Goal: Transaction & Acquisition: Purchase product/service

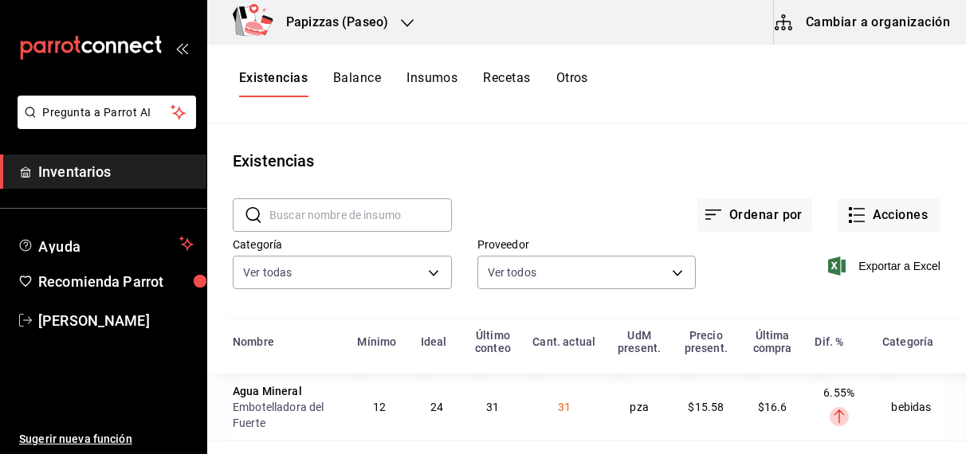
click at [858, 128] on main "Existencias ​ ​ Ordenar por Acciones Categoría Ver todas fd04a9cd-a7e0-4706-9ed…" at bounding box center [586, 284] width 759 height 320
click at [404, 31] on div "Papizzas (Paseo)" at bounding box center [320, 22] width 200 height 45
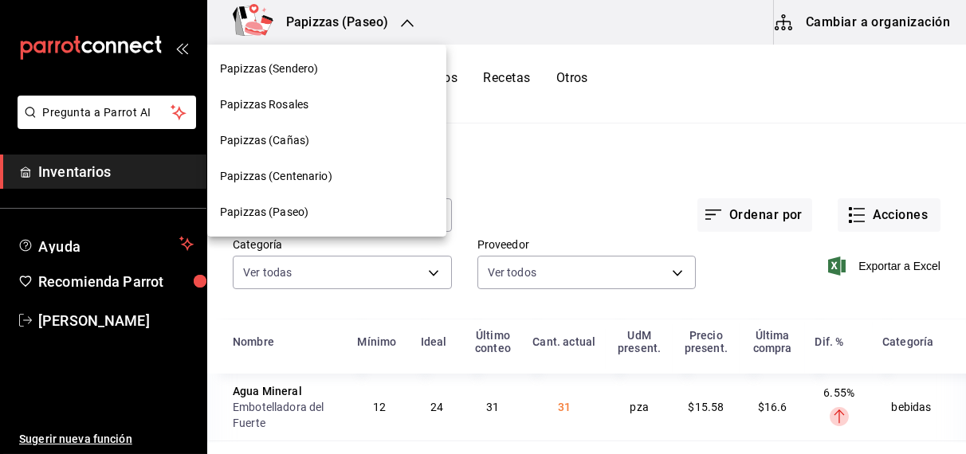
click at [292, 179] on span "Papizzas (Centenario)" at bounding box center [276, 176] width 112 height 17
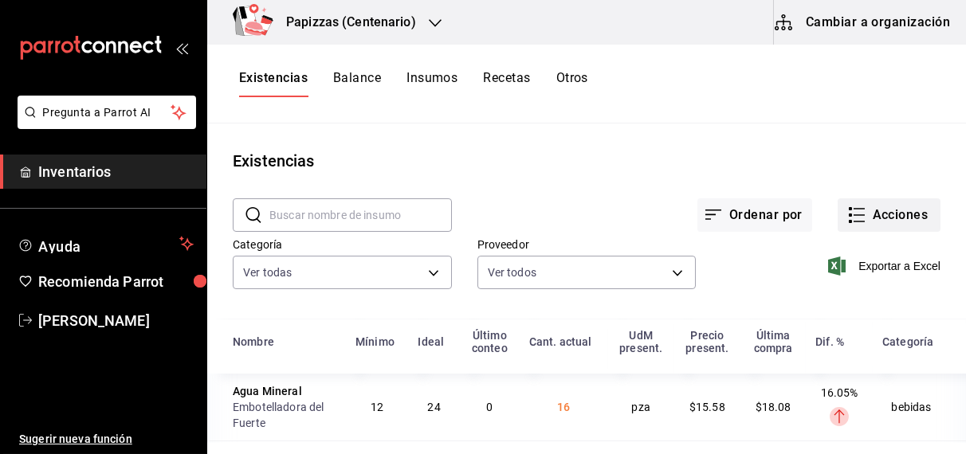
click at [907, 205] on button "Acciones" at bounding box center [889, 214] width 103 height 33
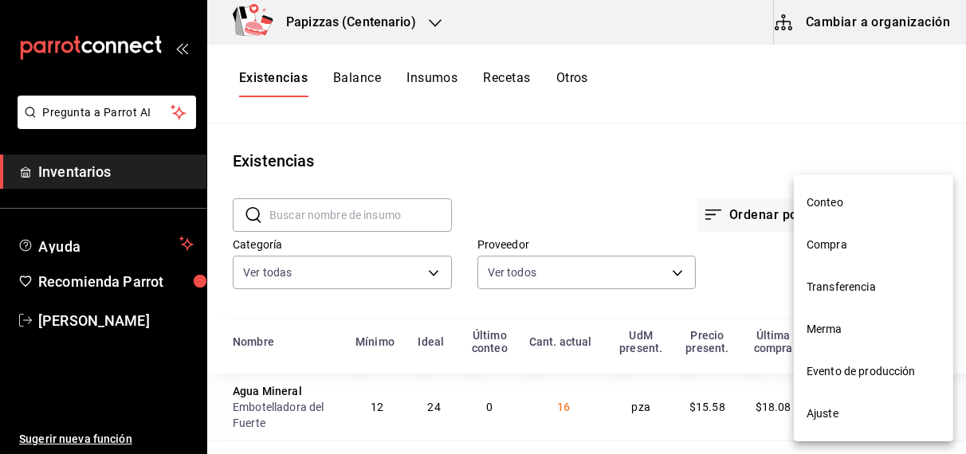
click at [839, 250] on span "Compra" at bounding box center [874, 245] width 134 height 17
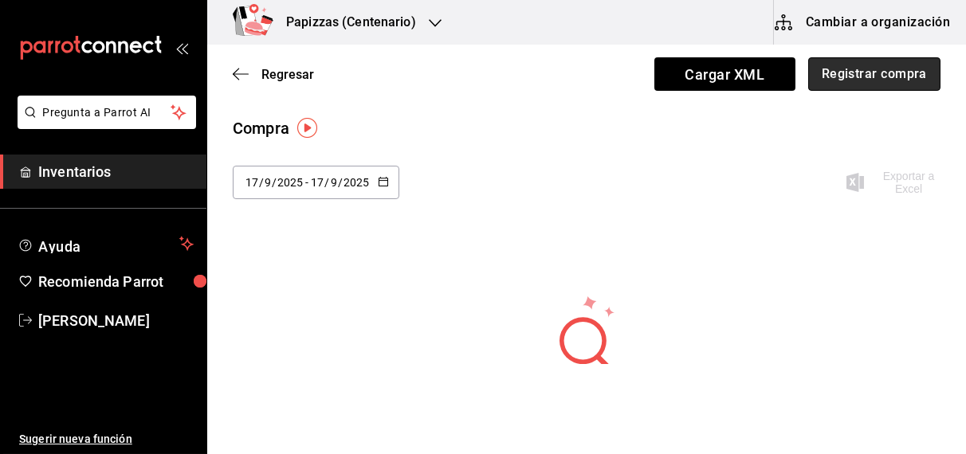
click at [888, 66] on button "Registrar compra" at bounding box center [874, 73] width 132 height 33
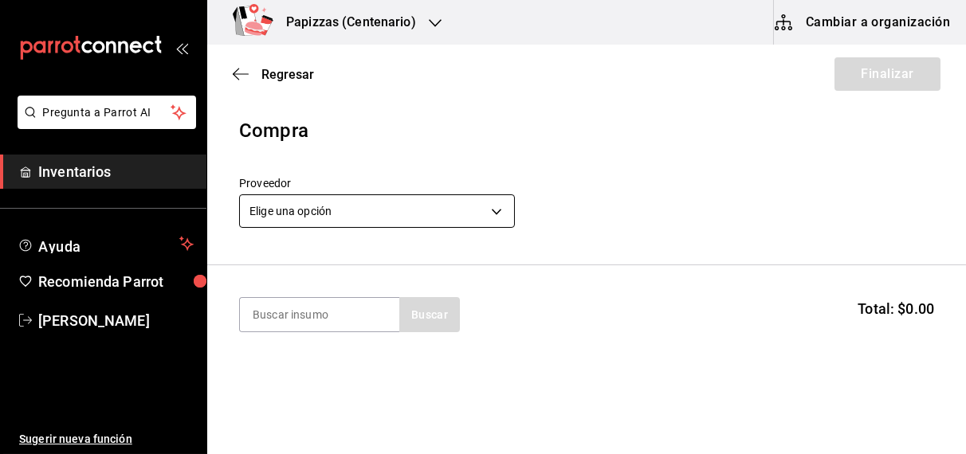
click at [405, 200] on body "Pregunta a Parrot AI Inventarios Ayuda Recomienda Parrot OBDULIA JANNETH CASTRO…" at bounding box center [483, 182] width 966 height 364
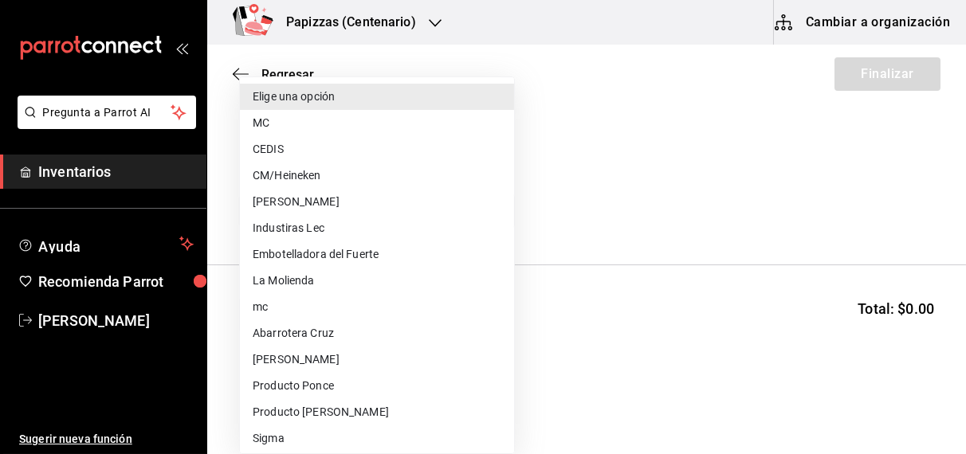
click at [274, 140] on li "CEDIS" at bounding box center [377, 149] width 274 height 26
type input "fd93c39f-859b-4130-830c-b038fbd442a0"
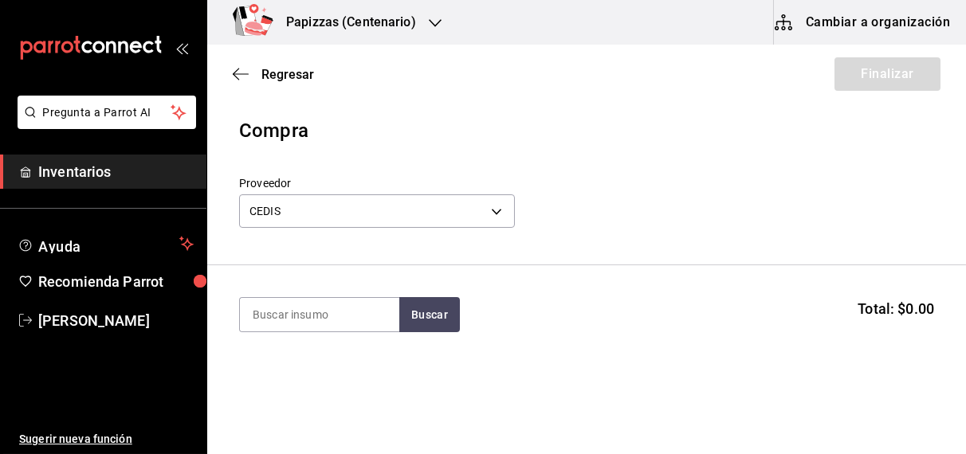
click at [429, 18] on icon "button" at bounding box center [435, 23] width 13 height 13
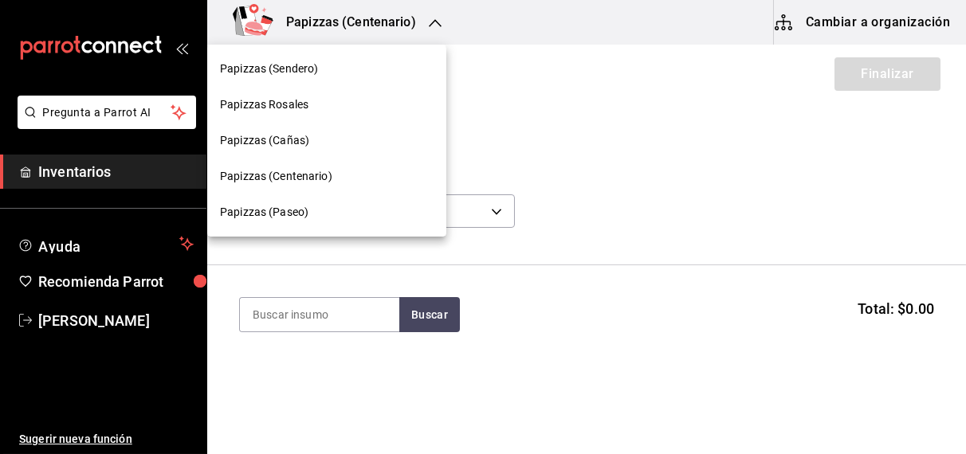
click at [303, 108] on span "Papizzas Rosales" at bounding box center [264, 104] width 88 height 17
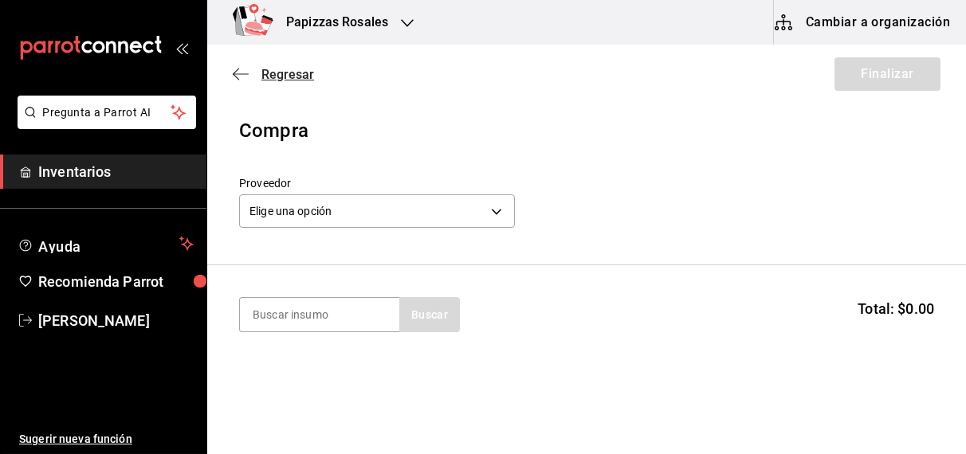
click at [271, 75] on span "Regresar" at bounding box center [287, 74] width 53 height 15
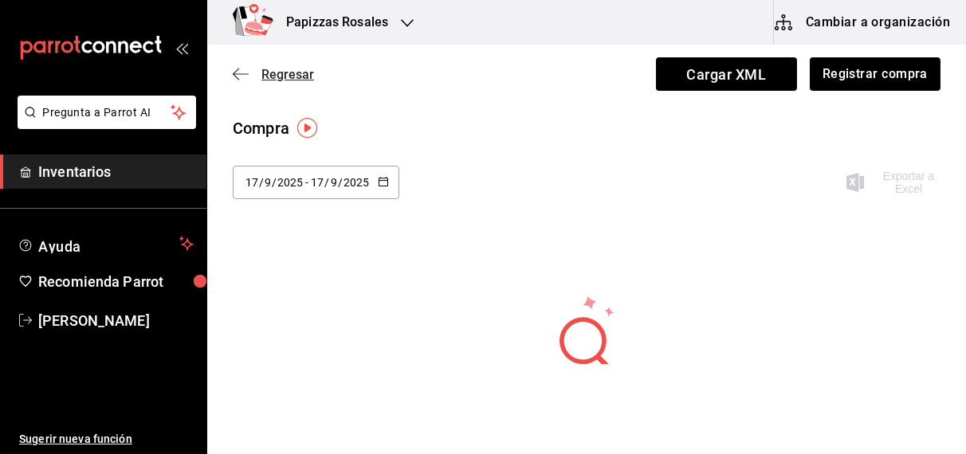
click at [295, 73] on span "Regresar" at bounding box center [287, 74] width 53 height 15
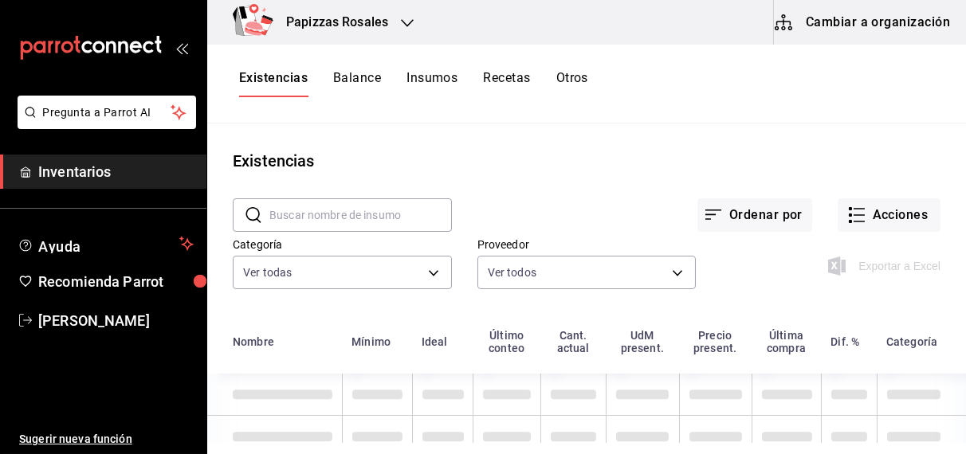
click at [583, 78] on button "Otros" at bounding box center [572, 83] width 32 height 27
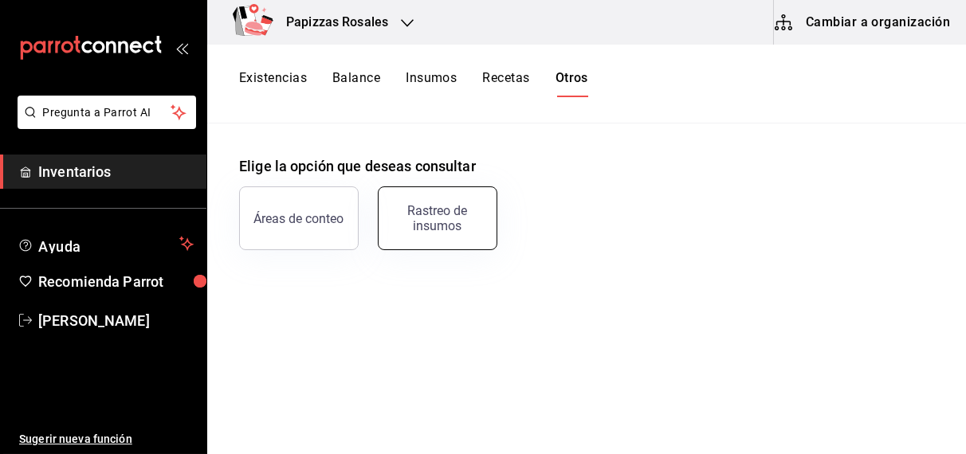
click at [414, 221] on div "Rastreo de insumos" at bounding box center [437, 218] width 99 height 30
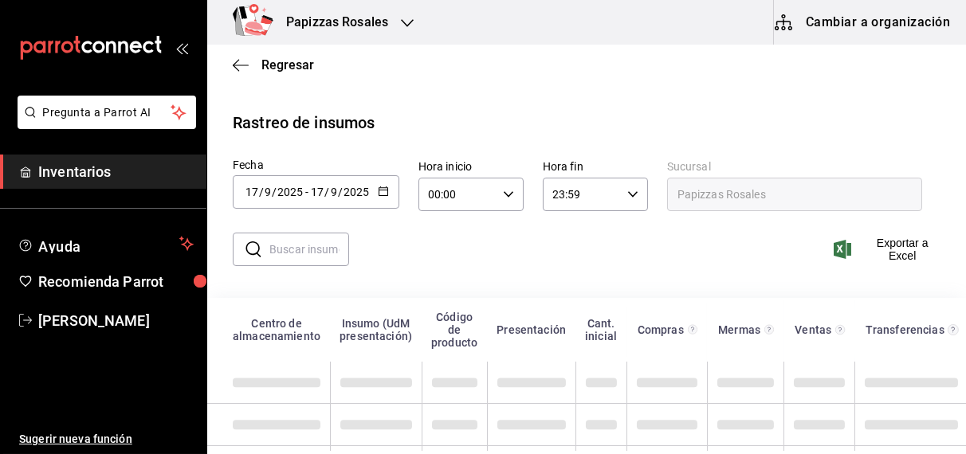
click at [382, 193] on icon "button" at bounding box center [383, 191] width 11 height 11
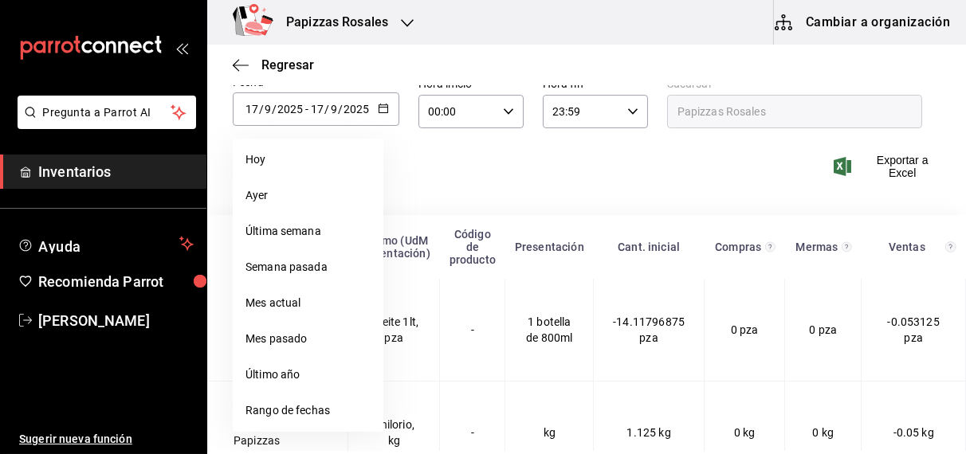
scroll to position [92, 0]
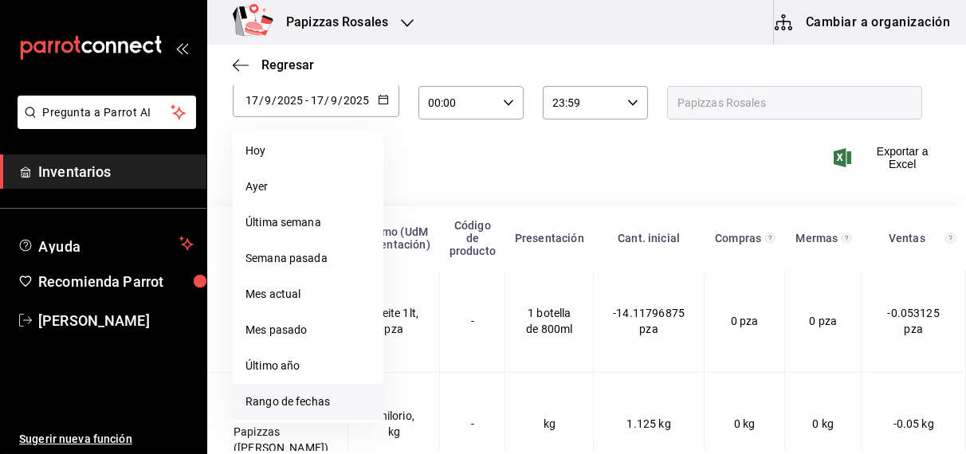
click at [297, 401] on li "Rango de fechas" at bounding box center [308, 402] width 151 height 36
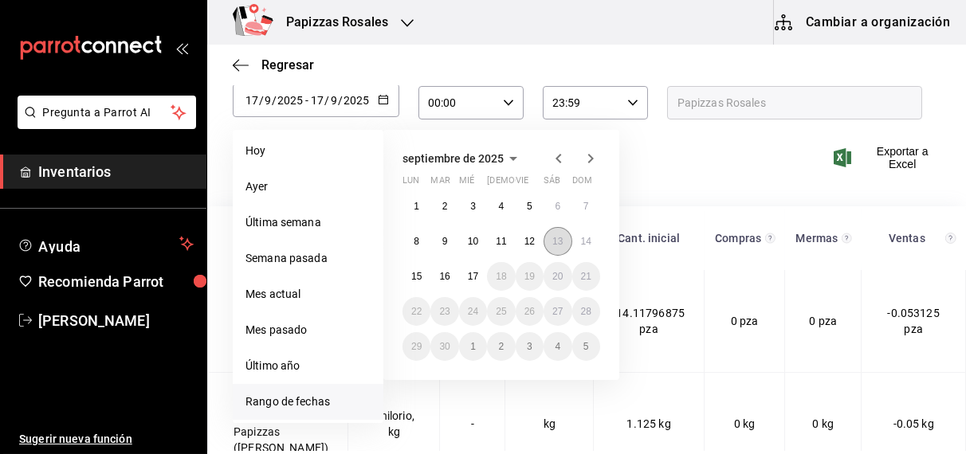
click at [563, 241] on abbr "13" at bounding box center [557, 241] width 10 height 11
click at [470, 276] on abbr "17" at bounding box center [473, 276] width 10 height 11
type input "2025-09-13"
type input "13"
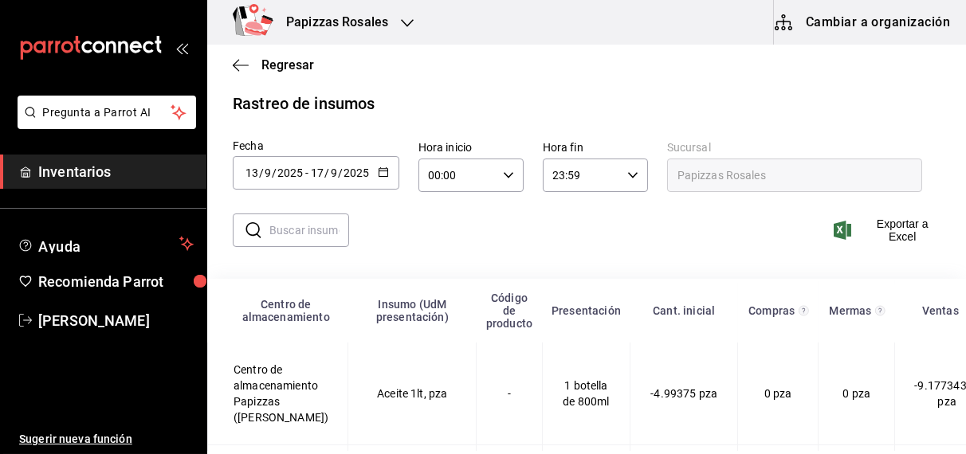
scroll to position [0, 0]
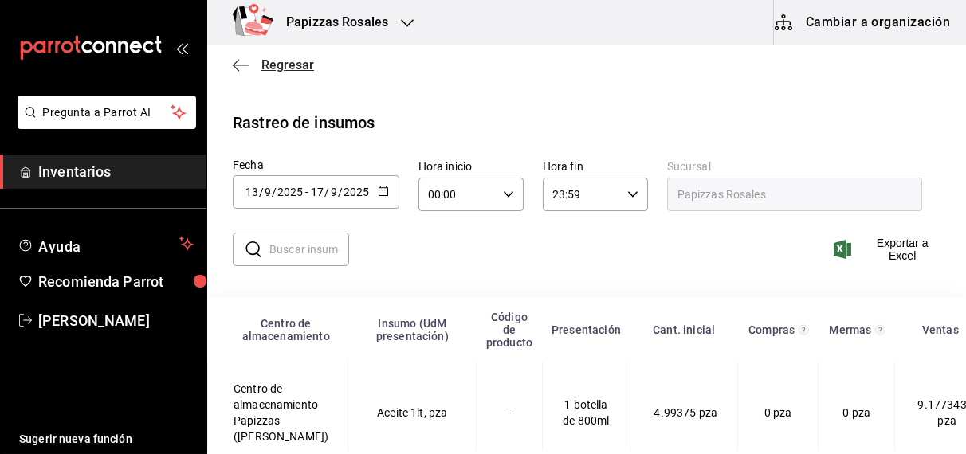
click at [284, 65] on span "Regresar" at bounding box center [287, 64] width 53 height 15
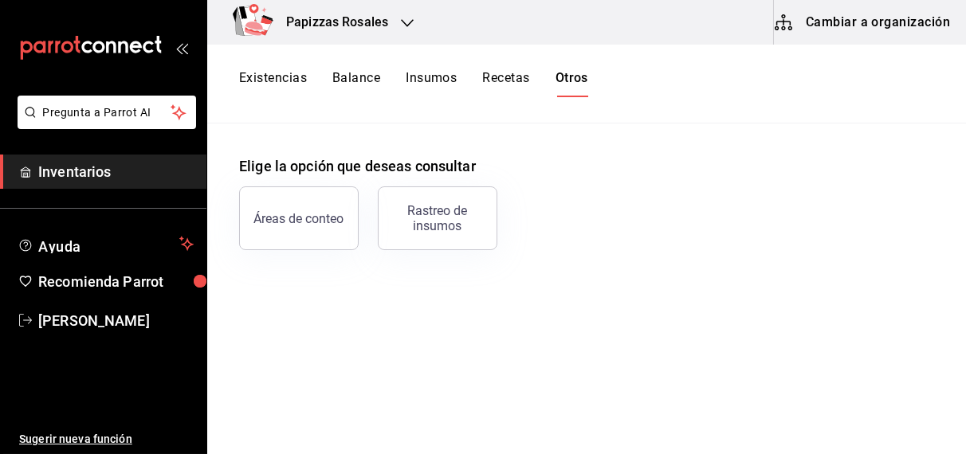
click at [288, 79] on button "Existencias" at bounding box center [273, 83] width 68 height 27
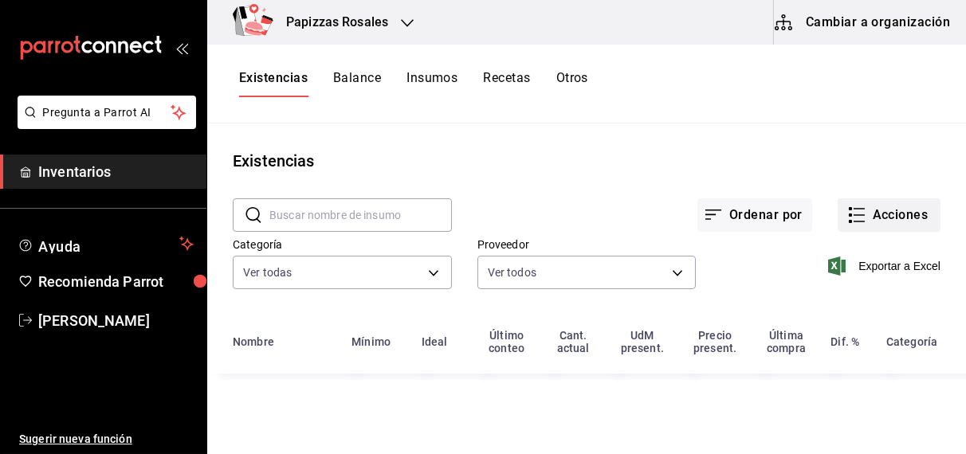
click at [901, 216] on button "Acciones" at bounding box center [889, 214] width 103 height 33
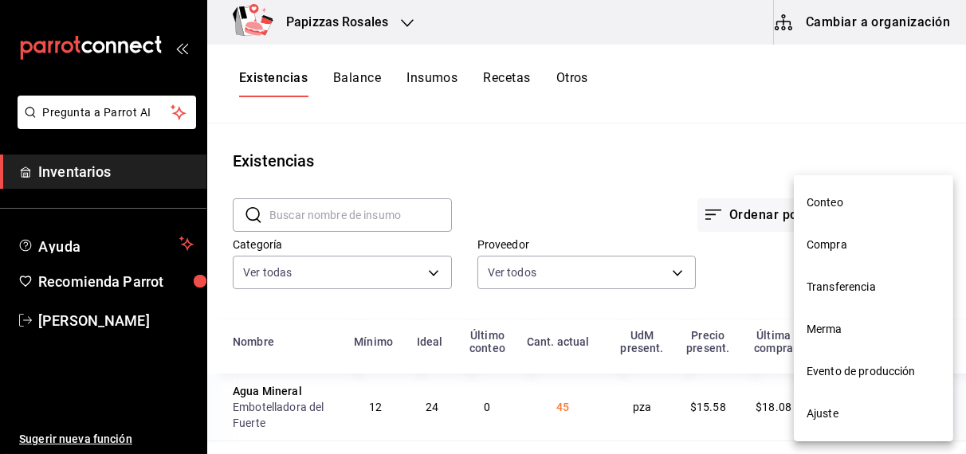
click at [847, 253] on li "Compra" at bounding box center [873, 245] width 159 height 42
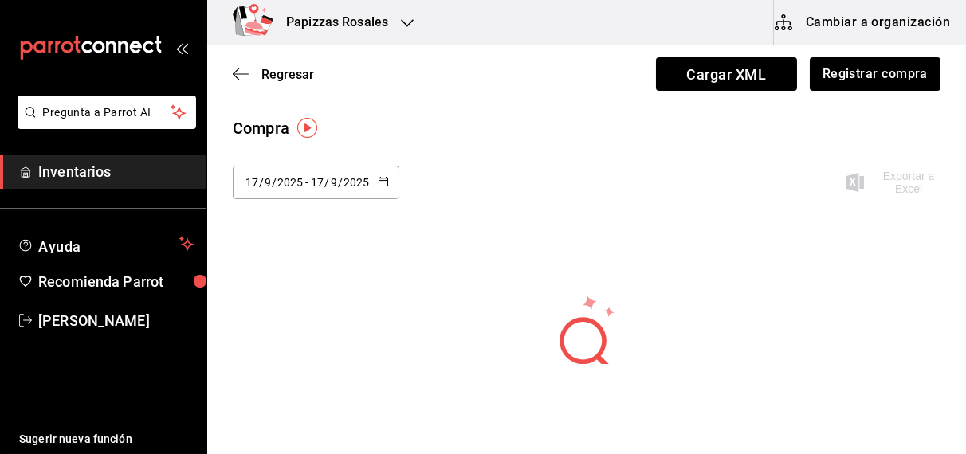
click at [382, 180] on \(Stroke\) "button" at bounding box center [383, 180] width 9 height 1
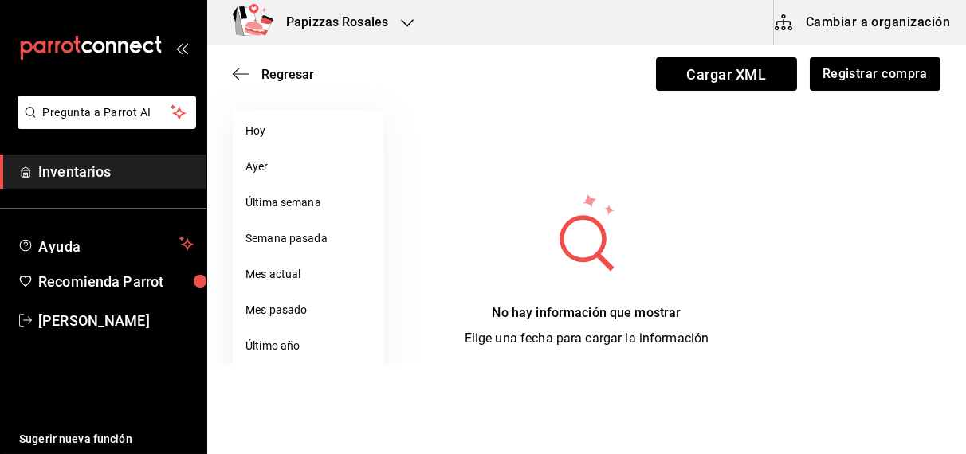
scroll to position [140, 0]
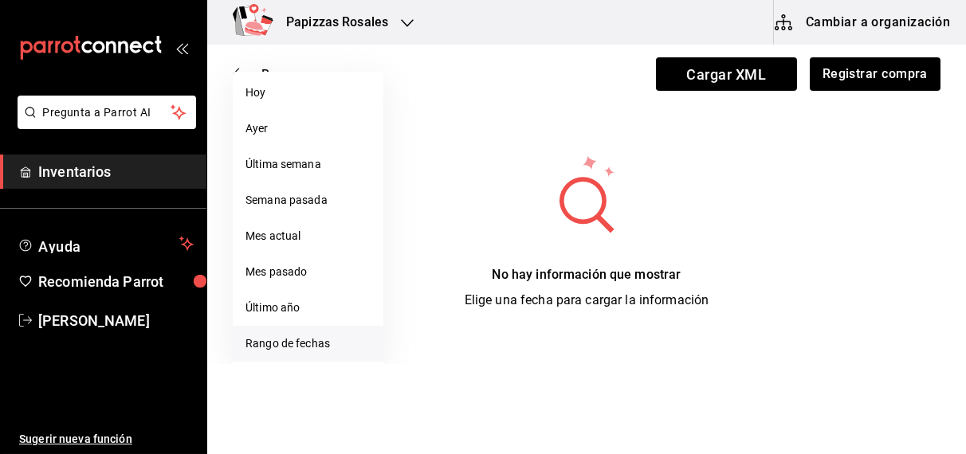
click at [291, 353] on li "Rango de fechas" at bounding box center [308, 344] width 151 height 36
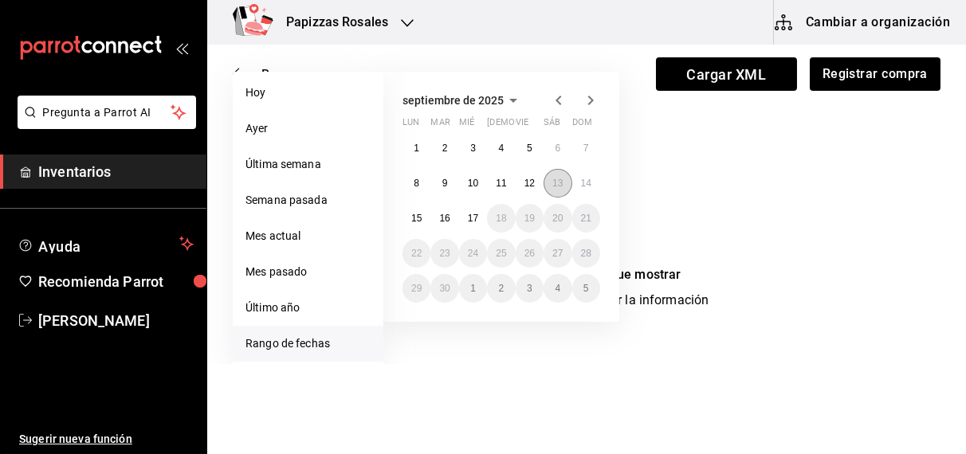
click at [557, 182] on abbr "13" at bounding box center [557, 183] width 10 height 11
click at [470, 216] on abbr "17" at bounding box center [473, 218] width 10 height 11
type input "2025-09-13"
type input "13"
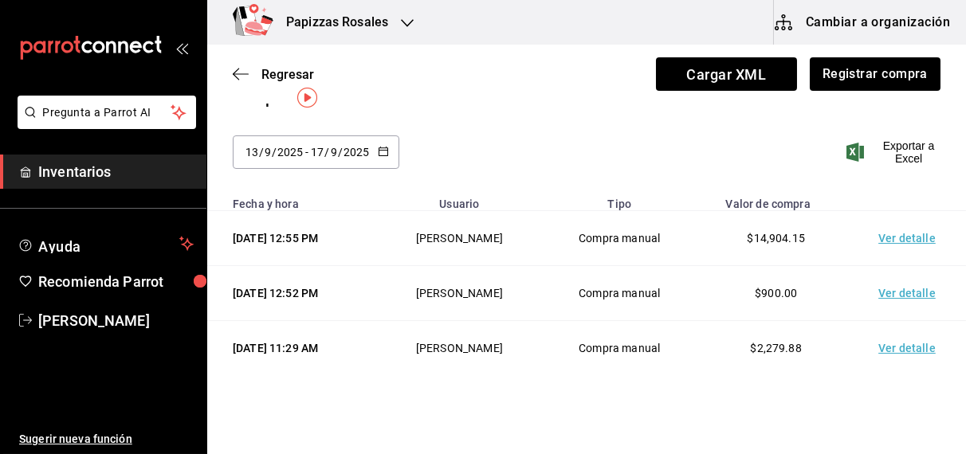
scroll to position [29, 0]
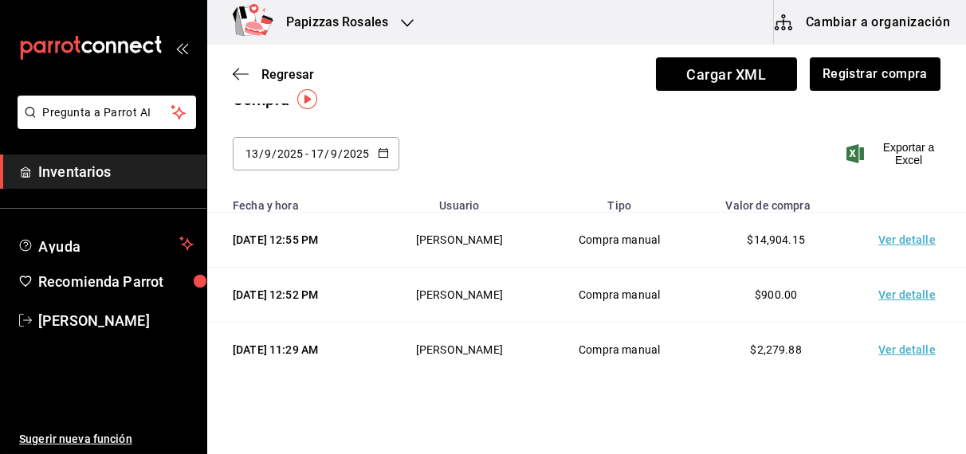
click at [686, 364] on html "Pregunta a Parrot AI Inventarios Ayuda Recomienda Parrot OBDULIA JANNETH CASTRO…" at bounding box center [483, 182] width 966 height 364
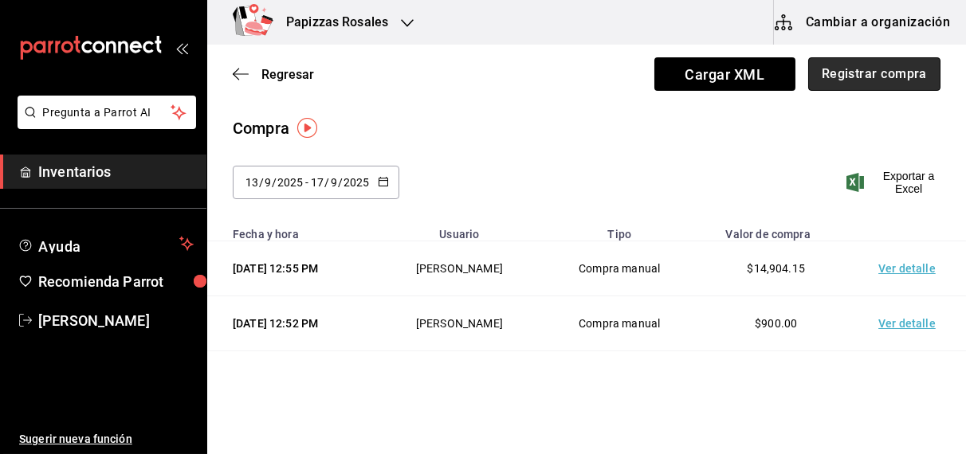
click at [890, 81] on button "Registrar compra" at bounding box center [874, 73] width 132 height 33
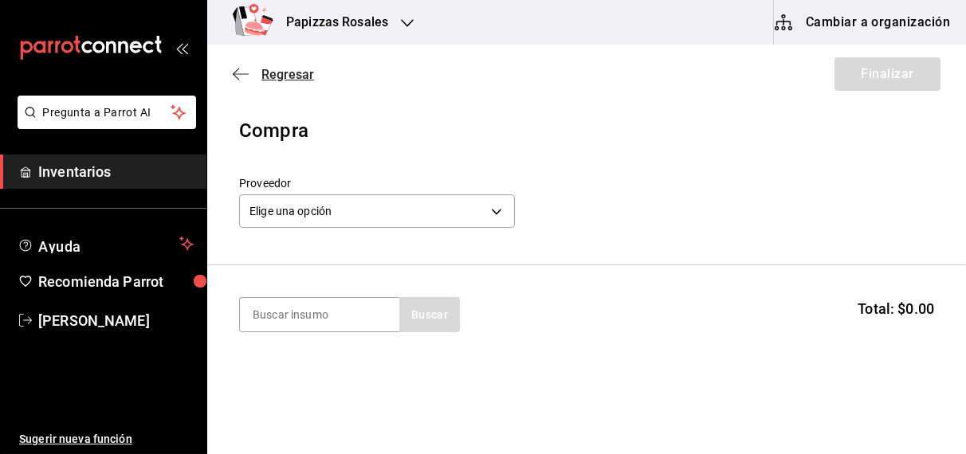
click at [281, 71] on span "Regresar" at bounding box center [287, 74] width 53 height 15
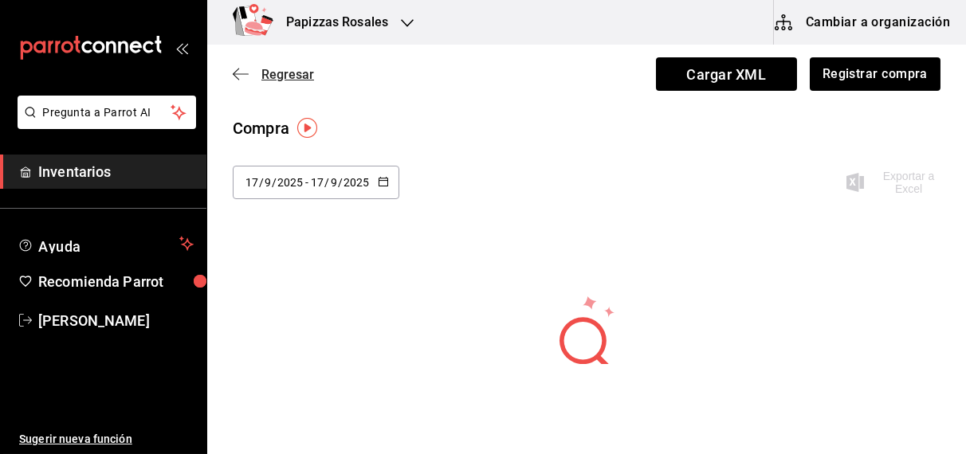
click at [291, 72] on span "Regresar" at bounding box center [287, 74] width 53 height 15
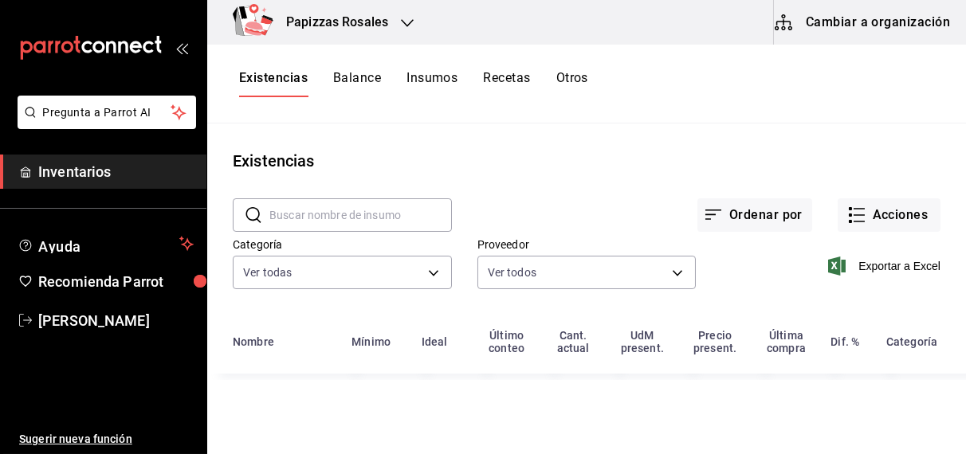
click at [331, 213] on input "text" at bounding box center [360, 215] width 183 height 32
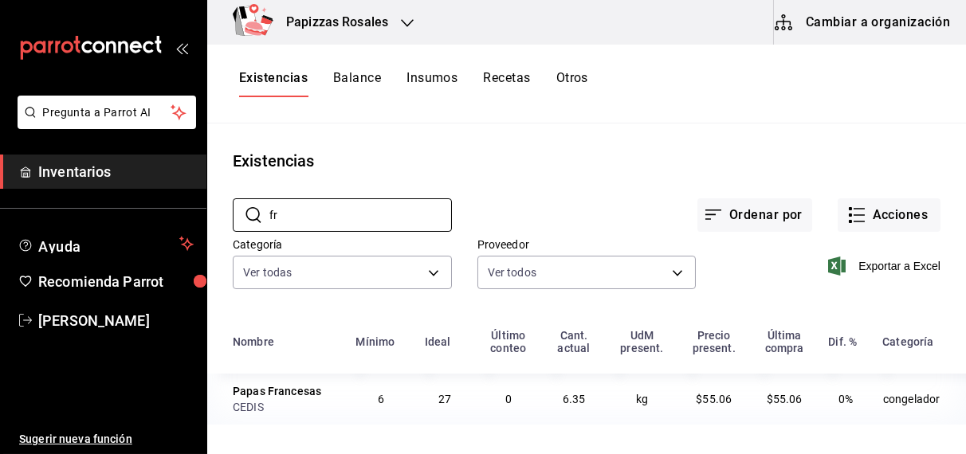
type input "f"
type input "s"
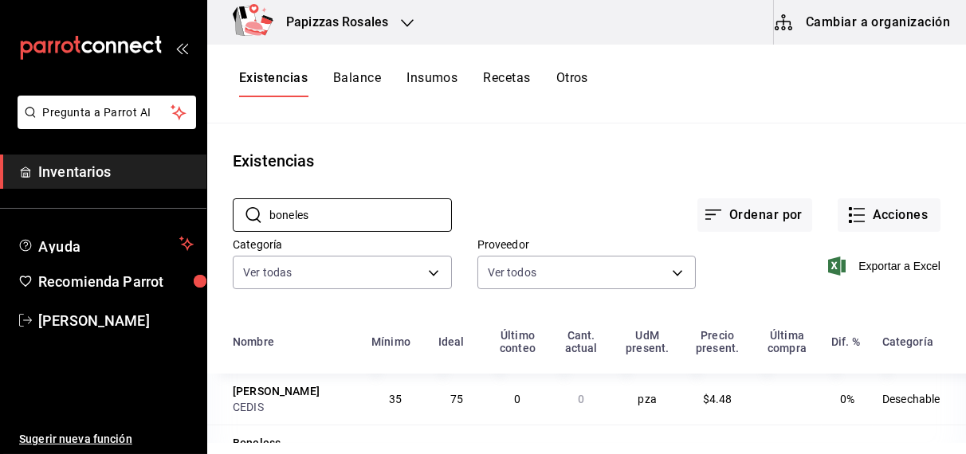
type input "boneles"
click at [277, 75] on button "Existencias" at bounding box center [273, 83] width 69 height 27
click at [895, 215] on button "Acciones" at bounding box center [889, 214] width 103 height 33
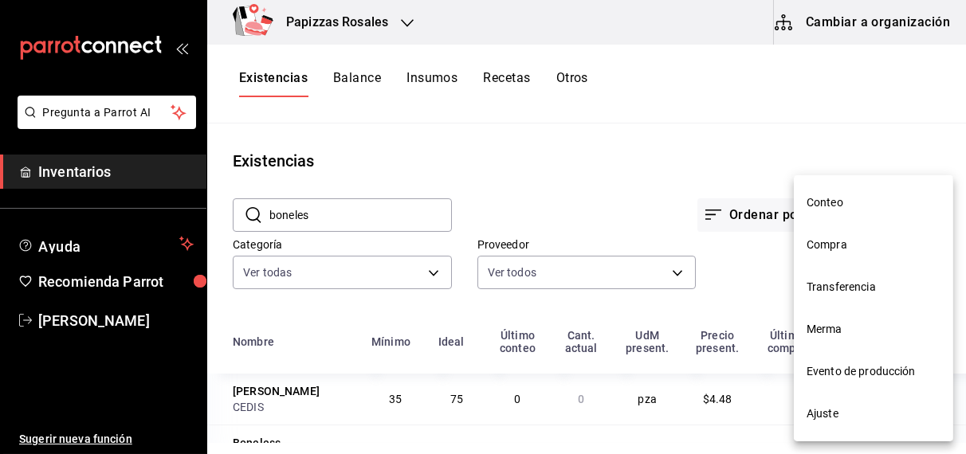
click at [841, 245] on span "Compra" at bounding box center [874, 245] width 134 height 17
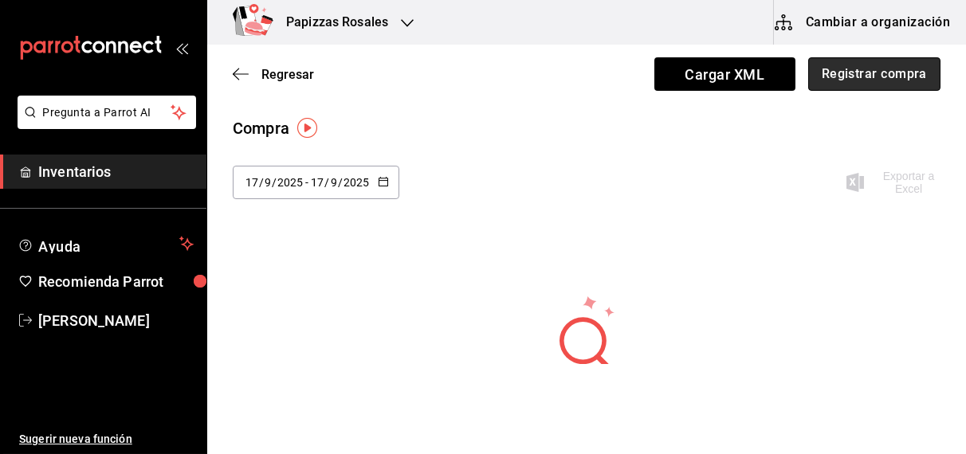
click at [855, 66] on button "Registrar compra" at bounding box center [874, 73] width 132 height 33
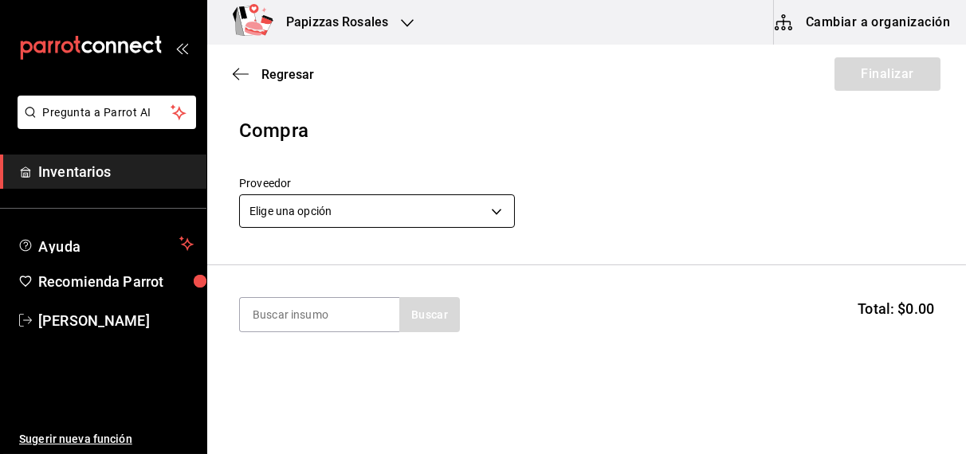
click at [387, 208] on body "Pregunta a Parrot AI Inventarios Ayuda Recomienda Parrot [PERSON_NAME] Sugerir …" at bounding box center [483, 182] width 966 height 364
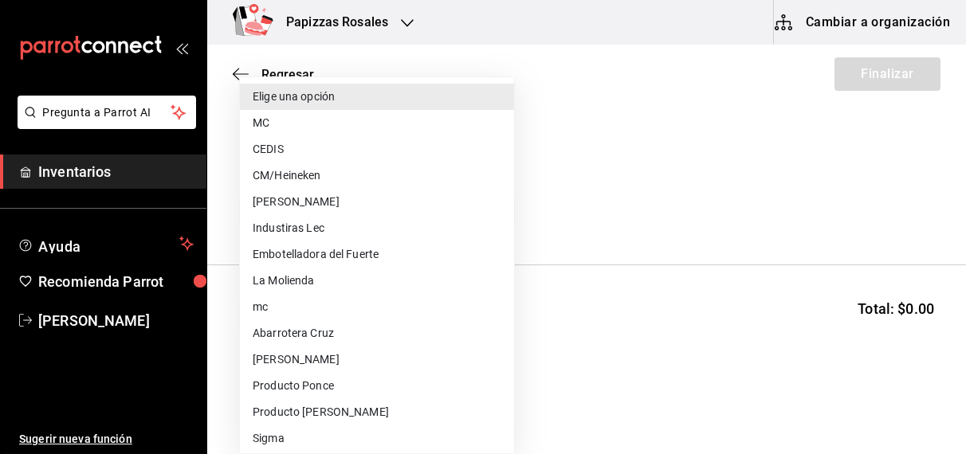
click at [288, 149] on li "CEDIS" at bounding box center [377, 149] width 274 height 26
type input "fd93c39f-859b-4130-830c-b038fbd442a0"
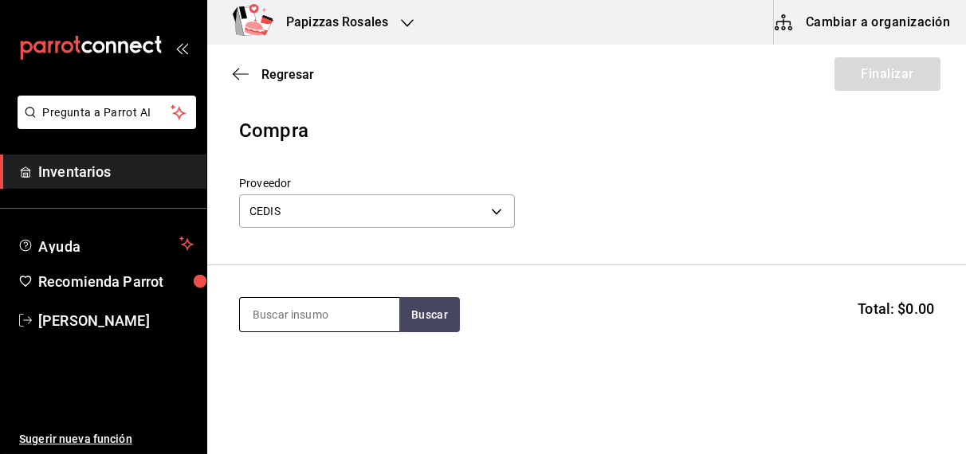
click at [339, 312] on input at bounding box center [319, 314] width 159 height 33
click at [304, 304] on input at bounding box center [319, 314] width 159 height 33
type input "francesa"
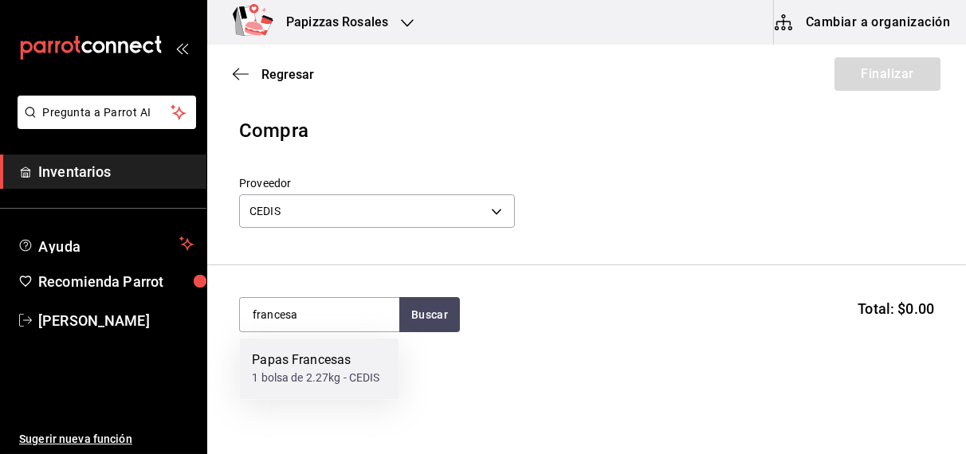
click at [314, 374] on div "1 bolsa de 2.27kg - CEDIS" at bounding box center [316, 379] width 128 height 17
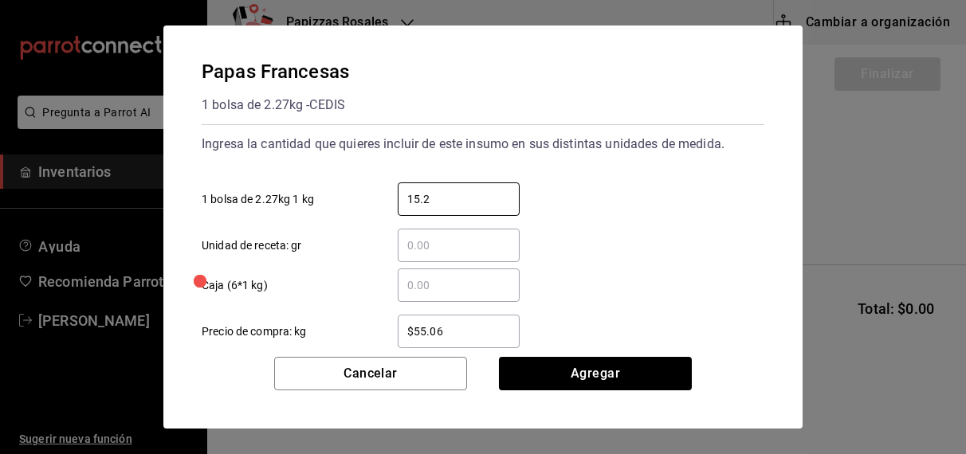
type input "15.24"
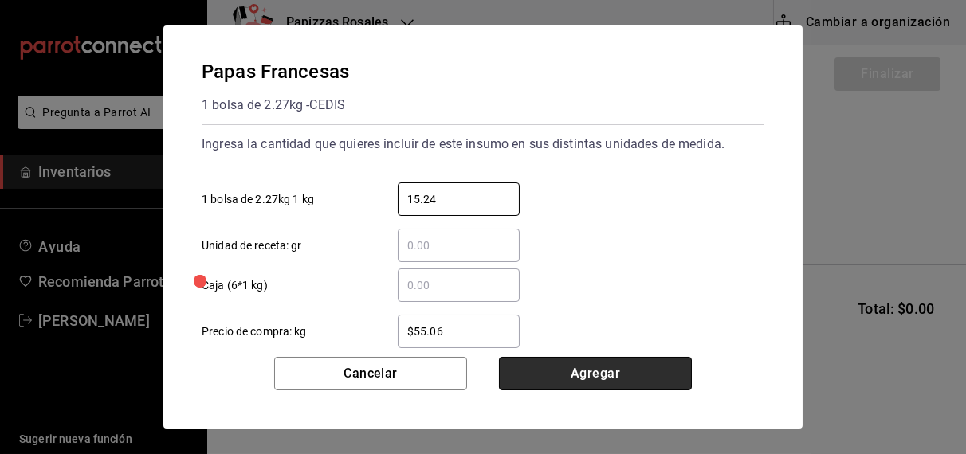
click at [603, 384] on button "Agregar" at bounding box center [595, 373] width 193 height 33
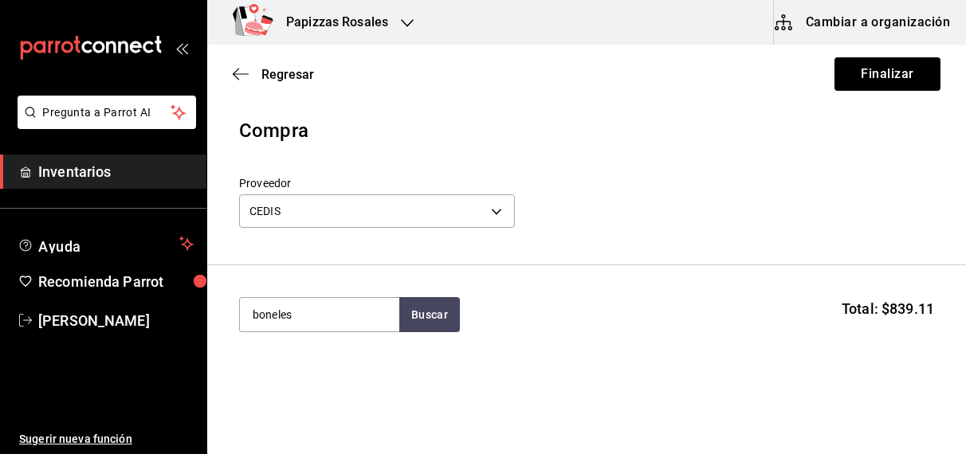
type input "boneles"
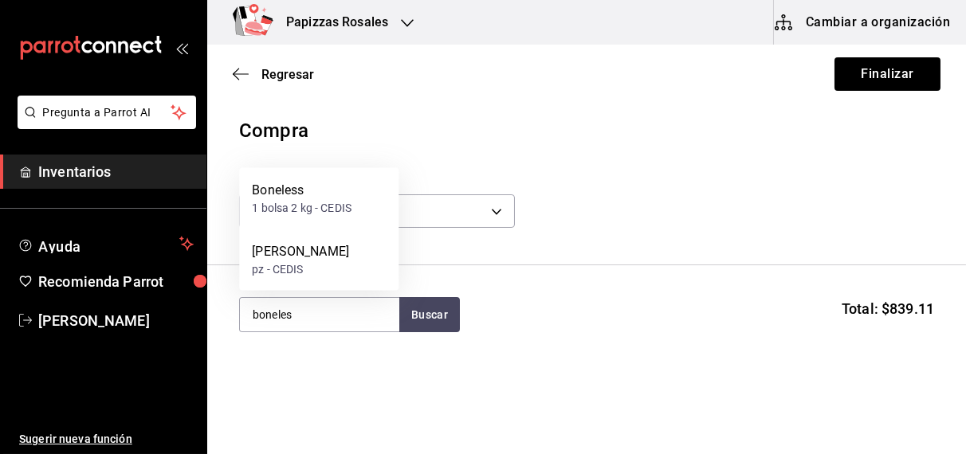
click at [335, 207] on div "1 bolsa 2 kg - CEDIS" at bounding box center [302, 208] width 100 height 17
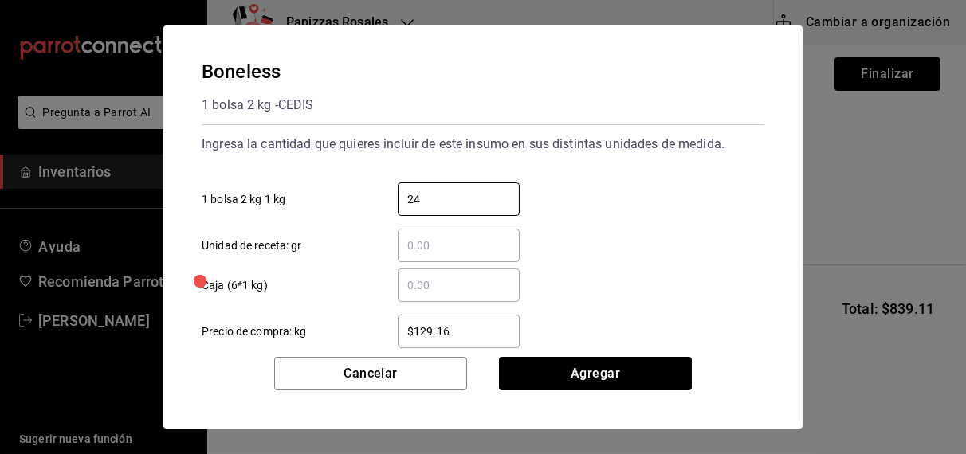
type input "24"
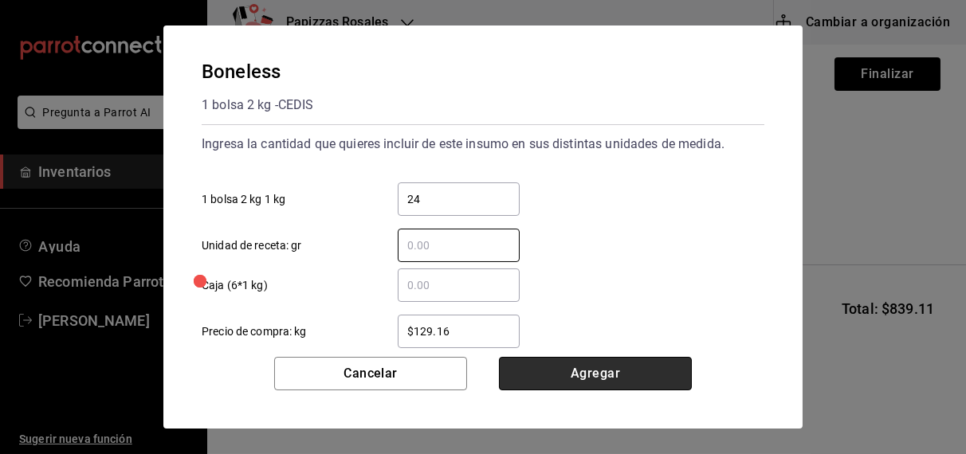
click at [613, 379] on button "Agregar" at bounding box center [595, 373] width 193 height 33
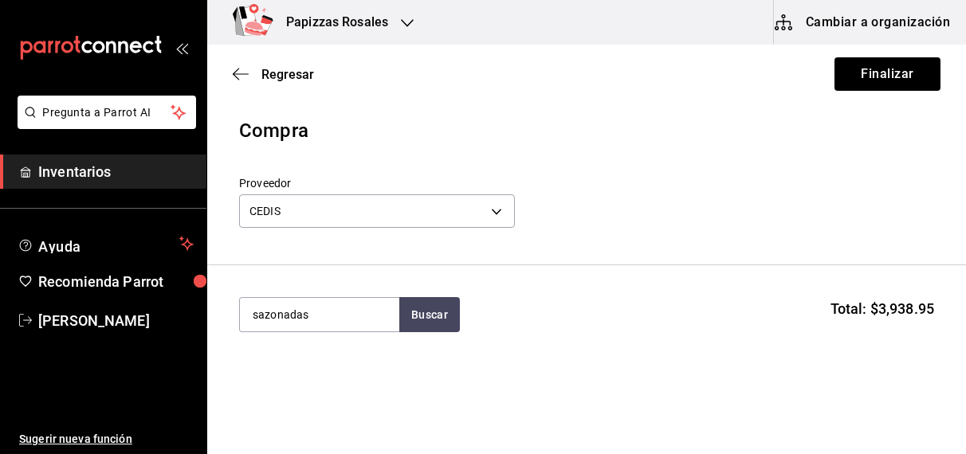
type input "sazonadas"
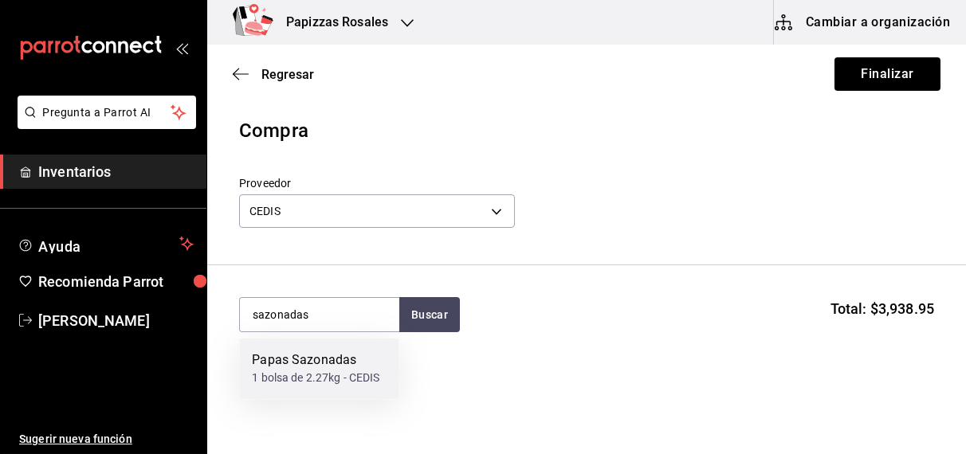
click at [320, 367] on div "Papas Sazonadas" at bounding box center [316, 361] width 128 height 19
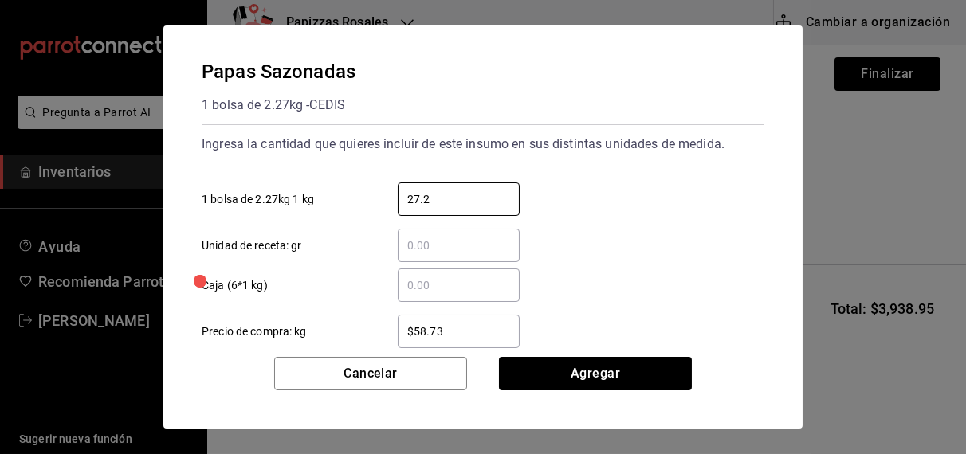
type input "27.24"
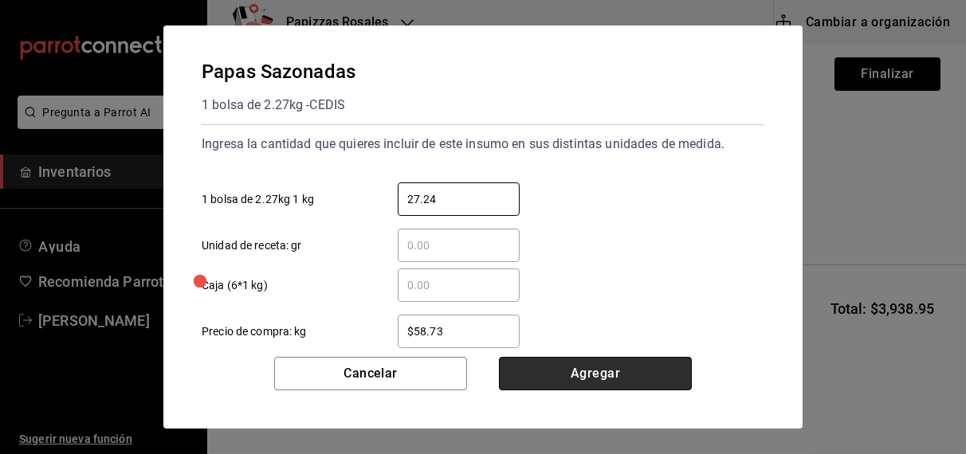
click at [568, 377] on button "Agregar" at bounding box center [595, 373] width 193 height 33
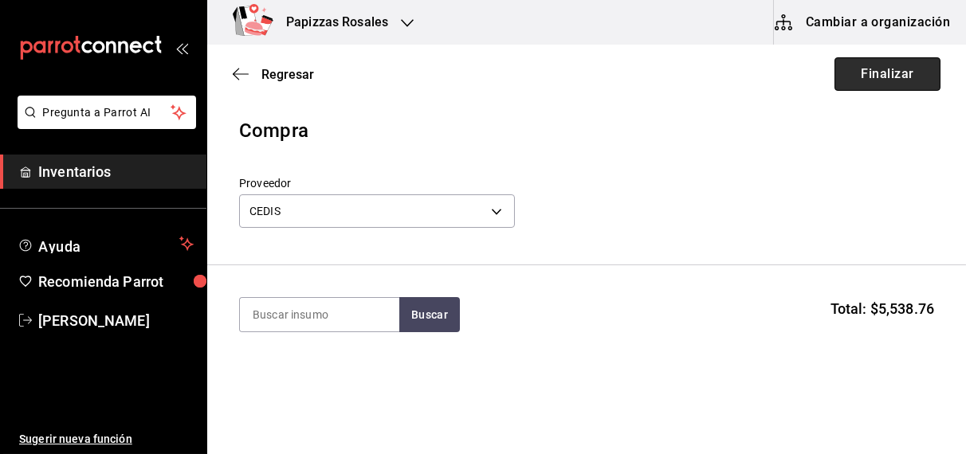
click at [870, 69] on button "Finalizar" at bounding box center [888, 73] width 106 height 33
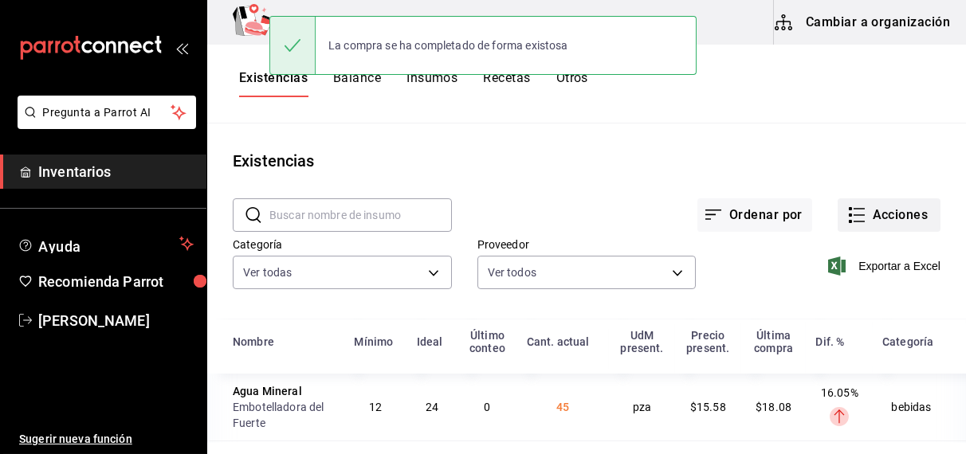
click at [897, 204] on button "Acciones" at bounding box center [889, 214] width 103 height 33
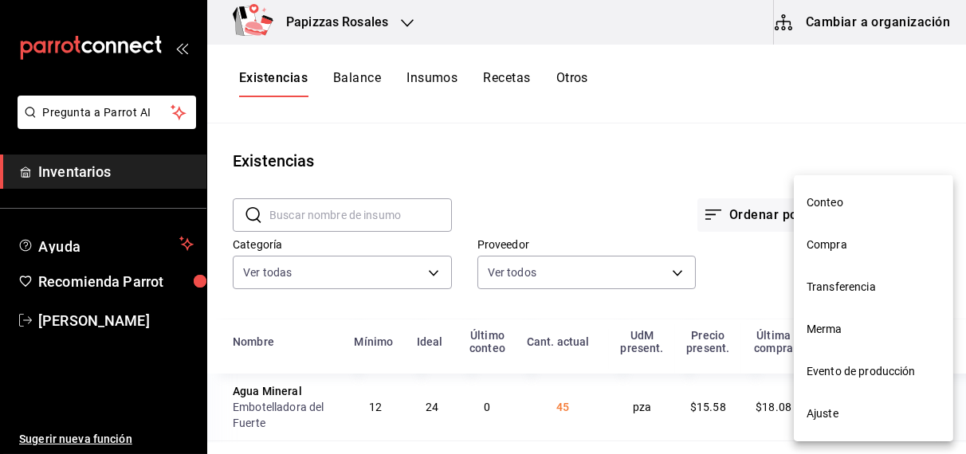
click at [845, 256] on li "Compra" at bounding box center [873, 245] width 159 height 42
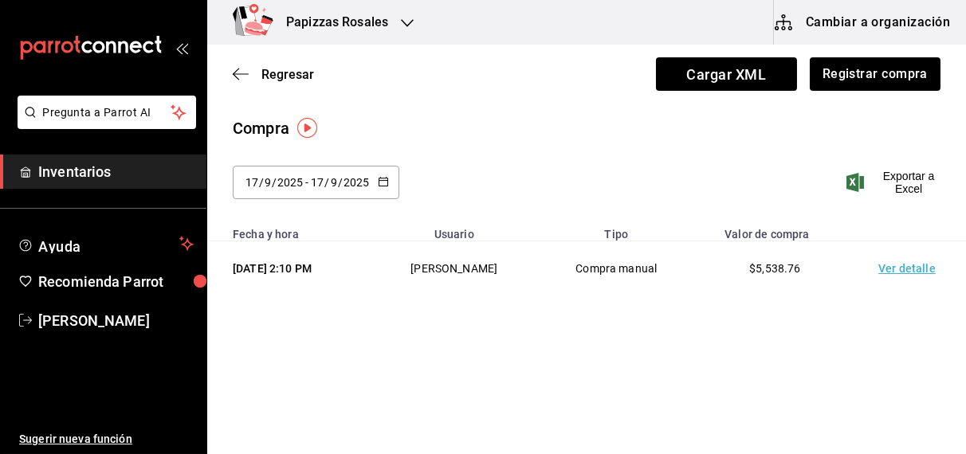
click at [403, 24] on icon "button" at bounding box center [407, 23] width 13 height 13
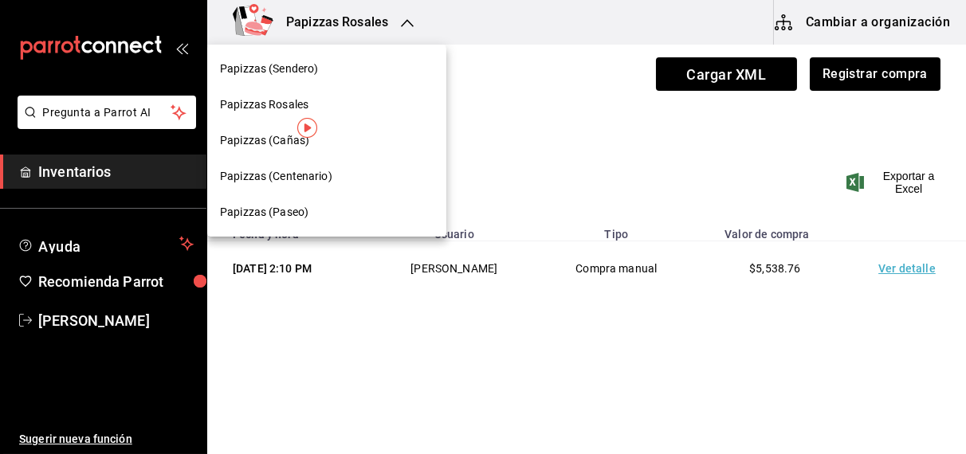
click at [252, 141] on span "Papizzas (Cañas)" at bounding box center [264, 140] width 89 height 17
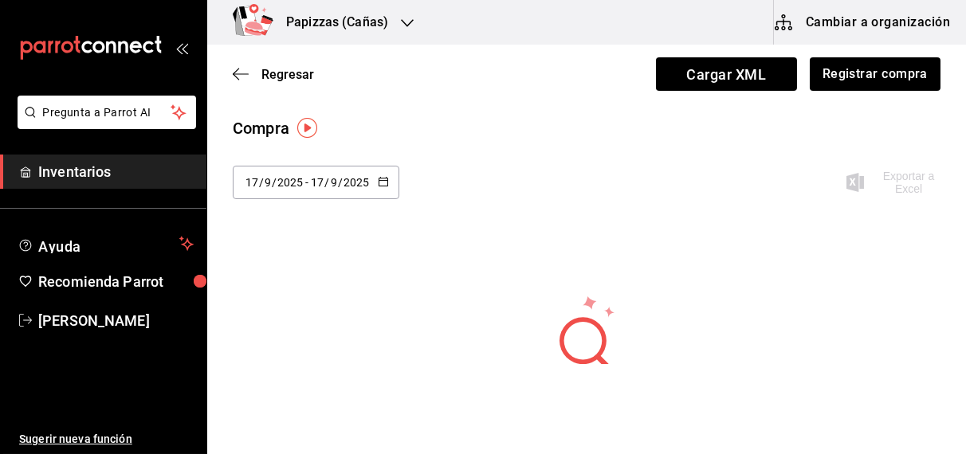
click at [385, 176] on icon "button" at bounding box center [383, 181] width 11 height 11
click at [274, 297] on li "Última semana" at bounding box center [308, 305] width 151 height 36
type input "2025-09-14"
type input "14"
click at [385, 176] on icon "button" at bounding box center [383, 181] width 11 height 11
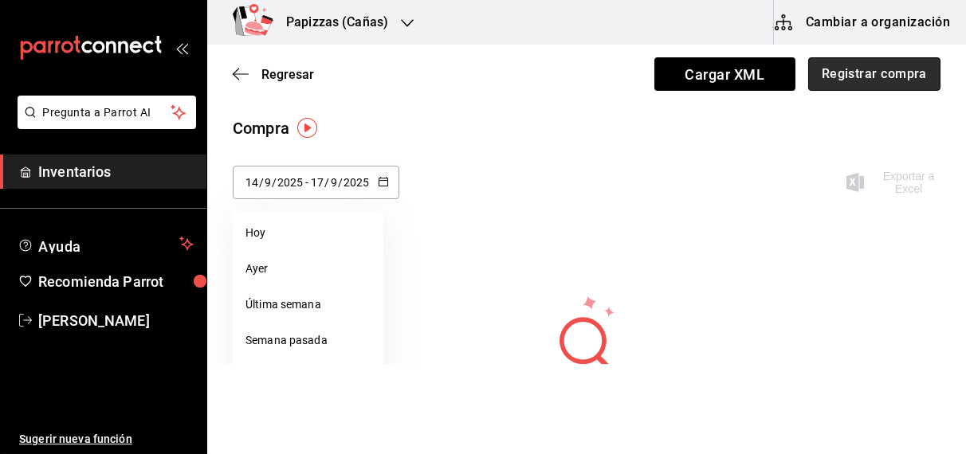
click at [863, 68] on button "Registrar compra" at bounding box center [874, 73] width 132 height 33
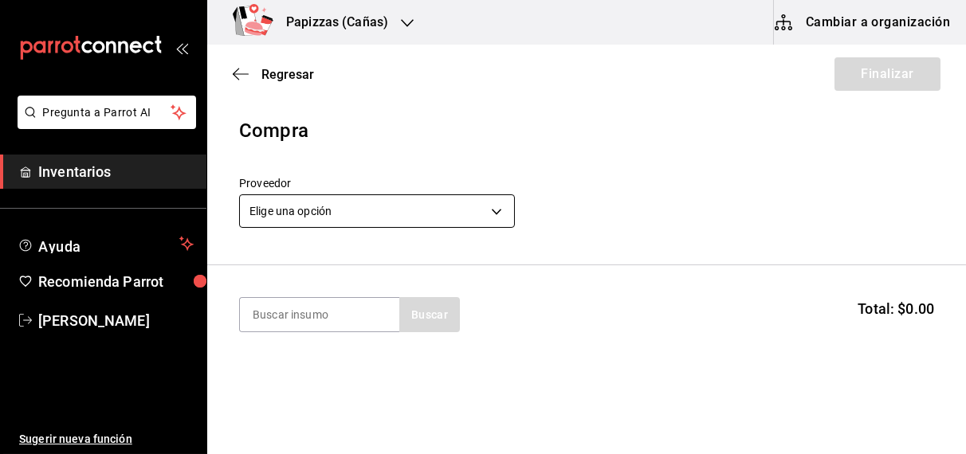
click at [421, 210] on body "Pregunta a Parrot AI Inventarios Ayuda Recomienda Parrot [PERSON_NAME] Sugerir …" at bounding box center [483, 182] width 966 height 364
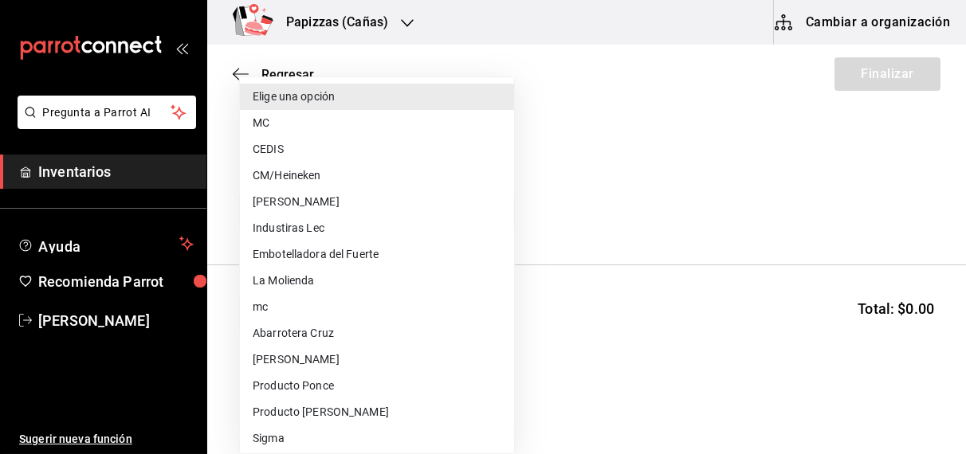
click at [281, 150] on li "CEDIS" at bounding box center [377, 149] width 274 height 26
type input "fd93c39f-859b-4130-830c-b038fbd442a0"
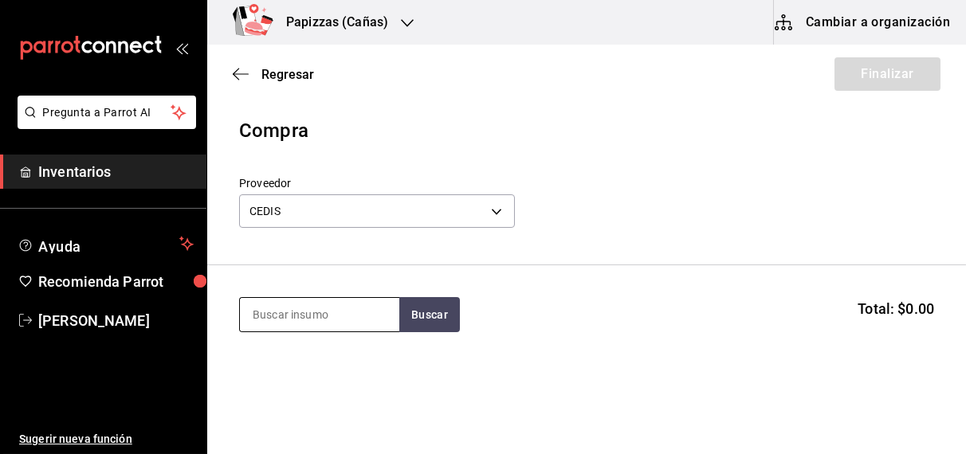
click at [333, 318] on input at bounding box center [319, 314] width 159 height 33
type input "queso"
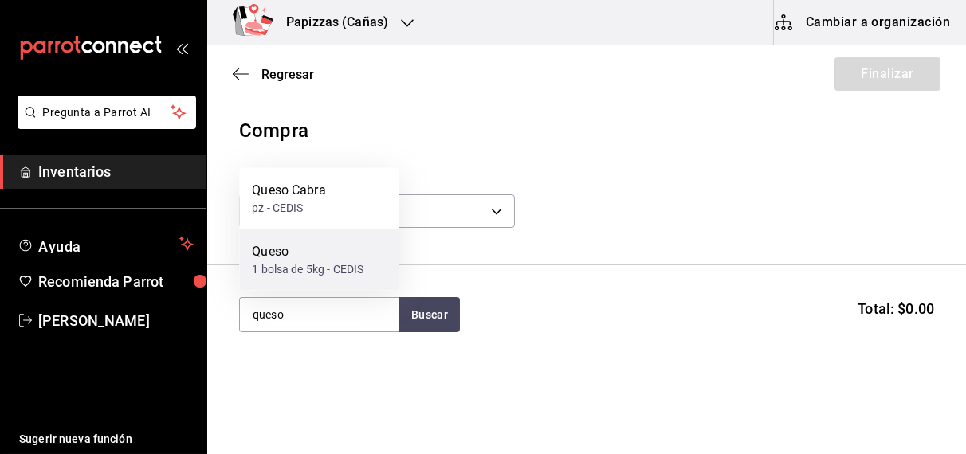
click at [294, 260] on div "Queso" at bounding box center [308, 251] width 112 height 19
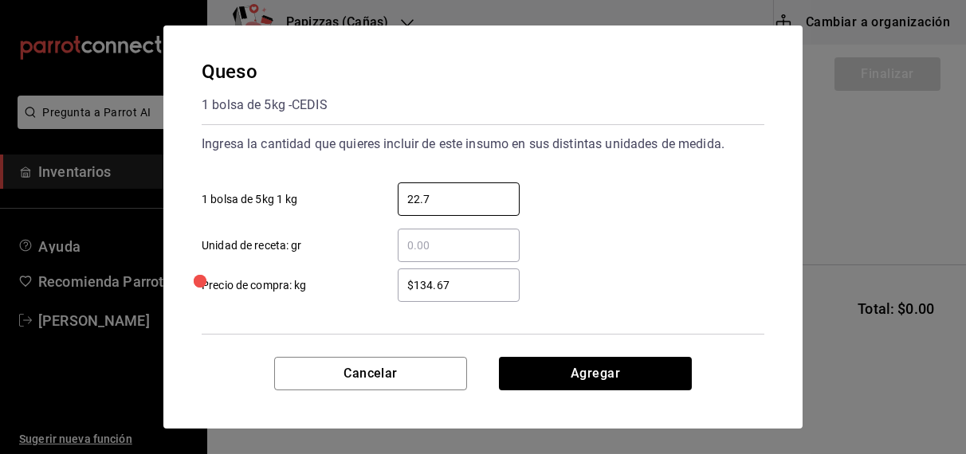
type input "22.70"
type input "$108.00"
click button "Agregar" at bounding box center [595, 373] width 193 height 33
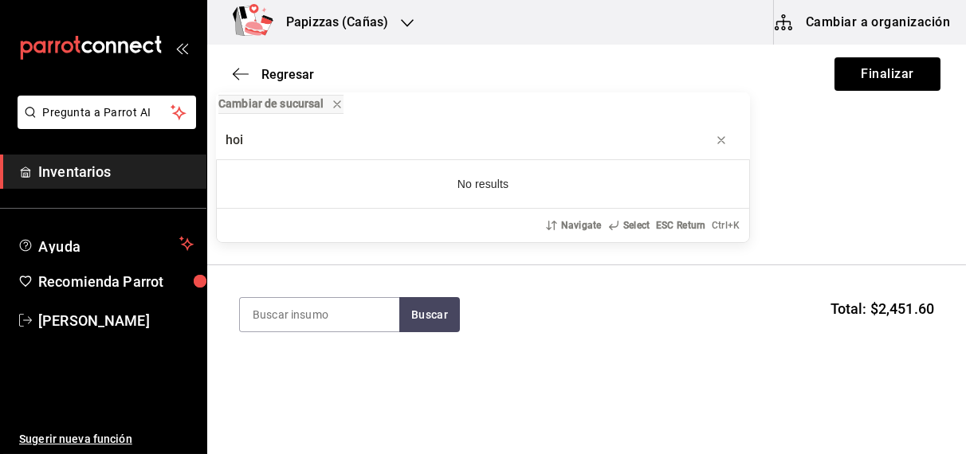
type input "hoi"
click at [721, 140] on icon "progress bar" at bounding box center [721, 140] width 6 height 6
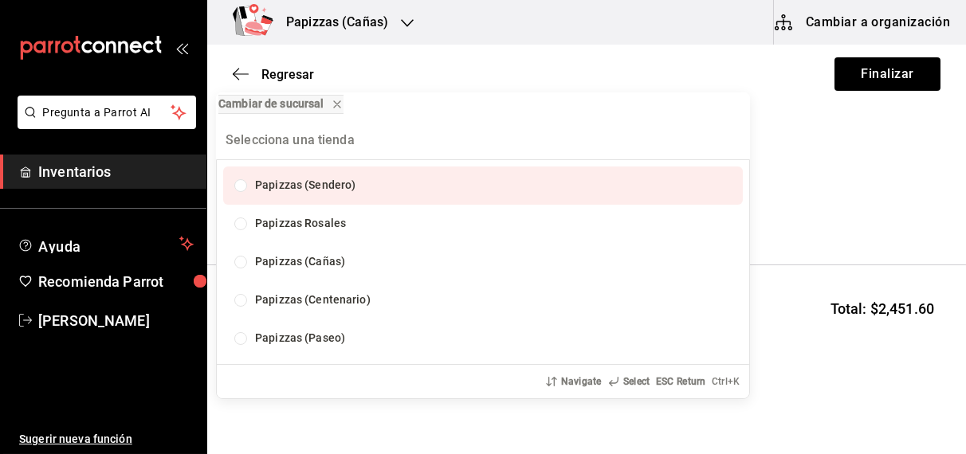
click at [869, 175] on div "Cambiar de sucursal Papizzas (Sendero) Papizzas Rosales Papizzas (Cañas) Papizz…" at bounding box center [483, 227] width 966 height 454
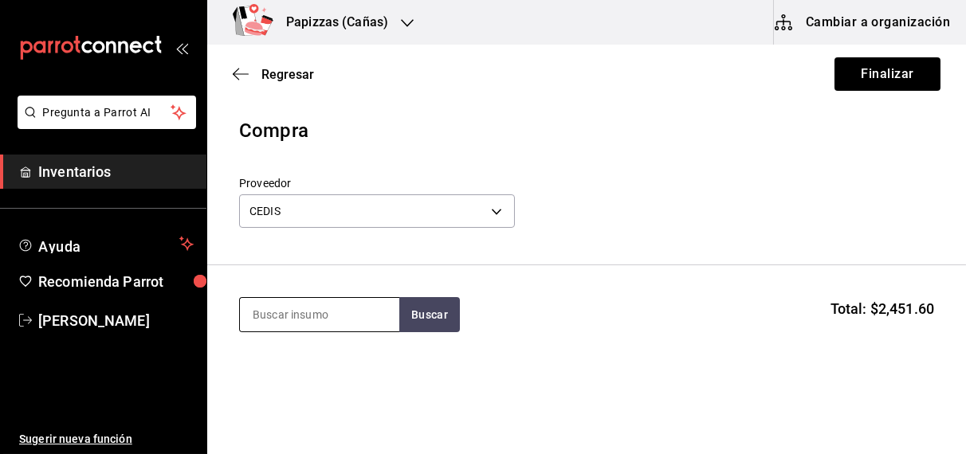
click at [341, 317] on input at bounding box center [319, 314] width 159 height 33
type input "chorizo"
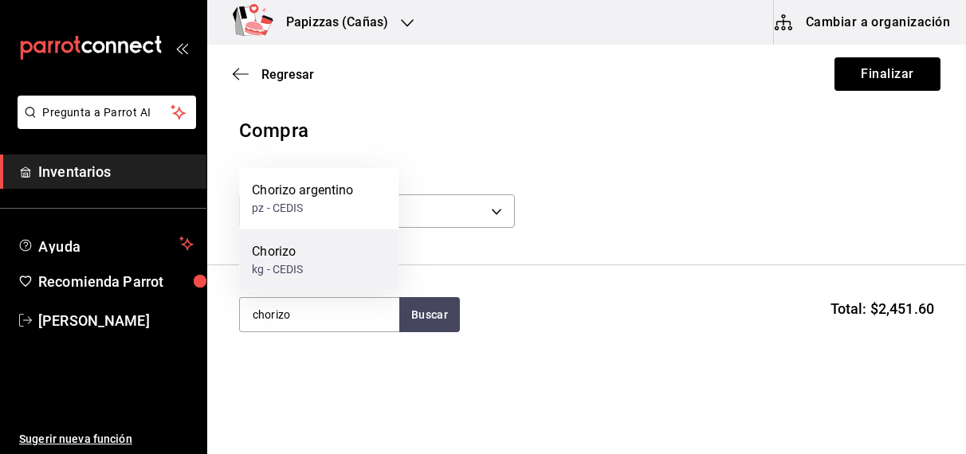
click at [291, 269] on div "kg - CEDIS" at bounding box center [277, 269] width 51 height 17
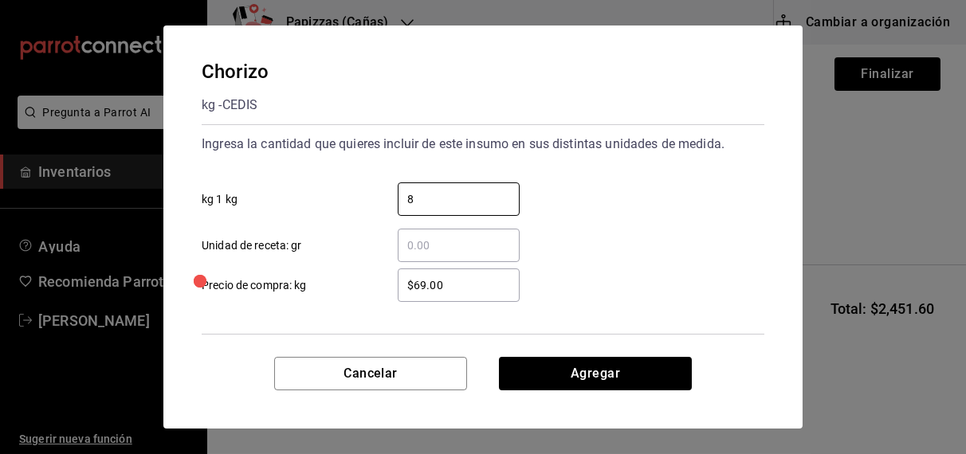
type input "8"
type input "$70.00"
click button "Agregar" at bounding box center [595, 373] width 193 height 33
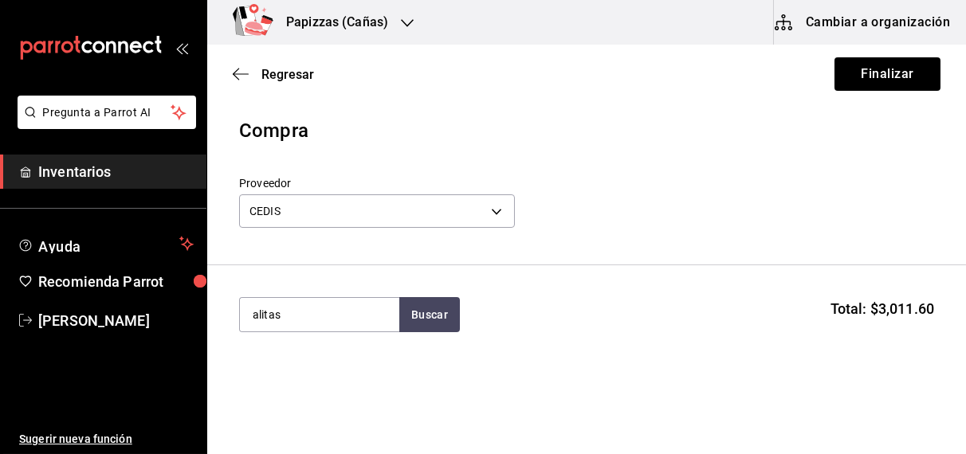
type input "alitas"
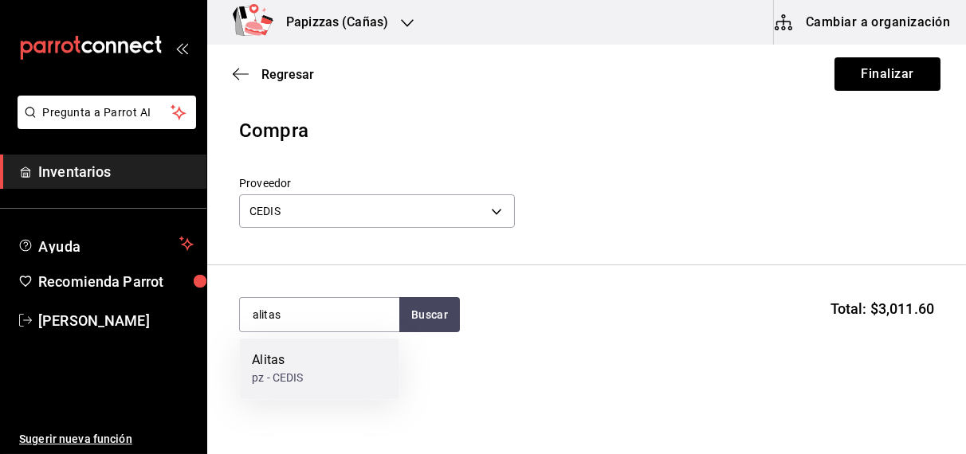
click at [285, 367] on div "Alitas" at bounding box center [277, 361] width 51 height 19
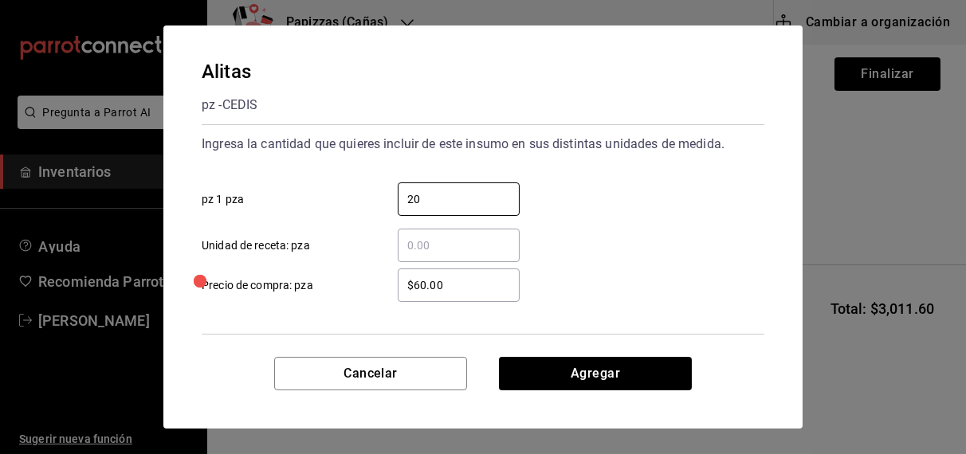
type input "20"
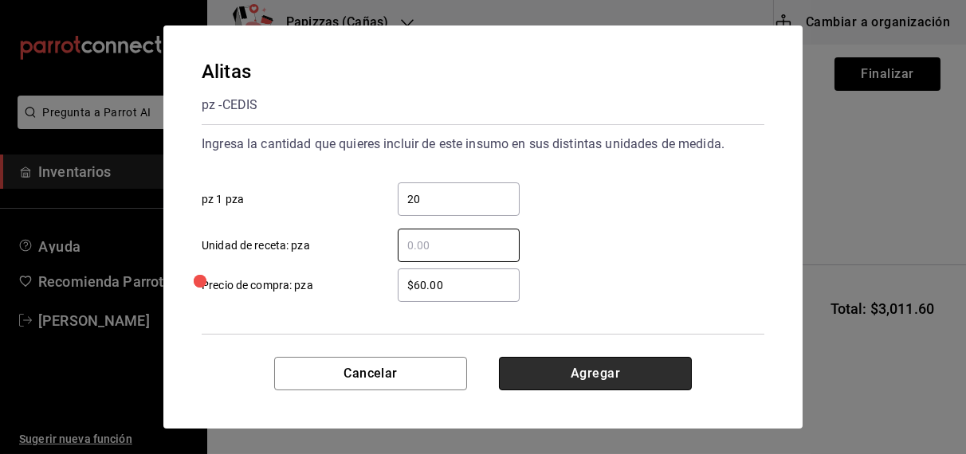
click at [599, 373] on button "Agregar" at bounding box center [595, 373] width 193 height 33
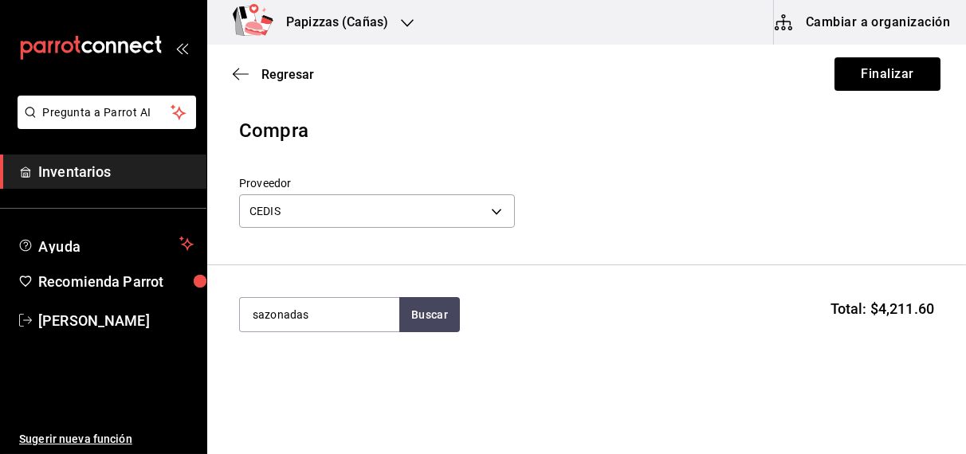
type input "sazonadas"
click at [323, 369] on div "Papas Sazonadas" at bounding box center [316, 361] width 128 height 19
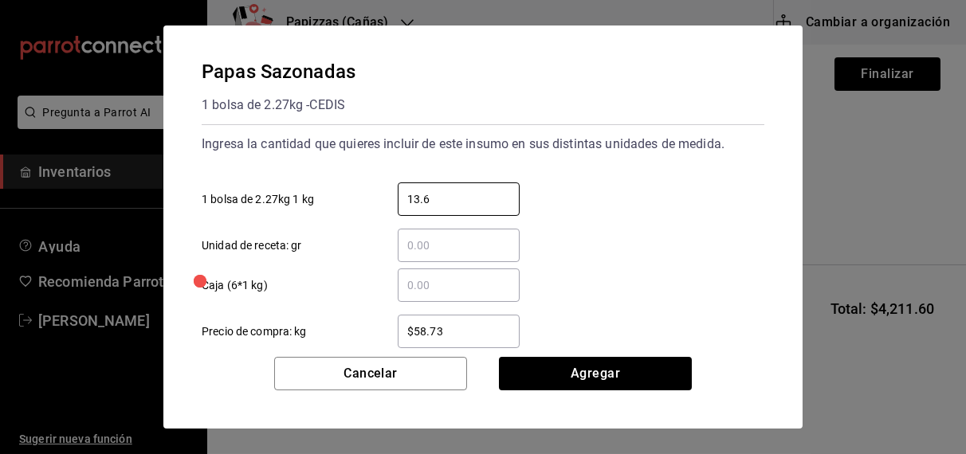
type input "13.62"
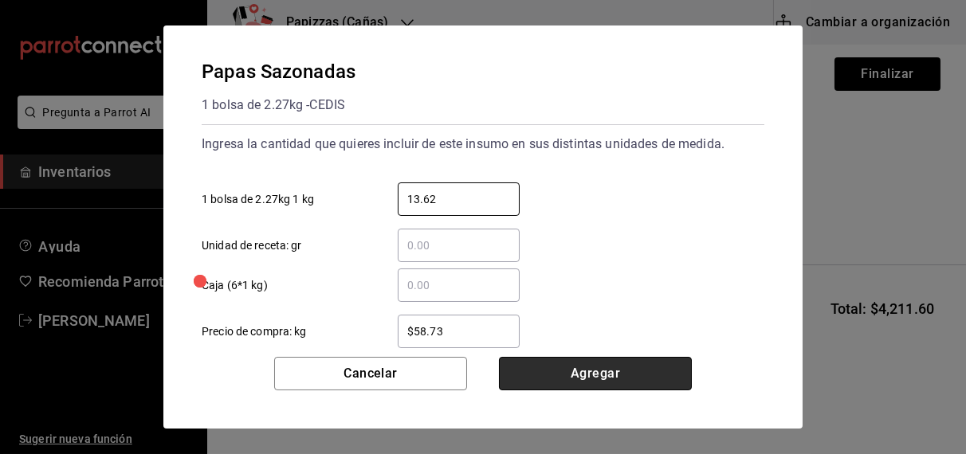
click at [612, 382] on button "Agregar" at bounding box center [595, 373] width 193 height 33
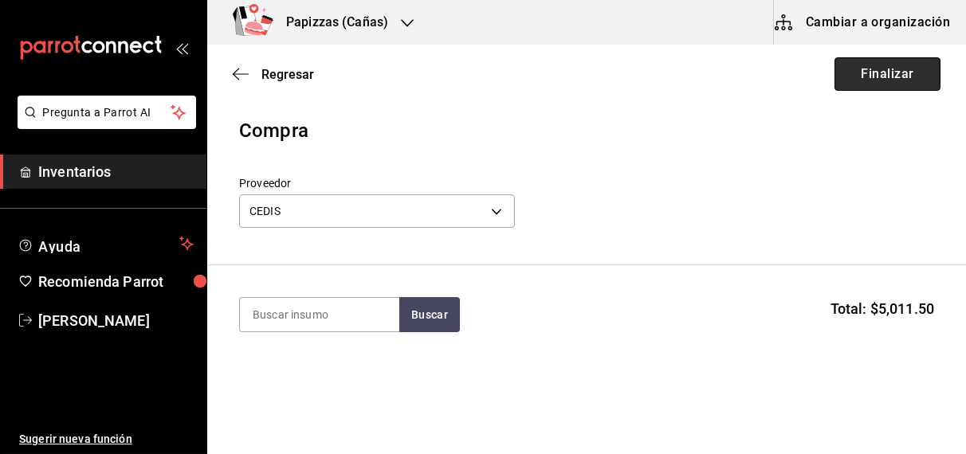
click at [894, 68] on button "Finalizar" at bounding box center [888, 73] width 106 height 33
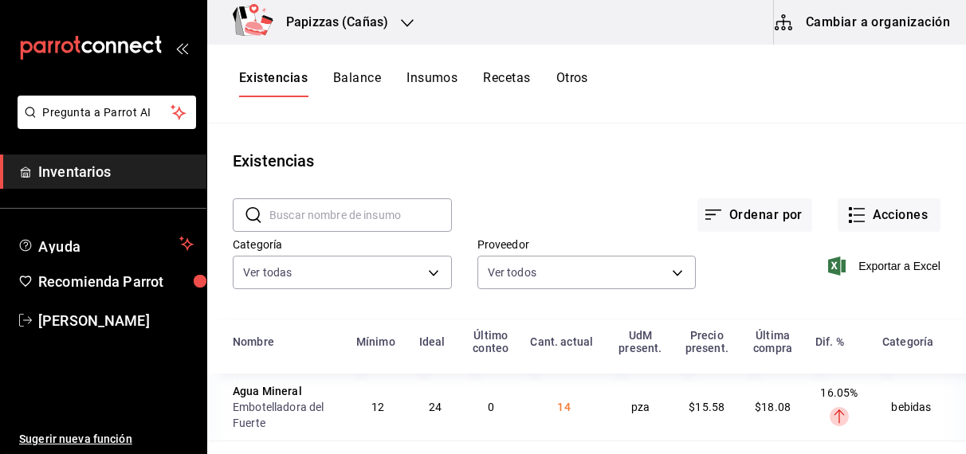
click at [404, 23] on icon "button" at bounding box center [407, 23] width 13 height 8
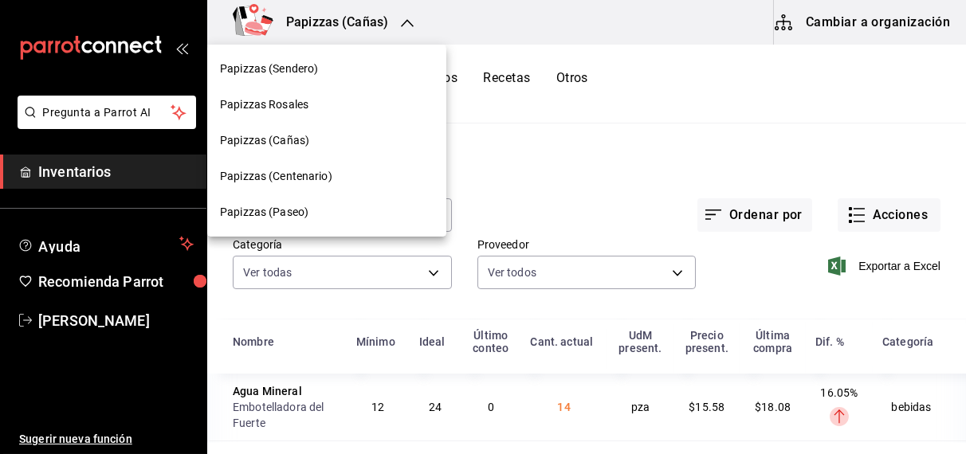
click at [300, 186] on div "Papizzas (Centenario)" at bounding box center [326, 177] width 239 height 36
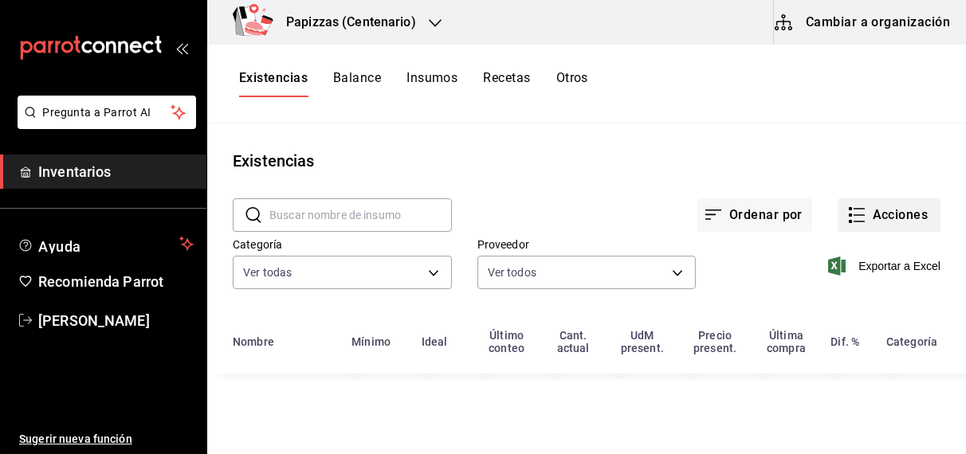
click at [901, 218] on button "Acciones" at bounding box center [889, 214] width 103 height 33
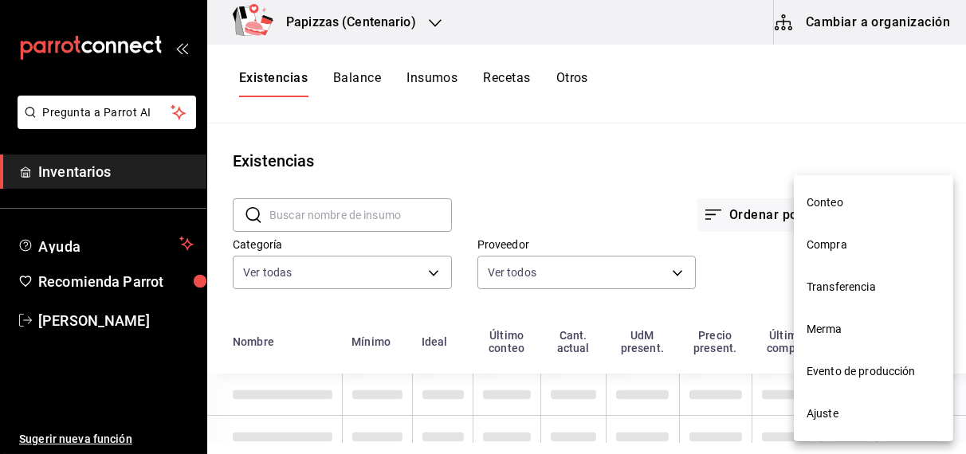
click at [843, 250] on span "Compra" at bounding box center [874, 245] width 134 height 17
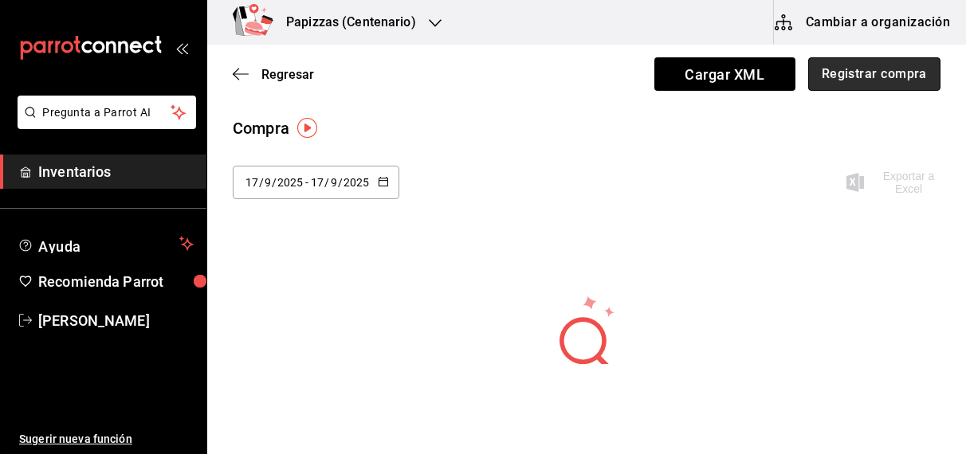
click at [862, 63] on button "Registrar compra" at bounding box center [874, 73] width 132 height 33
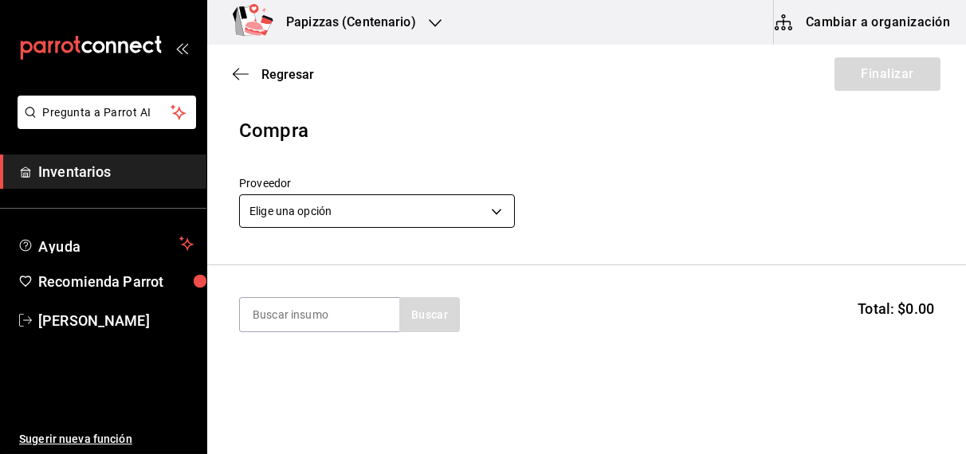
click at [400, 218] on body "Pregunta a Parrot AI Inventarios Ayuda Recomienda Parrot [PERSON_NAME] Sugerir …" at bounding box center [483, 182] width 966 height 364
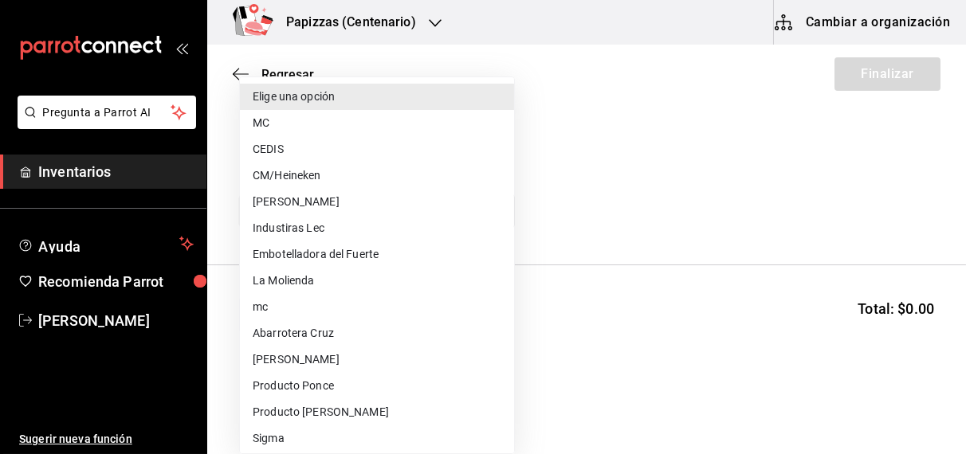
click at [273, 126] on li "MC" at bounding box center [377, 123] width 274 height 26
type input "59259b25-7b15-4529-a17f-fa8ef7e7484a"
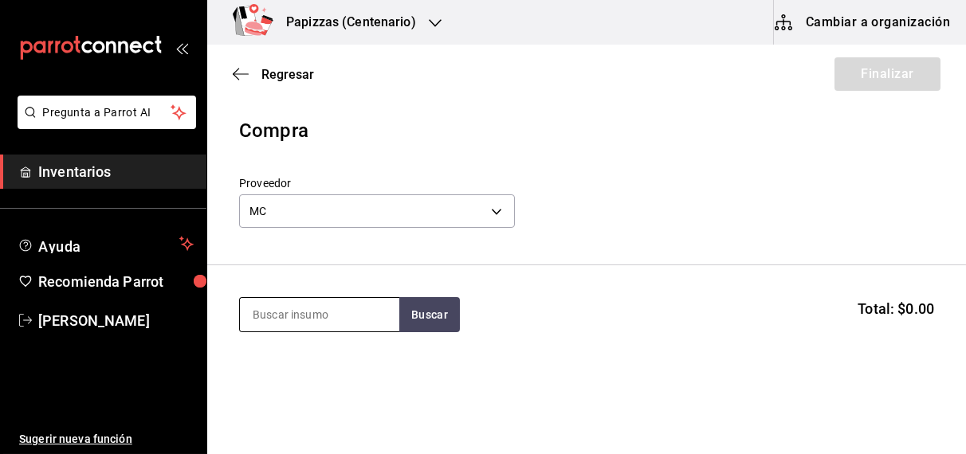
click at [329, 316] on input at bounding box center [319, 314] width 159 height 33
type input "polvo"
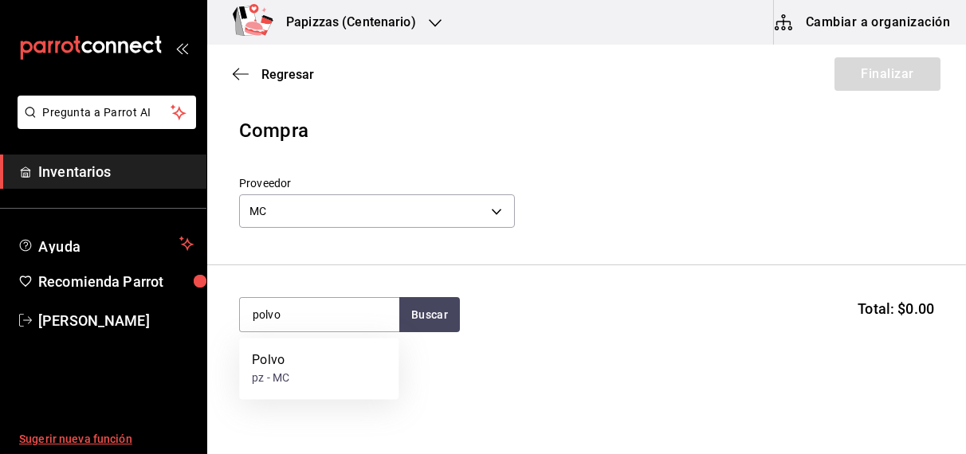
click at [286, 371] on div "pz - MC" at bounding box center [270, 379] width 37 height 17
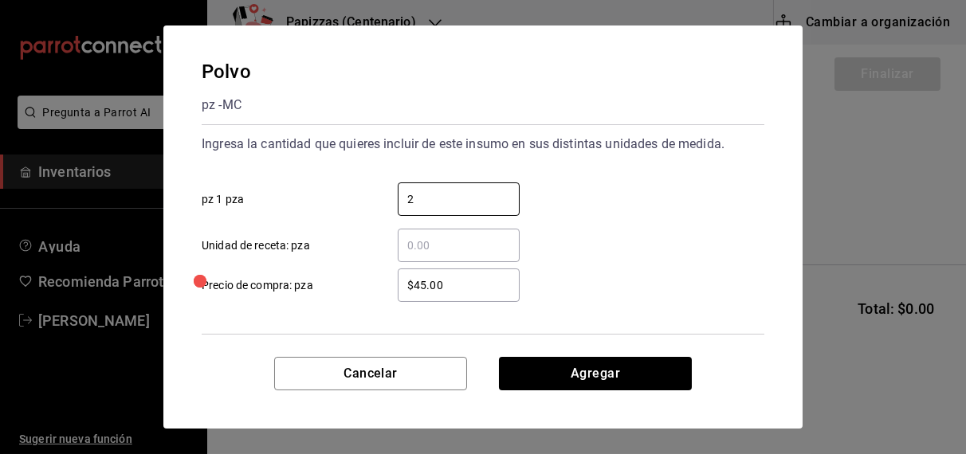
type input "20"
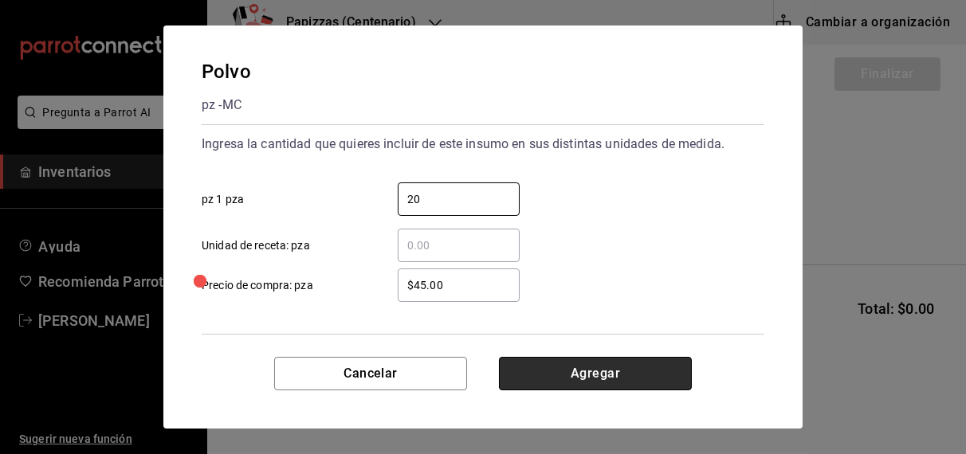
click at [614, 380] on button "Agregar" at bounding box center [595, 373] width 193 height 33
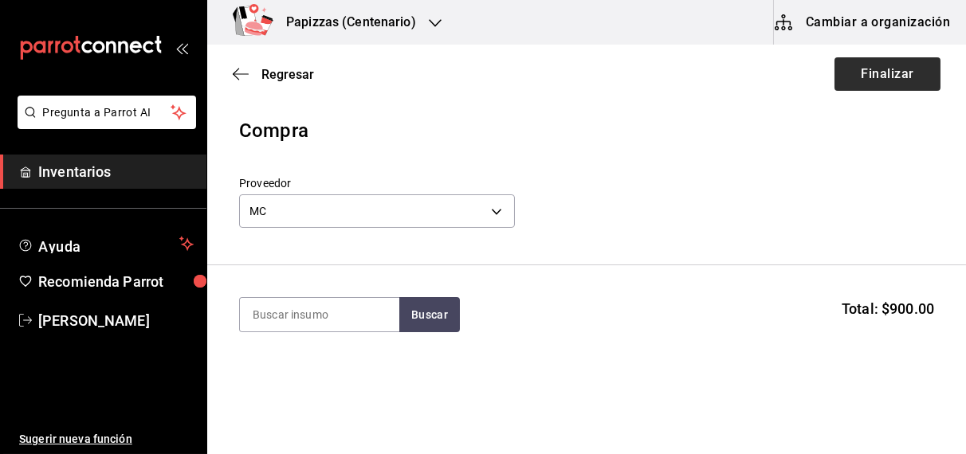
click at [874, 66] on button "Finalizar" at bounding box center [888, 73] width 106 height 33
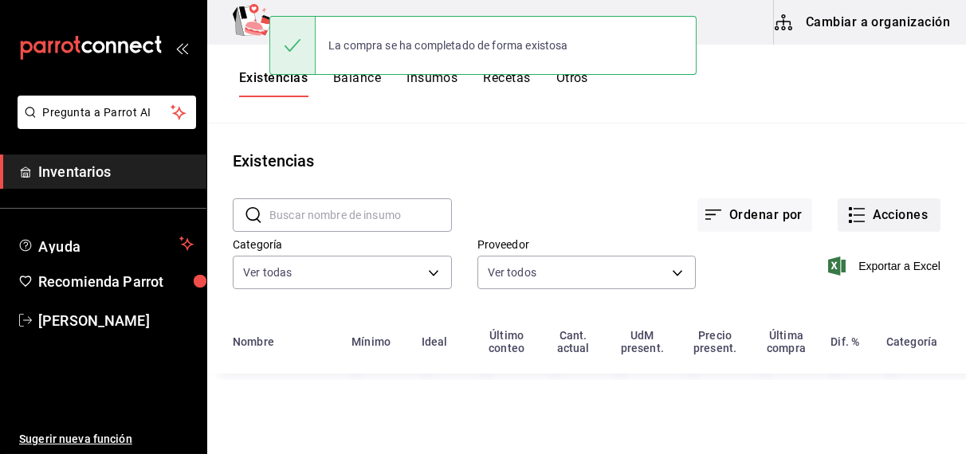
click at [907, 214] on button "Acciones" at bounding box center [889, 214] width 103 height 33
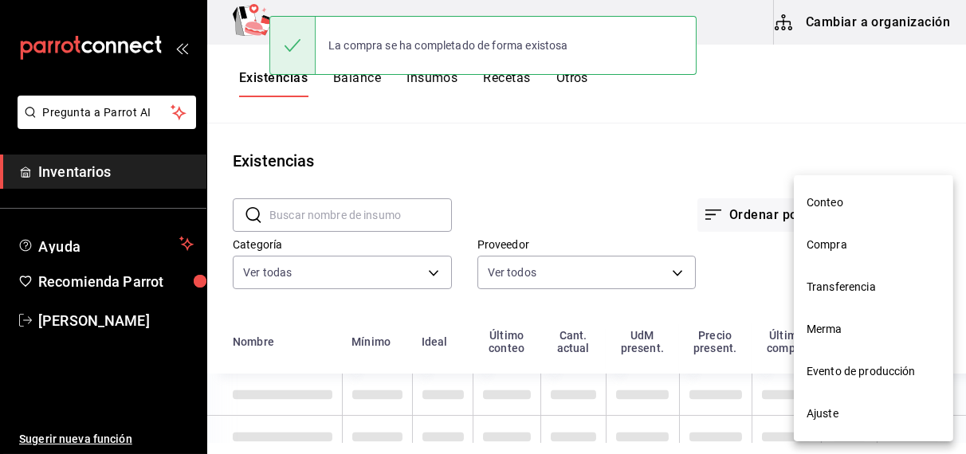
click at [837, 254] on li "Compra" at bounding box center [873, 245] width 159 height 42
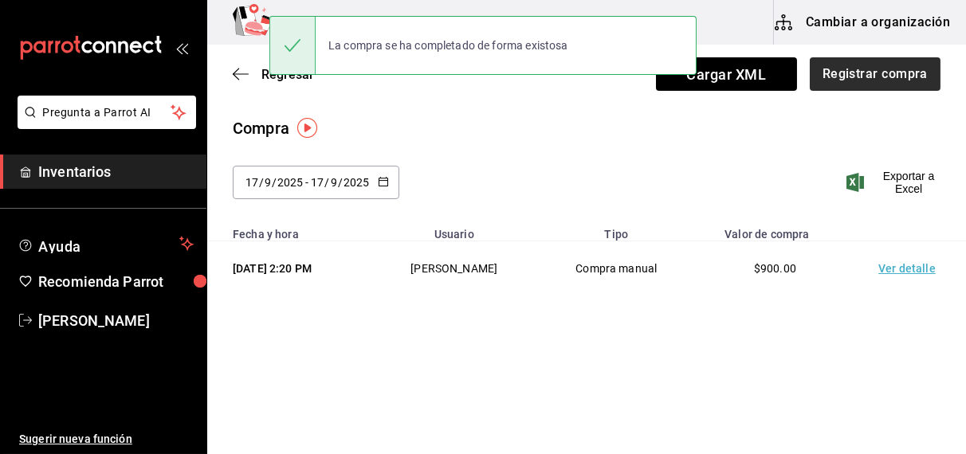
click at [882, 75] on button "Registrar compra" at bounding box center [875, 73] width 131 height 33
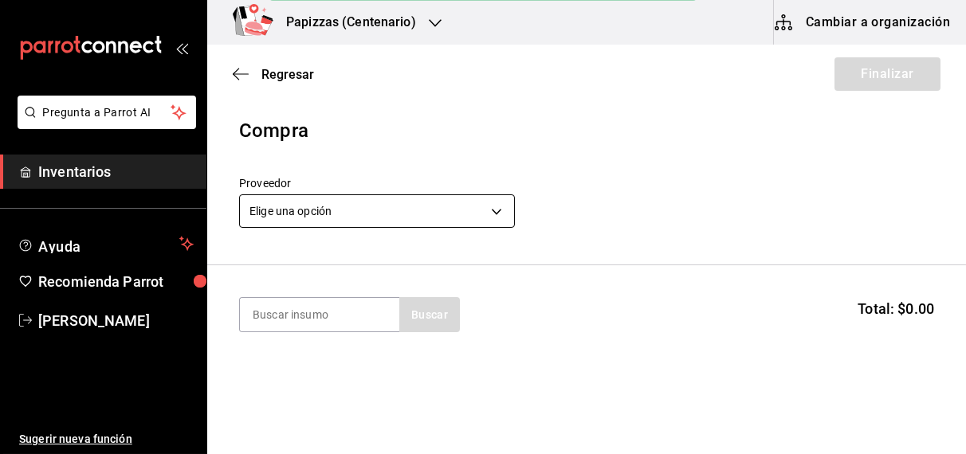
click at [435, 209] on body "Pregunta a Parrot AI Inventarios Ayuda Recomienda Parrot OBDULIA JANNETH CASTRO…" at bounding box center [483, 182] width 966 height 364
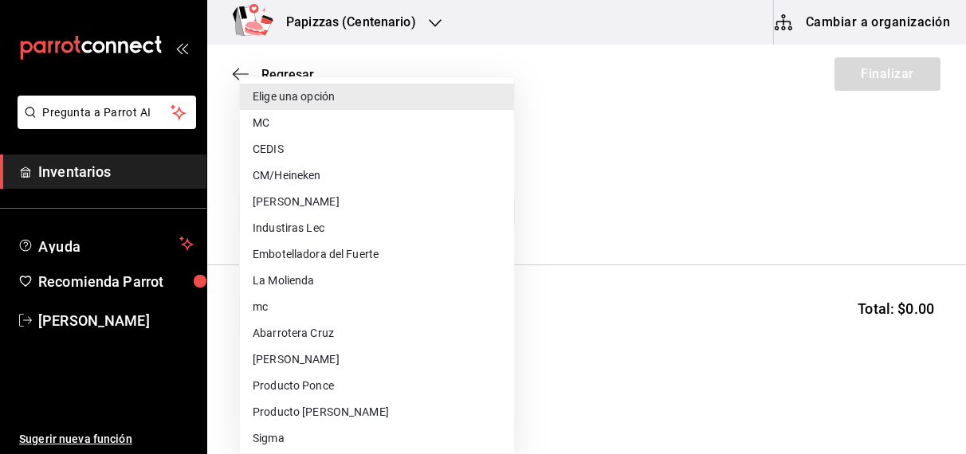
click at [260, 152] on li "CEDIS" at bounding box center [377, 149] width 274 height 26
type input "fd93c39f-859b-4130-830c-b038fbd442a0"
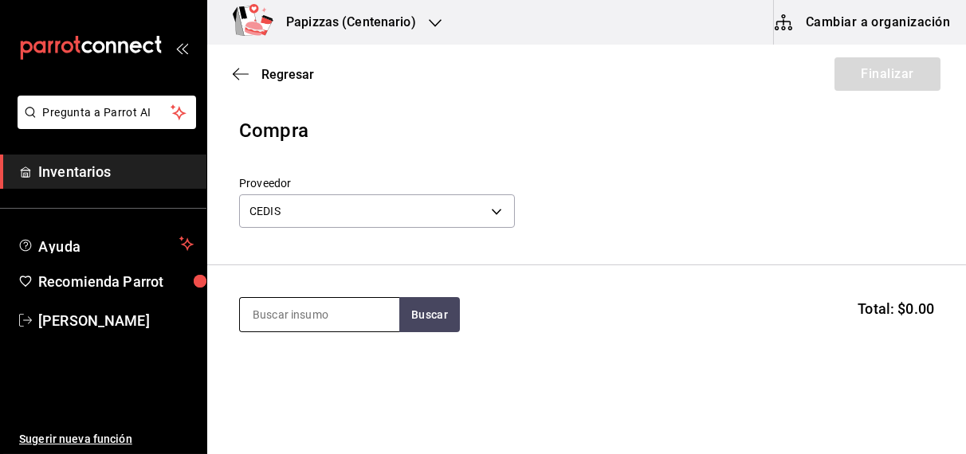
click at [312, 313] on input at bounding box center [319, 314] width 159 height 33
type input "harina"
click at [276, 378] on div "1 saco de 25kg - CEDIS" at bounding box center [309, 379] width 115 height 17
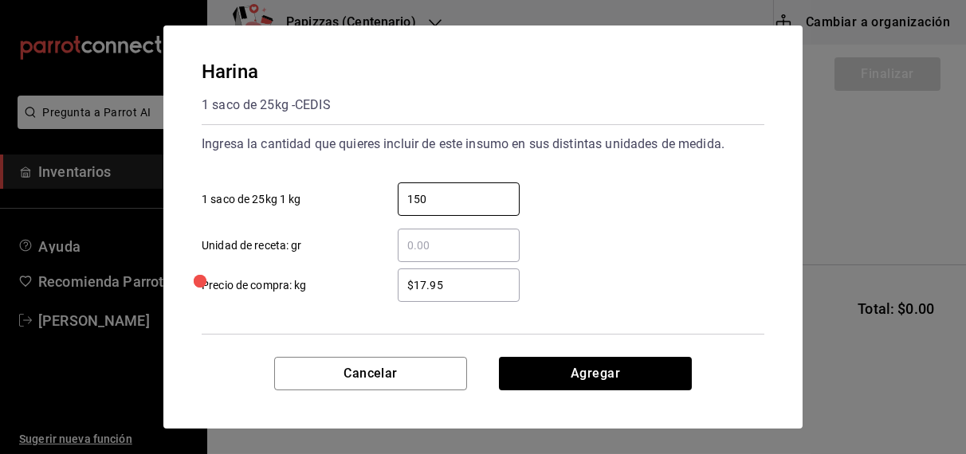
type input "150"
type input "$16.70"
click button "Agregar" at bounding box center [595, 373] width 193 height 33
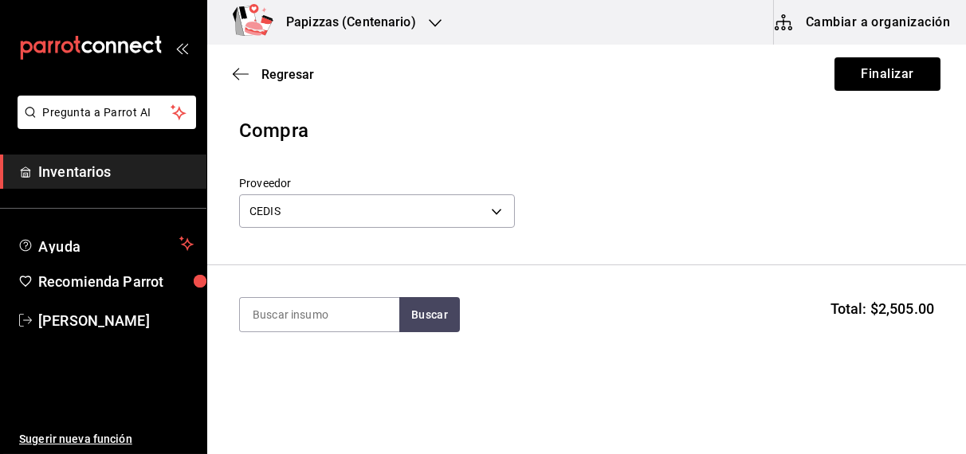
scroll to position [128, 0]
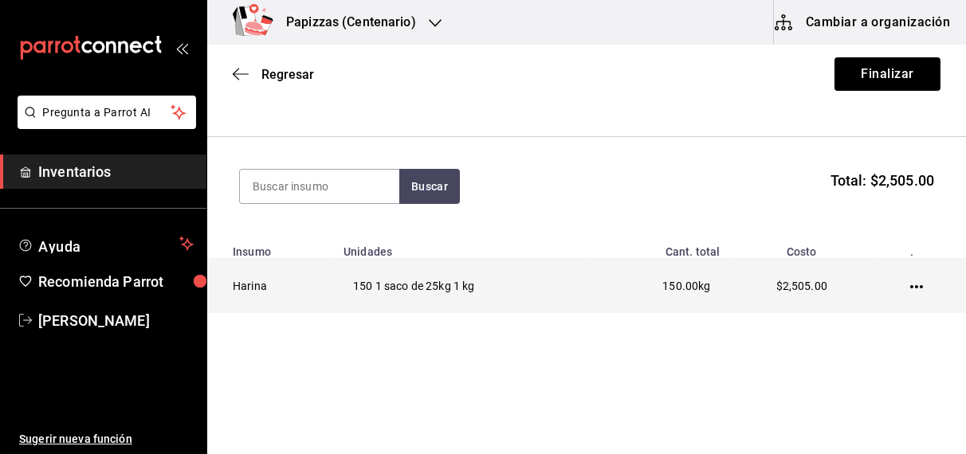
click at [910, 288] on icon "button" at bounding box center [916, 287] width 13 height 13
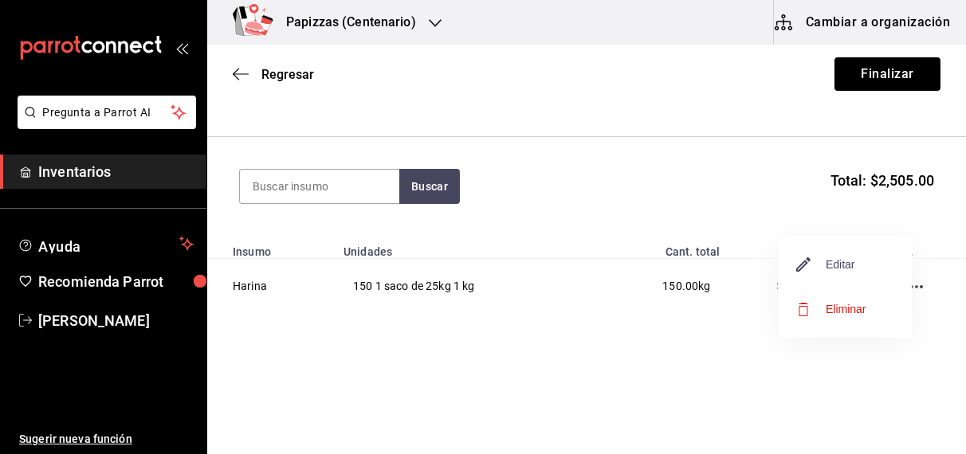
click at [847, 263] on span "Editar" at bounding box center [826, 264] width 58 height 19
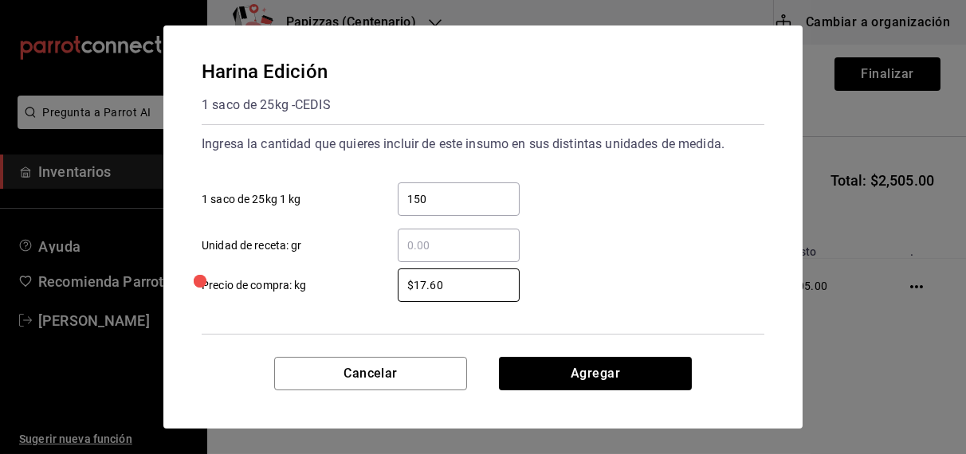
type input "$17.60"
click button "Agregar" at bounding box center [595, 373] width 193 height 33
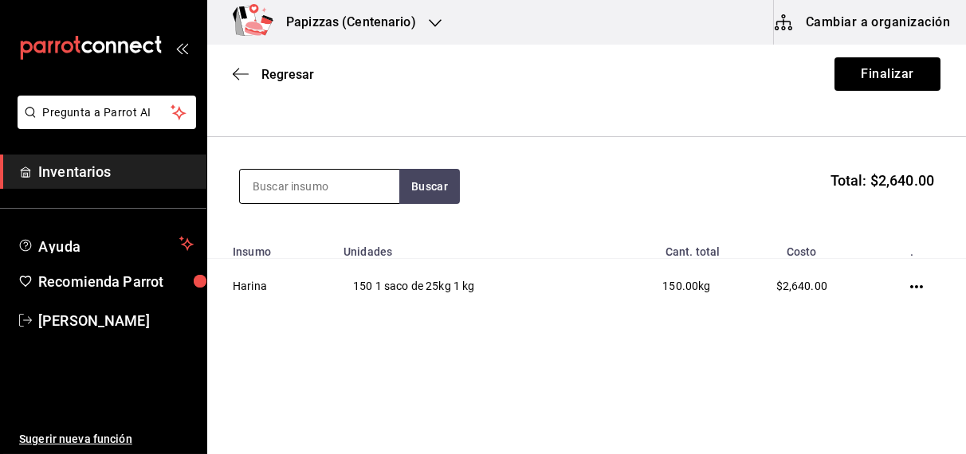
click at [336, 188] on input at bounding box center [319, 186] width 159 height 33
type input "bbq"
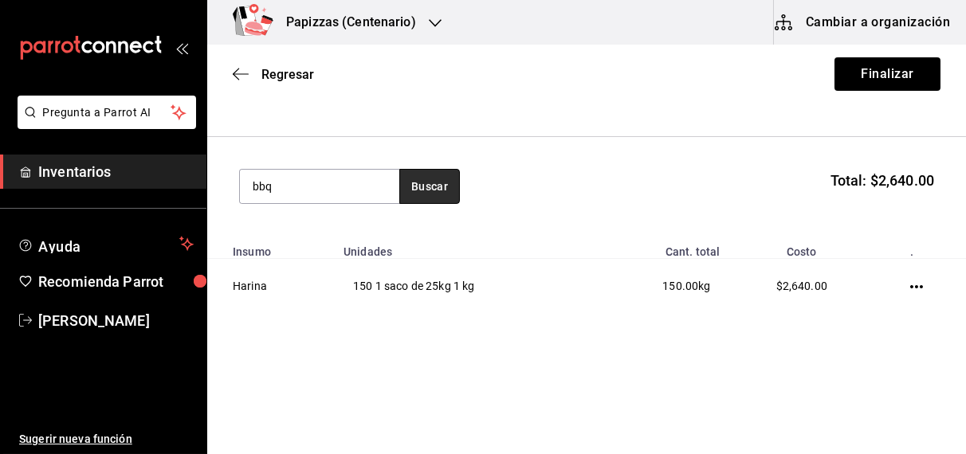
click at [432, 194] on button "Buscar" at bounding box center [429, 186] width 61 height 35
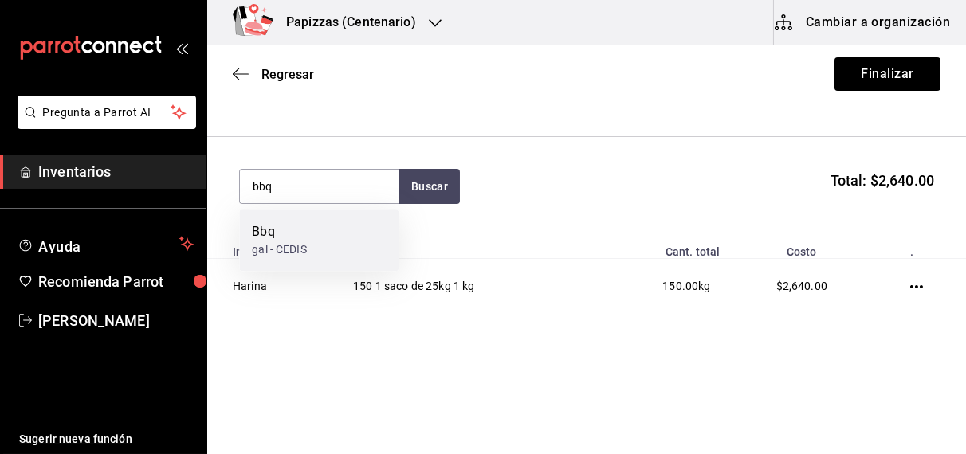
click at [288, 253] on div "gal - CEDIS" at bounding box center [279, 250] width 54 height 17
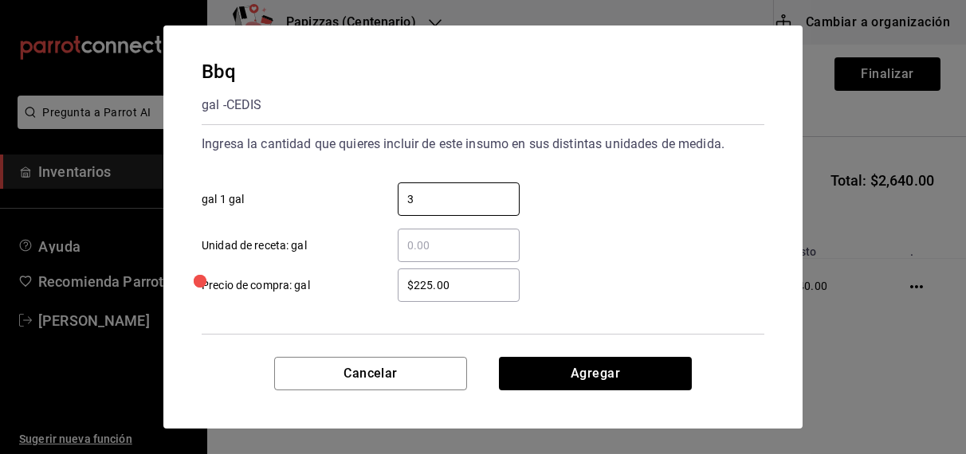
type input "3"
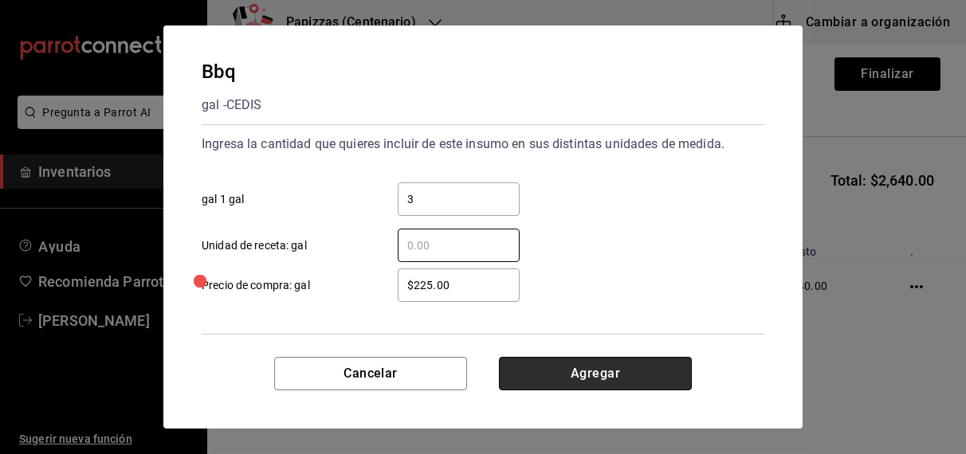
click at [596, 370] on button "Agregar" at bounding box center [595, 373] width 193 height 33
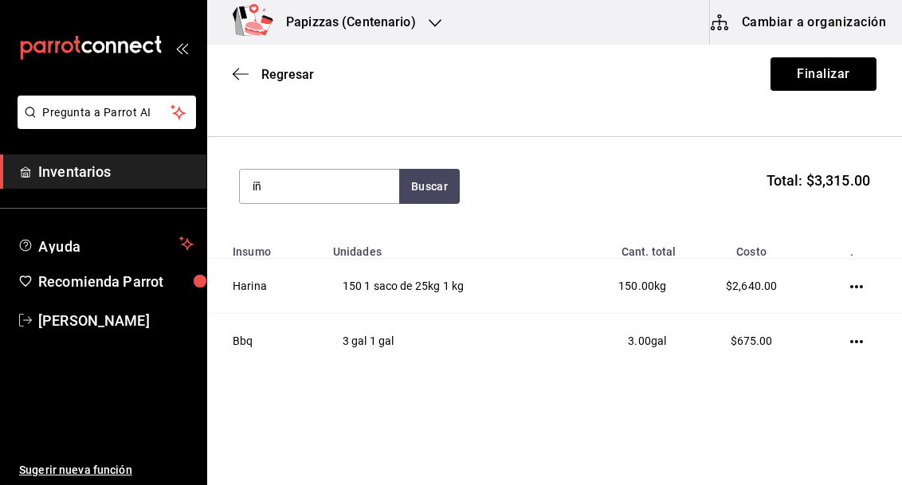
type input "í"
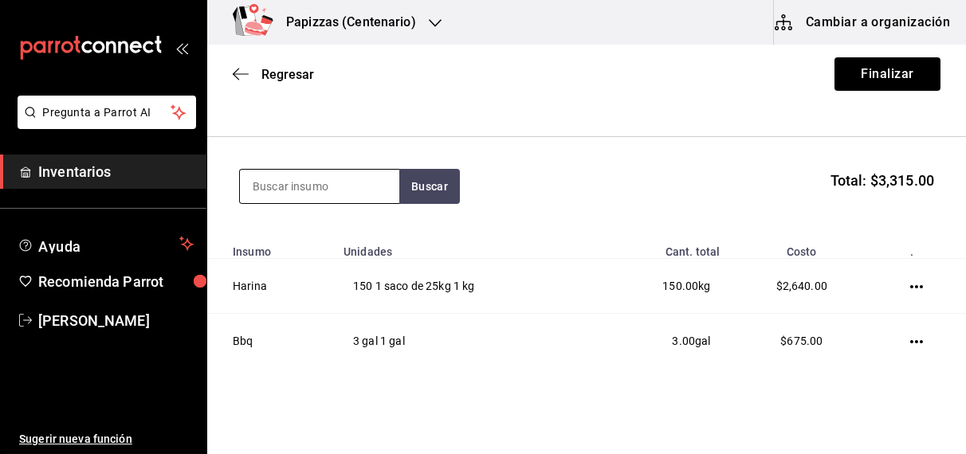
click at [348, 191] on input at bounding box center [319, 186] width 159 height 33
type input "jugo"
click at [321, 239] on div "Jugo de piña" at bounding box center [289, 231] width 75 height 19
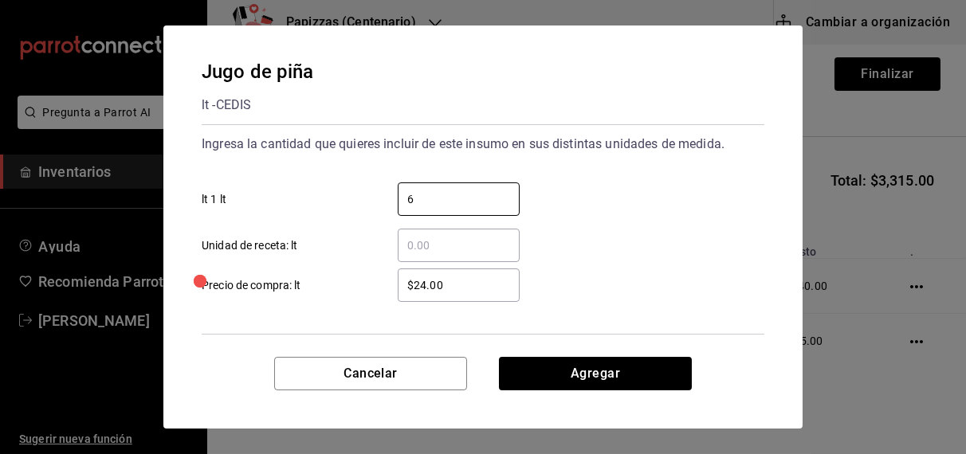
type input "6"
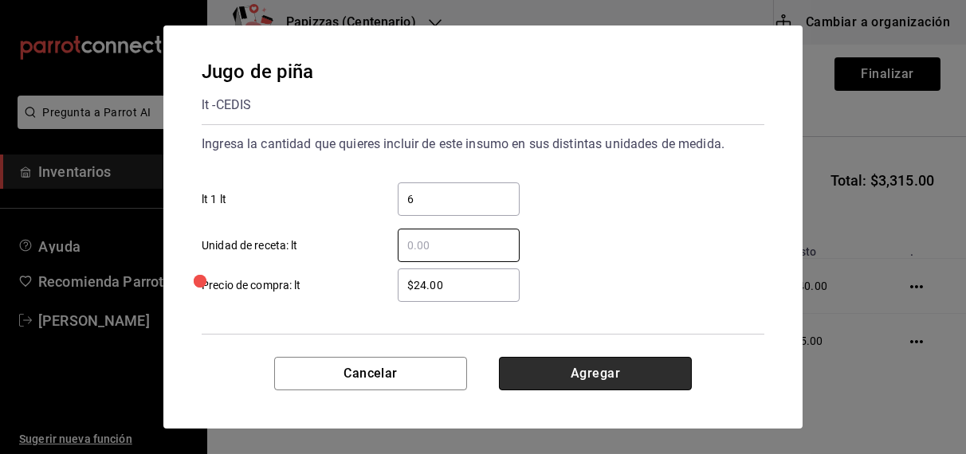
click at [607, 381] on button "Agregar" at bounding box center [595, 373] width 193 height 33
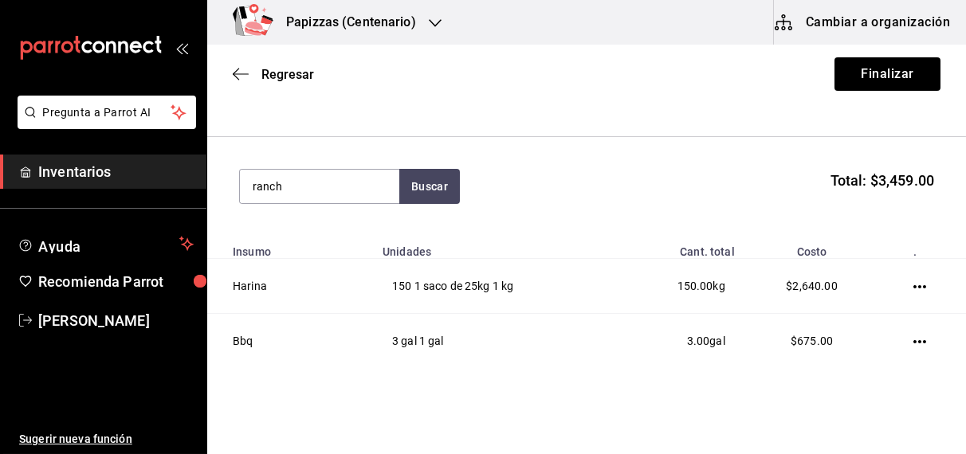
type input "ranch"
click at [320, 241] on div "Ranch gal - CEDIS" at bounding box center [318, 240] width 159 height 61
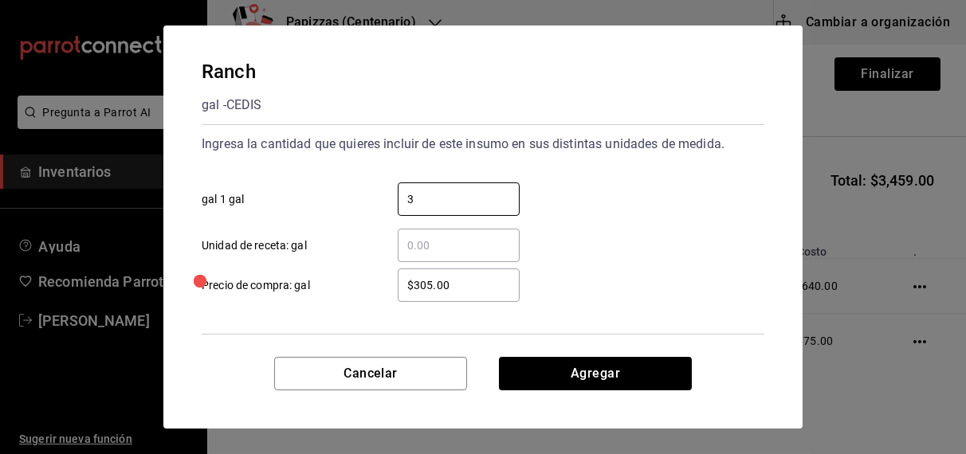
type input "3"
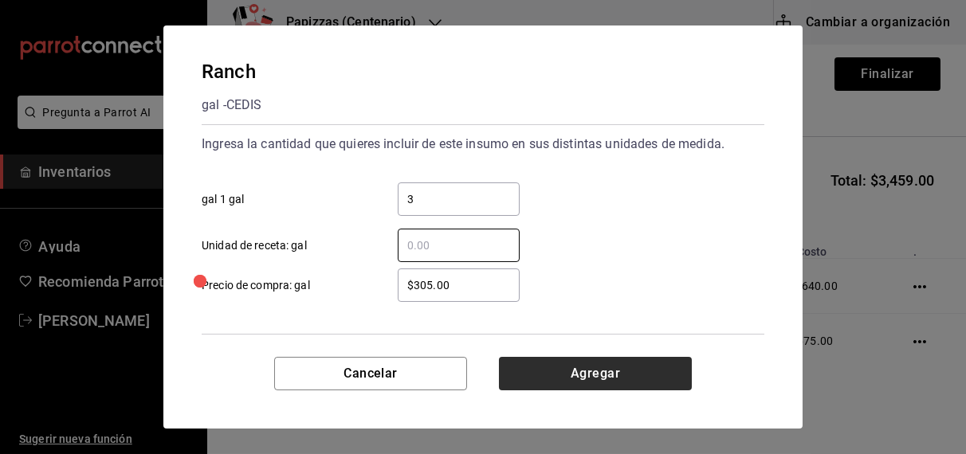
click at [623, 378] on button "Agregar" at bounding box center [595, 373] width 193 height 33
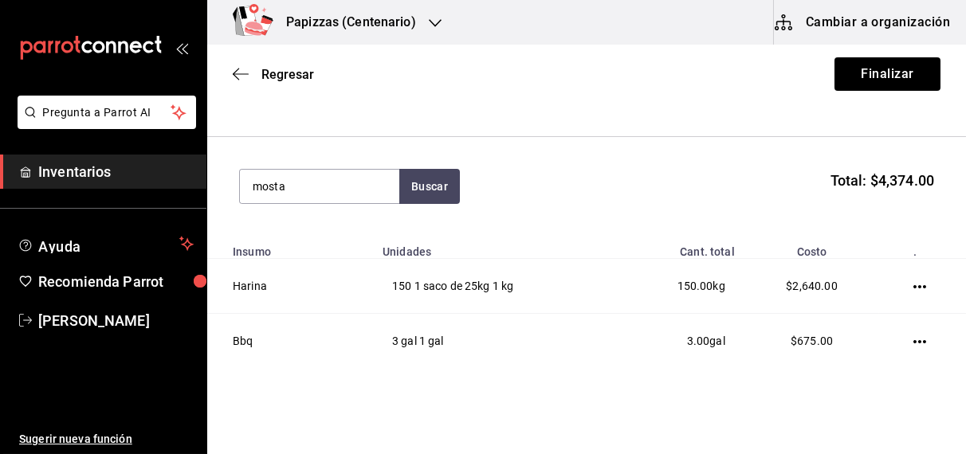
type input "mosta"
click at [328, 246] on div "Mostaza gal - CEDIS" at bounding box center [318, 240] width 159 height 61
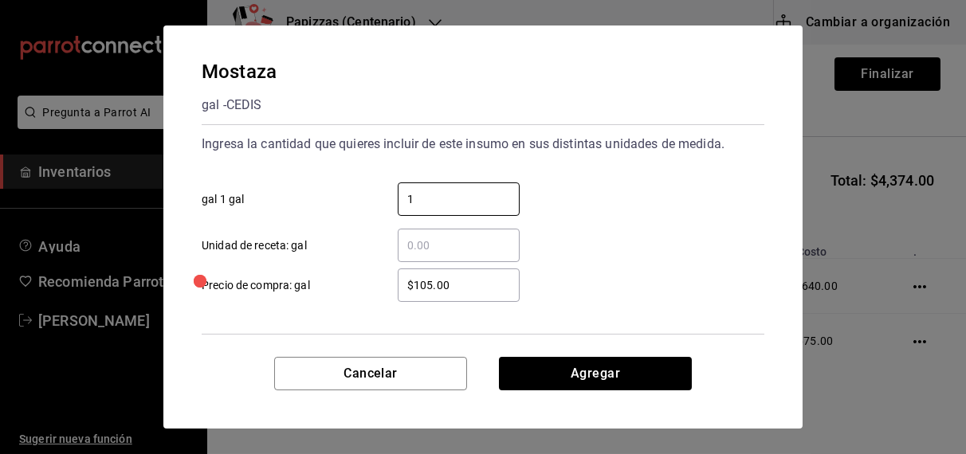
type input "1"
type input "$119.00"
click button "Agregar" at bounding box center [595, 373] width 193 height 33
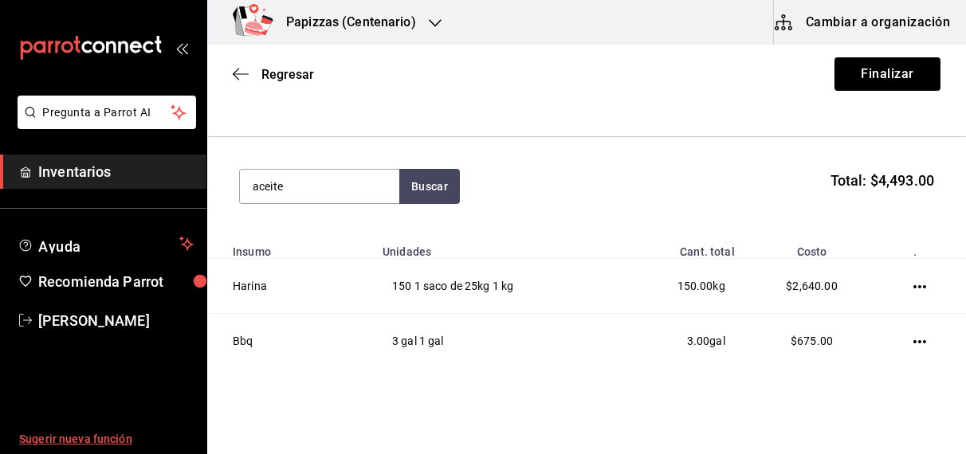
type input "aceite"
click at [329, 246] on div "1 botella de 800ml - CEDIS" at bounding box center [317, 250] width 131 height 17
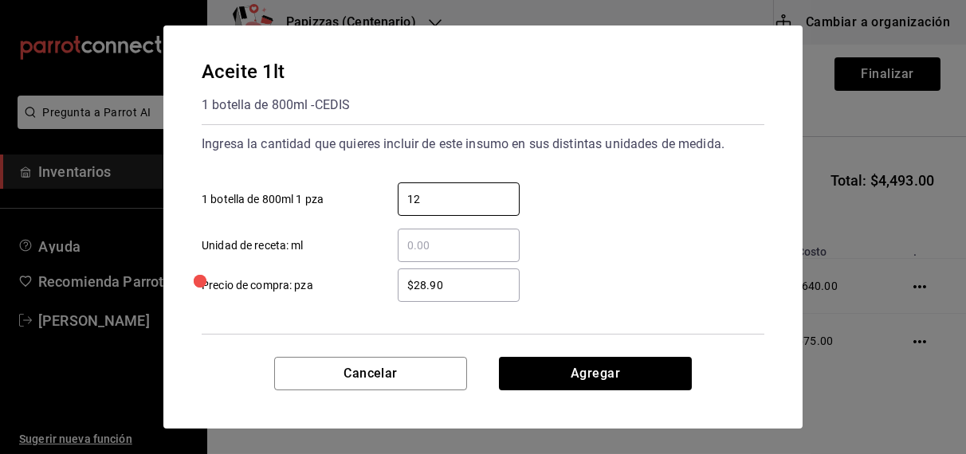
type input "12"
type input "$33.50"
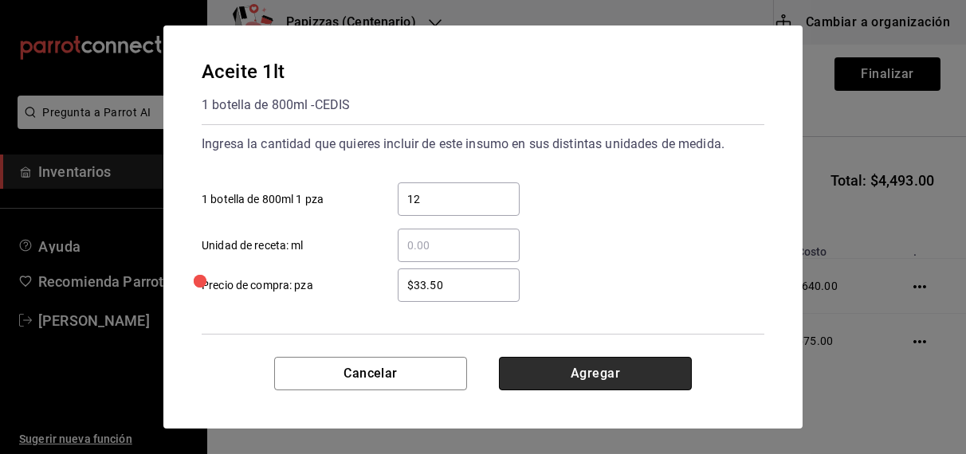
click at [600, 377] on button "Agregar" at bounding box center [595, 373] width 193 height 33
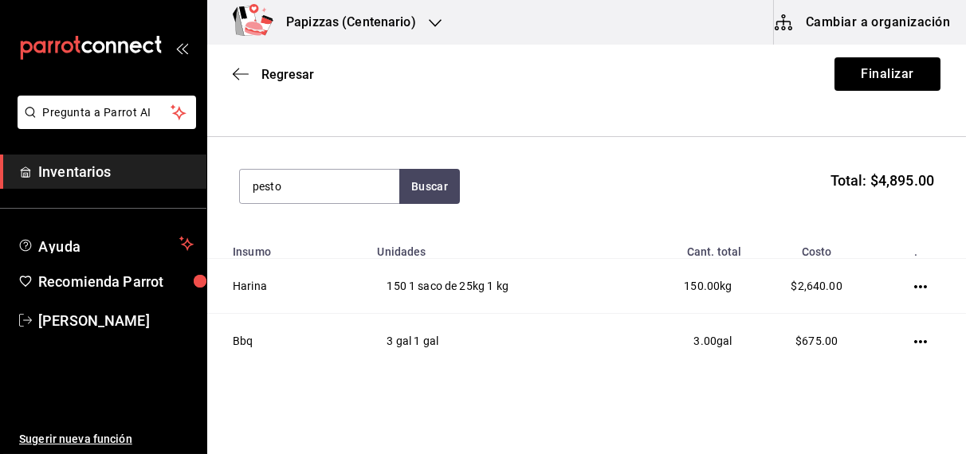
type input "pesto"
click at [299, 236] on div "Pesto" at bounding box center [277, 231] width 51 height 19
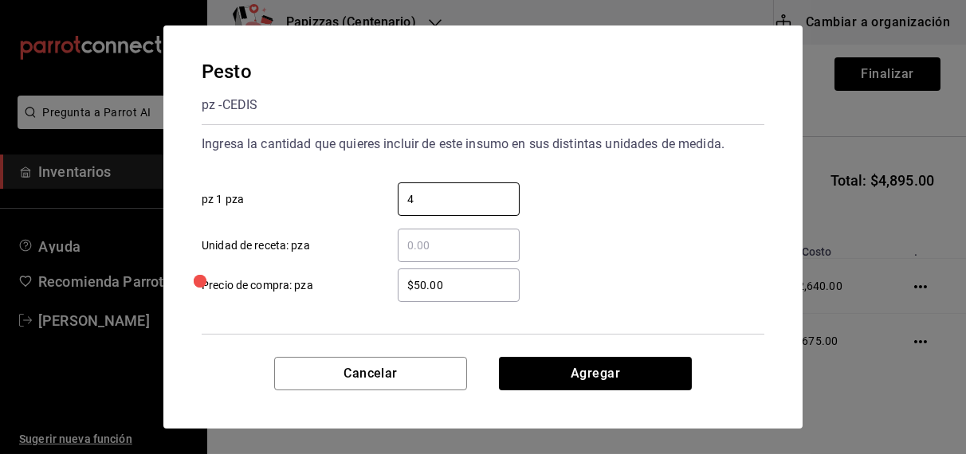
type input "4"
type input "$70.00"
click button "Agregar" at bounding box center [595, 373] width 193 height 33
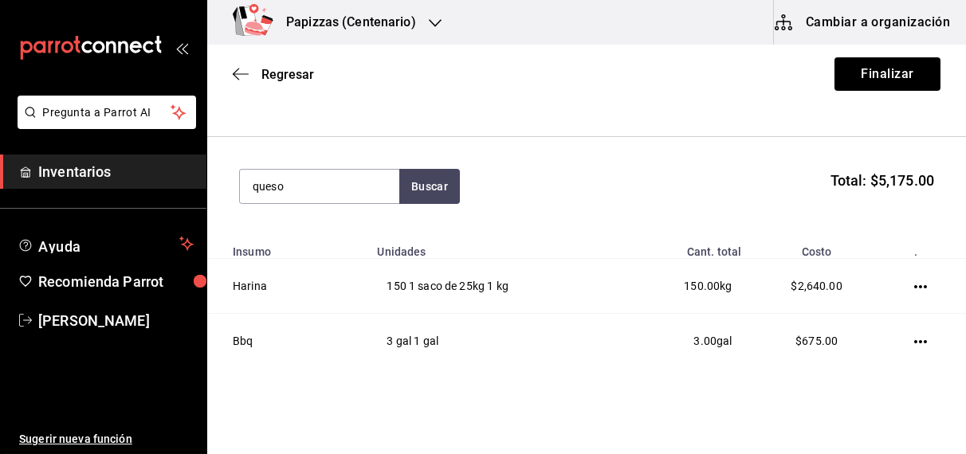
type input "queso"
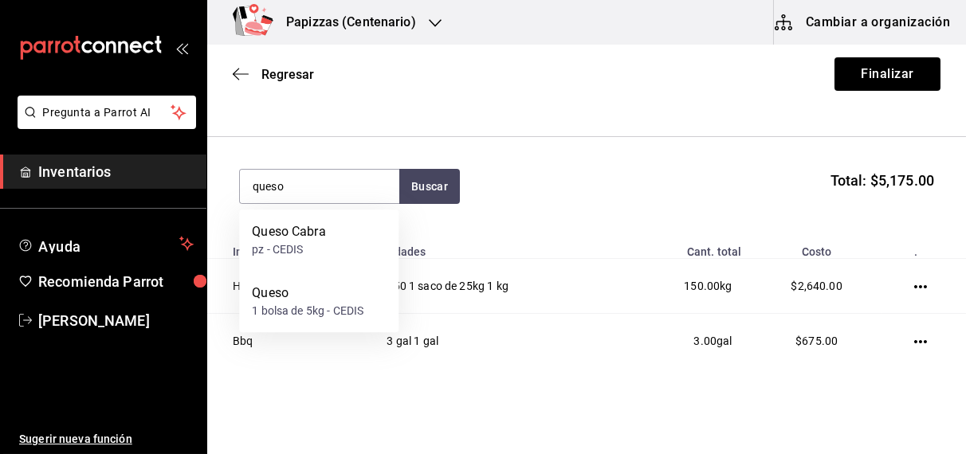
click at [275, 321] on div "Queso 1 bolsa de 5kg - CEDIS" at bounding box center [318, 301] width 159 height 61
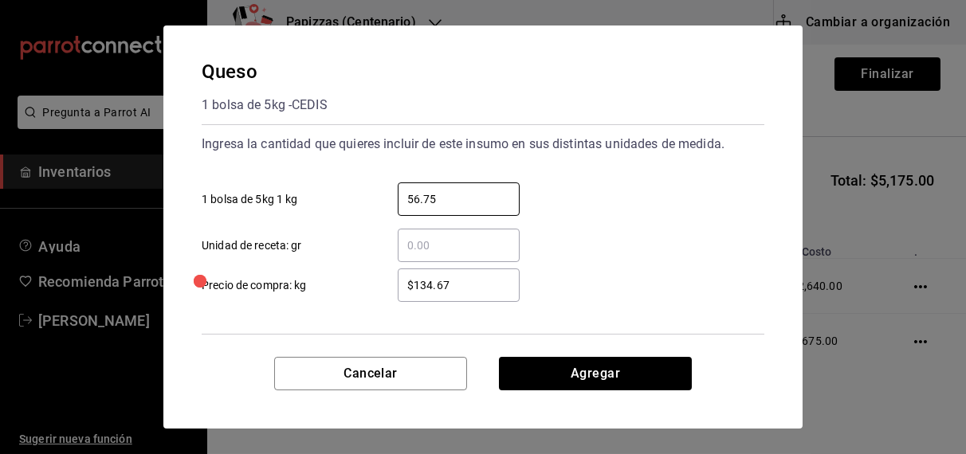
type input "56.75"
type input "$108.00"
click button "Agregar" at bounding box center [595, 373] width 193 height 33
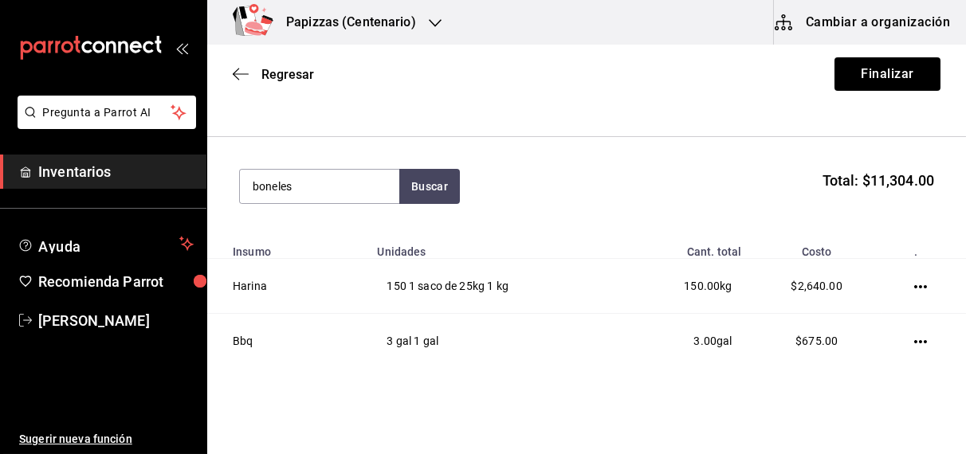
type input "boneles"
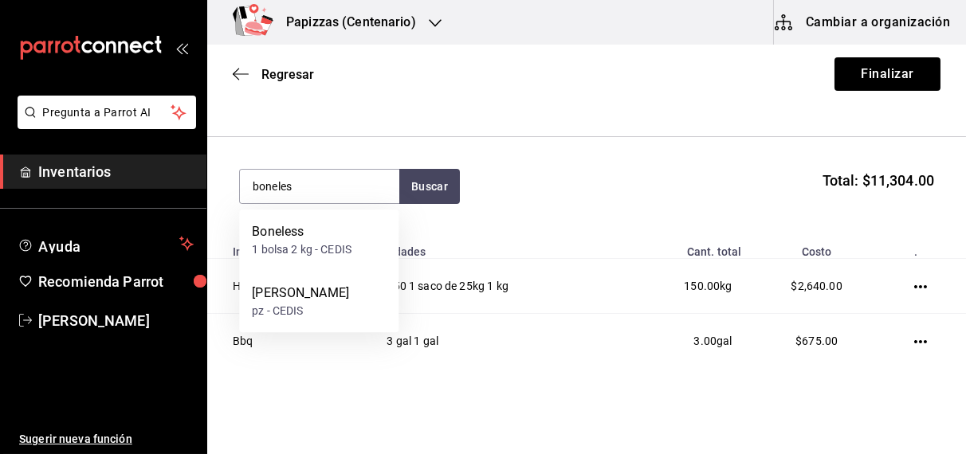
click at [305, 246] on div "1 bolsa 2 kg - CEDIS" at bounding box center [302, 250] width 100 height 17
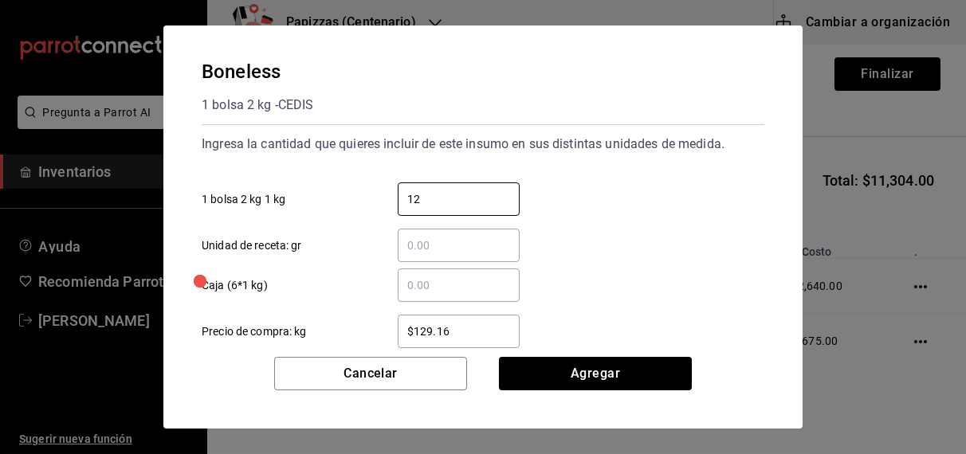
type input "12"
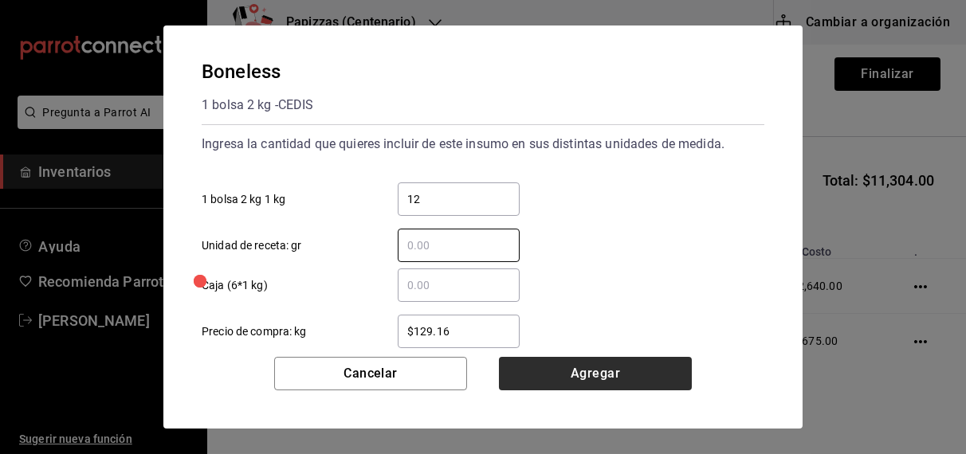
click at [629, 383] on button "Agregar" at bounding box center [595, 373] width 193 height 33
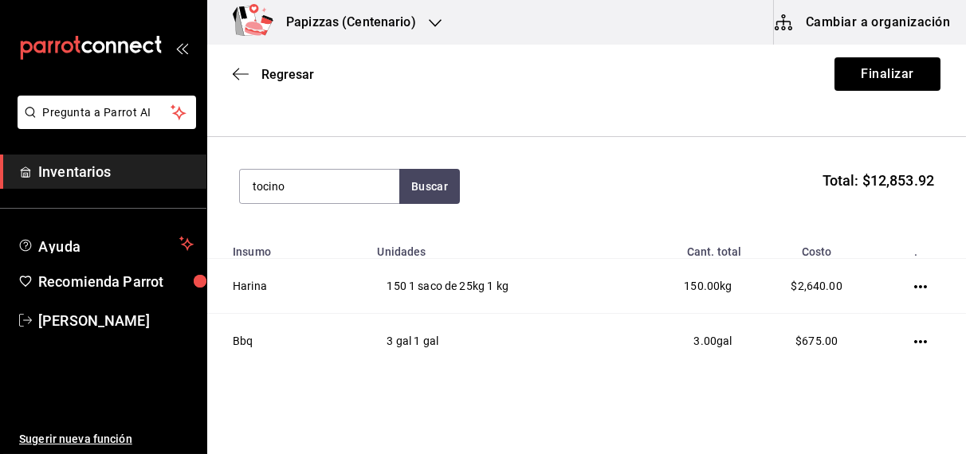
type input "tocino"
click at [303, 244] on div "kg - CEDIS" at bounding box center [277, 250] width 51 height 17
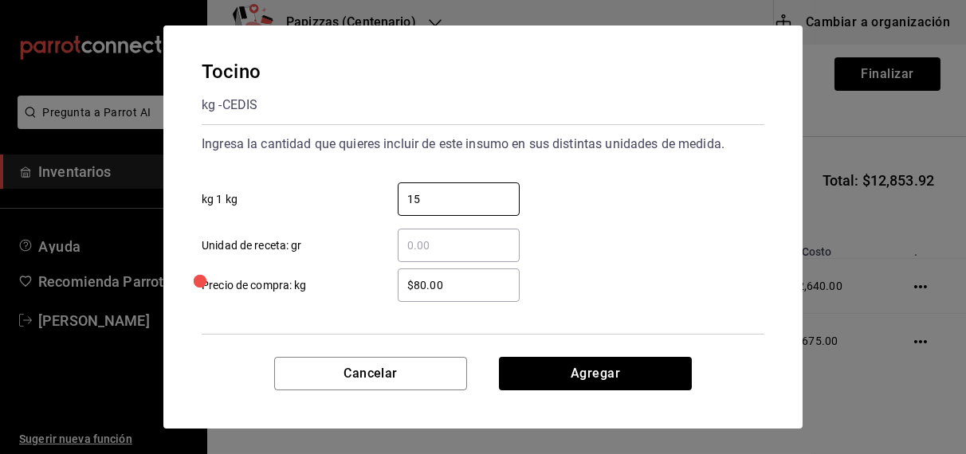
type input "15"
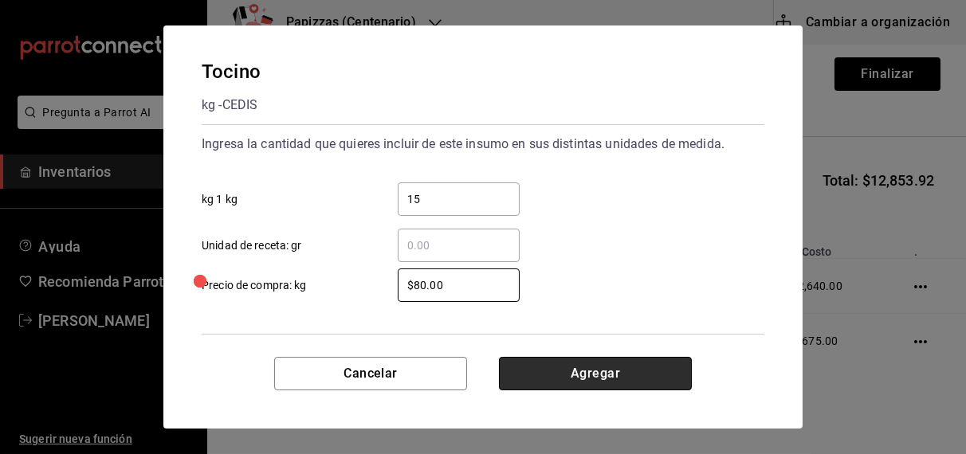
click at [632, 379] on button "Agregar" at bounding box center [595, 373] width 193 height 33
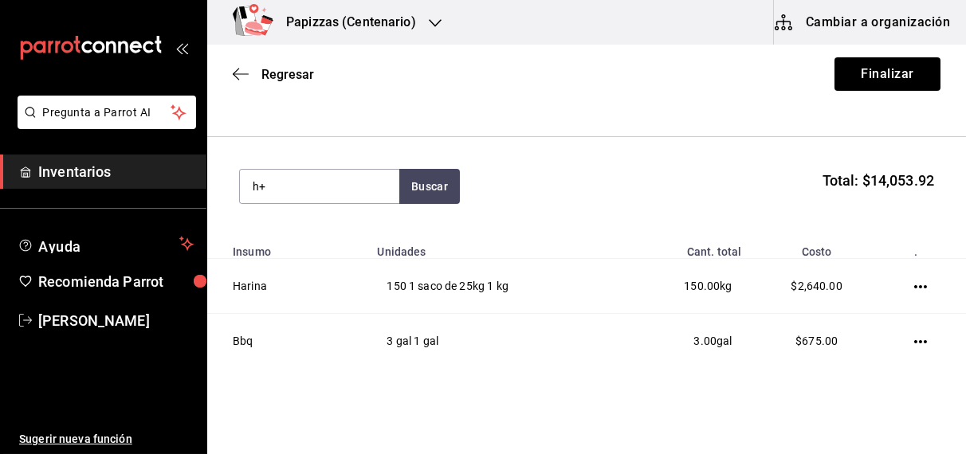
type input "h"
type input "chori"
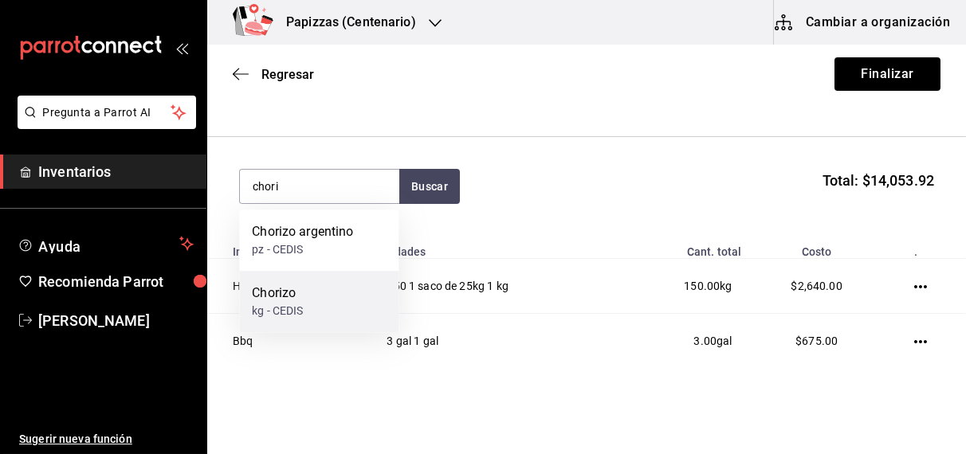
click at [283, 312] on div "kg - CEDIS" at bounding box center [277, 311] width 51 height 17
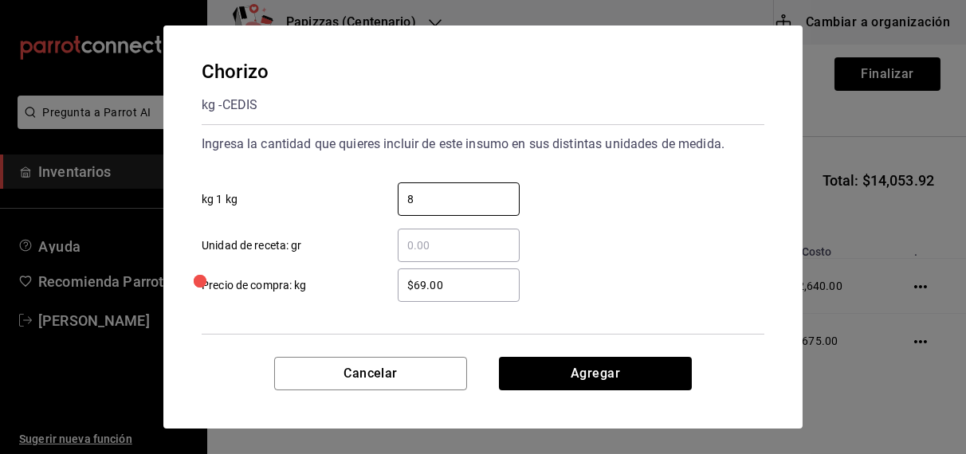
type input "8"
type input "$70.00"
click button "Agregar" at bounding box center [595, 373] width 193 height 33
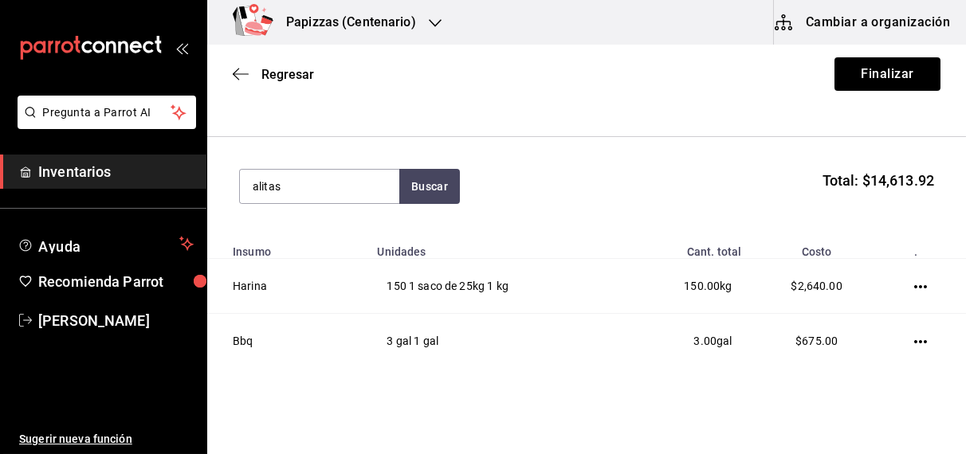
type input "alitas"
click at [292, 235] on div "Alitas" at bounding box center [277, 231] width 51 height 19
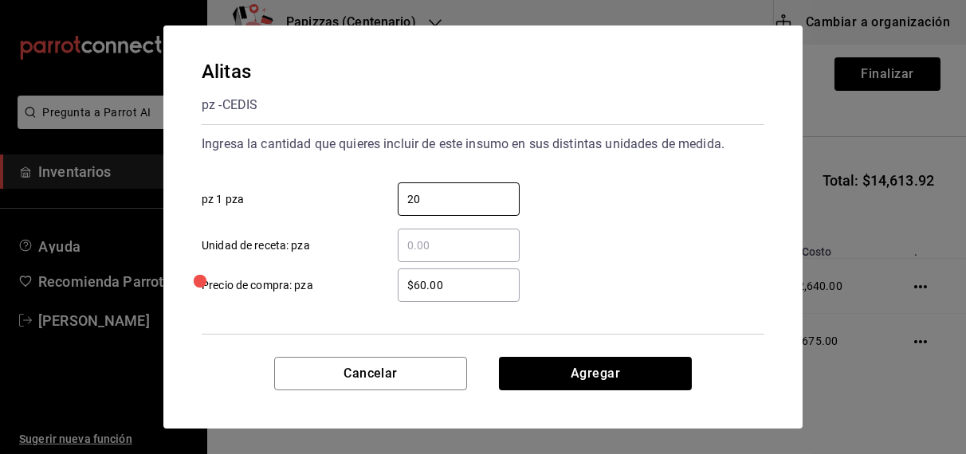
type input "20"
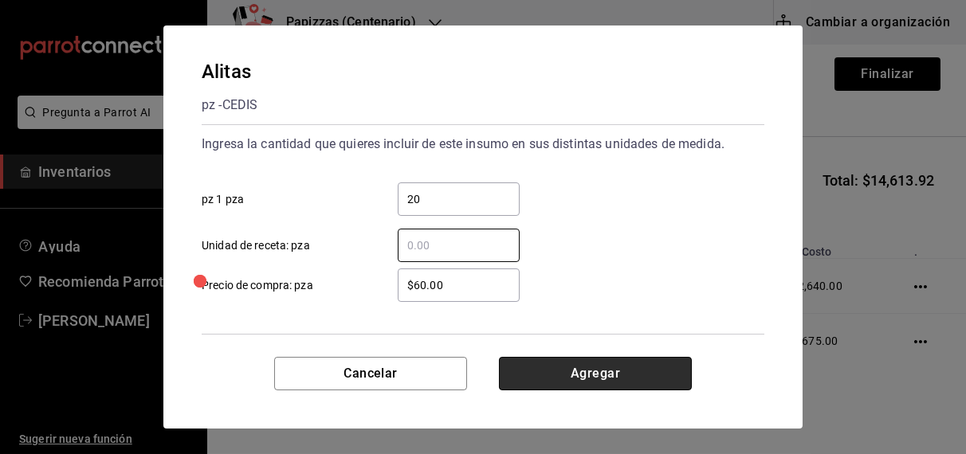
click at [646, 366] on button "Agregar" at bounding box center [595, 373] width 193 height 33
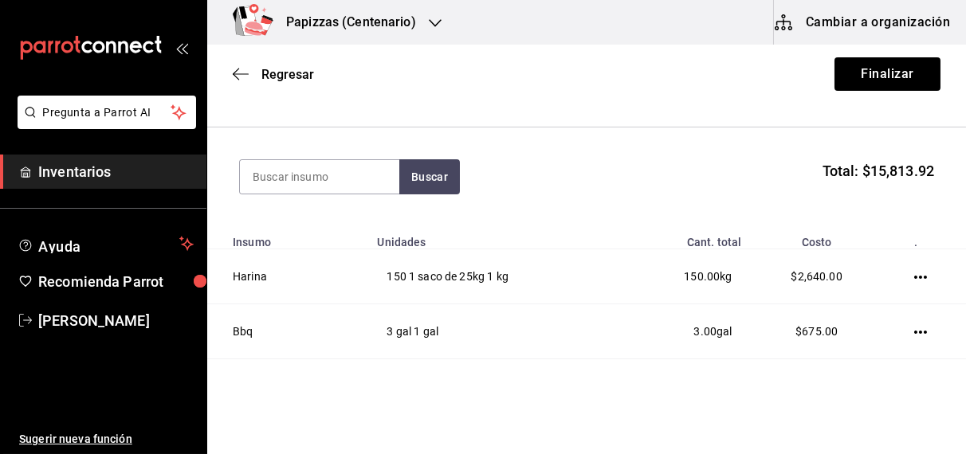
scroll to position [0, 0]
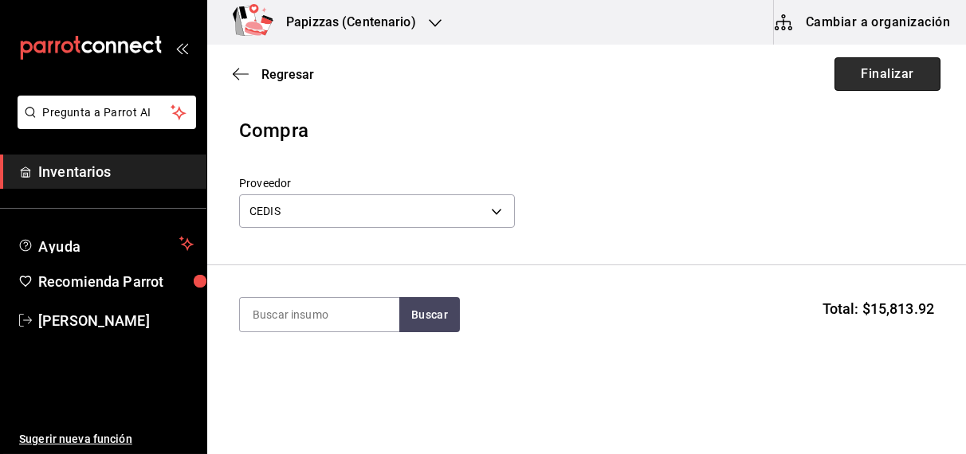
click at [883, 78] on button "Finalizar" at bounding box center [888, 73] width 106 height 33
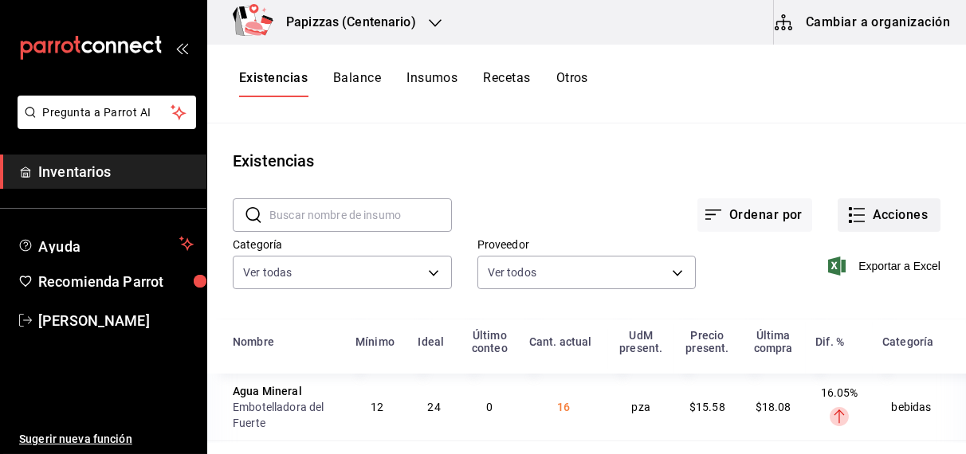
click at [889, 209] on button "Acciones" at bounding box center [889, 214] width 103 height 33
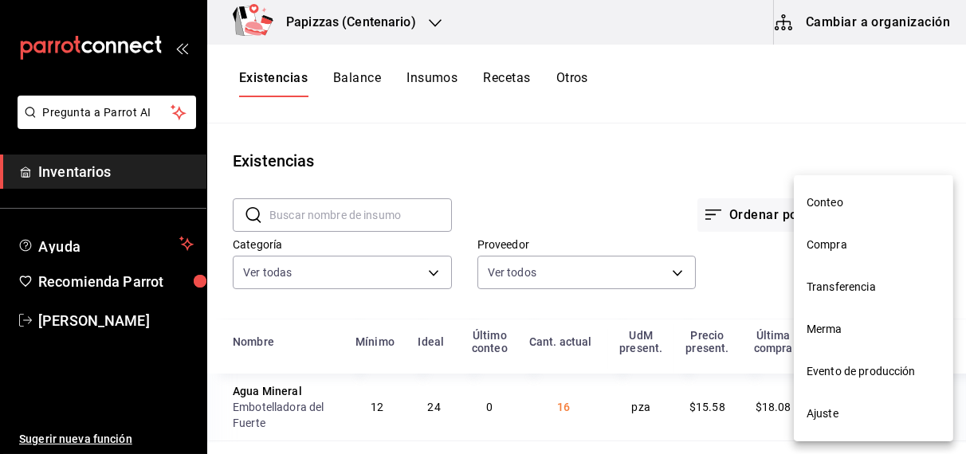
click at [833, 248] on span "Compra" at bounding box center [874, 245] width 134 height 17
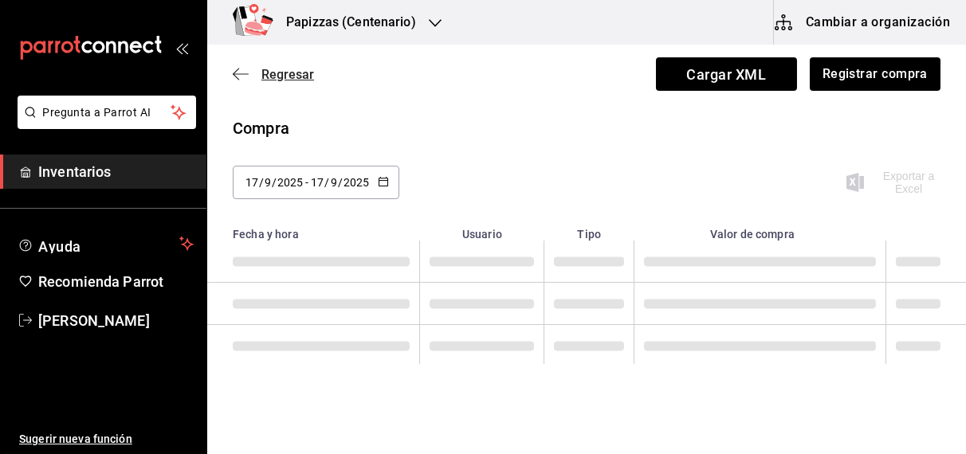
click at [263, 75] on span "Regresar" at bounding box center [287, 74] width 53 height 15
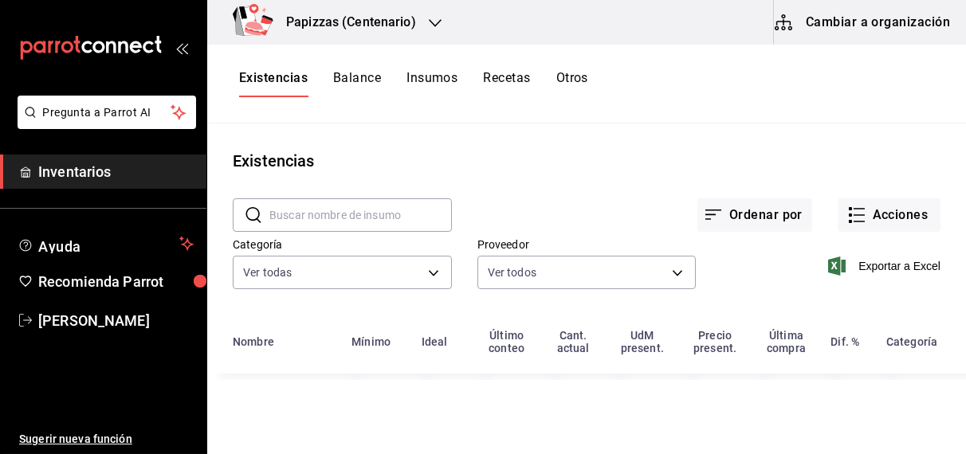
click at [384, 11] on div "Papizzas (Centenario)" at bounding box center [334, 22] width 228 height 45
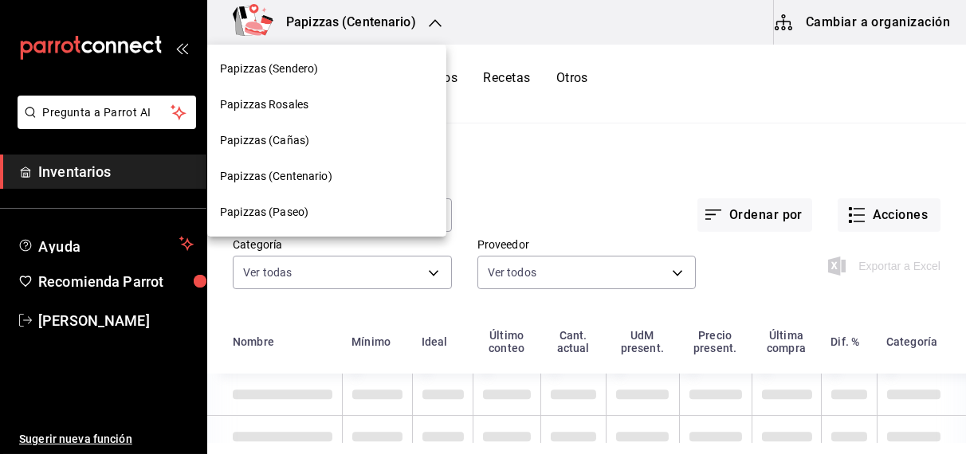
click at [296, 143] on span "Papizzas (Cañas)" at bounding box center [264, 140] width 89 height 17
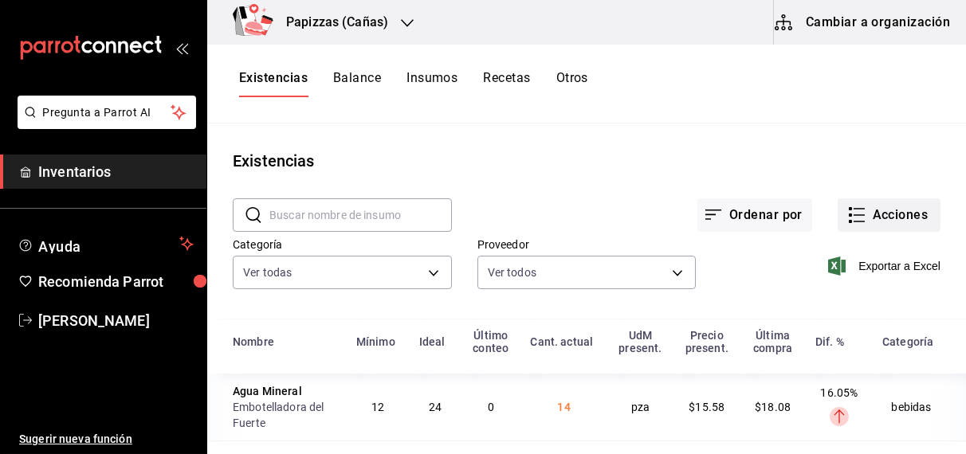
click at [876, 209] on button "Acciones" at bounding box center [889, 214] width 103 height 33
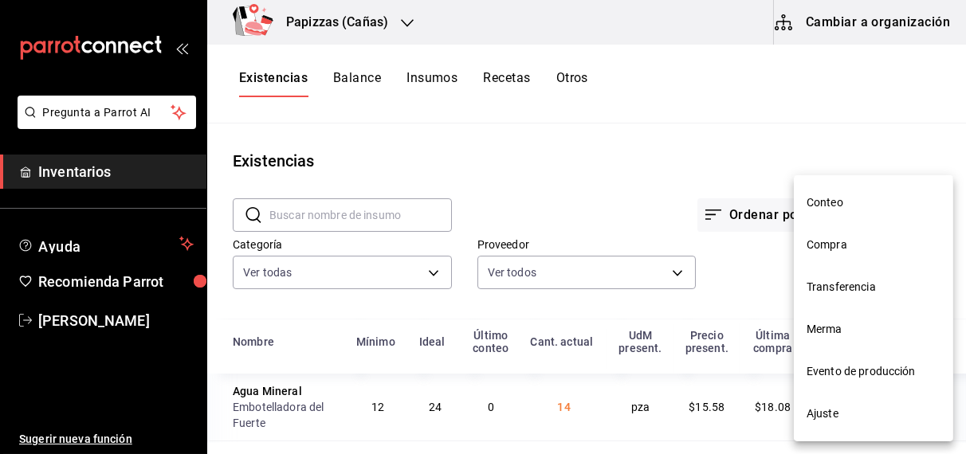
click at [563, 137] on div at bounding box center [483, 227] width 966 height 454
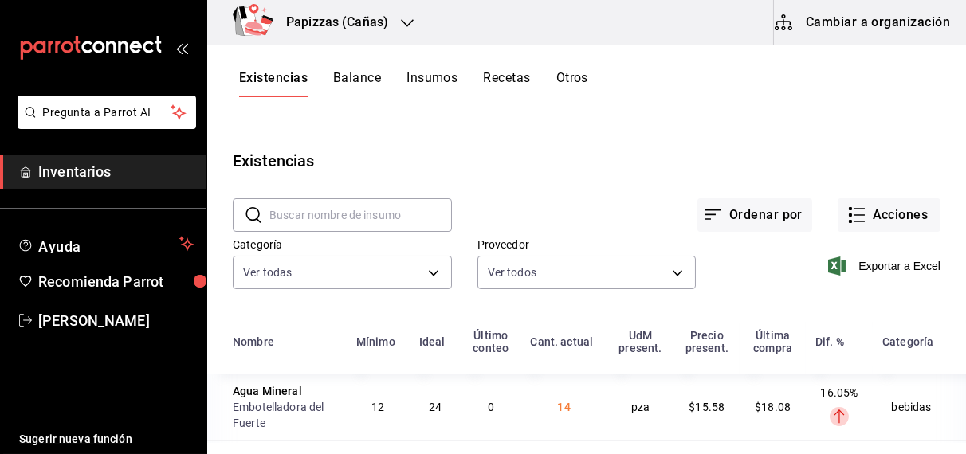
click at [877, 225] on button "Acciones" at bounding box center [889, 214] width 103 height 33
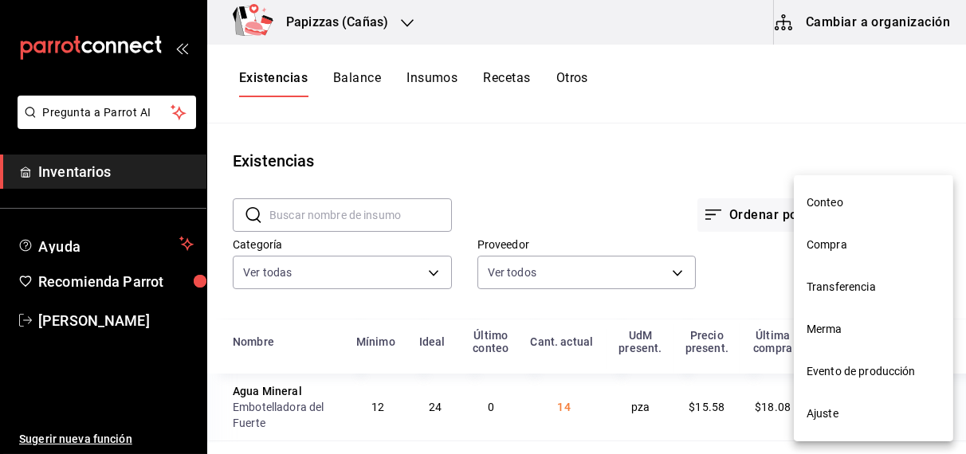
click at [819, 252] on span "Compra" at bounding box center [874, 245] width 134 height 17
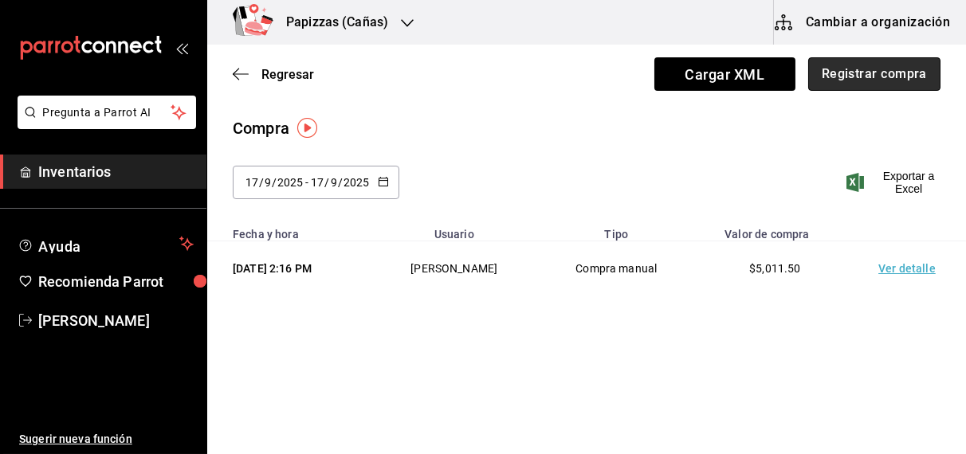
click at [899, 80] on button "Registrar compra" at bounding box center [874, 73] width 132 height 33
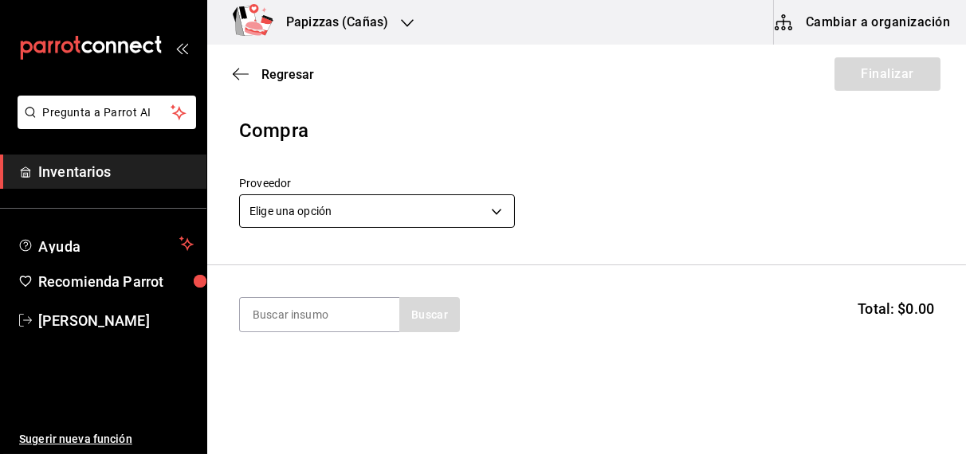
click at [447, 200] on body "Pregunta a Parrot AI Inventarios Ayuda Recomienda Parrot [PERSON_NAME] Sugerir …" at bounding box center [483, 182] width 966 height 364
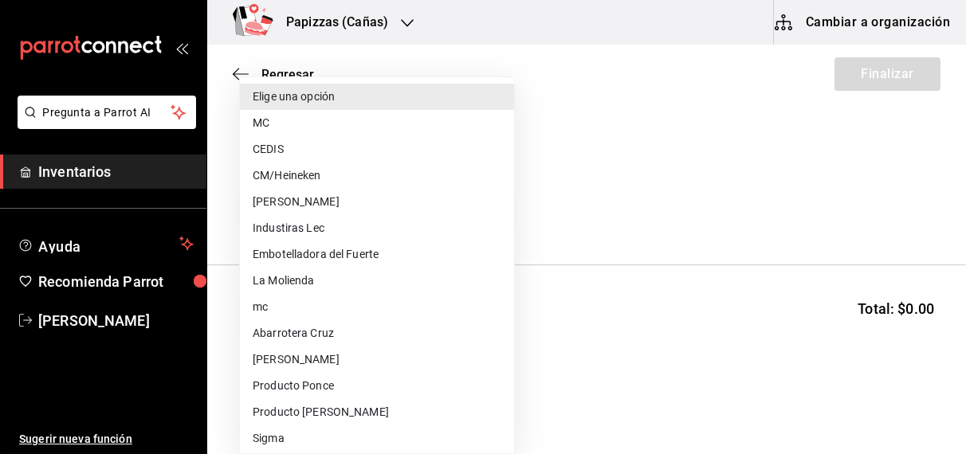
click at [365, 254] on li "Embotelladora del Fuerte" at bounding box center [377, 255] width 274 height 26
type input "2a449e60-1878-40e8-ba60-5a9907f89e6b"
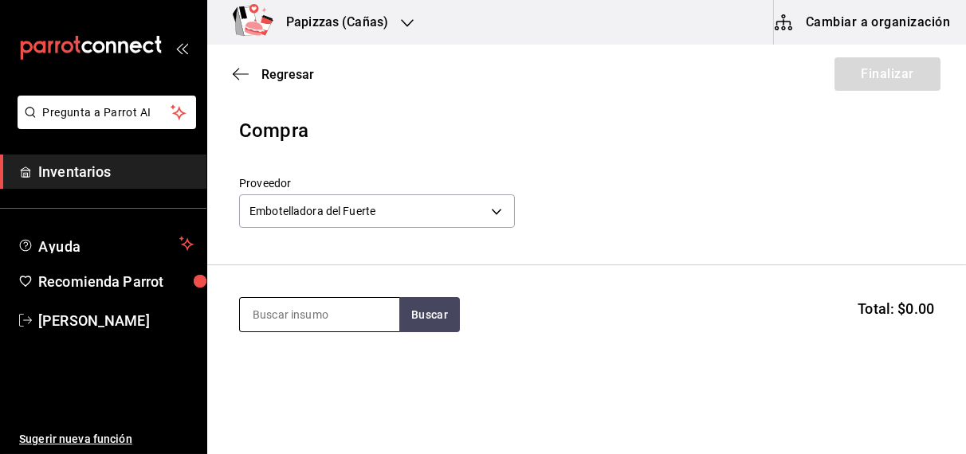
click at [320, 318] on input at bounding box center [319, 314] width 159 height 33
type input "cola lata"
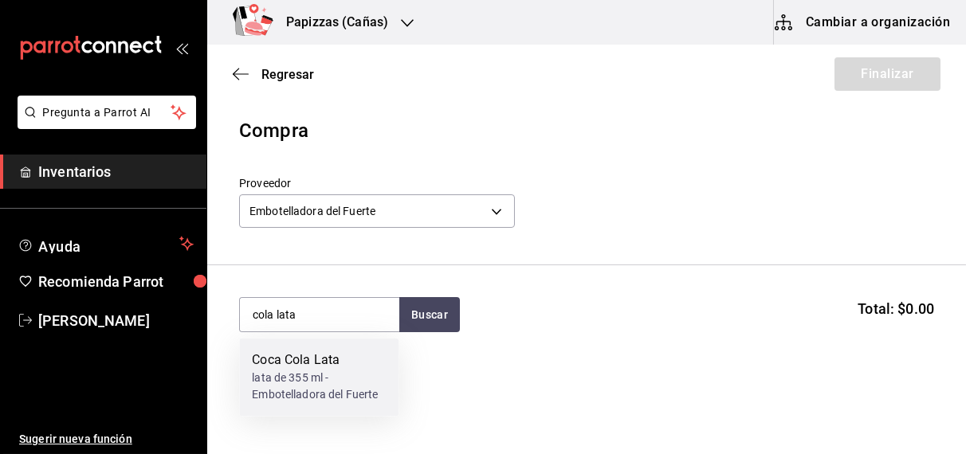
click at [305, 368] on div "Coca Cola Lata" at bounding box center [319, 361] width 134 height 19
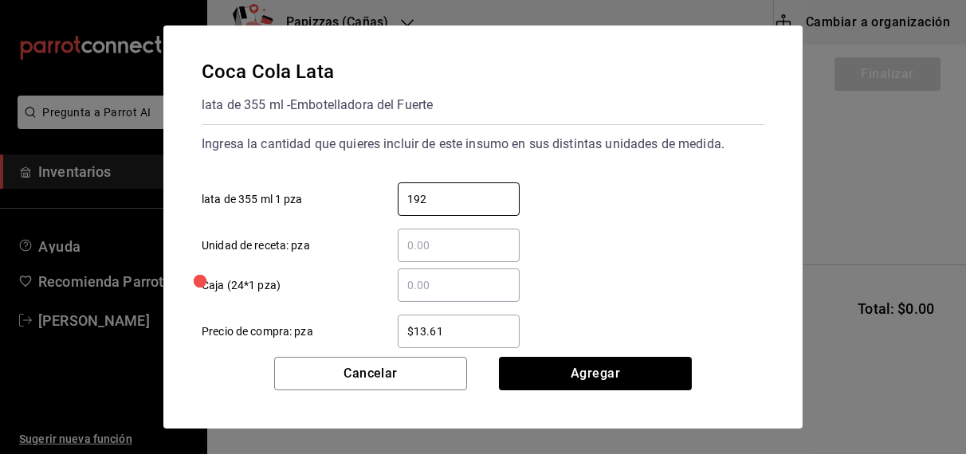
type input "192"
type input "$16.75"
click button "Agregar" at bounding box center [595, 373] width 193 height 33
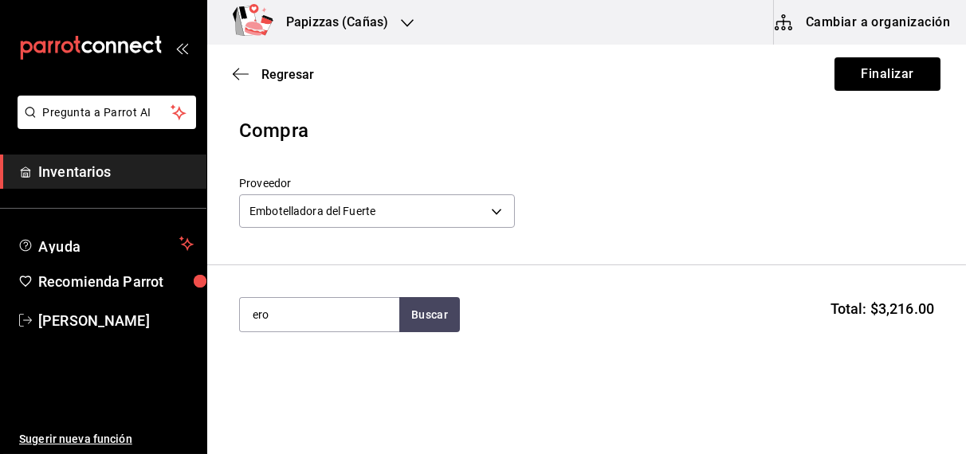
type input "ero"
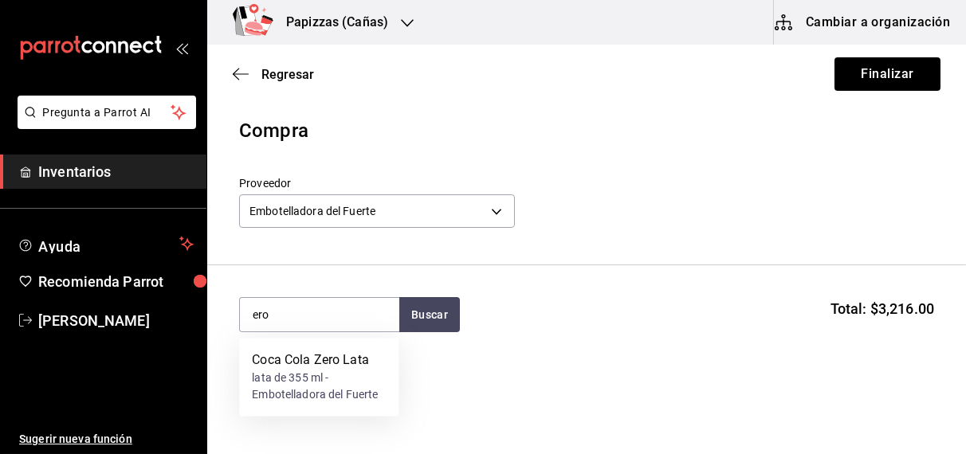
click at [316, 386] on div "lata de 355 ml - Embotelladora del Fuerte" at bounding box center [319, 387] width 134 height 33
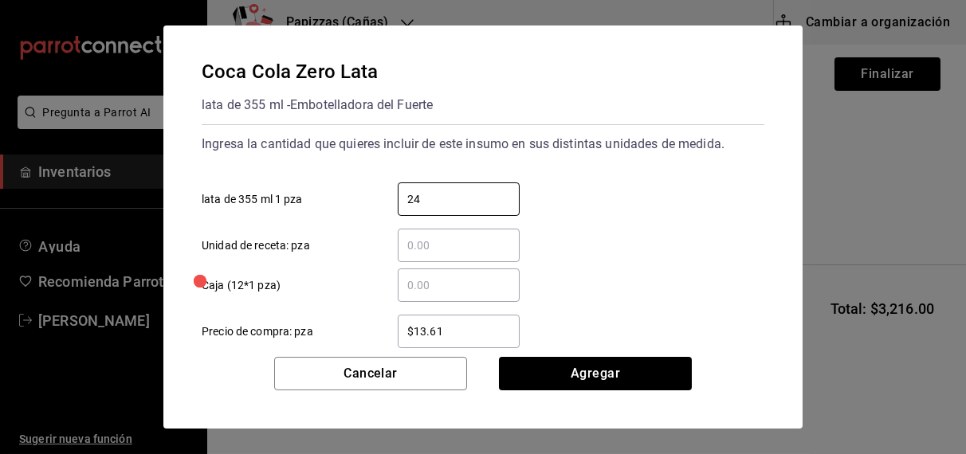
type input "24"
type input "$16.75"
click button "Agregar" at bounding box center [595, 373] width 193 height 33
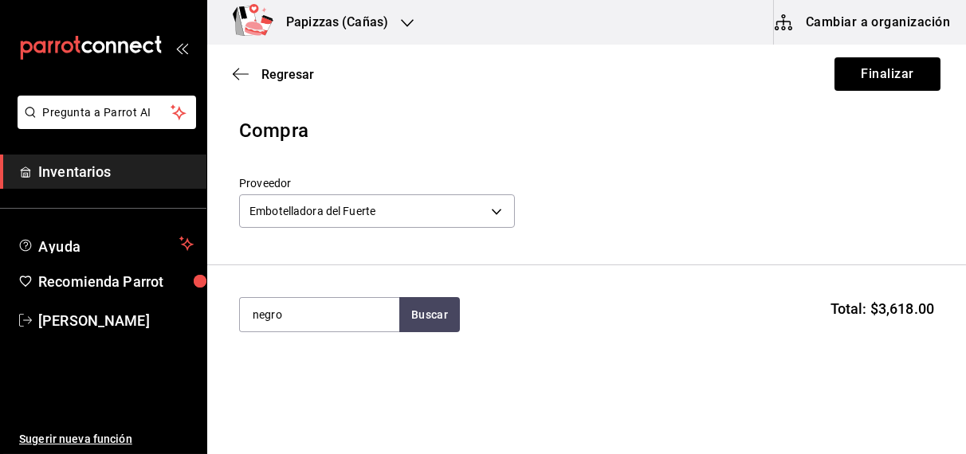
type input "negro"
click at [288, 383] on div "botella 600ml - Embotelladora del Fuerte" at bounding box center [319, 387] width 134 height 33
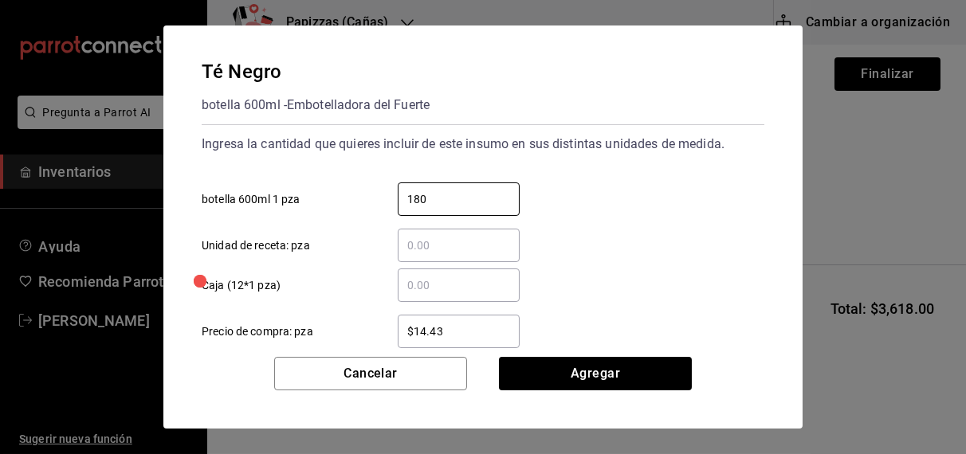
type input "180"
type input "$16.75"
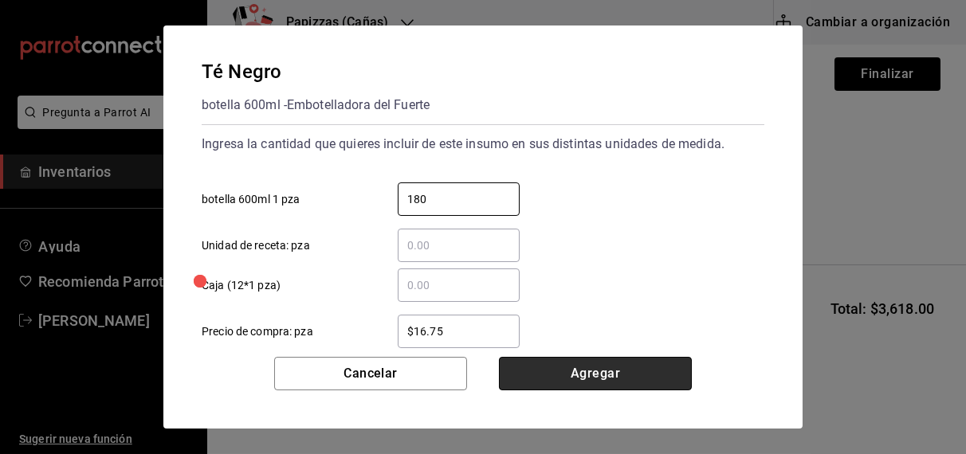
click at [608, 383] on button "Agregar" at bounding box center [595, 373] width 193 height 33
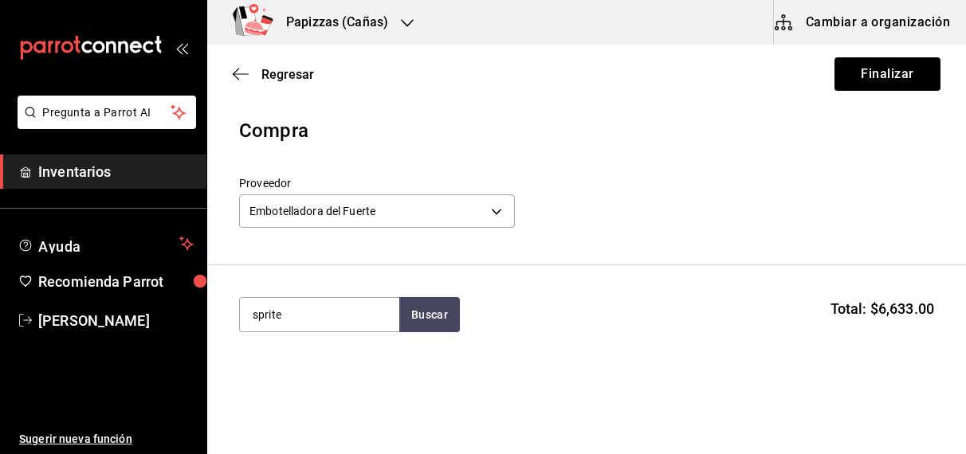
type input "sprite"
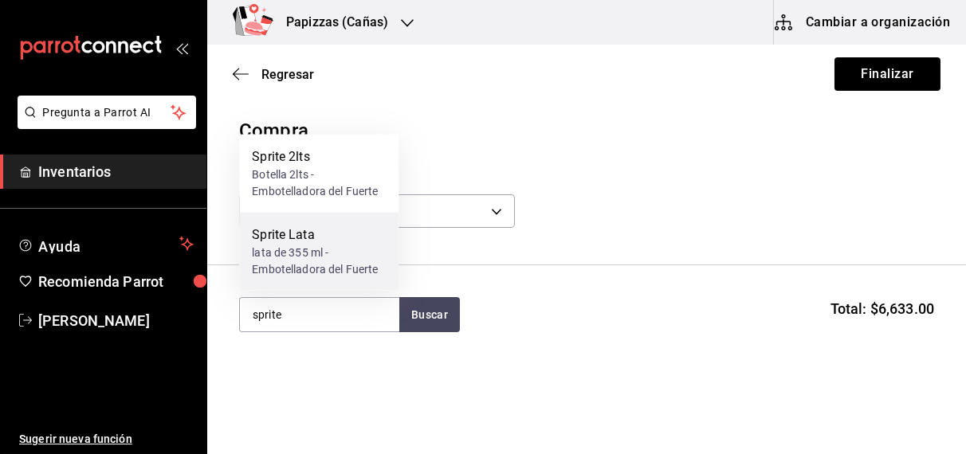
click at [297, 258] on div "lata de 355 ml - Embotelladora del Fuerte" at bounding box center [319, 261] width 134 height 33
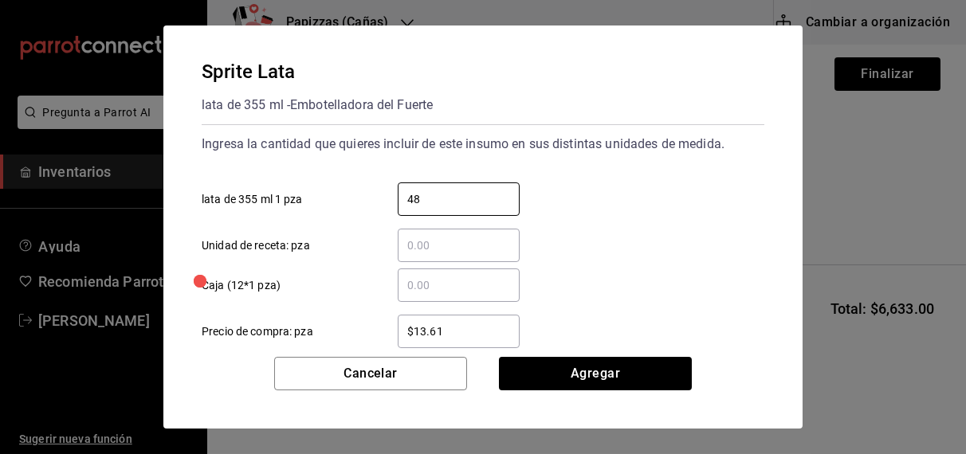
type input "48"
type input "1"
type input "$16.75"
click button "Agregar" at bounding box center [595, 373] width 193 height 33
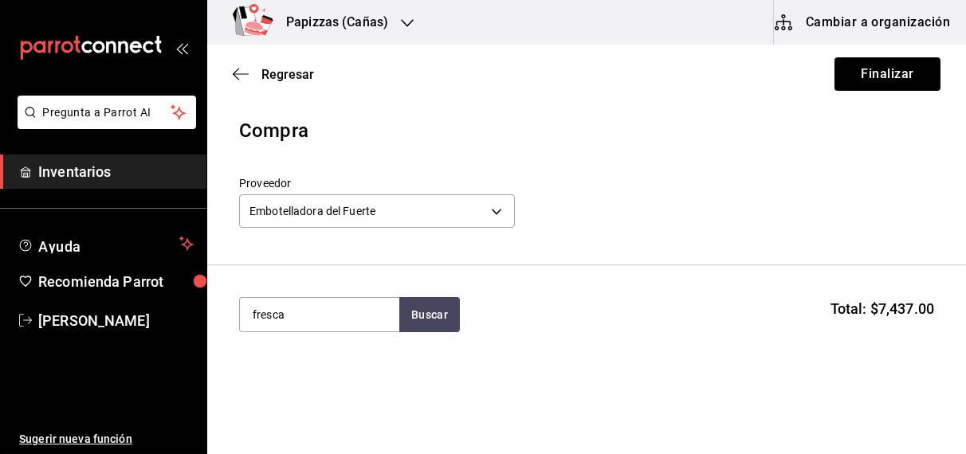
type input "fresca"
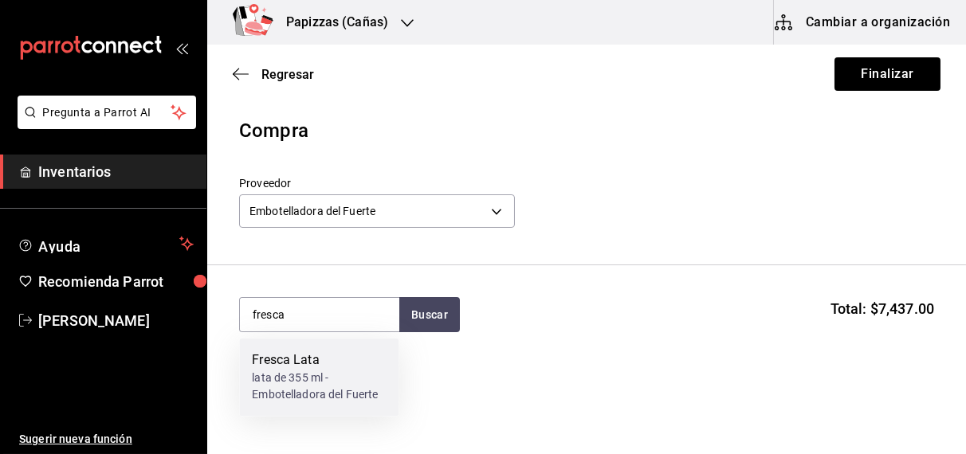
click at [276, 385] on div "lata de 355 ml - Embotelladora del Fuerte" at bounding box center [319, 387] width 134 height 33
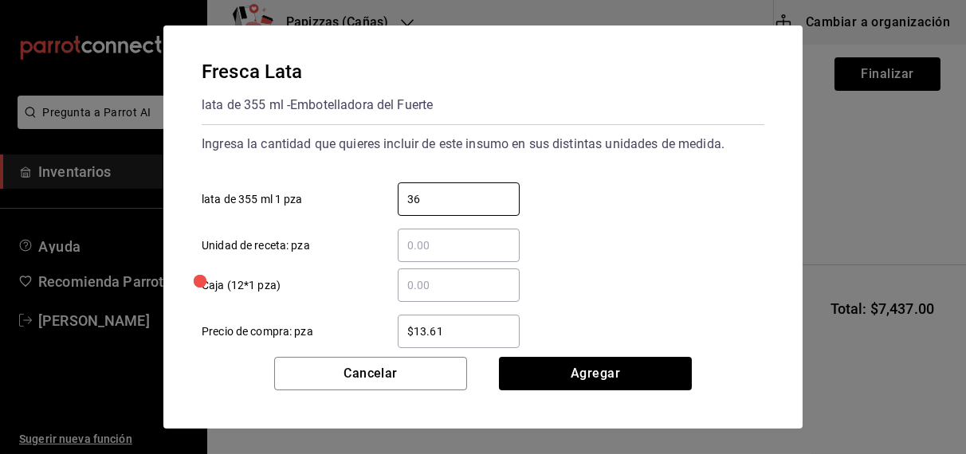
type input "36"
type input "$16.75"
click button "Agregar" at bounding box center [595, 373] width 193 height 33
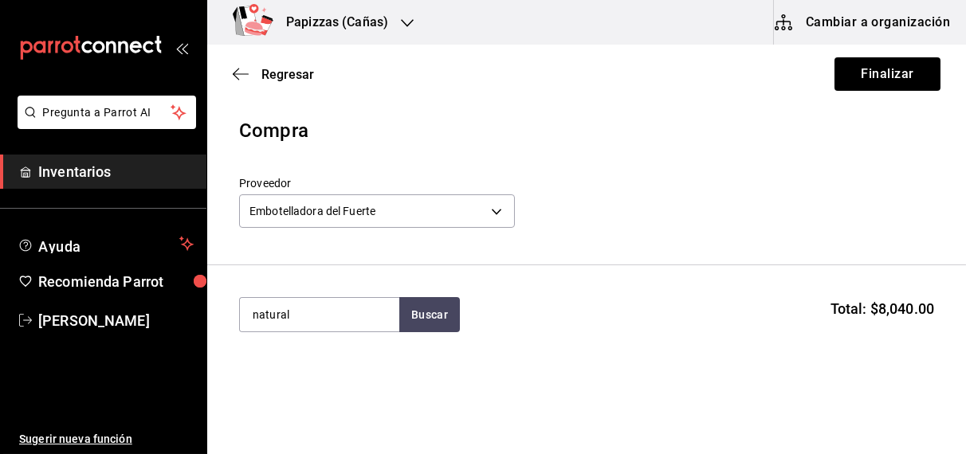
type input "natural"
click at [287, 382] on div "botella 600ml - Embotelladora del Fuerte" at bounding box center [319, 387] width 134 height 33
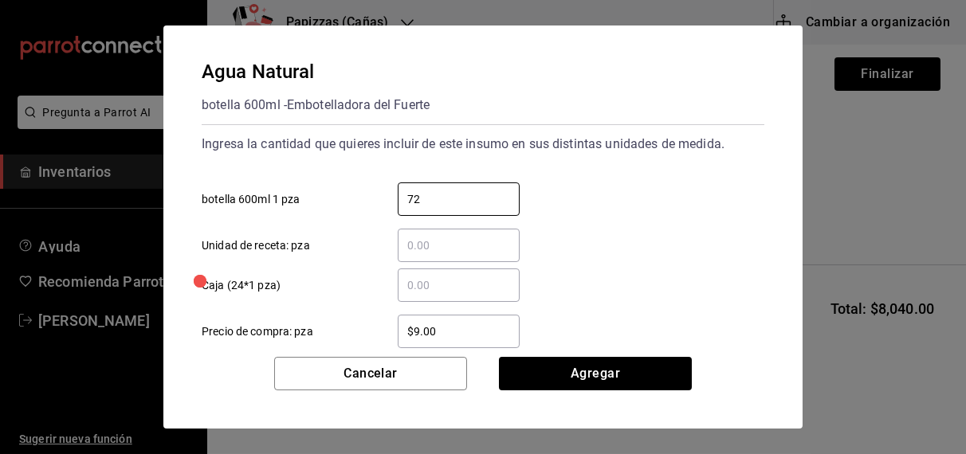
type input "72"
type input "$11.00"
click button "Agregar" at bounding box center [595, 373] width 193 height 33
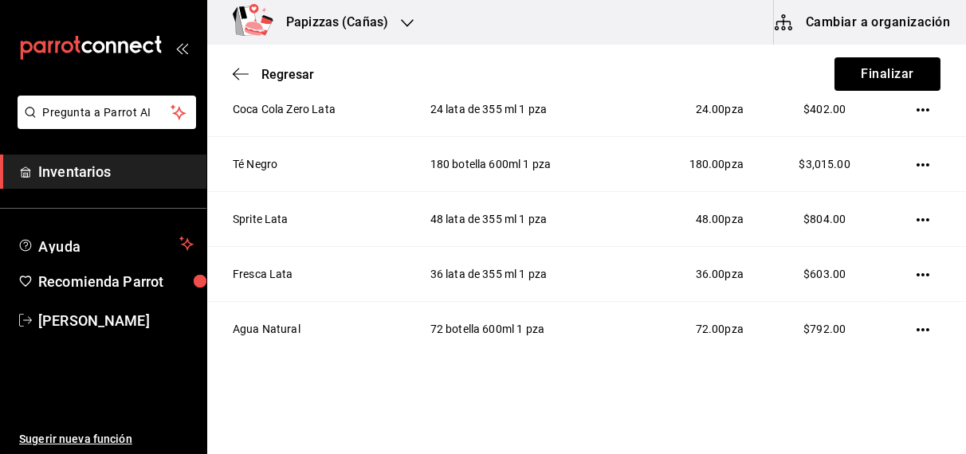
scroll to position [402, 0]
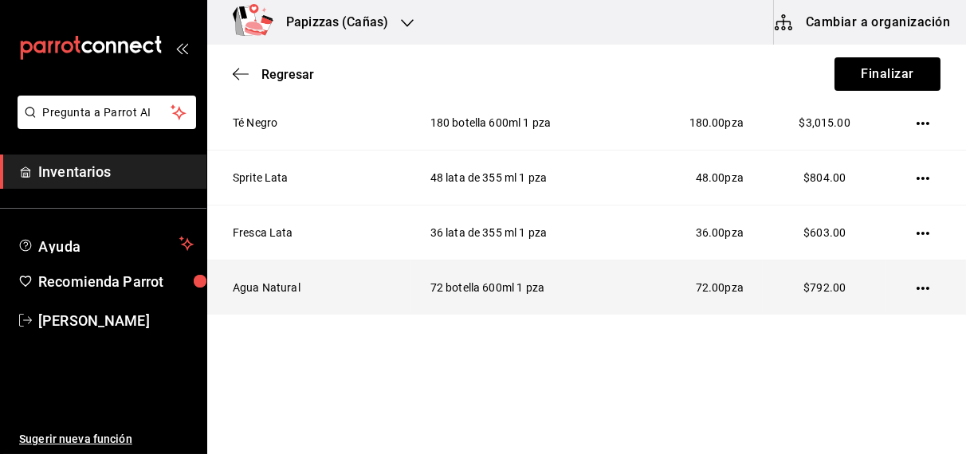
click at [917, 282] on icon "button" at bounding box center [923, 288] width 13 height 13
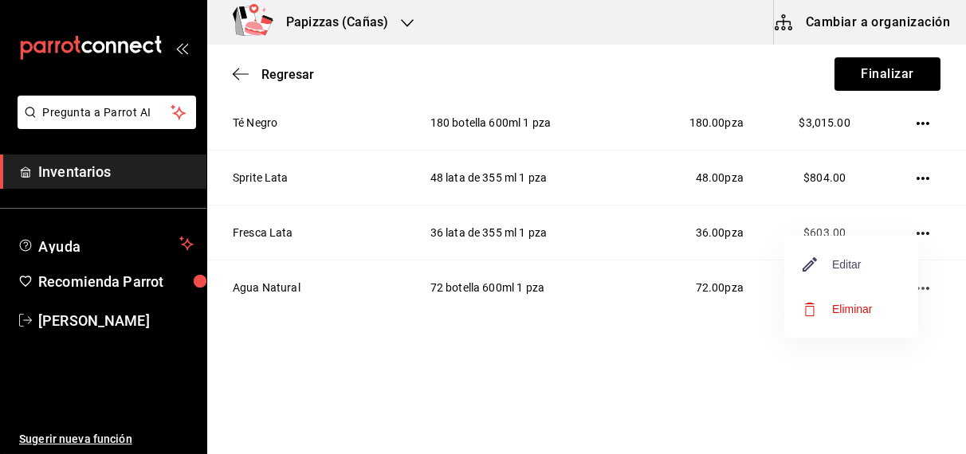
click at [854, 269] on span "Editar" at bounding box center [833, 264] width 58 height 19
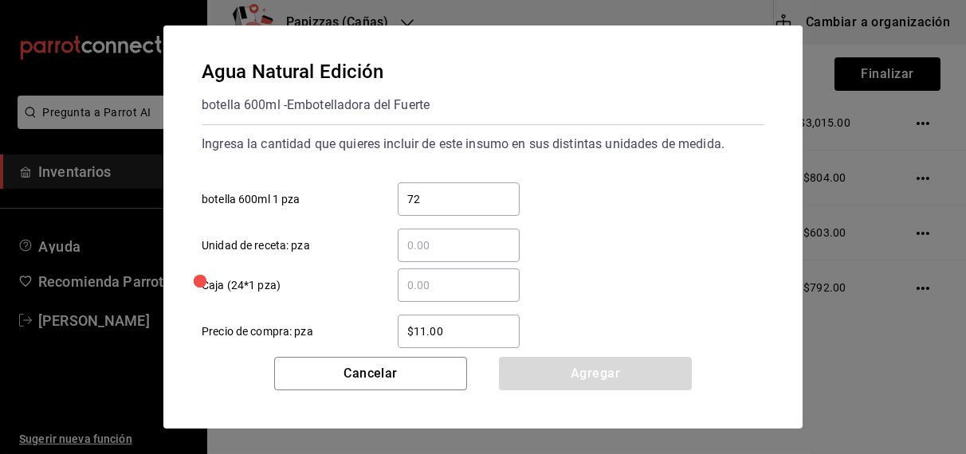
click at [477, 282] on input "​ Caja (24*1 pza)" at bounding box center [459, 285] width 122 height 19
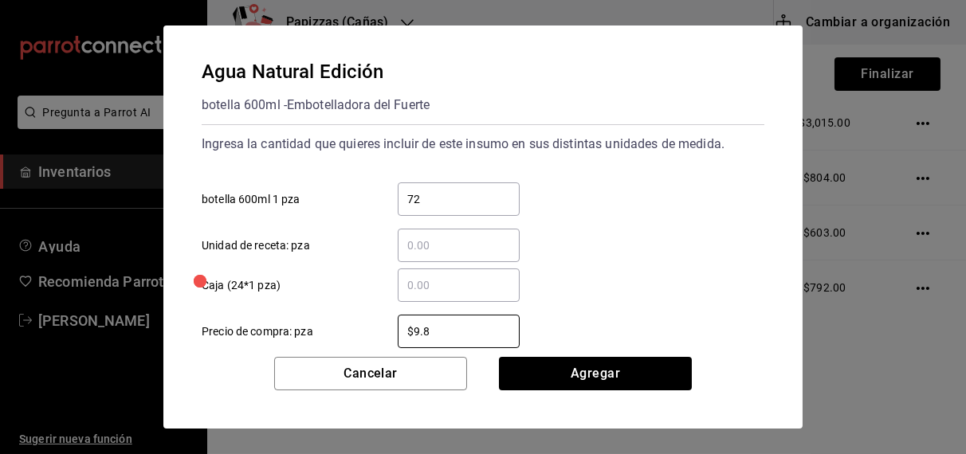
type input "$9.81"
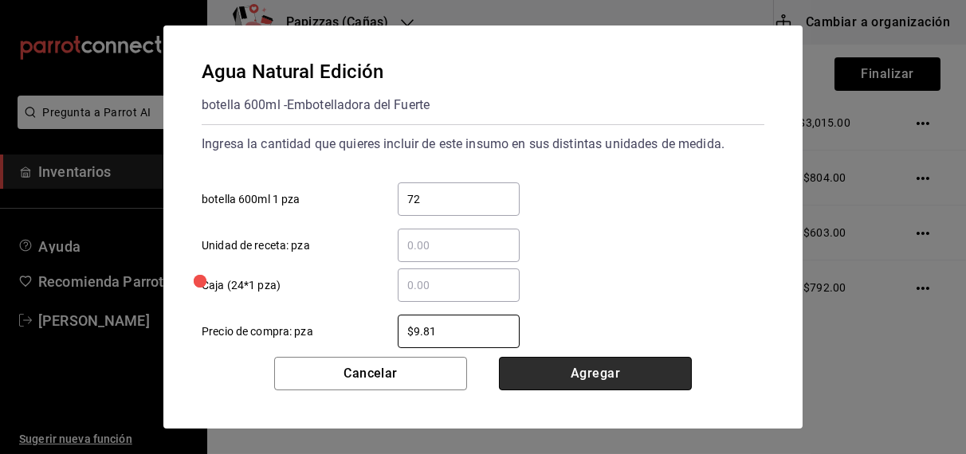
click at [610, 382] on button "Agregar" at bounding box center [595, 373] width 193 height 33
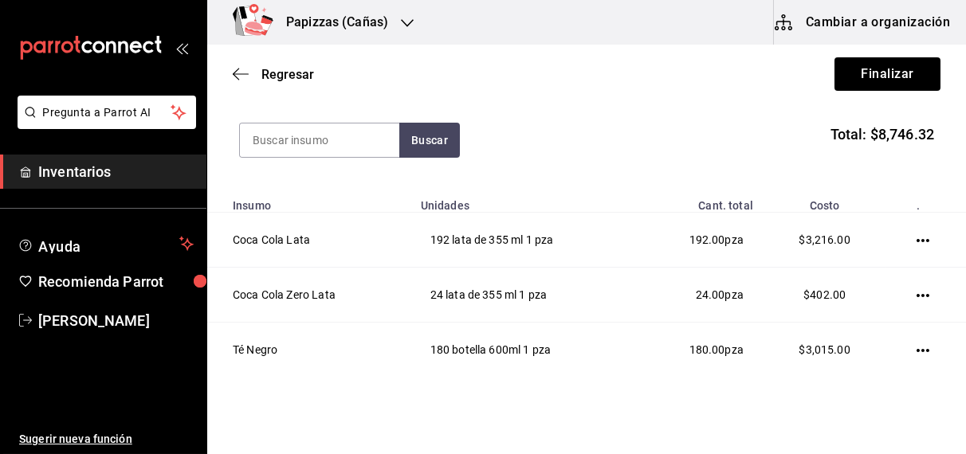
scroll to position [0, 0]
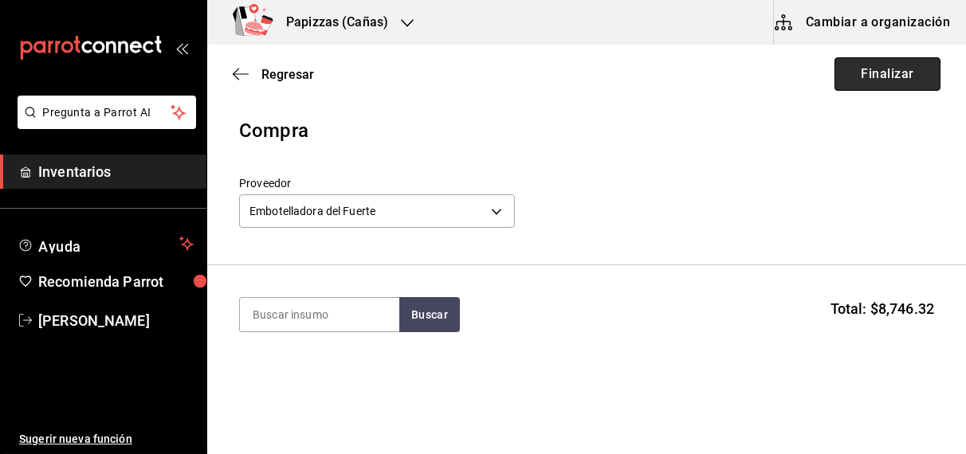
click at [902, 71] on button "Finalizar" at bounding box center [888, 73] width 106 height 33
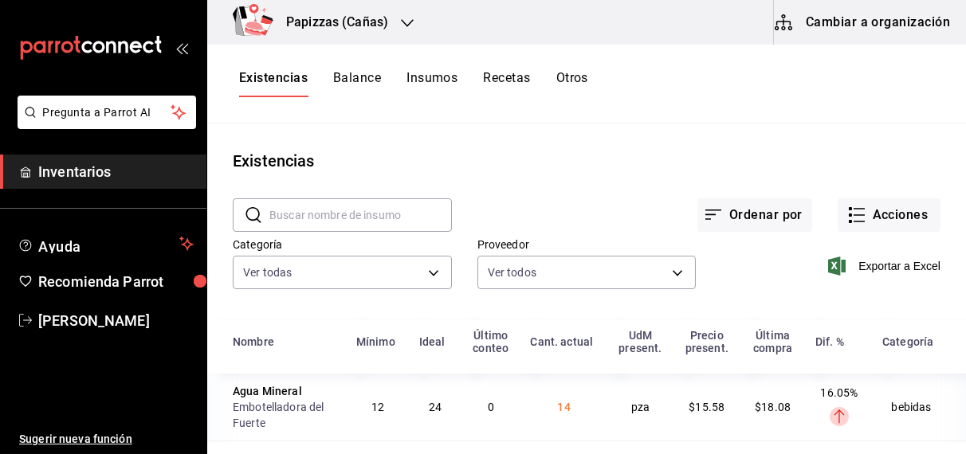
click at [395, 212] on input "text" at bounding box center [360, 215] width 183 height 32
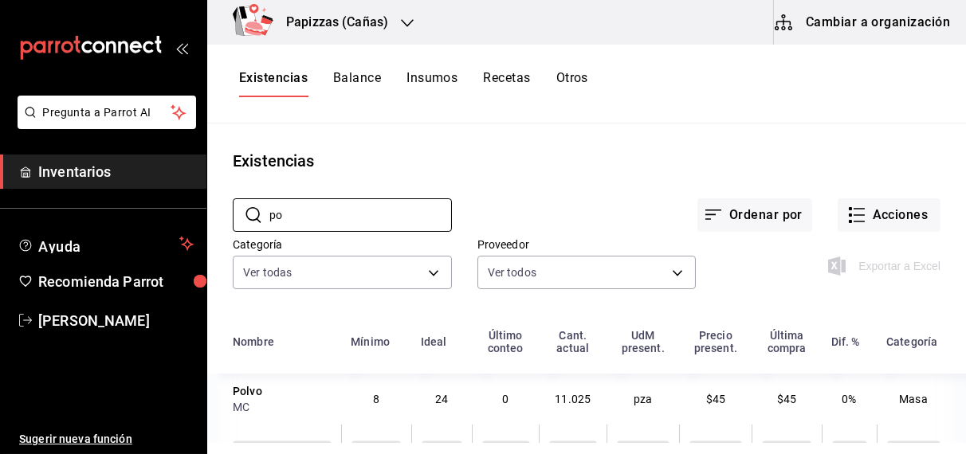
type input "p"
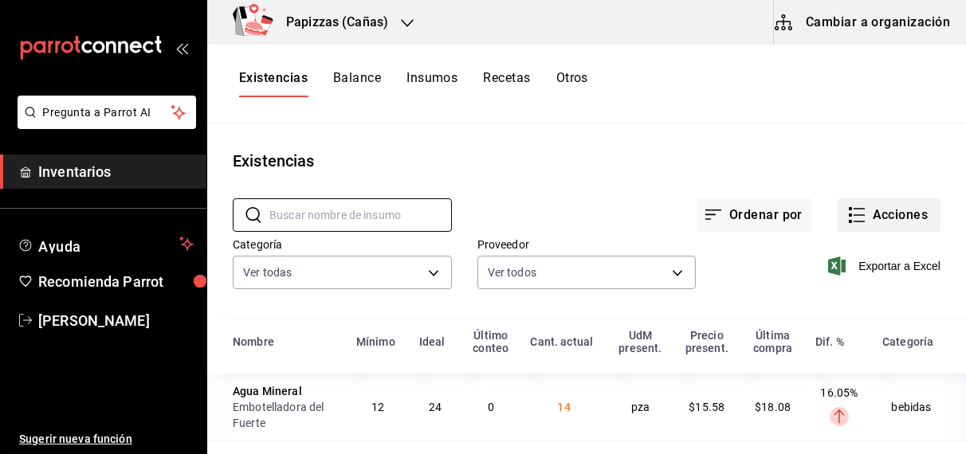
click at [863, 210] on button "Acciones" at bounding box center [889, 214] width 103 height 33
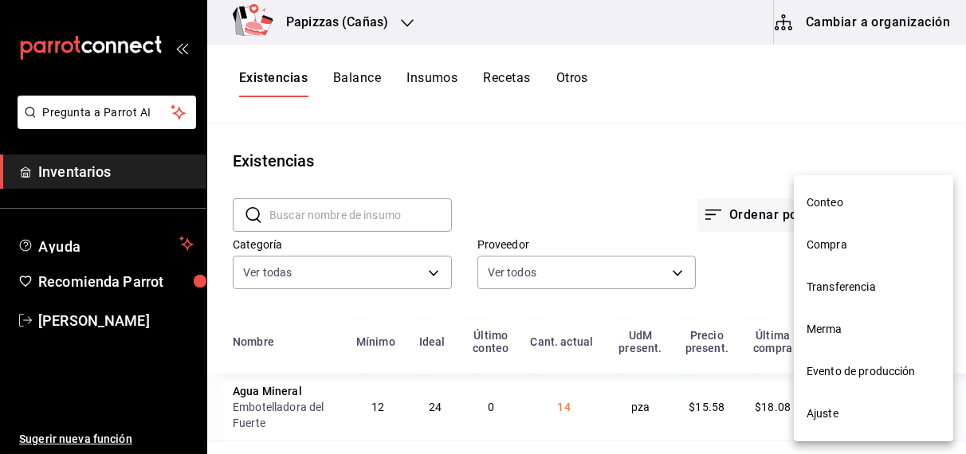
click at [813, 243] on span "Compra" at bounding box center [874, 245] width 134 height 17
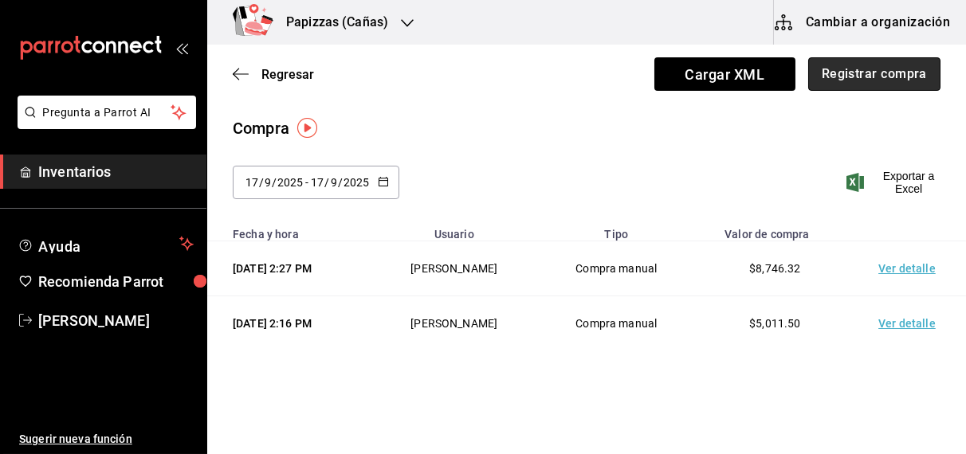
click at [857, 71] on button "Registrar compra" at bounding box center [874, 73] width 132 height 33
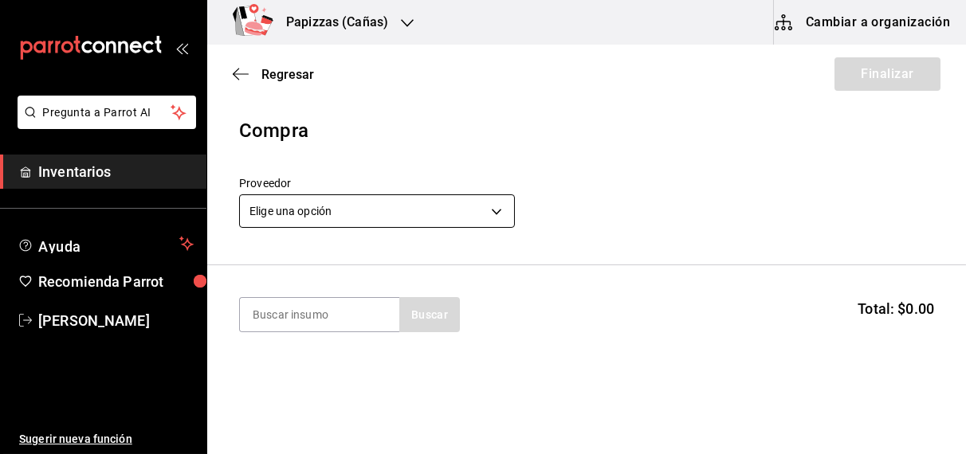
click at [369, 202] on body "Pregunta a Parrot AI Inventarios Ayuda Recomienda Parrot OBDULIA JANNETH CASTRO…" at bounding box center [483, 182] width 966 height 364
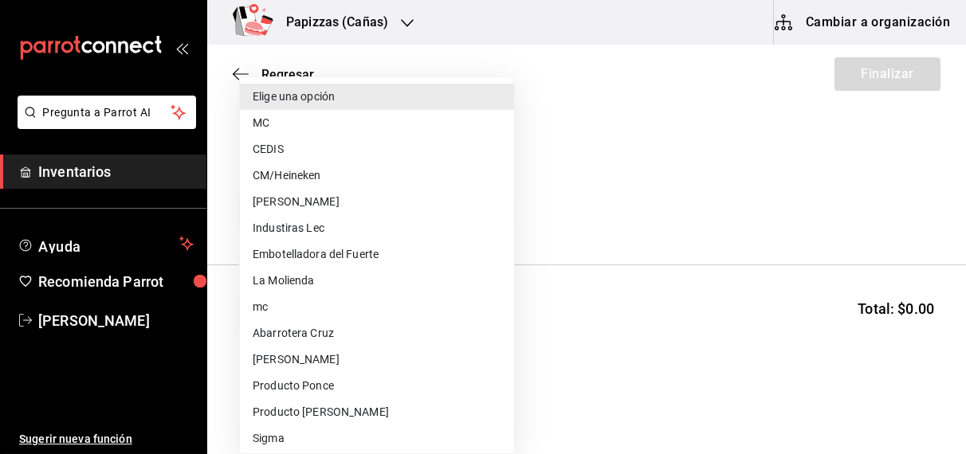
click at [279, 155] on li "CEDIS" at bounding box center [377, 149] width 274 height 26
type input "fd93c39f-859b-4130-830c-b038fbd442a0"
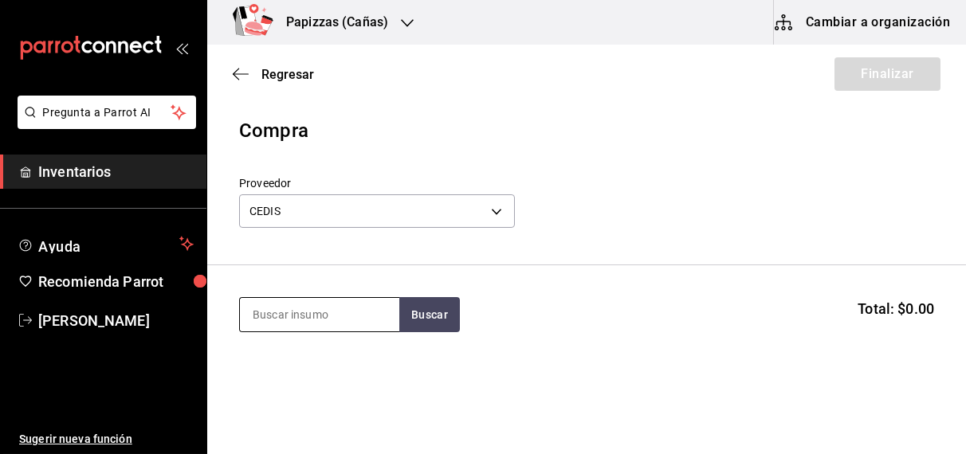
click at [297, 312] on input at bounding box center [319, 314] width 159 height 33
type input "mayonesa"
click at [316, 377] on div "Mayonesa gal - CEDIS" at bounding box center [318, 369] width 159 height 61
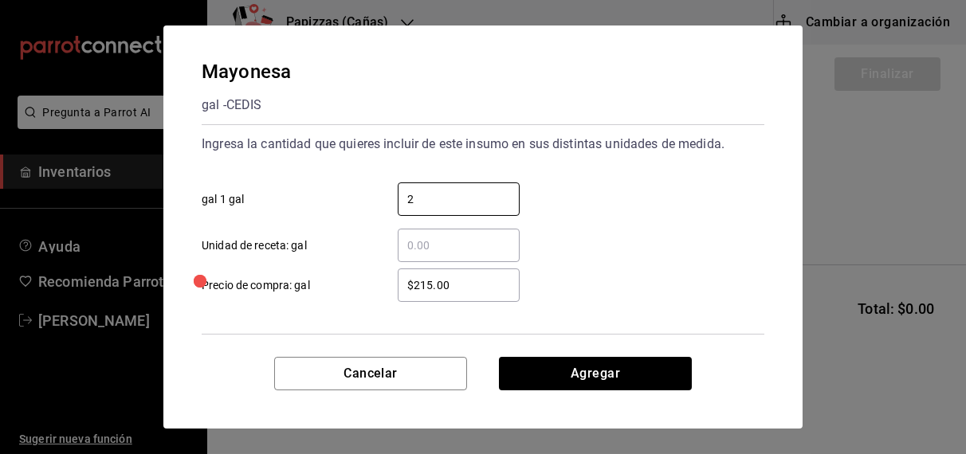
type input "2"
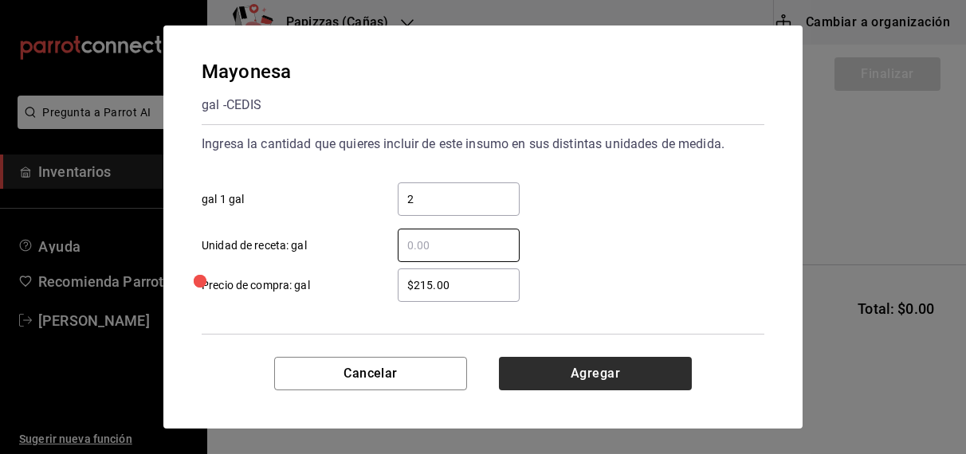
click at [634, 376] on button "Agregar" at bounding box center [595, 373] width 193 height 33
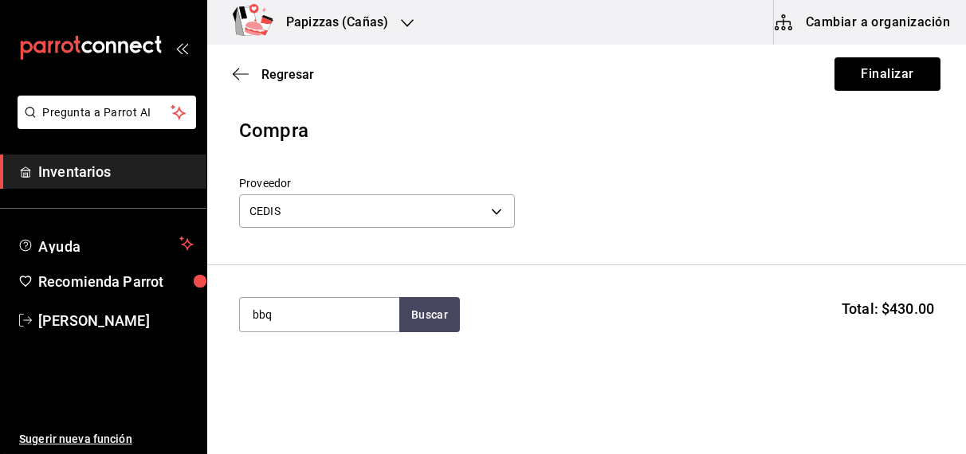
type input "bbq"
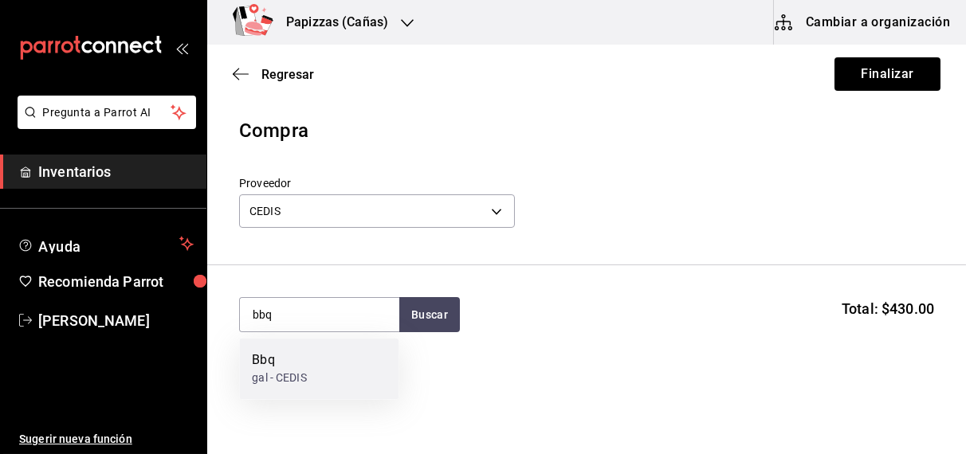
click at [283, 375] on div "gal - CEDIS" at bounding box center [279, 379] width 54 height 17
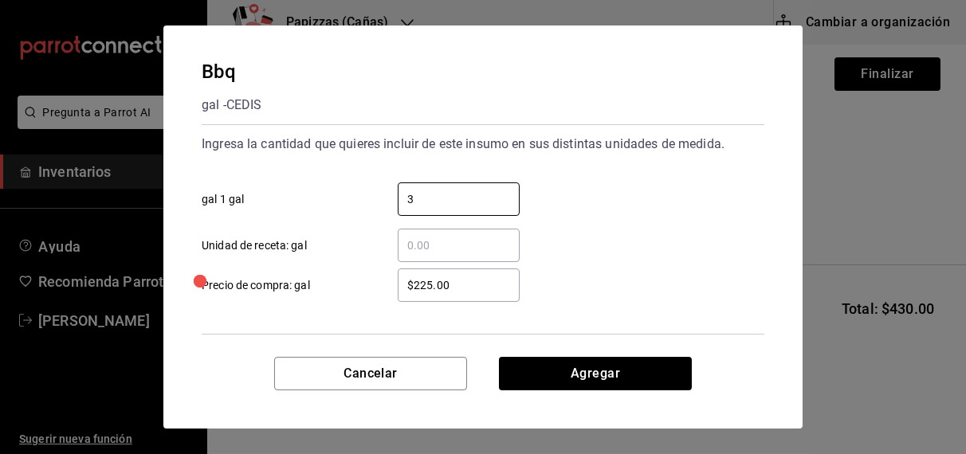
type input "3"
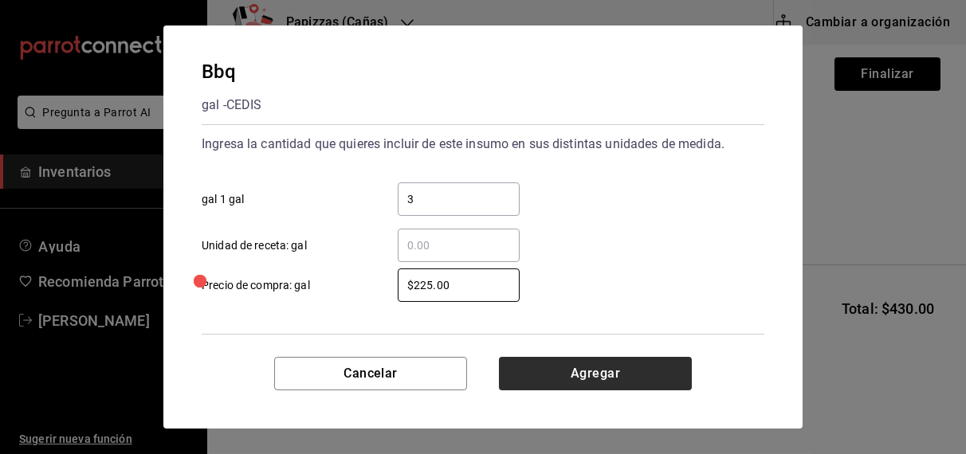
click at [607, 377] on button "Agregar" at bounding box center [595, 373] width 193 height 33
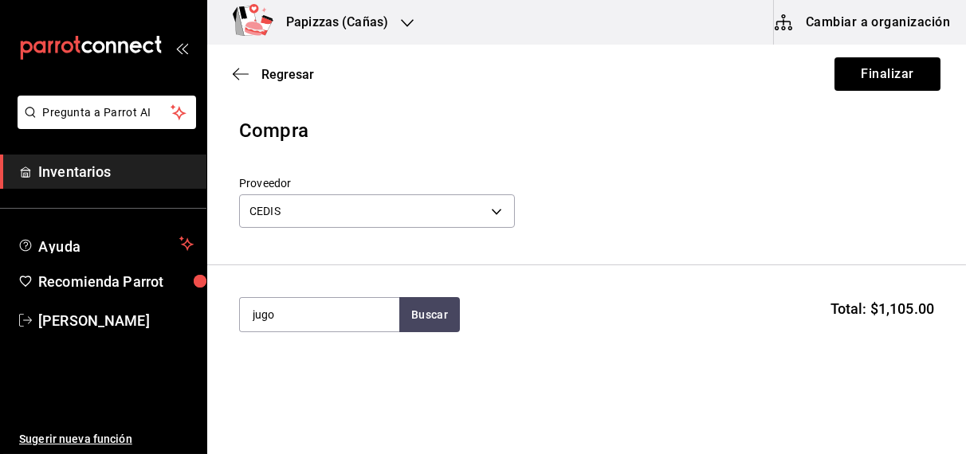
type input "jugo"
click at [306, 374] on div "lt - CEDIS" at bounding box center [289, 379] width 75 height 17
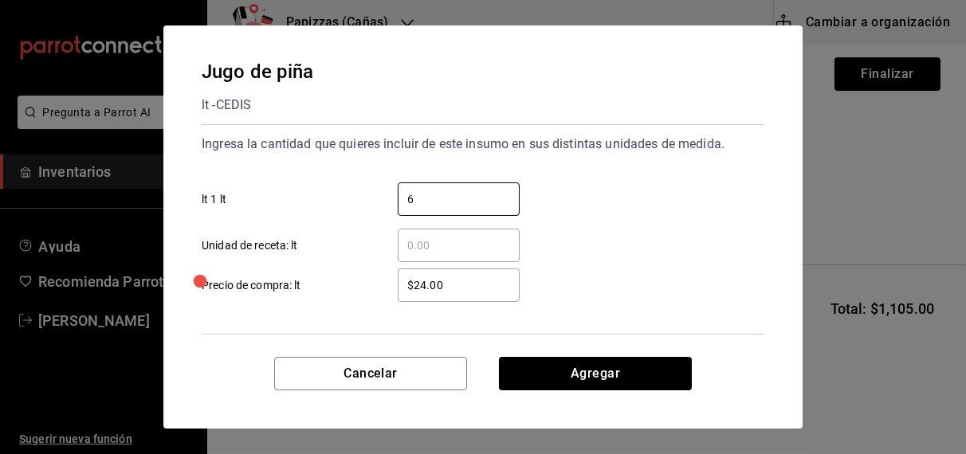
type input "6"
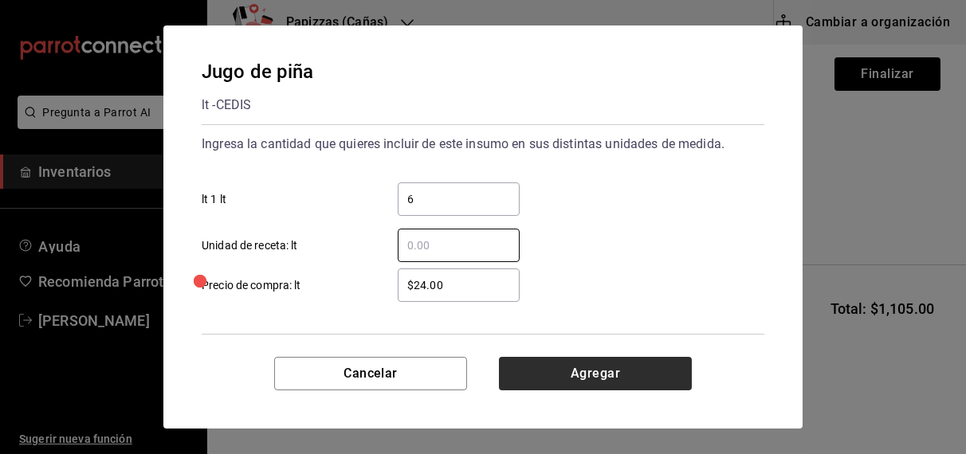
click at [621, 373] on button "Agregar" at bounding box center [595, 373] width 193 height 33
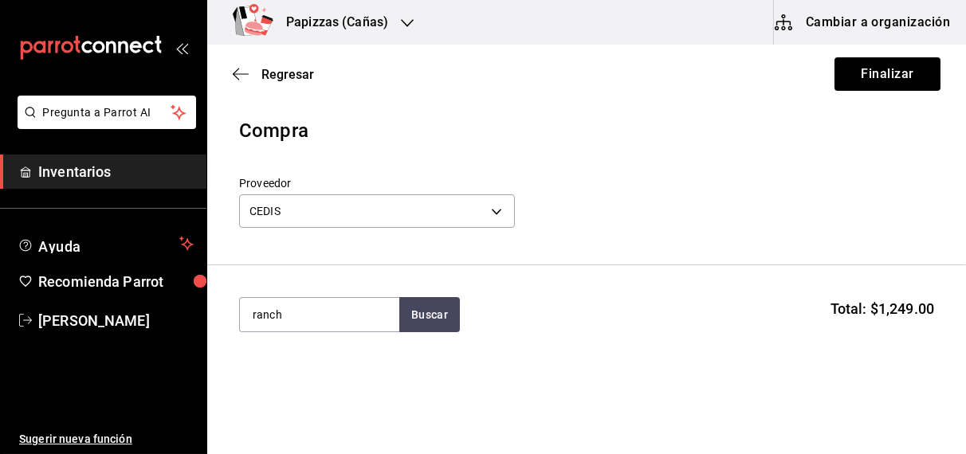
type input "ranch"
click at [285, 373] on div "gal - CEDIS" at bounding box center [279, 379] width 54 height 17
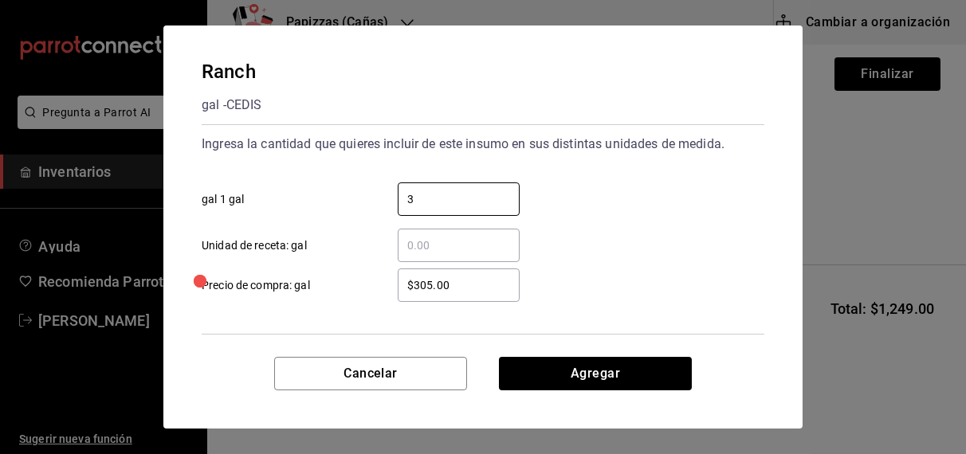
type input "3"
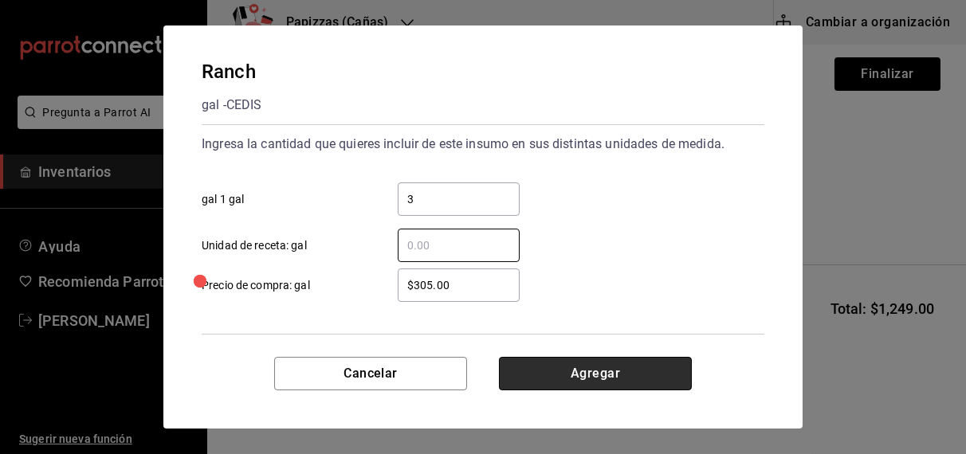
click at [603, 372] on button "Agregar" at bounding box center [595, 373] width 193 height 33
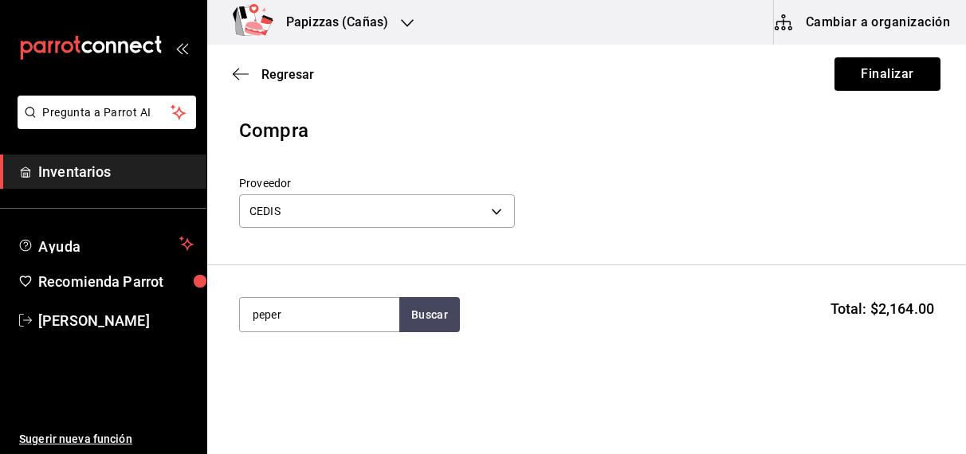
type input "peper"
click at [288, 392] on div "Peperoni 1 bolsa de 2.27kg - CEDIS" at bounding box center [318, 369] width 159 height 61
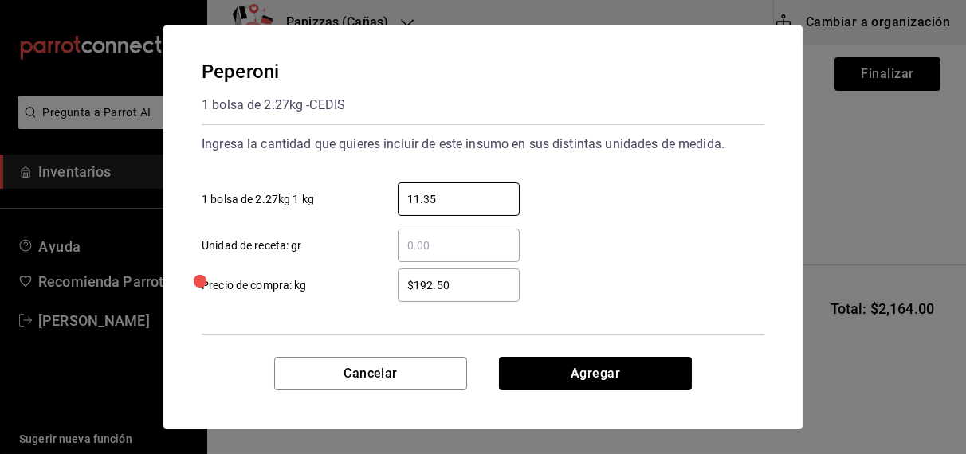
type input "11.35"
click at [471, 289] on input "$192.50" at bounding box center [459, 285] width 122 height 19
type input "$192.00"
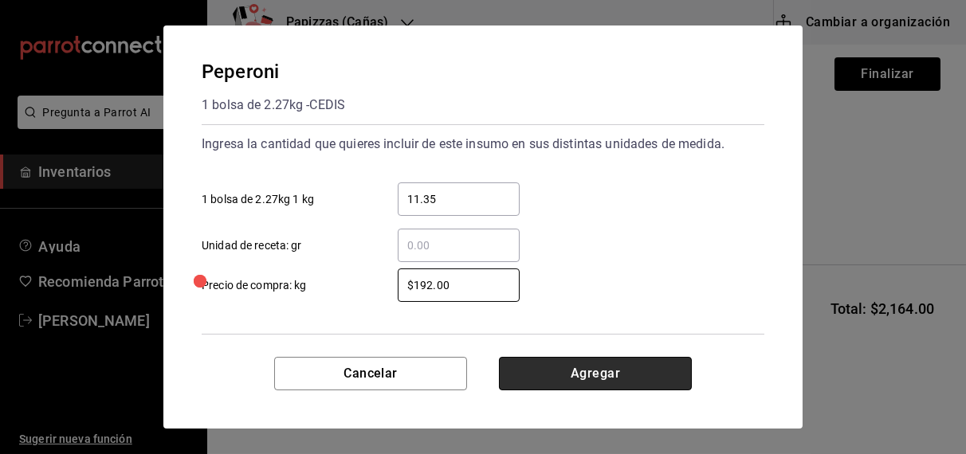
click at [604, 381] on button "Agregar" at bounding box center [595, 373] width 193 height 33
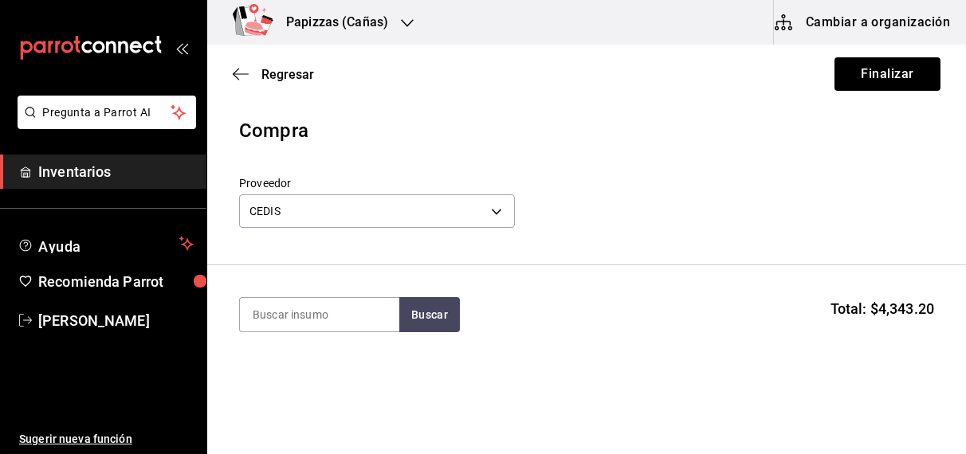
type input "a"
type input "jalape"
click at [281, 380] on div "cubeta - CEDIS" at bounding box center [289, 379] width 74 height 17
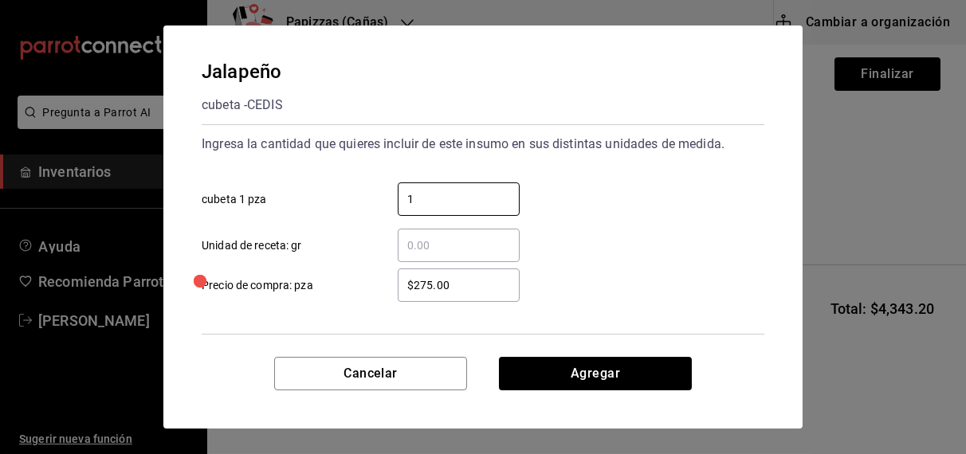
type input "1"
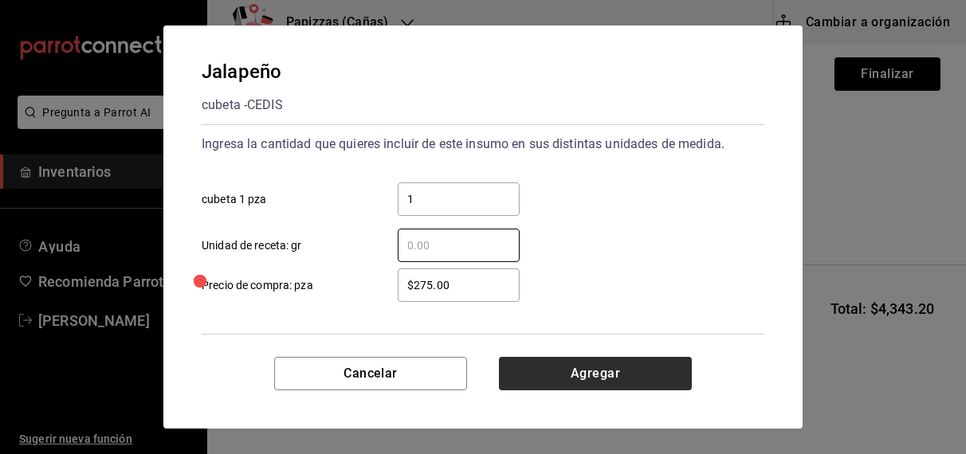
click at [586, 361] on button "Agregar" at bounding box center [595, 373] width 193 height 33
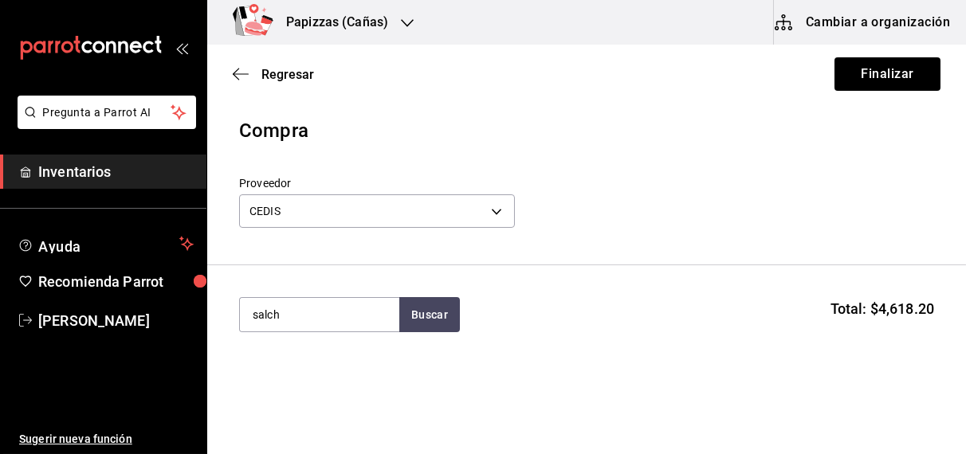
type input "salch"
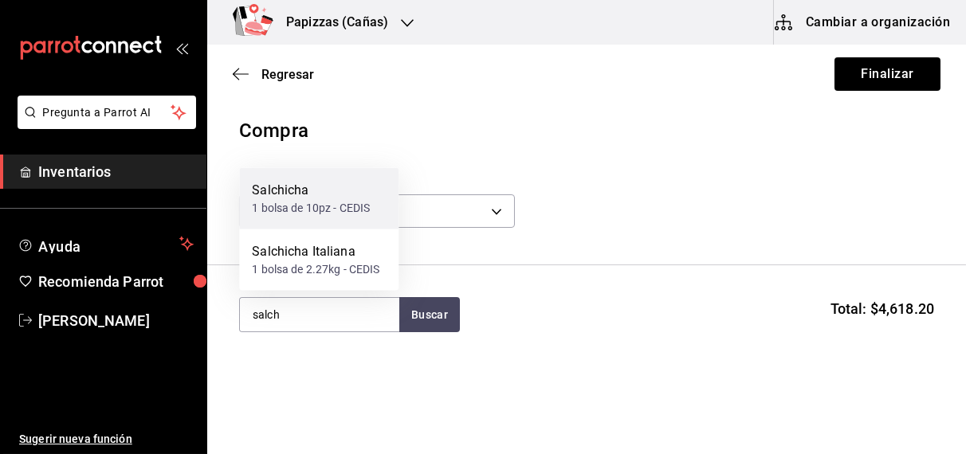
click at [332, 202] on div "1 bolsa de 10pz - CEDIS" at bounding box center [311, 208] width 118 height 17
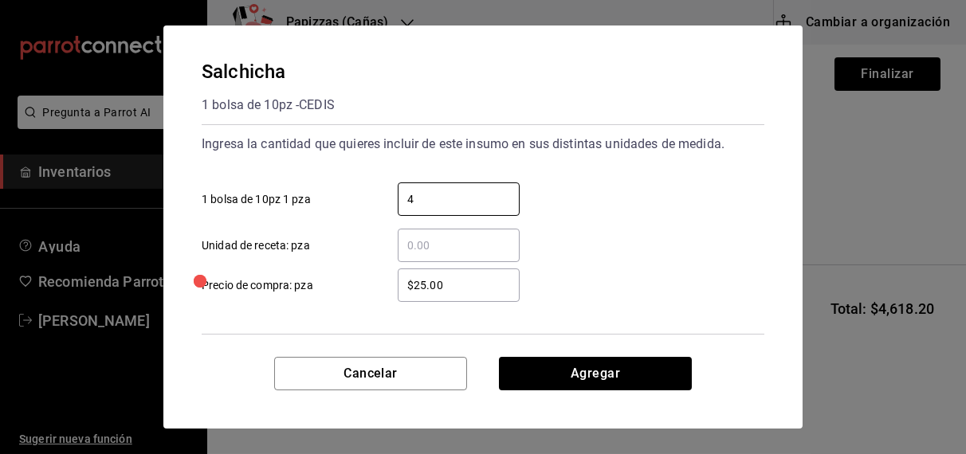
type input "4"
type input "$33.00"
click button "Agregar" at bounding box center [595, 373] width 193 height 33
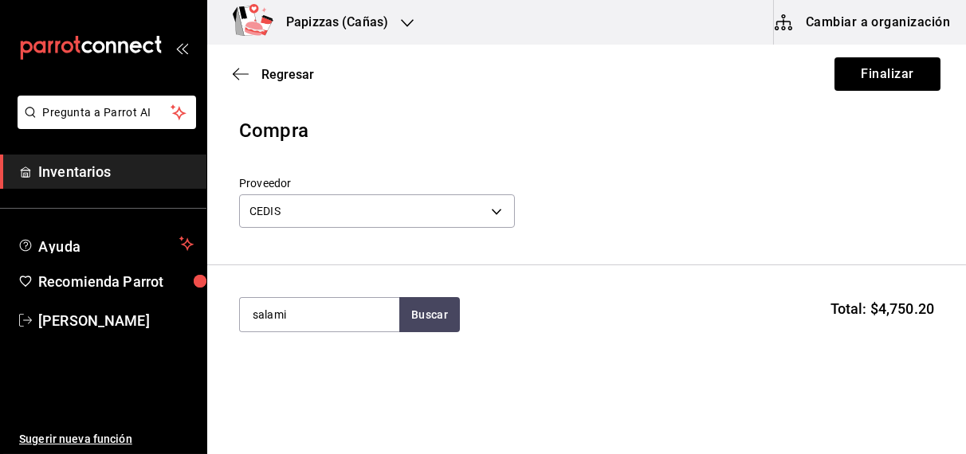
type input "salami"
click at [286, 386] on div "kg - CEDIS" at bounding box center [277, 379] width 51 height 17
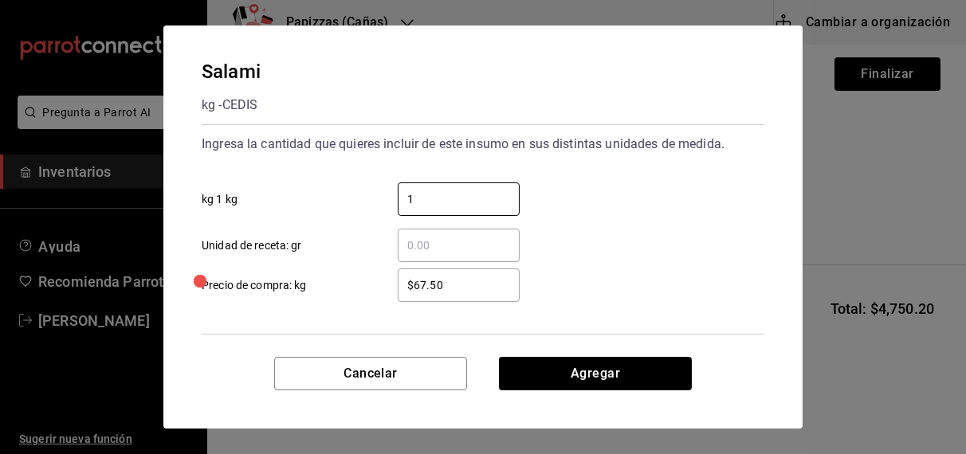
type input "1"
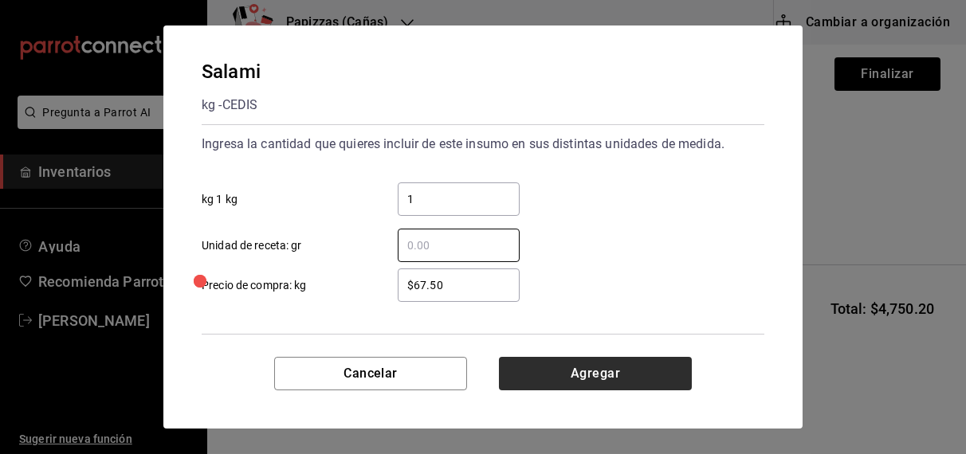
click at [632, 374] on button "Agregar" at bounding box center [595, 373] width 193 height 33
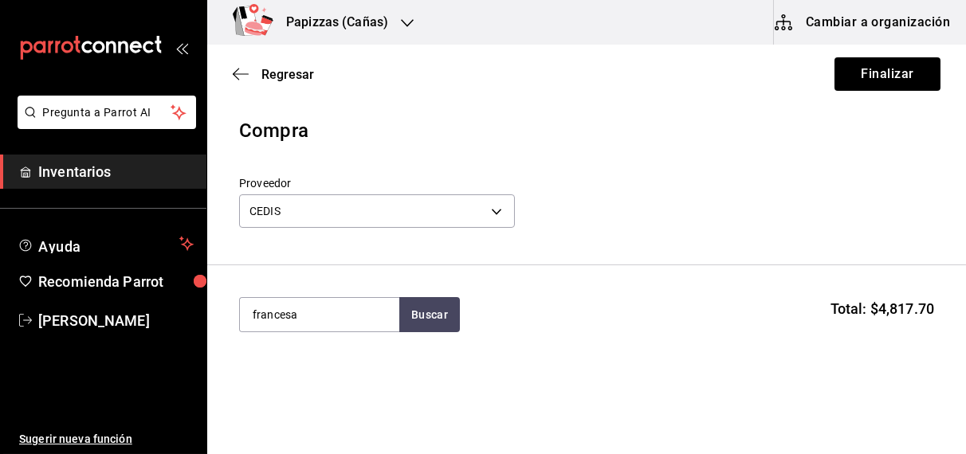
type input "francesa"
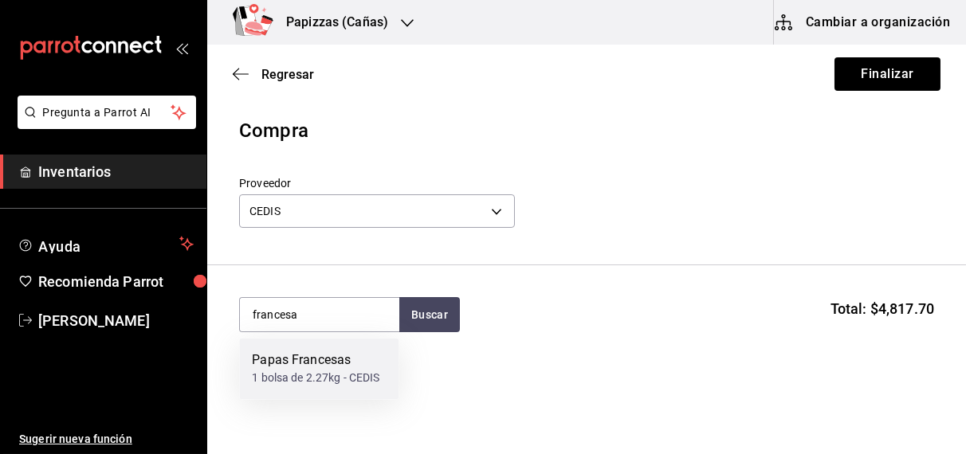
click at [316, 381] on div "1 bolsa de 2.27kg - CEDIS" at bounding box center [316, 379] width 128 height 17
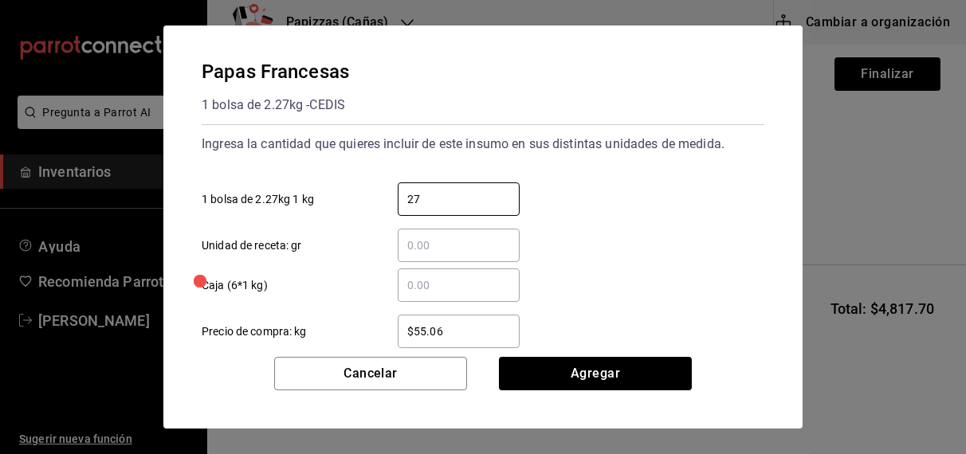
type input "27.24"
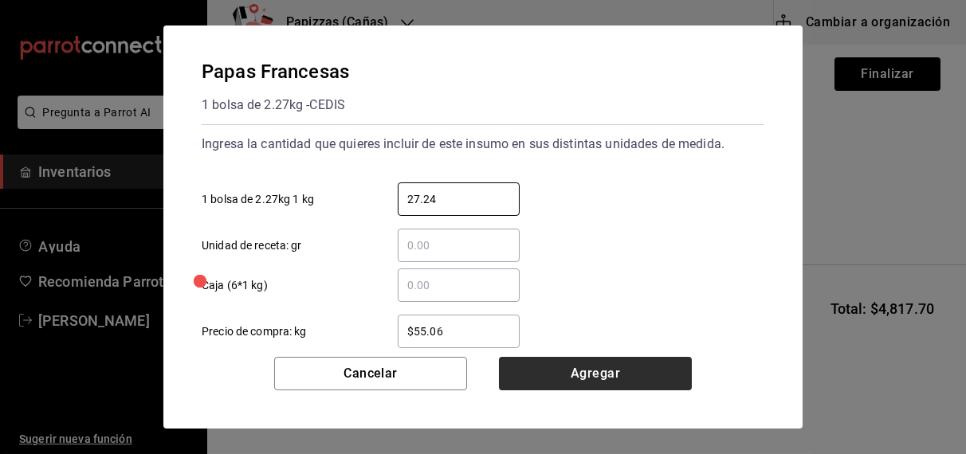
click at [601, 390] on button "Agregar" at bounding box center [595, 373] width 193 height 33
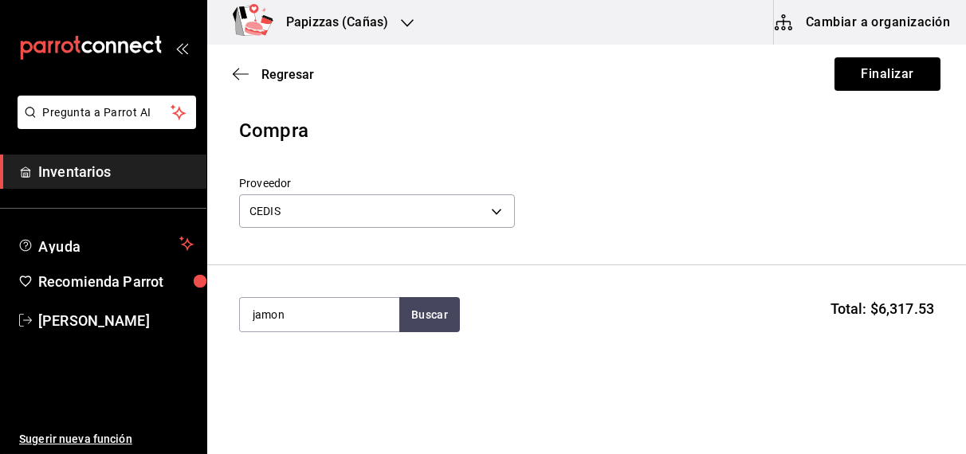
type input "jamon"
click at [303, 206] on div "kg - CEDIS" at bounding box center [277, 208] width 51 height 17
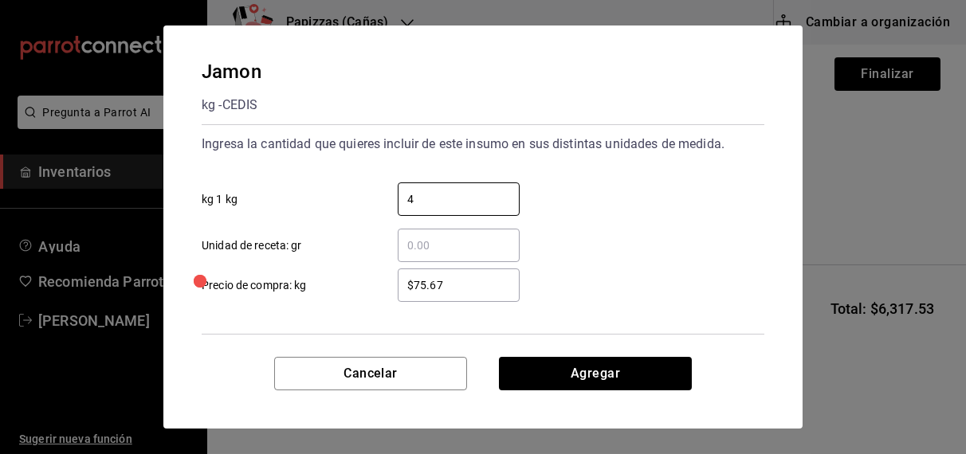
type input "4"
type input "$77.67"
click button "Agregar" at bounding box center [595, 373] width 193 height 33
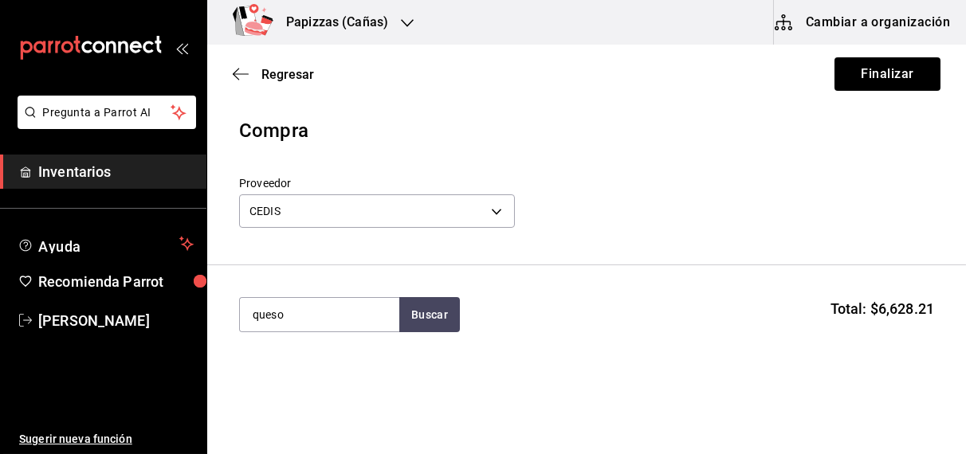
type input "queso"
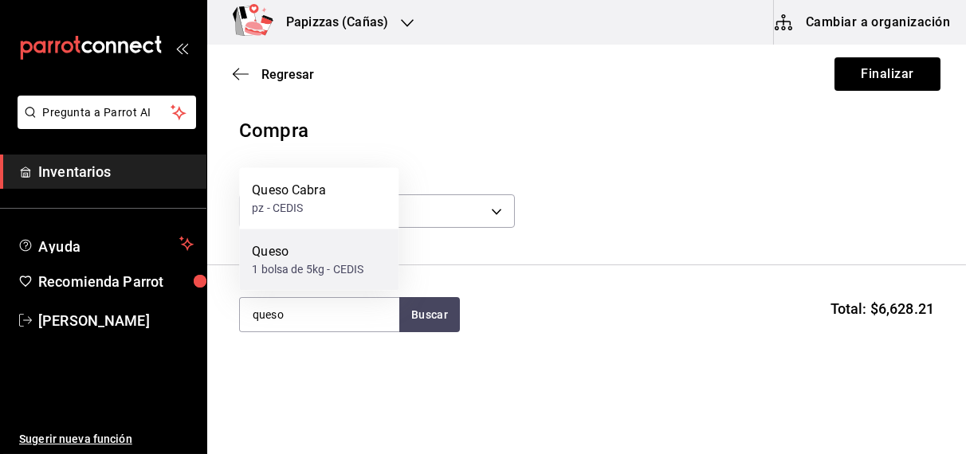
click at [279, 265] on div "1 bolsa de 5kg - CEDIS" at bounding box center [308, 269] width 112 height 17
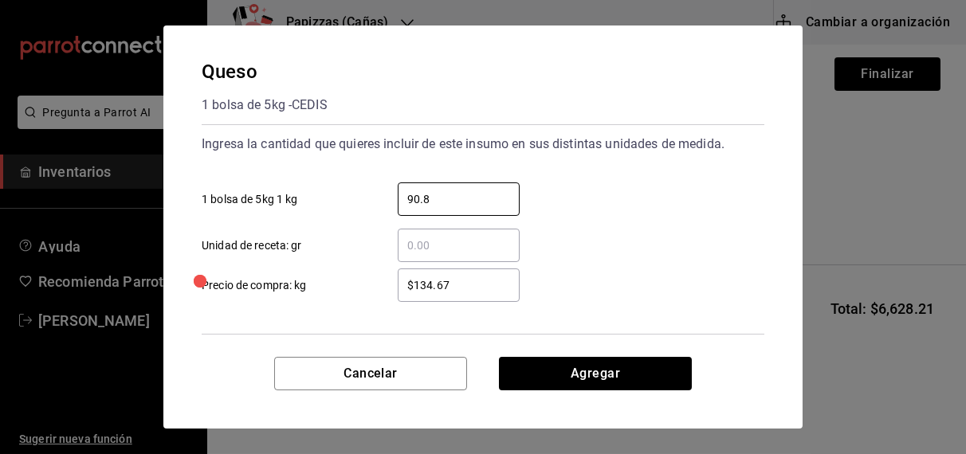
type input "90.8"
type input "$108.00"
click button "Agregar" at bounding box center [595, 373] width 193 height 33
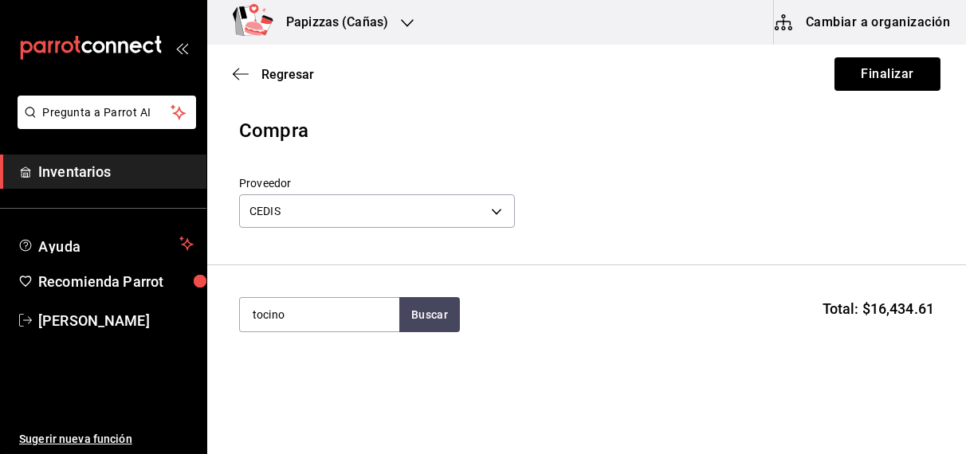
type input "tocino"
click at [274, 368] on div "Tocino" at bounding box center [277, 361] width 51 height 19
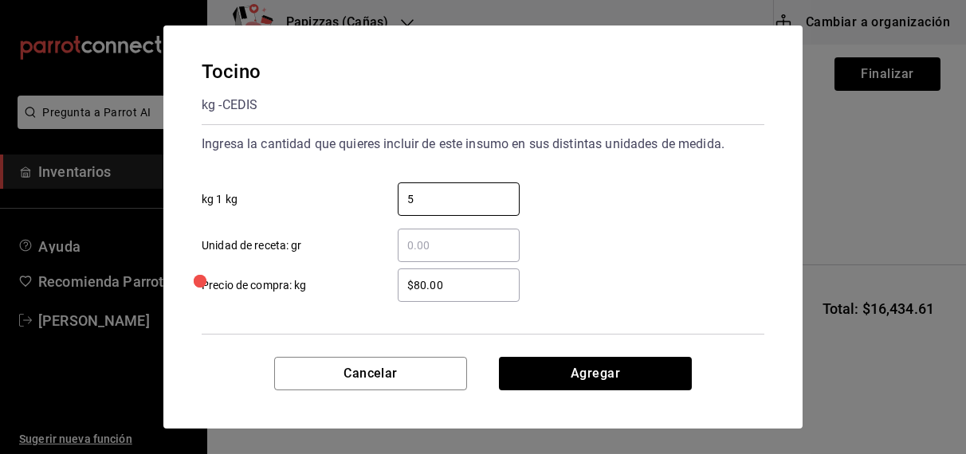
type input "5"
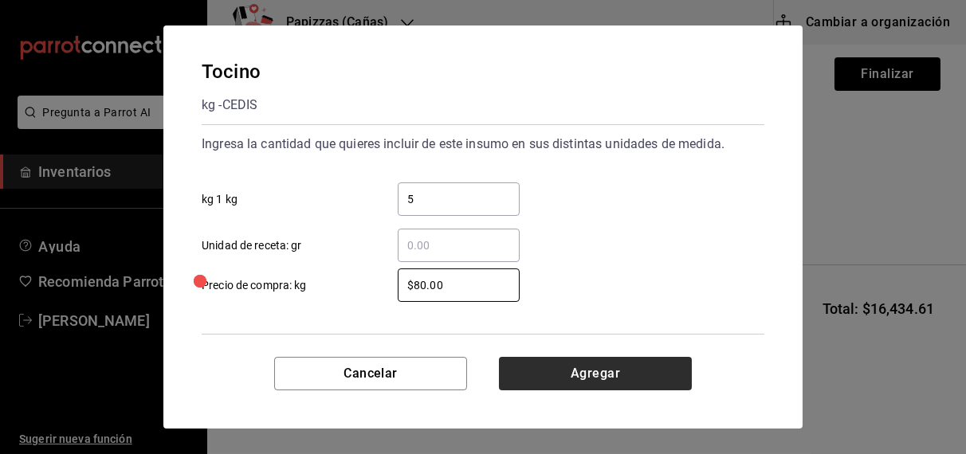
click at [605, 371] on button "Agregar" at bounding box center [595, 373] width 193 height 33
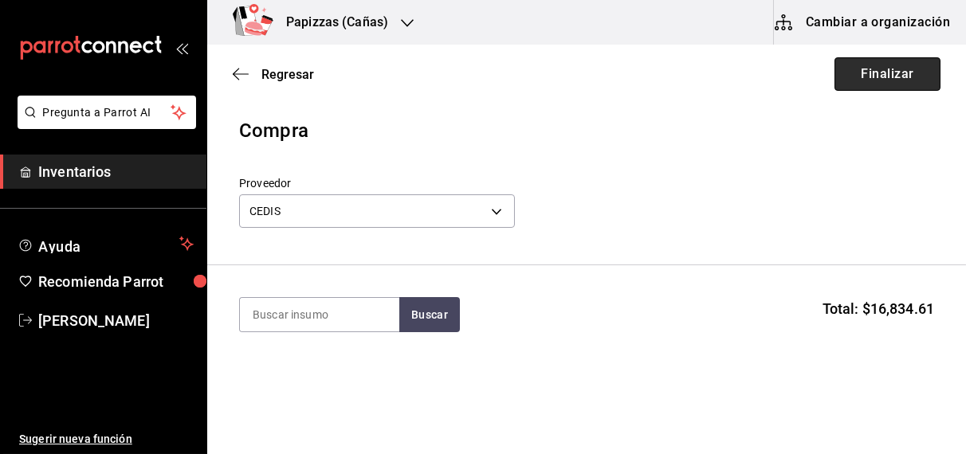
click at [900, 70] on button "Finalizar" at bounding box center [888, 73] width 106 height 33
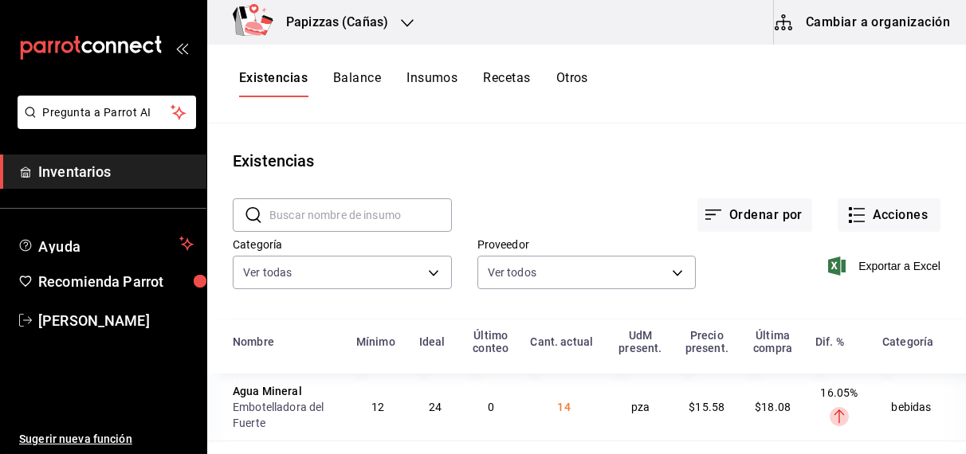
click at [376, 18] on h3 "Papizzas (Cañas)" at bounding box center [330, 22] width 115 height 19
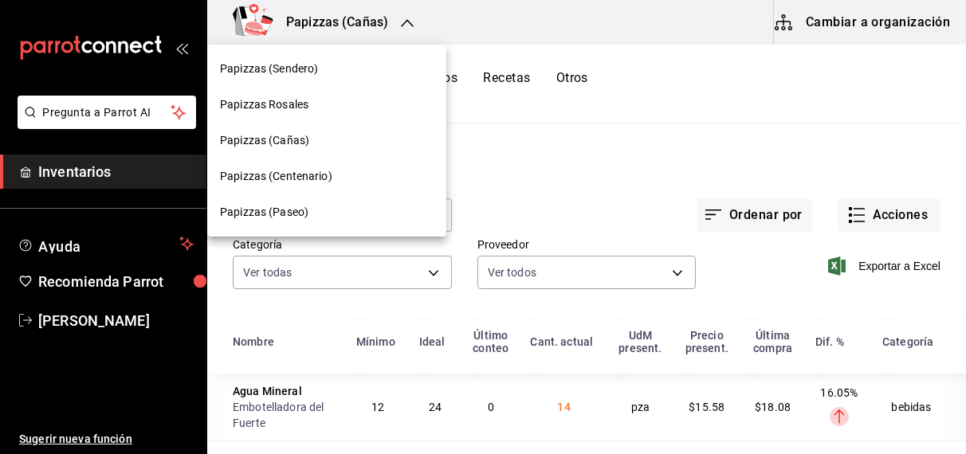
click at [288, 111] on span "Papizzas Rosales" at bounding box center [264, 104] width 88 height 17
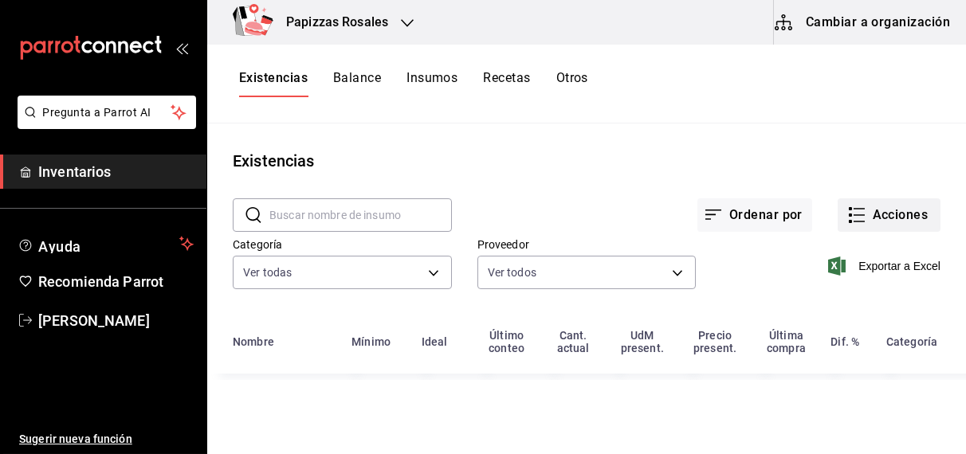
click at [900, 218] on button "Acciones" at bounding box center [889, 214] width 103 height 33
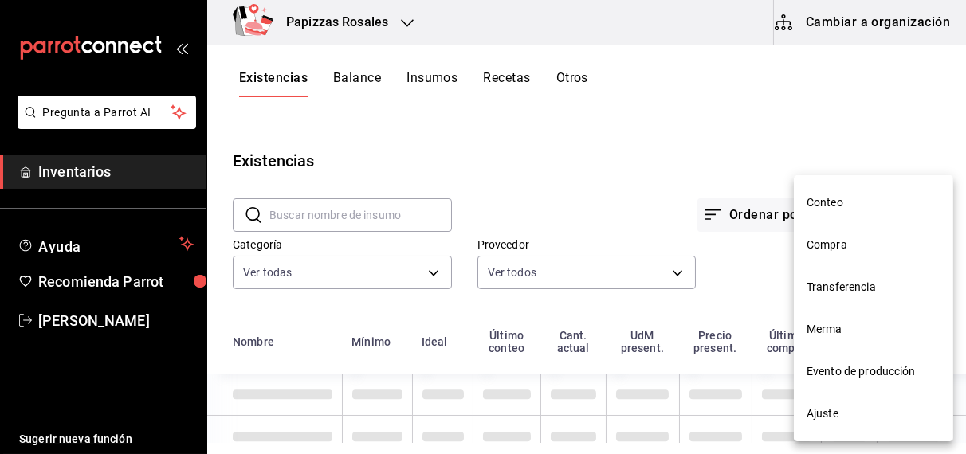
click at [861, 243] on span "Compra" at bounding box center [874, 245] width 134 height 17
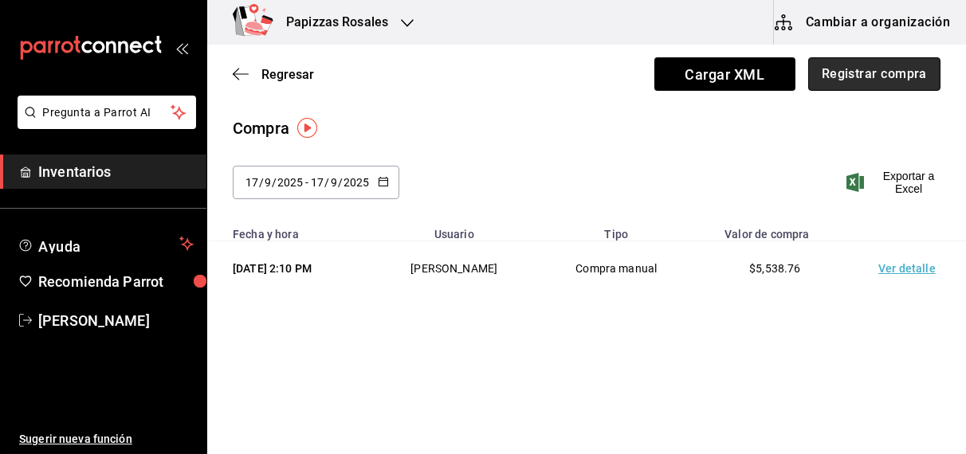
click at [880, 69] on button "Registrar compra" at bounding box center [874, 73] width 132 height 33
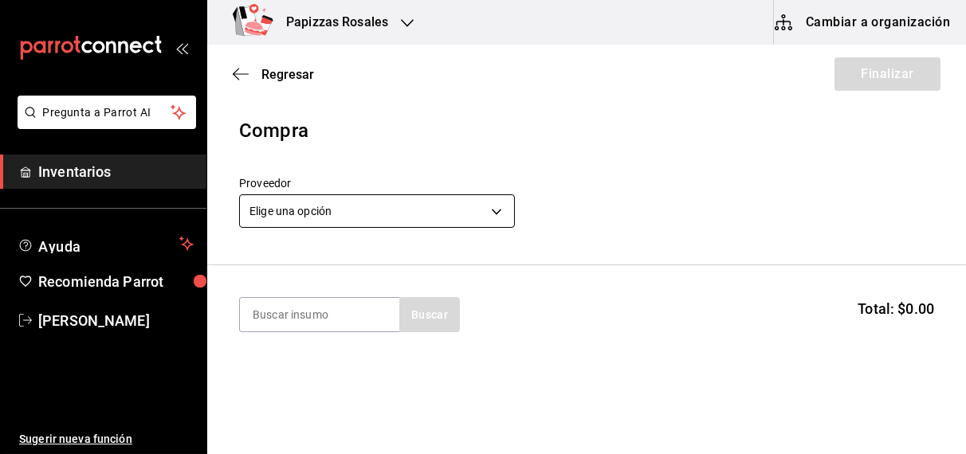
click at [391, 208] on body "Pregunta a Parrot AI Inventarios Ayuda Recomienda Parrot [PERSON_NAME] Sugerir …" at bounding box center [483, 182] width 966 height 364
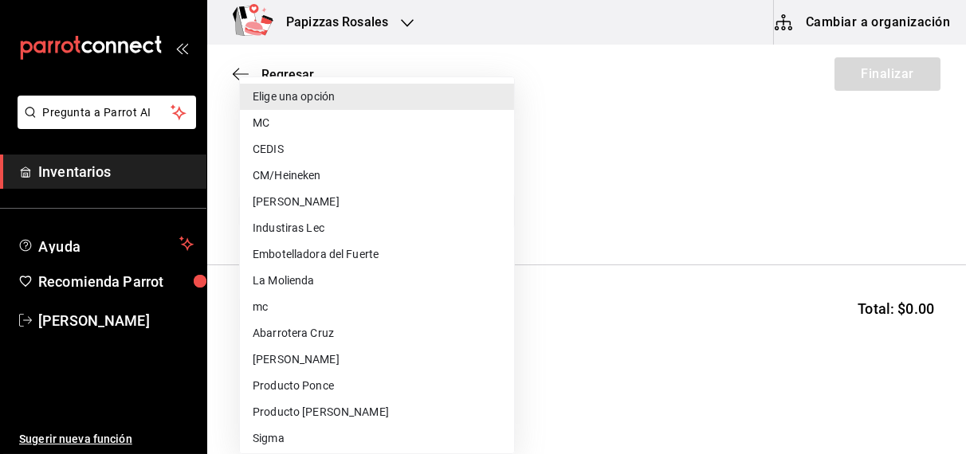
click at [343, 257] on li "Embotelladora del Fuerte" at bounding box center [377, 255] width 274 height 26
type input "2a449e60-1878-40e8-ba60-5a9907f89e6b"
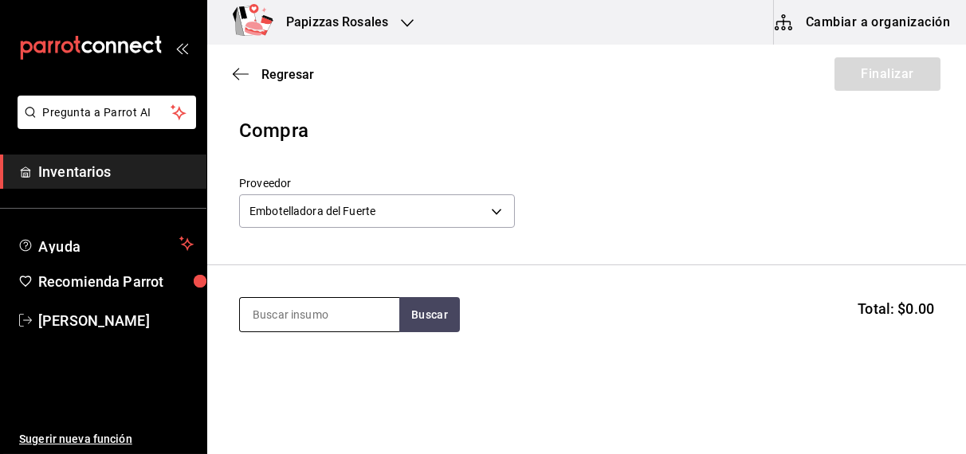
click at [305, 324] on input at bounding box center [319, 314] width 159 height 33
type input "naranja"
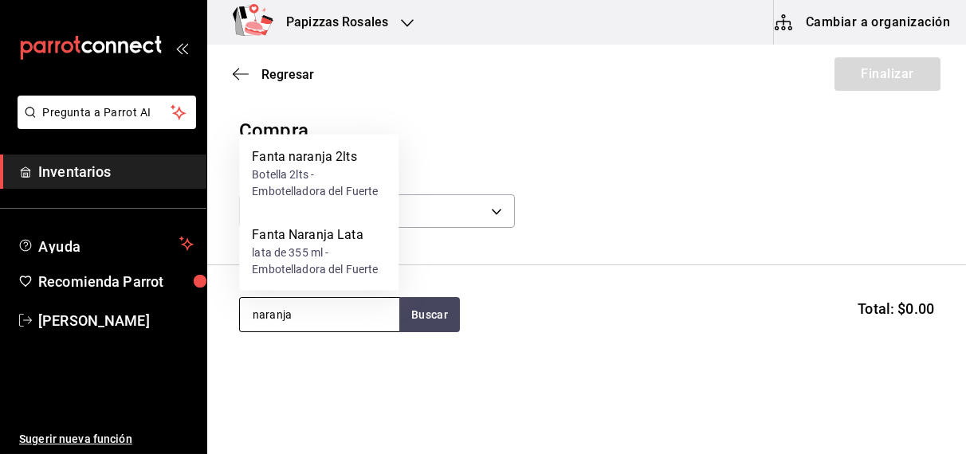
click at [324, 261] on div "lata de 355 ml - Embotelladora del Fuerte" at bounding box center [319, 261] width 134 height 33
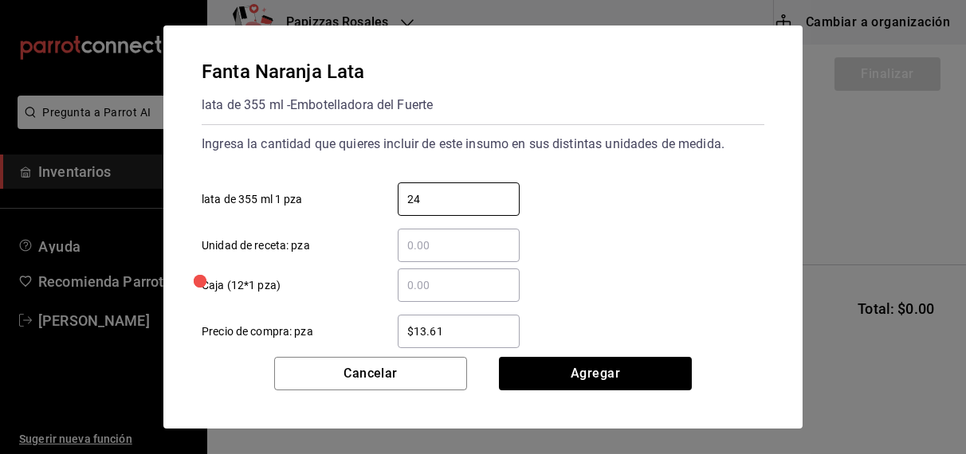
type input "24"
type input "$16.75"
click button "Agregar" at bounding box center [595, 373] width 193 height 33
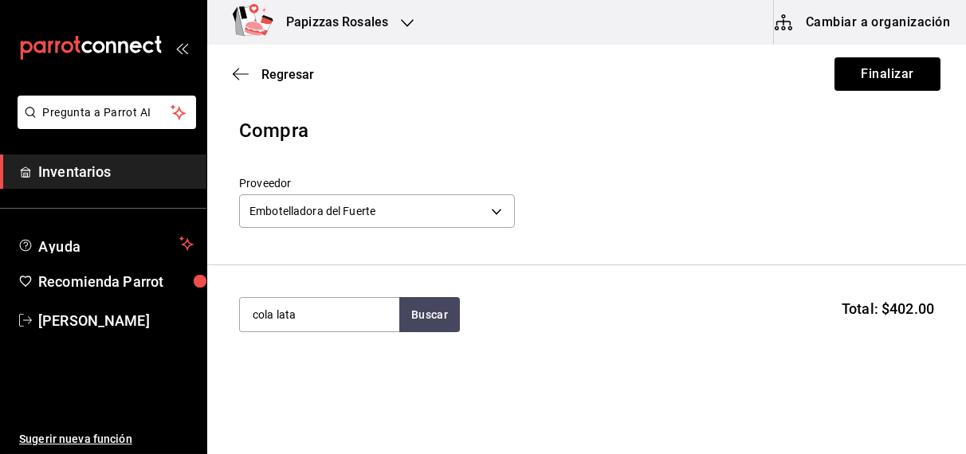
type input "cola lata"
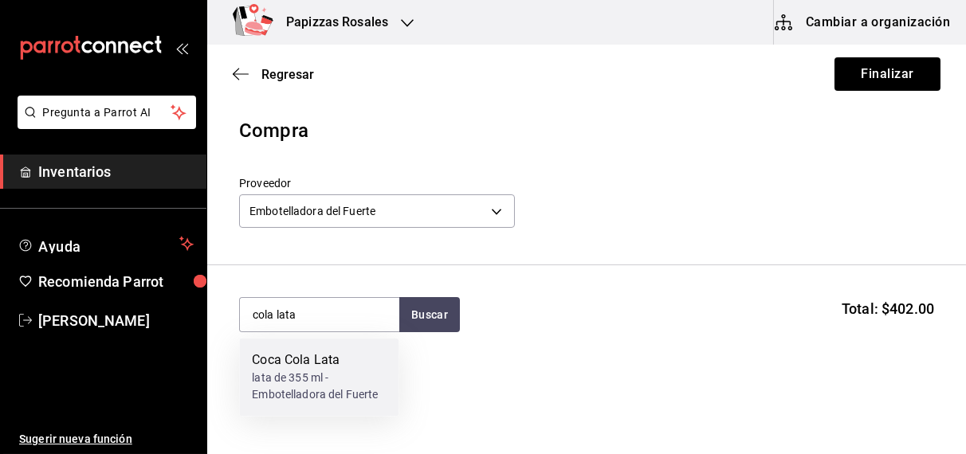
click at [282, 381] on div "lata de 355 ml - Embotelladora del Fuerte" at bounding box center [319, 387] width 134 height 33
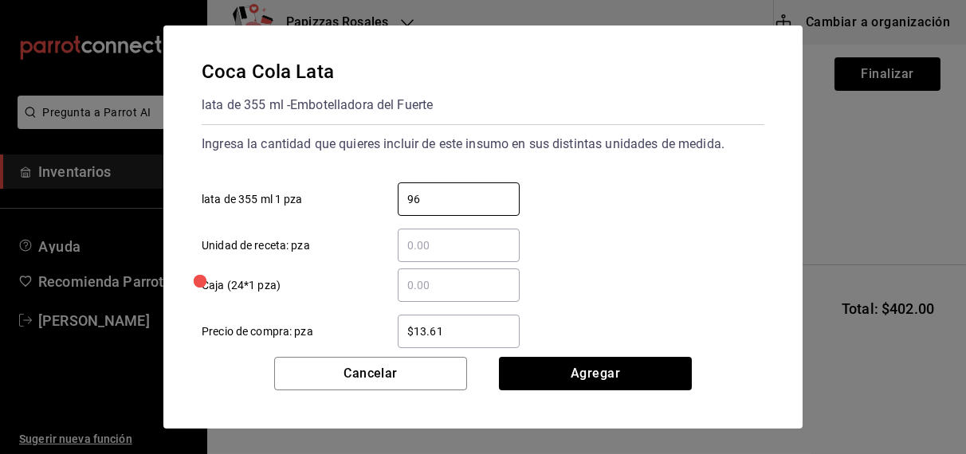
type input "96"
type input "$16.75"
click button "Agregar" at bounding box center [595, 373] width 193 height 33
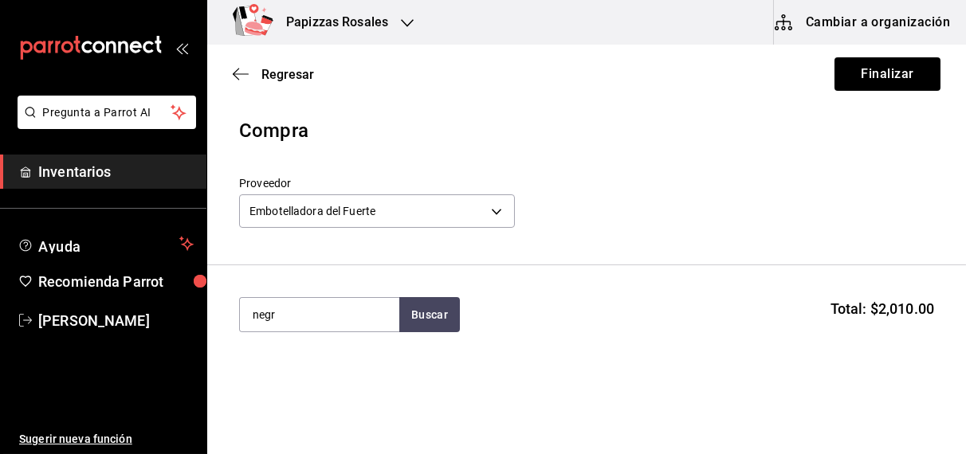
type input "negr"
click at [295, 387] on div "botella 600ml - Embotelladora del Fuerte" at bounding box center [319, 387] width 134 height 33
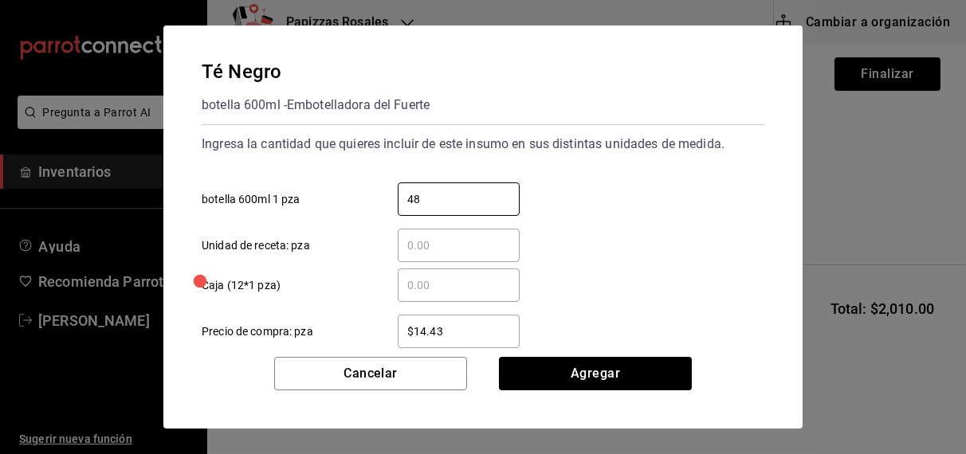
type input "48"
type input "$16.75"
click button "Agregar" at bounding box center [595, 373] width 193 height 33
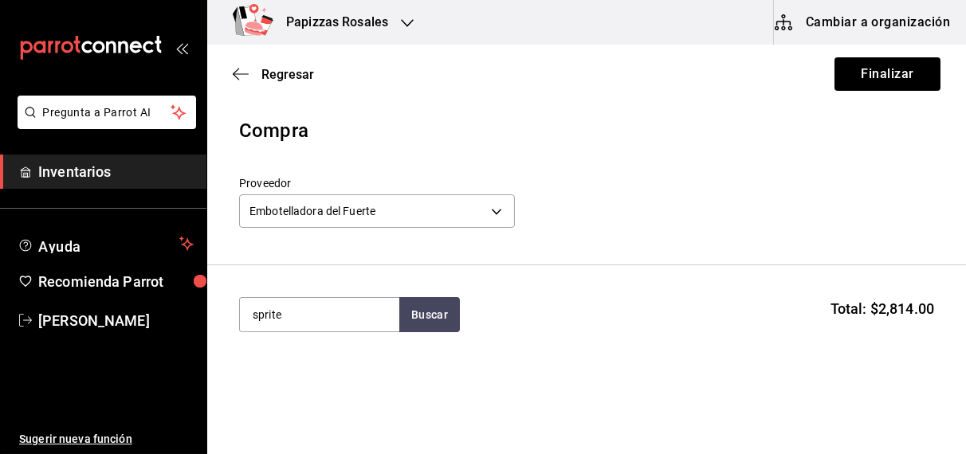
type input "sprite"
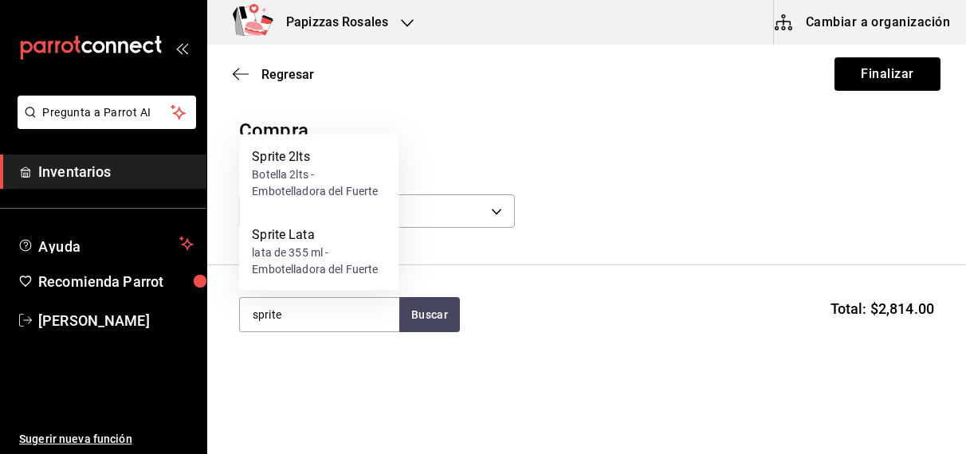
click at [316, 257] on div "lata de 355 ml - Embotelladora del Fuerte" at bounding box center [319, 261] width 134 height 33
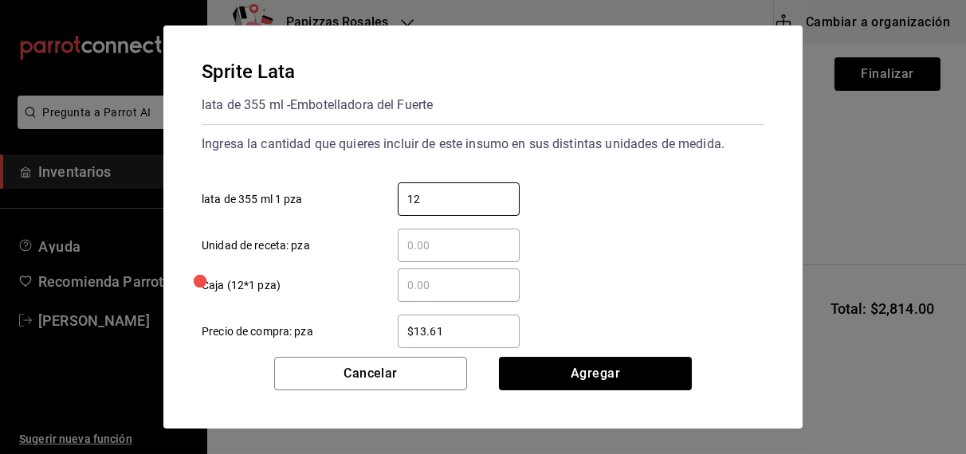
type input "12"
type input "$16.75"
click button "Agregar" at bounding box center [595, 373] width 193 height 33
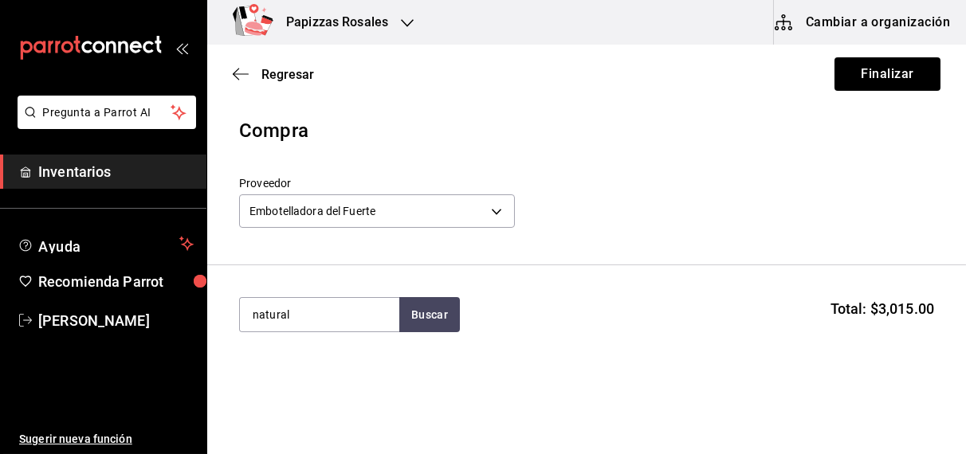
type input "natural"
click at [287, 367] on div "Agua Natural" at bounding box center [319, 361] width 134 height 19
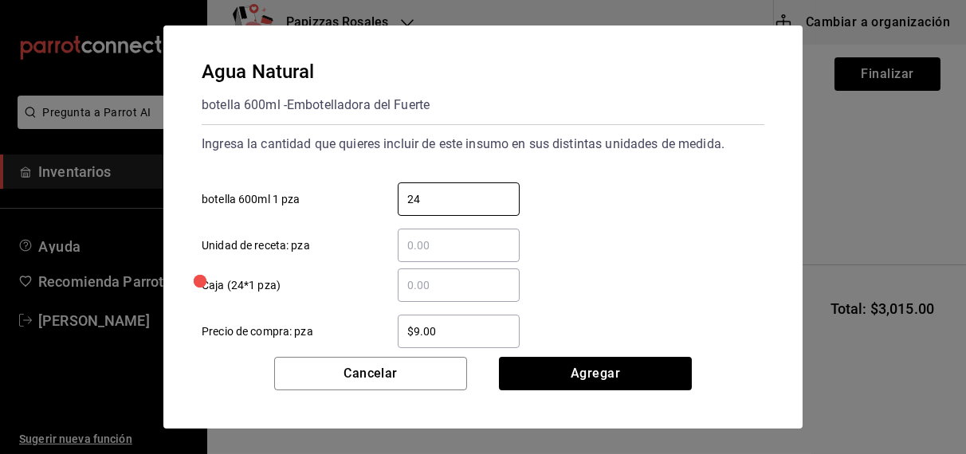
type input "24"
type input "9"
type input "$9.81"
click button "Agregar" at bounding box center [595, 373] width 193 height 33
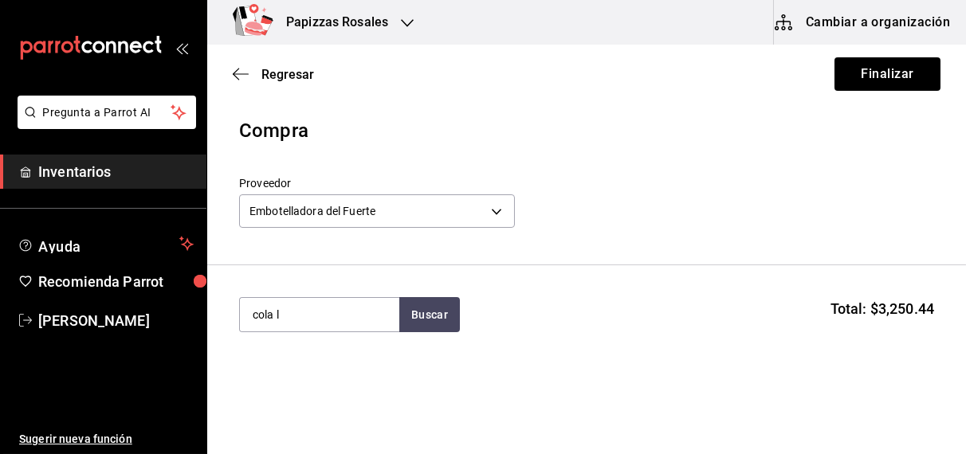
type input "cola l"
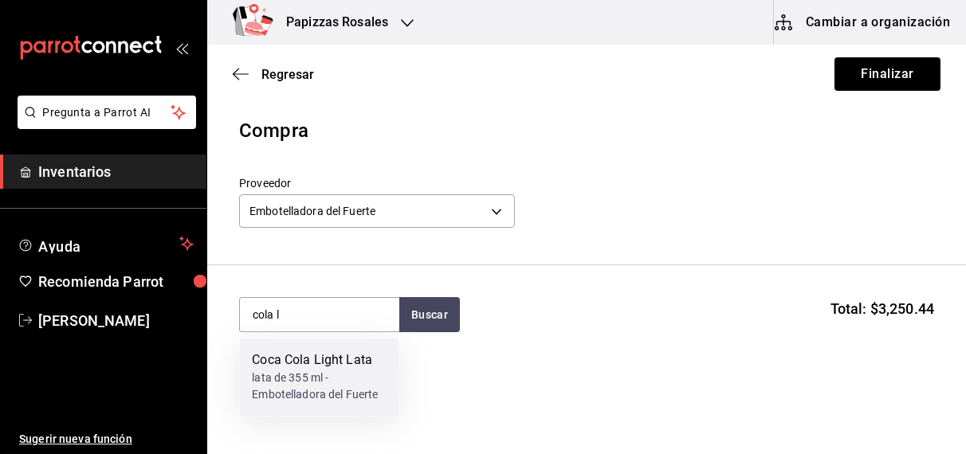
click at [299, 390] on div "lata de 355 ml - Embotelladora del Fuerte" at bounding box center [319, 387] width 134 height 33
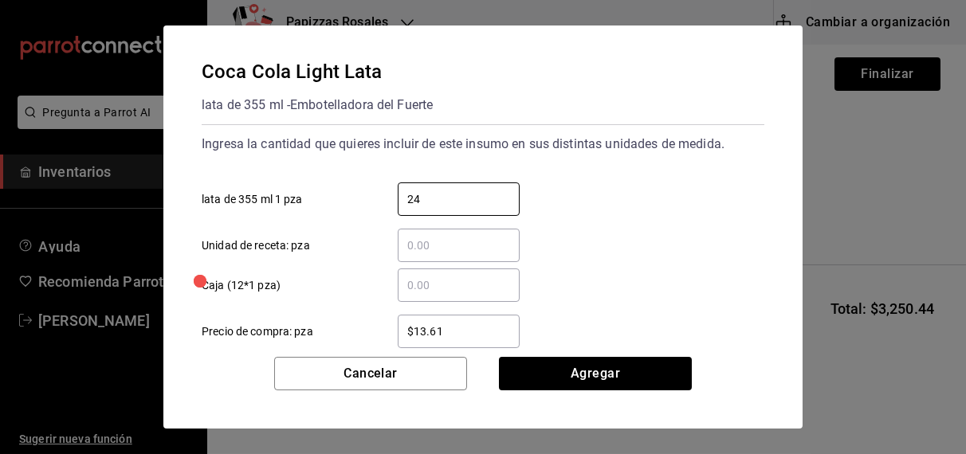
type input "24"
type input "$16.75"
click button "Agregar" at bounding box center [595, 373] width 193 height 33
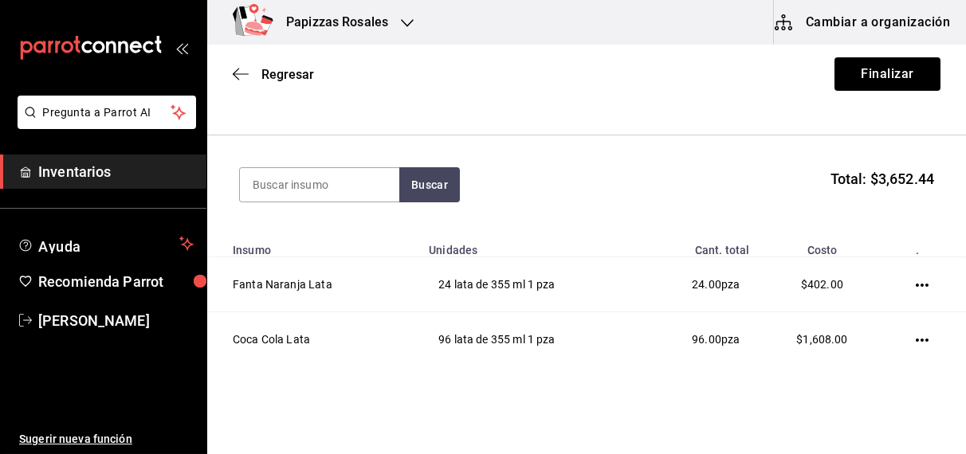
scroll to position [129, 0]
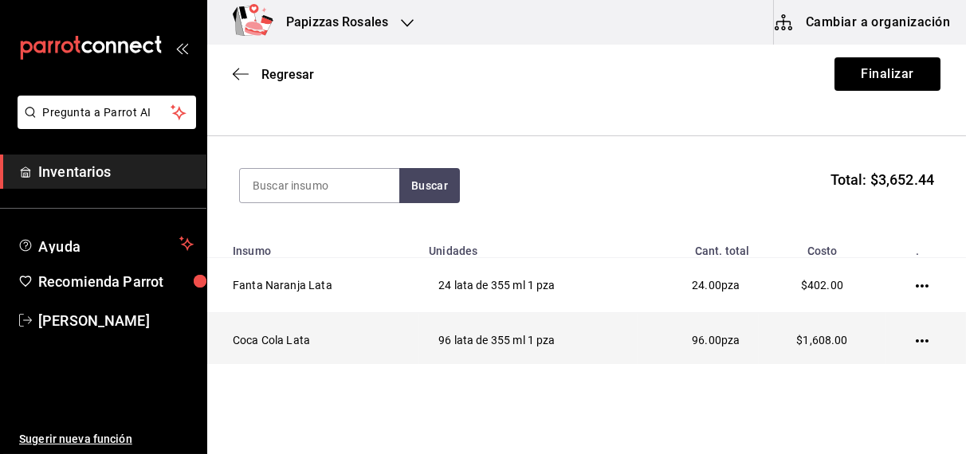
click at [916, 340] on icon "button" at bounding box center [922, 341] width 13 height 13
click at [859, 317] on span "Editar" at bounding box center [832, 317] width 58 height 19
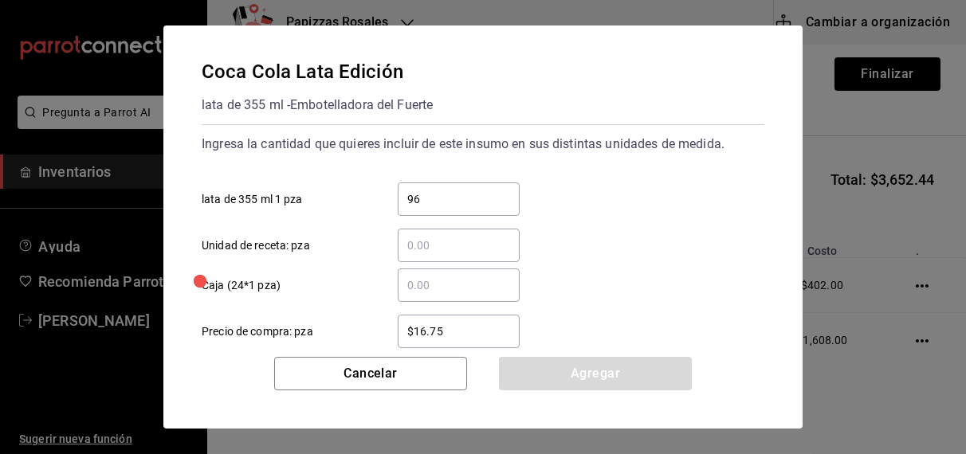
click at [465, 365] on button "Cancelar" at bounding box center [370, 373] width 193 height 33
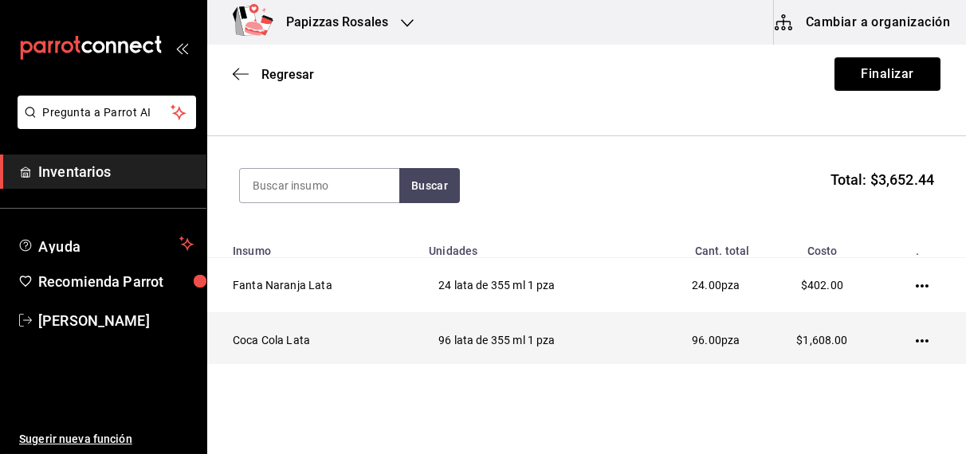
click at [916, 340] on icon "button" at bounding box center [922, 341] width 13 height 3
click at [850, 319] on span "Editar" at bounding box center [832, 317] width 58 height 19
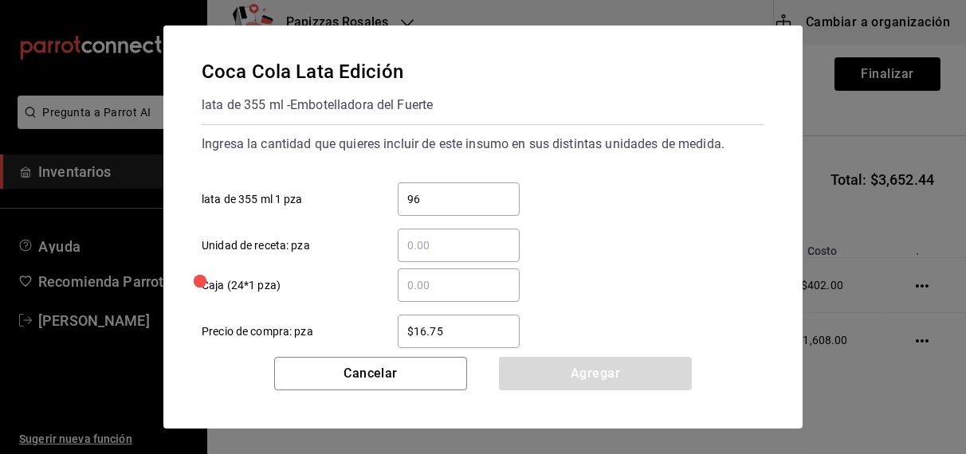
click at [471, 334] on input "$16.75" at bounding box center [459, 331] width 122 height 19
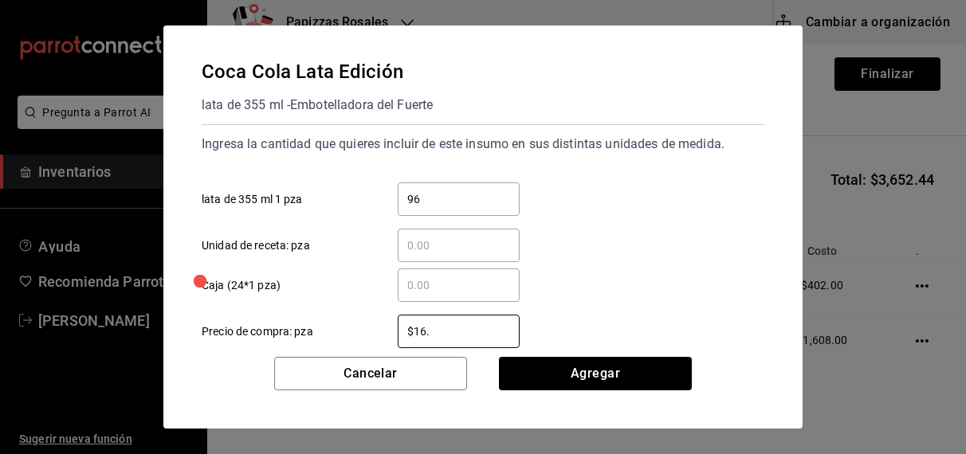
type input "$16.67"
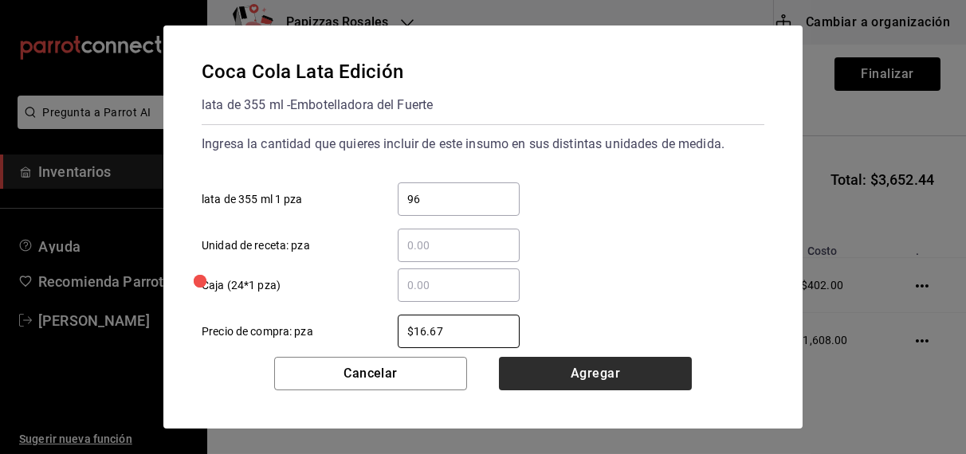
click at [631, 372] on button "Agregar" at bounding box center [595, 373] width 193 height 33
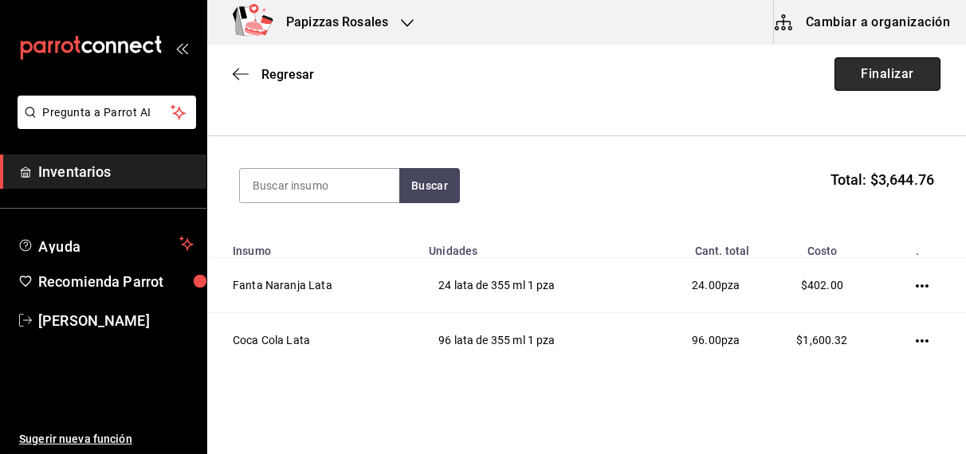
click at [878, 69] on button "Finalizar" at bounding box center [888, 73] width 106 height 33
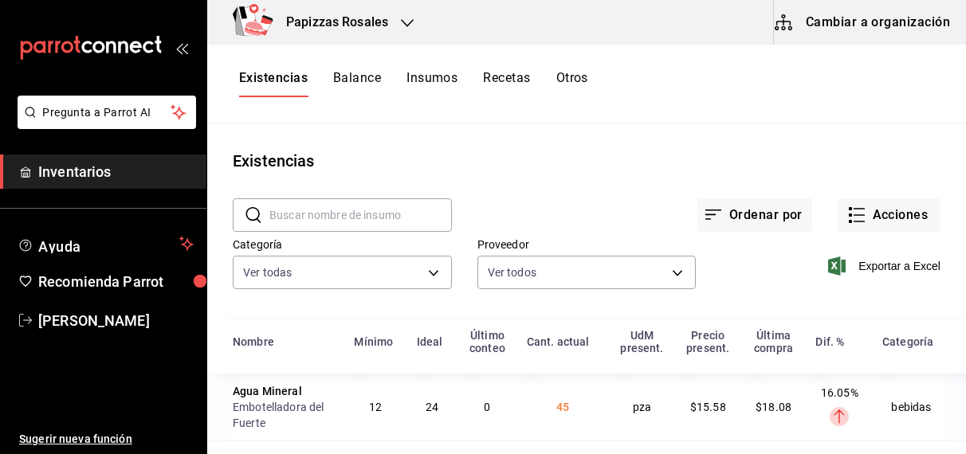
click at [391, 14] on div "Papizzas Rosales" at bounding box center [320, 22] width 200 height 45
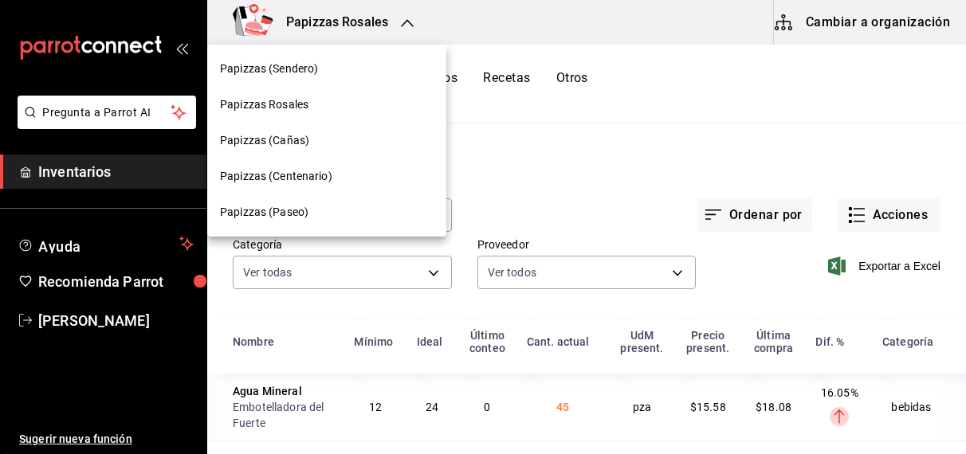
click at [290, 142] on span "Papizzas (Cañas)" at bounding box center [264, 140] width 89 height 17
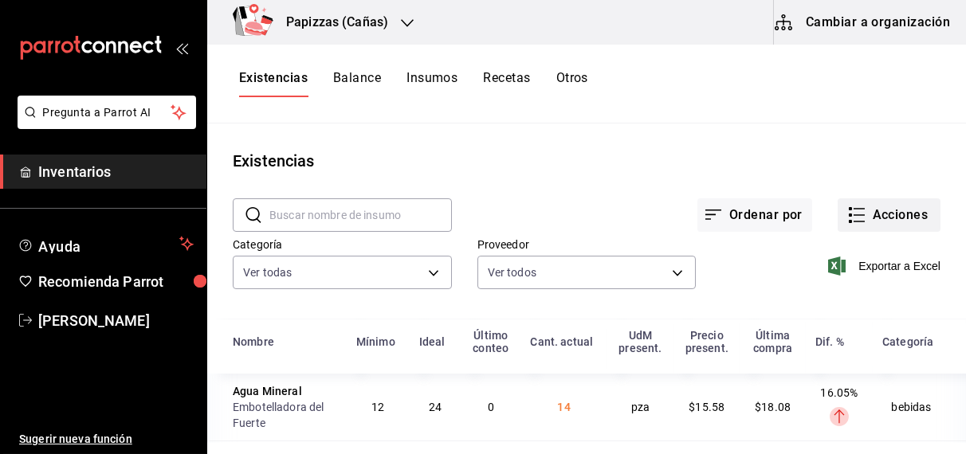
click at [887, 218] on button "Acciones" at bounding box center [889, 214] width 103 height 33
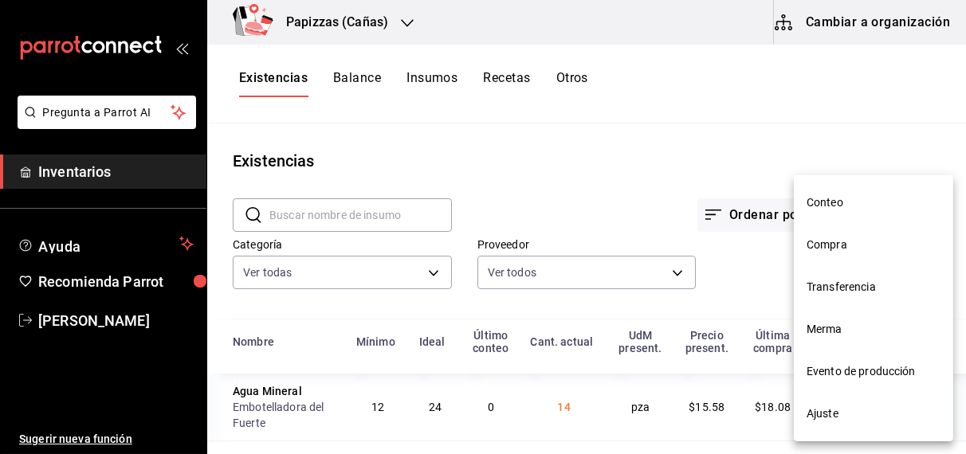
click at [837, 253] on li "Compra" at bounding box center [873, 245] width 159 height 42
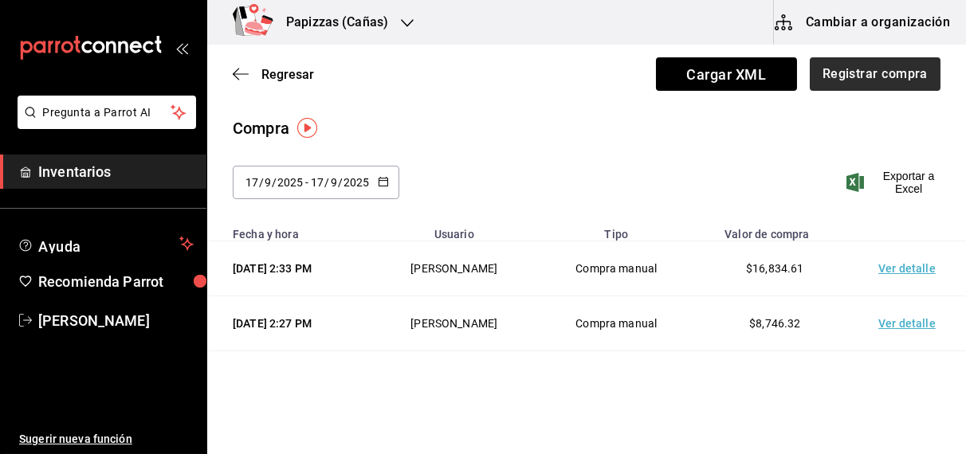
click at [913, 76] on button "Registrar compra" at bounding box center [875, 73] width 131 height 33
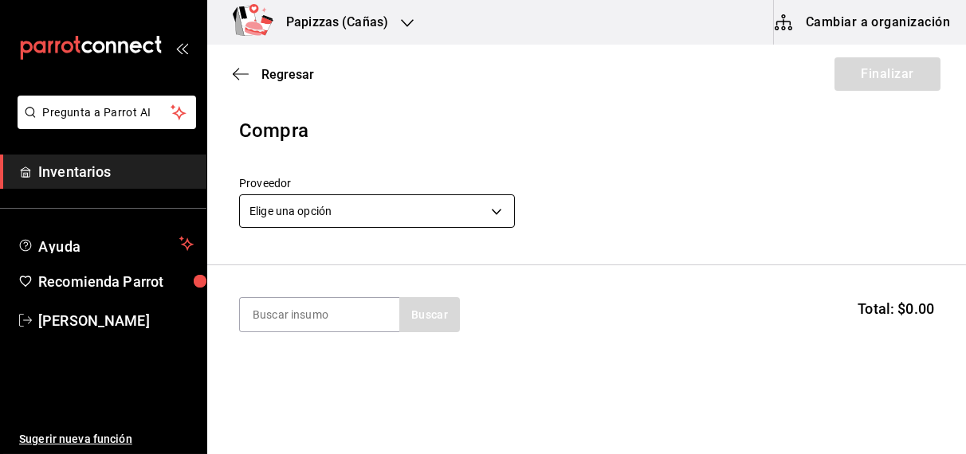
click at [371, 214] on body "Pregunta a Parrot AI Inventarios Ayuda Recomienda Parrot [PERSON_NAME] Sugerir …" at bounding box center [483, 182] width 966 height 364
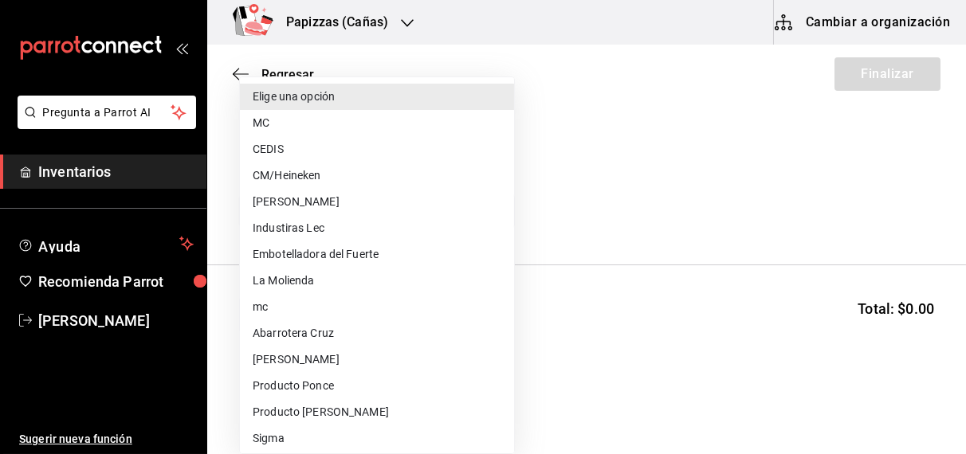
click at [271, 126] on li "MC" at bounding box center [377, 123] width 274 height 26
type input "59259b25-7b15-4529-a17f-fa8ef7e7484a"
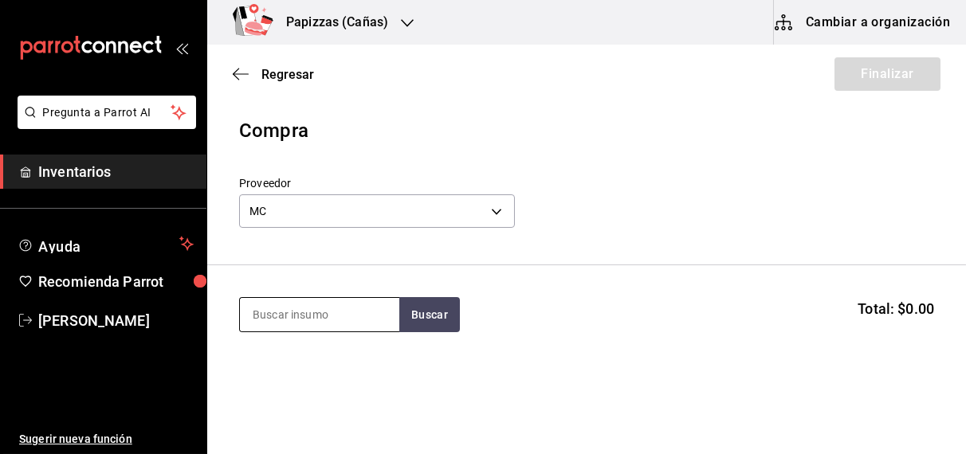
click at [340, 328] on input at bounding box center [319, 314] width 159 height 33
type input "polvo"
click at [269, 367] on div "Polvo" at bounding box center [270, 361] width 37 height 19
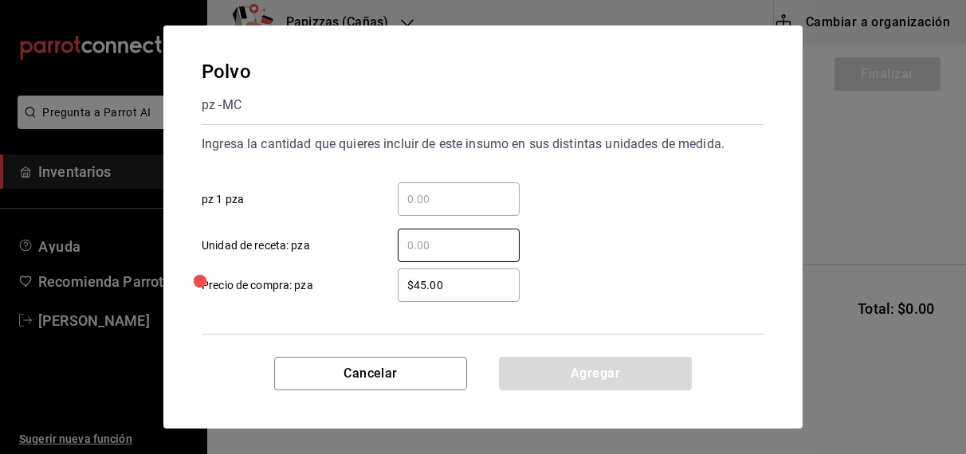
click at [595, 379] on div "Agregar" at bounding box center [595, 373] width 193 height 33
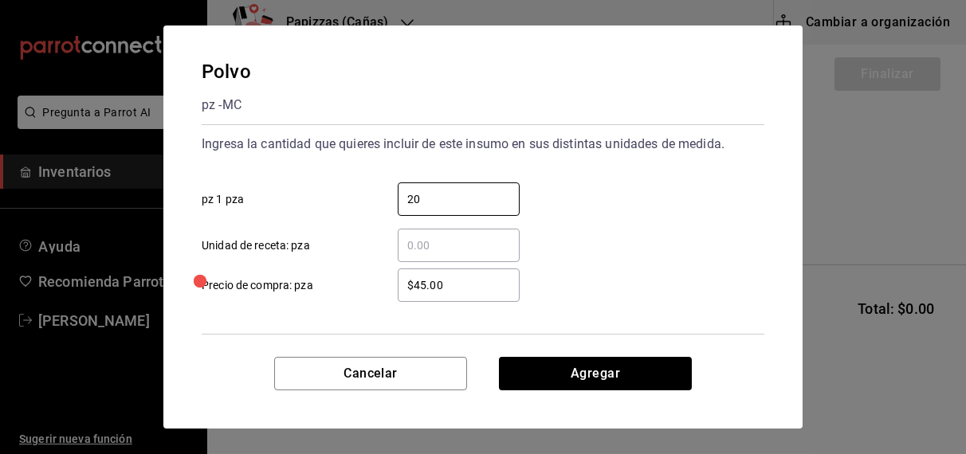
type input "20"
click at [647, 371] on button "Agregar" at bounding box center [595, 373] width 193 height 33
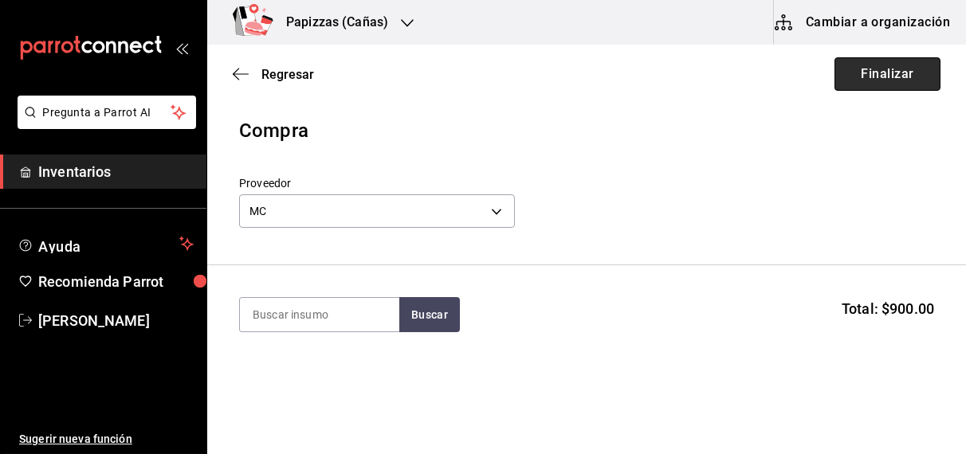
click at [884, 76] on button "Finalizar" at bounding box center [888, 73] width 106 height 33
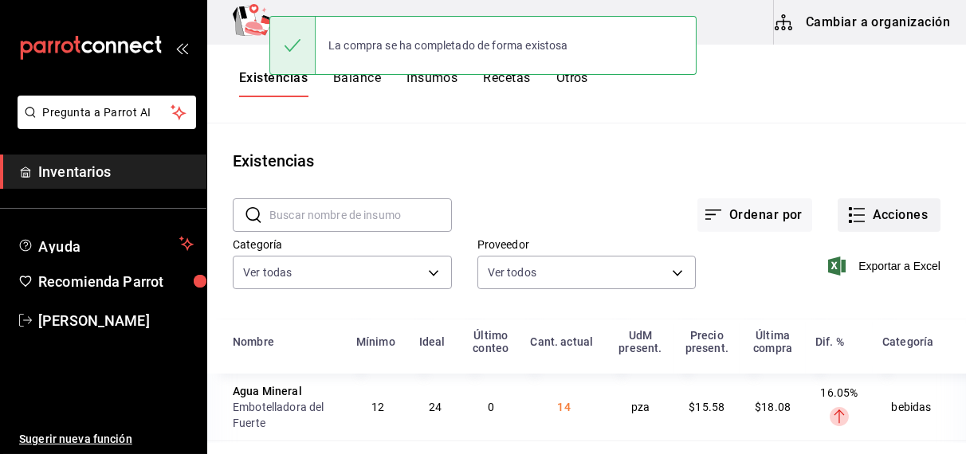
click at [885, 210] on button "Acciones" at bounding box center [889, 214] width 103 height 33
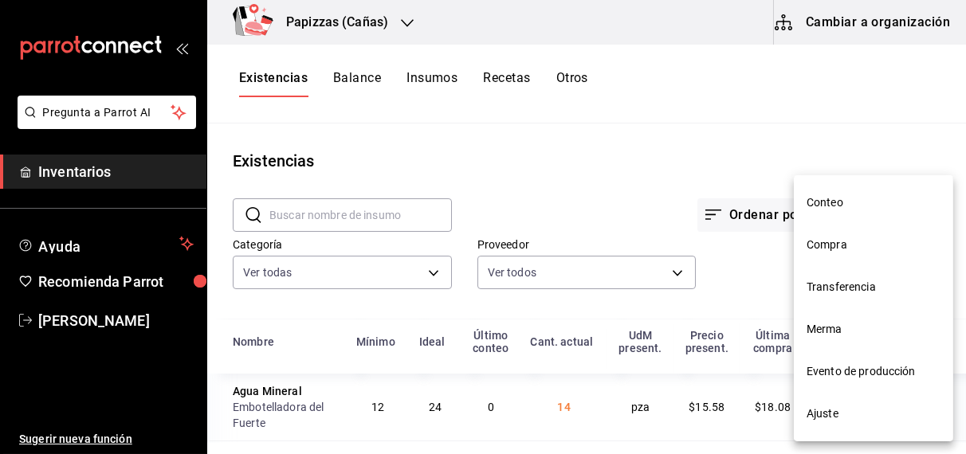
click at [822, 250] on span "Compra" at bounding box center [874, 245] width 134 height 17
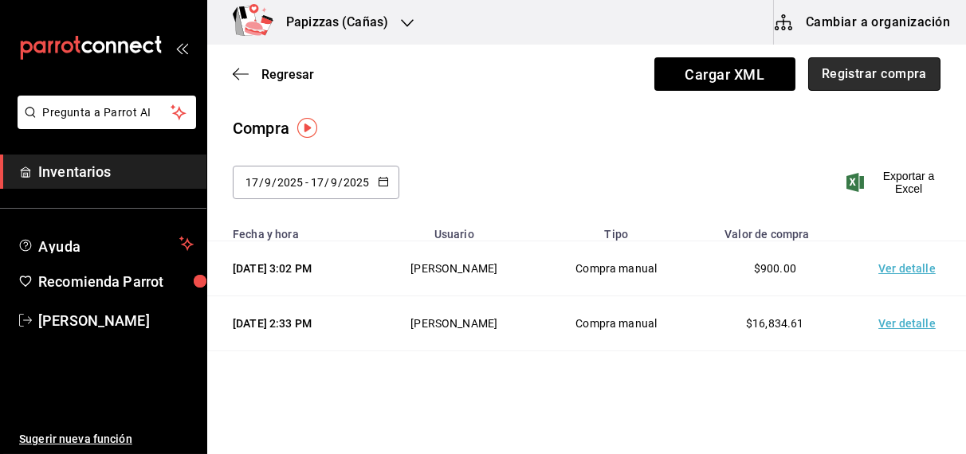
click at [863, 71] on button "Registrar compra" at bounding box center [874, 73] width 132 height 33
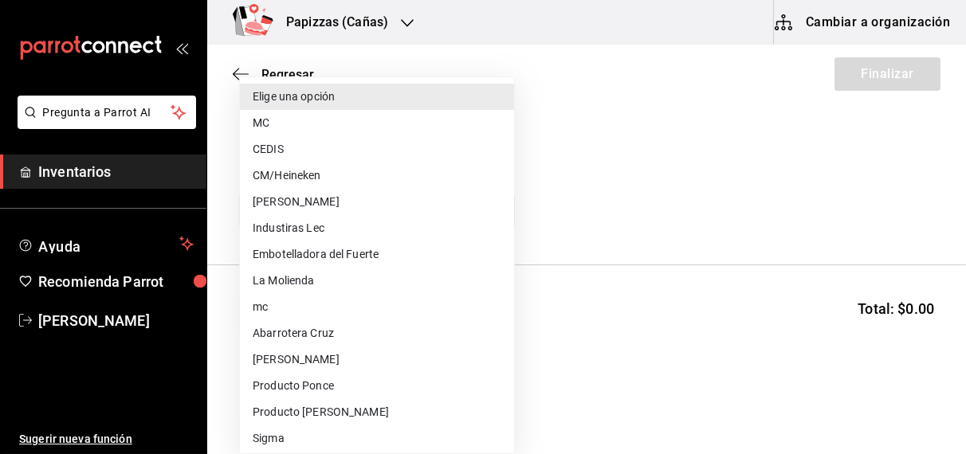
click at [434, 218] on body "Pregunta a Parrot AI Inventarios Ayuda Recomienda Parrot [PERSON_NAME] Sugerir …" at bounding box center [483, 182] width 966 height 364
click at [324, 147] on li "CEDIS" at bounding box center [377, 149] width 274 height 26
type input "fd93c39f-859b-4130-830c-b038fbd442a0"
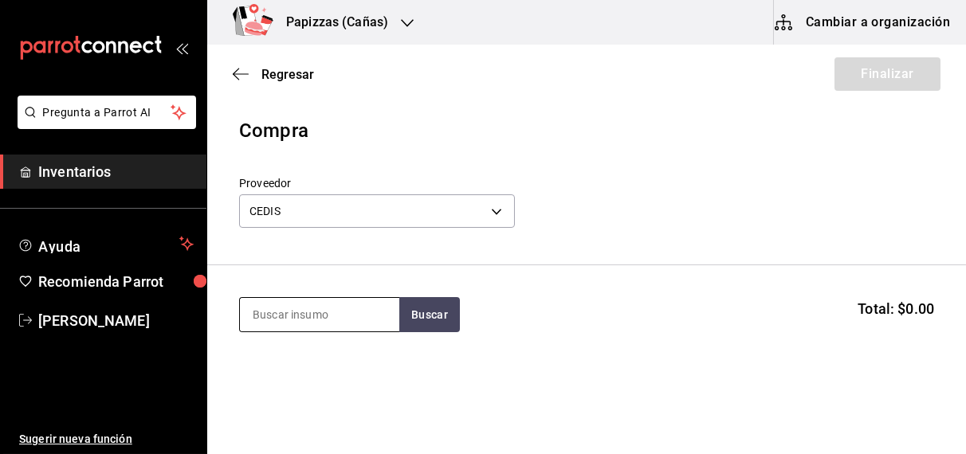
click at [301, 313] on input at bounding box center [319, 314] width 159 height 33
type input "harina"
click at [301, 362] on div "Harina" at bounding box center [309, 361] width 115 height 19
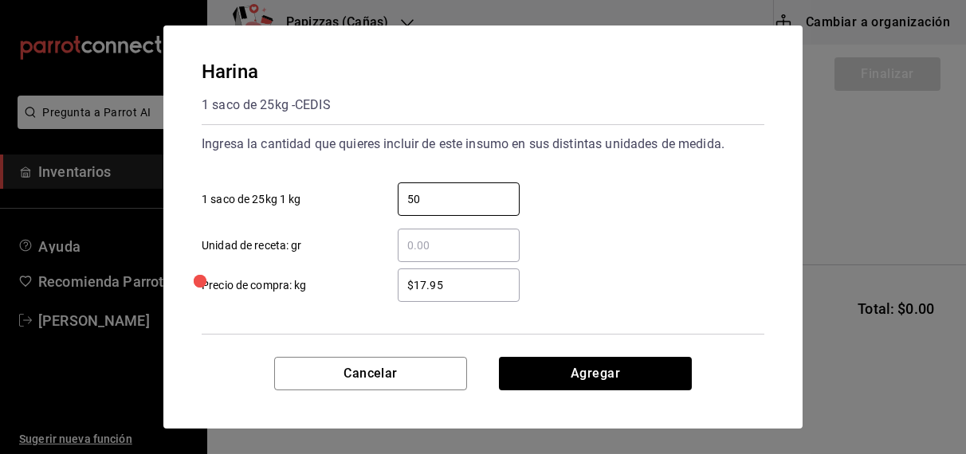
type input "50"
type input "$17.60"
click button "Agregar" at bounding box center [595, 373] width 193 height 33
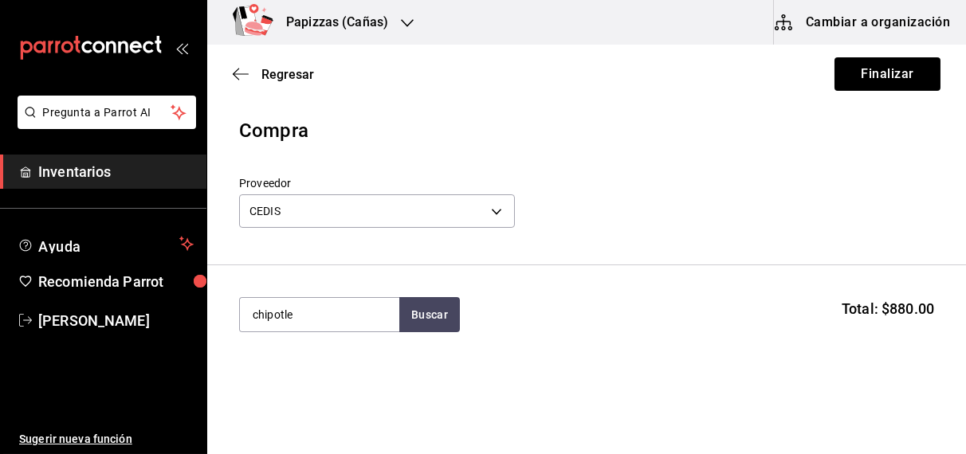
type input "chipotle"
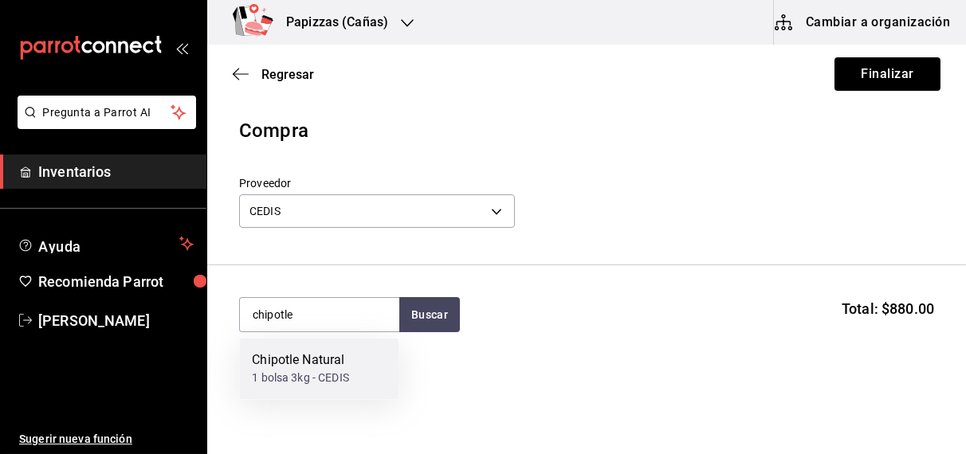
click at [294, 374] on div "1 bolsa 3kg - CEDIS" at bounding box center [300, 379] width 97 height 17
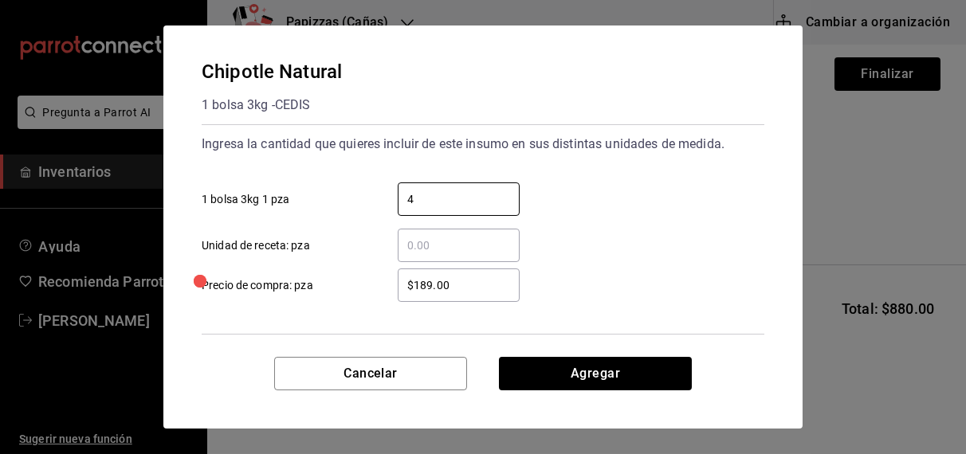
type input "4"
type input "$185.00"
click button "Agregar" at bounding box center [595, 373] width 193 height 33
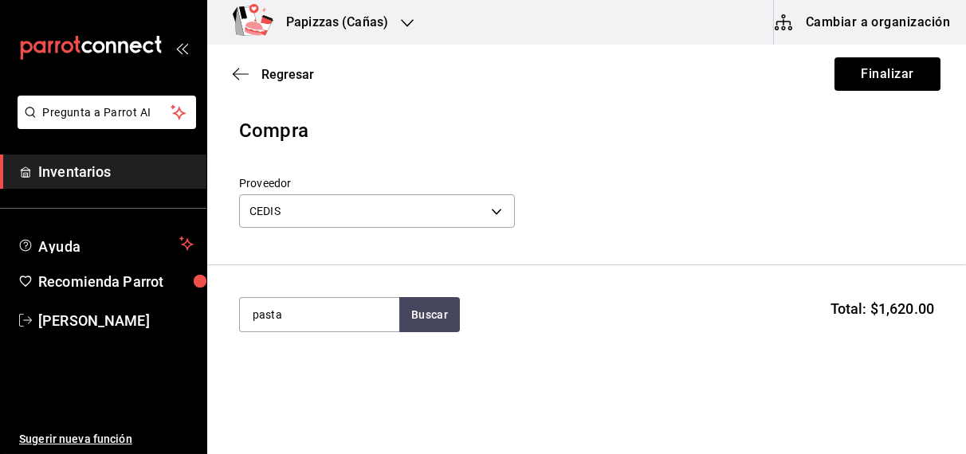
type input "pasta"
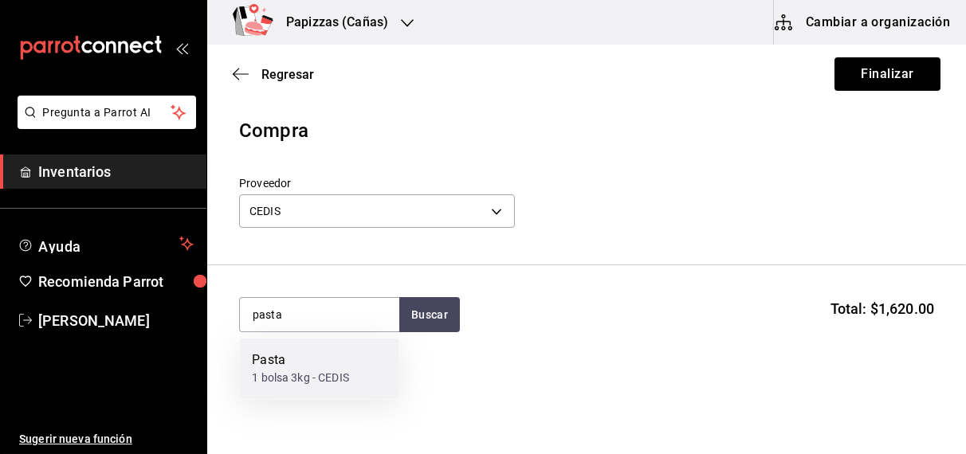
click at [307, 375] on div "1 bolsa 3kg - CEDIS" at bounding box center [300, 379] width 97 height 17
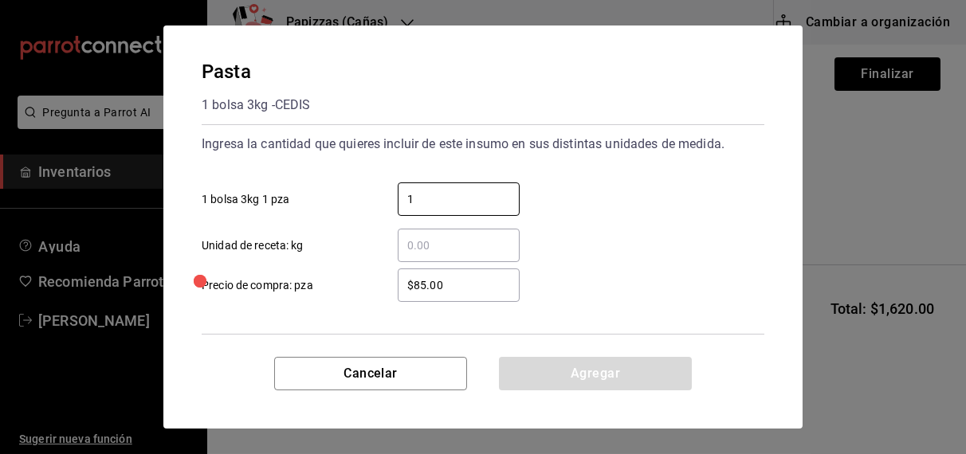
type input "1"
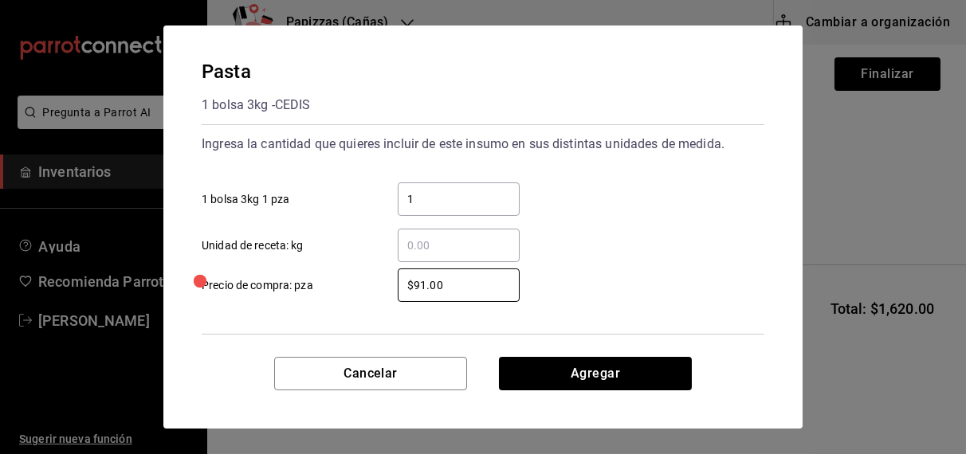
type input "$91.00"
click button "Agregar" at bounding box center [595, 373] width 193 height 33
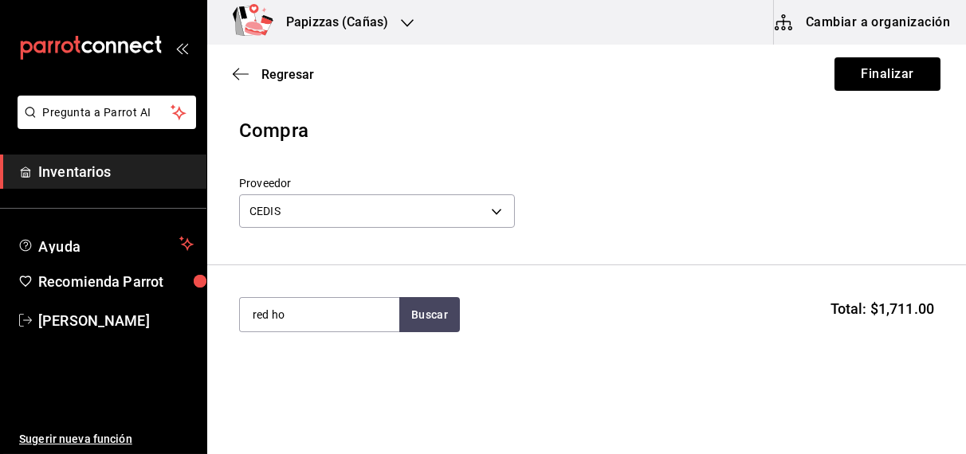
type input "red ho"
click at [274, 371] on div "gal - CEDIS" at bounding box center [279, 379] width 54 height 17
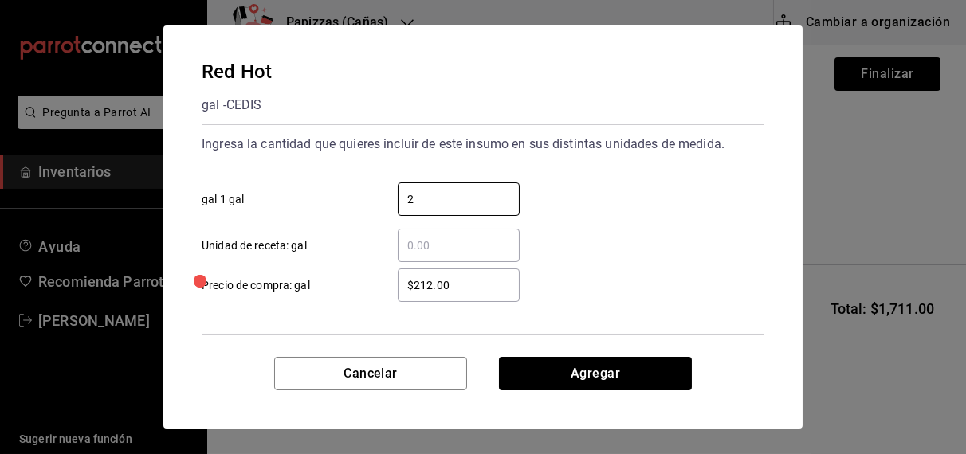
type input "2"
type input "$221.00"
click button "Agregar" at bounding box center [595, 373] width 193 height 33
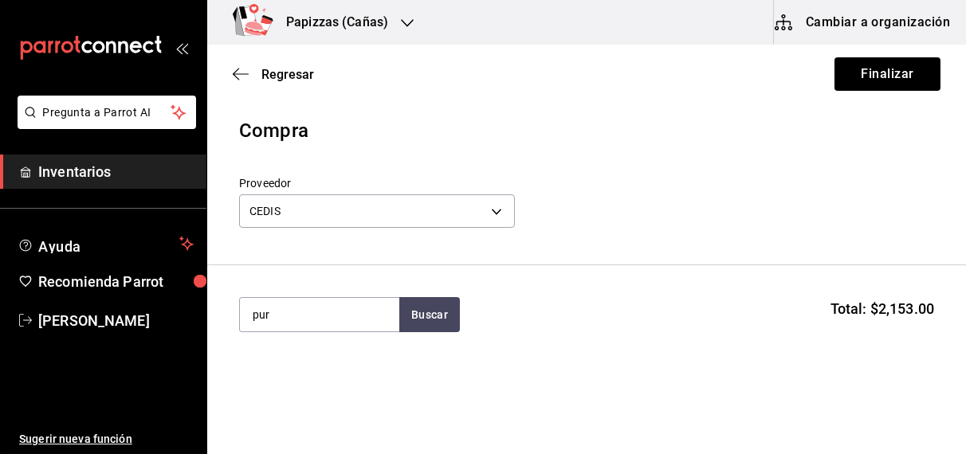
type input "pur"
click at [286, 371] on div "kilo - CEDIS" at bounding box center [280, 379] width 57 height 17
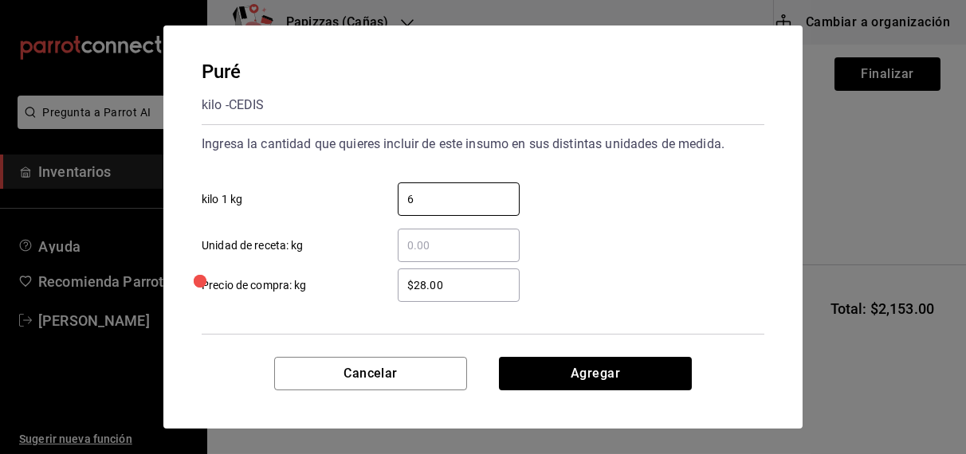
type input "6"
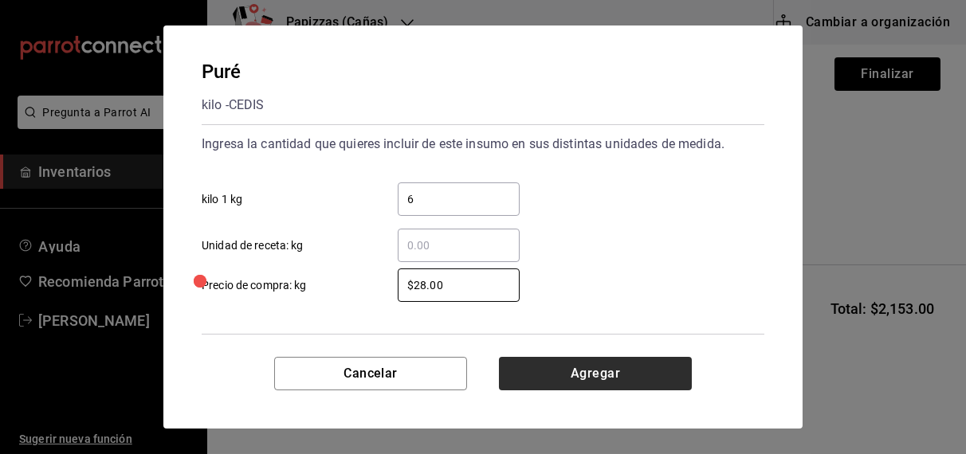
click at [599, 377] on button "Agregar" at bounding box center [595, 373] width 193 height 33
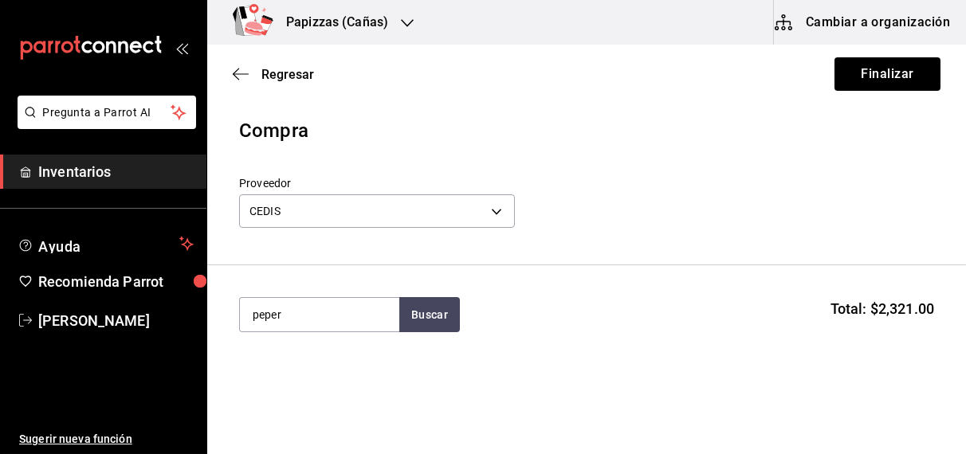
type input "peper"
click at [293, 377] on div "1 bolsa de 2.27kg - CEDIS" at bounding box center [316, 379] width 128 height 17
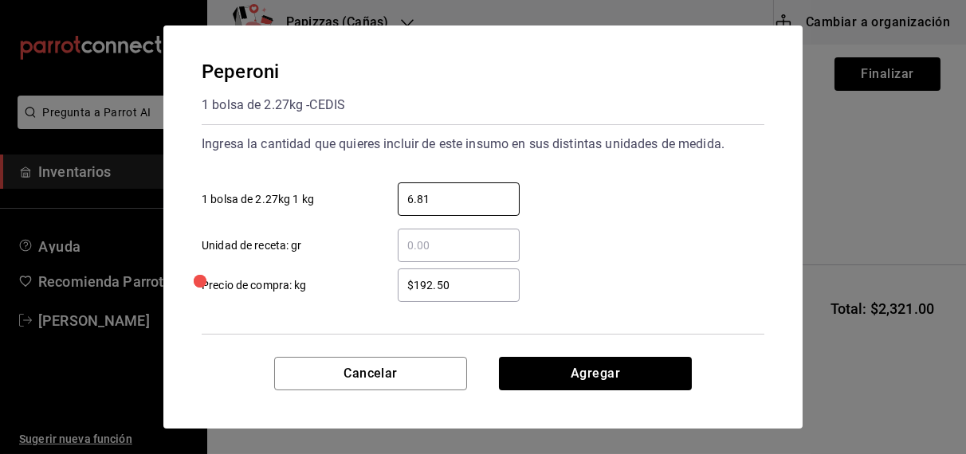
type input "6.81"
type input "$192.00"
click button "Agregar" at bounding box center [595, 373] width 193 height 33
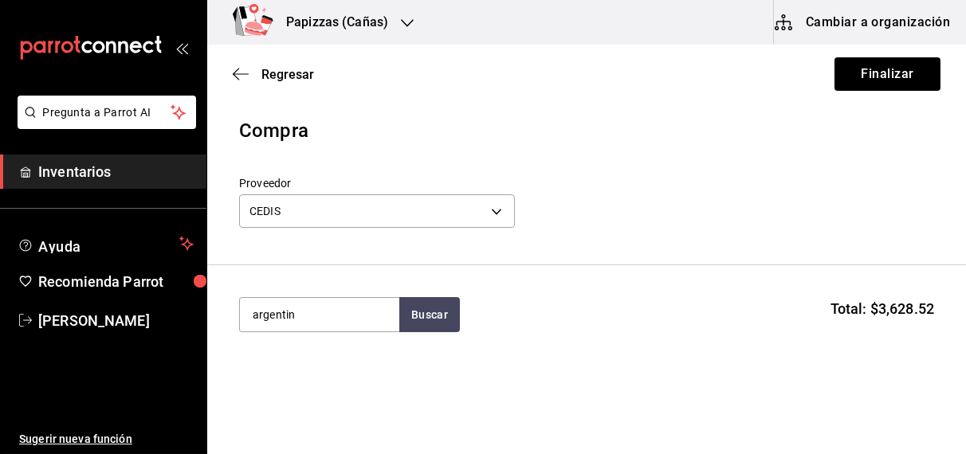
type input "argentin"
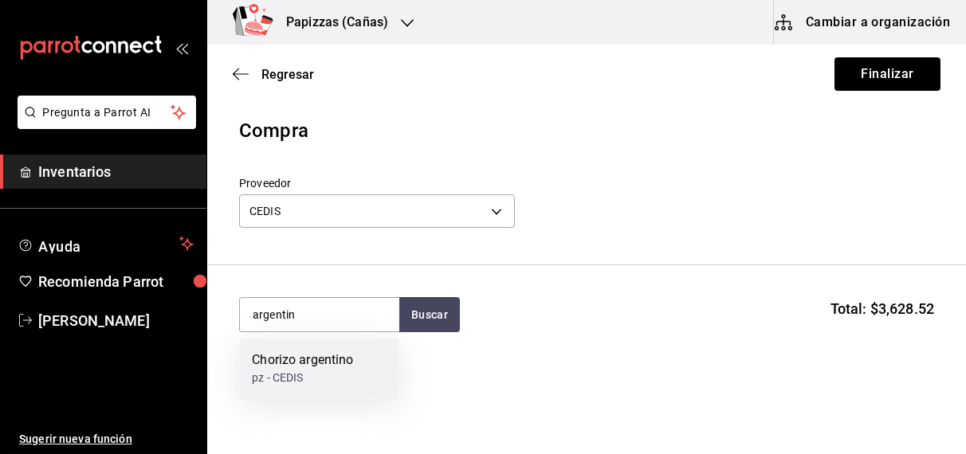
click at [288, 364] on div "Chorizo argentino" at bounding box center [302, 361] width 101 height 19
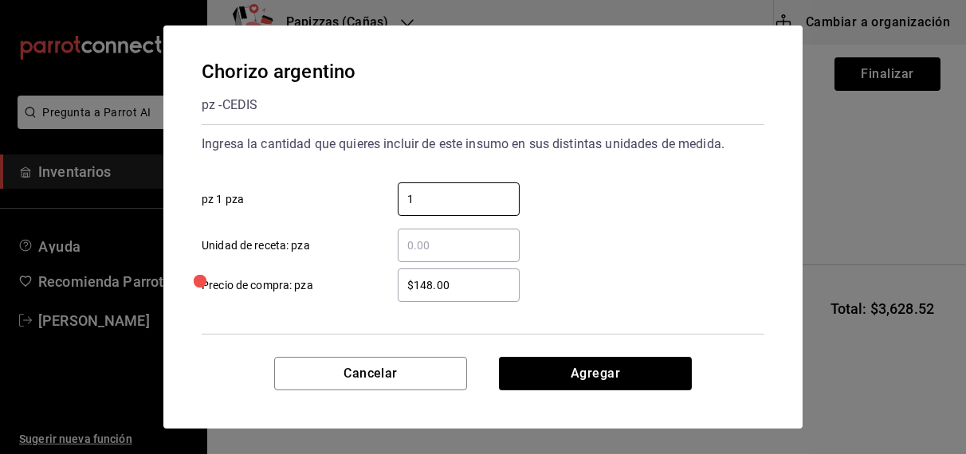
type input "1"
type input "$120.00"
click button "Agregar" at bounding box center [595, 373] width 193 height 33
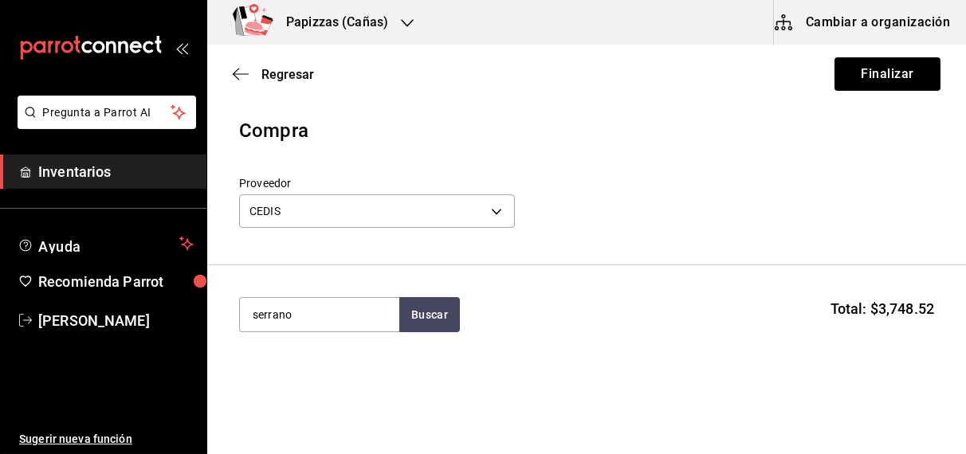
type input "serrano"
click at [305, 380] on div "pz - CEDIS" at bounding box center [300, 379] width 97 height 17
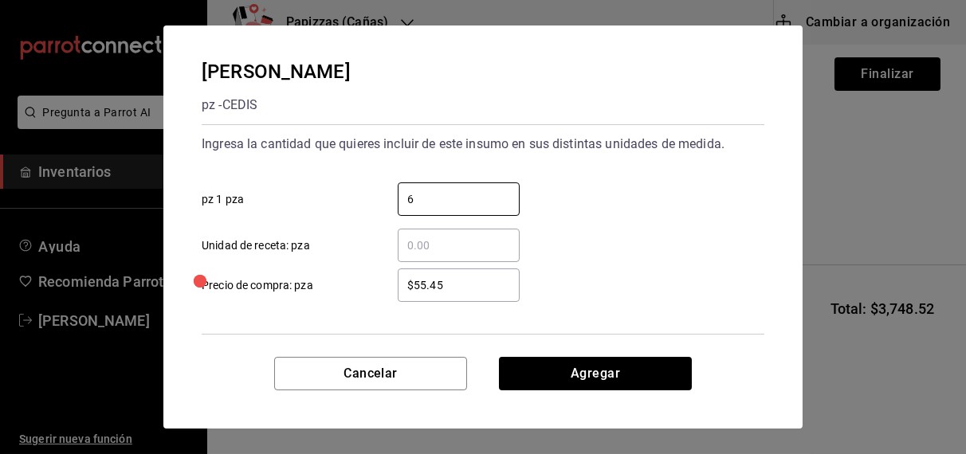
type input "6"
type input "$55.40"
click button "Agregar" at bounding box center [595, 373] width 193 height 33
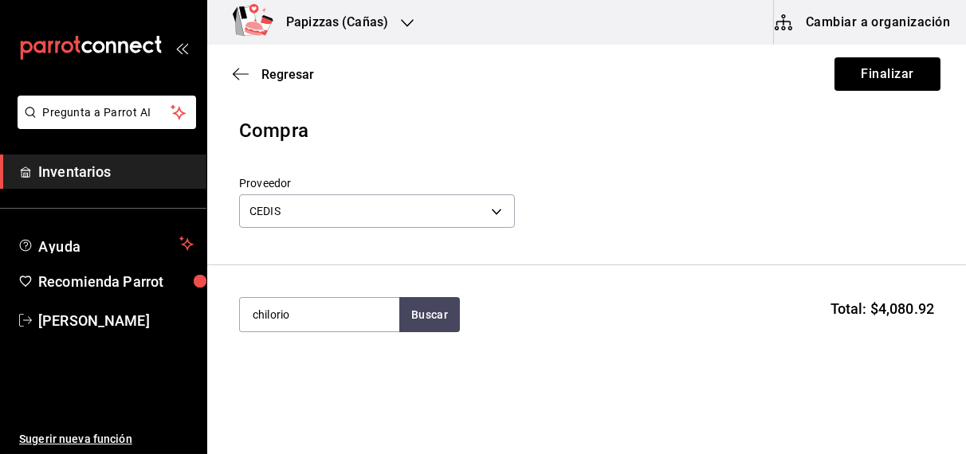
type input "chilorio"
click at [295, 372] on div "kg - CEDIS" at bounding box center [277, 379] width 51 height 17
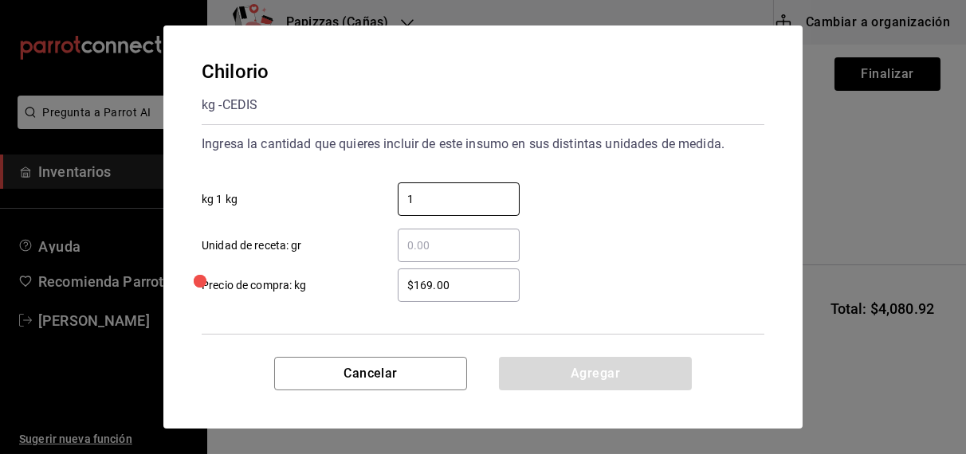
type input "1"
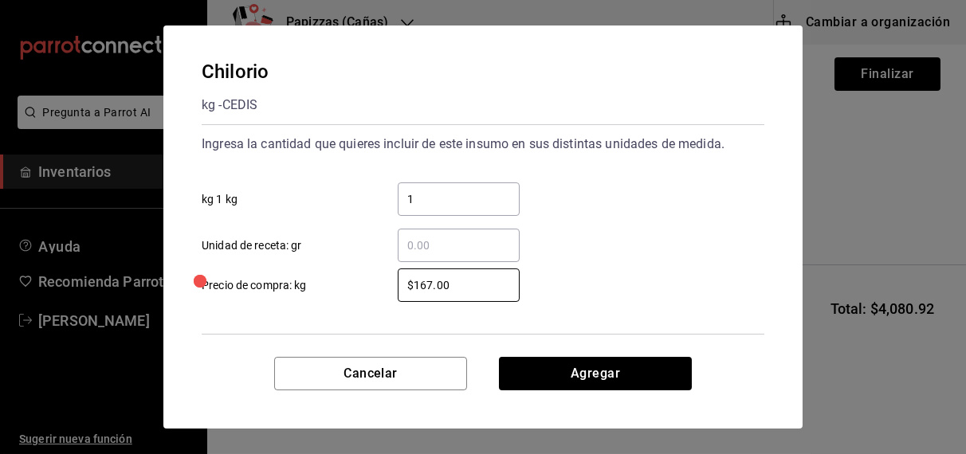
type input "$167.00"
click button "Agregar" at bounding box center [595, 373] width 193 height 33
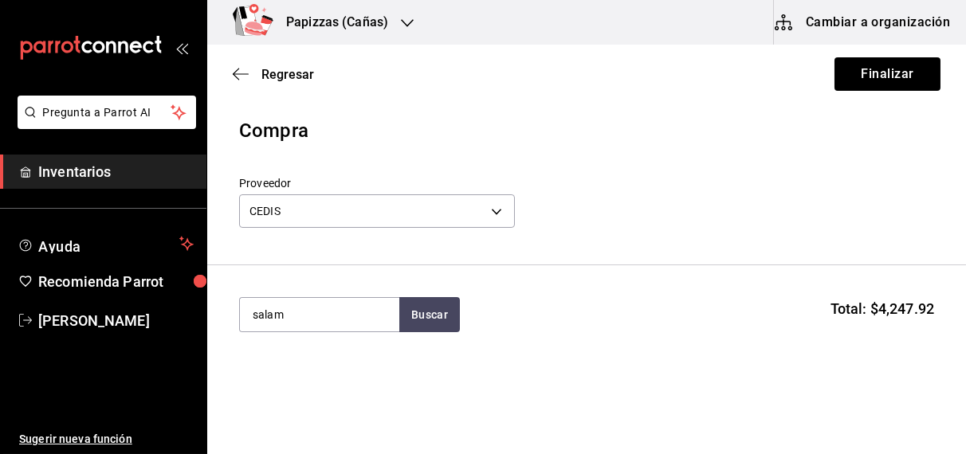
type input "salam"
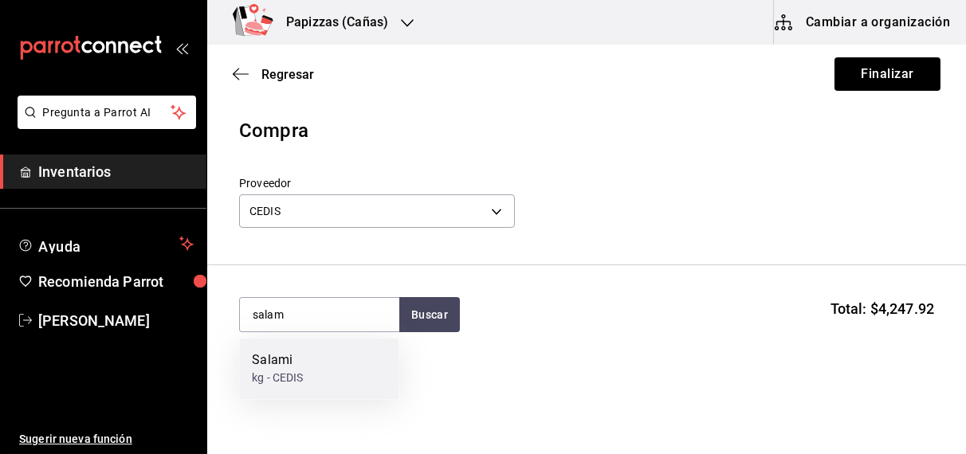
click at [295, 372] on div "kg - CEDIS" at bounding box center [277, 379] width 51 height 17
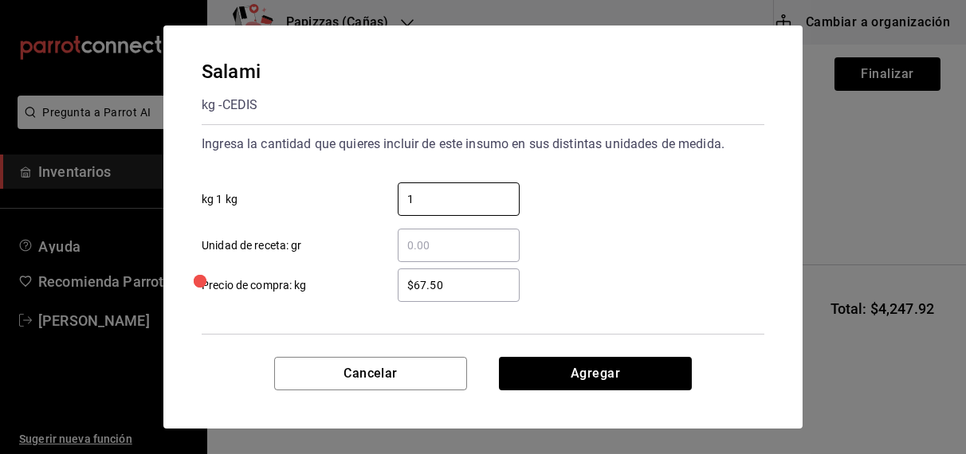
type input "1"
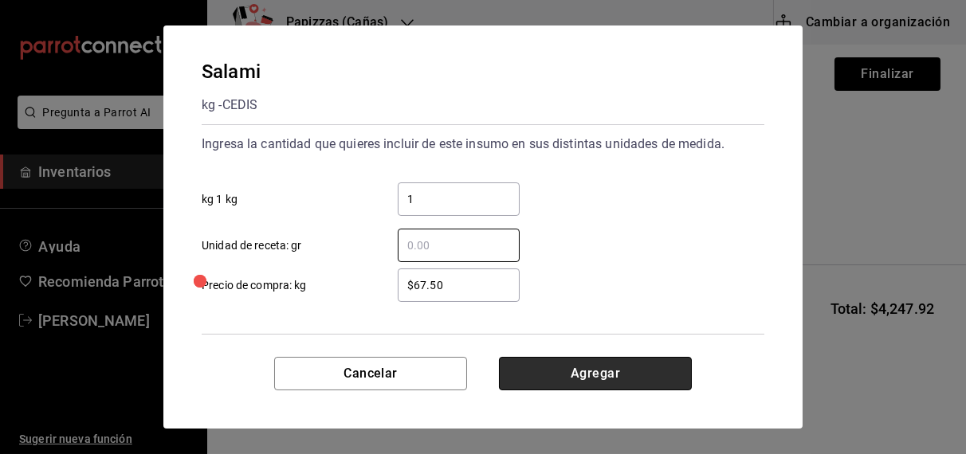
click at [568, 366] on button "Agregar" at bounding box center [595, 373] width 193 height 33
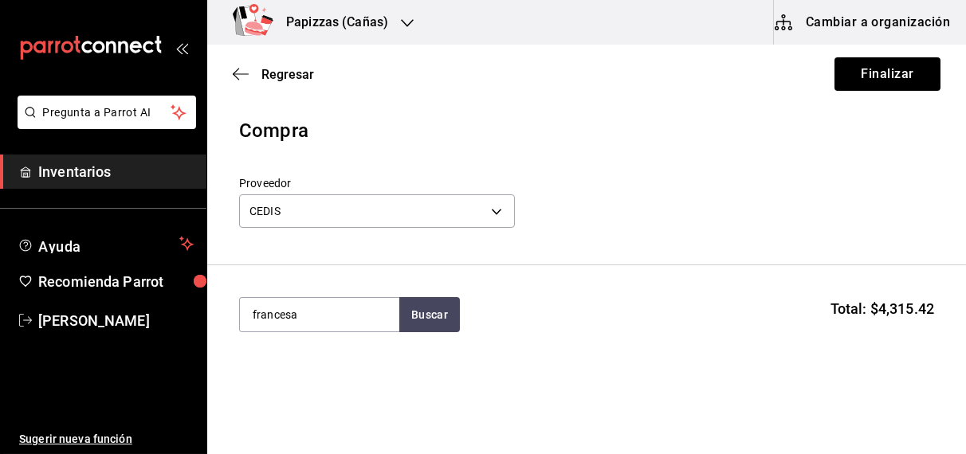
type input "francesa"
click at [311, 376] on div "1 bolsa de 2.27kg - CEDIS" at bounding box center [316, 379] width 128 height 17
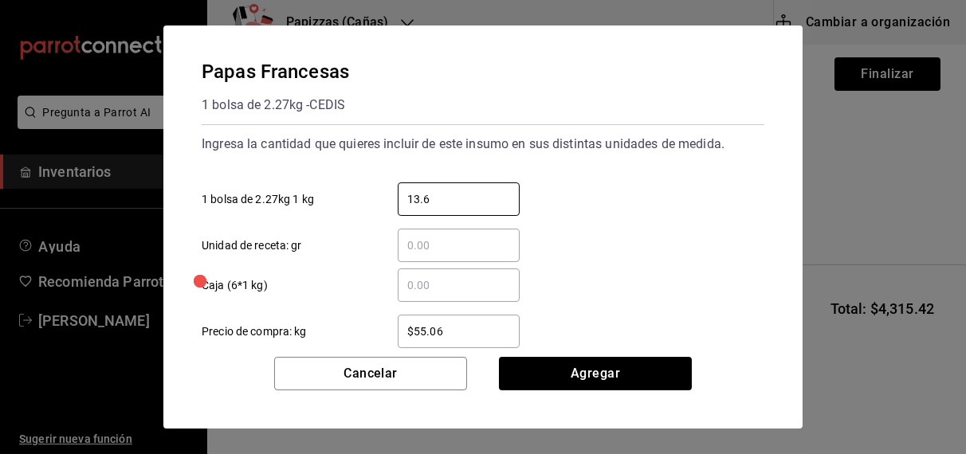
type input "13.62"
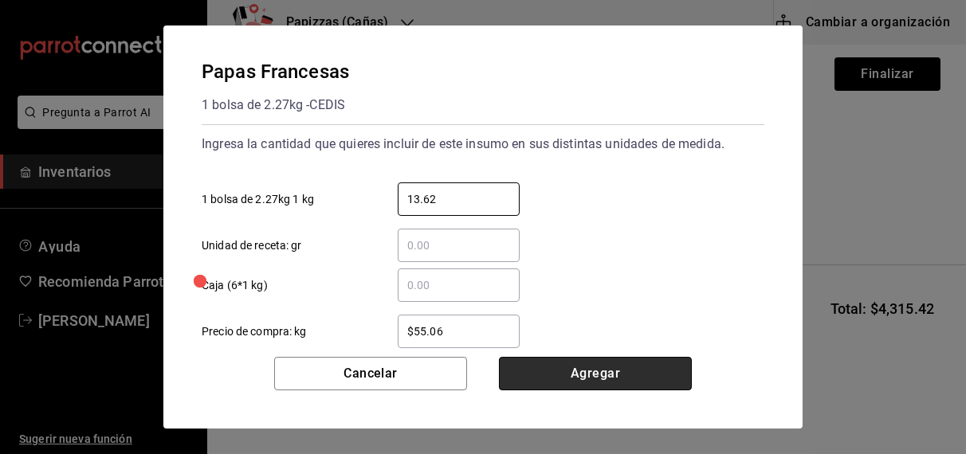
click at [589, 373] on button "Agregar" at bounding box center [595, 373] width 193 height 33
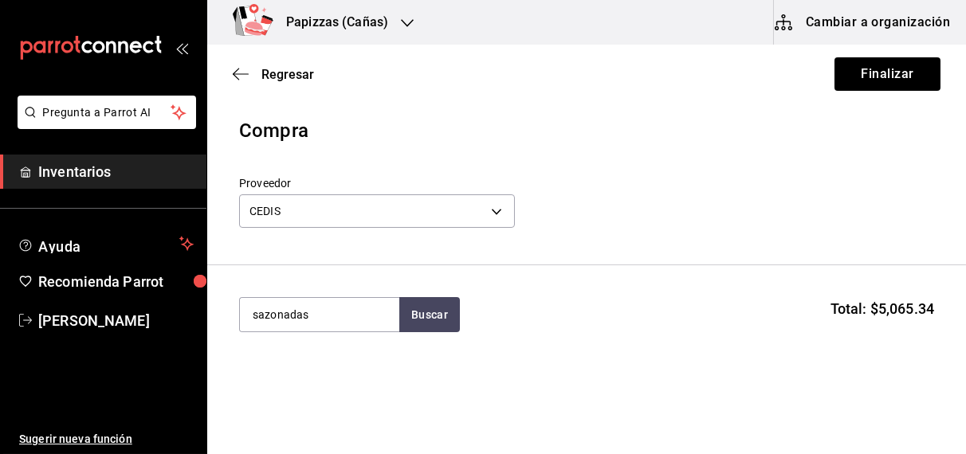
type input "sazonadas"
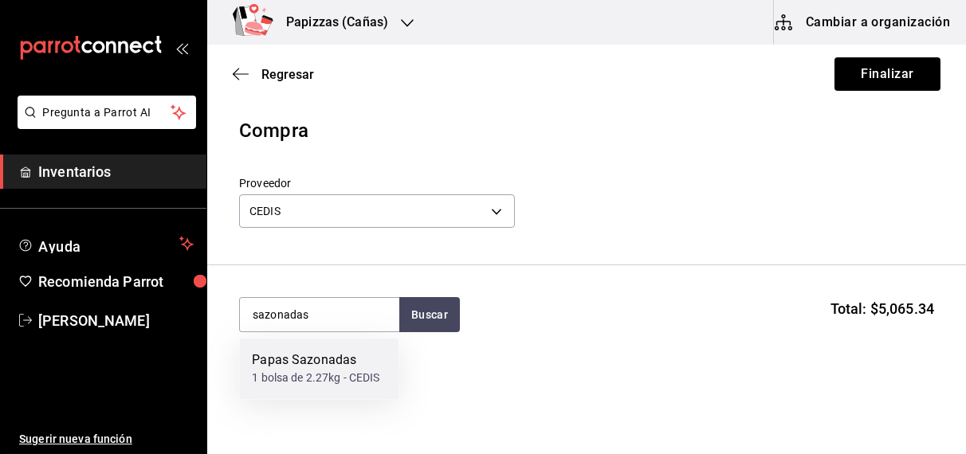
click at [316, 385] on div "1 bolsa de 2.27kg - CEDIS" at bounding box center [316, 379] width 128 height 17
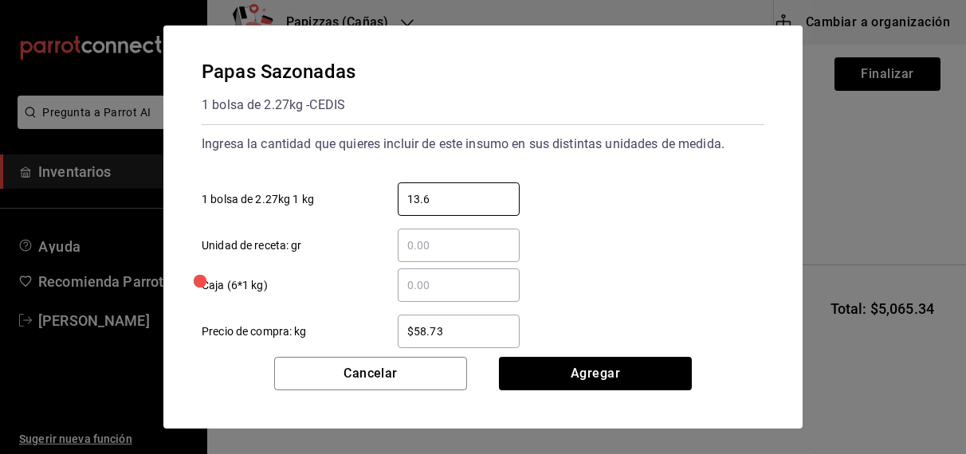
type input "13.62"
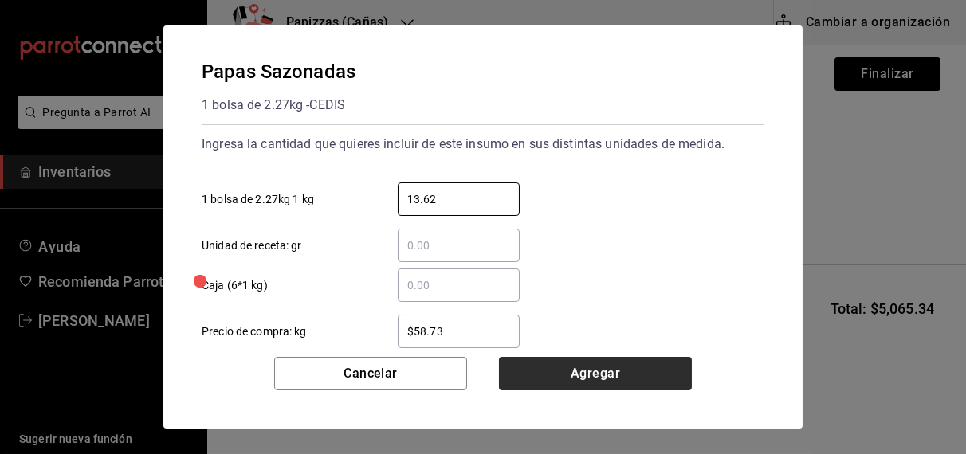
click at [578, 379] on button "Agregar" at bounding box center [595, 373] width 193 height 33
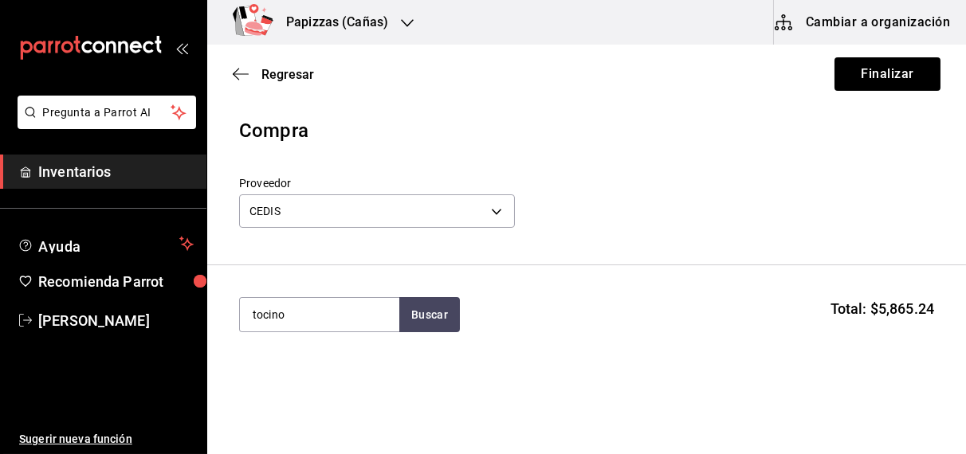
type input "tocino"
click at [291, 377] on div "kg - CEDIS" at bounding box center [277, 379] width 51 height 17
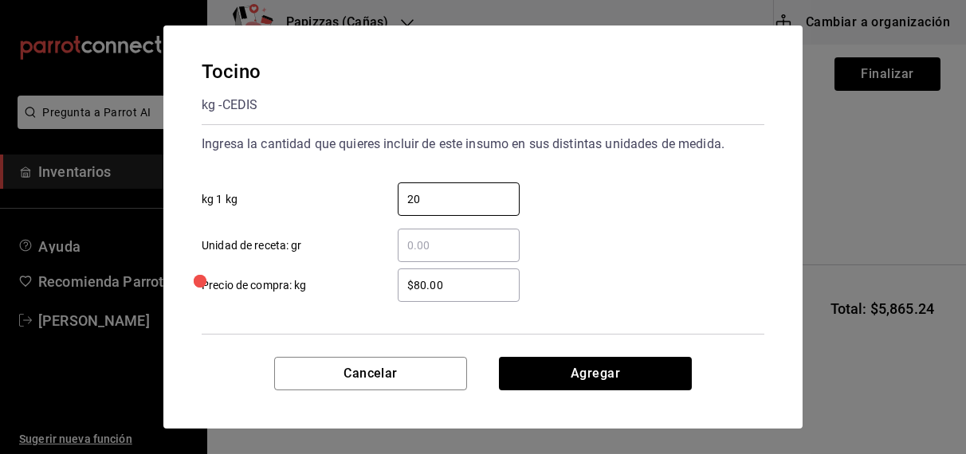
type input "20"
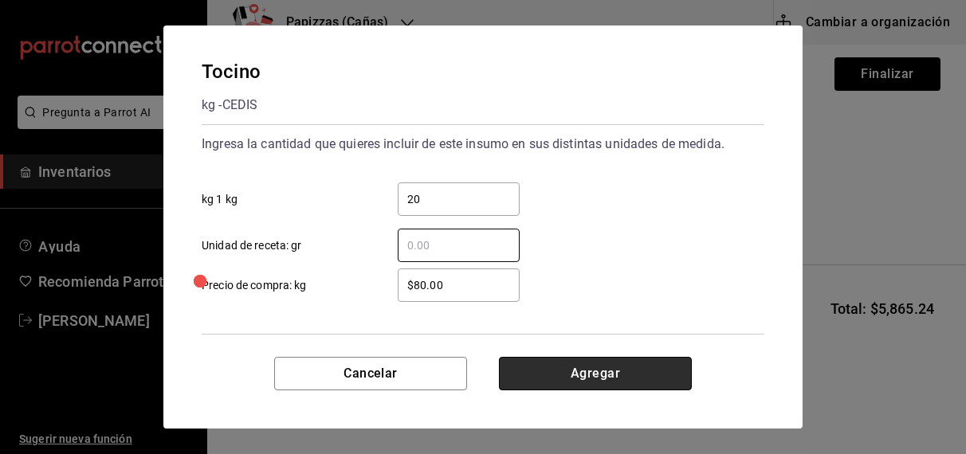
click at [597, 382] on button "Agregar" at bounding box center [595, 373] width 193 height 33
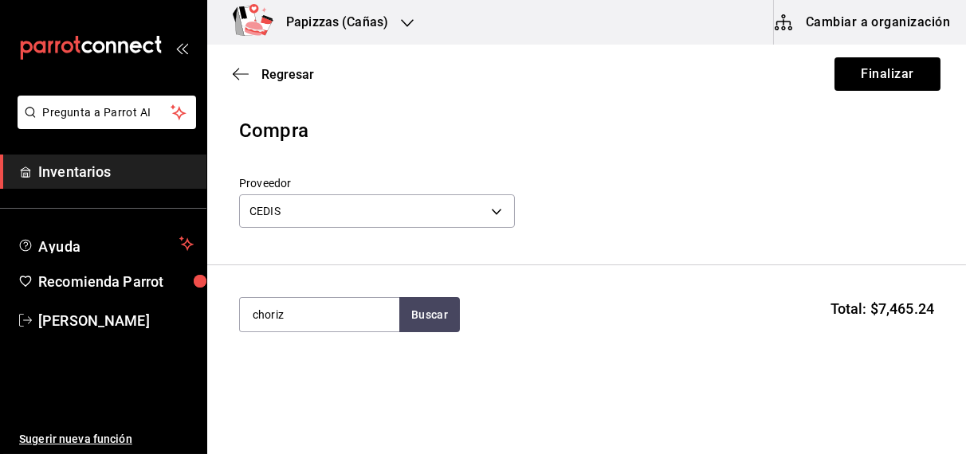
type input "choriz"
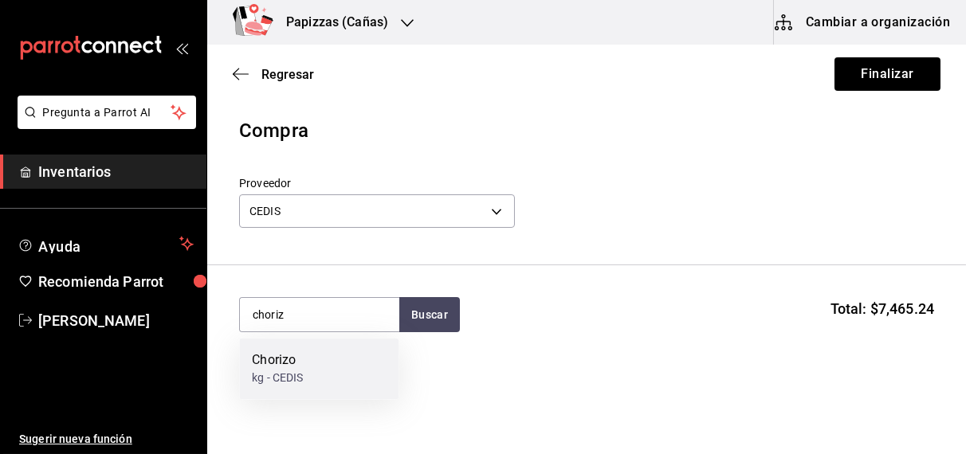
click at [297, 374] on div "kg - CEDIS" at bounding box center [277, 379] width 51 height 17
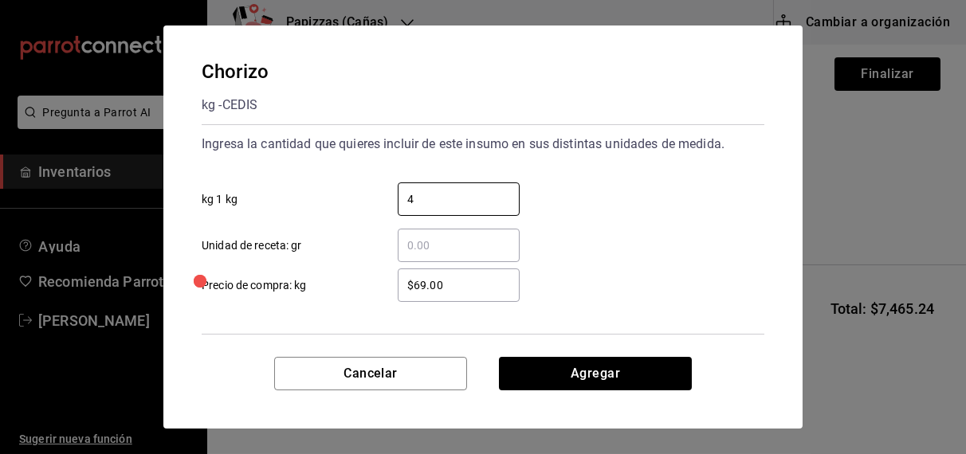
type input "4"
type input "$70.00"
click button "Agregar" at bounding box center [595, 373] width 193 height 33
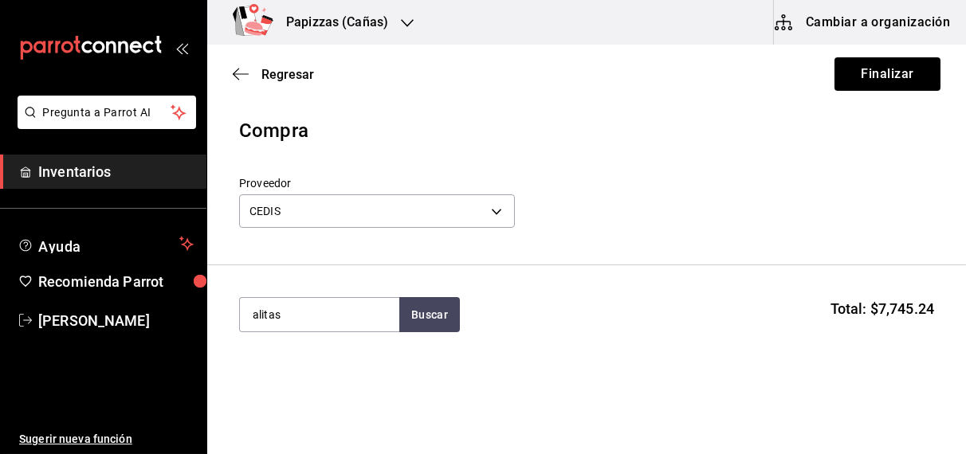
type input "alitas"
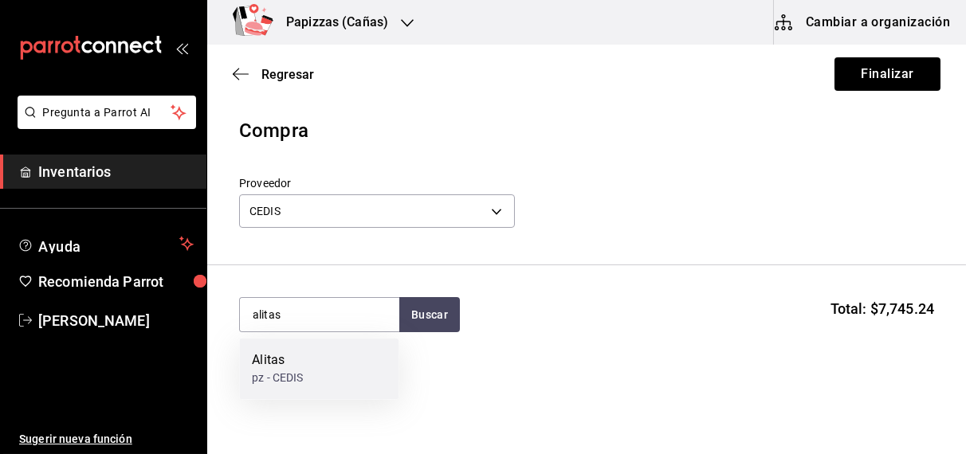
click at [287, 369] on div "Alitas" at bounding box center [277, 361] width 51 height 19
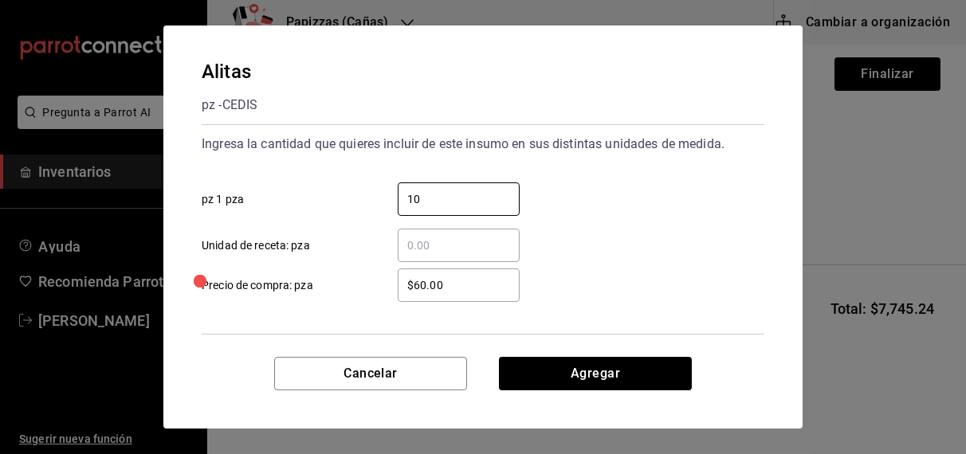
type input "10"
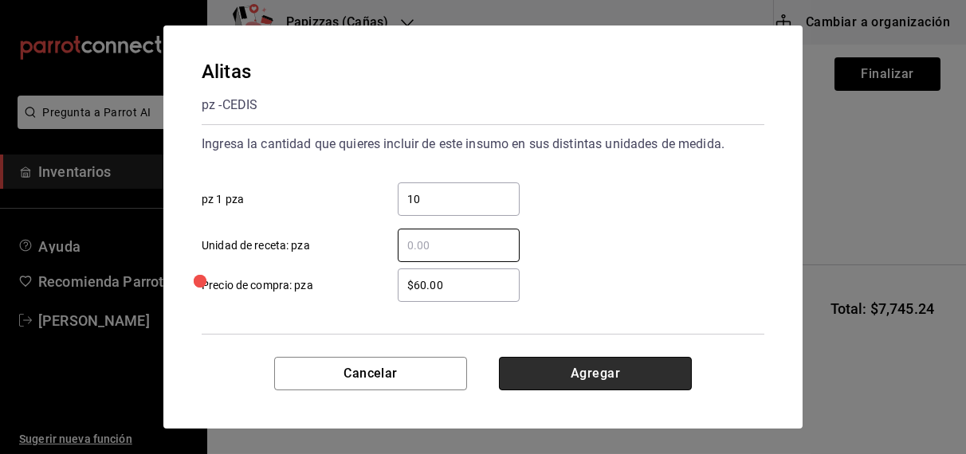
click at [578, 375] on button "Agregar" at bounding box center [595, 373] width 193 height 33
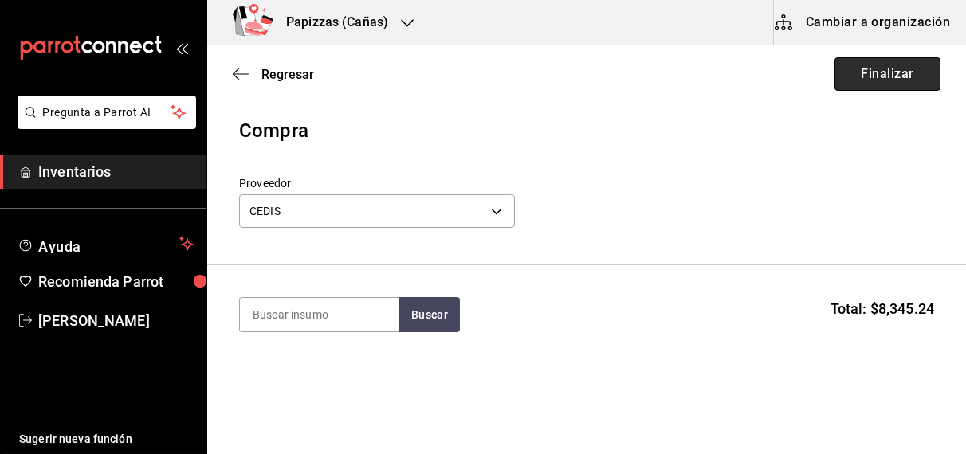
click at [890, 64] on button "Finalizar" at bounding box center [888, 73] width 106 height 33
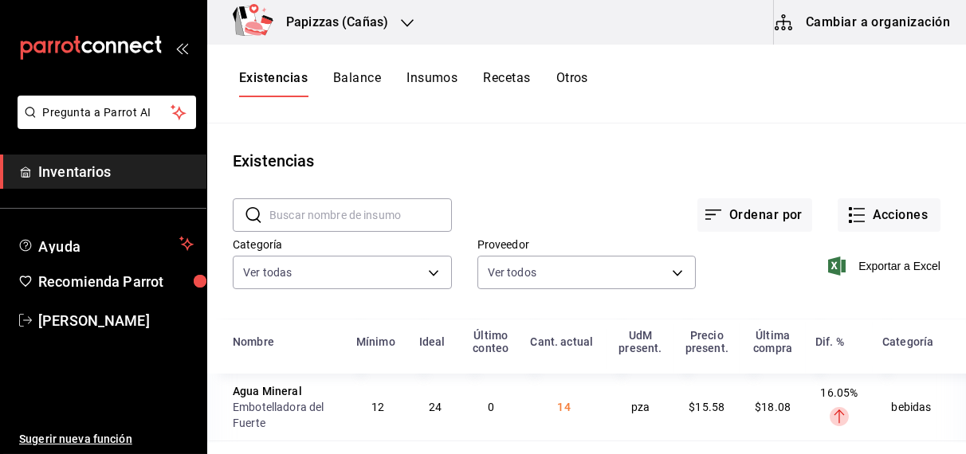
click at [374, 20] on h3 "Papizzas (Cañas)" at bounding box center [330, 22] width 115 height 19
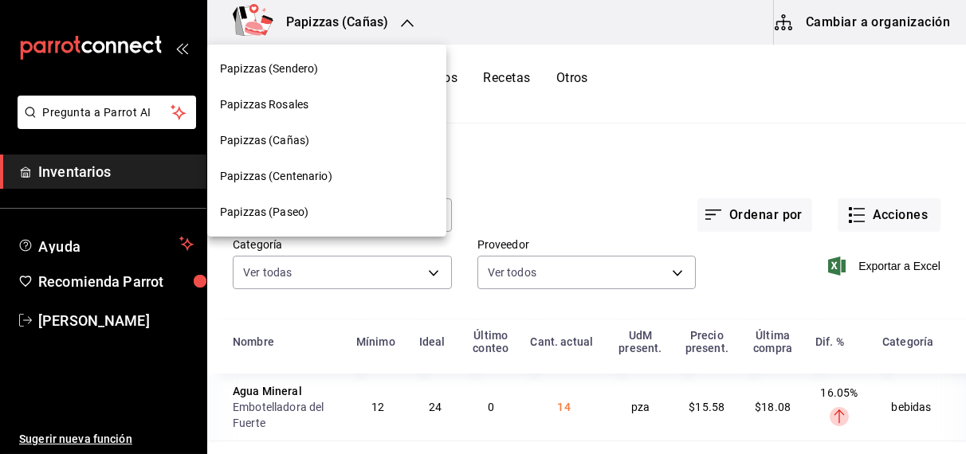
click at [293, 104] on span "Papizzas Rosales" at bounding box center [264, 104] width 88 height 17
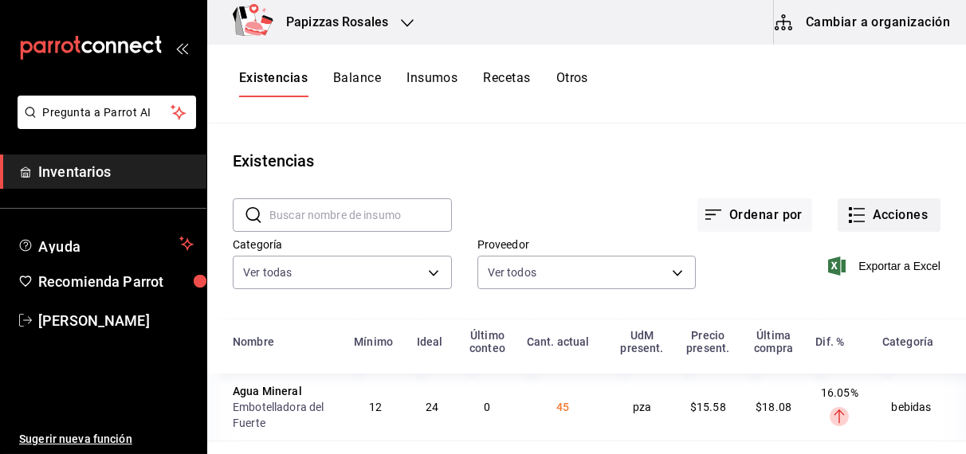
click at [882, 222] on button "Acciones" at bounding box center [889, 214] width 103 height 33
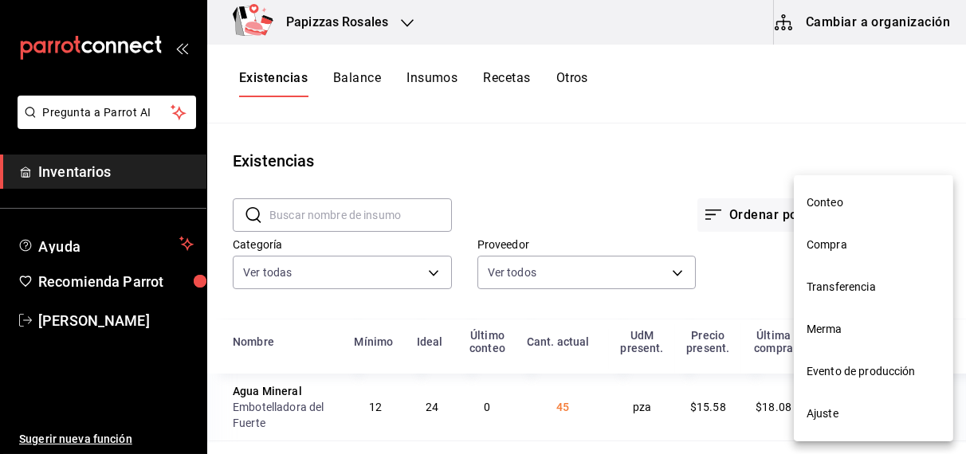
click at [834, 243] on span "Compra" at bounding box center [874, 245] width 134 height 17
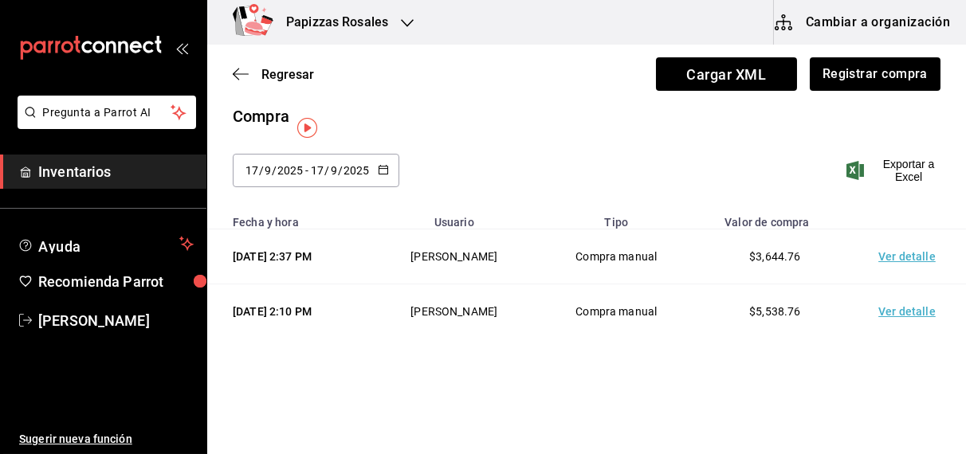
scroll to position [57, 0]
click at [901, 304] on td "Ver detalle" at bounding box center [911, 312] width 112 height 55
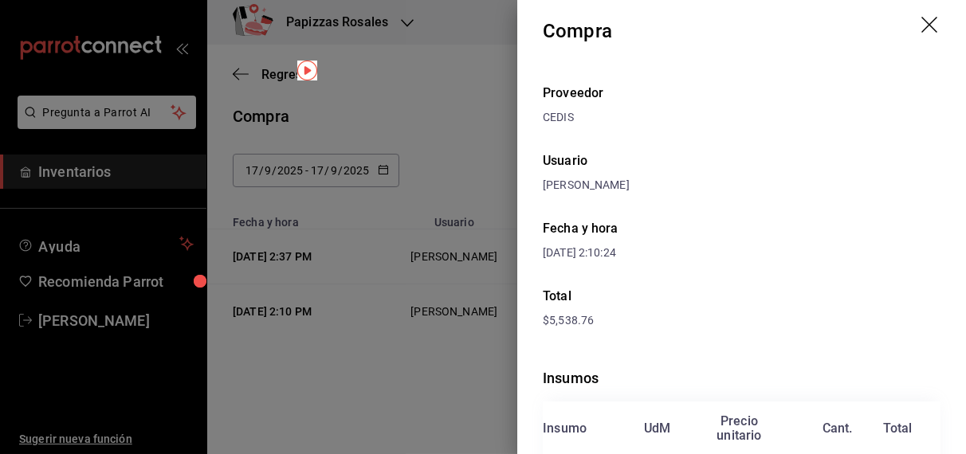
scroll to position [0, 0]
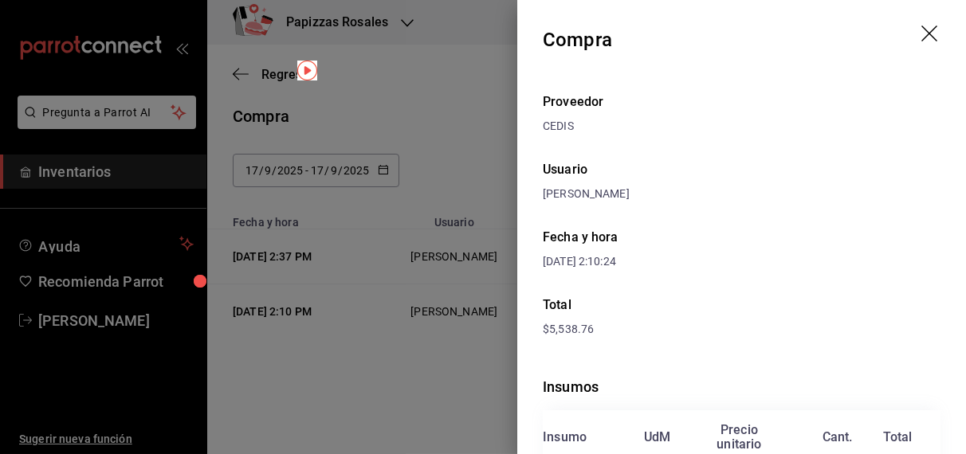
click at [922, 30] on icon "drag" at bounding box center [931, 35] width 19 height 19
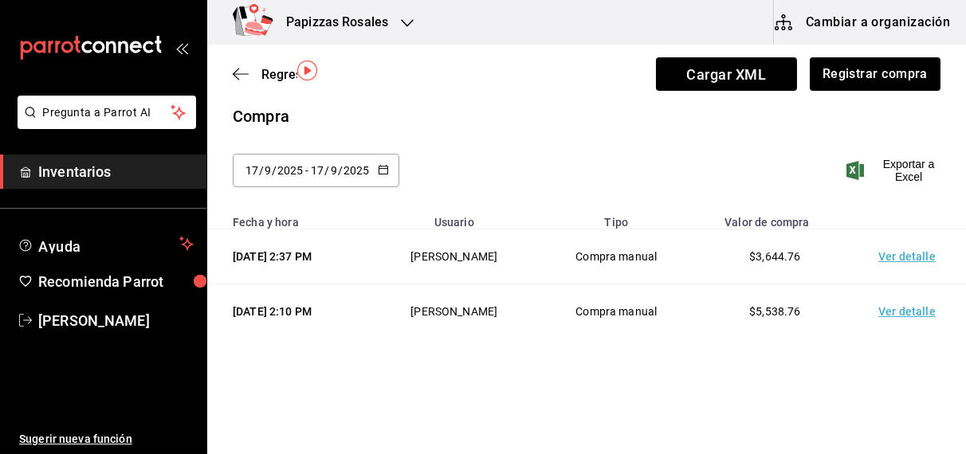
click at [411, 20] on icon "button" at bounding box center [407, 23] width 13 height 13
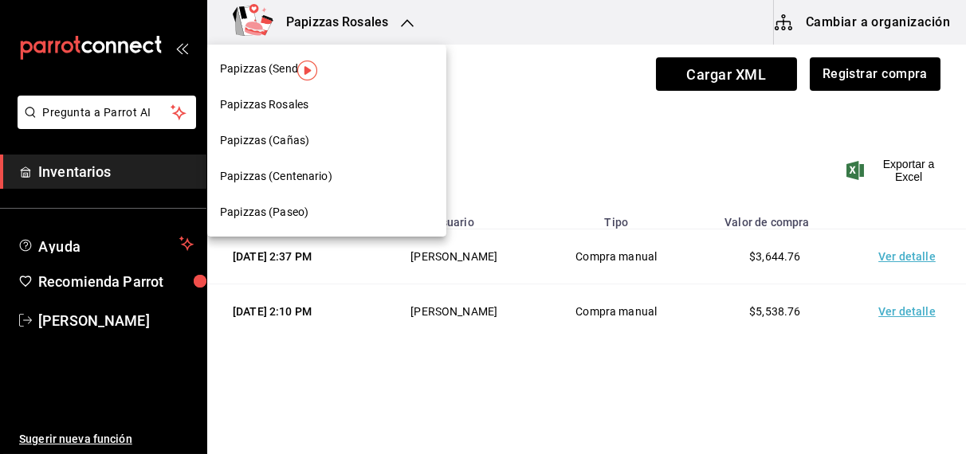
click at [831, 75] on div at bounding box center [483, 227] width 966 height 454
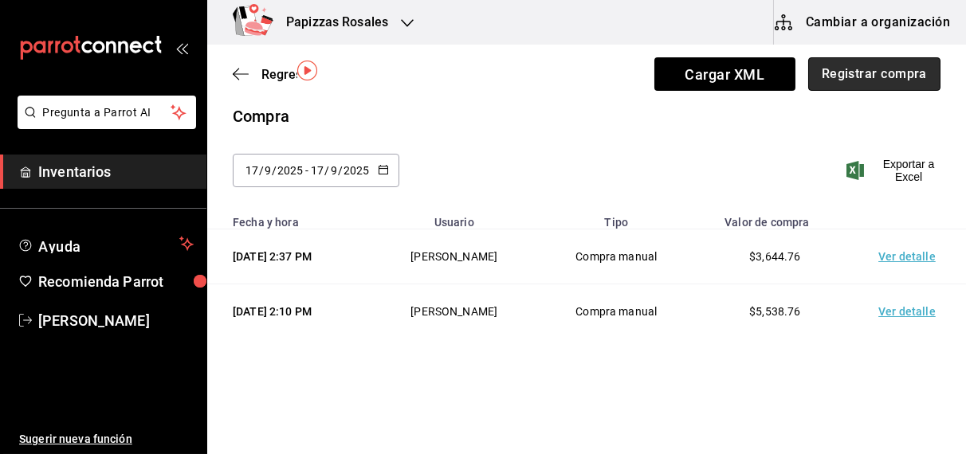
click at [831, 78] on button "Registrar compra" at bounding box center [874, 73] width 132 height 33
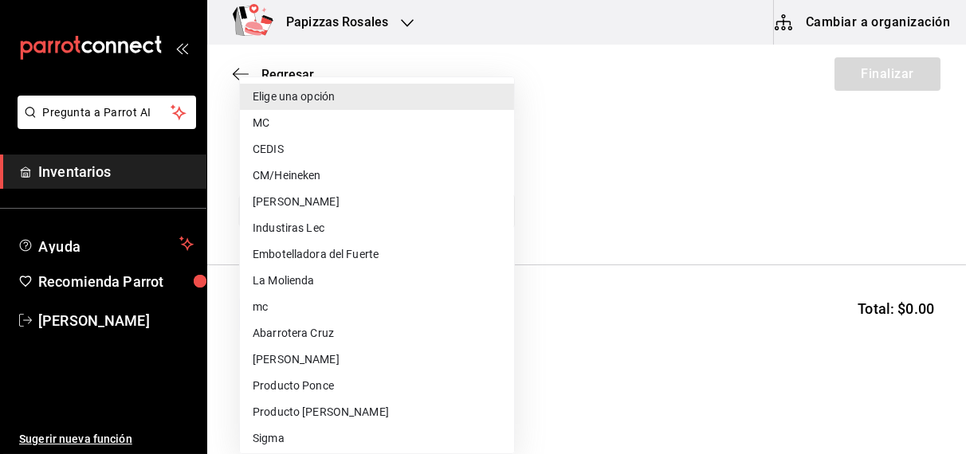
click at [436, 208] on body "Pregunta a Parrot AI Inventarios Ayuda Recomienda Parrot [PERSON_NAME] Sugerir …" at bounding box center [483, 182] width 966 height 364
click at [297, 116] on li "MC" at bounding box center [377, 123] width 274 height 26
type input "59259b25-7b15-4529-a17f-fa8ef7e7484a"
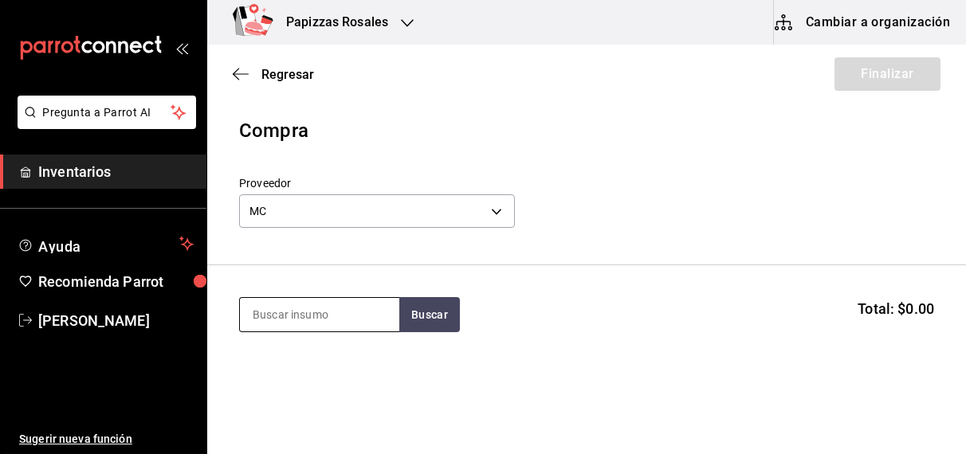
click at [282, 320] on input at bounding box center [319, 314] width 159 height 33
type input "polvo"
click at [288, 381] on div "pz - MC" at bounding box center [270, 379] width 37 height 17
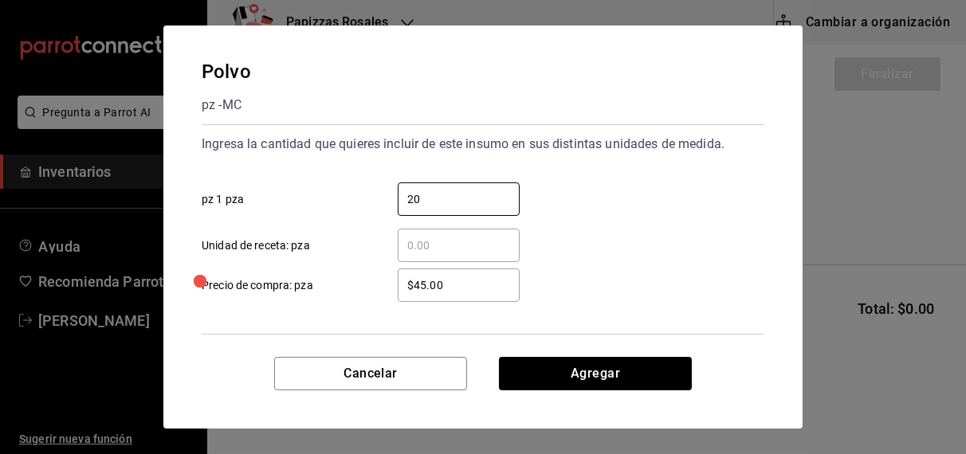
type input "20"
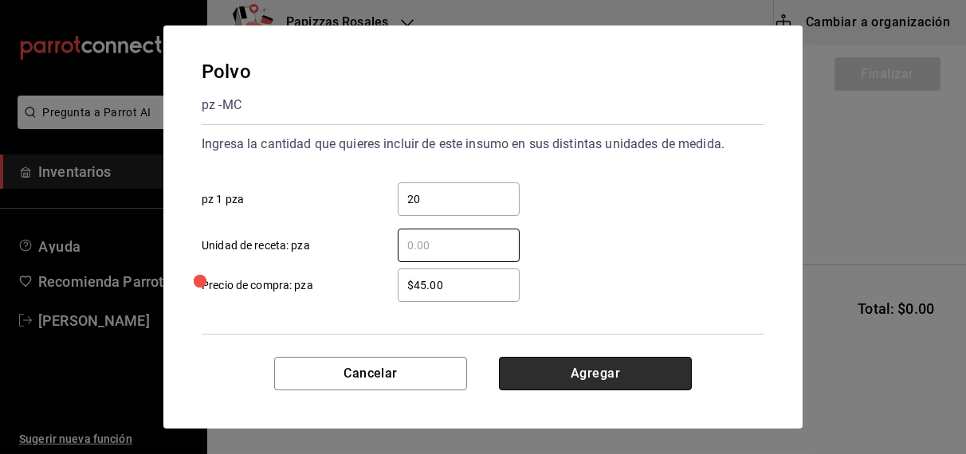
click at [620, 377] on button "Agregar" at bounding box center [595, 373] width 193 height 33
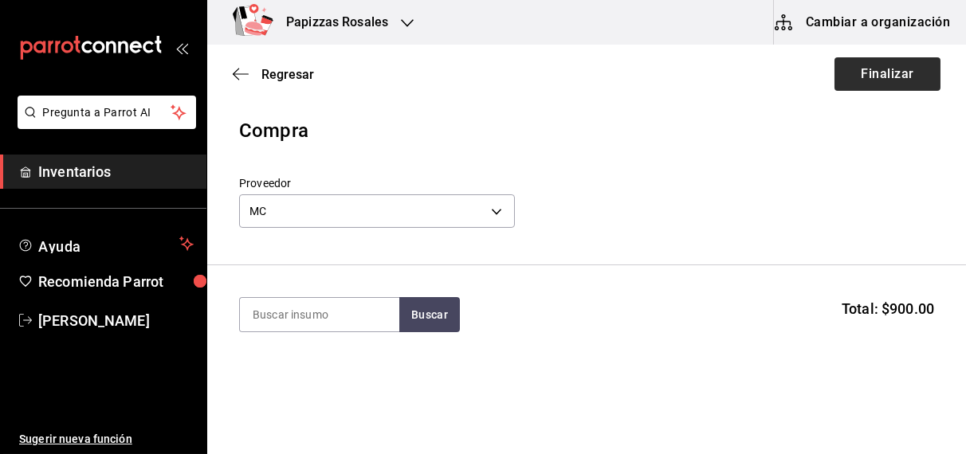
click at [876, 72] on button "Finalizar" at bounding box center [888, 73] width 106 height 33
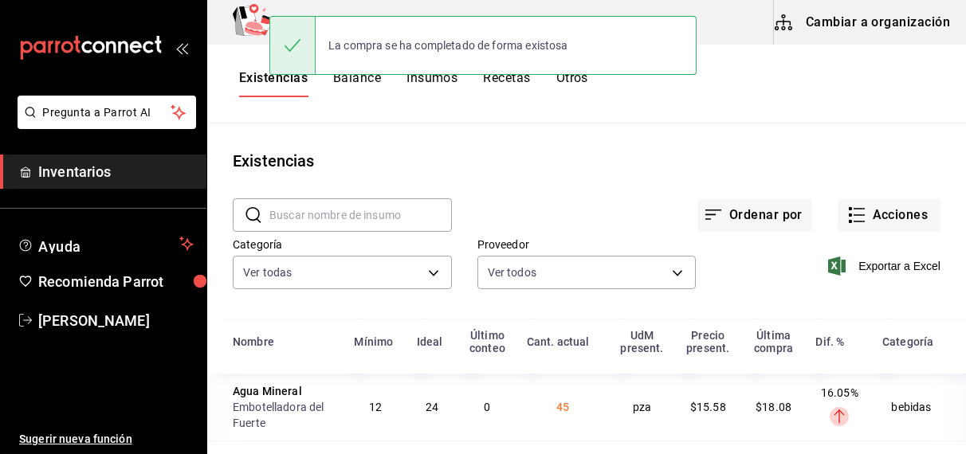
click at [891, 212] on button "Acciones" at bounding box center [889, 214] width 103 height 33
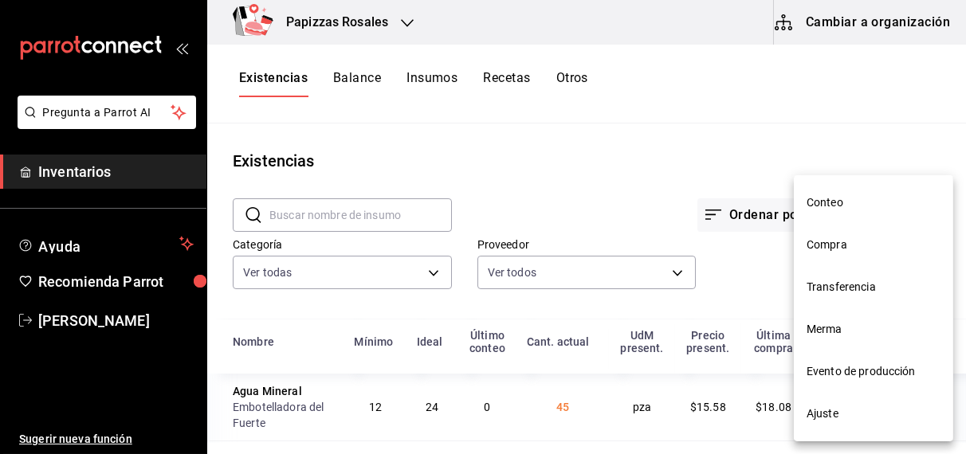
click at [846, 252] on span "Compra" at bounding box center [874, 245] width 134 height 17
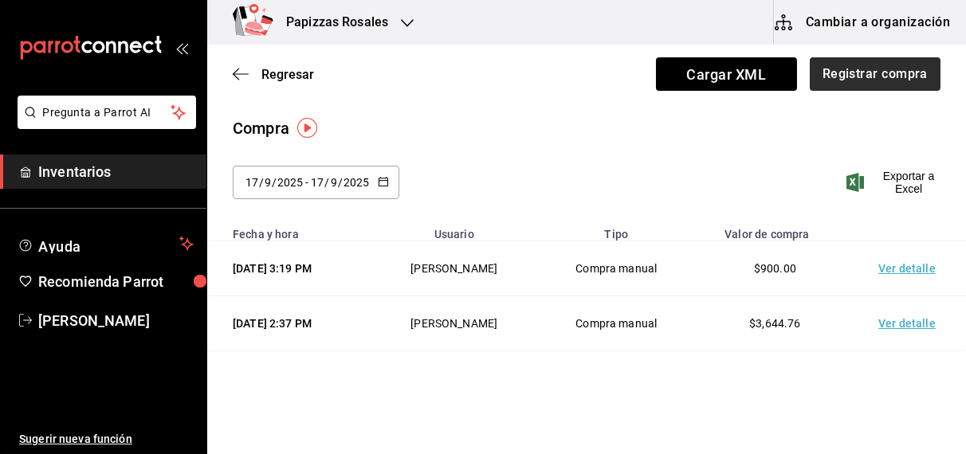
click at [888, 84] on button "Registrar compra" at bounding box center [875, 73] width 131 height 33
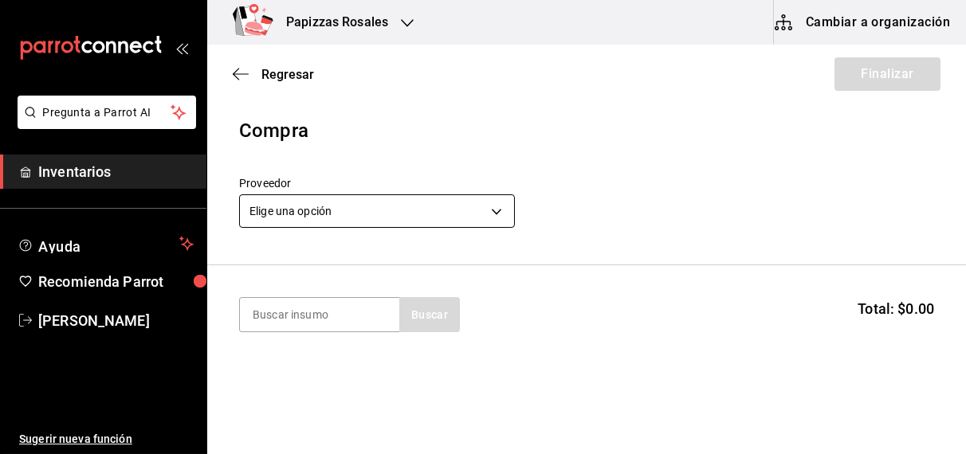
click at [335, 212] on body "Pregunta a Parrot AI Inventarios Ayuda Recomienda Parrot [PERSON_NAME] Sugerir …" at bounding box center [483, 182] width 966 height 364
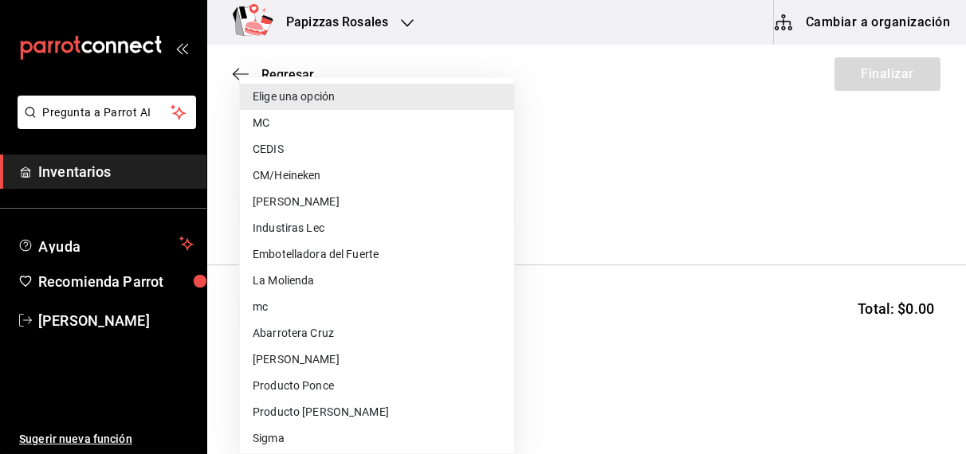
click at [285, 153] on li "CEDIS" at bounding box center [377, 149] width 274 height 26
type input "fd93c39f-859b-4130-830c-b038fbd442a0"
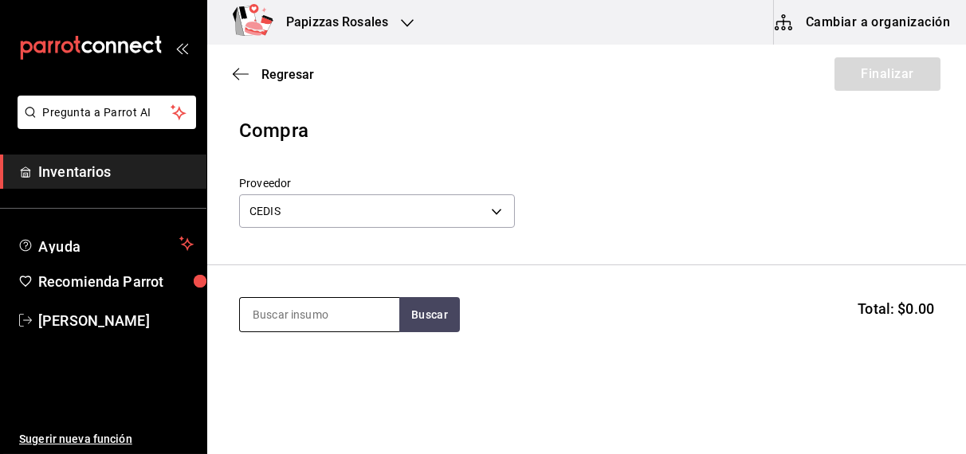
click at [301, 310] on input at bounding box center [319, 314] width 159 height 33
type input "leche"
click at [263, 377] on div "lt - CEDIS" at bounding box center [274, 379] width 45 height 17
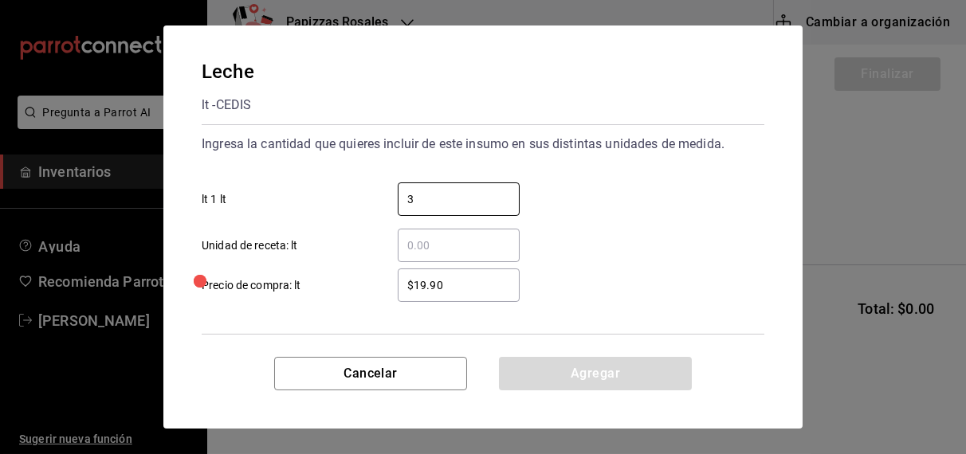
type input "3"
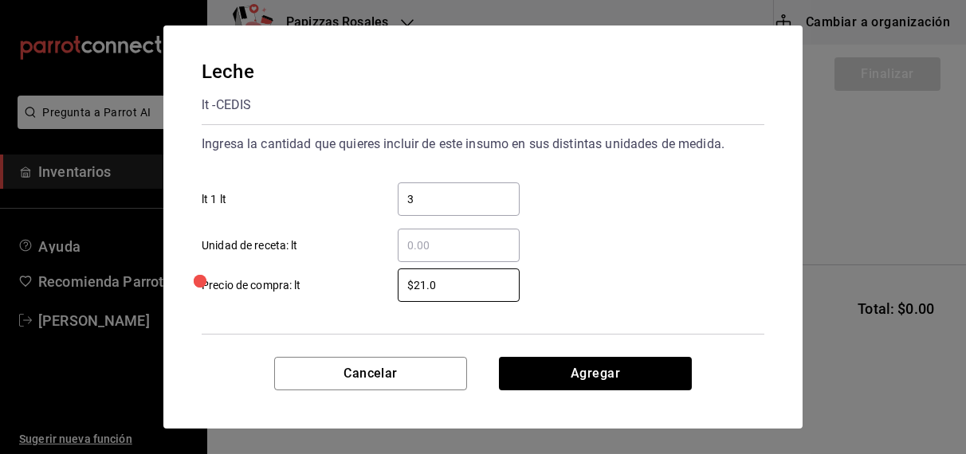
type input "$21.0"
click button "Agregar" at bounding box center [595, 373] width 193 height 33
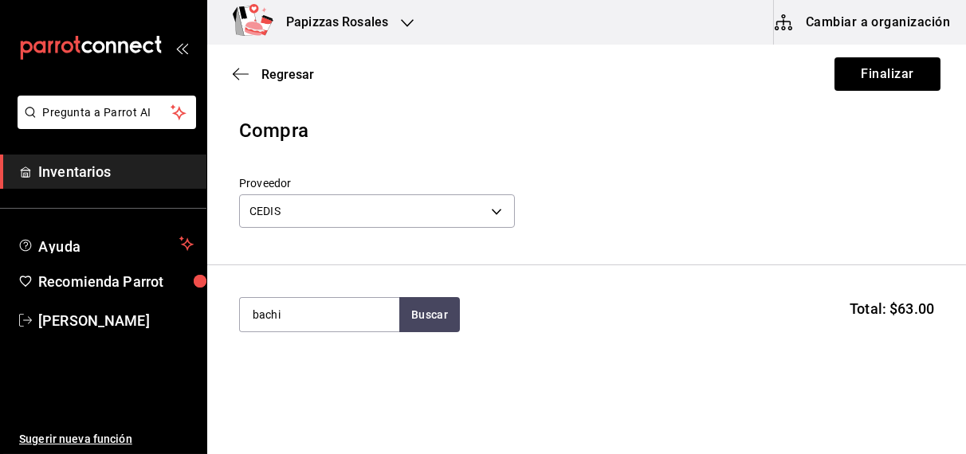
type input "bachi"
click at [260, 387] on div "Bachi gal - CEDIS" at bounding box center [318, 369] width 159 height 61
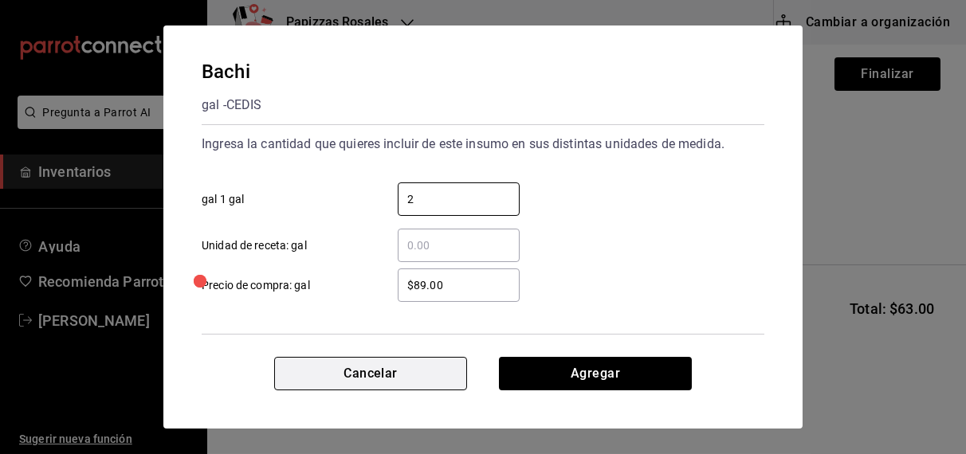
type input "2"
type input "$92.00"
click button "Agregar" at bounding box center [595, 373] width 193 height 33
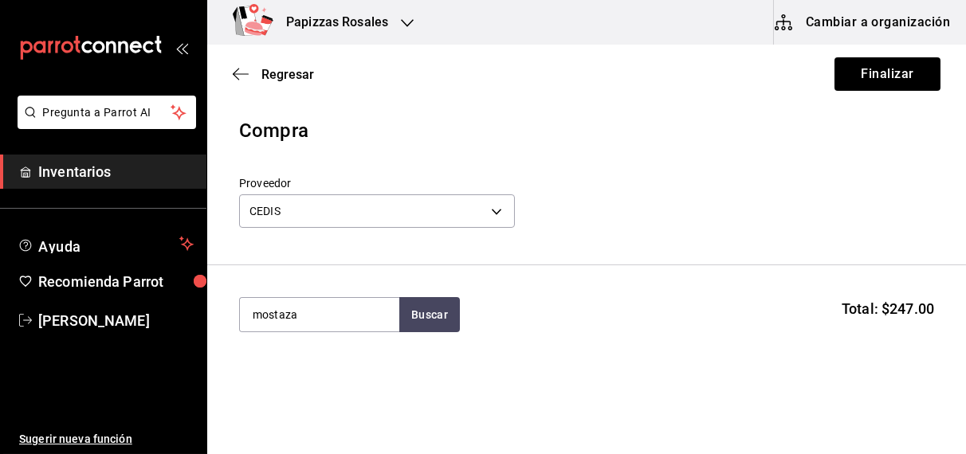
type input "mostaza"
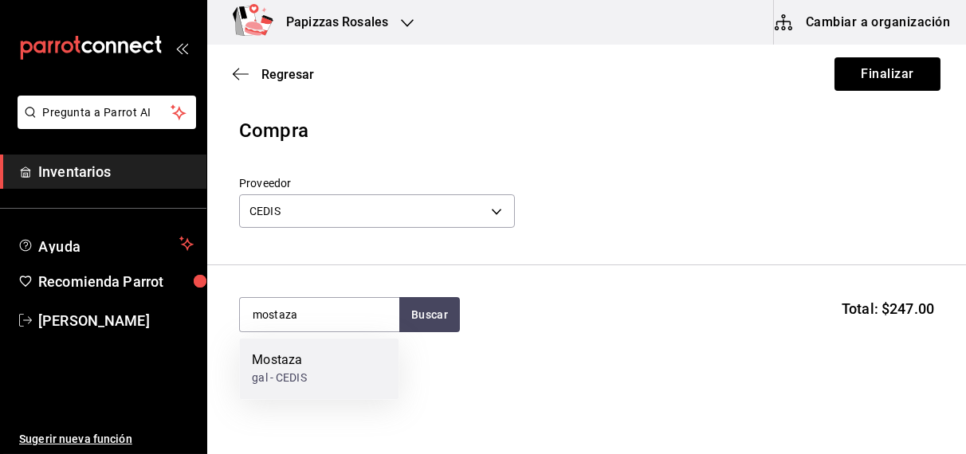
click at [290, 367] on div "Mostaza" at bounding box center [279, 361] width 54 height 19
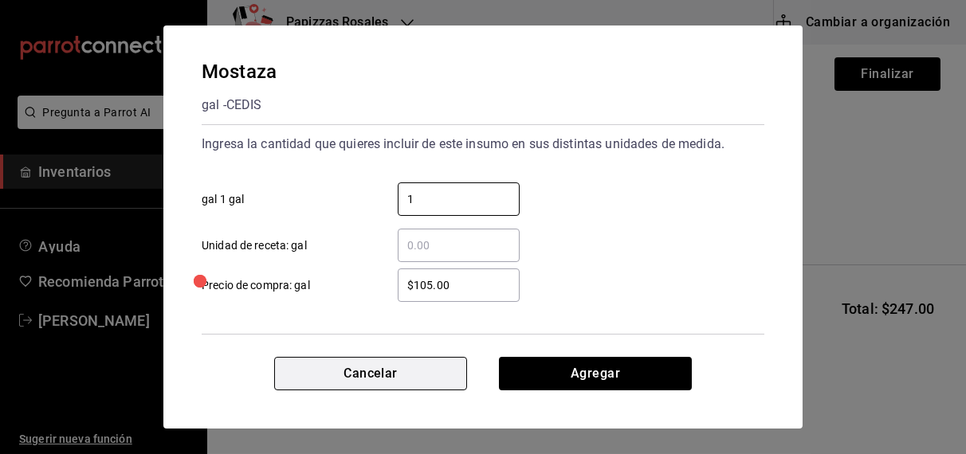
type input "1"
type input "$168.29"
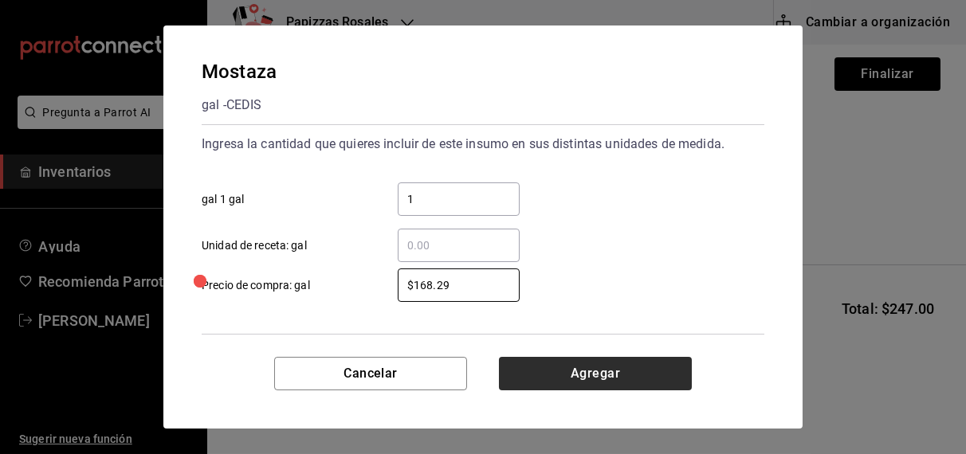
click at [564, 381] on button "Agregar" at bounding box center [595, 373] width 193 height 33
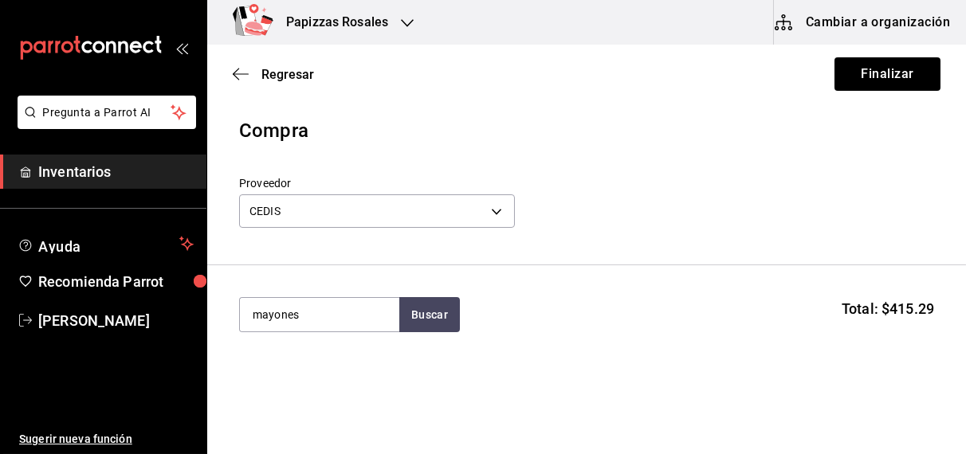
type input "mayones"
click at [254, 374] on div "gal - CEDIS" at bounding box center [282, 379] width 60 height 17
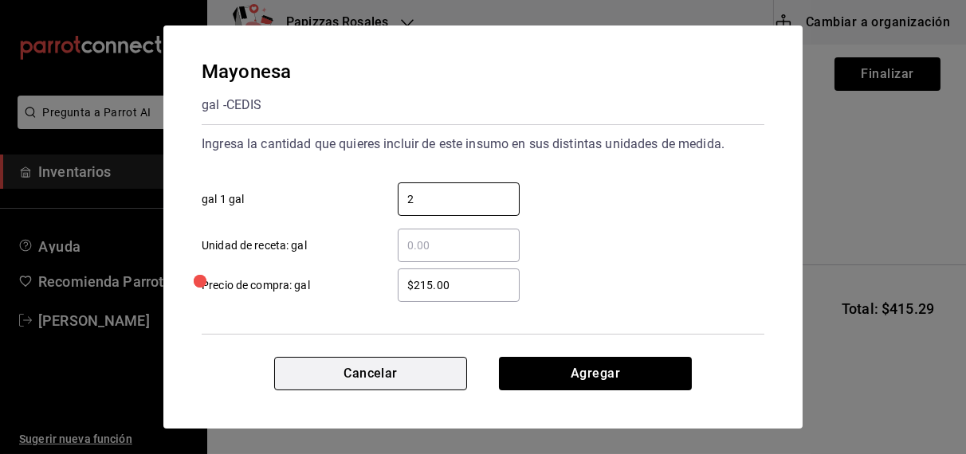
type input "2"
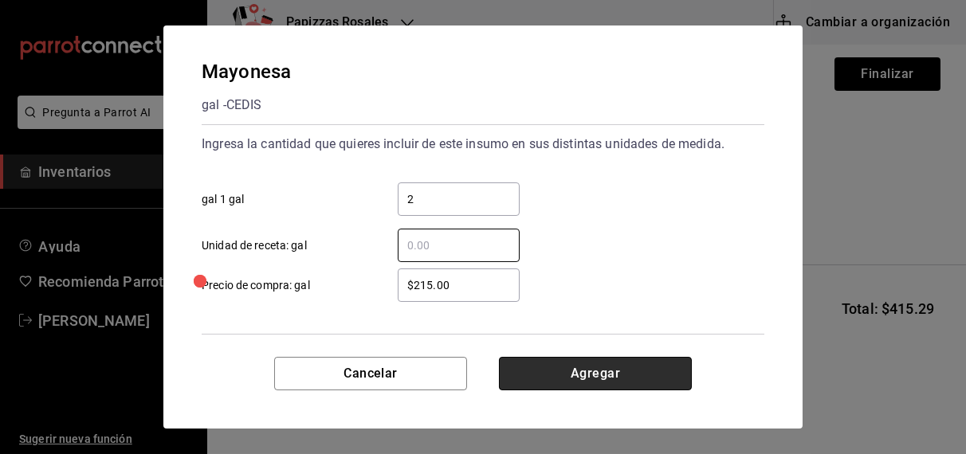
click at [609, 371] on button "Agregar" at bounding box center [595, 373] width 193 height 33
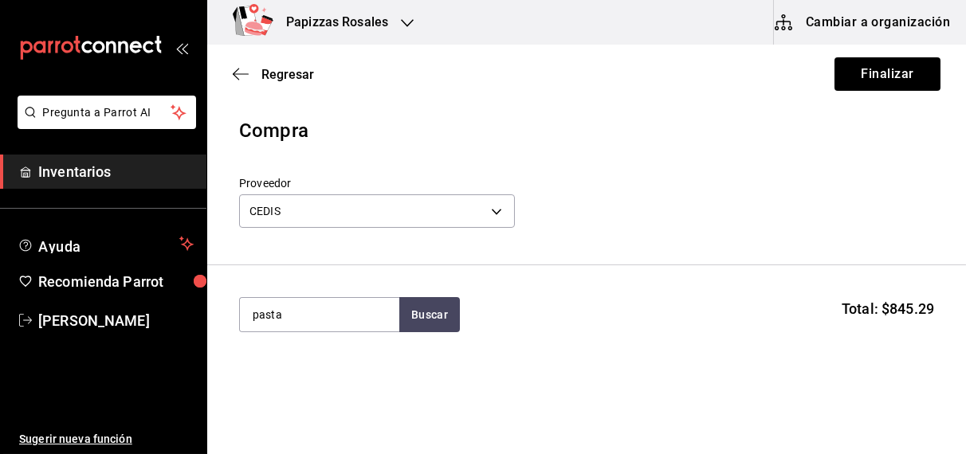
type input "pasta"
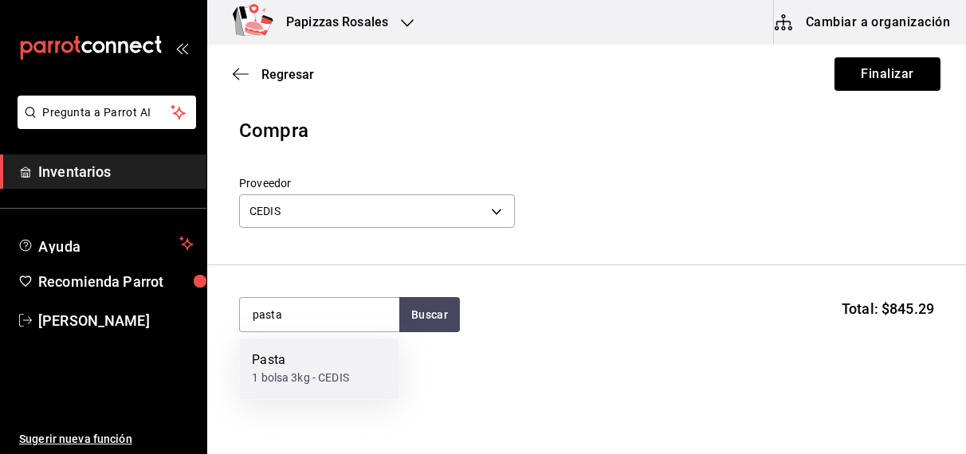
click at [290, 377] on div "1 bolsa 3kg - CEDIS" at bounding box center [300, 379] width 97 height 17
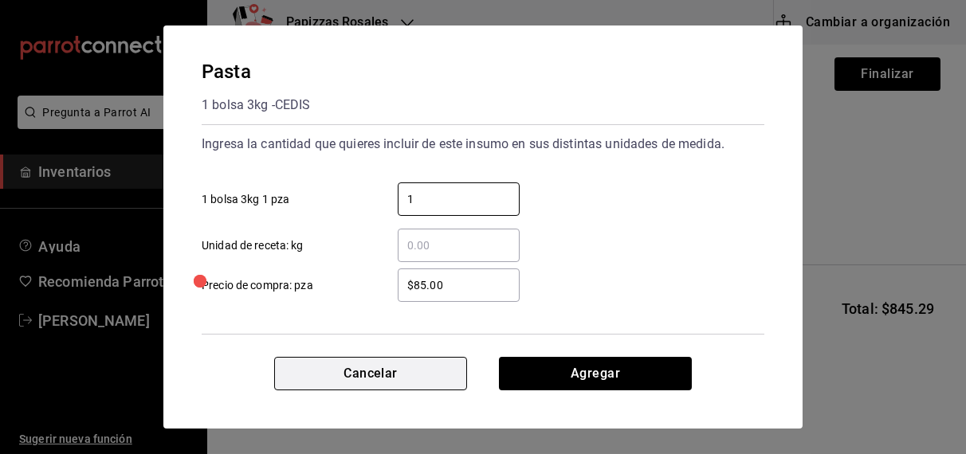
type input "1"
type input "$91.00"
click button "Agregar" at bounding box center [595, 373] width 193 height 33
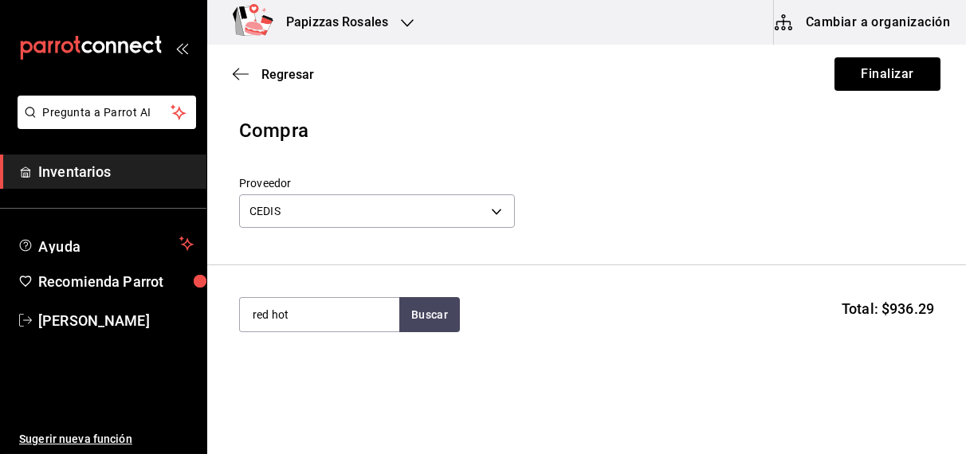
type input "red hot"
click at [299, 377] on div "gal - CEDIS" at bounding box center [279, 379] width 54 height 17
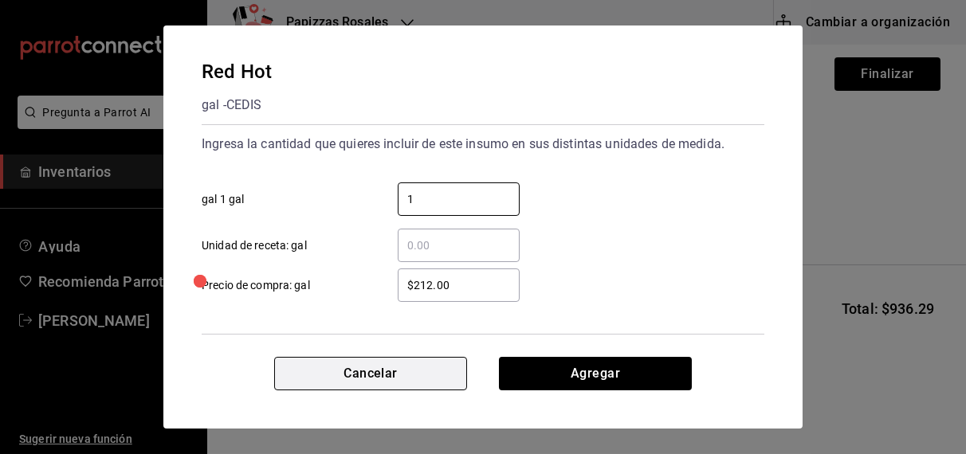
type input "1"
type input "$221.00"
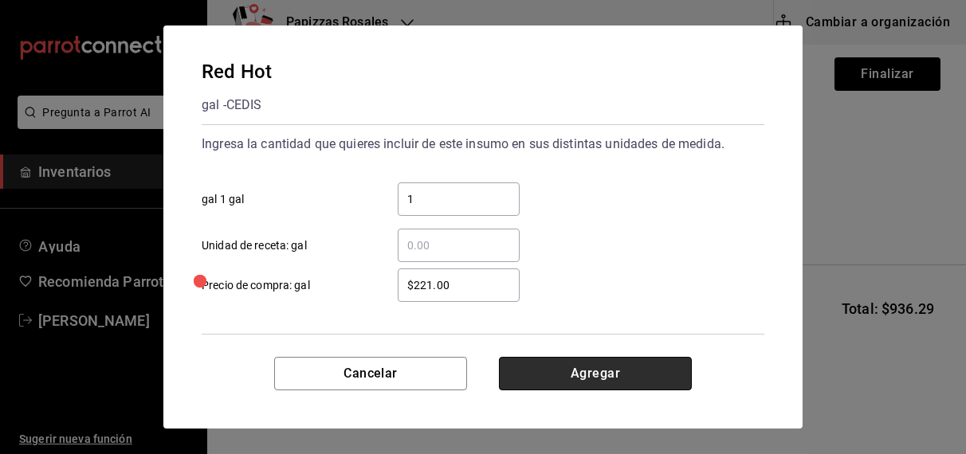
click at [595, 363] on button "Agregar" at bounding box center [595, 373] width 193 height 33
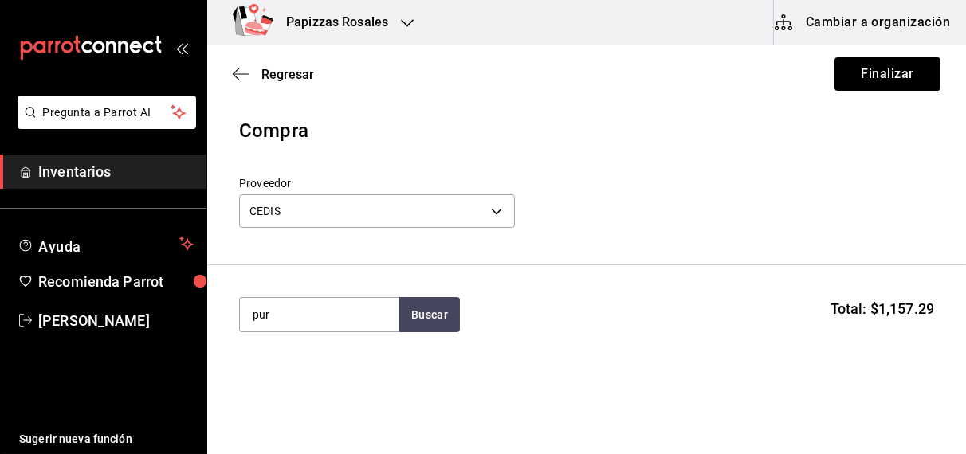
type input "pur"
click at [272, 377] on div "kilo - CEDIS" at bounding box center [280, 379] width 57 height 17
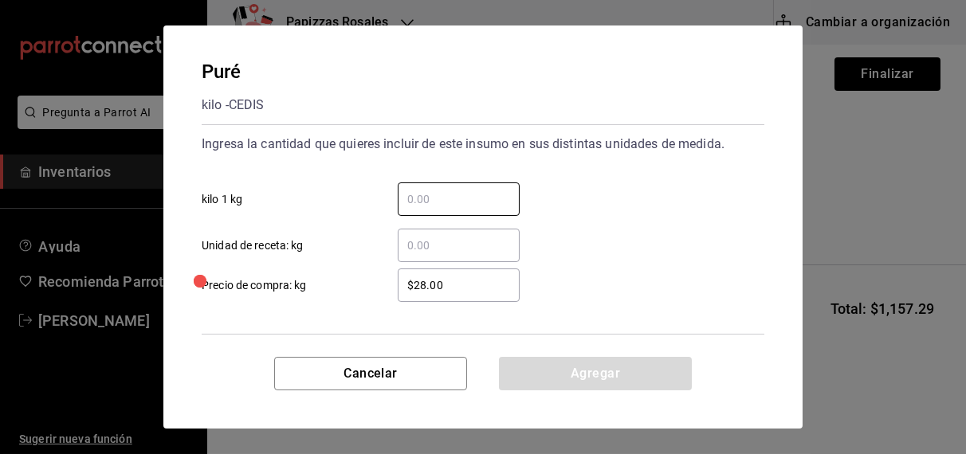
type input "2"
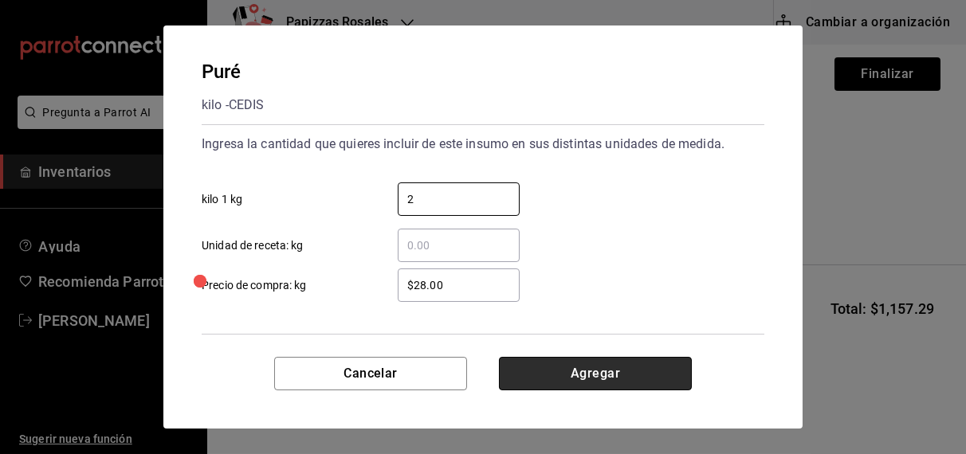
click at [568, 374] on button "Agregar" at bounding box center [595, 373] width 193 height 33
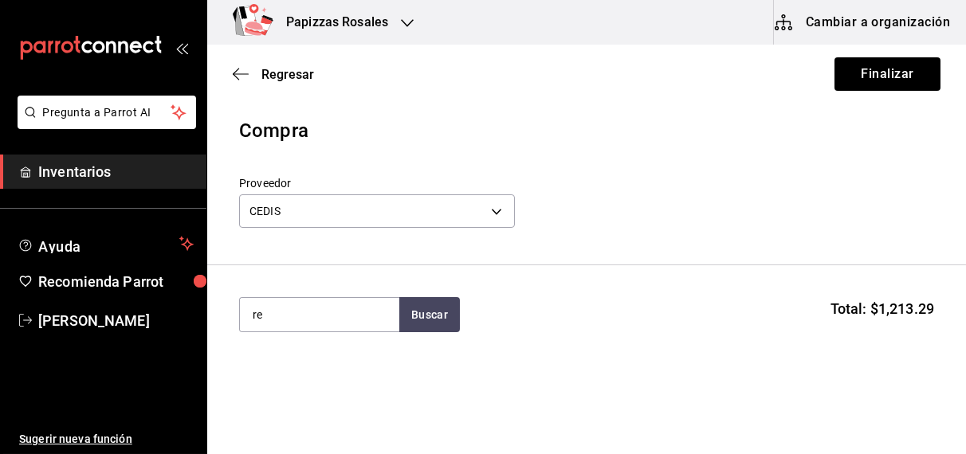
type input "r"
type input "bbq"
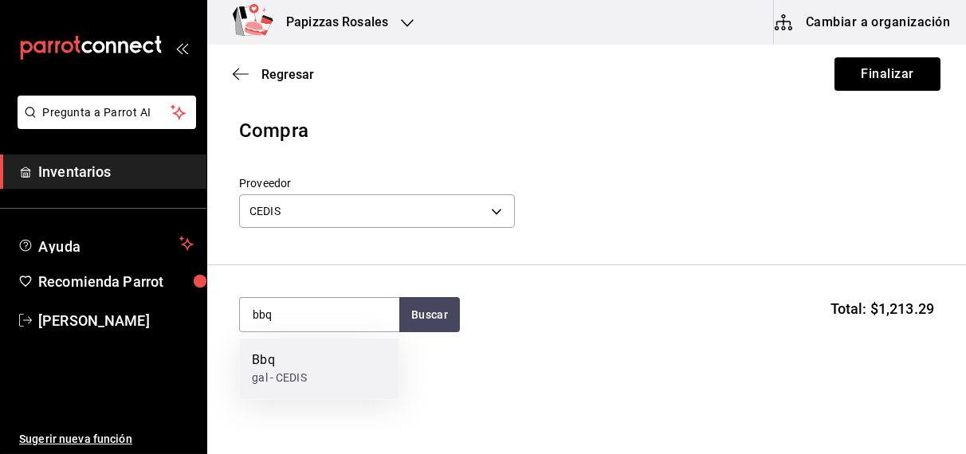
click at [272, 366] on div "Bbq" at bounding box center [279, 361] width 54 height 19
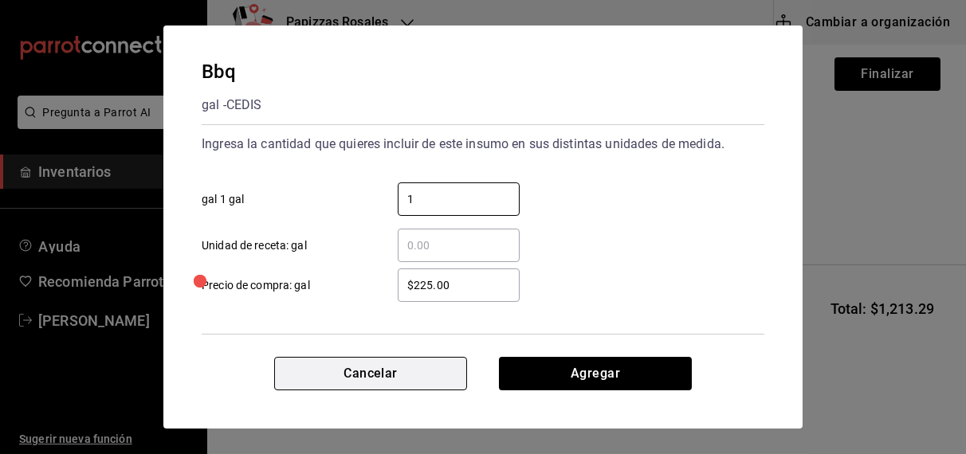
type input "1"
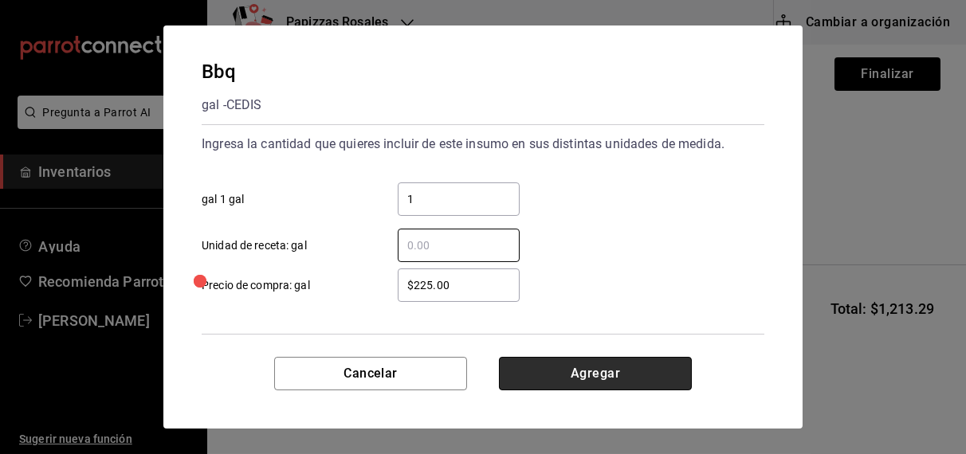
click at [597, 375] on button "Agregar" at bounding box center [595, 373] width 193 height 33
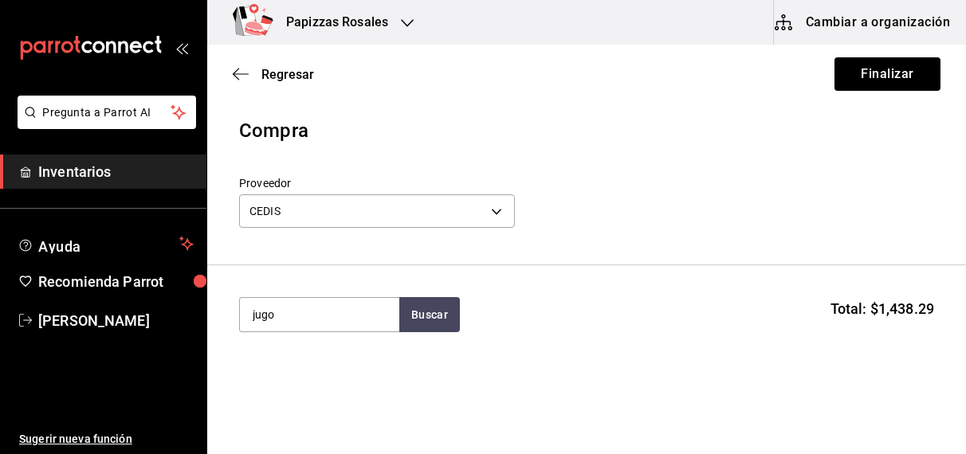
type input "jugo"
click at [289, 375] on div "lt - CEDIS" at bounding box center [289, 379] width 75 height 17
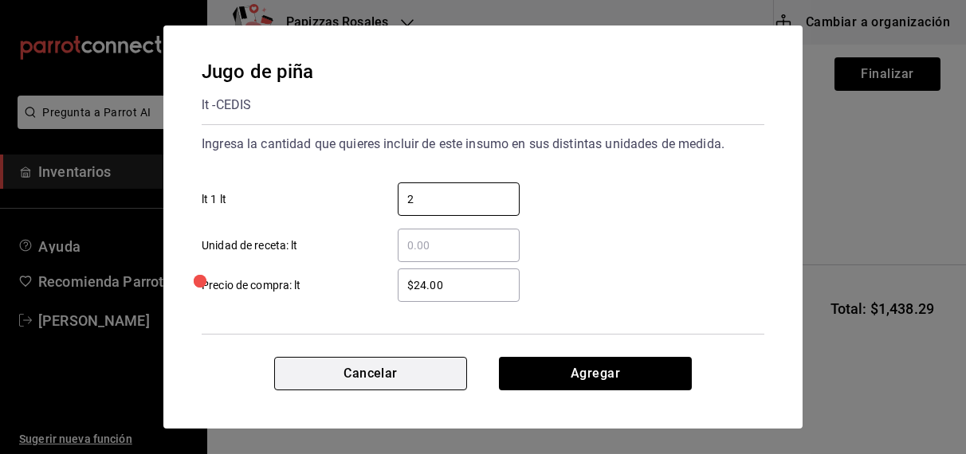
type input "2"
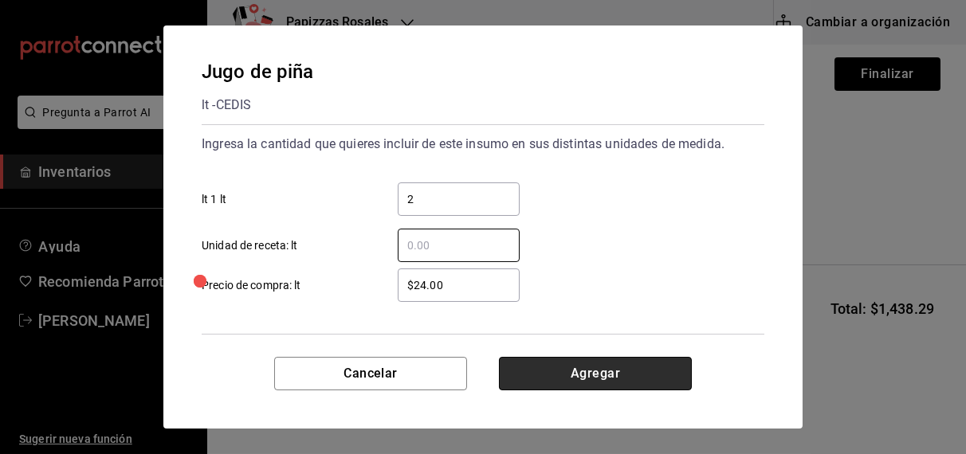
click at [611, 379] on button "Agregar" at bounding box center [595, 373] width 193 height 33
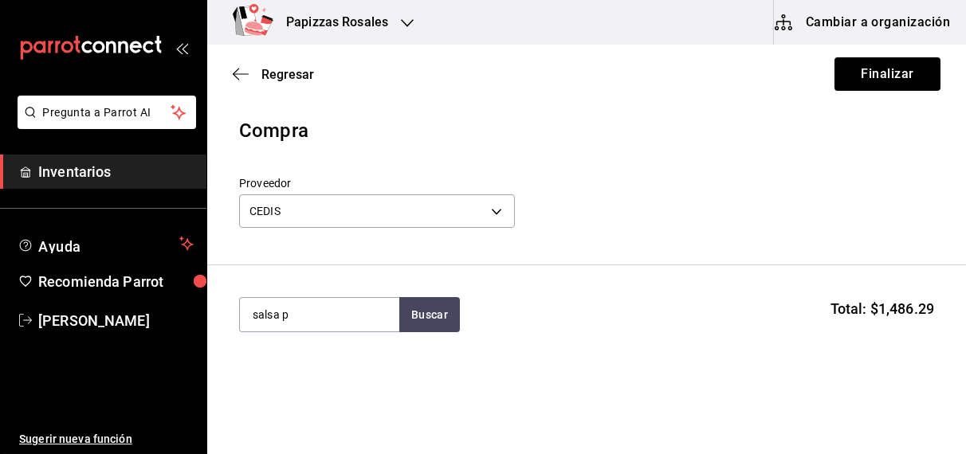
type input "salsa p"
click at [316, 360] on div "Salsa Pizza" at bounding box center [300, 361] width 97 height 19
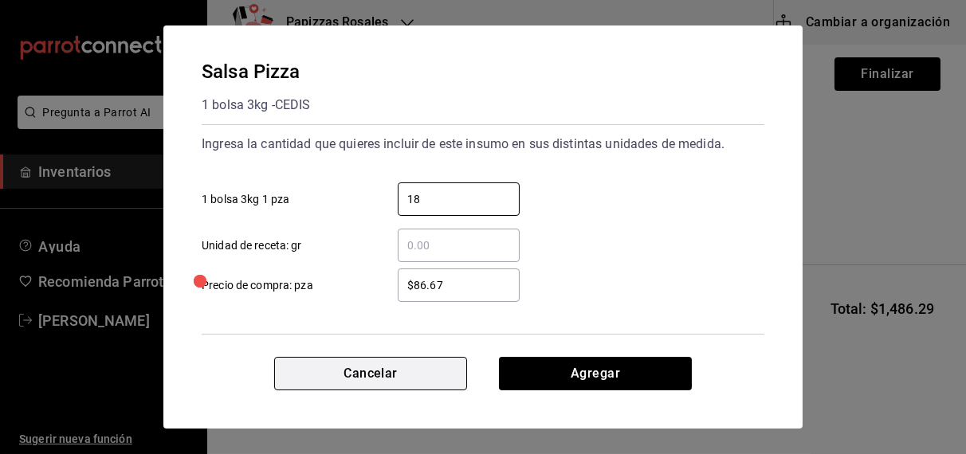
type input "18"
type input "$92.75"
click at [612, 373] on button "Agregar" at bounding box center [595, 373] width 193 height 33
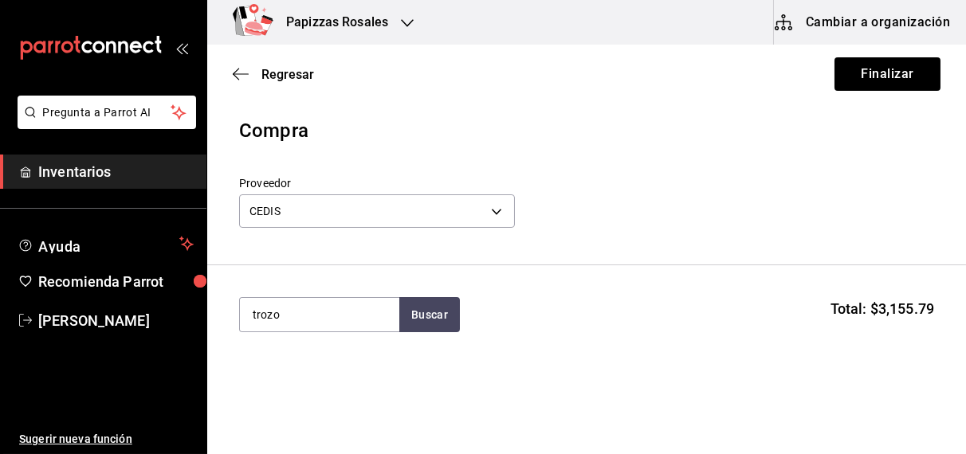
type input "trozo"
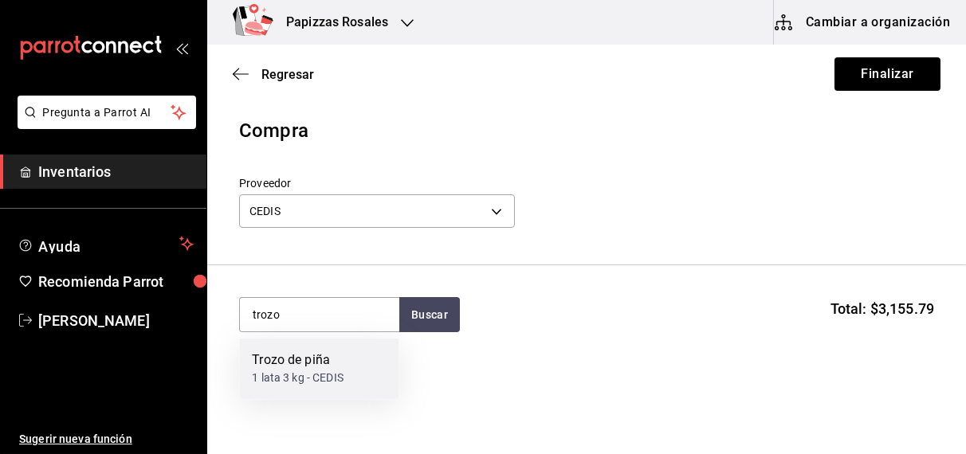
click at [286, 371] on div "1 lata 3 kg - CEDIS" at bounding box center [298, 379] width 92 height 17
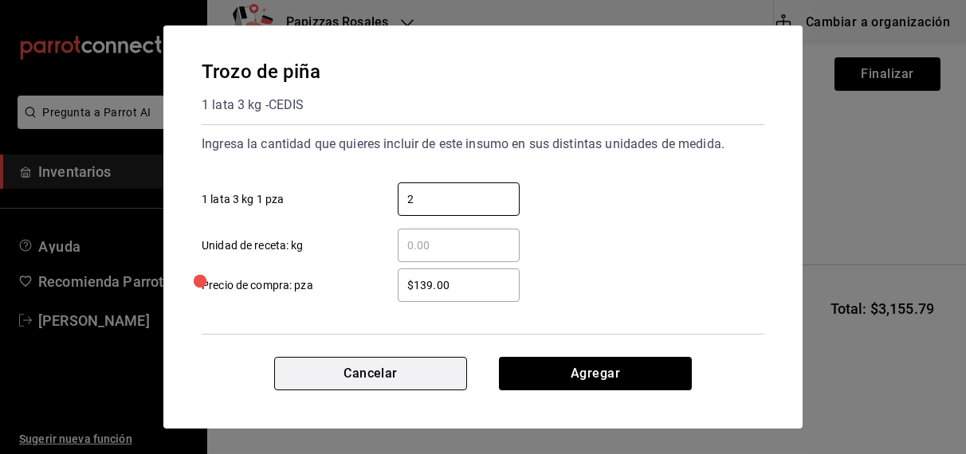
type input "2"
type input "$159.00"
click button "Agregar" at bounding box center [595, 373] width 193 height 33
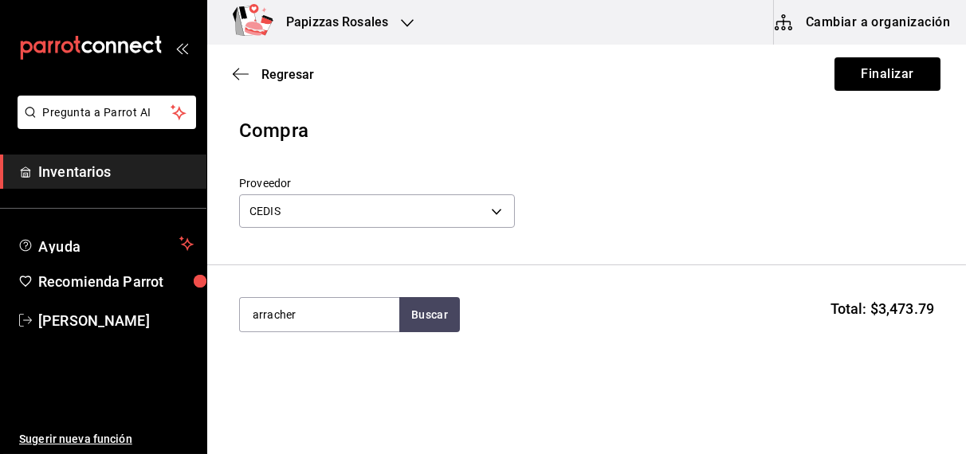
type input "arracher"
click at [280, 371] on div "kilo - CEDIS" at bounding box center [280, 379] width 57 height 17
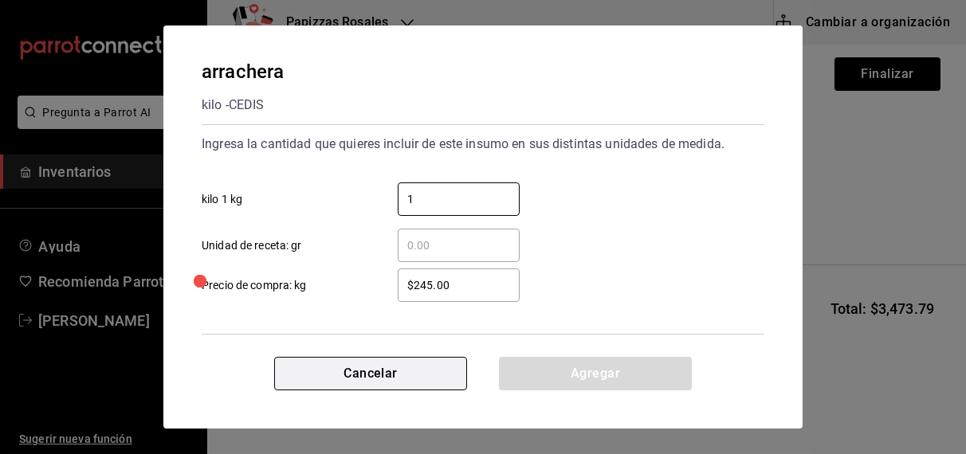
type input "1"
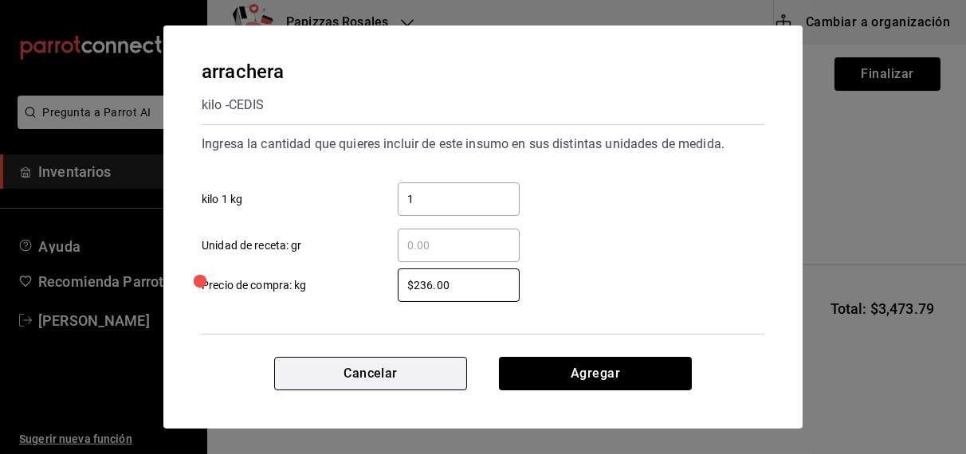
type input "$236.00"
click at [599, 377] on button "Agregar" at bounding box center [595, 373] width 193 height 33
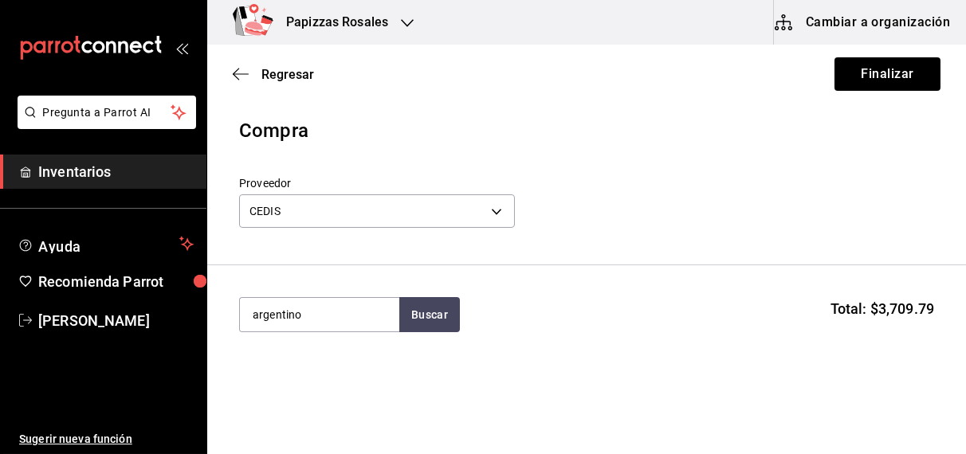
type input "argentino"
click at [299, 367] on div "Chorizo argentino" at bounding box center [302, 361] width 101 height 19
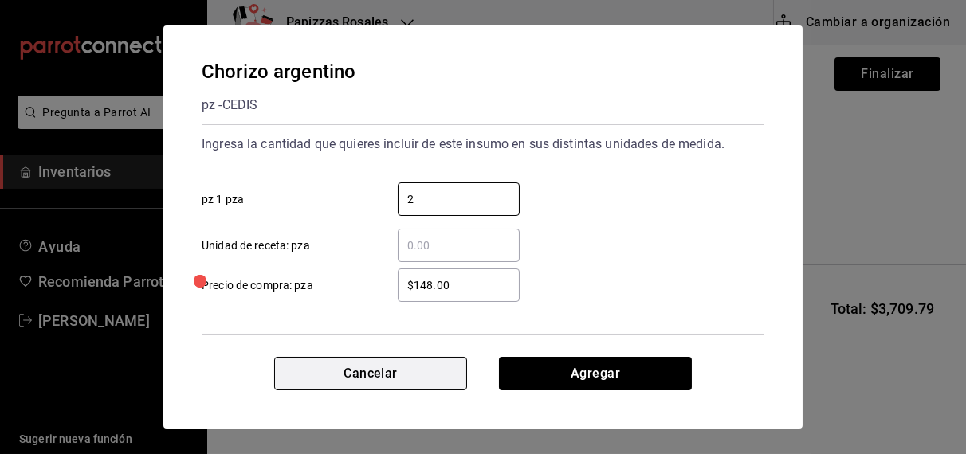
type input "2"
type input "$120.00"
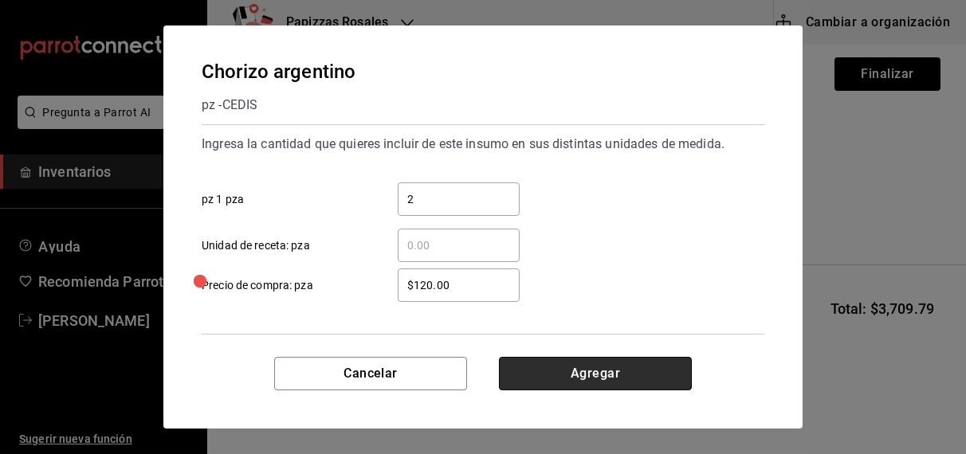
click at [602, 378] on button "Agregar" at bounding box center [595, 373] width 193 height 33
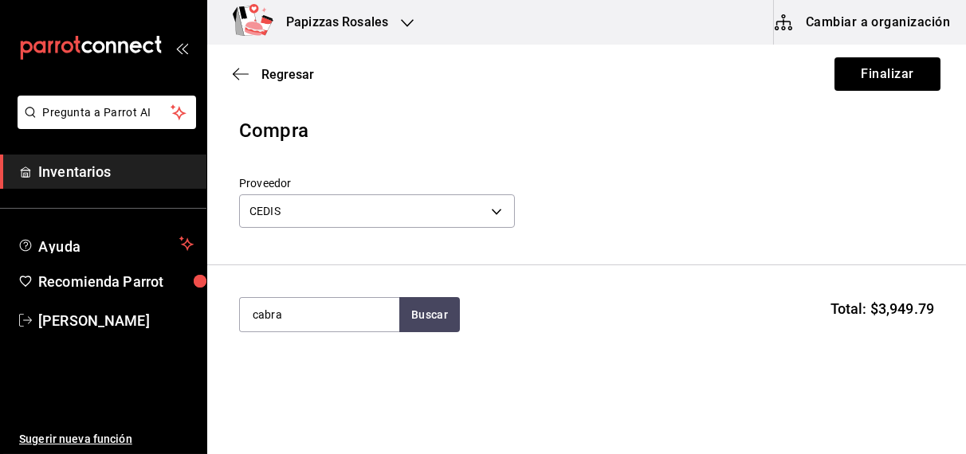
type input "cabra"
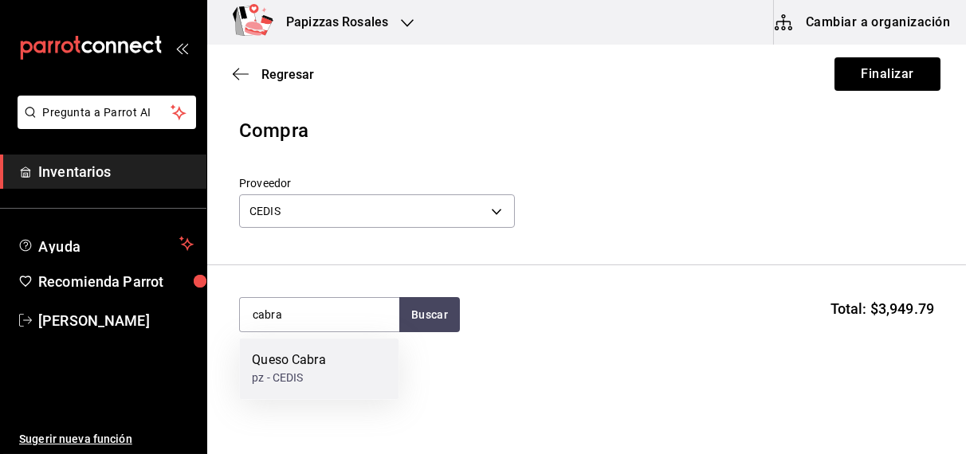
click at [285, 380] on div "pz - CEDIS" at bounding box center [288, 379] width 73 height 17
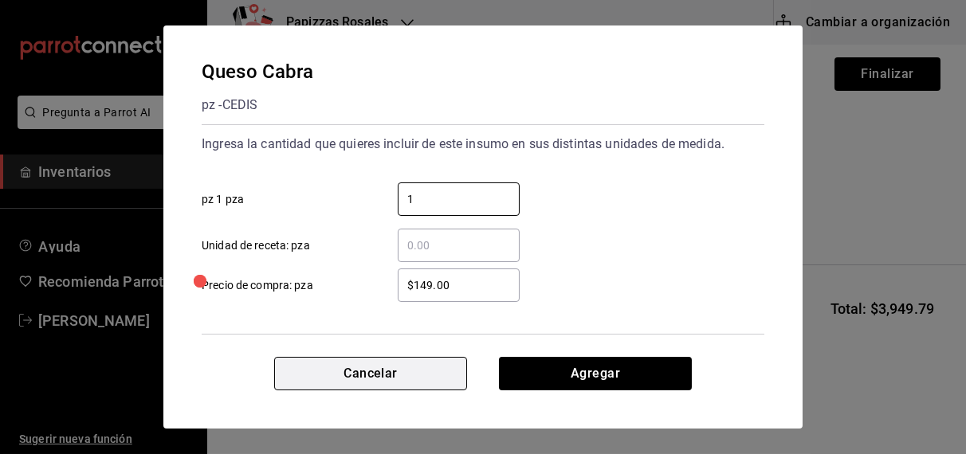
type input "1"
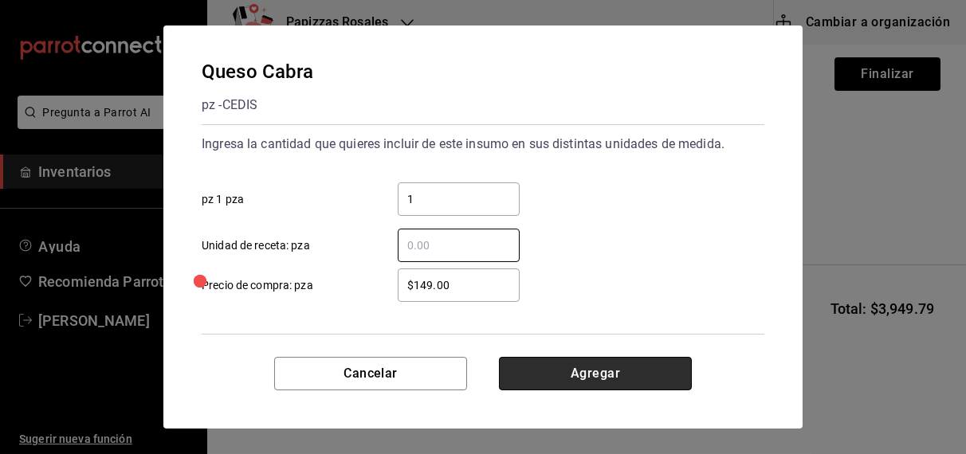
click at [601, 367] on button "Agregar" at bounding box center [595, 373] width 193 height 33
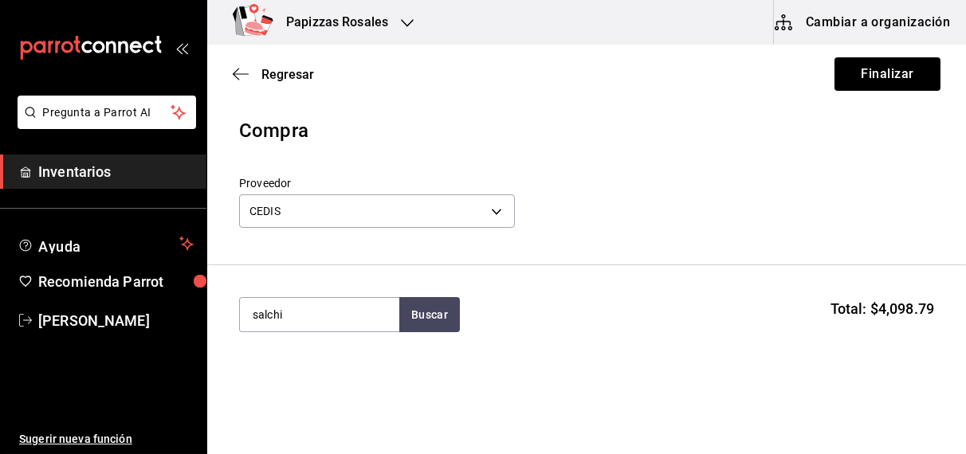
type input "salchi"
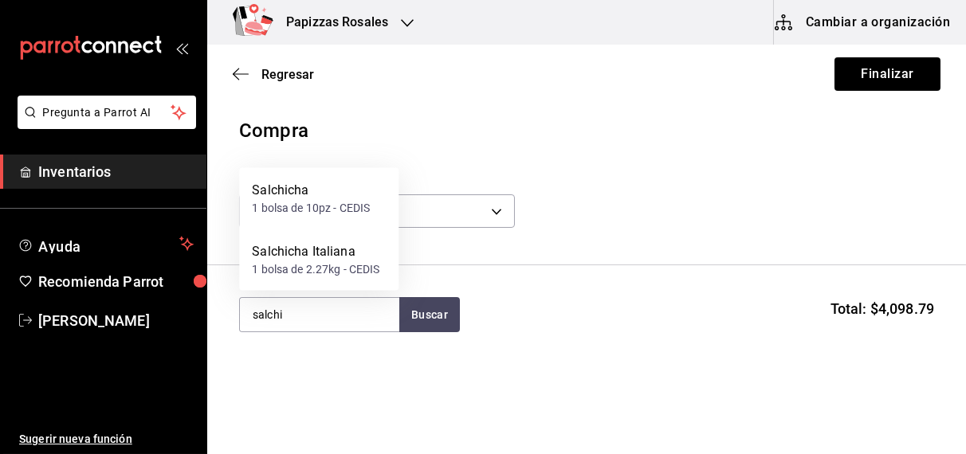
click at [314, 200] on div "1 bolsa de 10pz - CEDIS" at bounding box center [311, 208] width 118 height 17
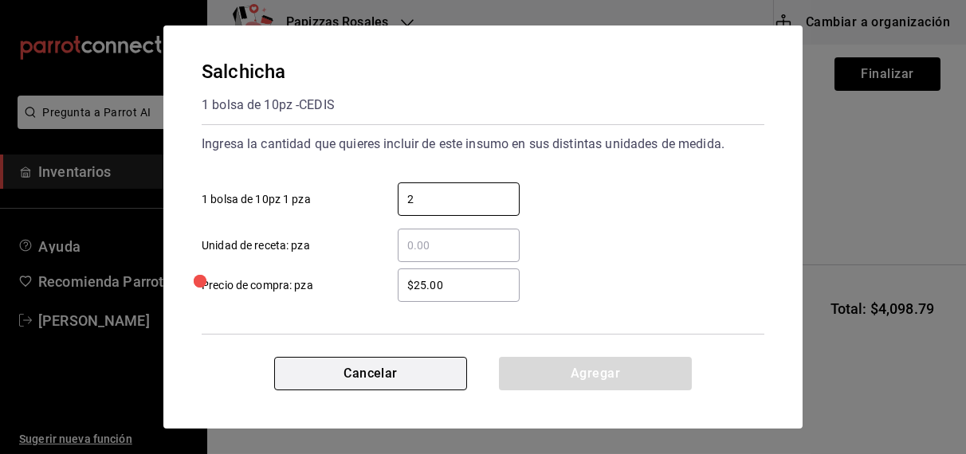
type input "2"
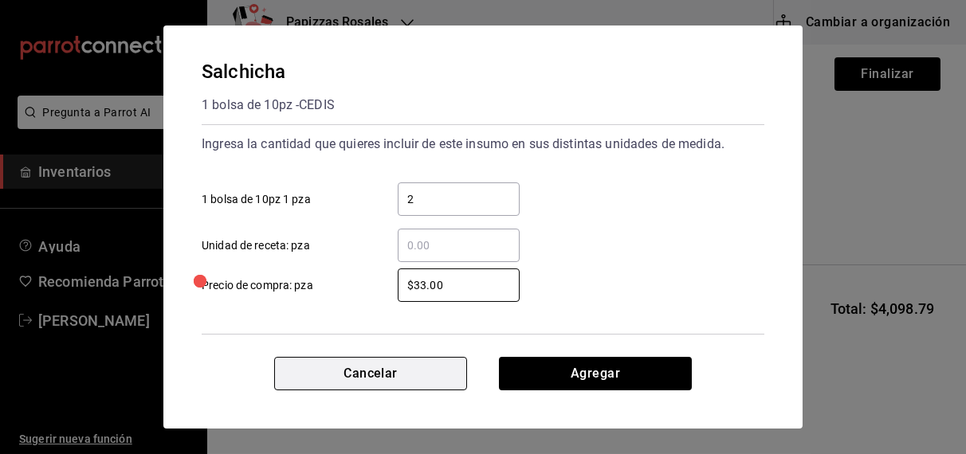
type input "$33.00"
click at [622, 364] on button "Agregar" at bounding box center [595, 373] width 193 height 33
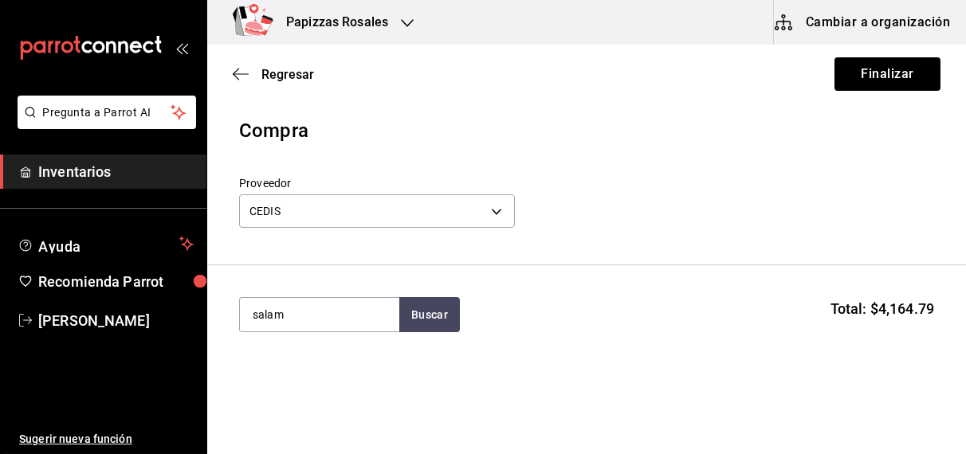
type input "salam"
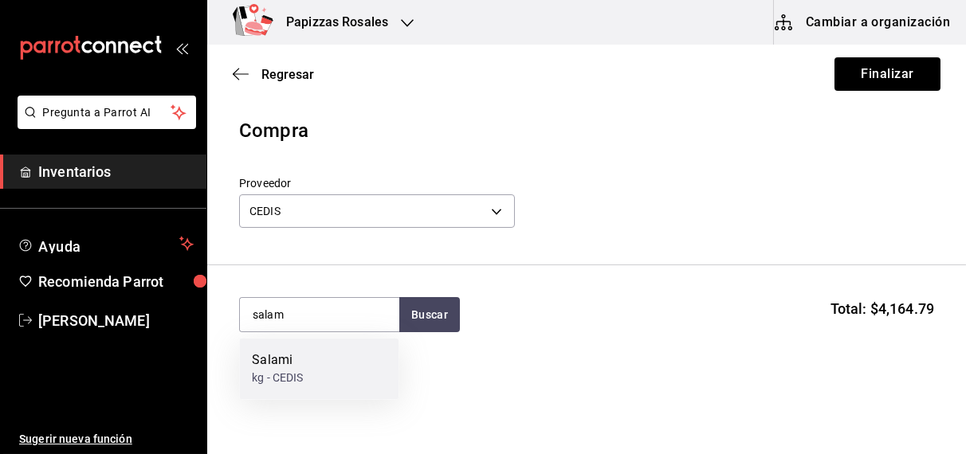
click at [292, 360] on div "Salami" at bounding box center [277, 361] width 51 height 19
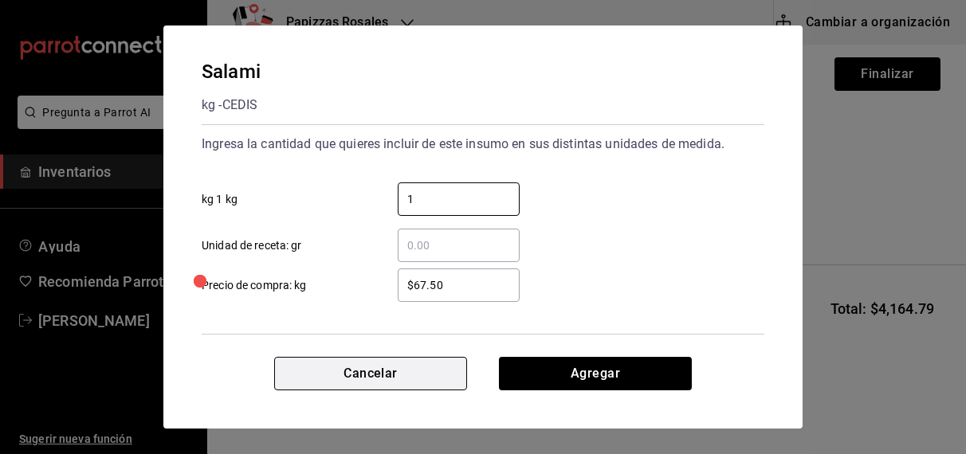
type input "1"
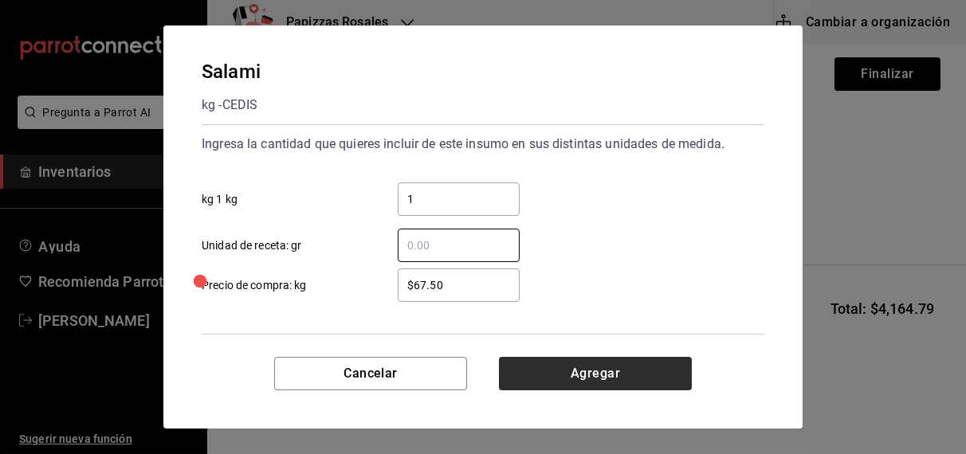
click at [618, 368] on button "Agregar" at bounding box center [595, 373] width 193 height 33
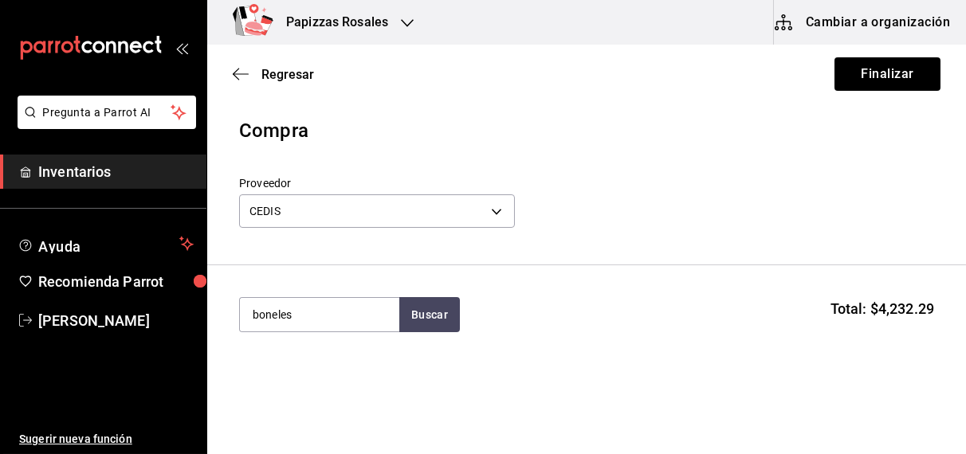
type input "boneles"
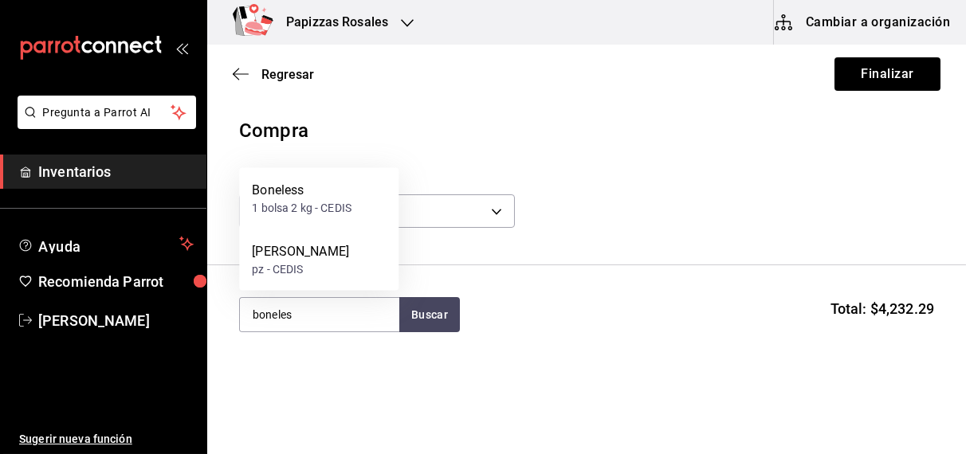
click at [308, 202] on div "1 bolsa 2 kg - CEDIS" at bounding box center [302, 208] width 100 height 17
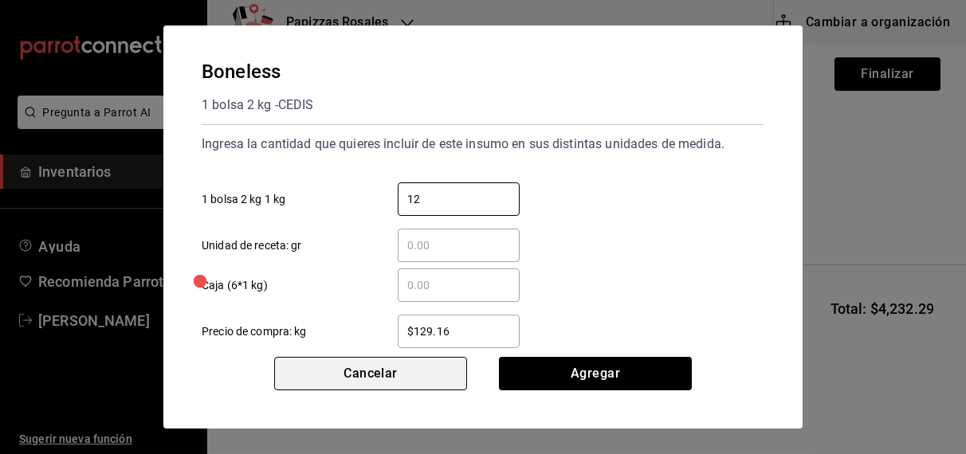
type input "12"
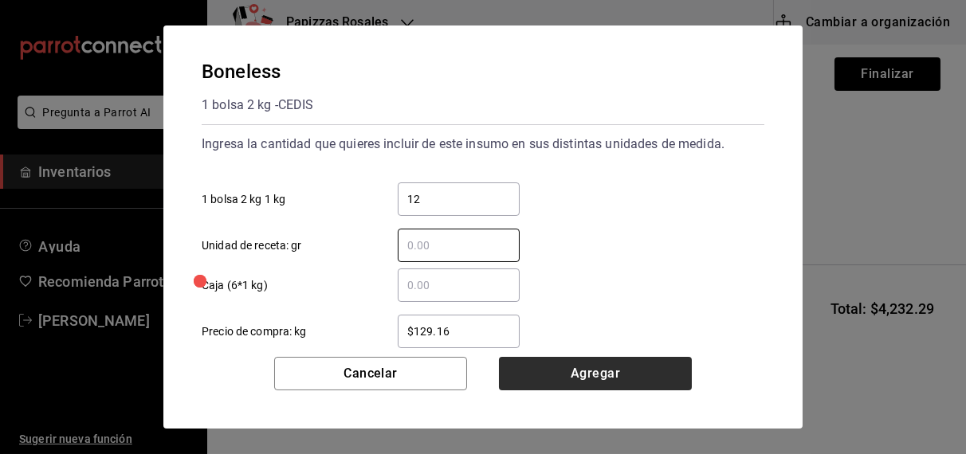
click at [564, 371] on button "Agregar" at bounding box center [595, 373] width 193 height 33
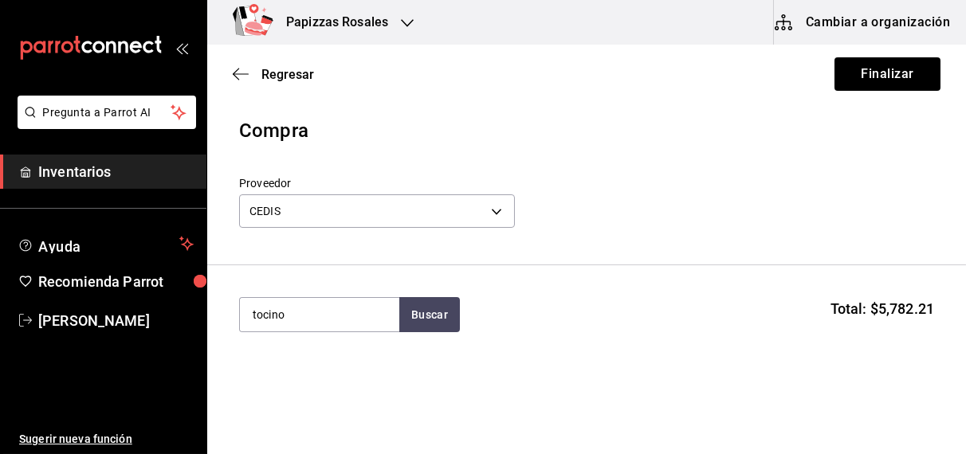
type input "tocino"
click at [270, 367] on div "Tocino" at bounding box center [277, 361] width 51 height 19
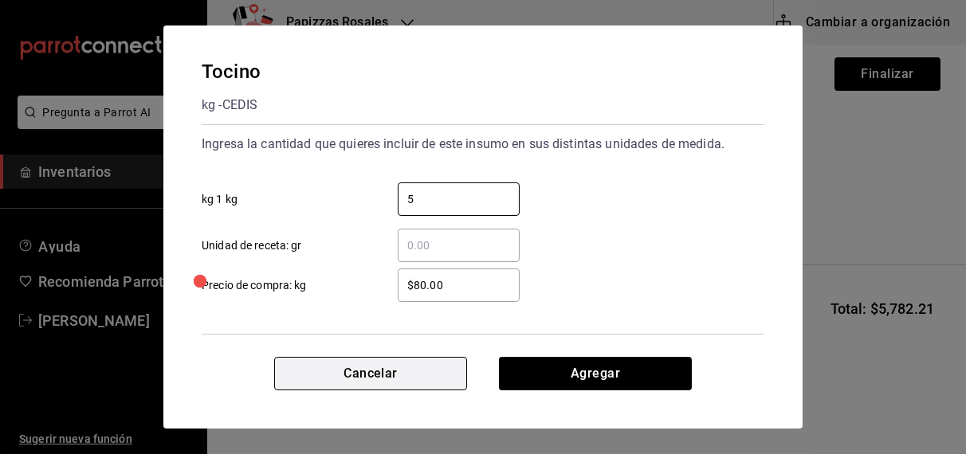
type input "5"
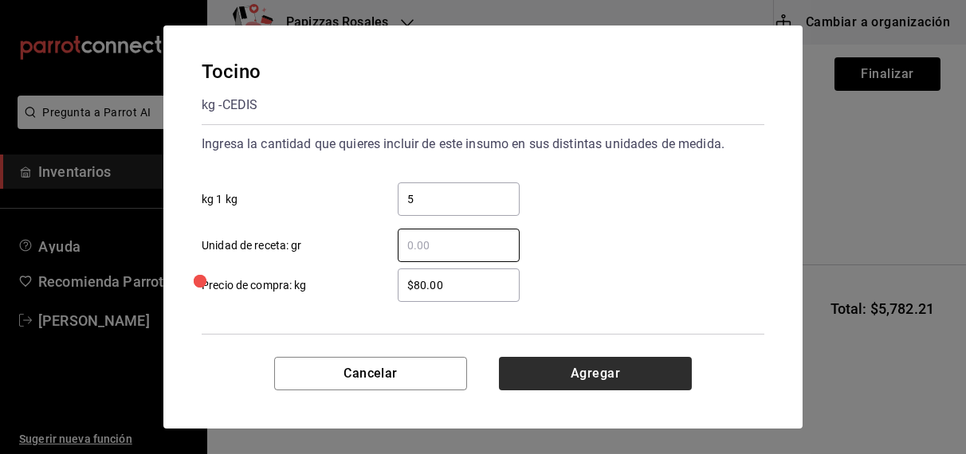
click at [577, 359] on button "Agregar" at bounding box center [595, 373] width 193 height 33
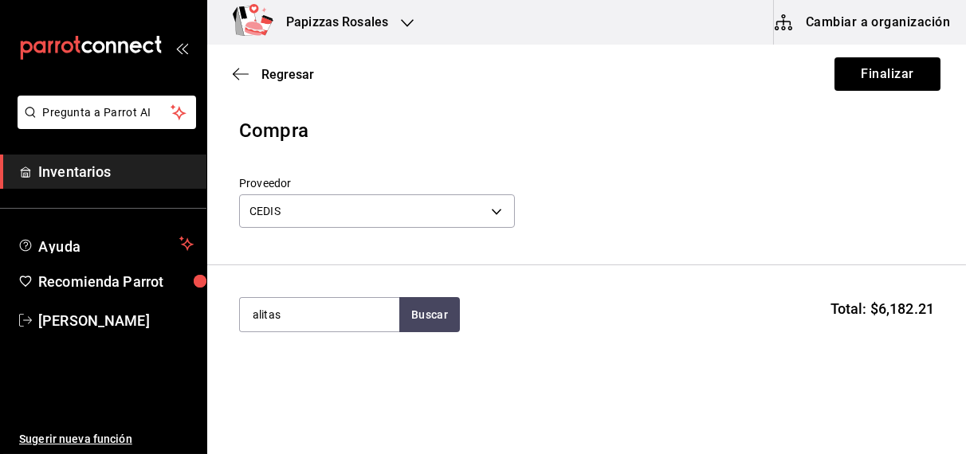
type input "alitas"
click at [285, 380] on div "pz - CEDIS" at bounding box center [277, 379] width 51 height 17
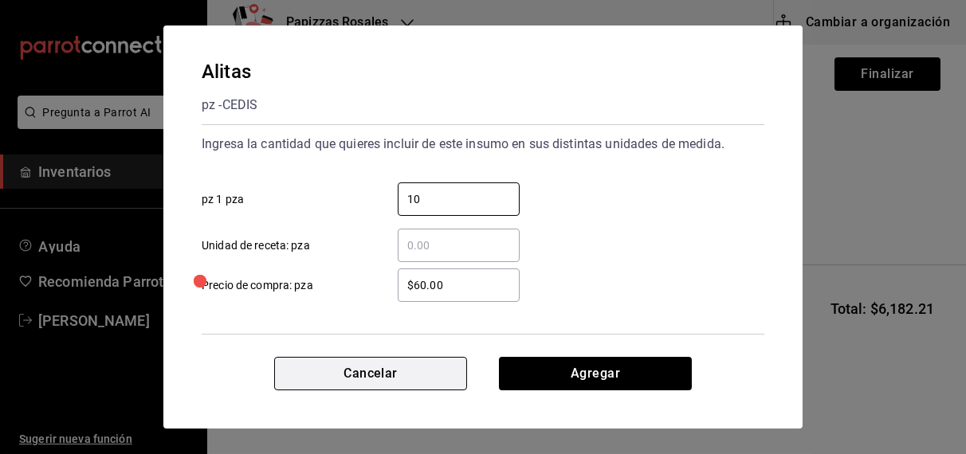
type input "10"
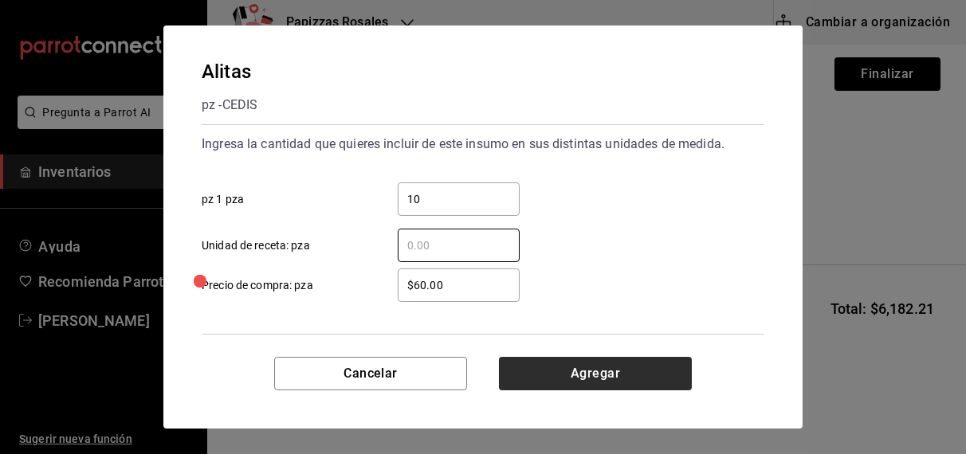
click at [603, 377] on button "Agregar" at bounding box center [595, 373] width 193 height 33
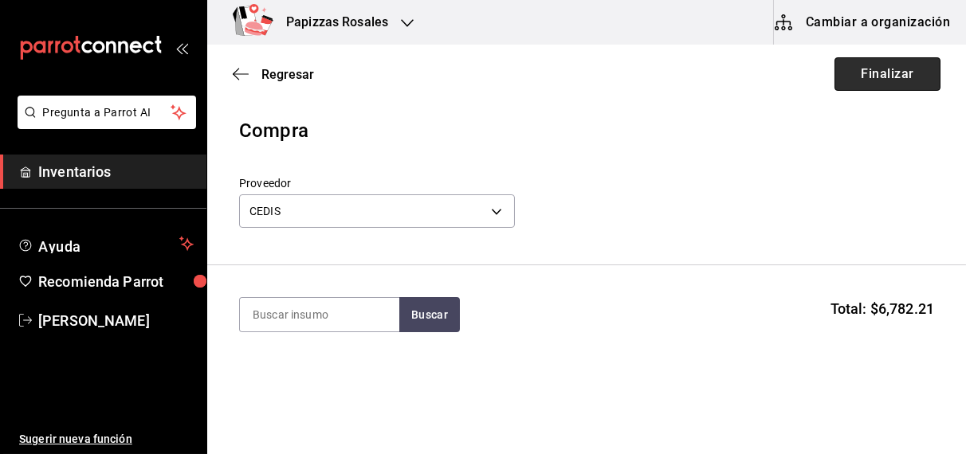
click at [893, 71] on button "Finalizar" at bounding box center [888, 73] width 106 height 33
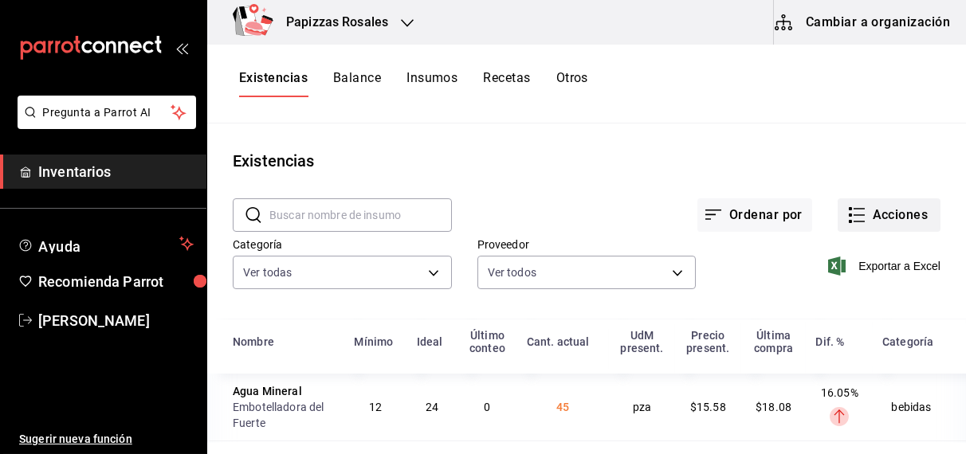
click at [905, 215] on button "Acciones" at bounding box center [889, 214] width 103 height 33
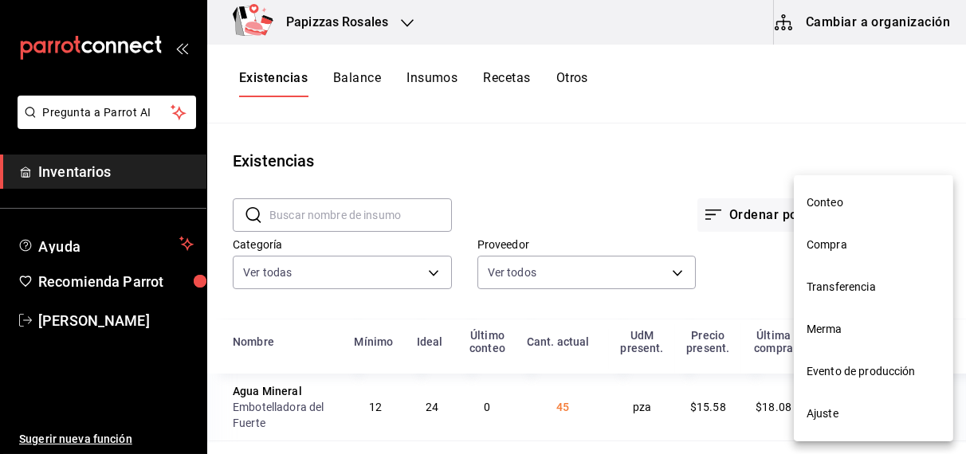
click at [837, 246] on span "Compra" at bounding box center [874, 245] width 134 height 17
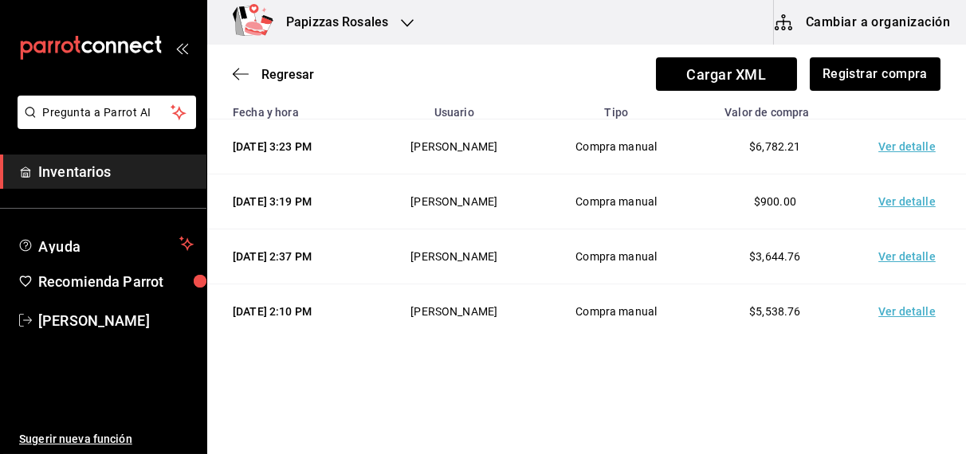
scroll to position [198, 0]
click at [895, 230] on td "Ver detalle" at bounding box center [911, 257] width 112 height 55
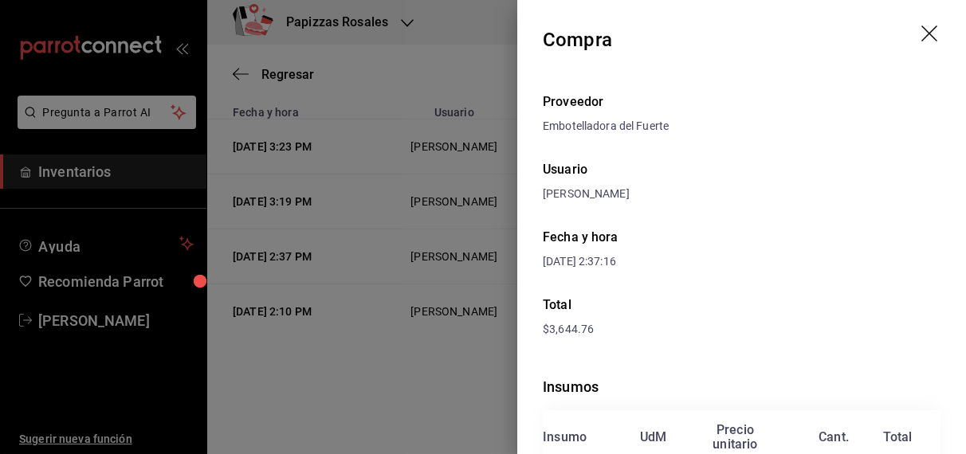
click at [922, 26] on icon "drag" at bounding box center [931, 35] width 19 height 19
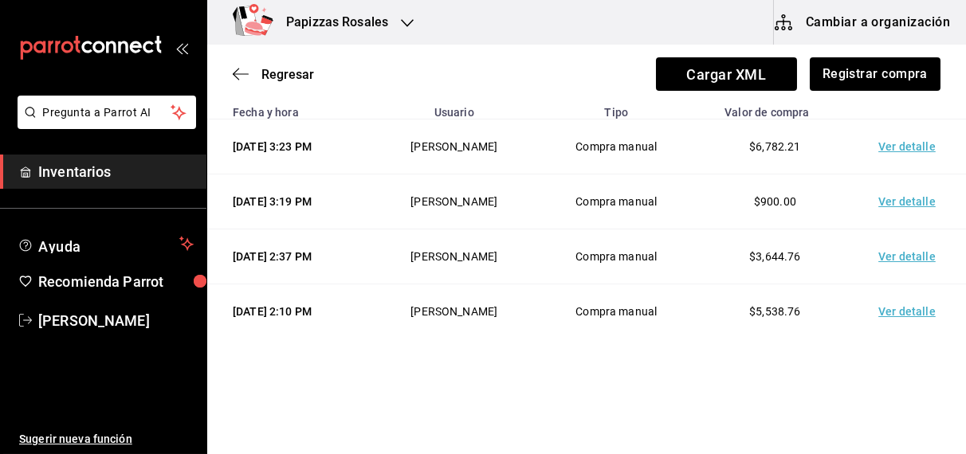
click at [902, 305] on td "Ver detalle" at bounding box center [911, 312] width 112 height 55
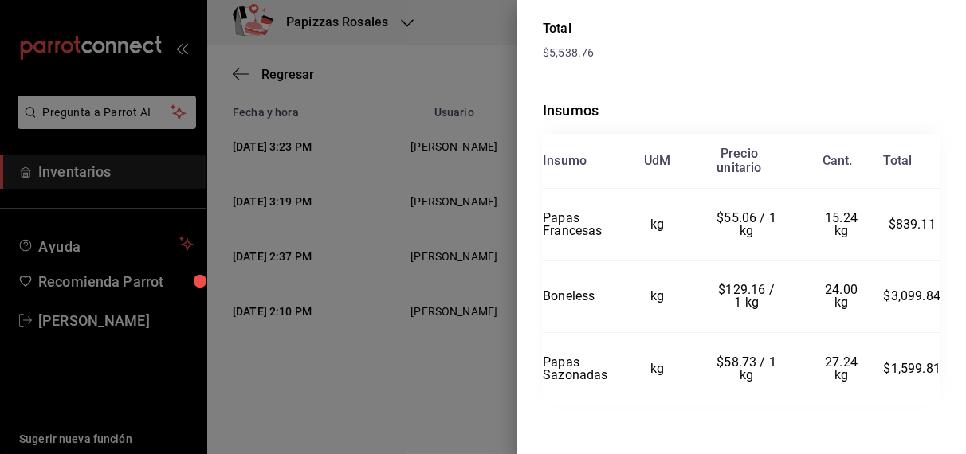
scroll to position [0, 0]
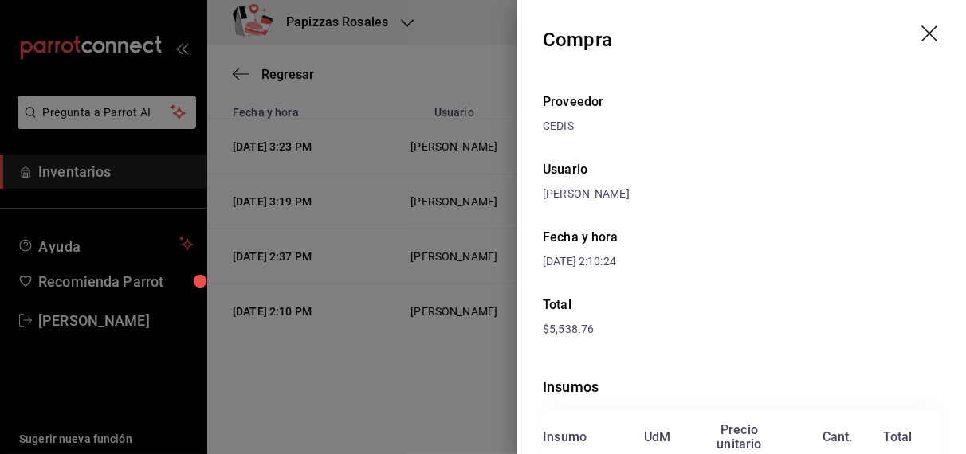
click at [392, 104] on div at bounding box center [483, 227] width 966 height 454
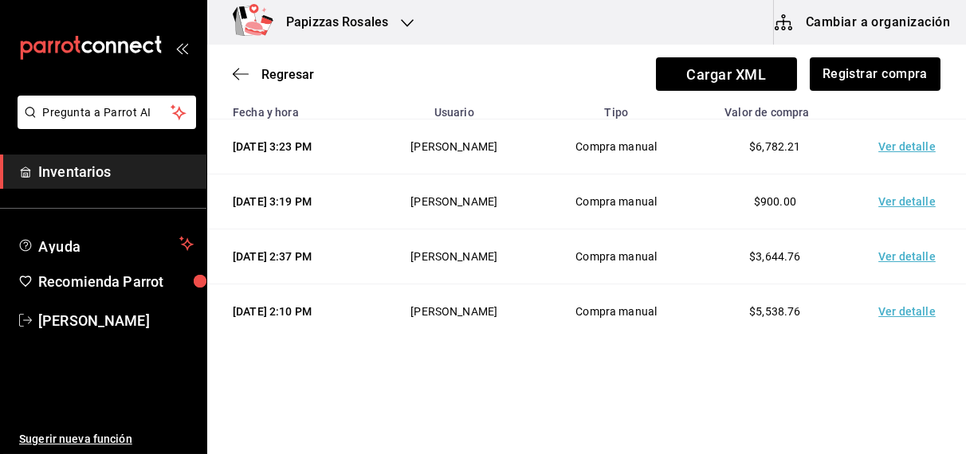
click at [407, 21] on icon "button" at bounding box center [407, 23] width 13 height 13
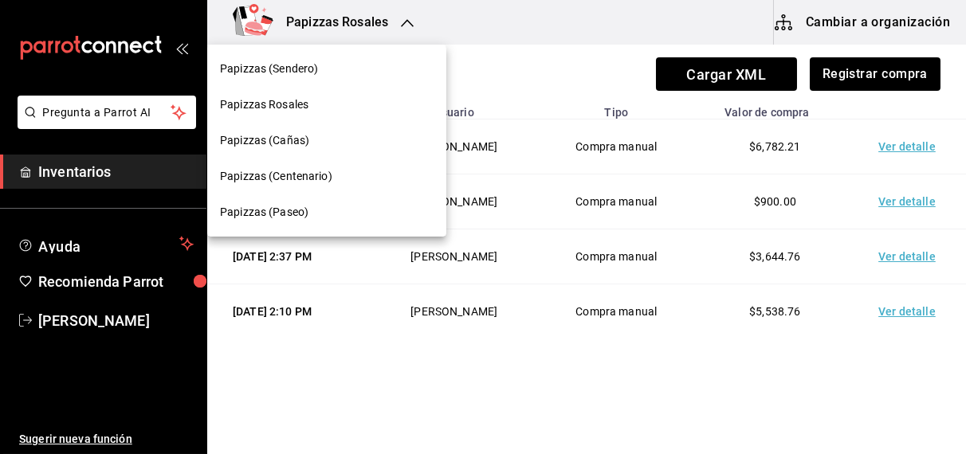
click at [318, 65] on div "Papizzas (Sendero)" at bounding box center [327, 69] width 214 height 17
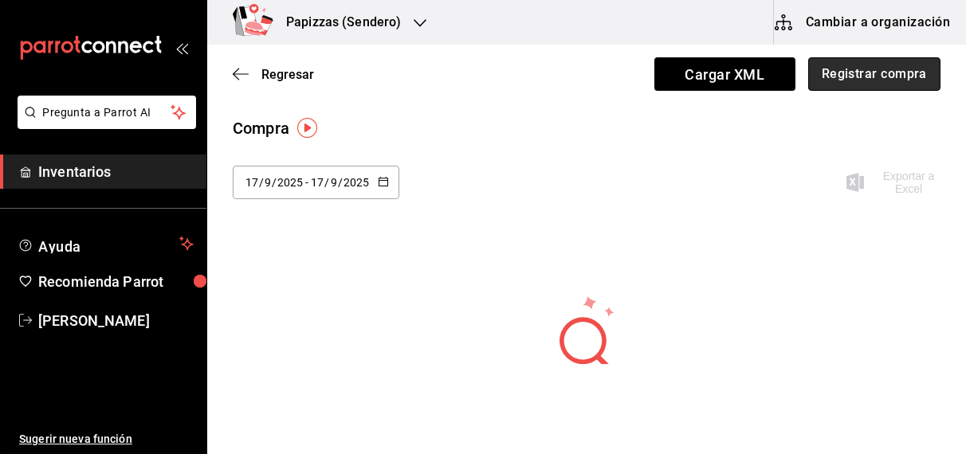
click at [906, 79] on button "Registrar compra" at bounding box center [874, 73] width 132 height 33
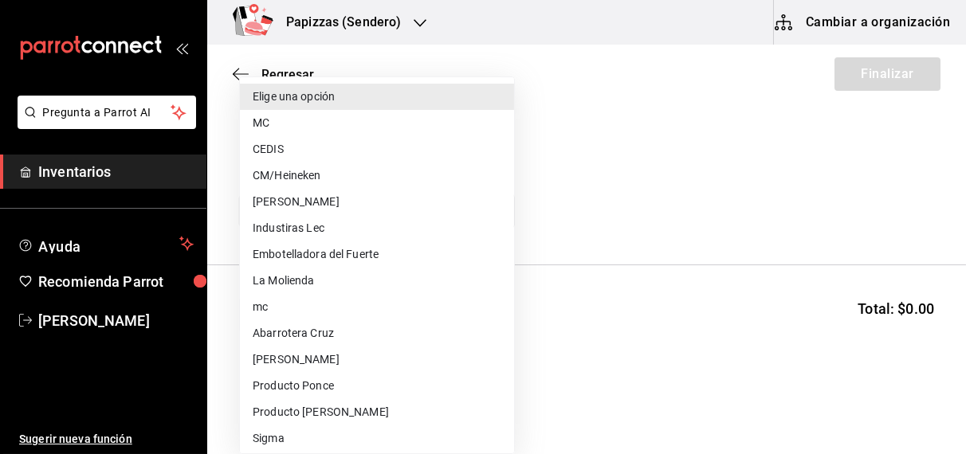
click at [272, 210] on body "Pregunta a Parrot AI Inventarios Ayuda Recomienda Parrot [PERSON_NAME] Sugerir …" at bounding box center [483, 182] width 966 height 364
click at [337, 261] on li "Embotelladora del Fuerte" at bounding box center [377, 255] width 274 height 26
type input "2a449e60-1878-40e8-ba60-5a9907f89e6b"
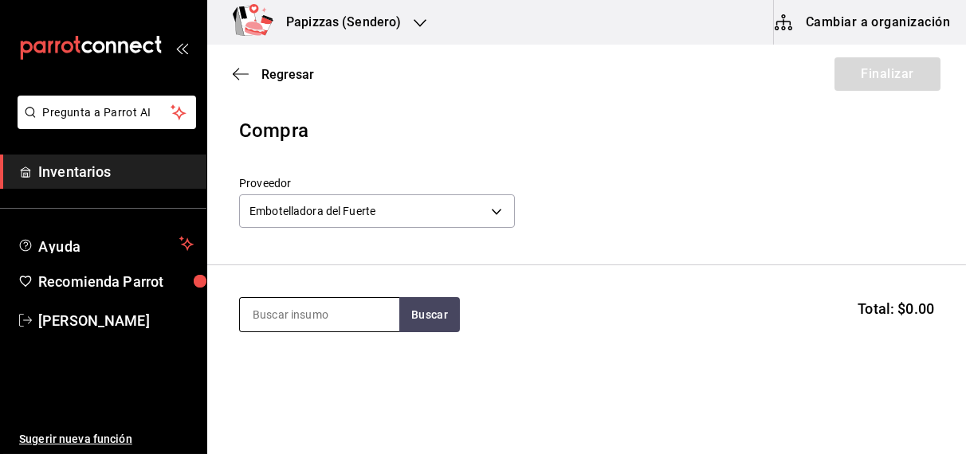
click at [330, 309] on input at bounding box center [319, 314] width 159 height 33
click at [331, 312] on input at bounding box center [319, 314] width 159 height 33
type input "cola lat"
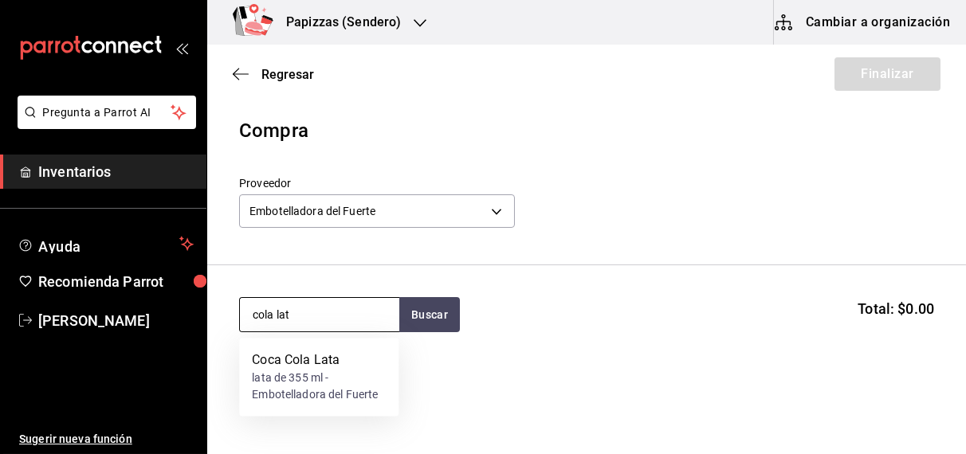
click at [287, 388] on div "lata de 355 ml - Embotelladora del Fuerte" at bounding box center [319, 387] width 134 height 33
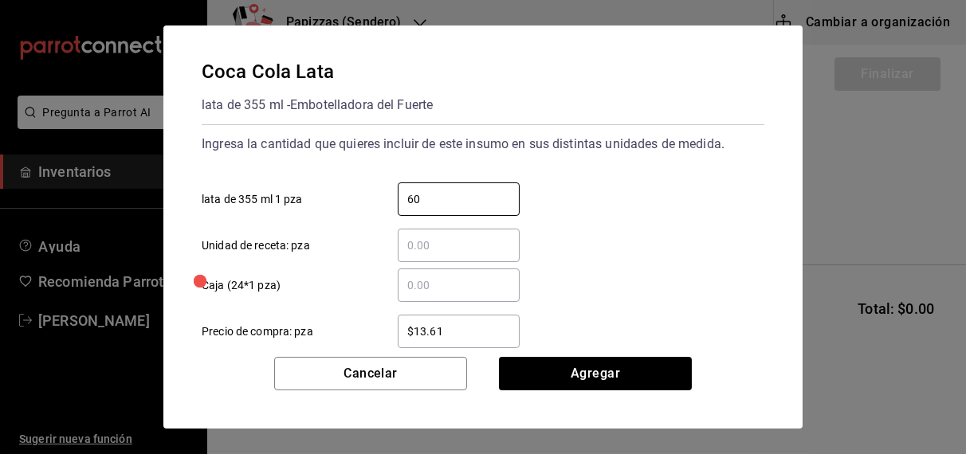
type input "60"
type input "$16.75"
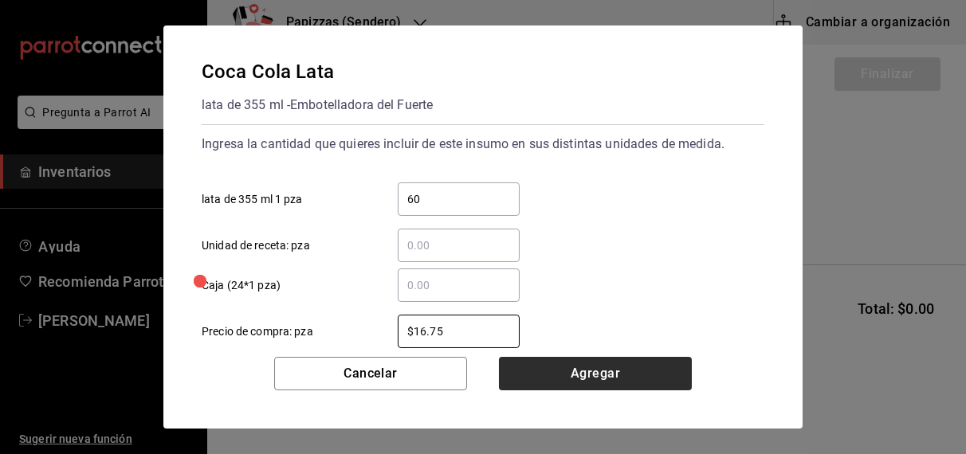
click at [580, 371] on button "Agregar" at bounding box center [595, 373] width 193 height 33
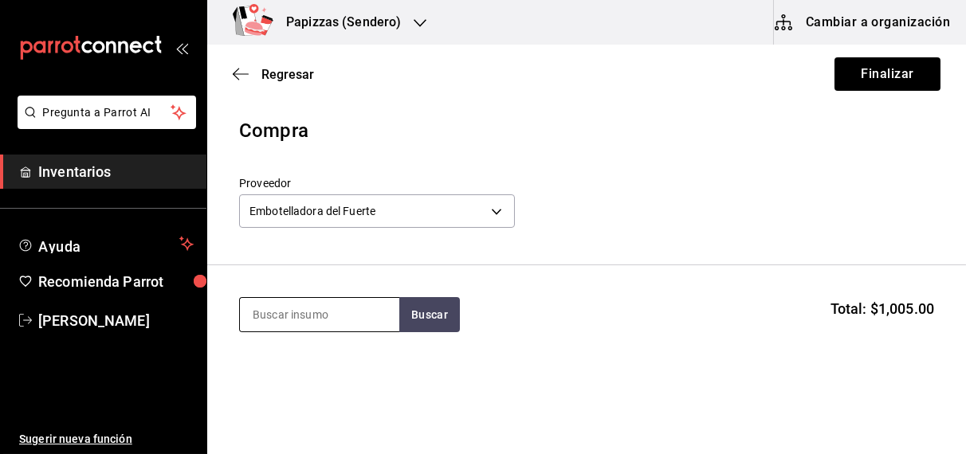
click at [334, 319] on input at bounding box center [319, 314] width 159 height 33
type input "zero"
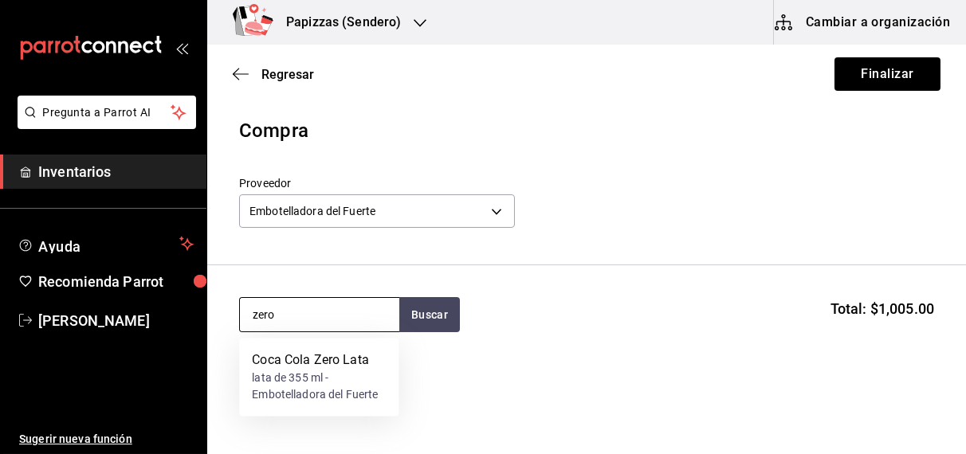
click at [308, 374] on div "lata de 355 ml - Embotelladora del Fuerte" at bounding box center [319, 387] width 134 height 33
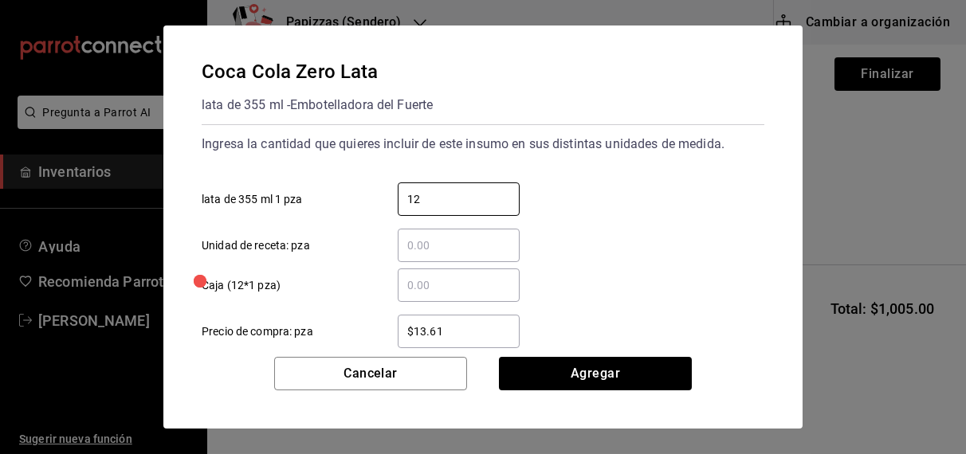
type input "12"
type input "$16.75"
click button "Agregar" at bounding box center [595, 373] width 193 height 33
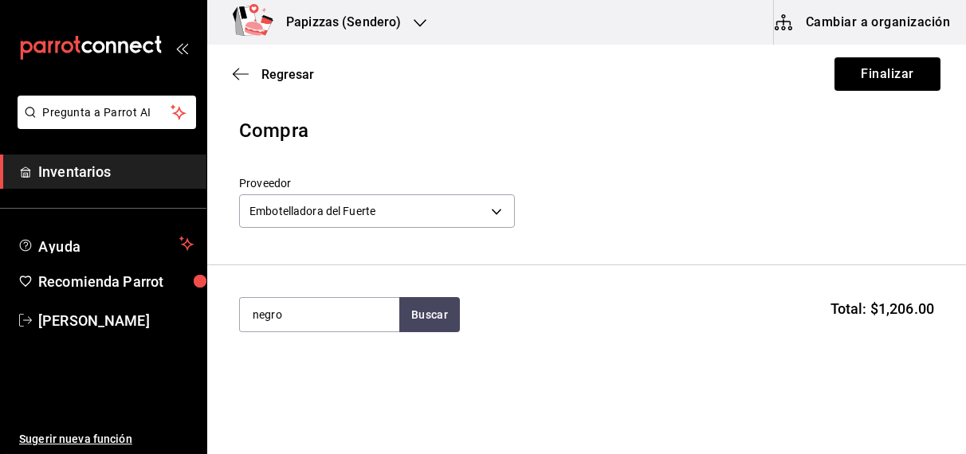
type input "negro"
click at [288, 379] on div "botella 600ml - Embotelladora del Fuerte" at bounding box center [319, 387] width 134 height 33
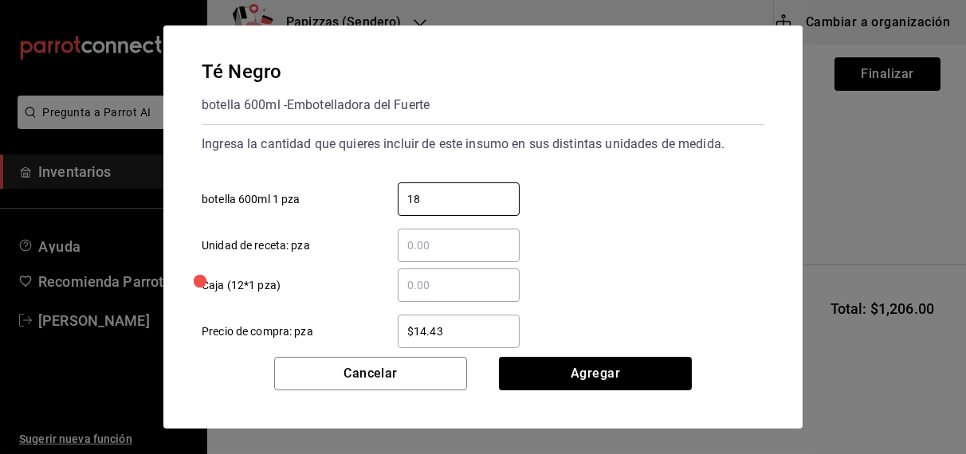
type input "18"
type input "$16.75"
click button "Agregar" at bounding box center [595, 373] width 193 height 33
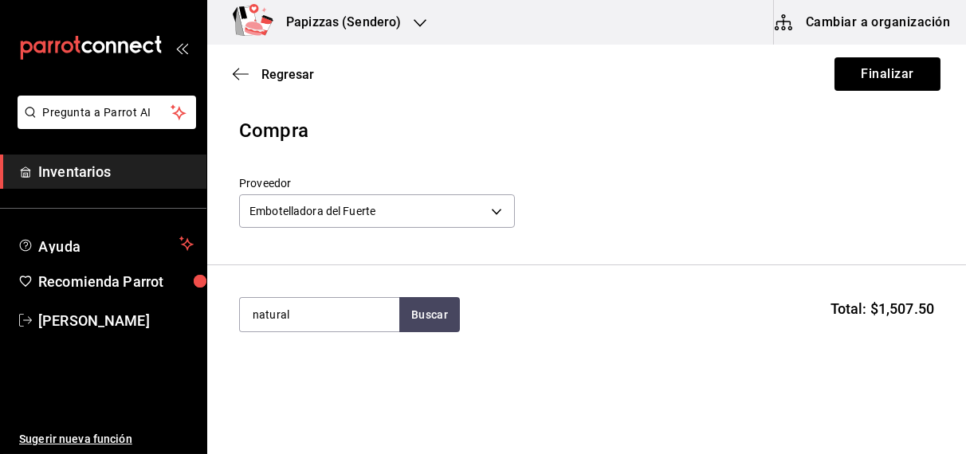
type input "natural"
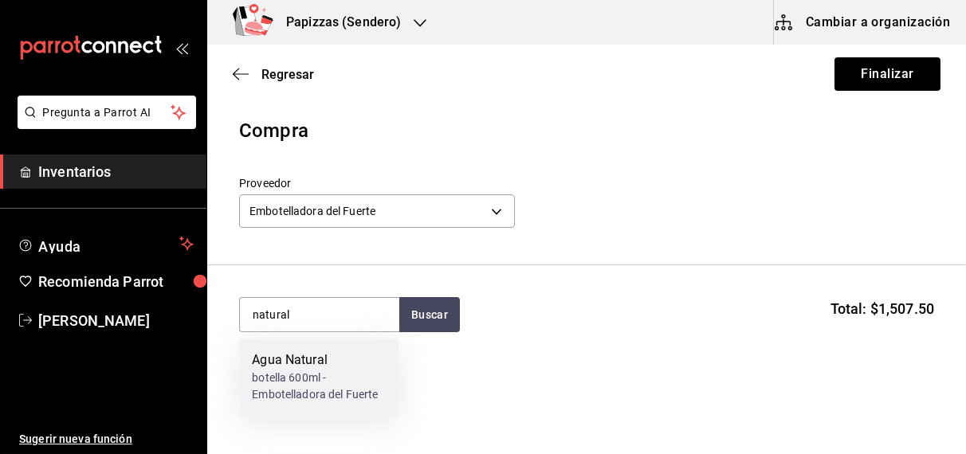
click at [279, 375] on div "botella 600ml - Embotelladora del Fuerte" at bounding box center [319, 387] width 134 height 33
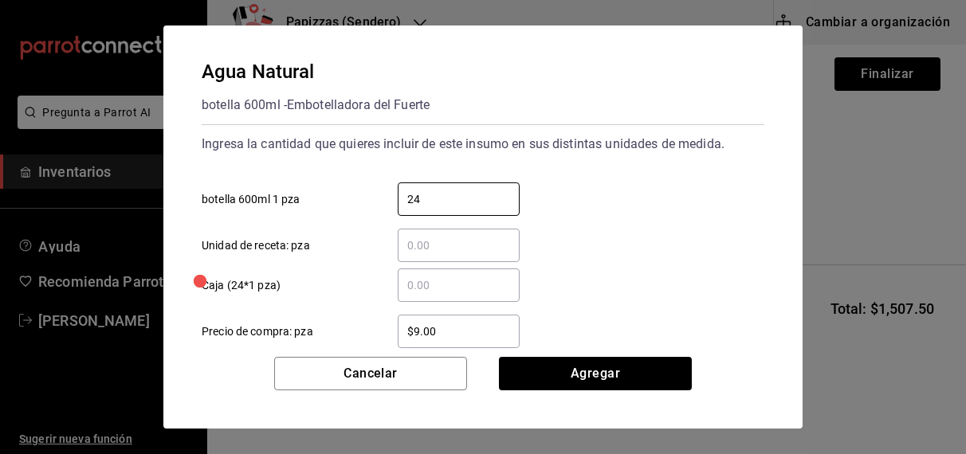
type input "24"
type input "$9.81"
click button "Agregar" at bounding box center [595, 373] width 193 height 33
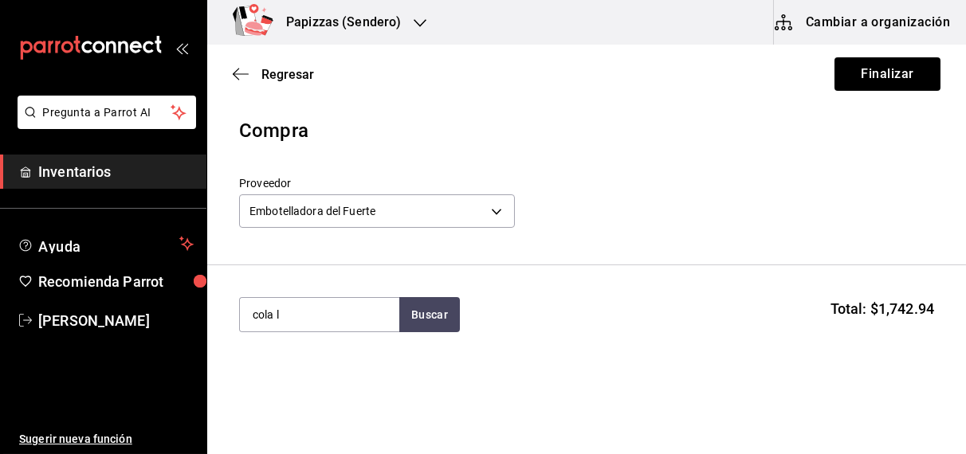
type input "cola l"
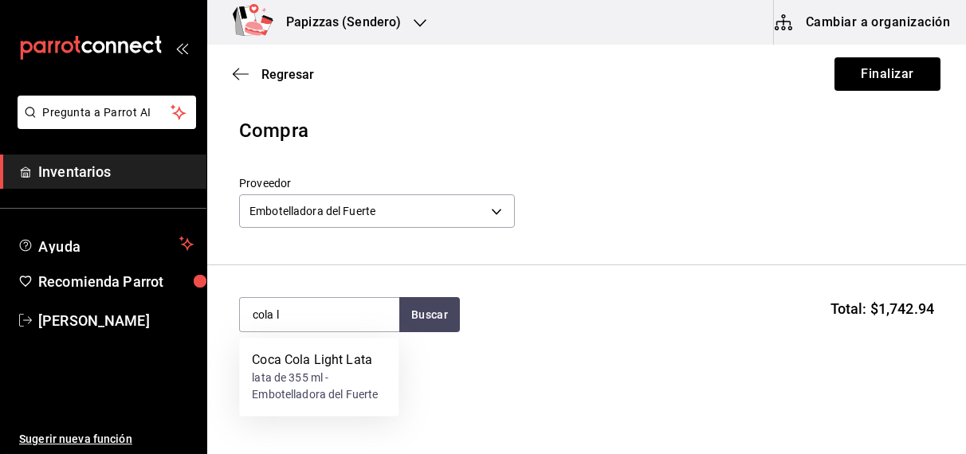
click at [304, 373] on div "lata de 355 ml - Embotelladora del Fuerte" at bounding box center [319, 387] width 134 height 33
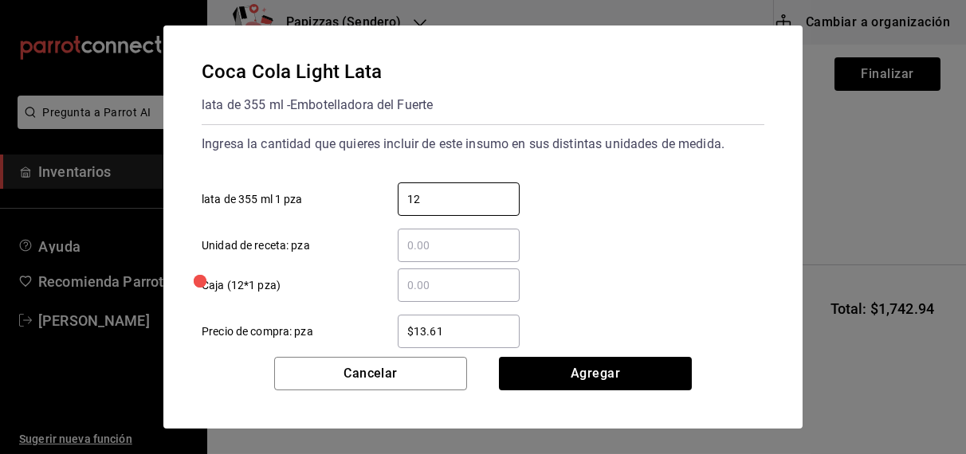
type input "12"
type input "$16.75"
click button "Agregar" at bounding box center [595, 373] width 193 height 33
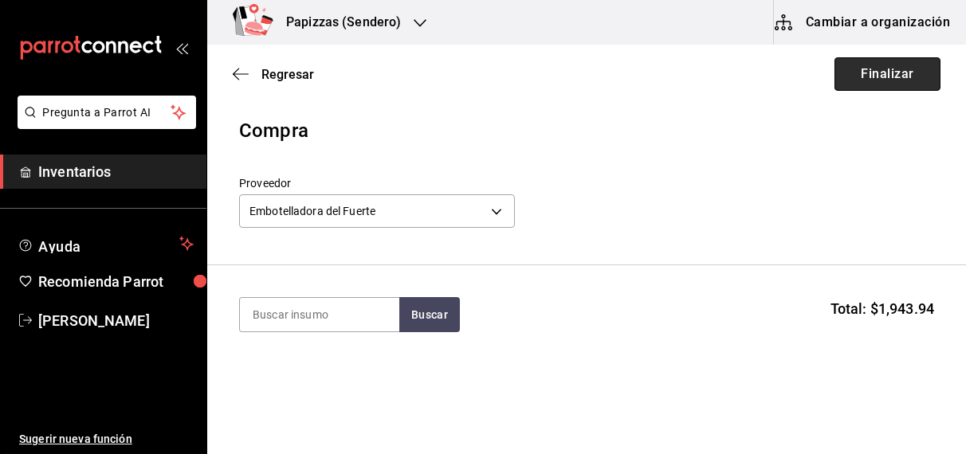
click at [894, 72] on button "Finalizar" at bounding box center [888, 73] width 106 height 33
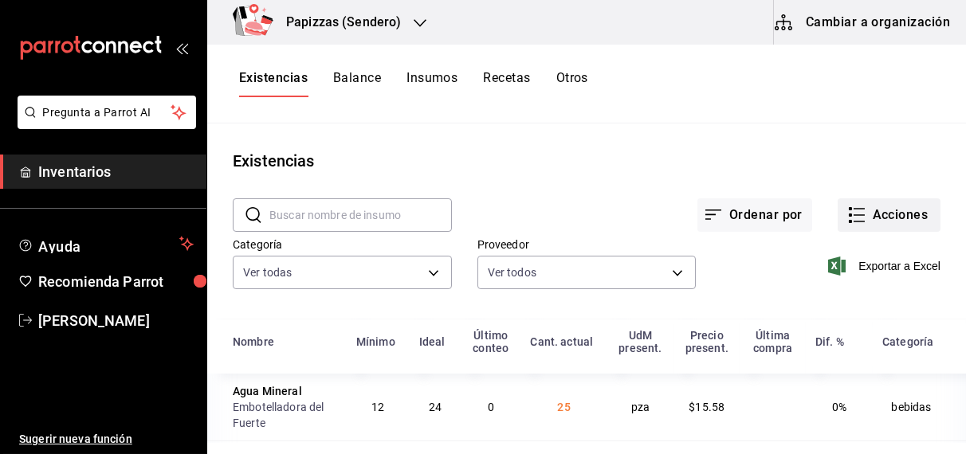
click at [887, 210] on button "Acciones" at bounding box center [889, 214] width 103 height 33
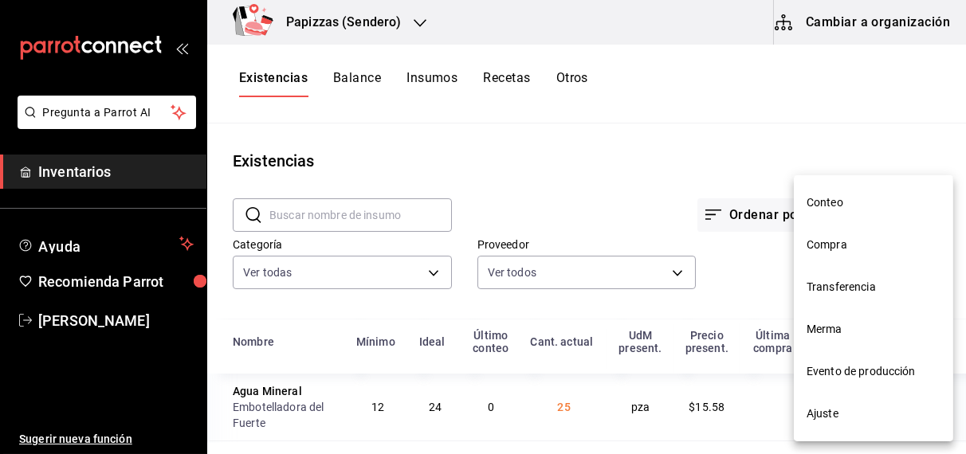
click at [839, 242] on span "Compra" at bounding box center [874, 245] width 134 height 17
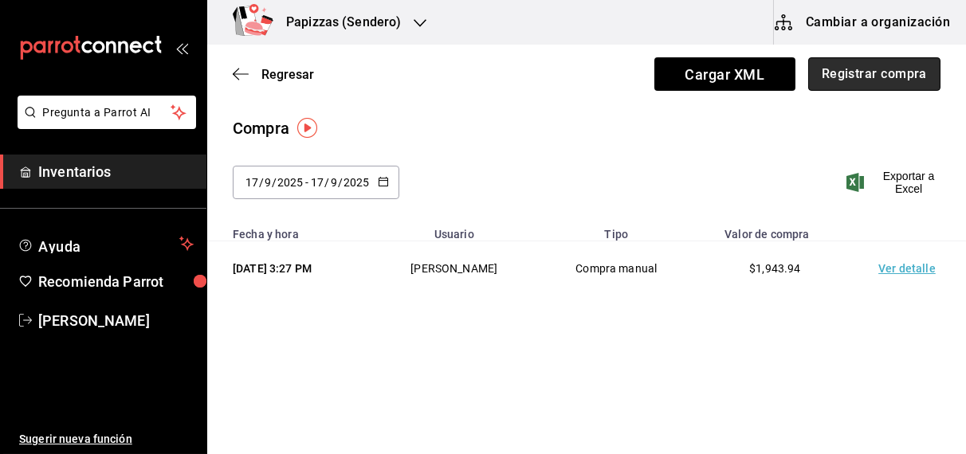
click at [865, 72] on button "Registrar compra" at bounding box center [874, 73] width 132 height 33
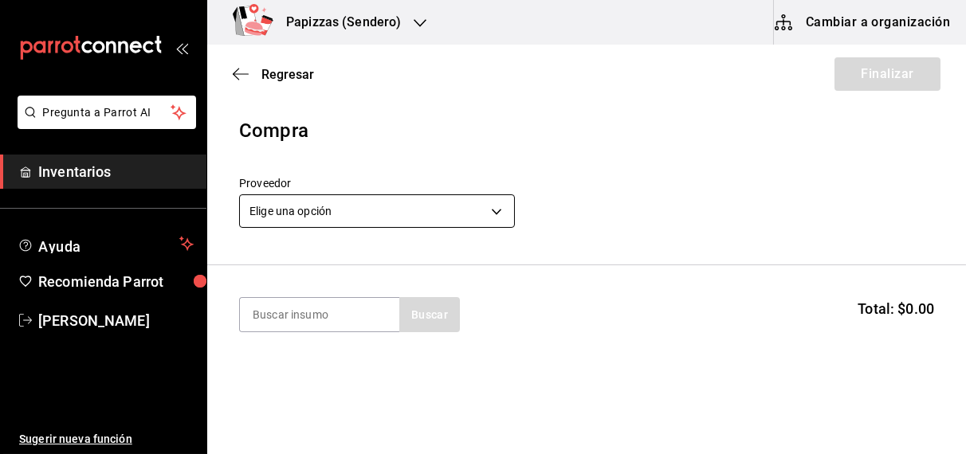
click at [382, 218] on body "Pregunta a Parrot AI Inventarios Ayuda Recomienda Parrot OBDULIA JANNETH CASTRO…" at bounding box center [483, 182] width 966 height 364
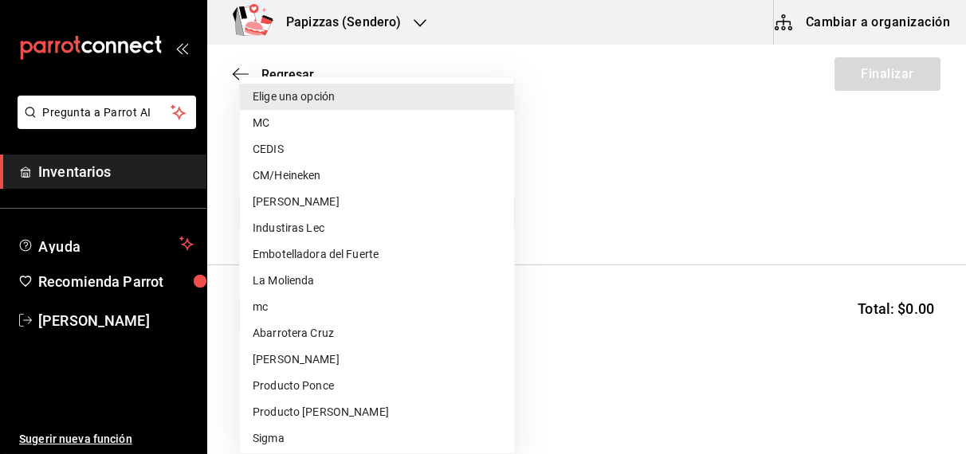
click at [269, 124] on li "MC" at bounding box center [377, 123] width 274 height 26
type input "59259b25-7b15-4529-a17f-fa8ef7e7484a"
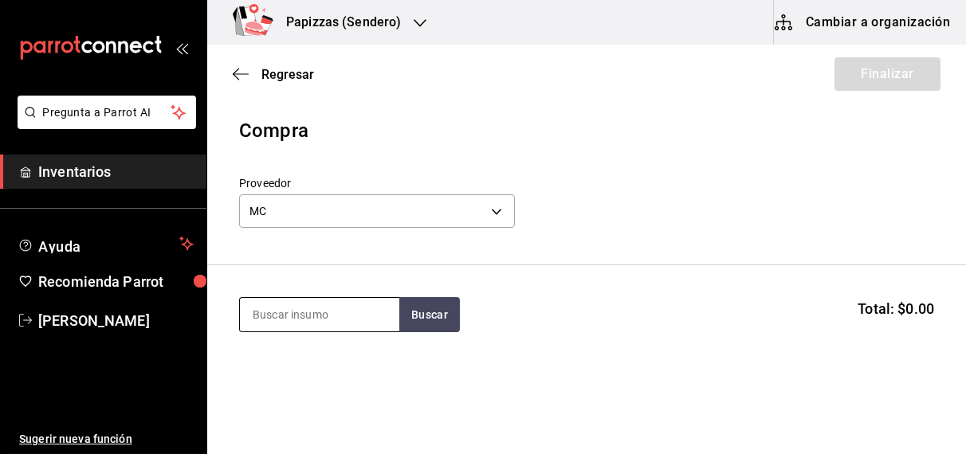
click at [356, 316] on input at bounding box center [319, 314] width 159 height 33
type input "polvo"
click at [270, 363] on div "Polvo" at bounding box center [270, 361] width 37 height 19
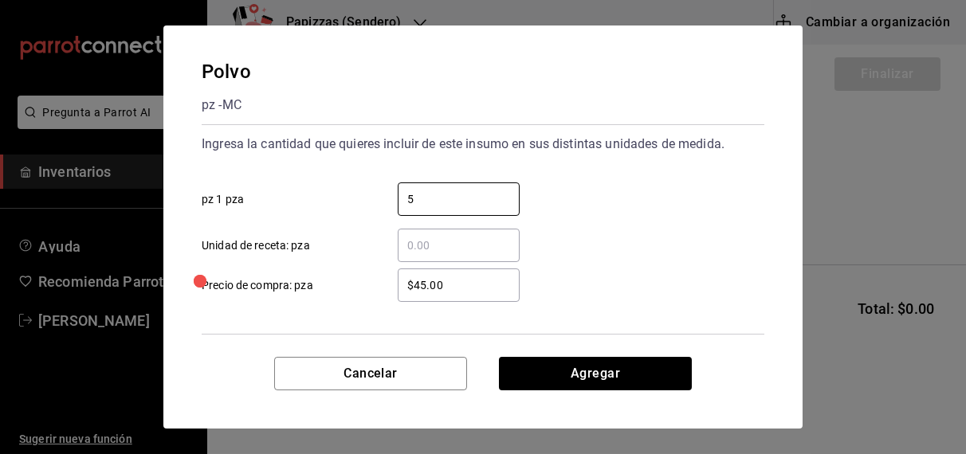
type input "5"
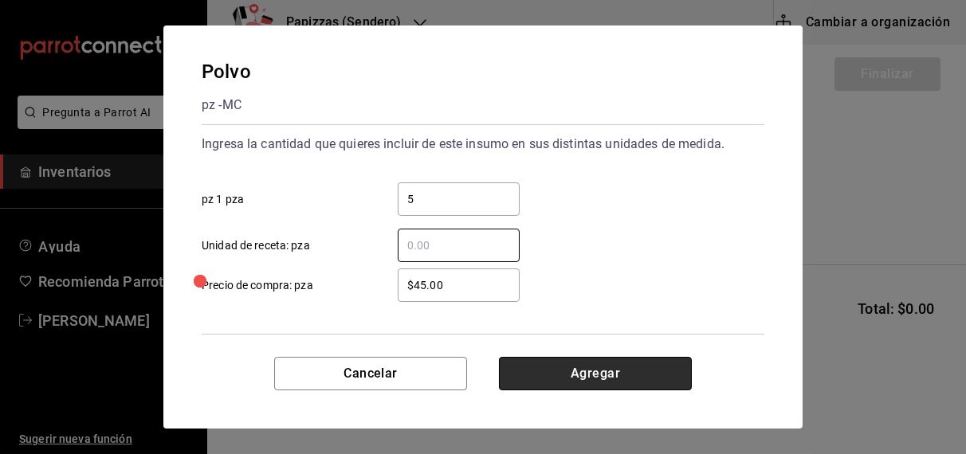
click at [612, 370] on button "Agregar" at bounding box center [595, 373] width 193 height 33
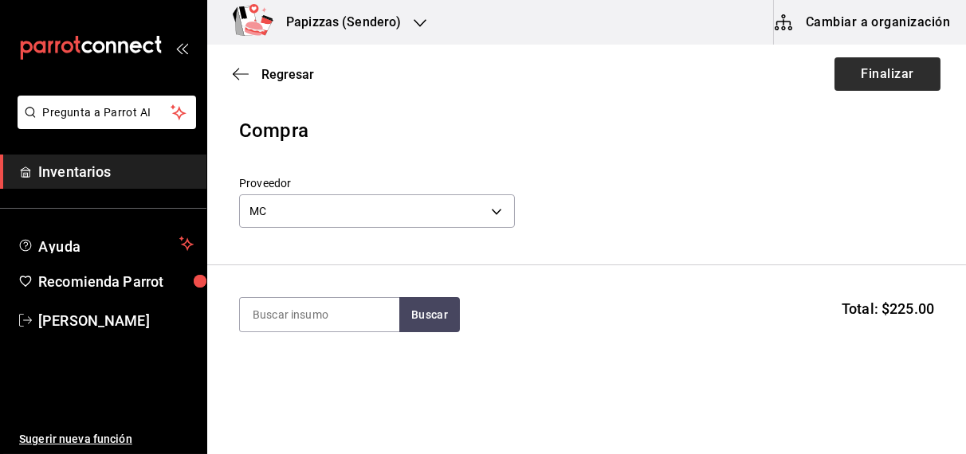
click at [871, 68] on button "Finalizar" at bounding box center [888, 73] width 106 height 33
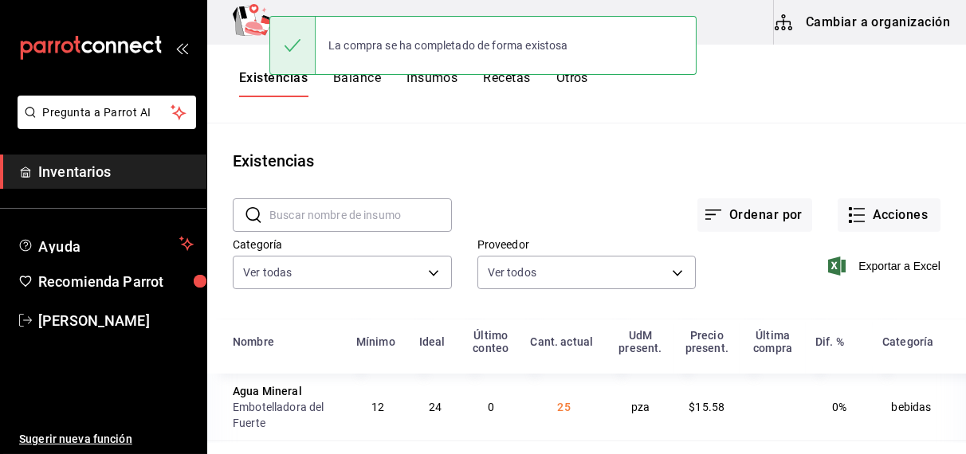
click at [898, 209] on button "Acciones" at bounding box center [889, 214] width 103 height 33
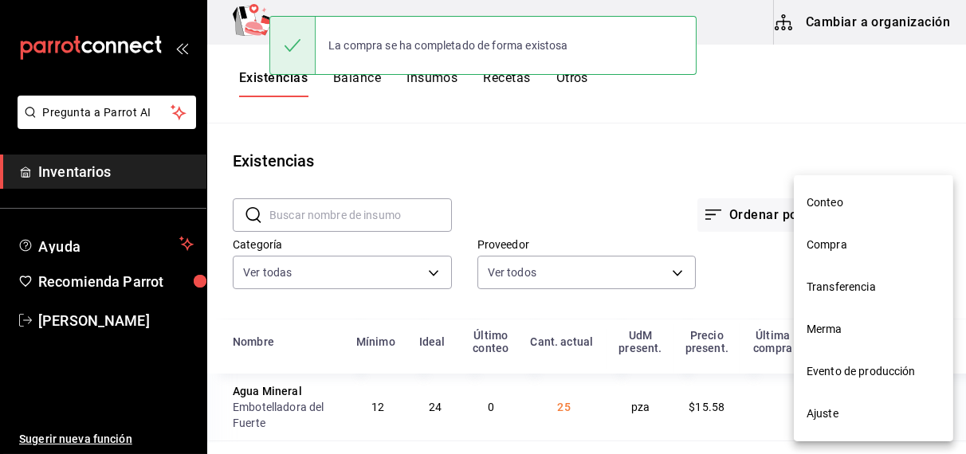
click at [837, 246] on span "Compra" at bounding box center [874, 245] width 134 height 17
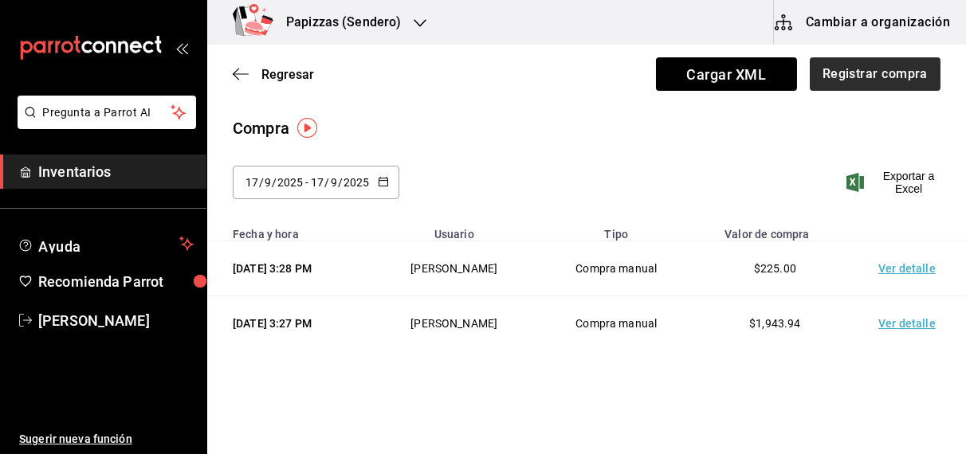
click at [888, 69] on button "Registrar compra" at bounding box center [875, 73] width 131 height 33
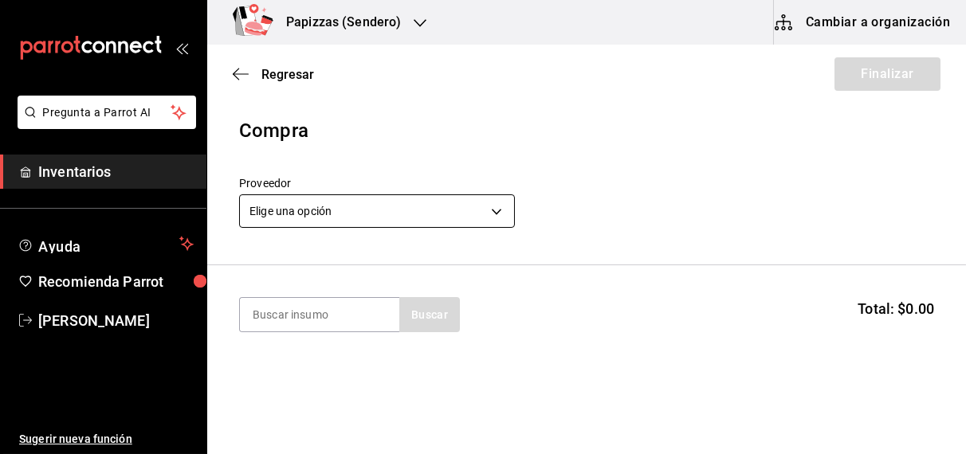
click at [414, 212] on body "Pregunta a Parrot AI Inventarios Ayuda Recomienda Parrot OBDULIA JANNETH CASTRO…" at bounding box center [483, 182] width 966 height 364
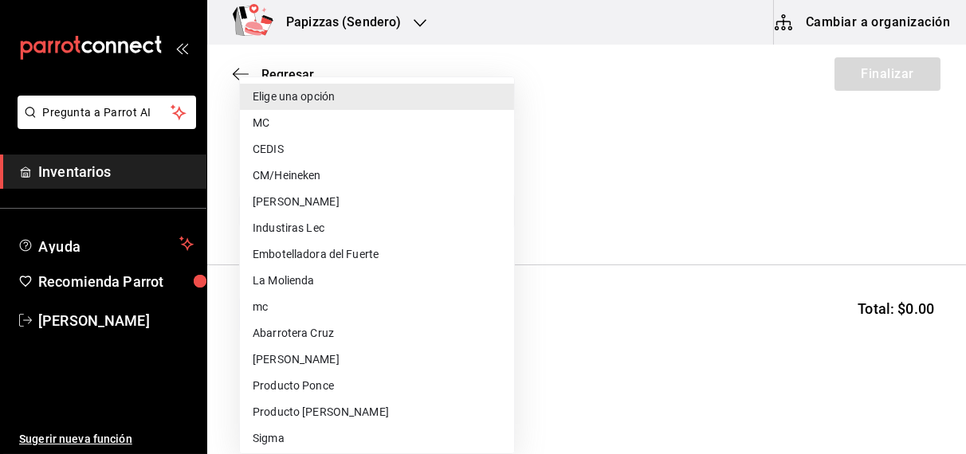
click at [273, 147] on li "CEDIS" at bounding box center [377, 149] width 274 height 26
type input "fd93c39f-859b-4130-830c-b038fbd442a0"
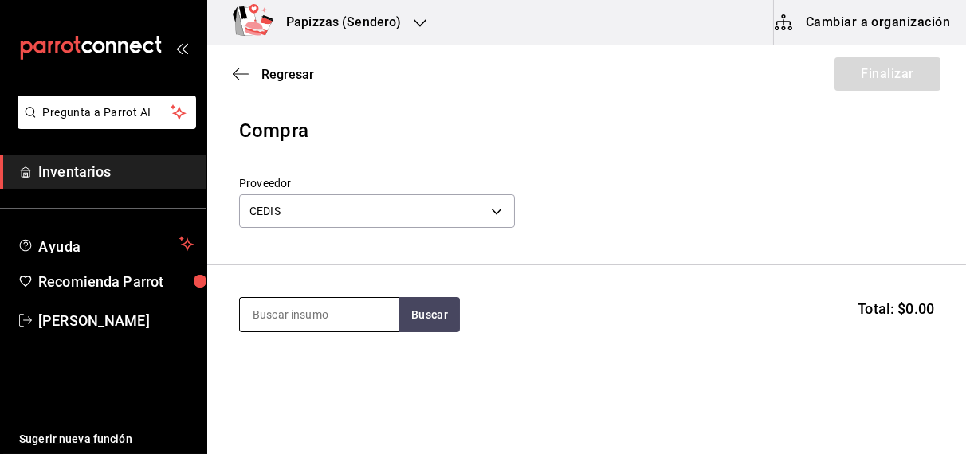
click at [295, 320] on input at bounding box center [319, 314] width 159 height 33
type input "harina"
click at [293, 364] on div "Harina" at bounding box center [309, 361] width 115 height 19
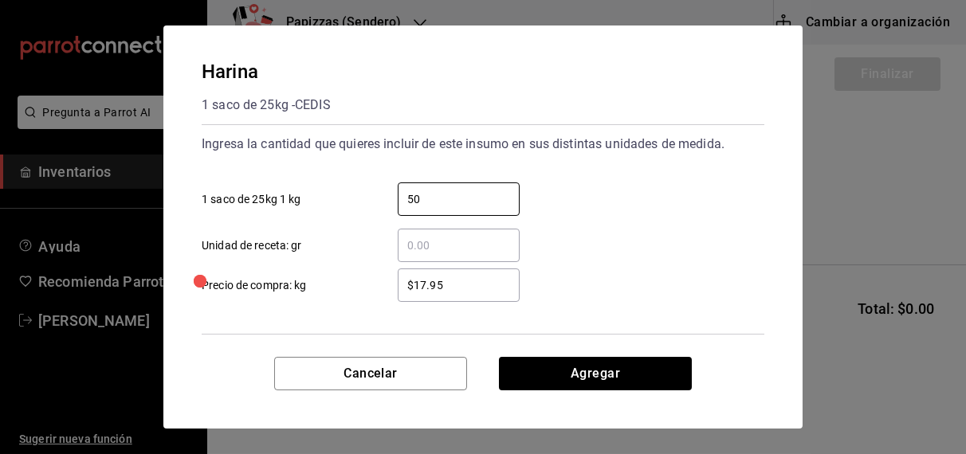
type input "50"
type input "$17.60"
click button "Agregar" at bounding box center [595, 373] width 193 height 33
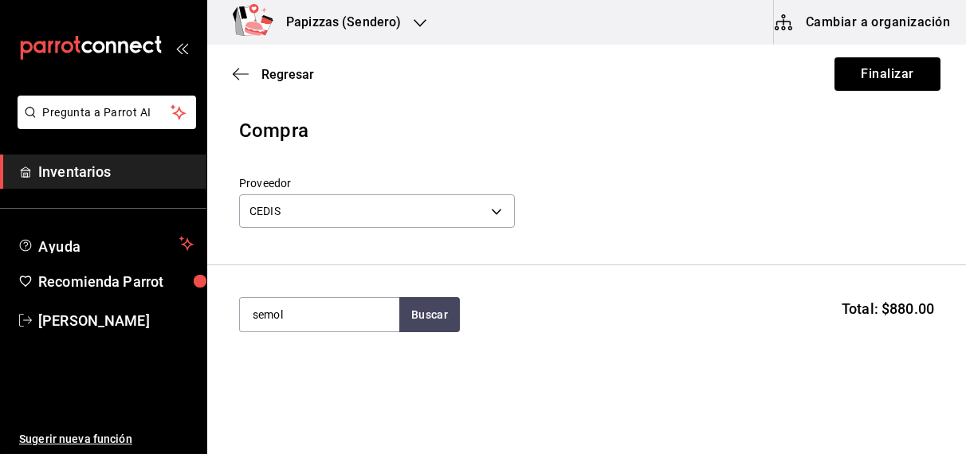
type input "semol"
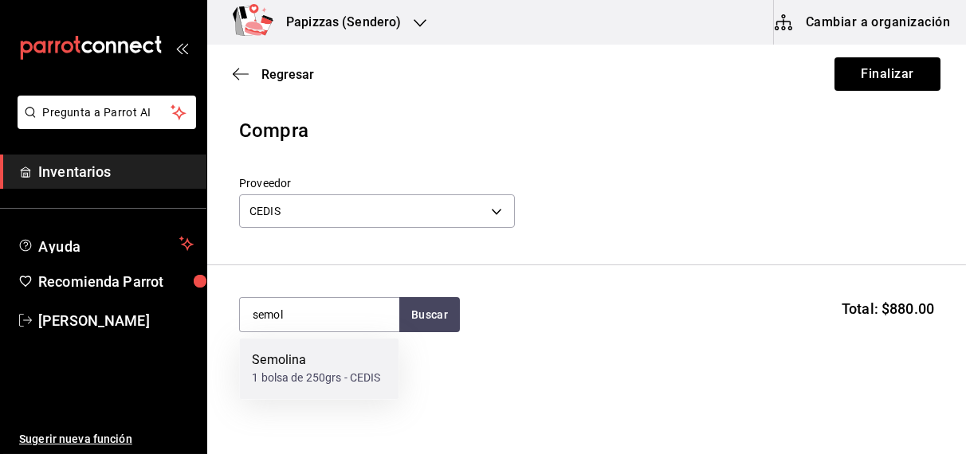
click at [316, 378] on div "1 bolsa de 250grs - CEDIS" at bounding box center [316, 379] width 128 height 17
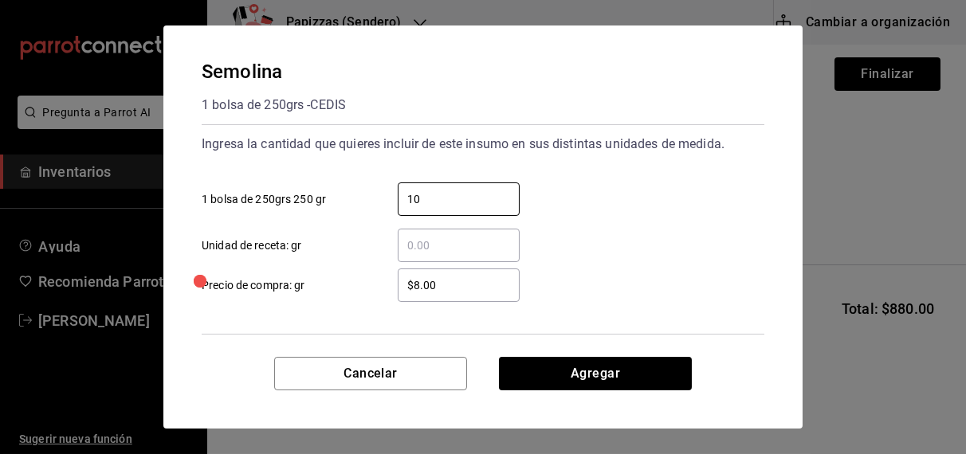
type input "10"
type input "$31.18"
click button "Agregar" at bounding box center [595, 373] width 193 height 33
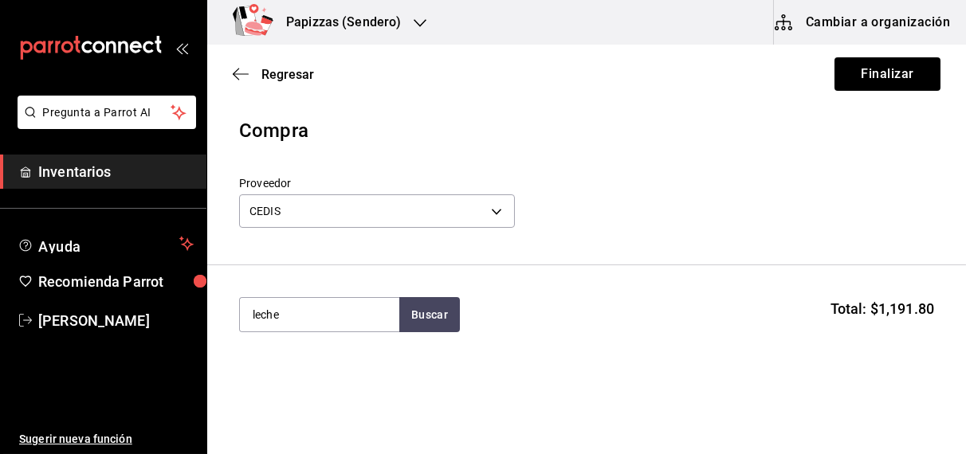
type input "leche"
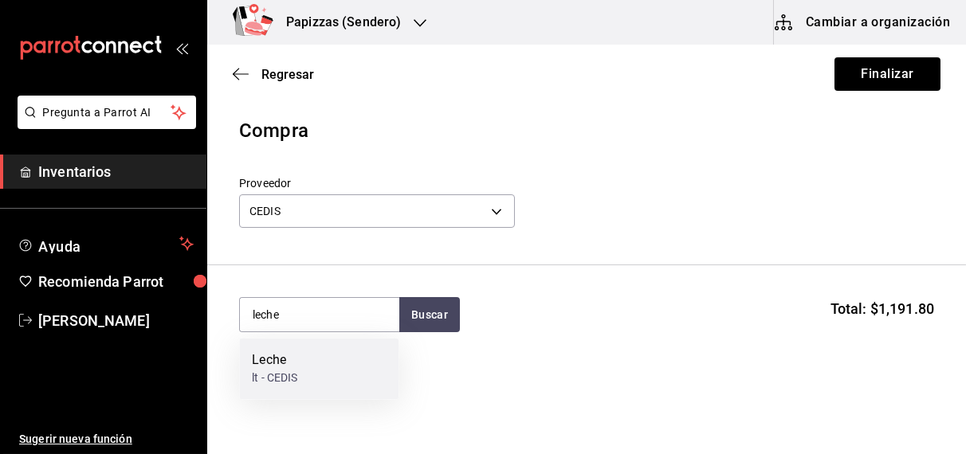
click at [276, 377] on div "lt - CEDIS" at bounding box center [274, 379] width 45 height 17
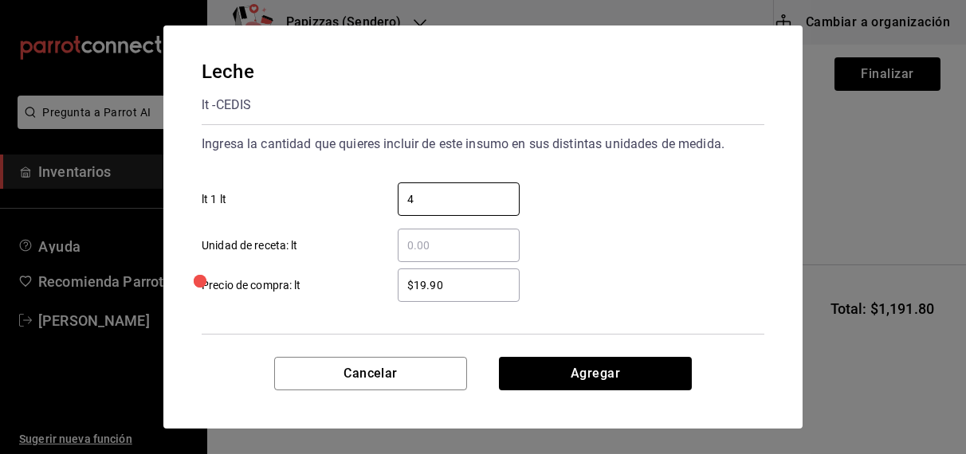
type input "4"
type input "$21.00"
click button "Agregar" at bounding box center [595, 373] width 193 height 33
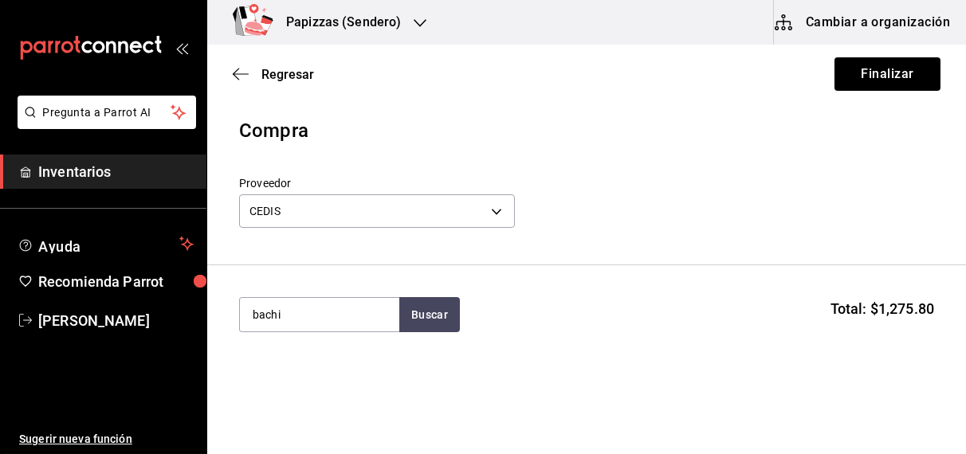
type input "bachi"
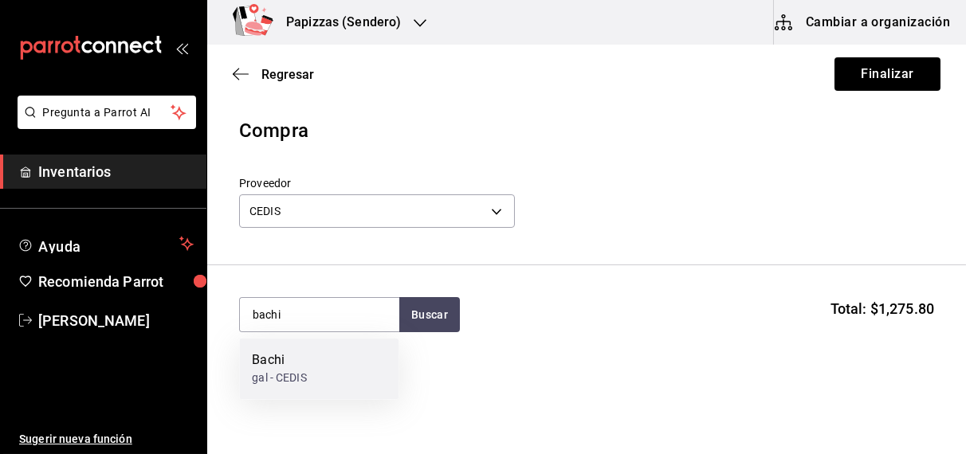
click at [292, 379] on div "gal - CEDIS" at bounding box center [279, 379] width 54 height 17
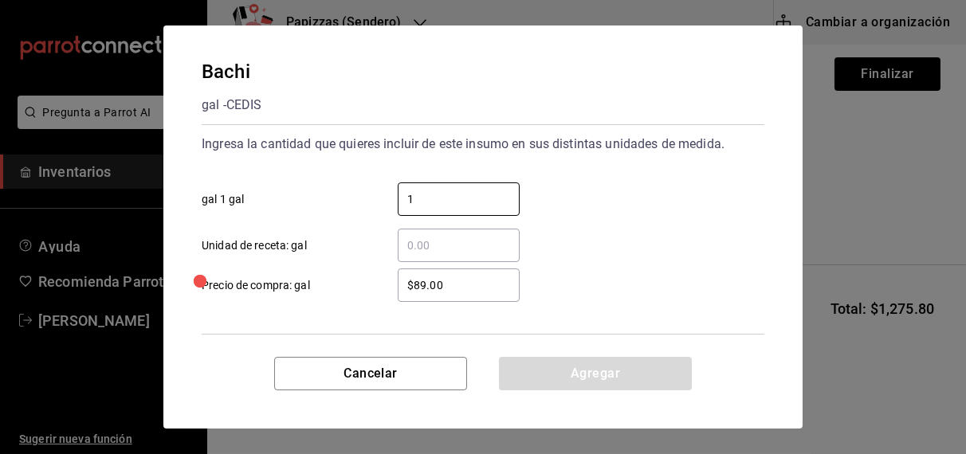
type input "1"
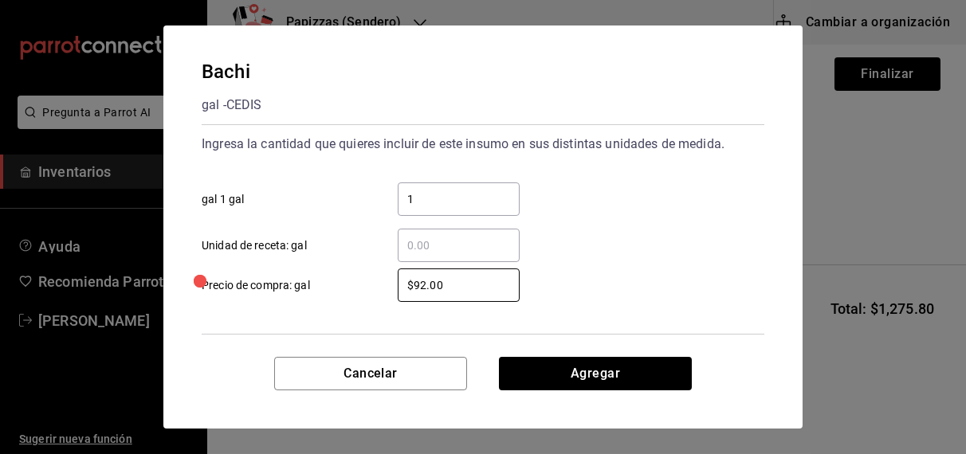
type input "$92.00"
click button "Agregar" at bounding box center [595, 373] width 193 height 33
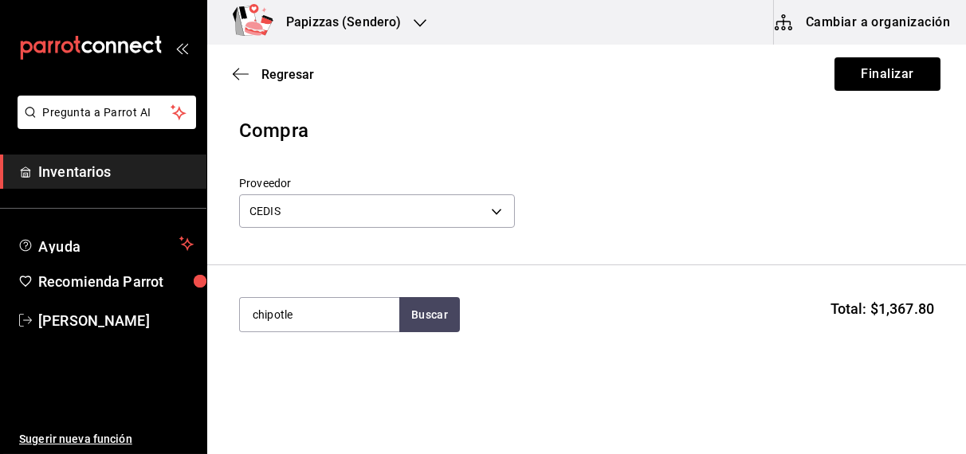
type input "chipotle"
click at [292, 379] on div "1 bolsa 3kg - CEDIS" at bounding box center [300, 379] width 97 height 17
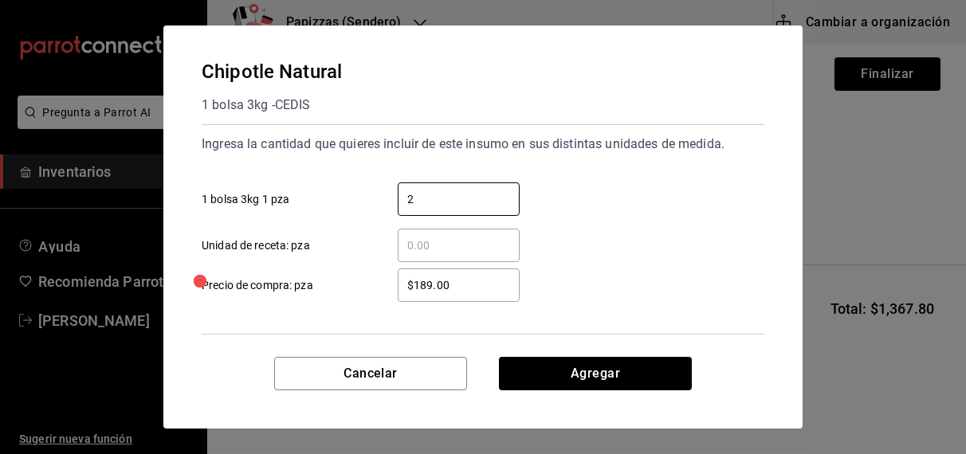
type input "2"
type input "$185.00"
click button "Agregar" at bounding box center [595, 373] width 193 height 33
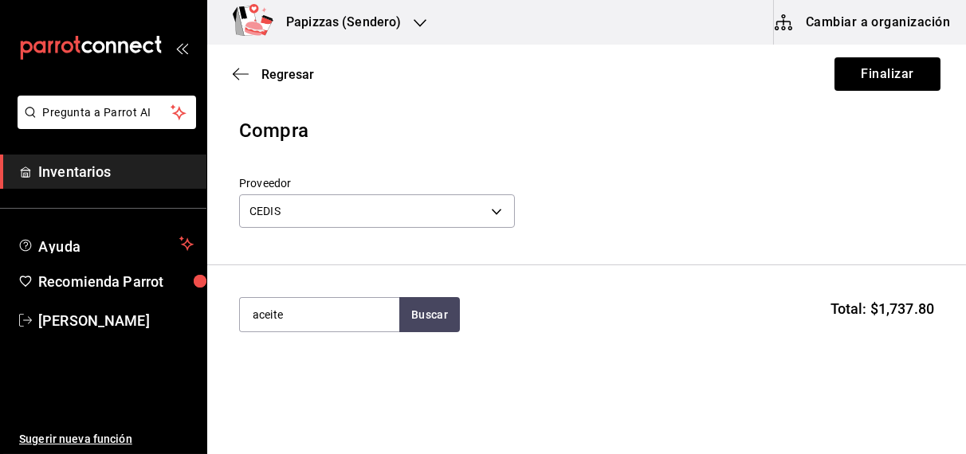
type input "aceite"
click at [290, 371] on div "1 botella de 800ml - CEDIS" at bounding box center [317, 379] width 131 height 17
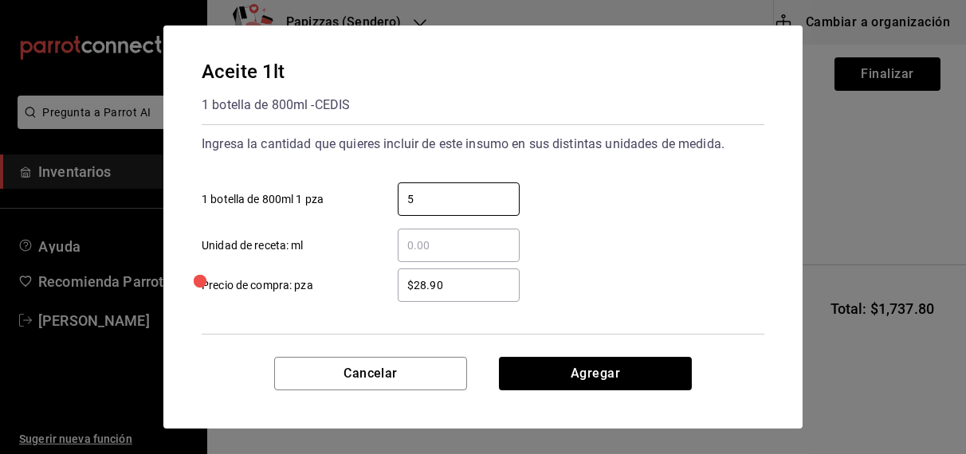
type input "5"
type input "$33.50"
click button "Agregar" at bounding box center [595, 373] width 193 height 33
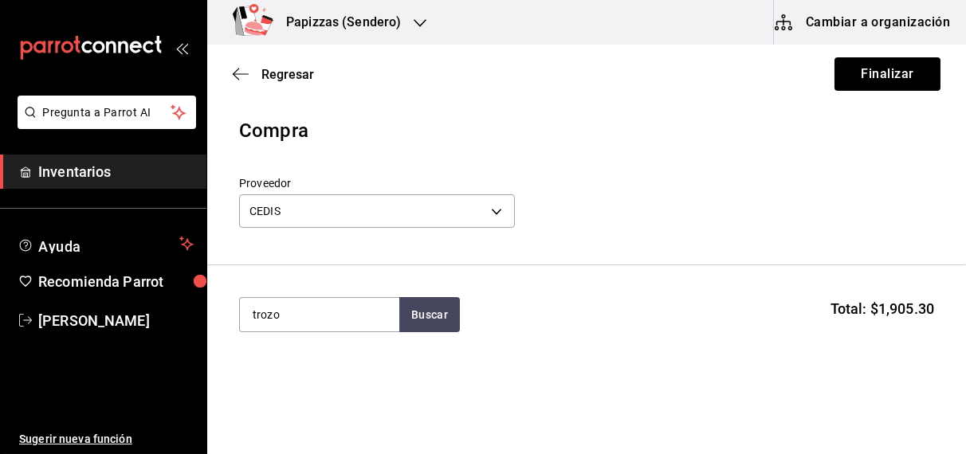
type input "trozo"
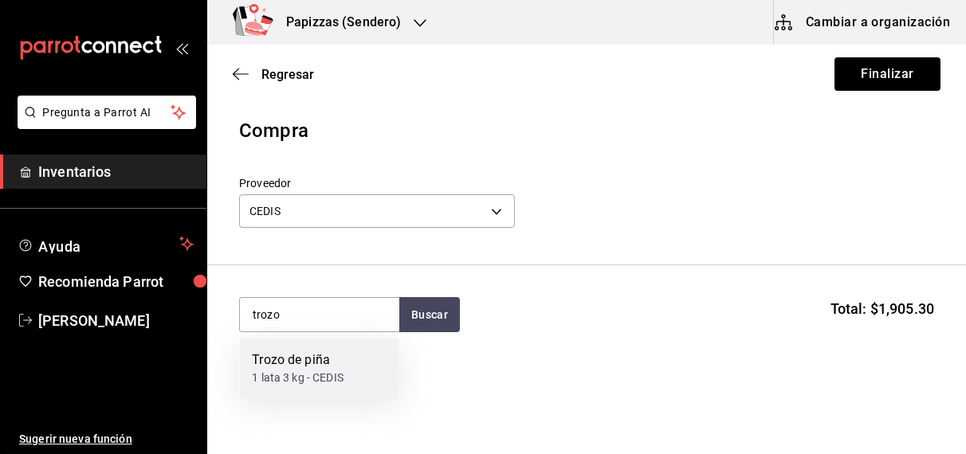
click at [271, 378] on div "1 lata 3 kg - CEDIS" at bounding box center [298, 379] width 92 height 17
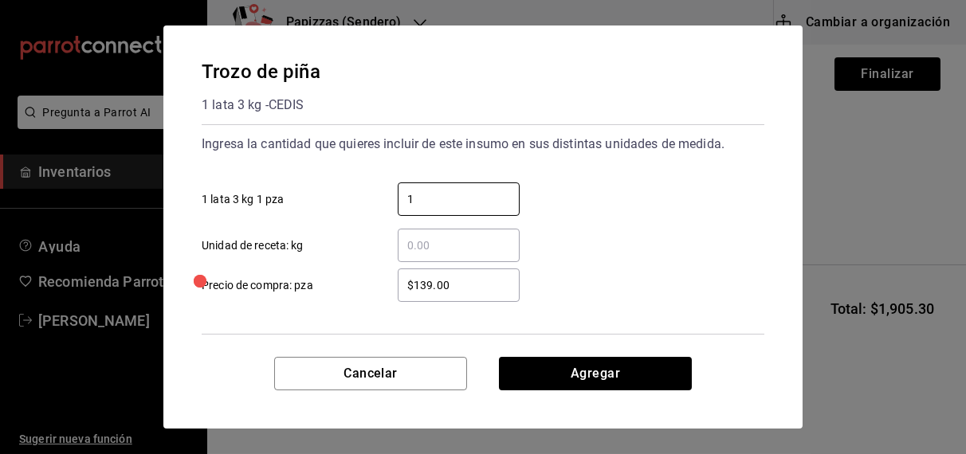
type input "1"
type input "$159.00"
click button "Agregar" at bounding box center [595, 373] width 193 height 33
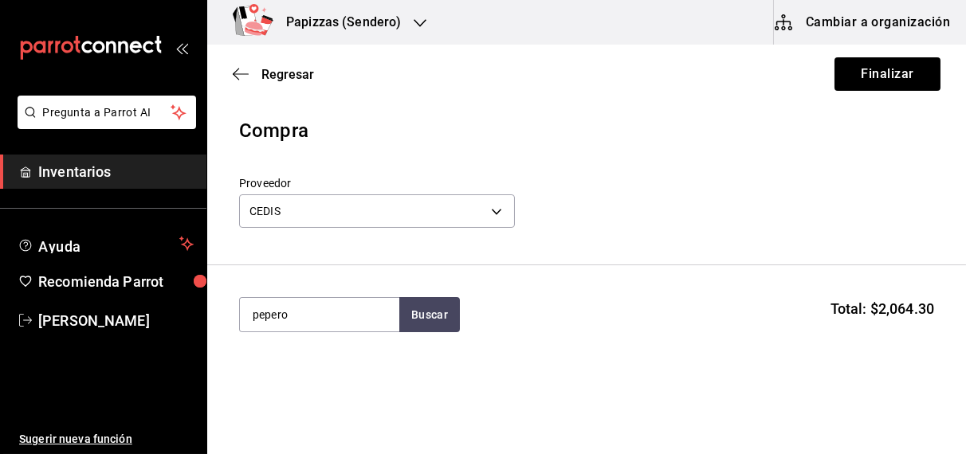
type input "pepero"
click at [271, 378] on div "1 bolsa de 2.27kg - CEDIS" at bounding box center [316, 379] width 128 height 17
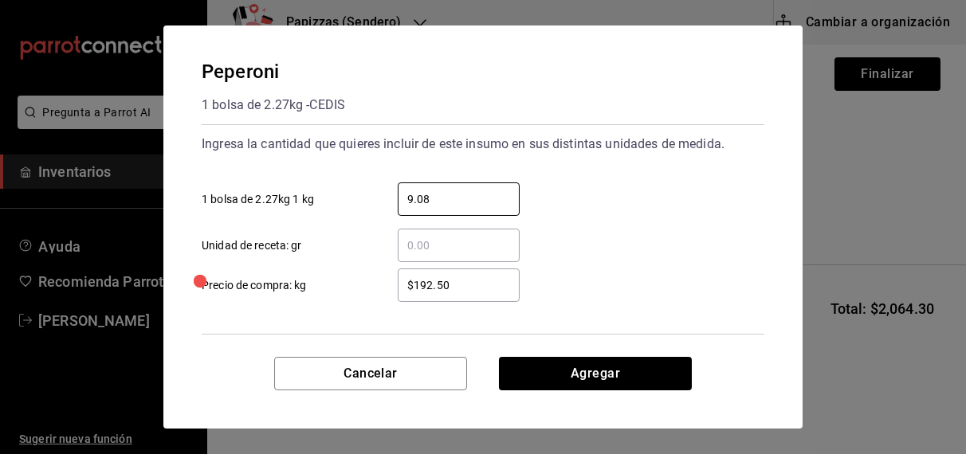
type input "9.08"
type input "$192.00"
click button "Agregar" at bounding box center [595, 373] width 193 height 33
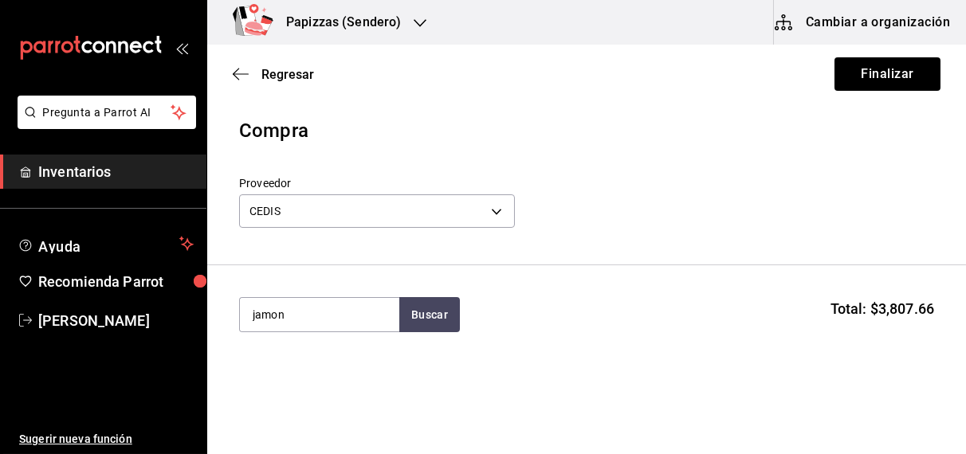
type input "jamon"
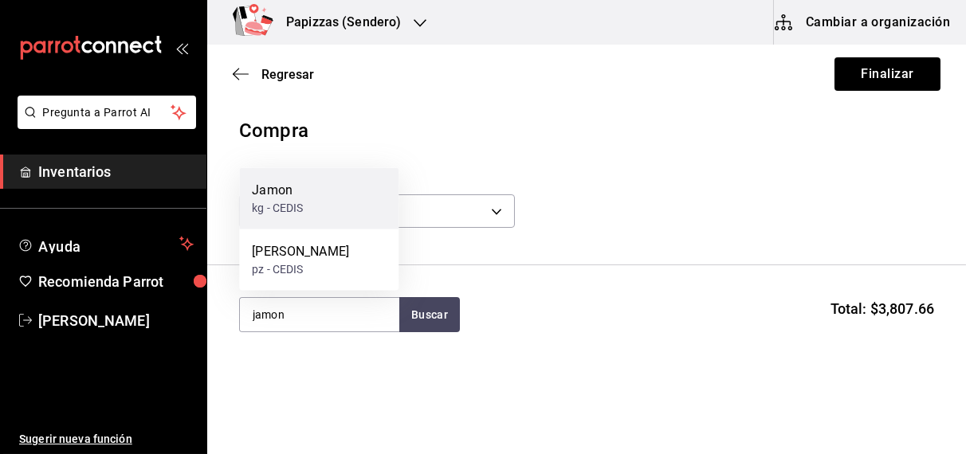
click at [289, 206] on div "kg - CEDIS" at bounding box center [277, 208] width 51 height 17
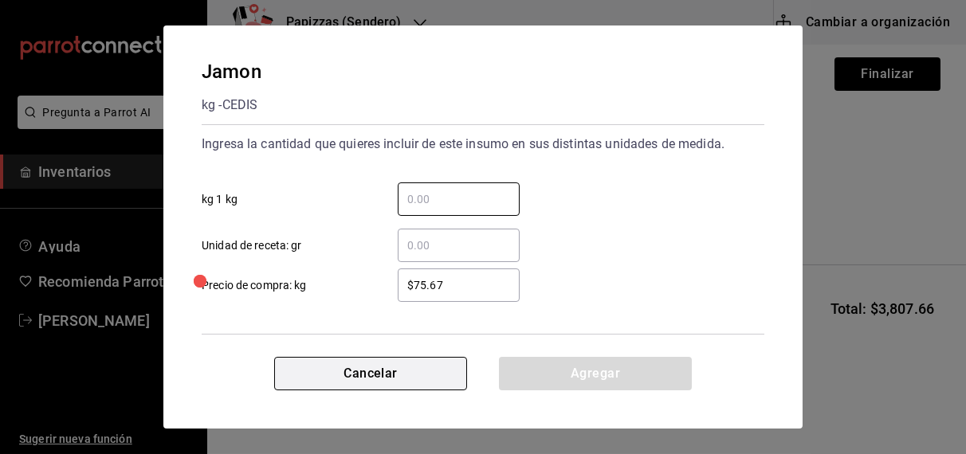
click at [378, 377] on button "Cancelar" at bounding box center [370, 373] width 193 height 33
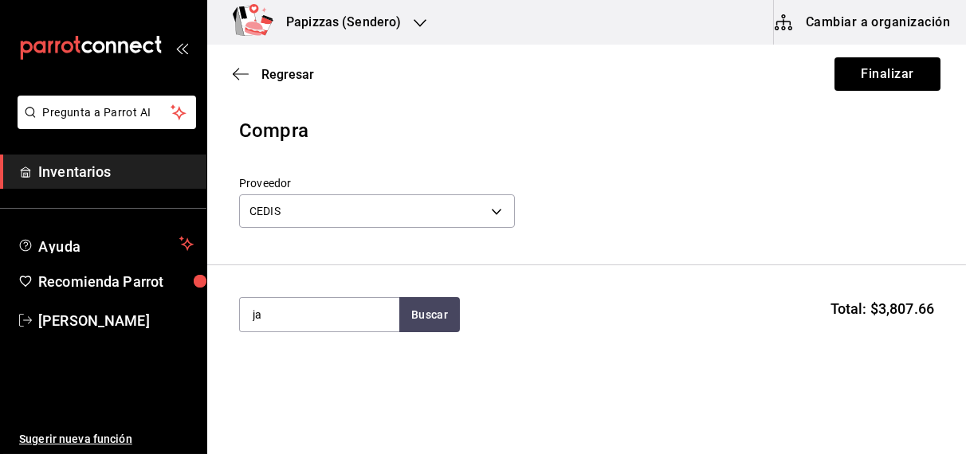
type input "j"
type input "serra"
click at [285, 379] on div "pz - CEDIS" at bounding box center [300, 379] width 97 height 17
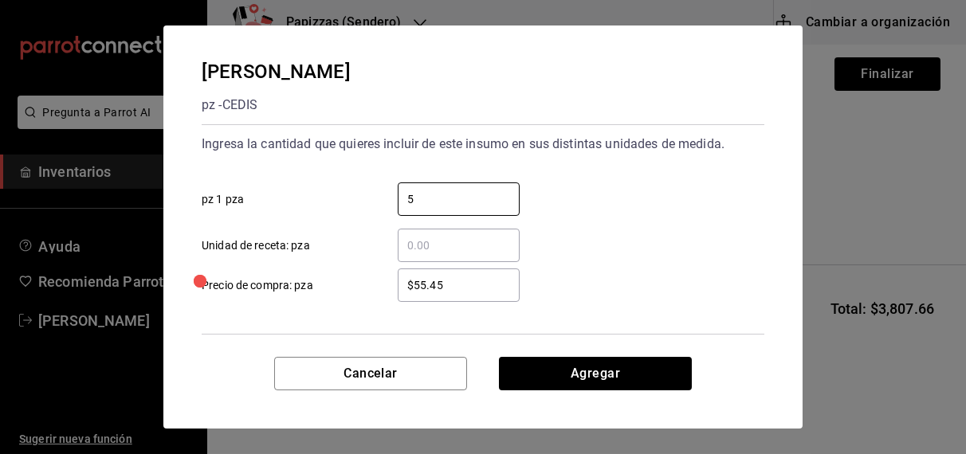
type input "5"
type input "$55.40"
click button "Agregar" at bounding box center [595, 373] width 193 height 33
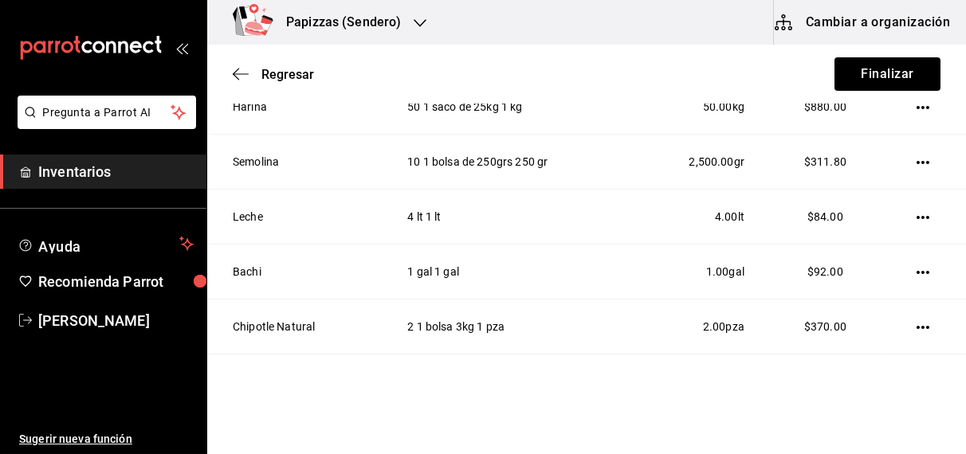
scroll to position [566, 0]
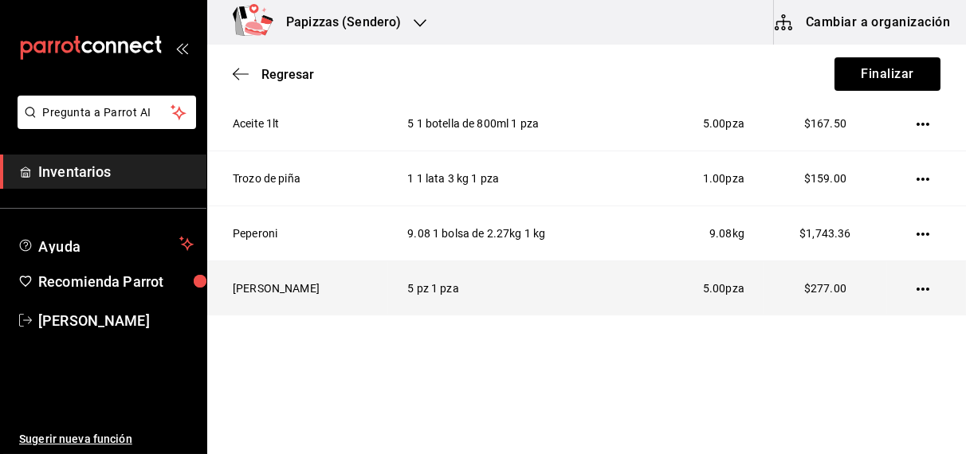
click at [917, 288] on icon "button" at bounding box center [923, 289] width 13 height 3
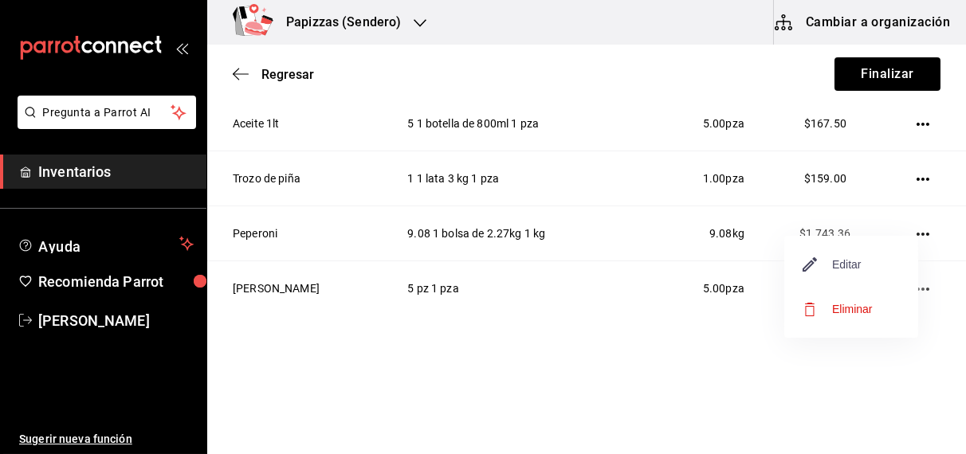
click at [856, 264] on span "Editar" at bounding box center [833, 264] width 58 height 19
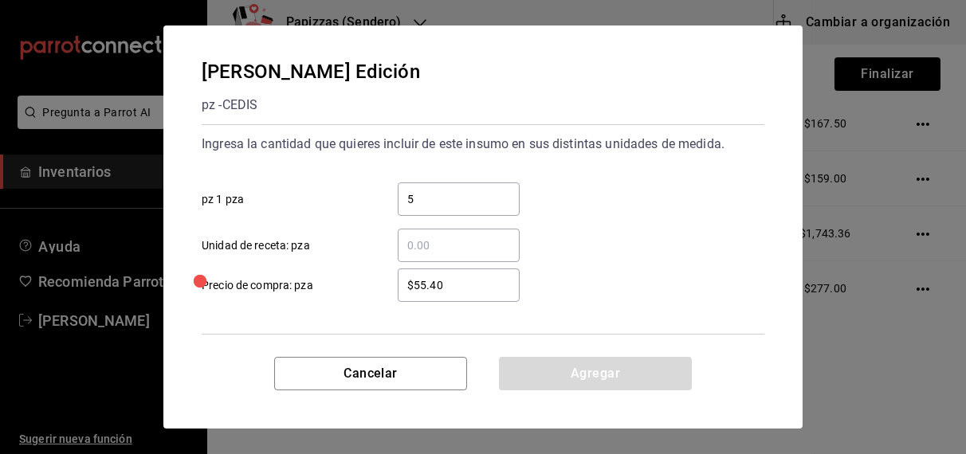
click at [486, 201] on input "5" at bounding box center [459, 199] width 122 height 19
type input "2"
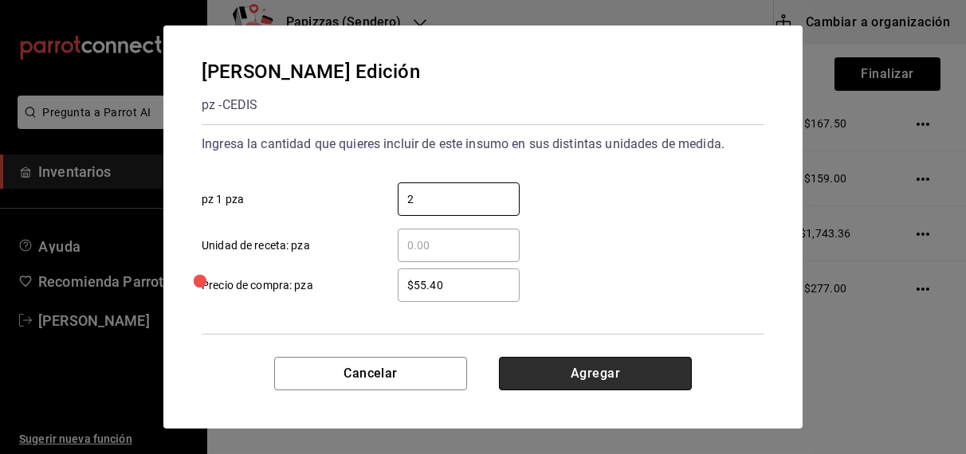
click at [552, 373] on button "Agregar" at bounding box center [595, 373] width 193 height 33
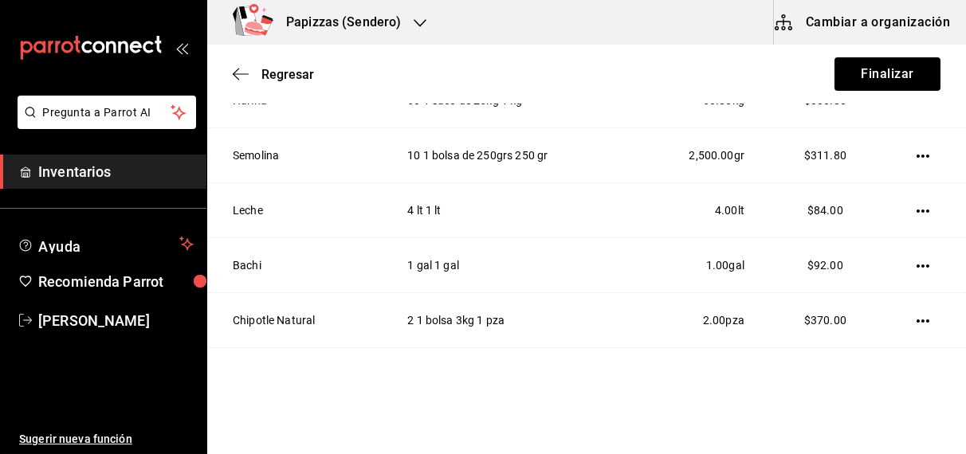
scroll to position [0, 0]
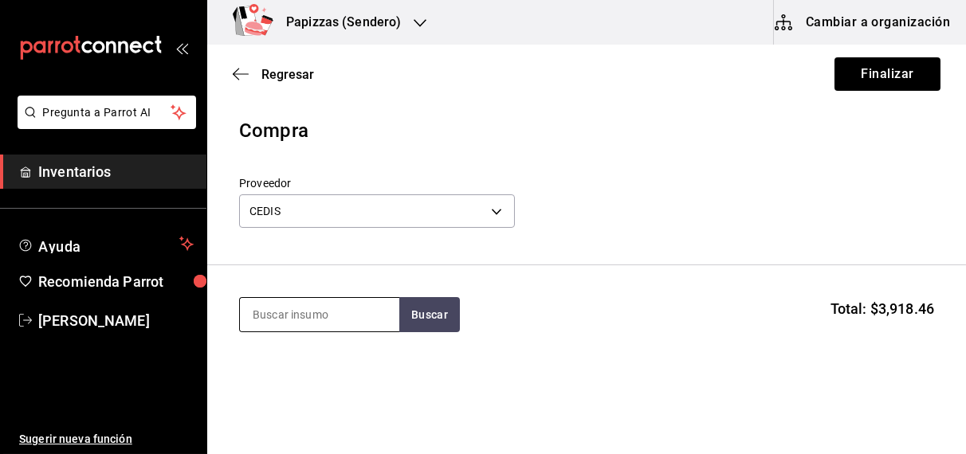
click at [297, 315] on input at bounding box center [319, 314] width 159 height 33
type input "chilorio"
click at [290, 379] on div "kg - CEDIS" at bounding box center [277, 379] width 51 height 17
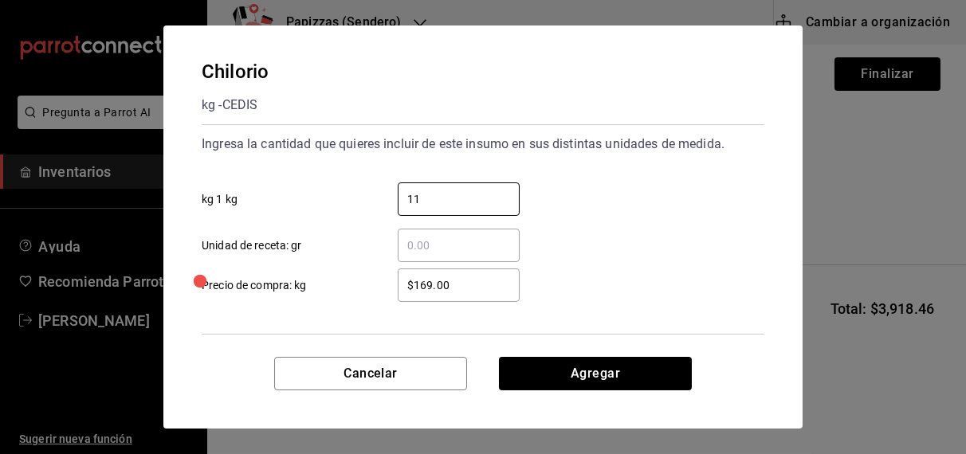
type input "11"
type input "$167"
click at [472, 193] on input "11" at bounding box center [459, 199] width 122 height 19
type input "11"
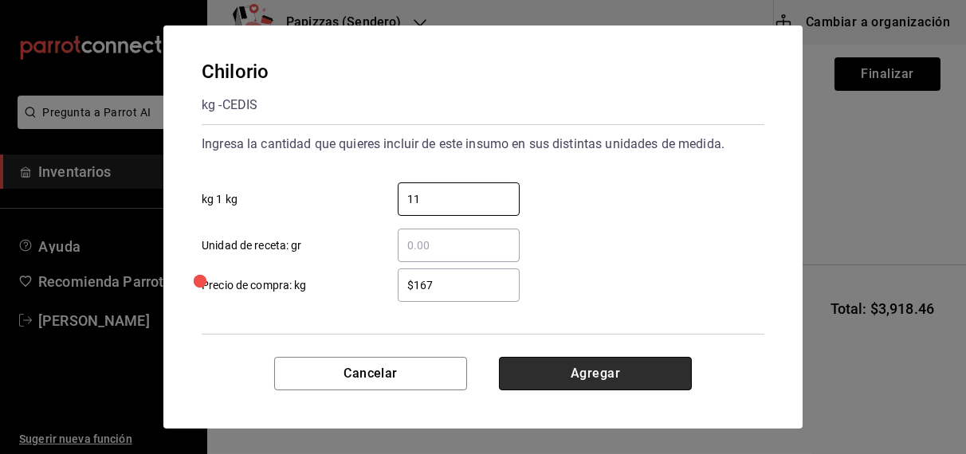
click at [608, 363] on button "Agregar" at bounding box center [595, 373] width 193 height 33
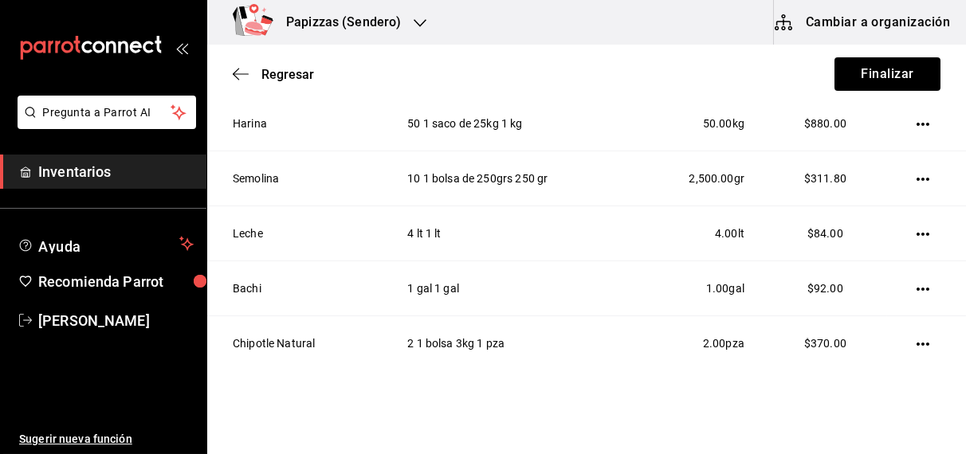
scroll to position [621, 0]
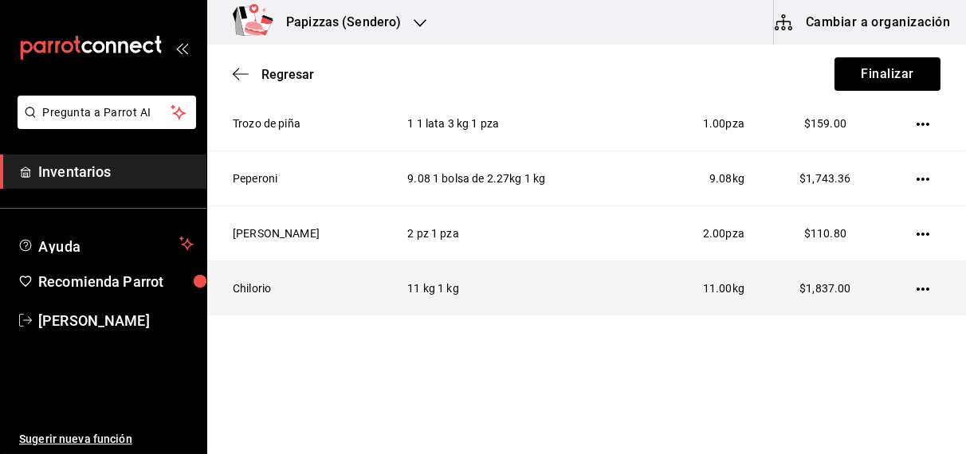
click at [917, 288] on icon "button" at bounding box center [923, 289] width 13 height 3
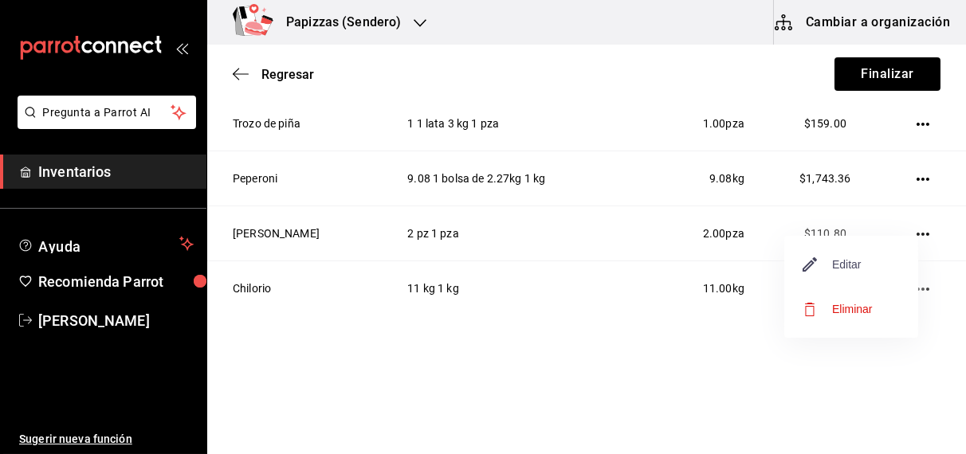
click at [856, 259] on span "Editar" at bounding box center [833, 264] width 58 height 19
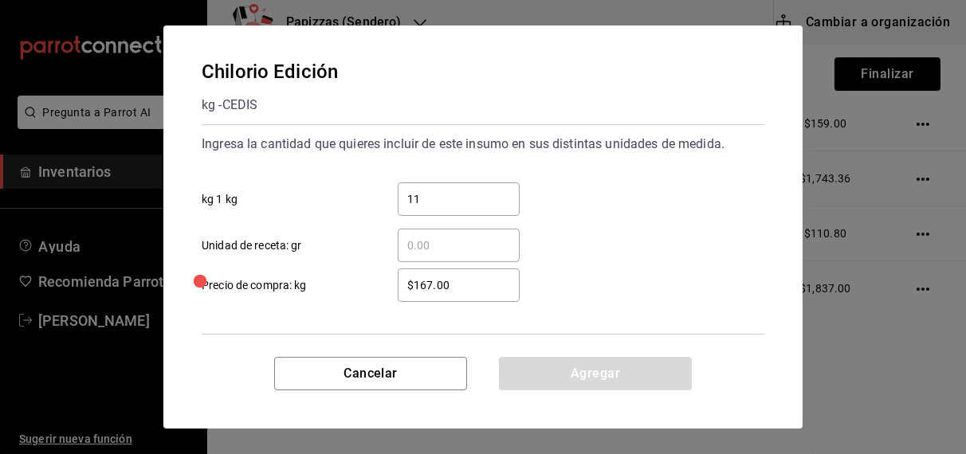
click at [464, 201] on input "11" at bounding box center [459, 199] width 122 height 19
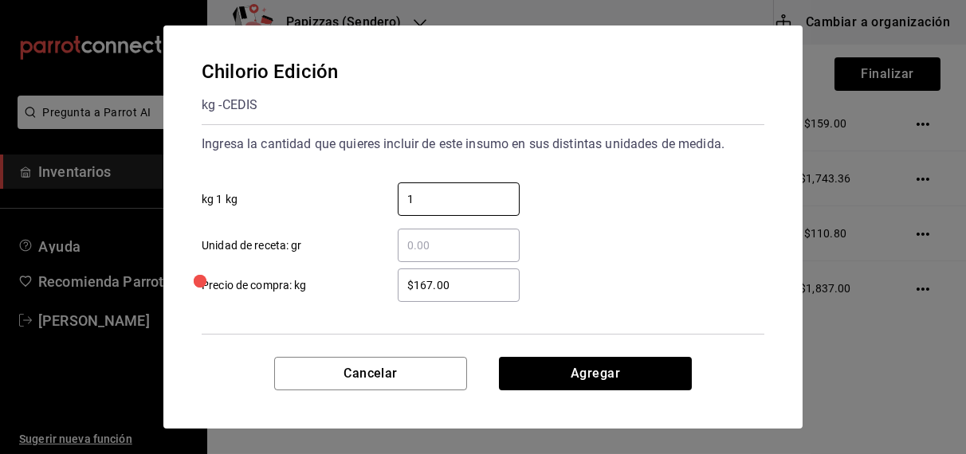
type input "1"
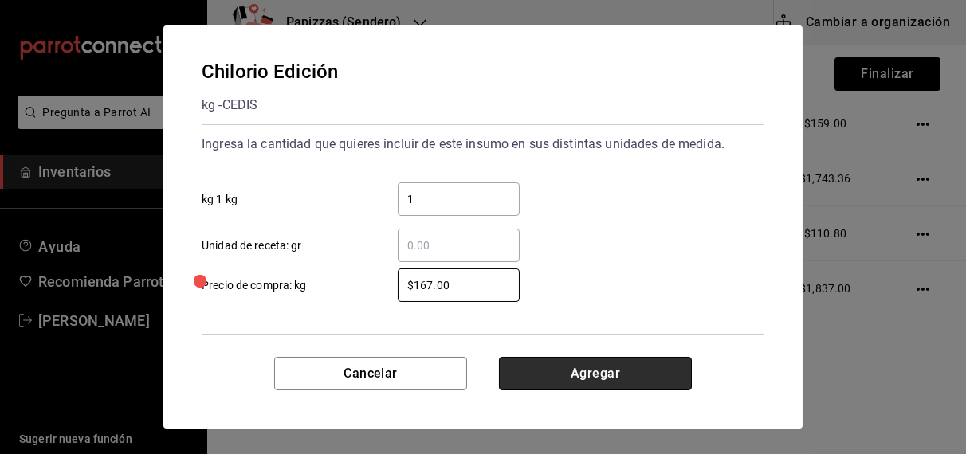
click at [606, 383] on button "Agregar" at bounding box center [595, 373] width 193 height 33
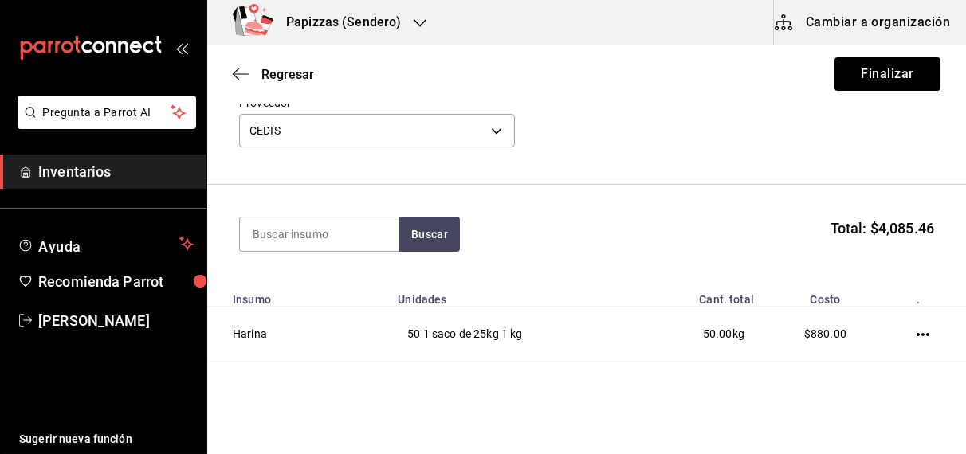
scroll to position [0, 0]
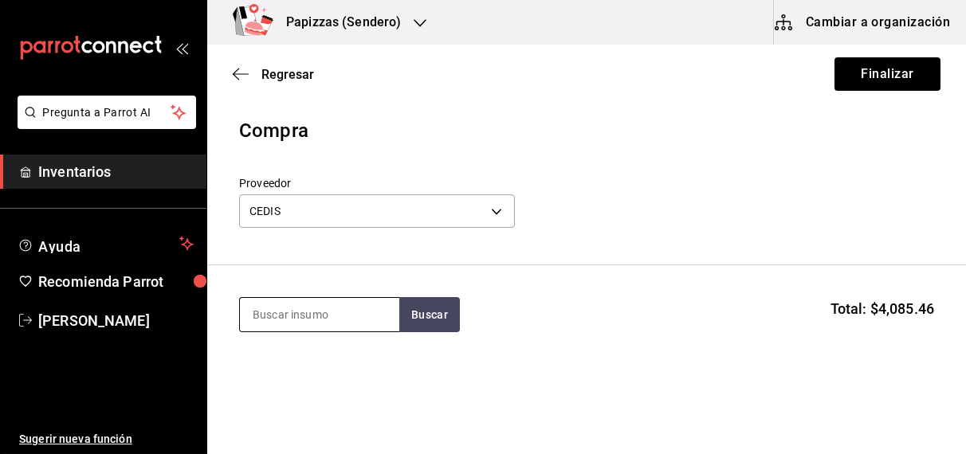
click at [299, 313] on input at bounding box center [319, 314] width 159 height 33
type input "queso"
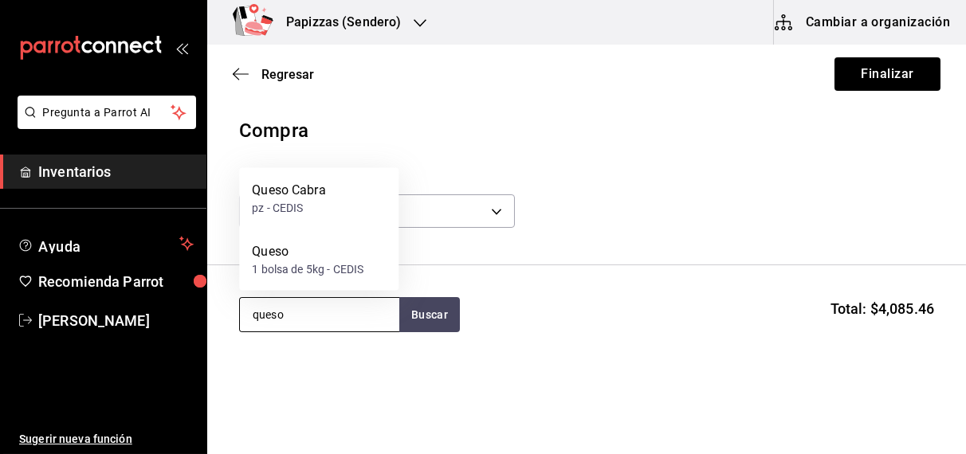
click at [302, 272] on div "1 bolsa de 5kg - CEDIS" at bounding box center [308, 269] width 112 height 17
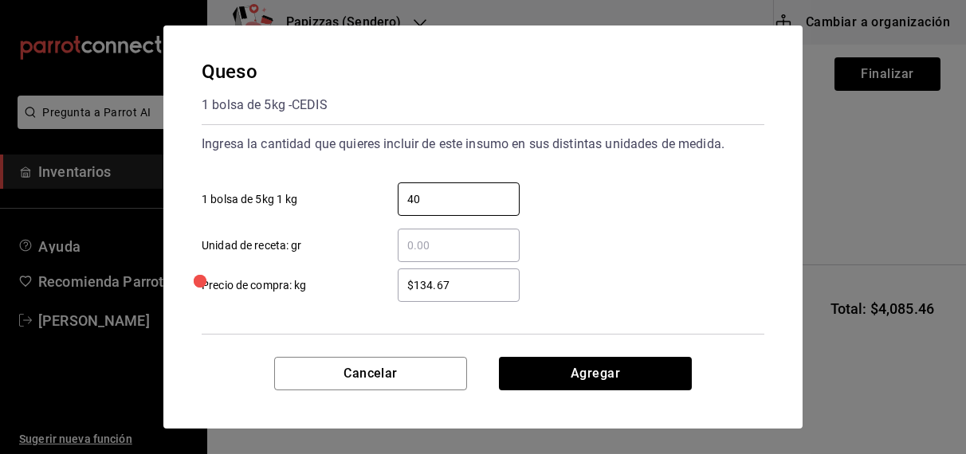
type input "40"
type input "$108.00"
click button "Agregar" at bounding box center [595, 373] width 193 height 33
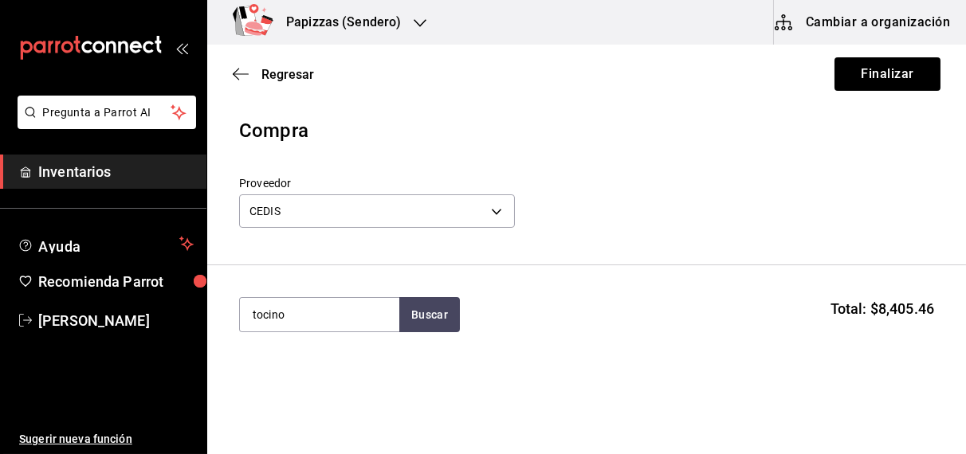
type input "tocino"
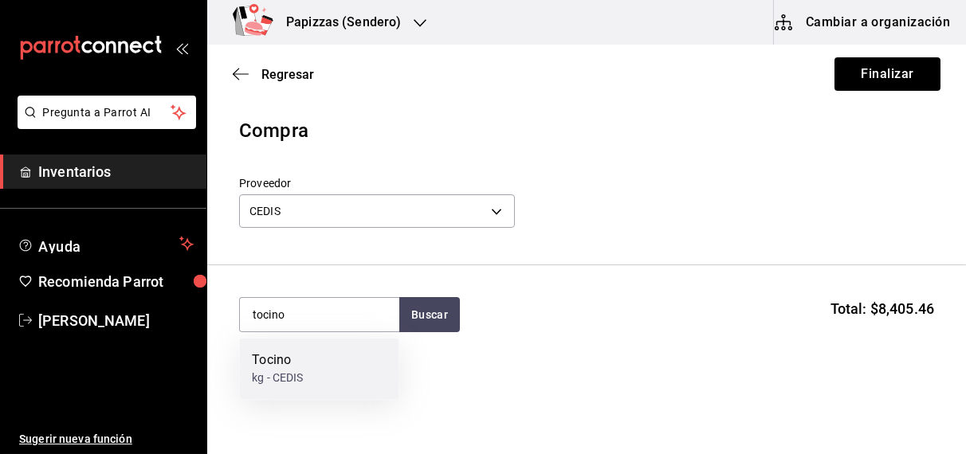
click at [277, 375] on div "kg - CEDIS" at bounding box center [277, 379] width 51 height 17
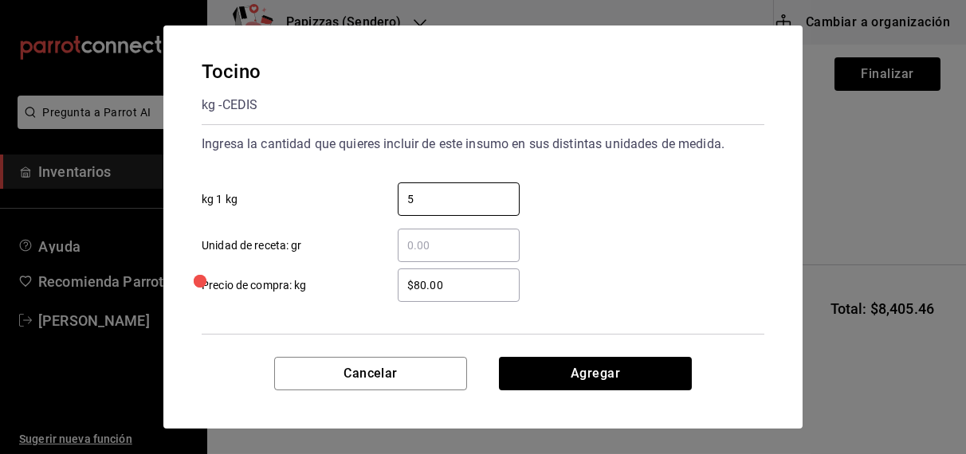
type input "5"
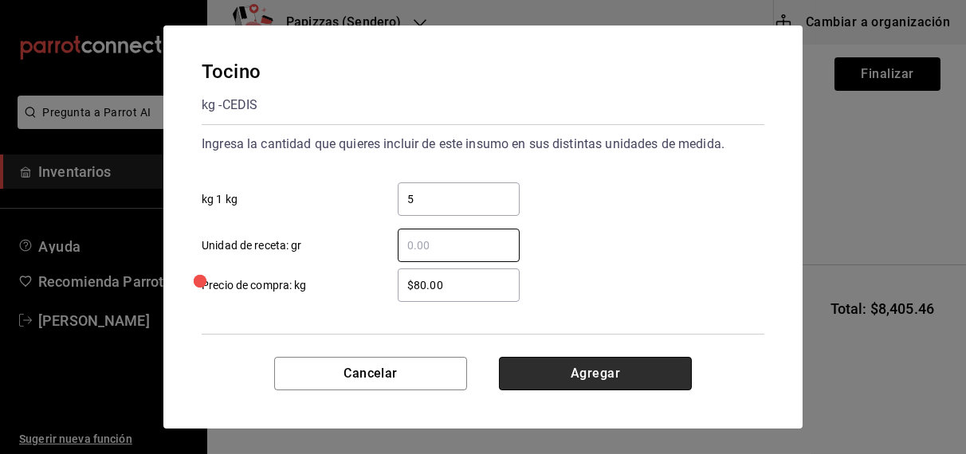
click at [605, 383] on button "Agregar" at bounding box center [595, 373] width 193 height 33
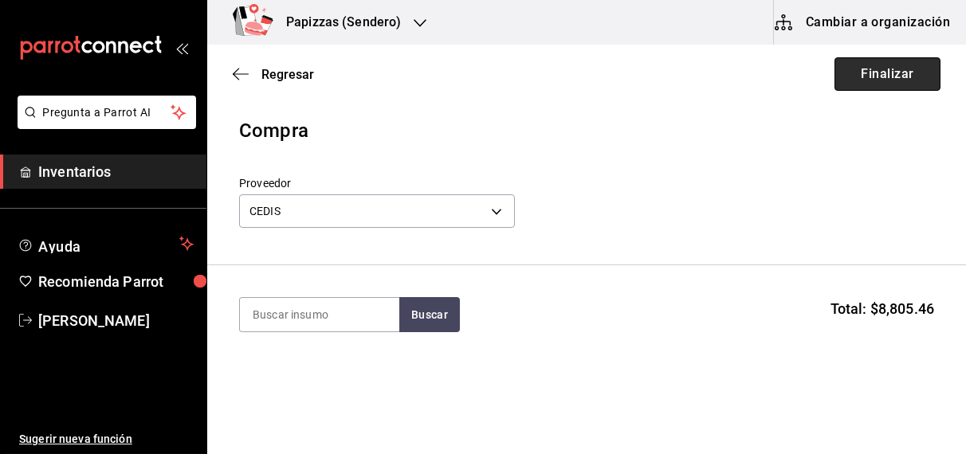
click at [901, 68] on button "Finalizar" at bounding box center [888, 73] width 106 height 33
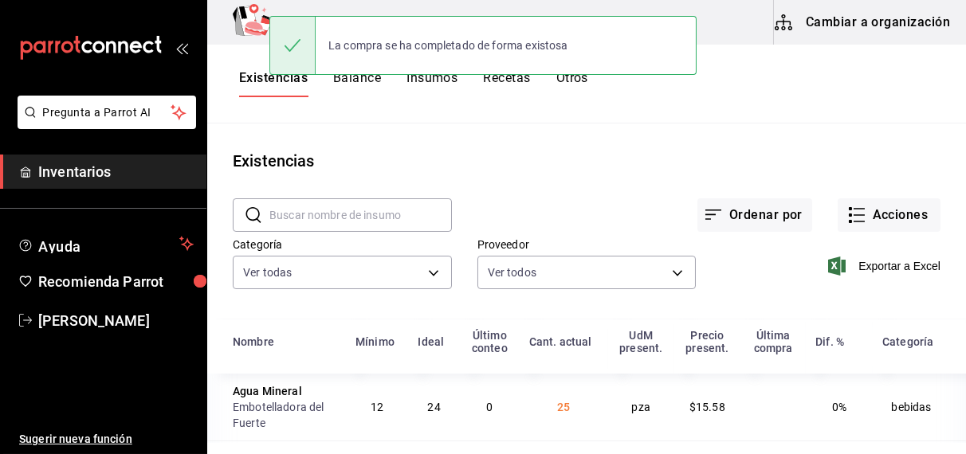
click at [889, 210] on button "Acciones" at bounding box center [889, 214] width 103 height 33
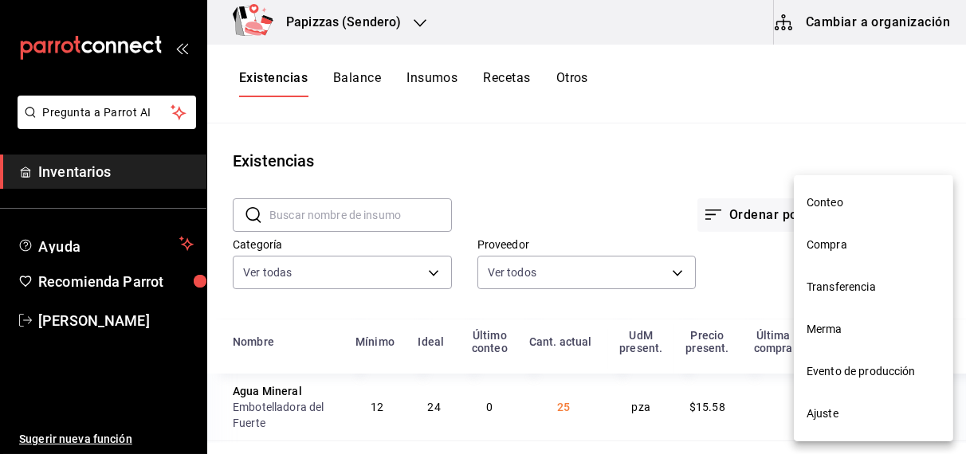
click at [834, 237] on span "Compra" at bounding box center [874, 245] width 134 height 17
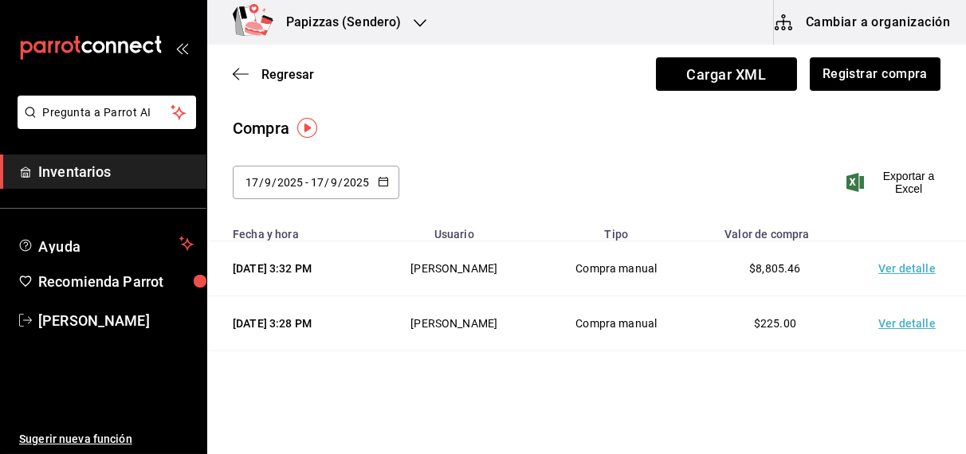
click at [391, 18] on h3 "Papizzas (Sendero)" at bounding box center [337, 22] width 128 height 19
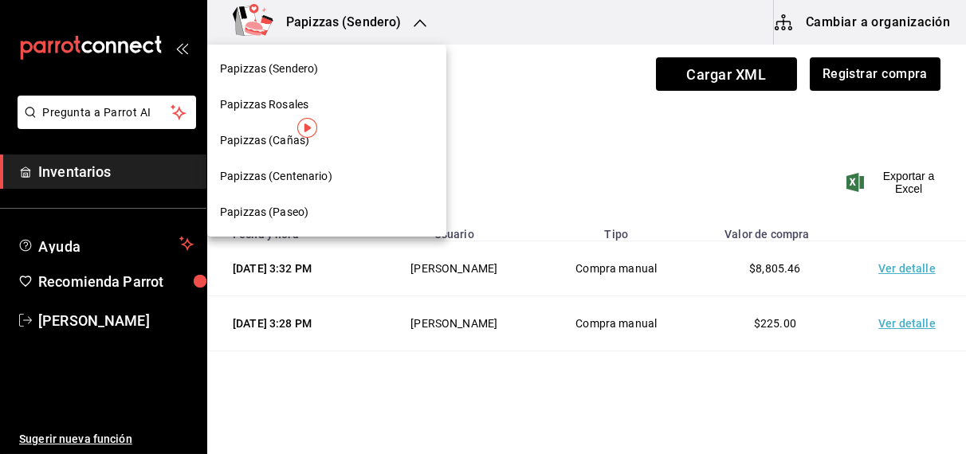
click at [259, 137] on span "Papizzas (Cañas)" at bounding box center [264, 140] width 89 height 17
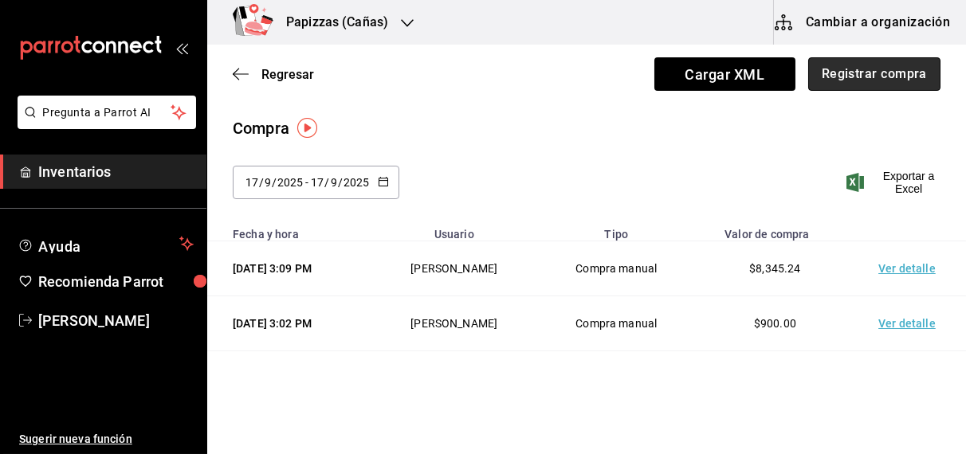
click at [843, 73] on button "Registrar compra" at bounding box center [874, 73] width 132 height 33
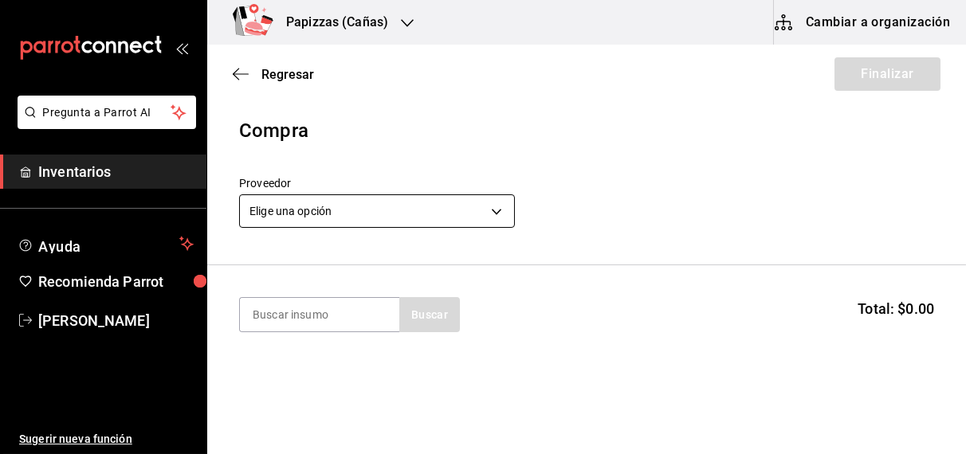
click at [379, 199] on body "Pregunta a Parrot AI Inventarios Ayuda Recomienda Parrot OBDULIA JANNETH CASTRO…" at bounding box center [483, 182] width 966 height 364
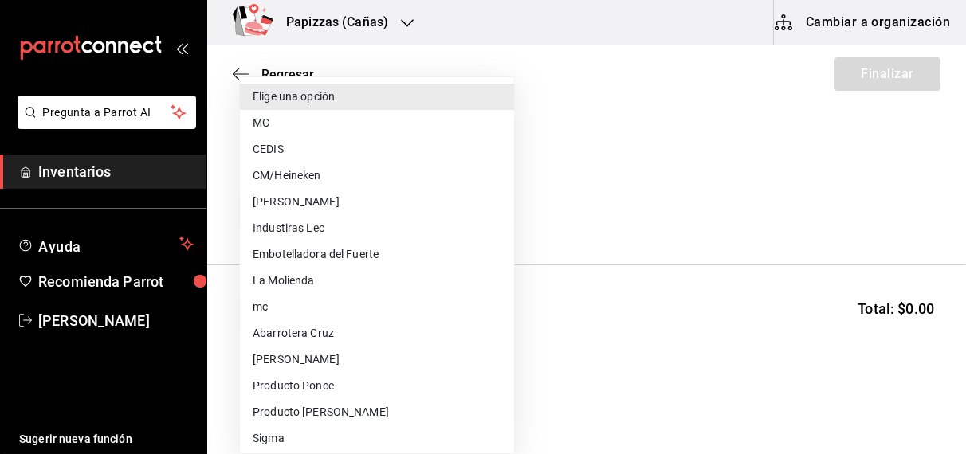
click at [350, 244] on li "Embotelladora del Fuerte" at bounding box center [377, 255] width 274 height 26
type input "2a449e60-1878-40e8-ba60-5a9907f89e6b"
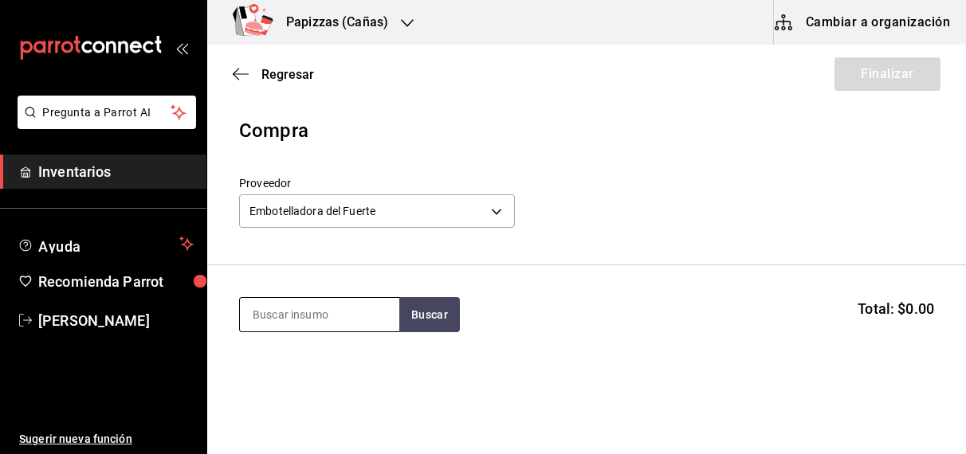
click at [332, 307] on input at bounding box center [319, 314] width 159 height 33
type input "cola lata"
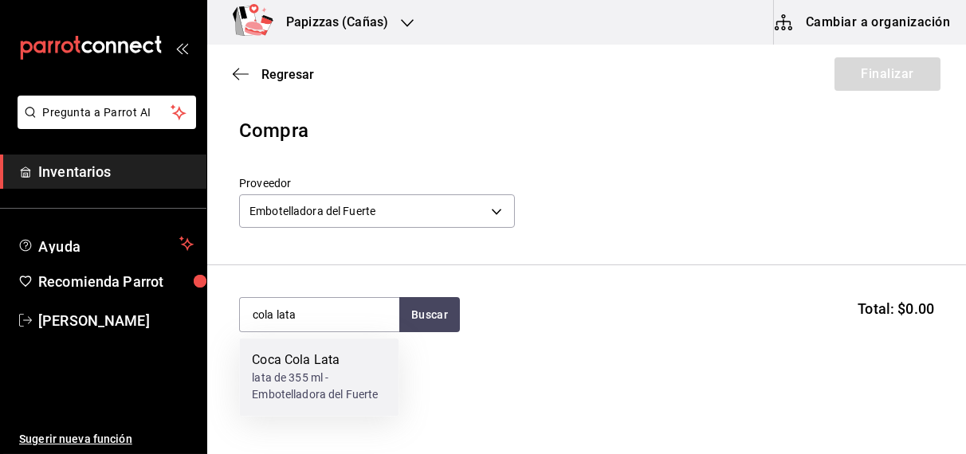
click at [288, 366] on div "Coca Cola Lata" at bounding box center [319, 361] width 134 height 19
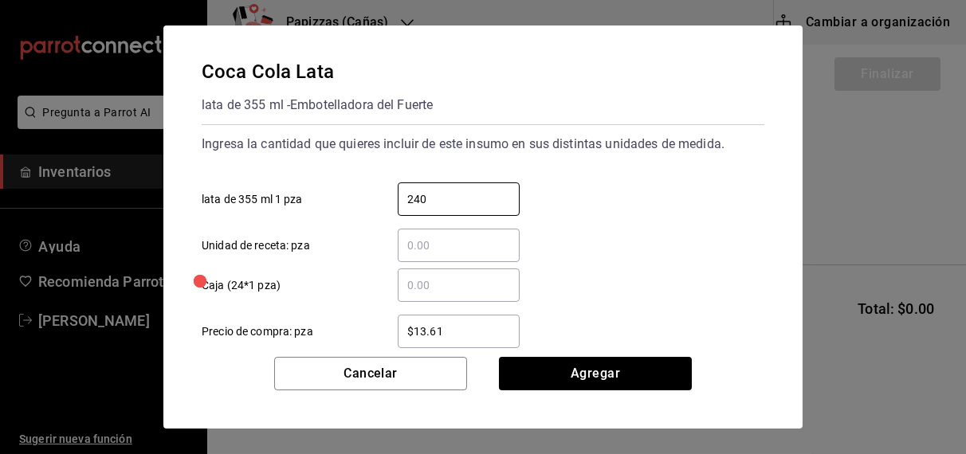
type input "240"
type input "$16.75"
click button "Agregar" at bounding box center [595, 373] width 193 height 33
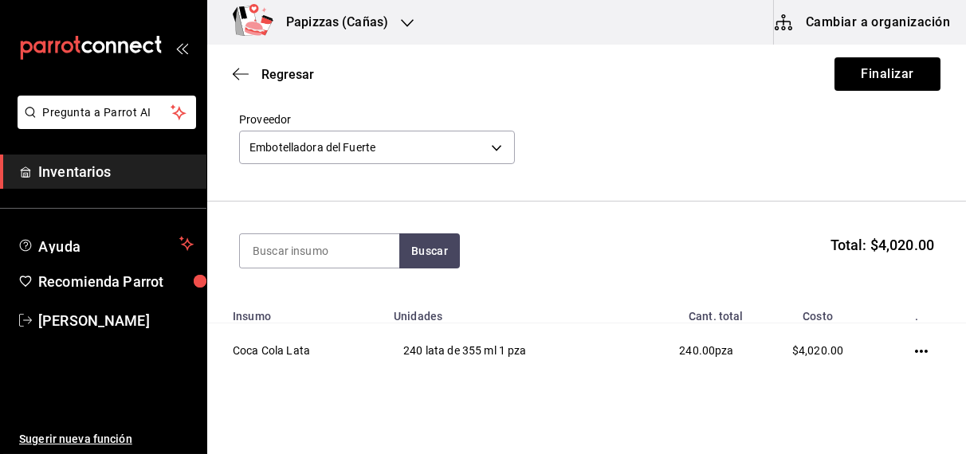
scroll to position [65, 0]
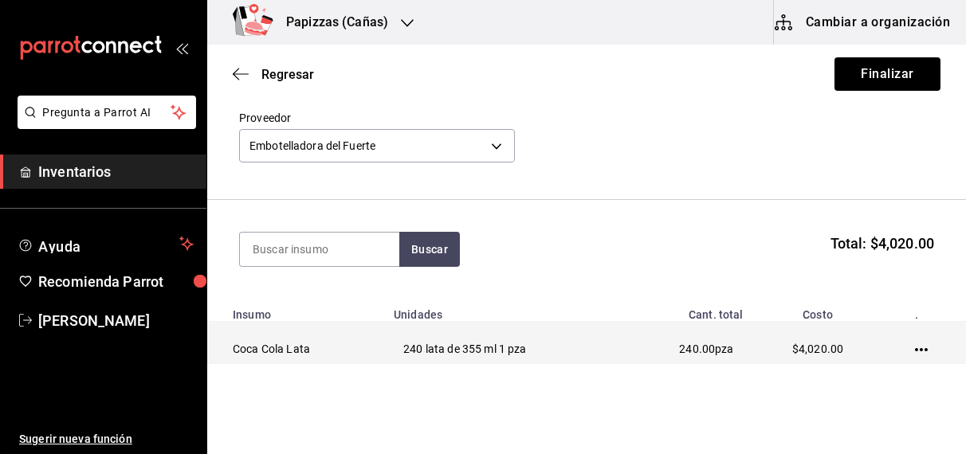
click at [915, 349] on icon "button" at bounding box center [921, 349] width 13 height 3
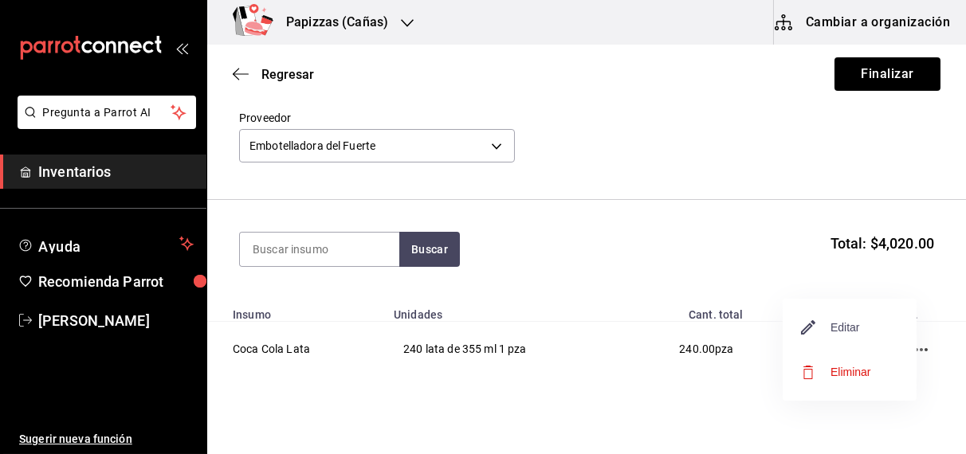
click at [851, 328] on span "Editar" at bounding box center [831, 327] width 58 height 19
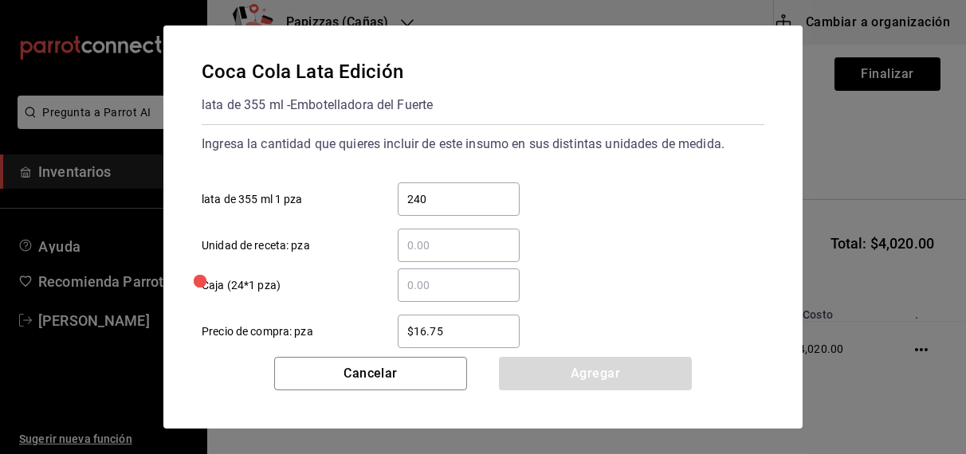
click at [500, 337] on input "$16.75" at bounding box center [459, 331] width 122 height 19
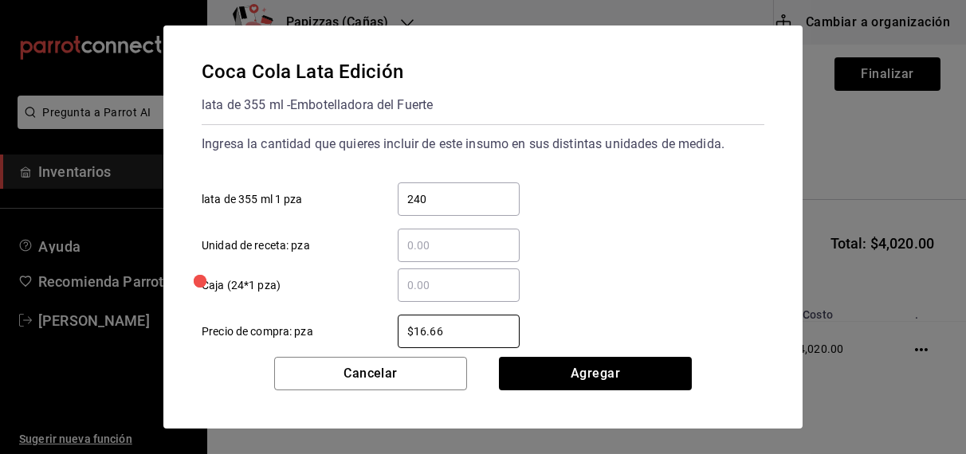
type input "$16.66"
click button "Agregar" at bounding box center [595, 373] width 193 height 33
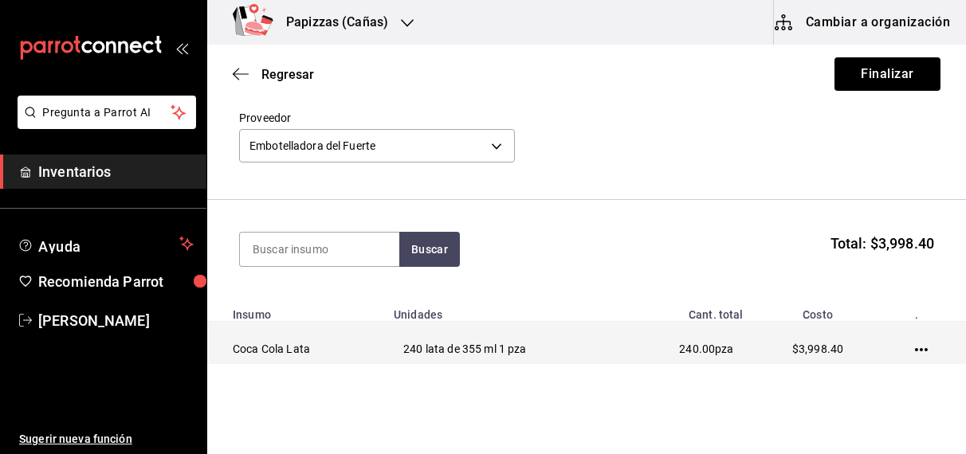
click at [915, 348] on icon "button" at bounding box center [921, 350] width 13 height 13
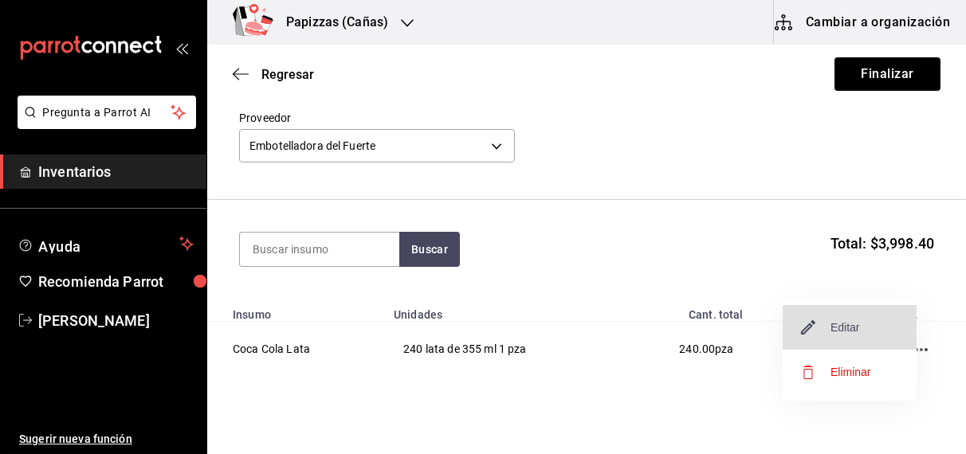
click at [844, 332] on span "Editar" at bounding box center [831, 327] width 58 height 19
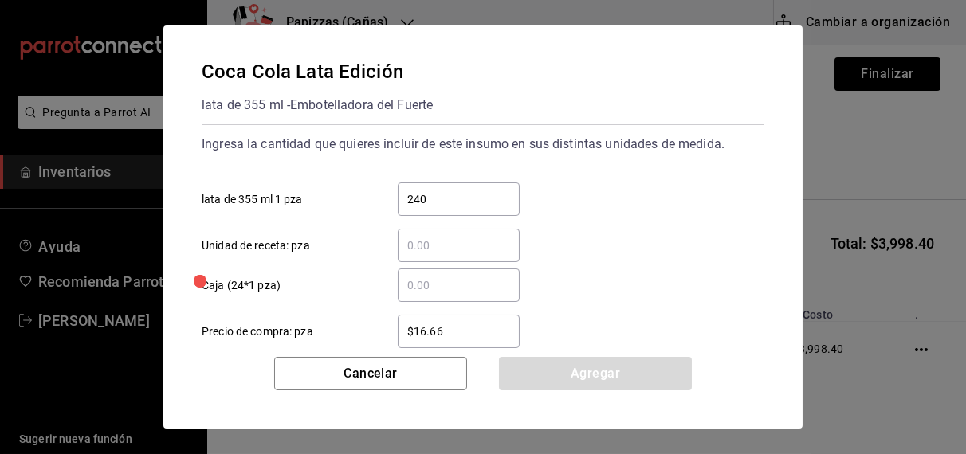
click at [481, 334] on input "$16.66" at bounding box center [459, 331] width 122 height 19
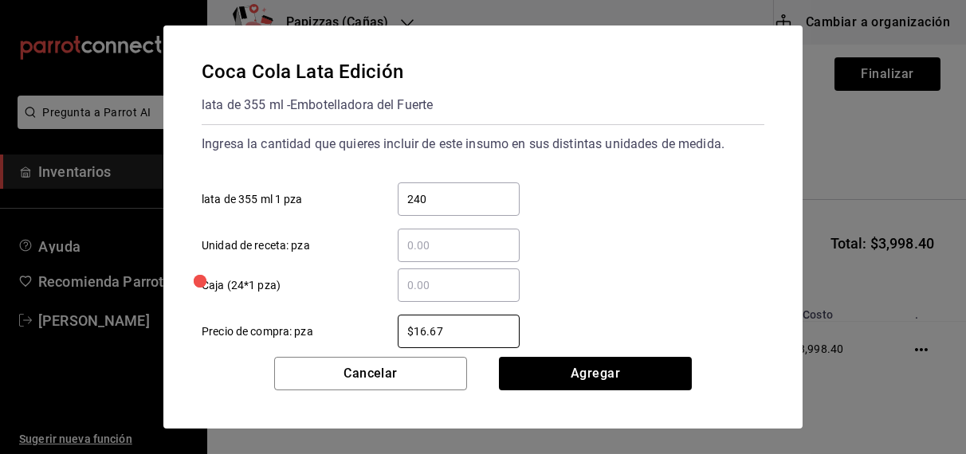
type input "$16.67"
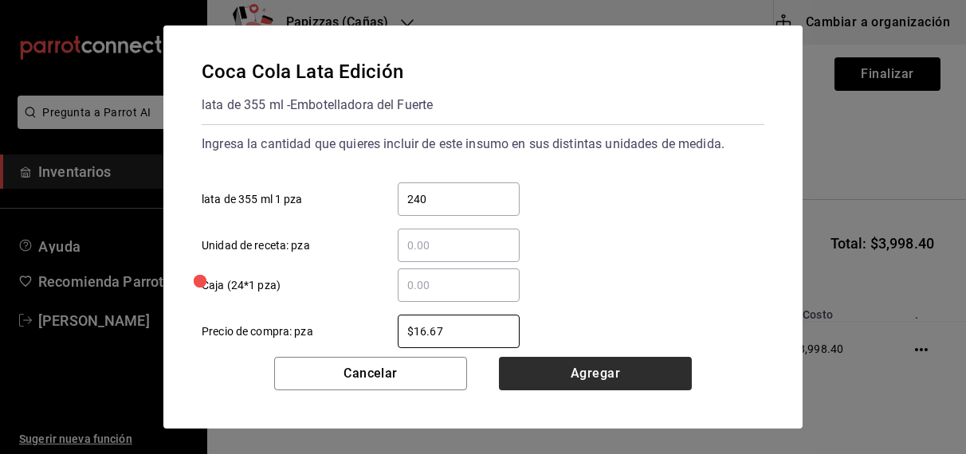
click at [623, 383] on button "Agregar" at bounding box center [595, 373] width 193 height 33
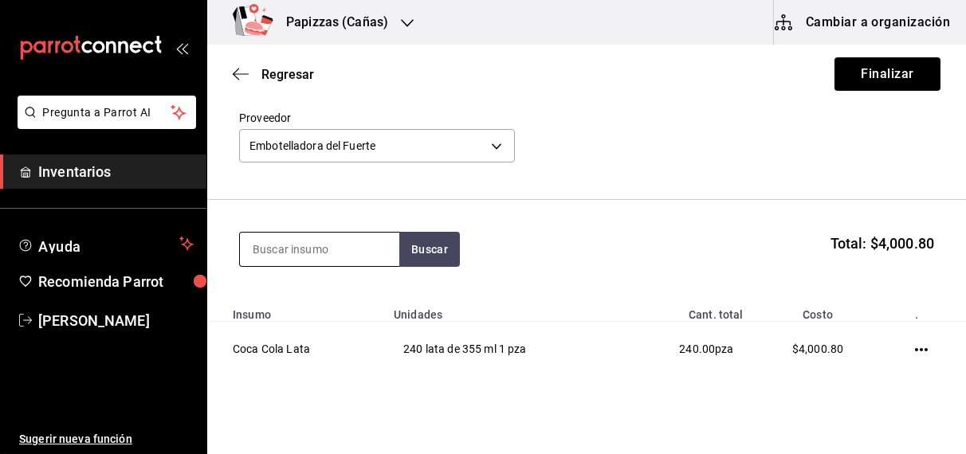
click at [318, 250] on input at bounding box center [319, 249] width 159 height 33
type input "zero"
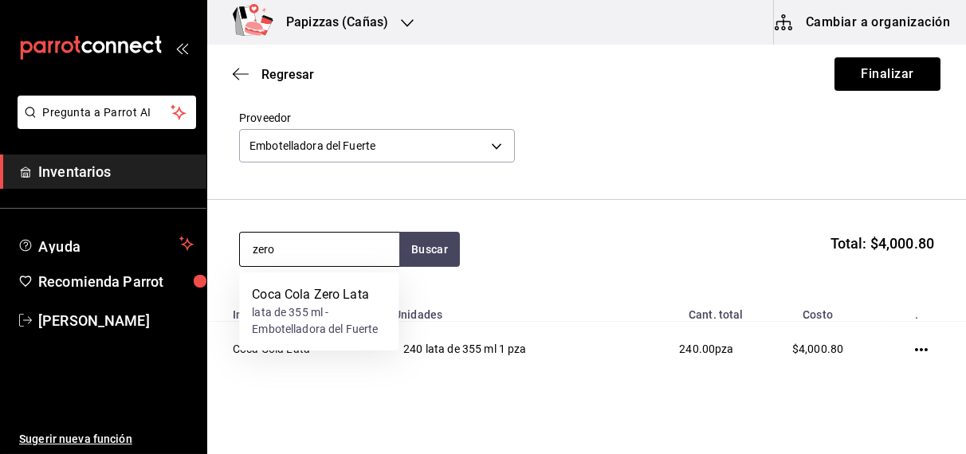
click at [307, 297] on div "Coca Cola Zero Lata" at bounding box center [319, 294] width 134 height 19
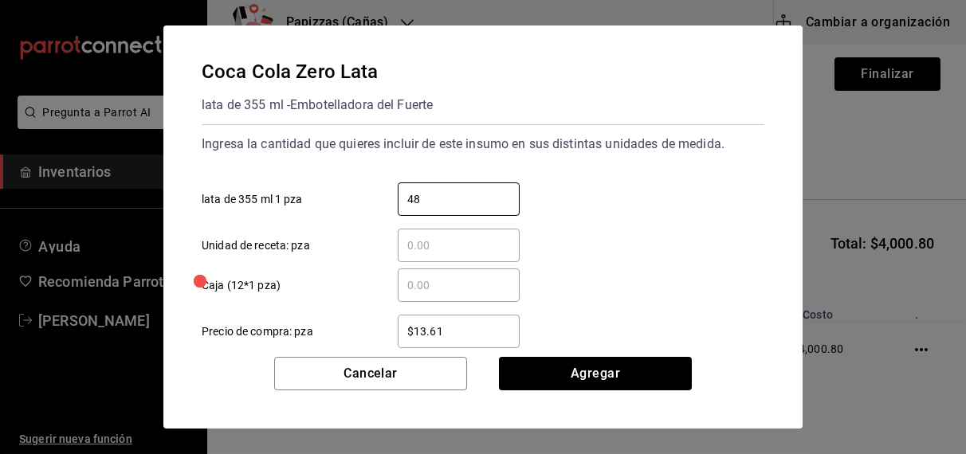
type input "48"
type input "$16.75"
click button "Agregar" at bounding box center [595, 373] width 193 height 33
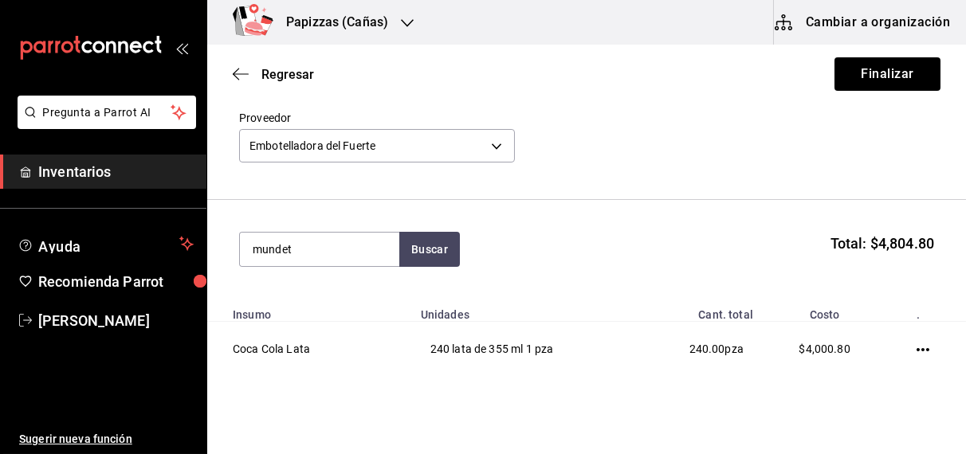
type input "mundet"
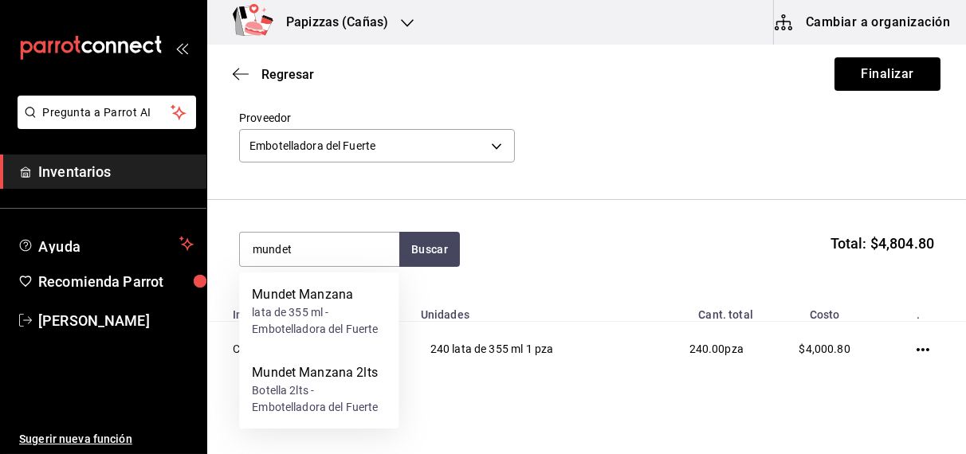
click at [335, 300] on div "Mundet Manzana" at bounding box center [319, 294] width 134 height 19
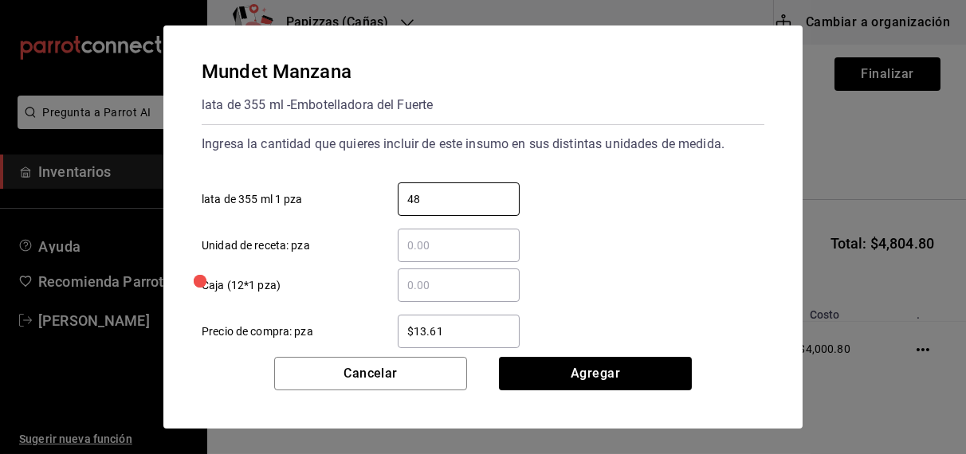
type input "48"
type input "$16.75"
click button "Agregar" at bounding box center [595, 373] width 193 height 33
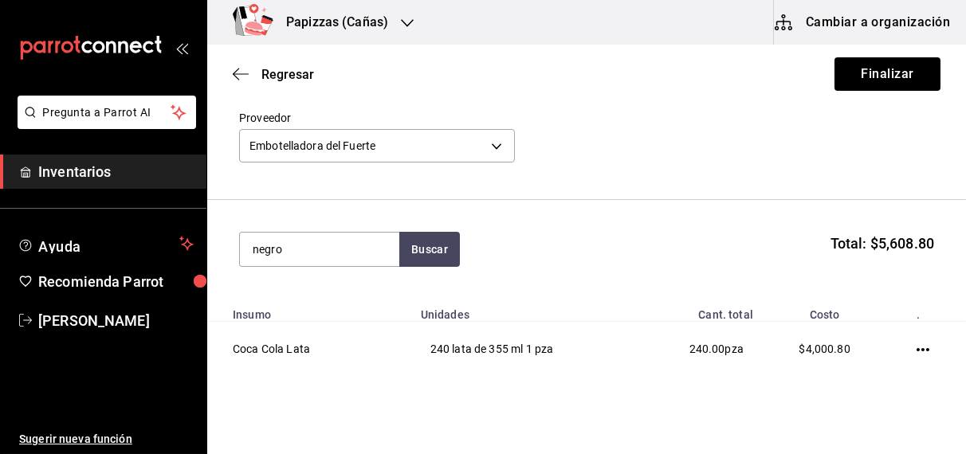
type input "negro"
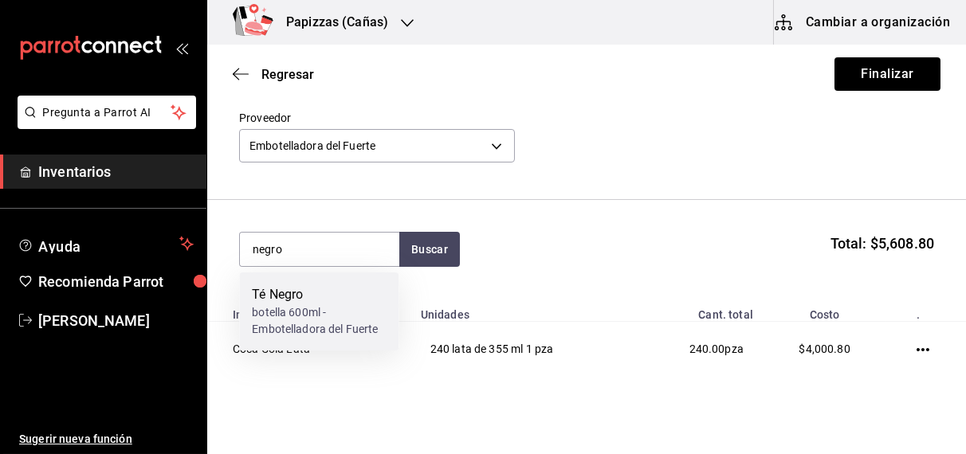
click at [305, 318] on div "botella 600ml - Embotelladora del Fuerte" at bounding box center [319, 321] width 134 height 33
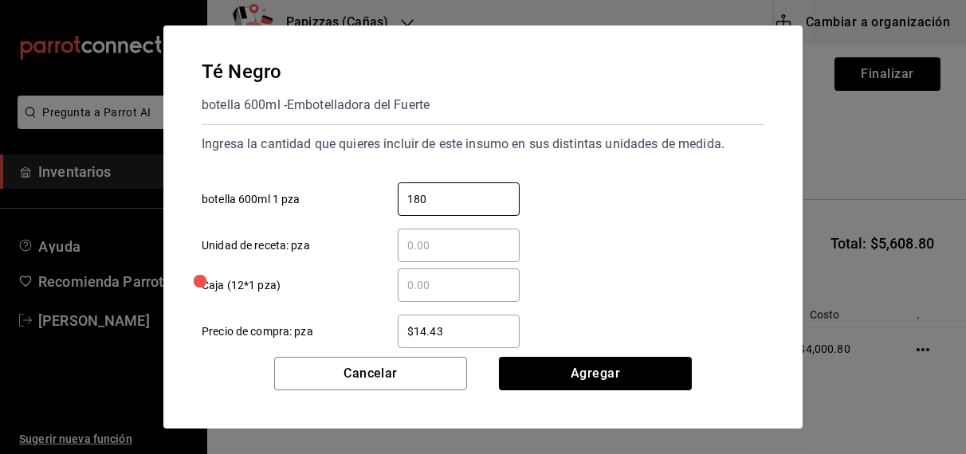
type input "180"
type input "$16.75"
click button "Agregar" at bounding box center [595, 373] width 193 height 33
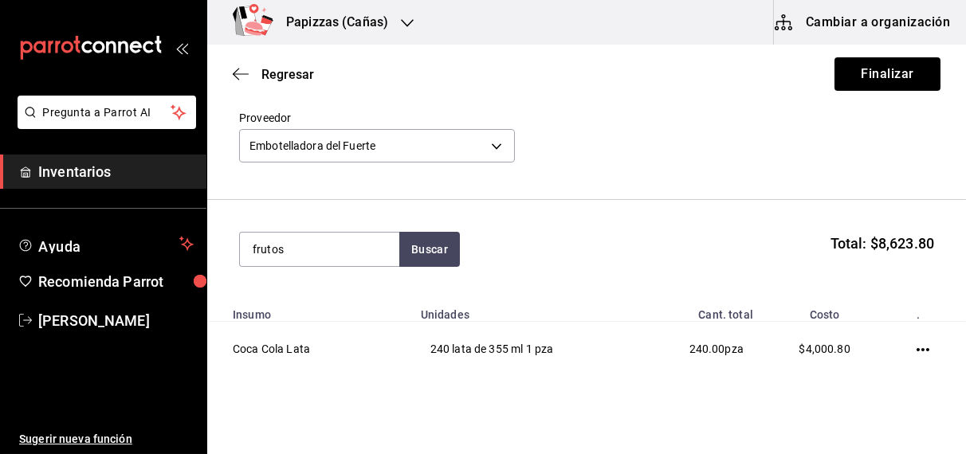
type input "frutos"
click at [305, 311] on div "botella 600ml - Embotelladora del Fuerte" at bounding box center [319, 321] width 134 height 33
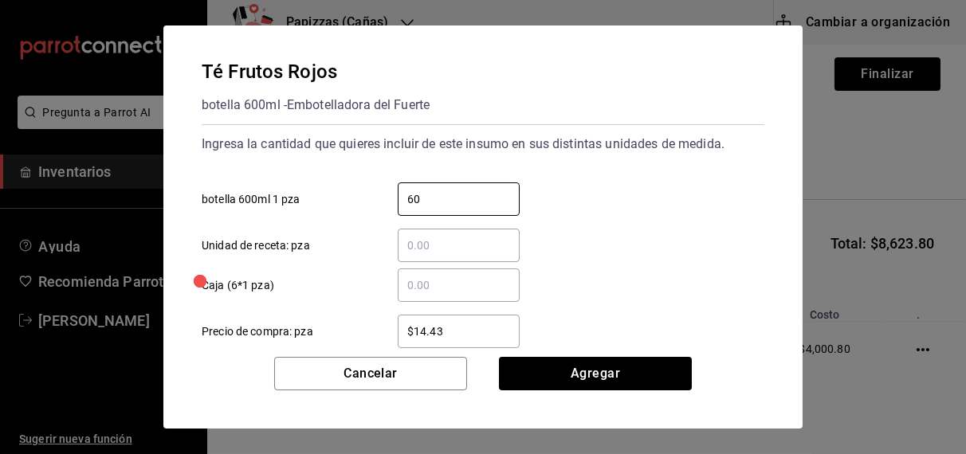
type input "60"
type input "1"
type input "$16.75"
click button "Agregar" at bounding box center [595, 373] width 193 height 33
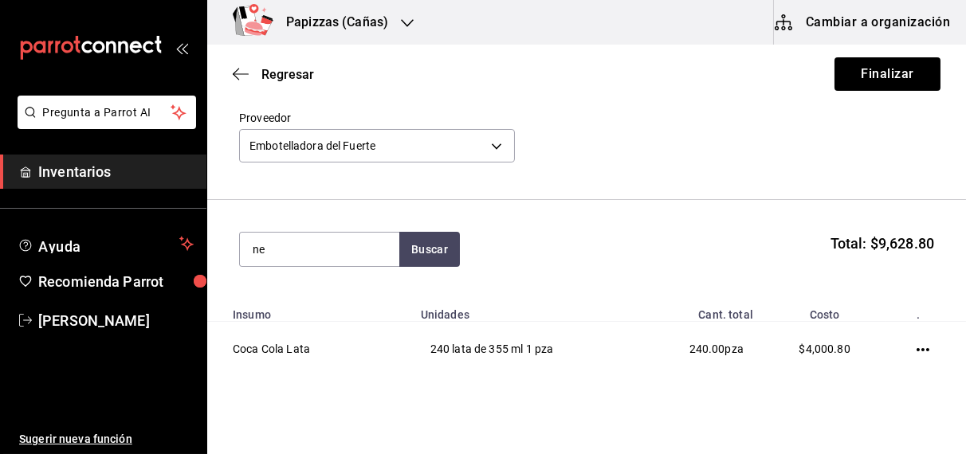
type input "n"
type input "durazno"
click at [303, 317] on div "botella 600ml - Embotelladora del Fuerte" at bounding box center [319, 321] width 134 height 33
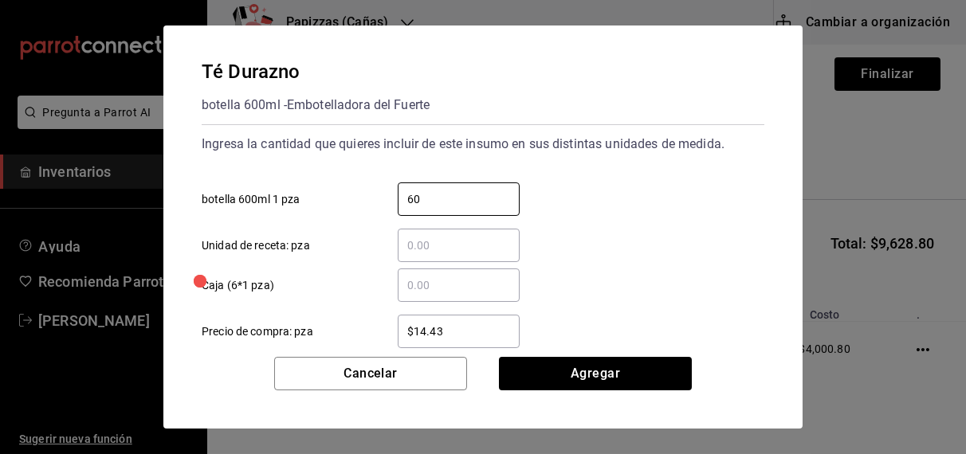
type input "60"
type input "$16.75"
click button "Agregar" at bounding box center [595, 373] width 193 height 33
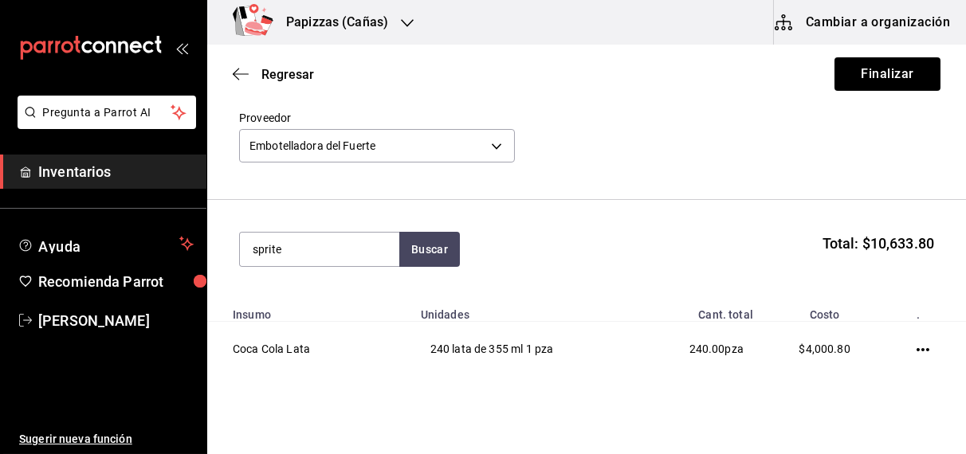
type input "sprite"
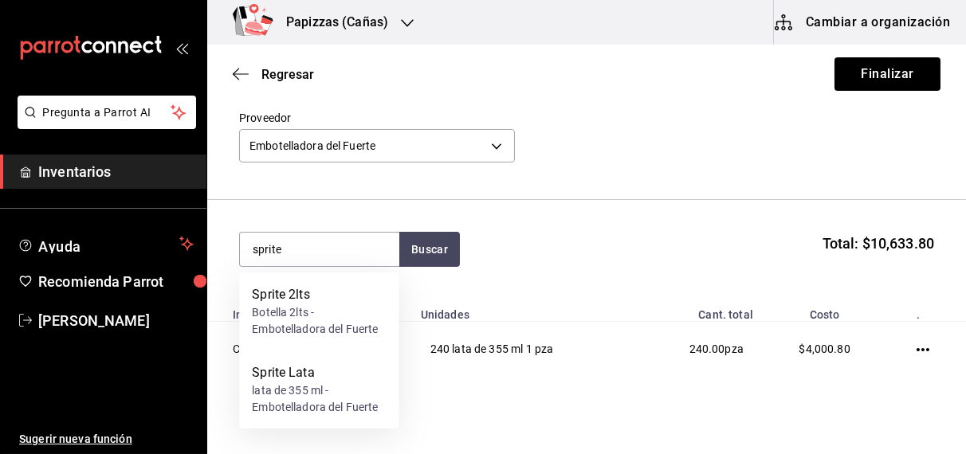
click at [289, 403] on div "lata de 355 ml - Embotelladora del Fuerte" at bounding box center [319, 399] width 134 height 33
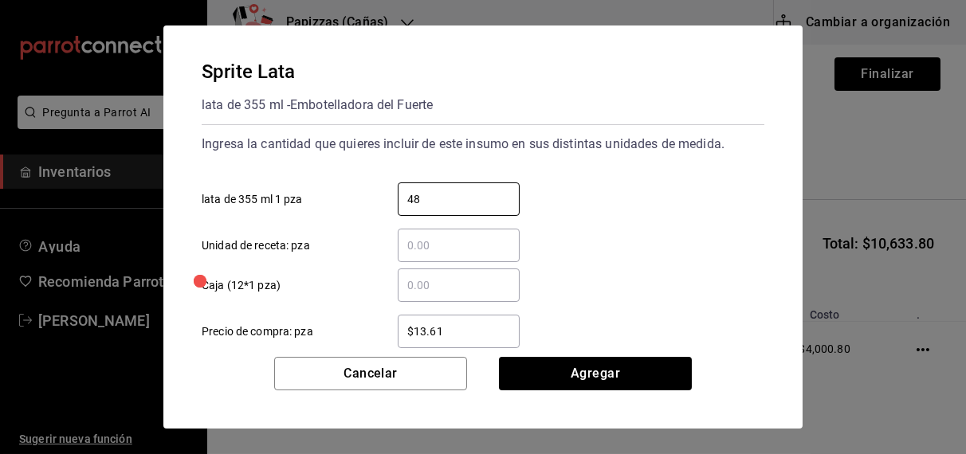
type input "48"
type input "$16.75"
click button "Agregar" at bounding box center [595, 373] width 193 height 33
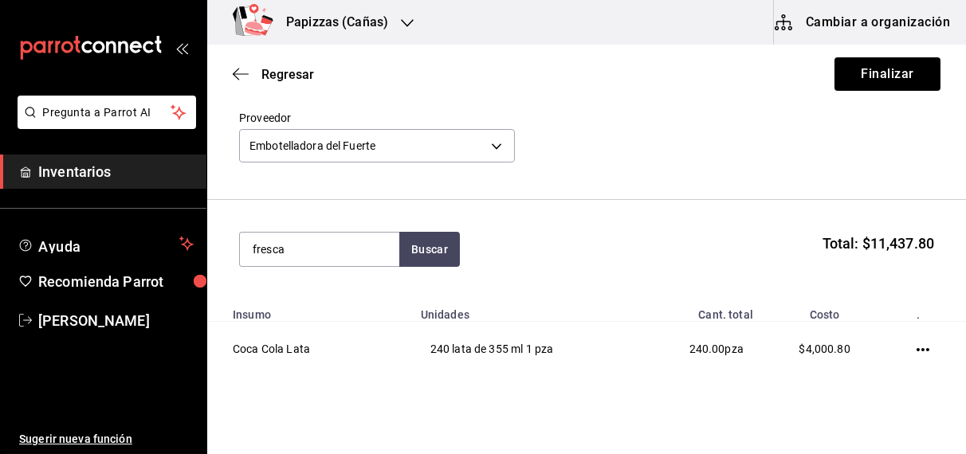
type input "fresca"
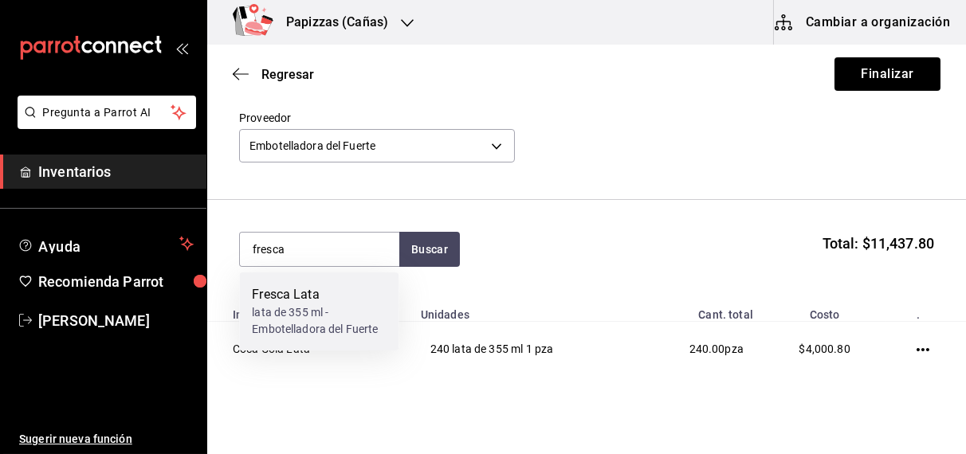
click at [307, 315] on div "lata de 355 ml - Embotelladora del Fuerte" at bounding box center [319, 321] width 134 height 33
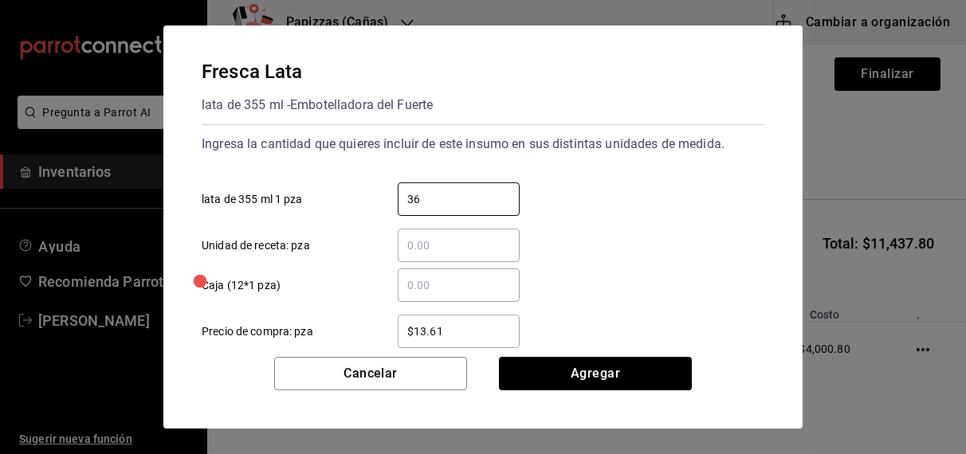
type input "36"
type input "$16.75"
click button "Agregar" at bounding box center [595, 373] width 193 height 33
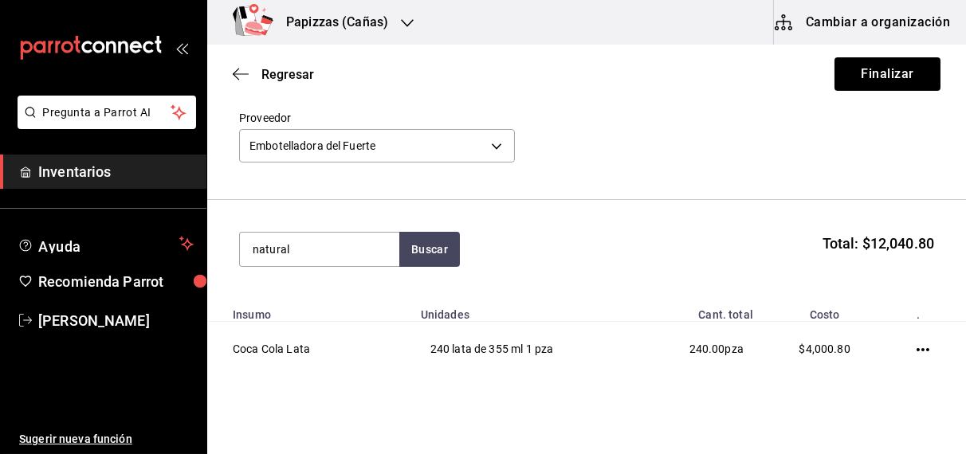
type input "natural"
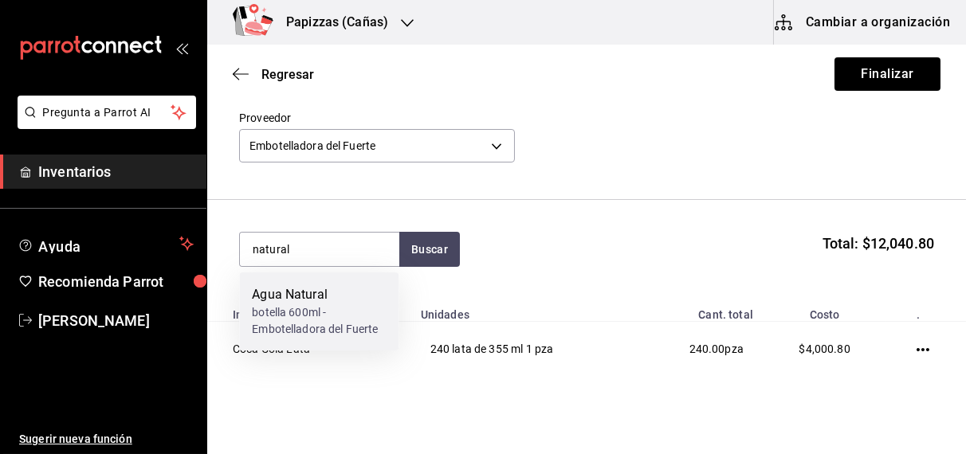
click at [307, 315] on div "botella 600ml - Embotelladora del Fuerte" at bounding box center [319, 321] width 134 height 33
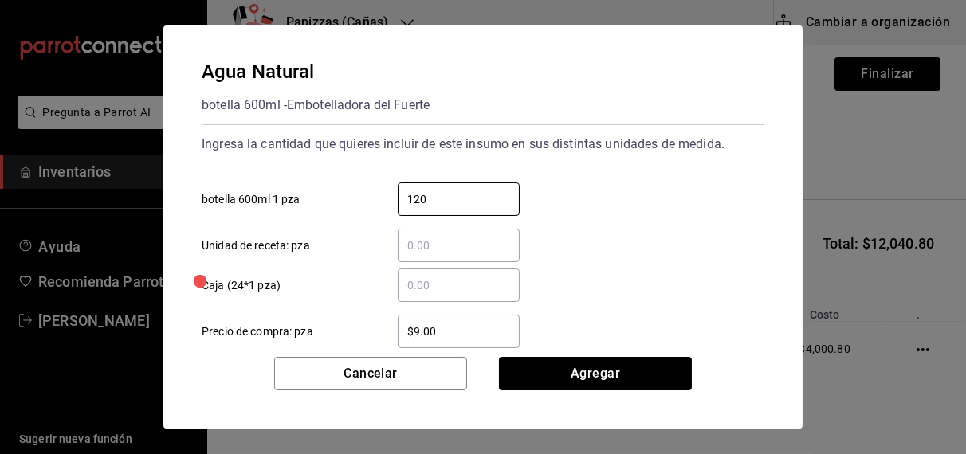
type input "120"
type input "$9.81"
click button "Agregar" at bounding box center [595, 373] width 193 height 33
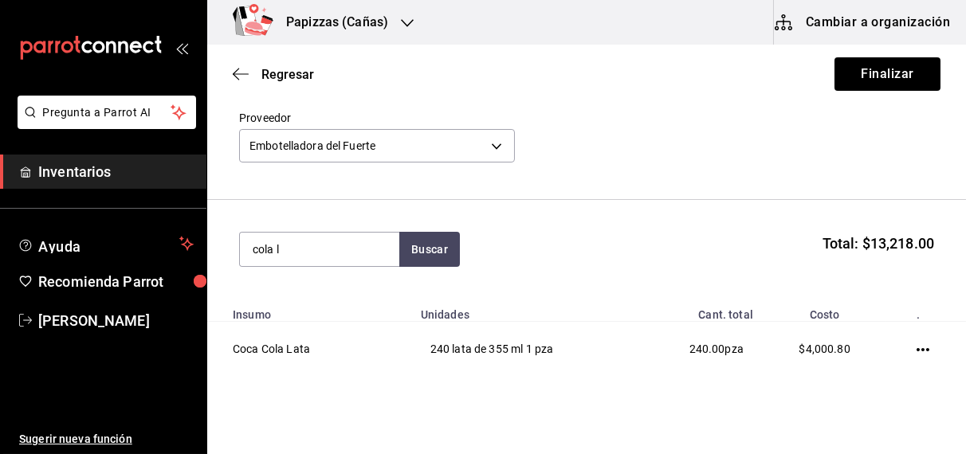
type input "cola l"
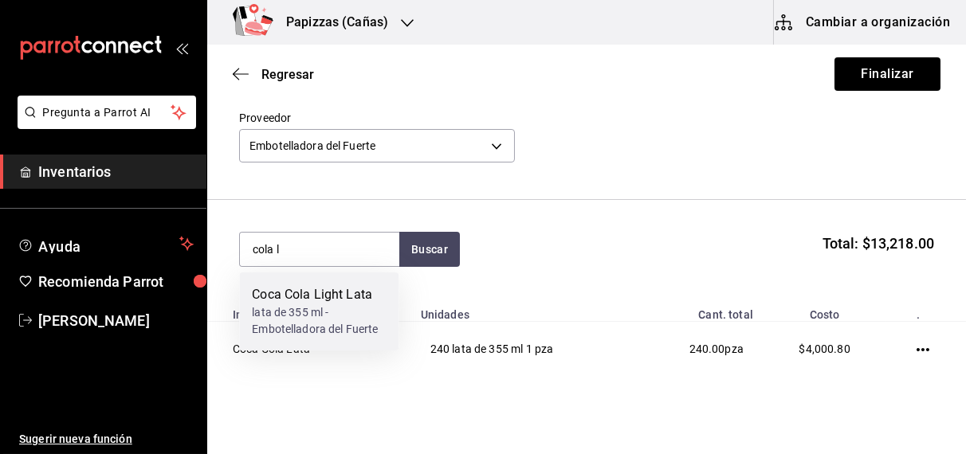
click at [287, 322] on div "lata de 355 ml - Embotelladora del Fuerte" at bounding box center [319, 321] width 134 height 33
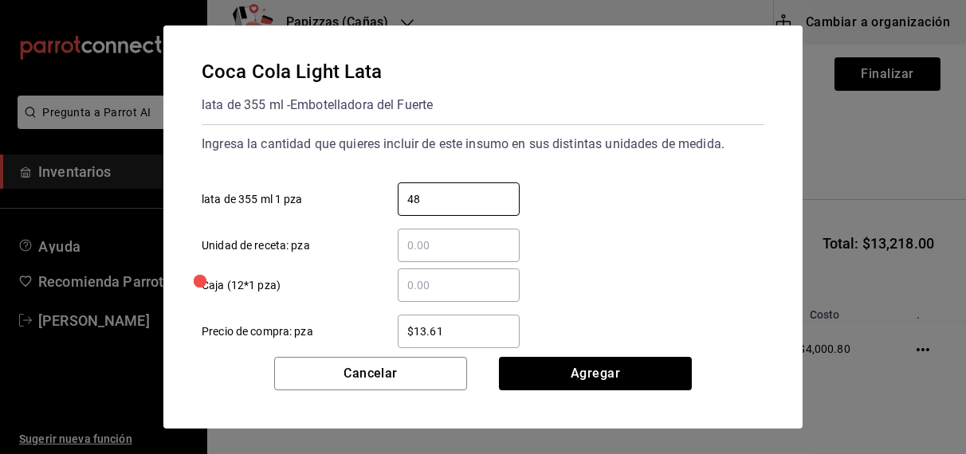
type input "48"
type input "$16.75"
click button "Agregar" at bounding box center [595, 373] width 193 height 33
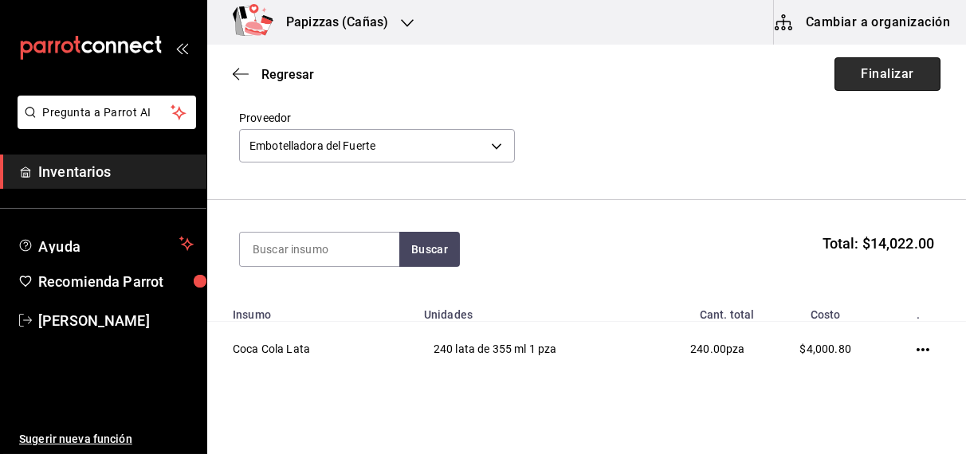
click at [896, 70] on button "Finalizar" at bounding box center [888, 73] width 106 height 33
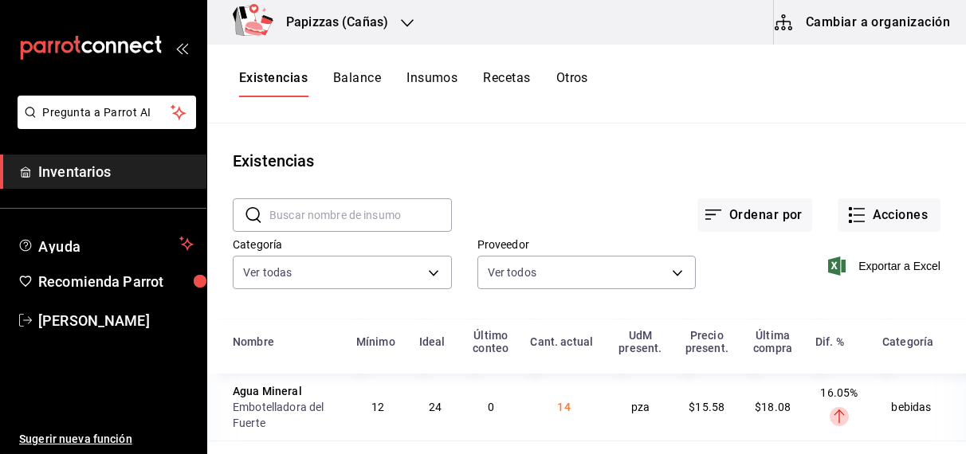
click at [404, 19] on icon "button" at bounding box center [407, 23] width 13 height 13
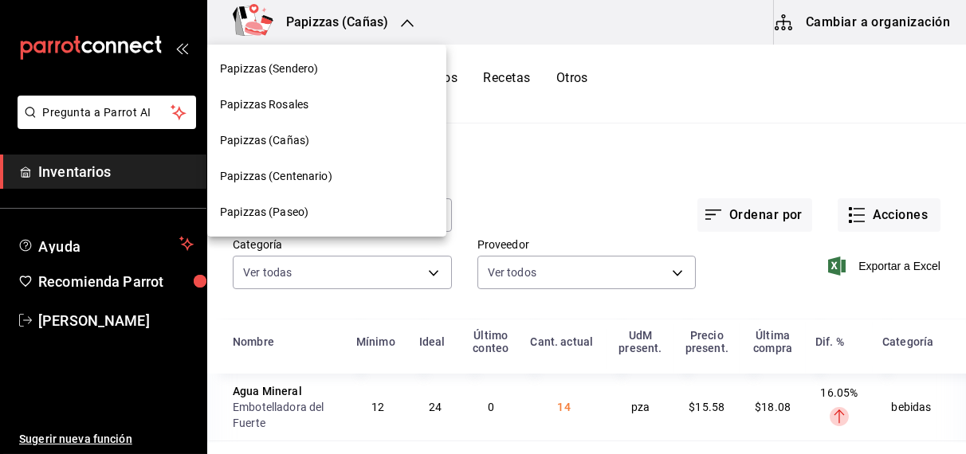
click at [281, 216] on span "Papizzas (Paseo)" at bounding box center [264, 212] width 88 height 17
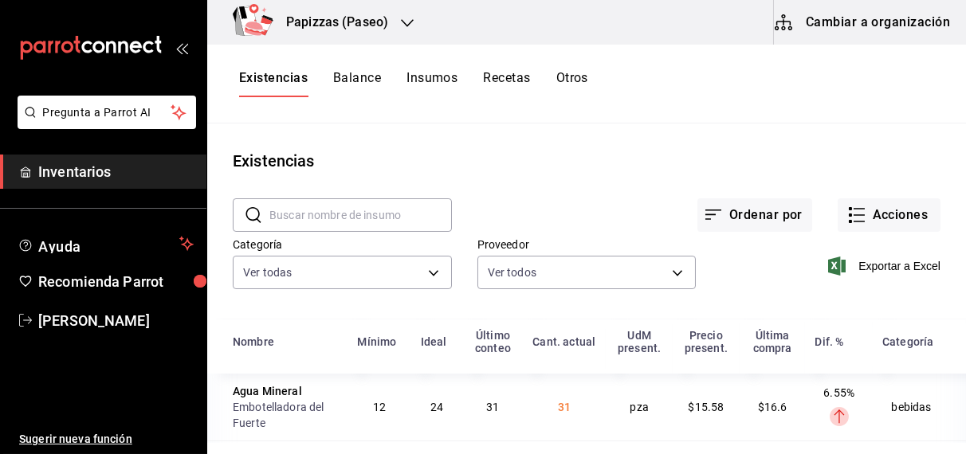
click at [572, 136] on main "Existencias ​ ​ Ordenar por Acciones Categoría Ver todas fd04a9cd-a7e0-4706-9ed…" at bounding box center [586, 284] width 759 height 320
click at [896, 218] on button "Acciones" at bounding box center [889, 214] width 103 height 33
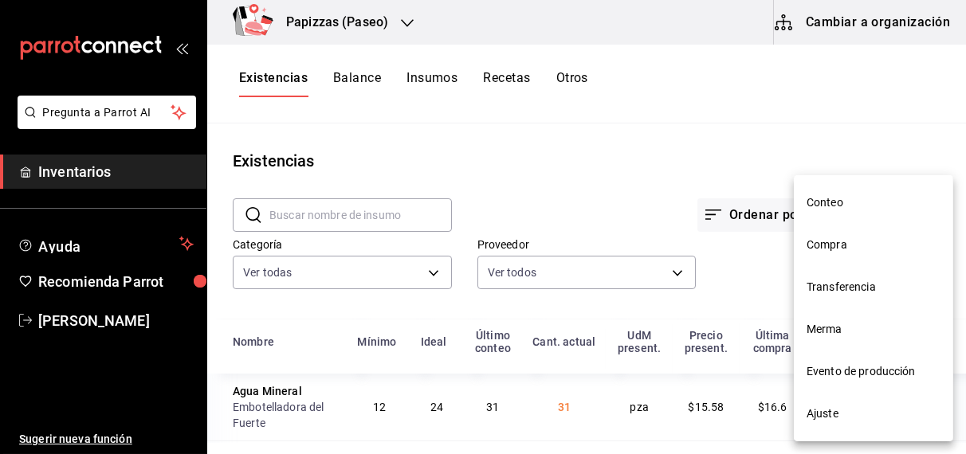
click at [847, 243] on span "Compra" at bounding box center [874, 245] width 134 height 17
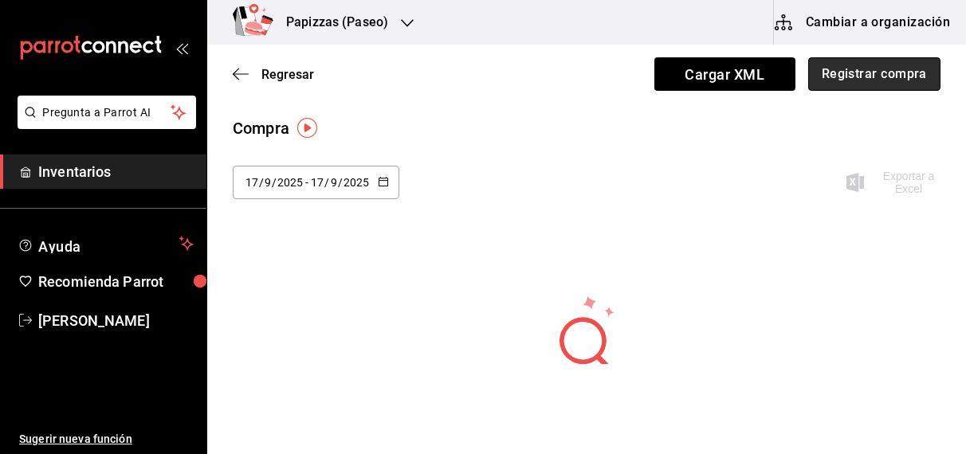
click at [841, 70] on button "Registrar compra" at bounding box center [874, 73] width 132 height 33
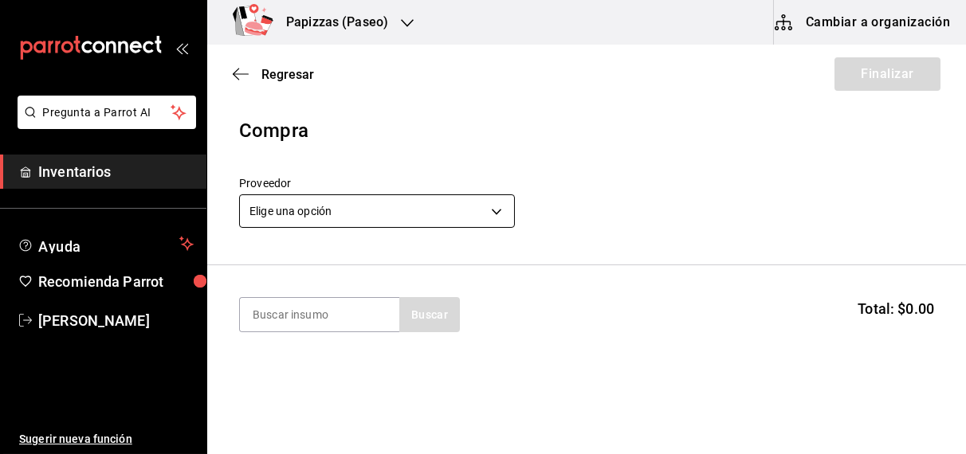
click at [370, 206] on body "Pregunta a Parrot AI Inventarios Ayuda Recomienda Parrot OBDULIA JANNETH CASTRO…" at bounding box center [483, 182] width 966 height 364
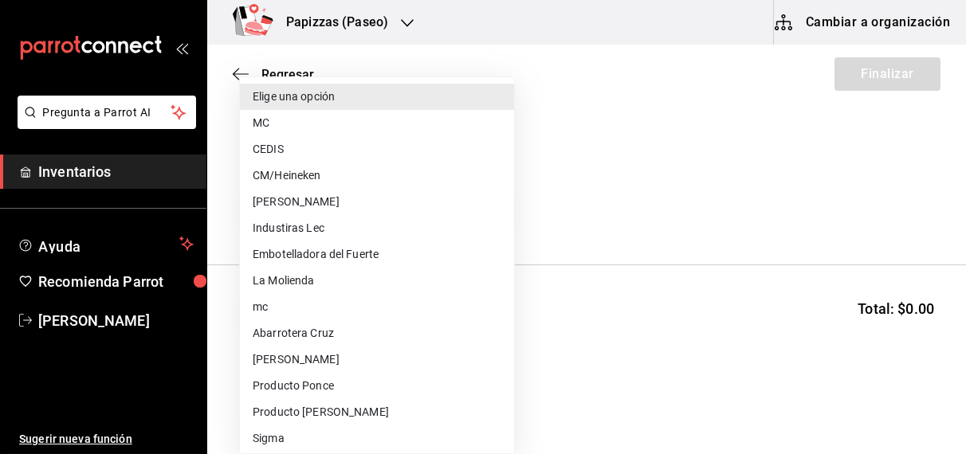
click at [337, 257] on li "Embotelladora del Fuerte" at bounding box center [377, 255] width 274 height 26
type input "2a449e60-1878-40e8-ba60-5a9907f89e6b"
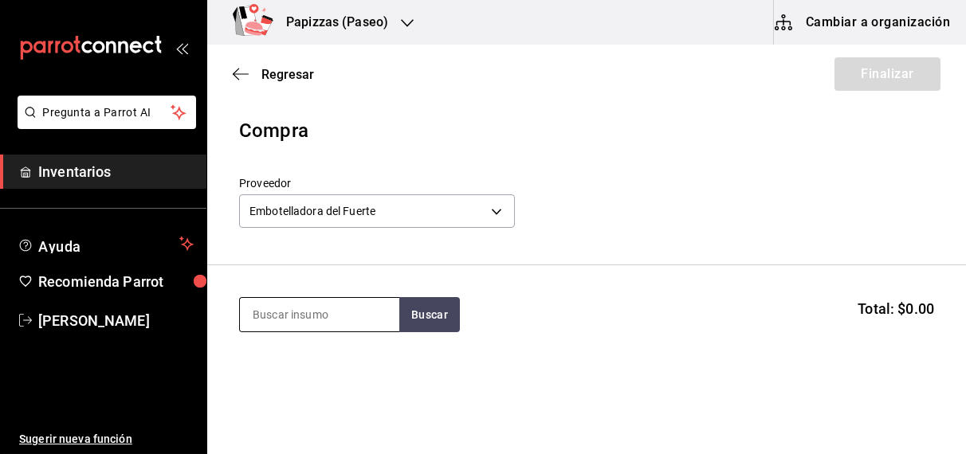
click at [336, 315] on input at bounding box center [319, 314] width 159 height 33
type input "minilata"
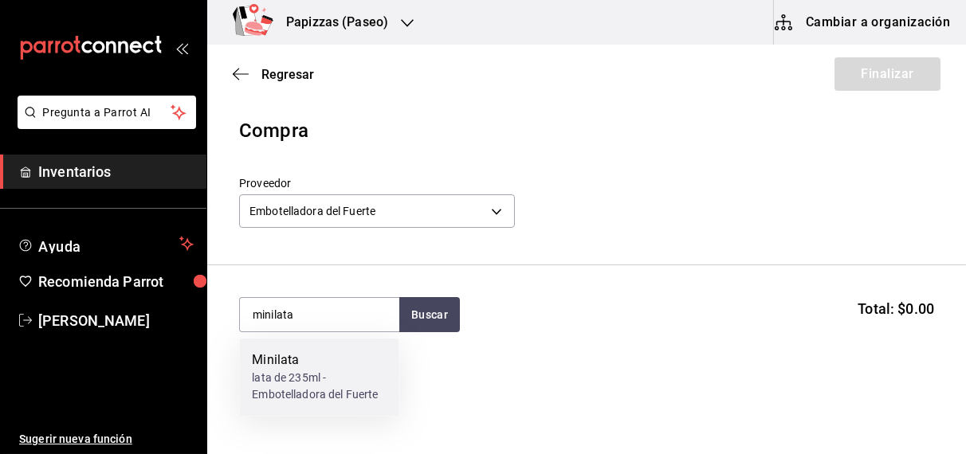
click at [297, 384] on div "lata de 235ml - Embotelladora del Fuerte" at bounding box center [319, 387] width 134 height 33
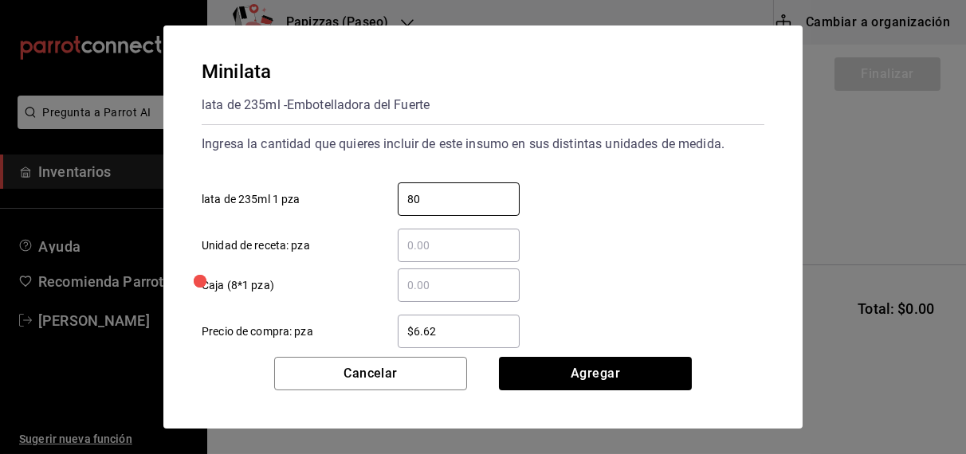
type input "80"
type input "$10.68"
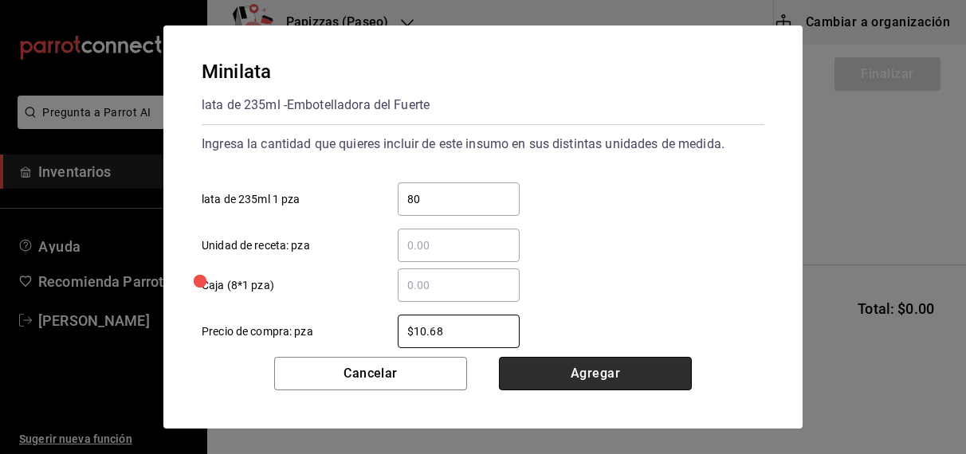
click at [598, 373] on button "Agregar" at bounding box center [595, 373] width 193 height 33
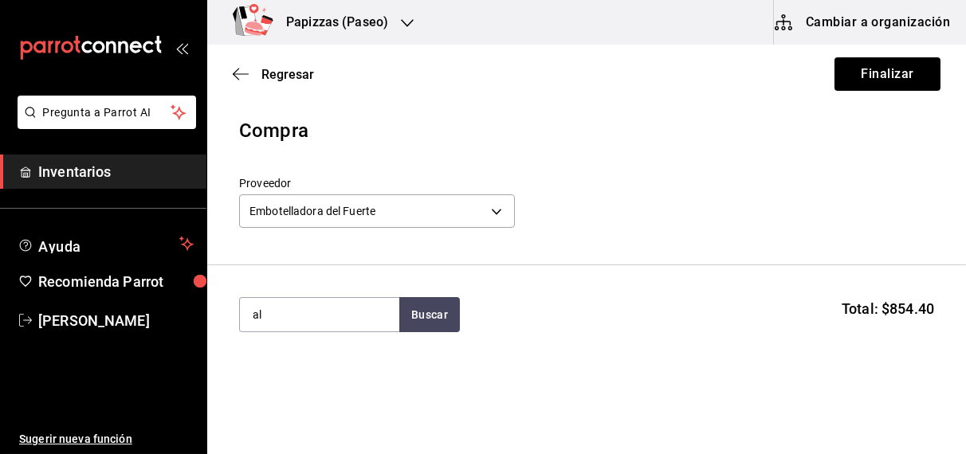
type input "a"
type input "valle"
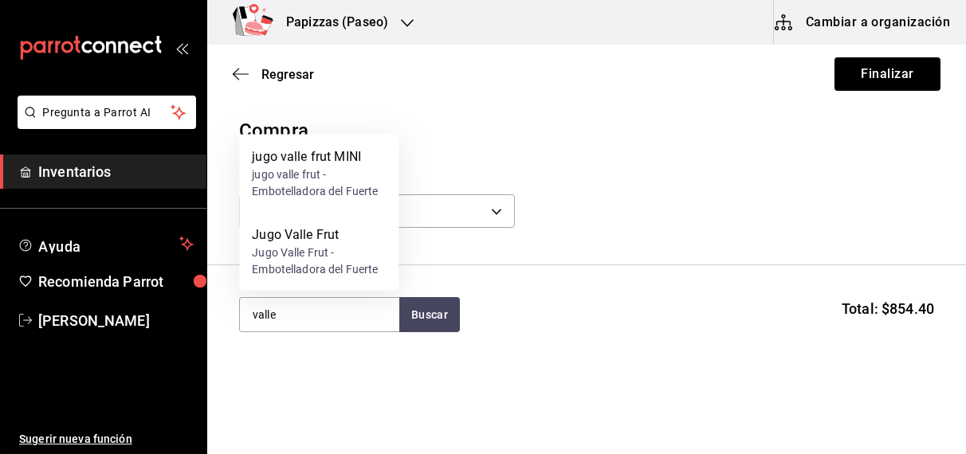
click at [317, 256] on div "Jugo Valle Frut - Embotelladora del Fuerte" at bounding box center [319, 261] width 134 height 33
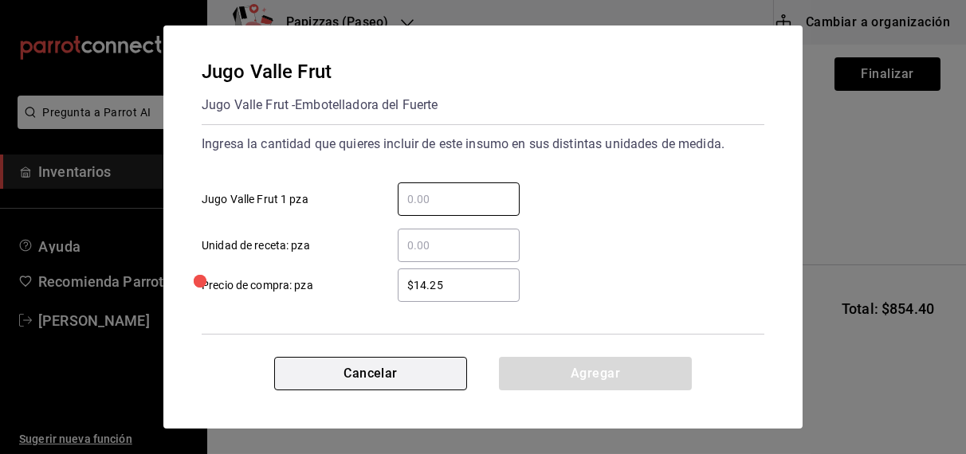
click at [364, 387] on button "Cancelar" at bounding box center [370, 373] width 193 height 33
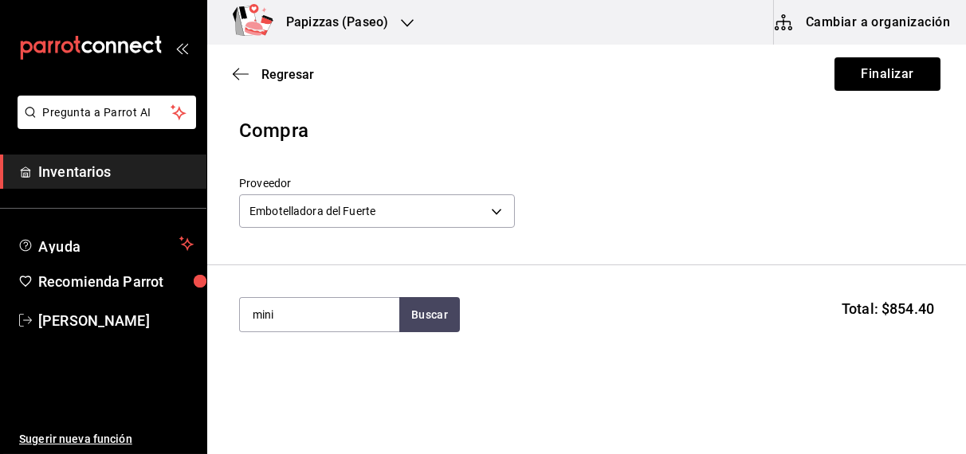
type input "mini"
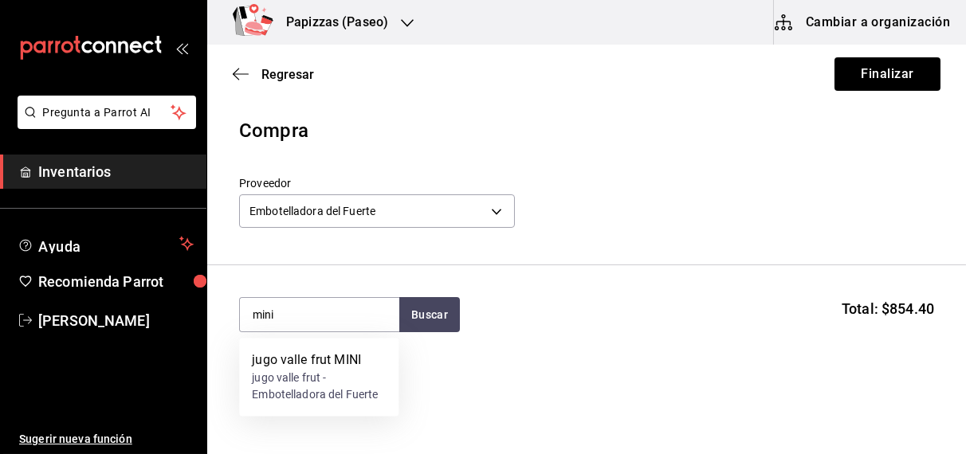
click at [297, 374] on div "jugo valle frut - Embotelladora del Fuerte" at bounding box center [319, 387] width 134 height 33
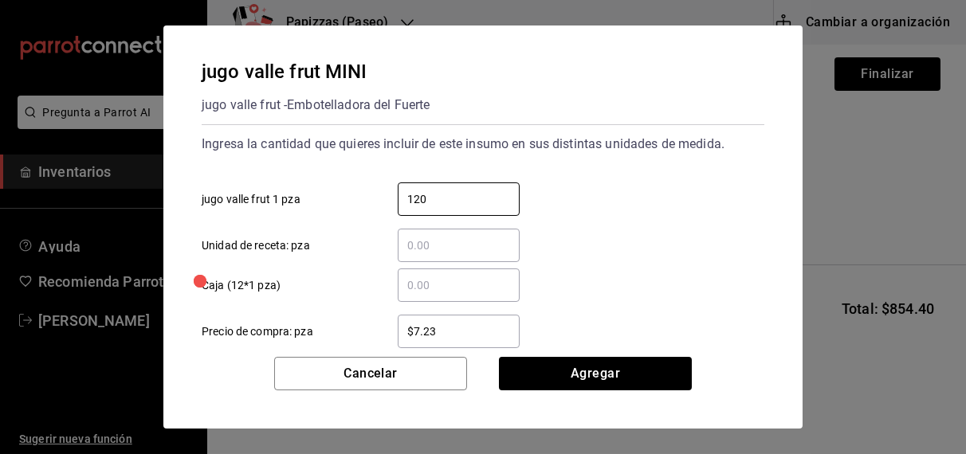
type input "120"
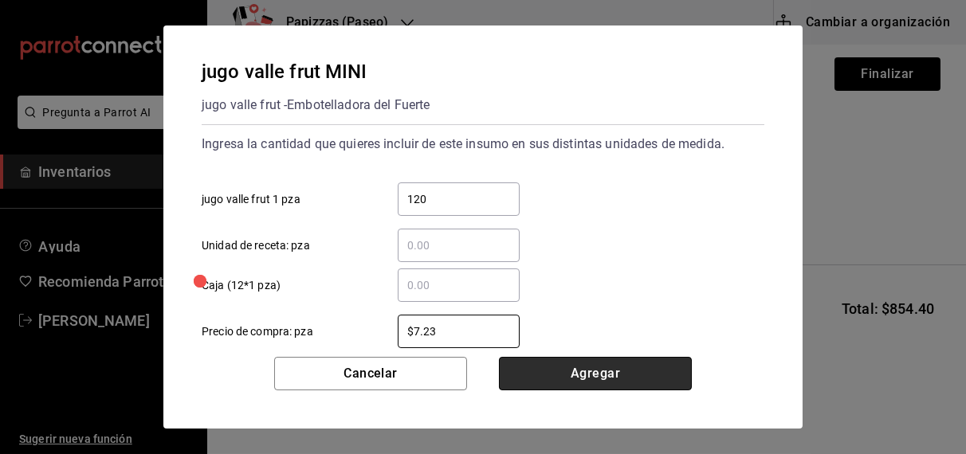
click at [632, 368] on button "Agregar" at bounding box center [595, 373] width 193 height 33
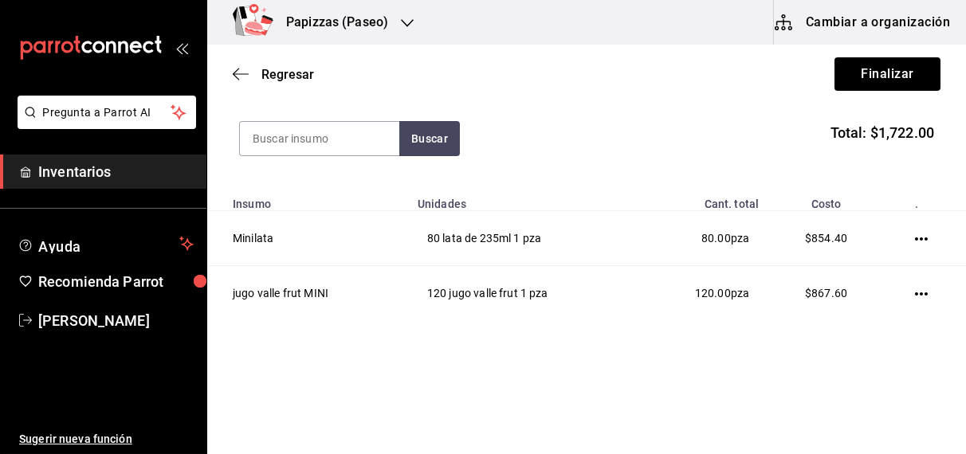
scroll to position [179, 0]
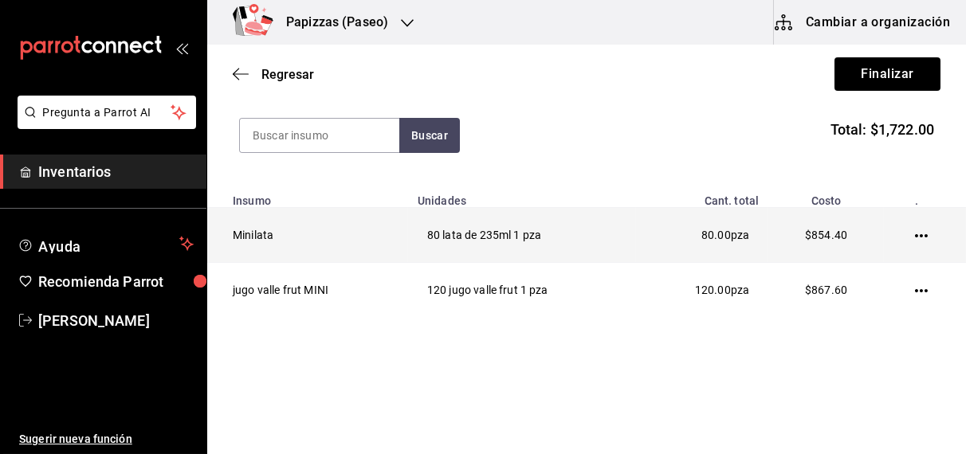
click at [915, 230] on icon "button" at bounding box center [921, 236] width 13 height 13
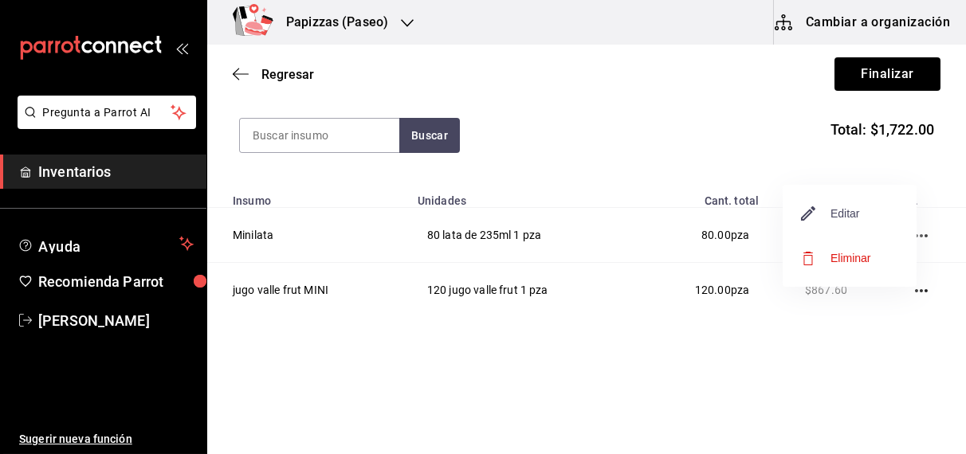
click at [856, 210] on span "Editar" at bounding box center [831, 213] width 58 height 19
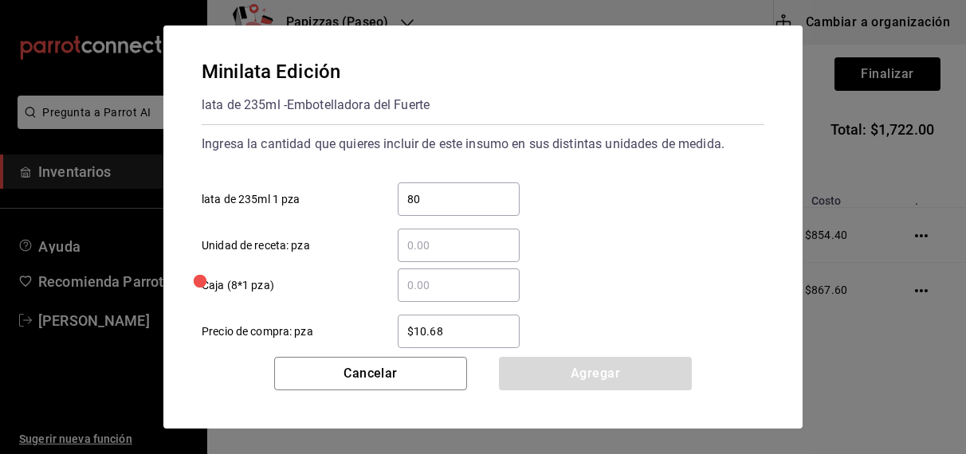
click at [465, 328] on input "$10.68" at bounding box center [459, 331] width 122 height 19
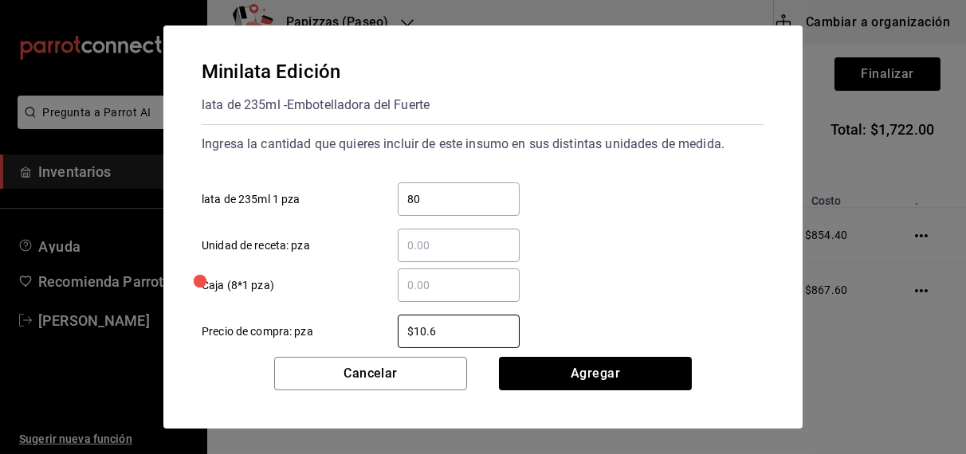
type input "$10.69"
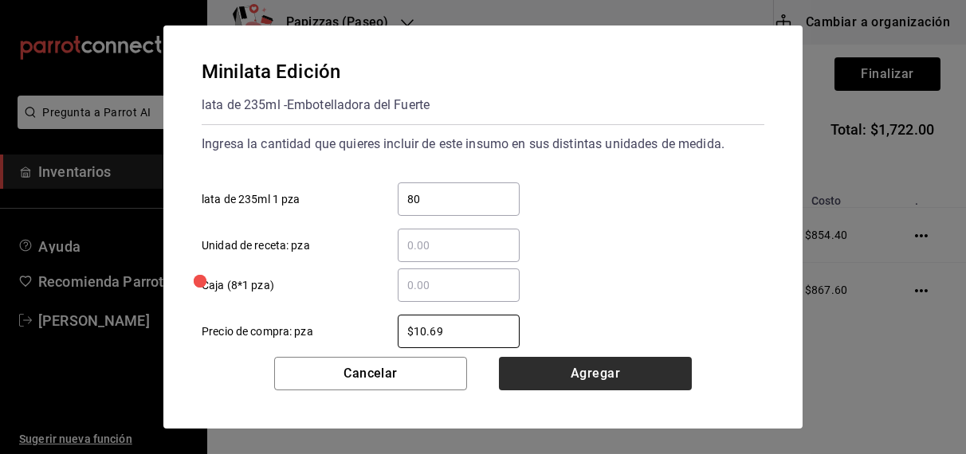
click at [564, 371] on button "Agregar" at bounding box center [595, 373] width 193 height 33
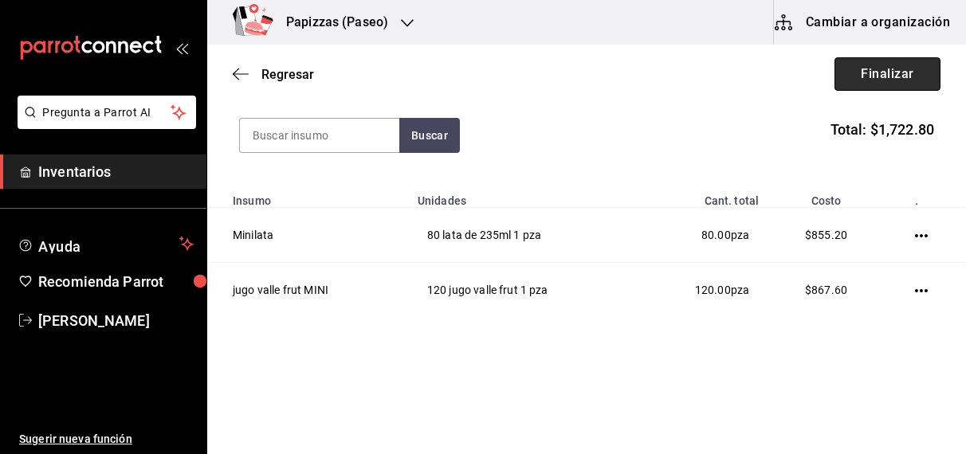
click at [874, 69] on button "Finalizar" at bounding box center [888, 73] width 106 height 33
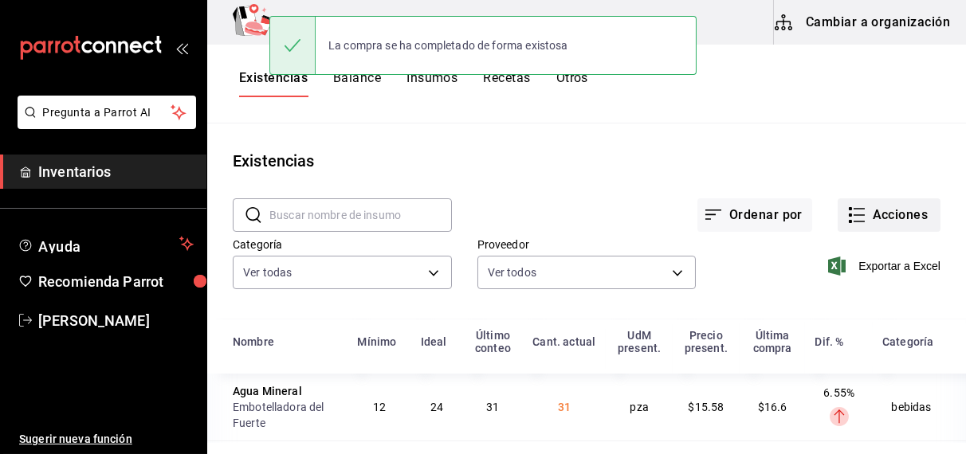
click at [859, 220] on button "Acciones" at bounding box center [889, 214] width 103 height 33
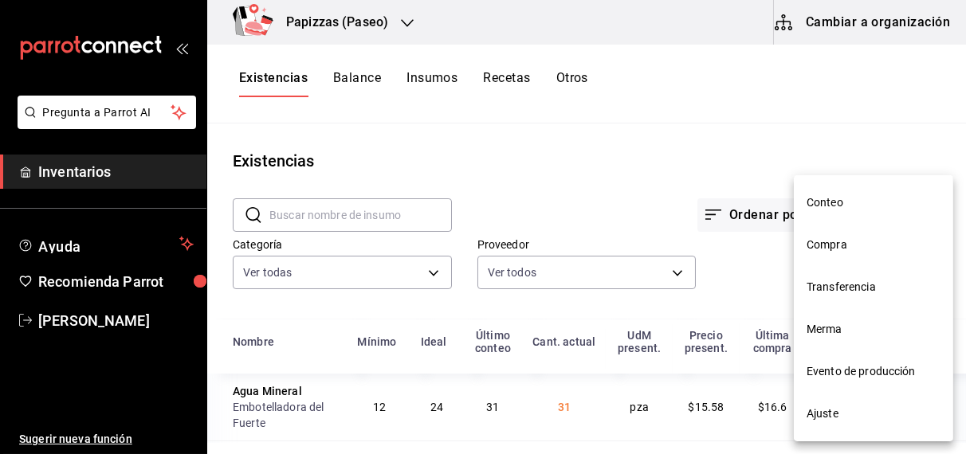
click at [836, 246] on span "Compra" at bounding box center [874, 245] width 134 height 17
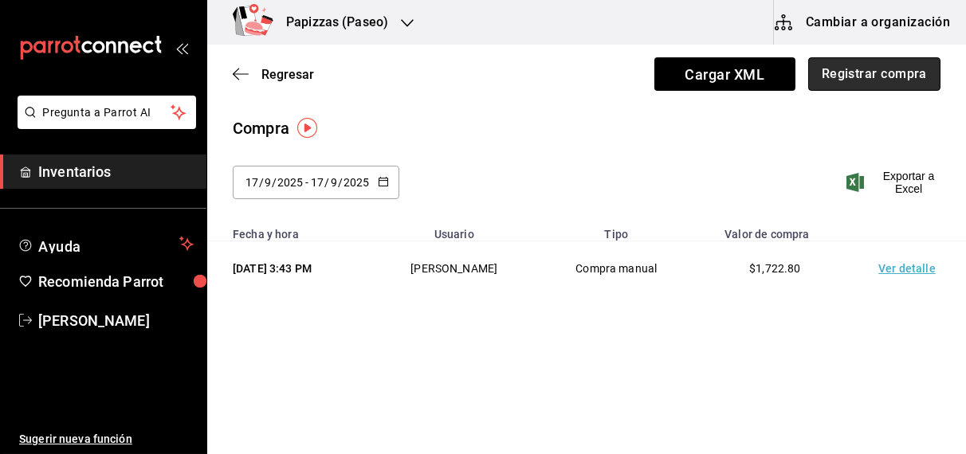
click at [925, 78] on button "Registrar compra" at bounding box center [874, 73] width 132 height 33
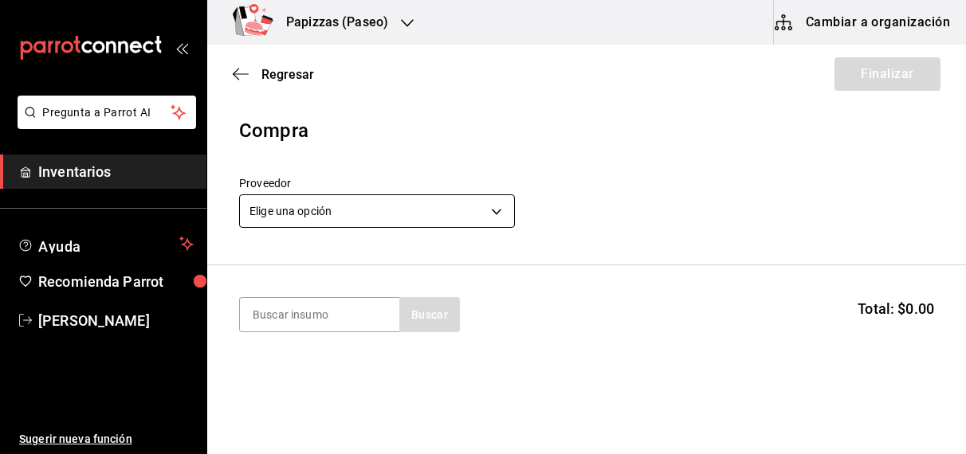
click at [444, 208] on body "Pregunta a Parrot AI Inventarios Ayuda Recomienda Parrot OBDULIA JANNETH CASTRO…" at bounding box center [483, 182] width 966 height 364
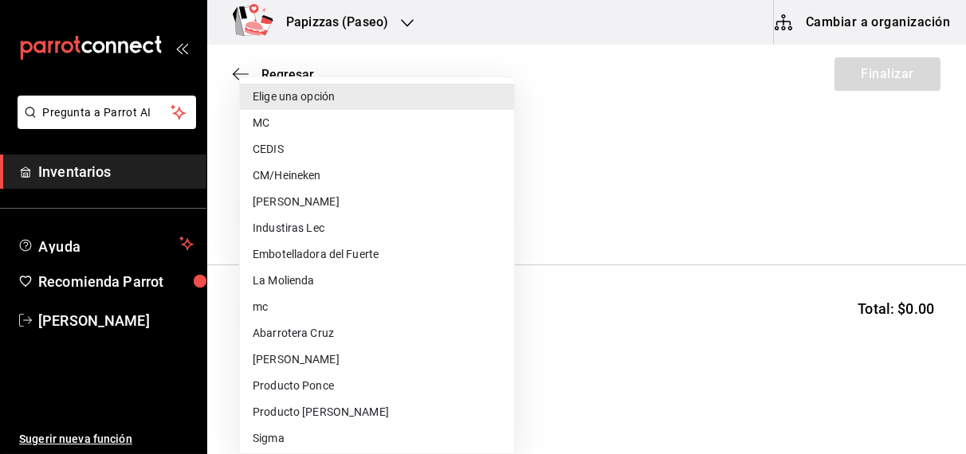
click at [370, 122] on li "MC" at bounding box center [377, 123] width 274 height 26
type input "59259b25-7b15-4529-a17f-fa8ef7e7484a"
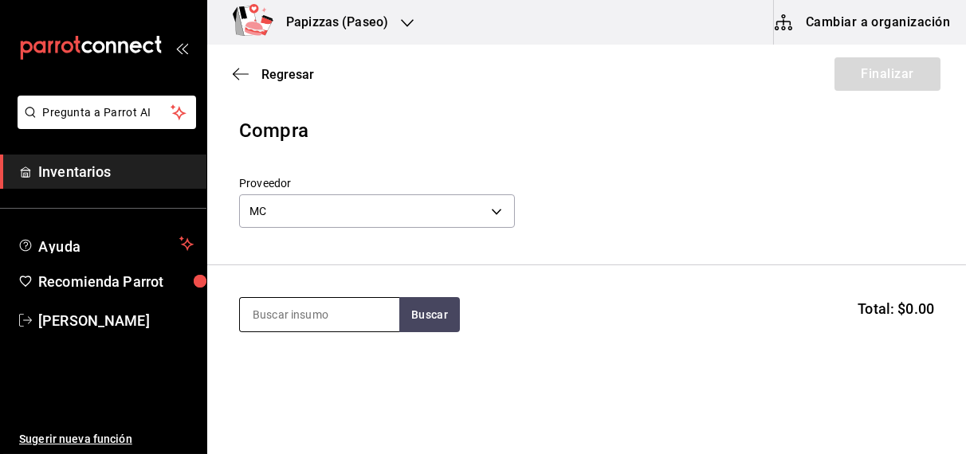
click at [319, 323] on input at bounding box center [319, 314] width 159 height 33
type input "polvo"
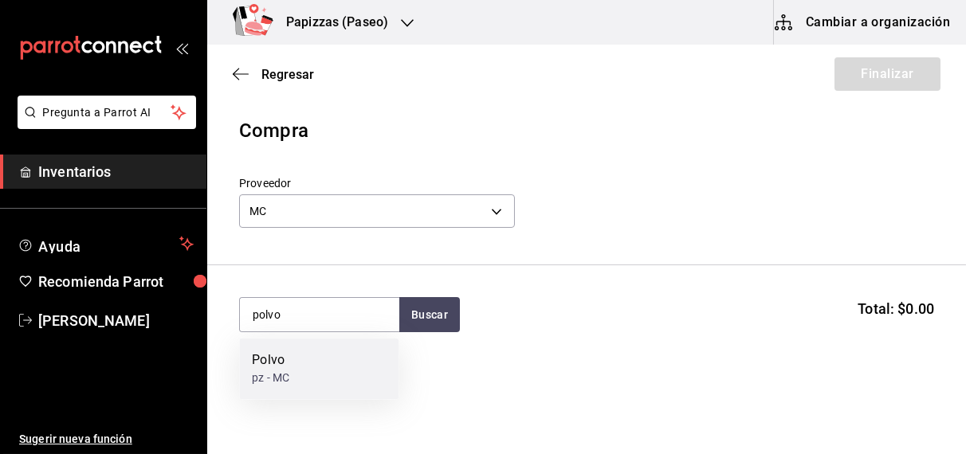
click at [289, 381] on div "pz - MC" at bounding box center [270, 379] width 37 height 17
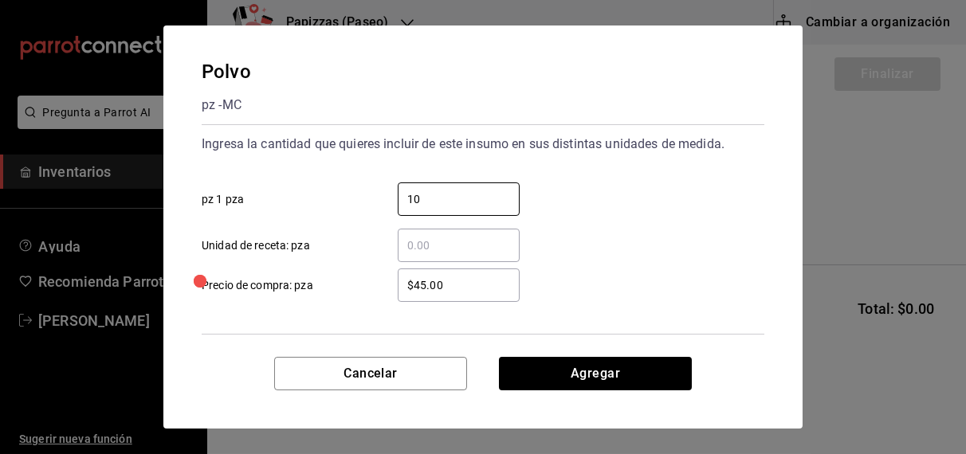
type input "10"
click button "Agregar" at bounding box center [595, 373] width 193 height 33
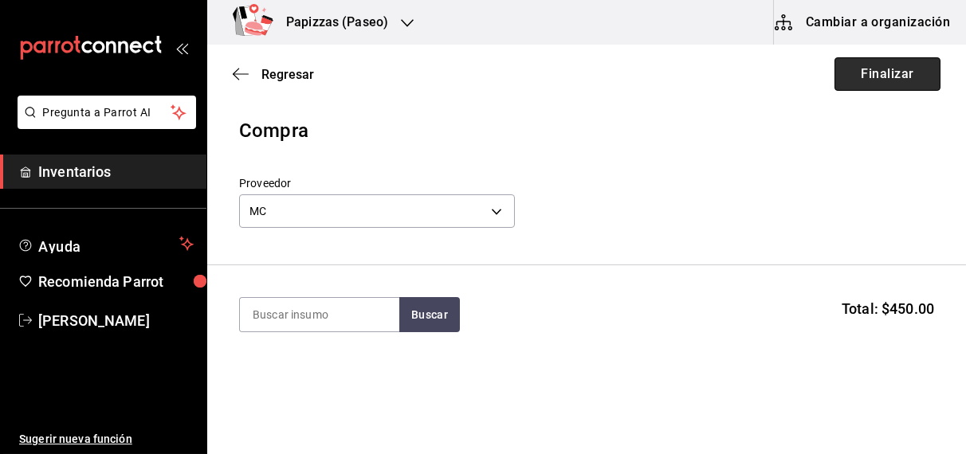
click at [868, 67] on button "Finalizar" at bounding box center [888, 73] width 106 height 33
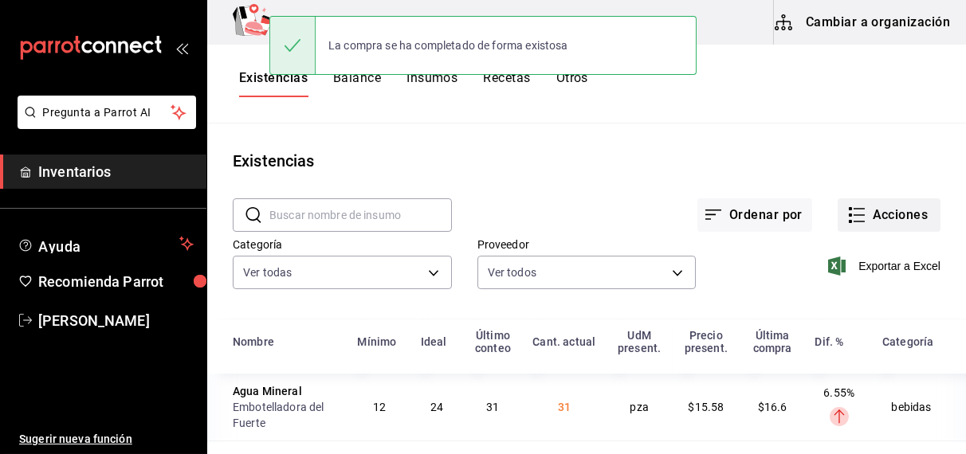
click at [879, 208] on button "Acciones" at bounding box center [889, 214] width 103 height 33
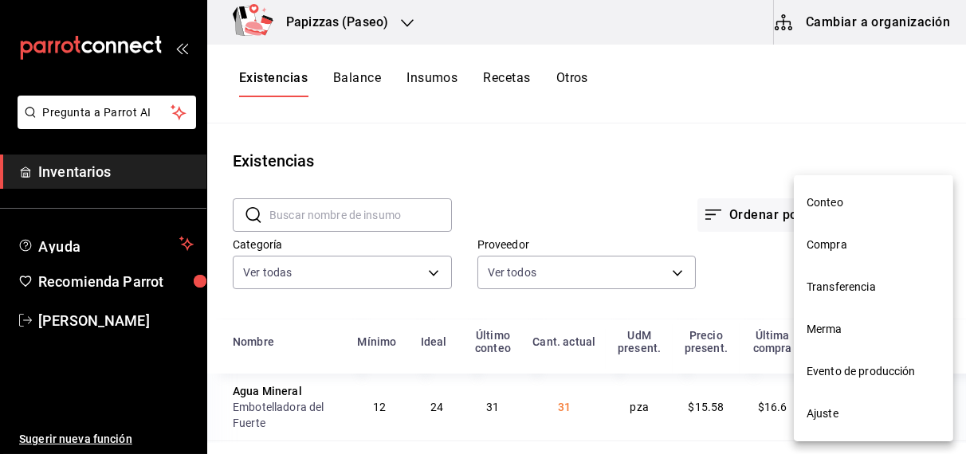
click at [844, 249] on span "Compra" at bounding box center [874, 245] width 134 height 17
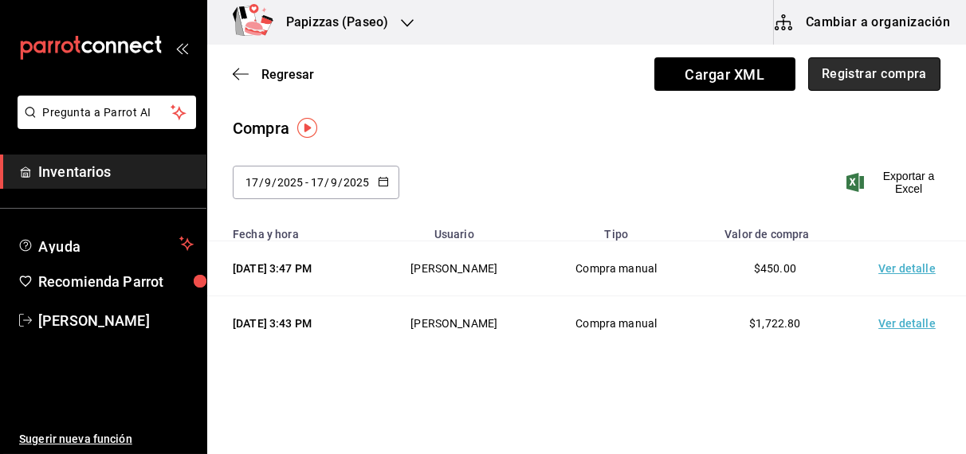
click at [866, 64] on button "Registrar compra" at bounding box center [874, 73] width 132 height 33
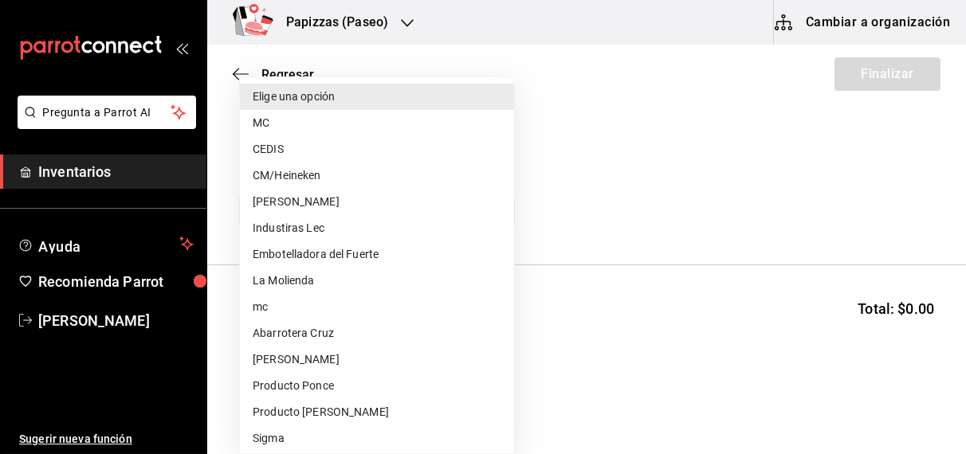
click at [425, 210] on body "Pregunta a Parrot AI Inventarios Ayuda Recomienda Parrot OBDULIA JANNETH CASTRO…" at bounding box center [483, 182] width 966 height 364
click at [323, 164] on li "CM/Heineken" at bounding box center [377, 176] width 274 height 26
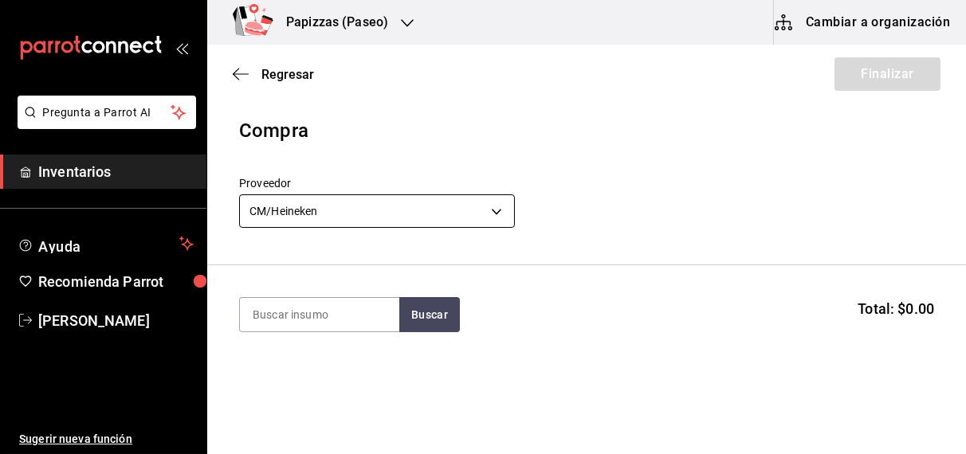
click at [361, 208] on body "Pregunta a Parrot AI Inventarios Ayuda Recomienda Parrot OBDULIA JANNETH CASTRO…" at bounding box center [483, 182] width 966 height 364
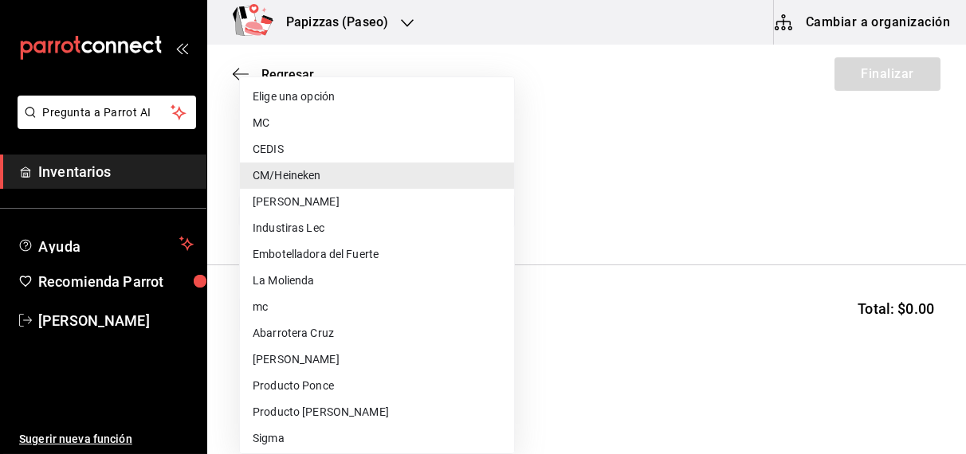
click at [328, 147] on li "CEDIS" at bounding box center [377, 149] width 274 height 26
type input "fd93c39f-859b-4130-830c-b038fbd442a0"
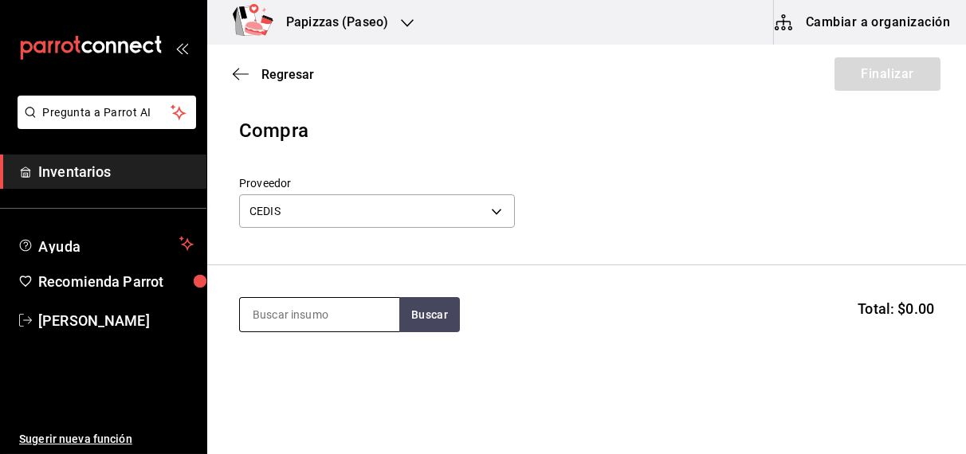
click at [316, 313] on input at bounding box center [319, 314] width 159 height 33
type input "harina"
click at [278, 377] on div "1 saco de 25kg - CEDIS" at bounding box center [309, 379] width 115 height 17
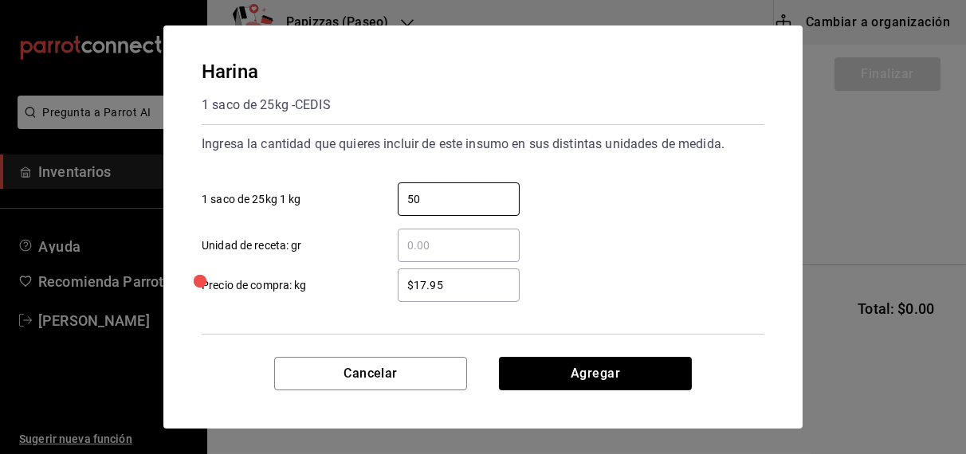
type input "50"
type input "$17.60"
click button "Agregar" at bounding box center [595, 373] width 193 height 33
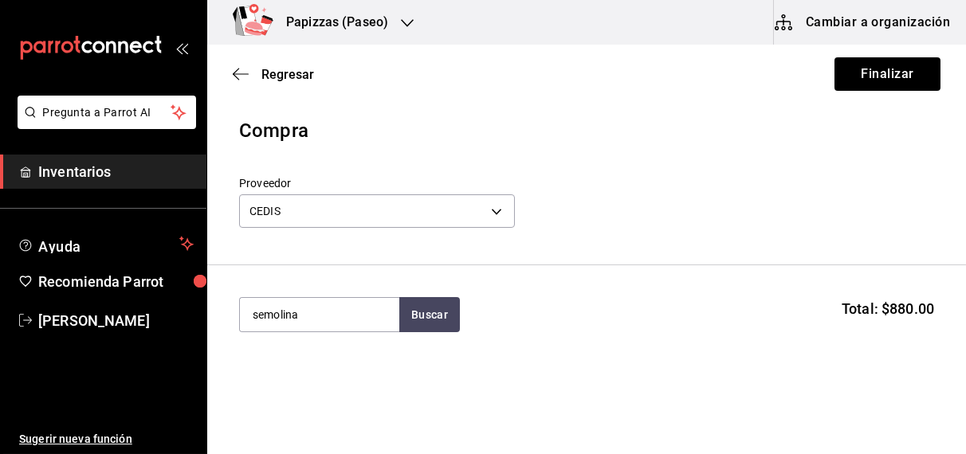
type input "semolina"
click at [272, 361] on div "Semolina" at bounding box center [316, 361] width 128 height 19
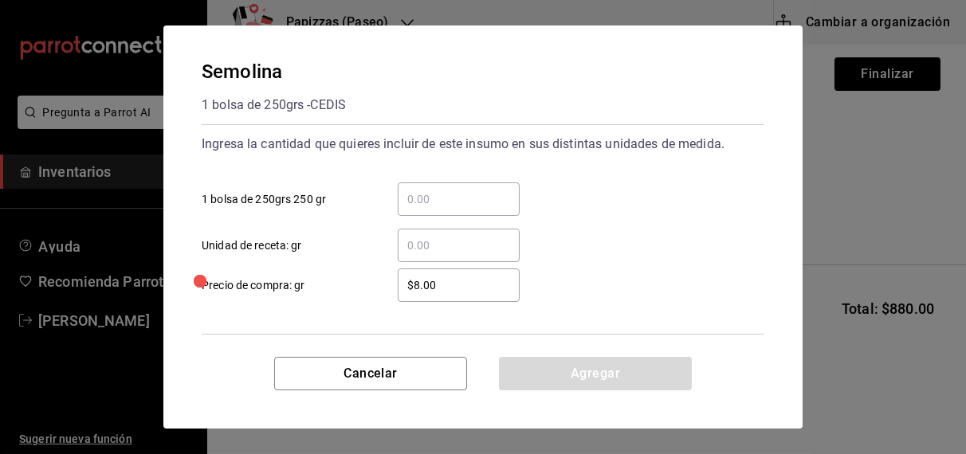
click at [466, 203] on input "​ 1 bolsa de 250grs 250 gr" at bounding box center [459, 199] width 122 height 19
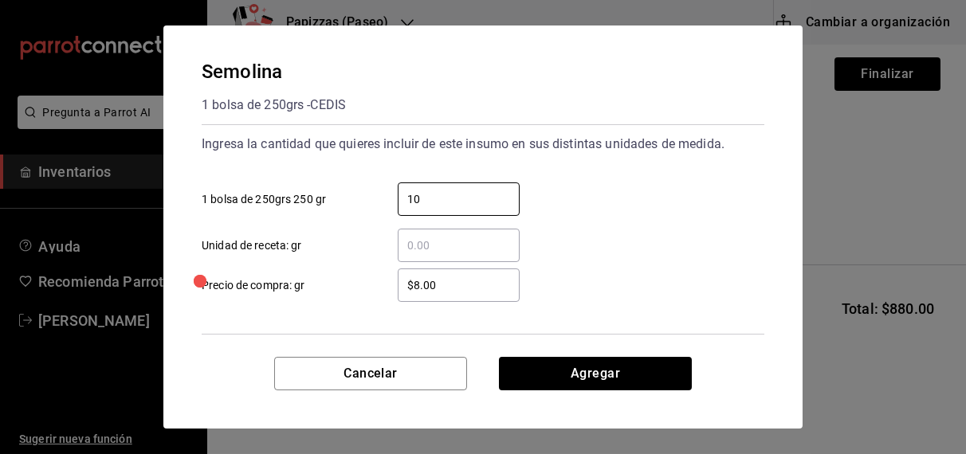
type input "10"
type input "$31.18"
click button "Agregar" at bounding box center [595, 373] width 193 height 33
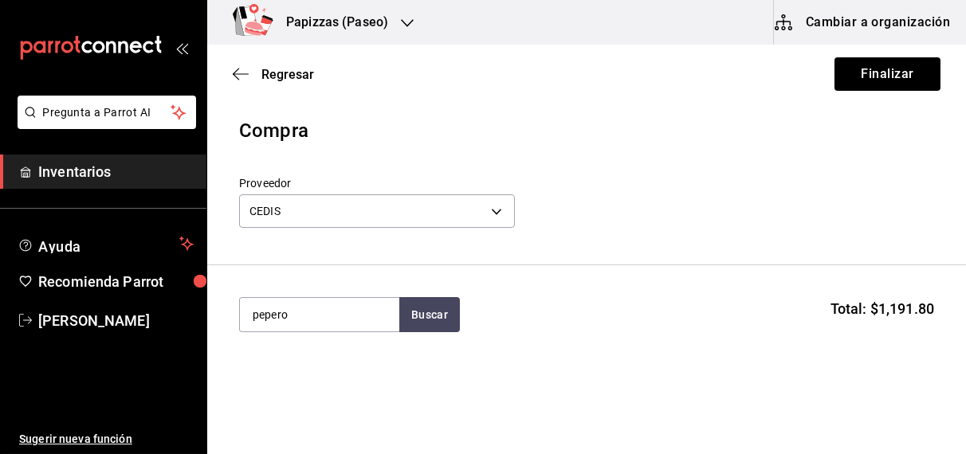
type input "pepero"
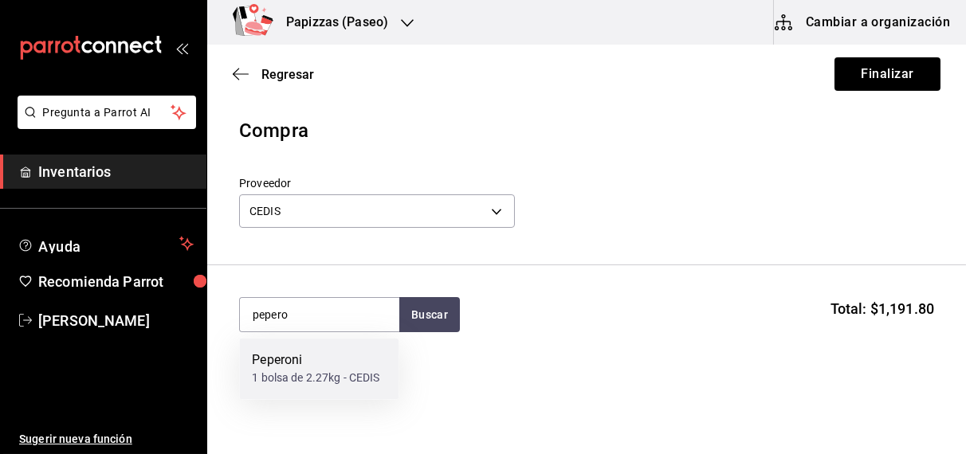
click at [288, 371] on div "1 bolsa de 2.27kg - CEDIS" at bounding box center [316, 379] width 128 height 17
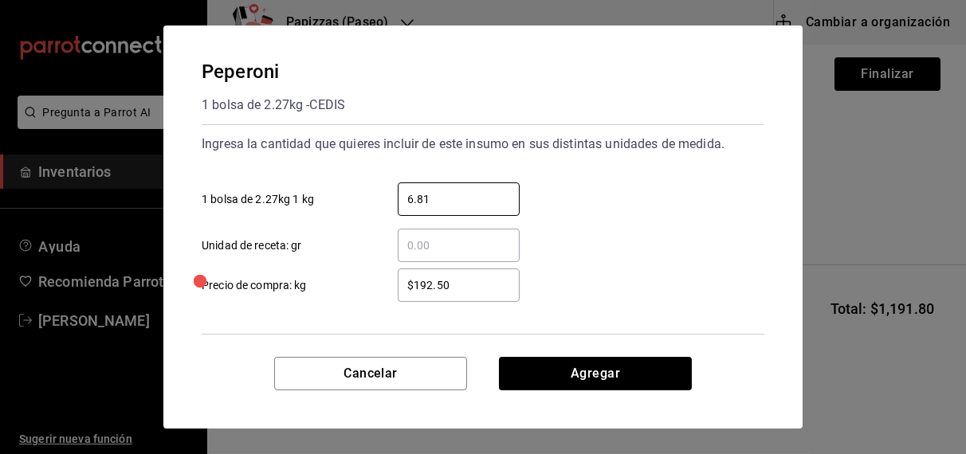
type input "6.81"
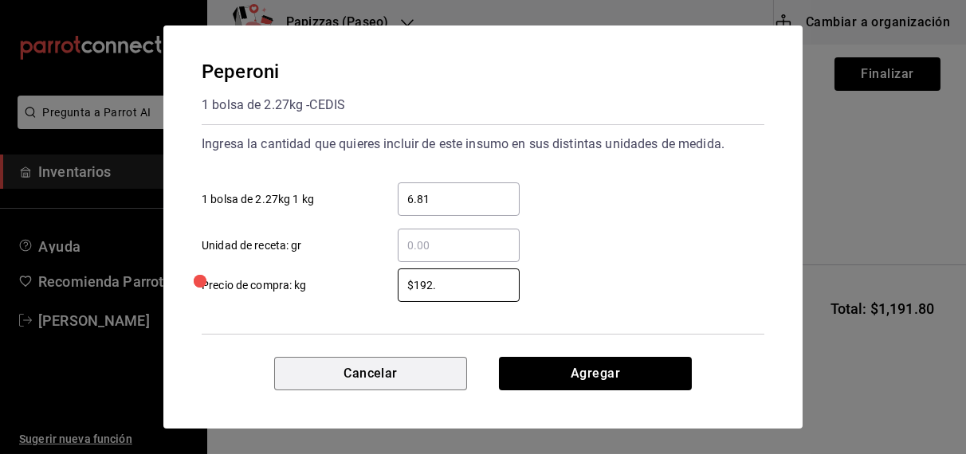
type input "$192"
click button "Agregar" at bounding box center [595, 373] width 193 height 33
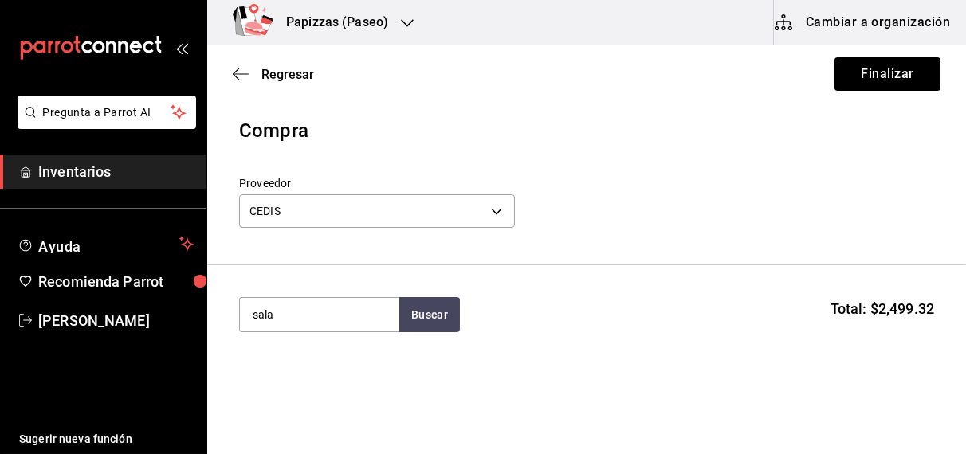
type input "sala"
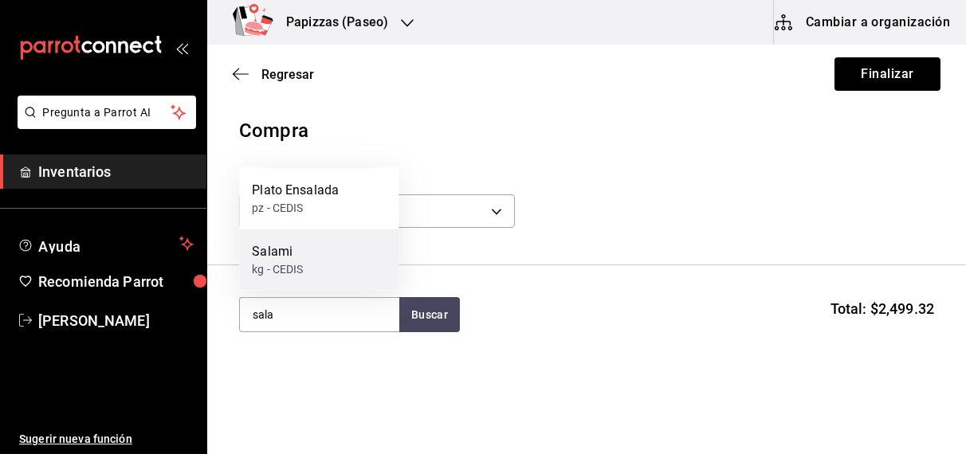
click at [287, 267] on div "kg - CEDIS" at bounding box center [277, 269] width 51 height 17
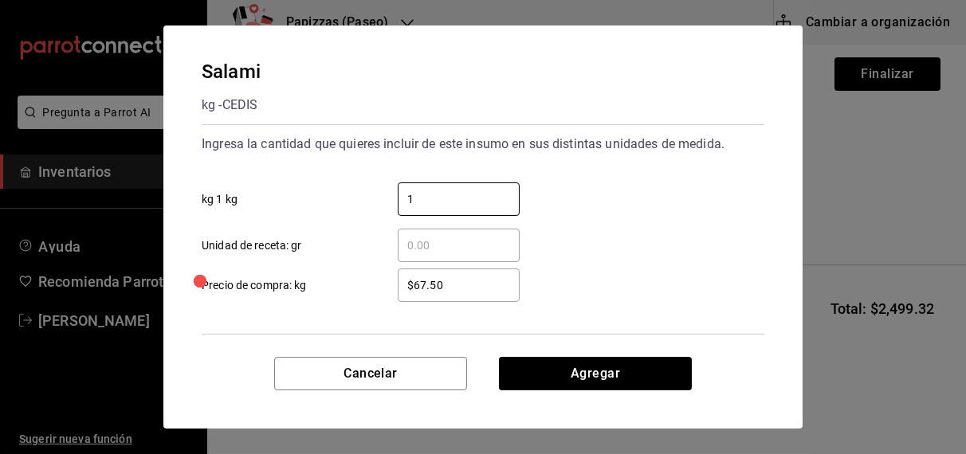
type input "1"
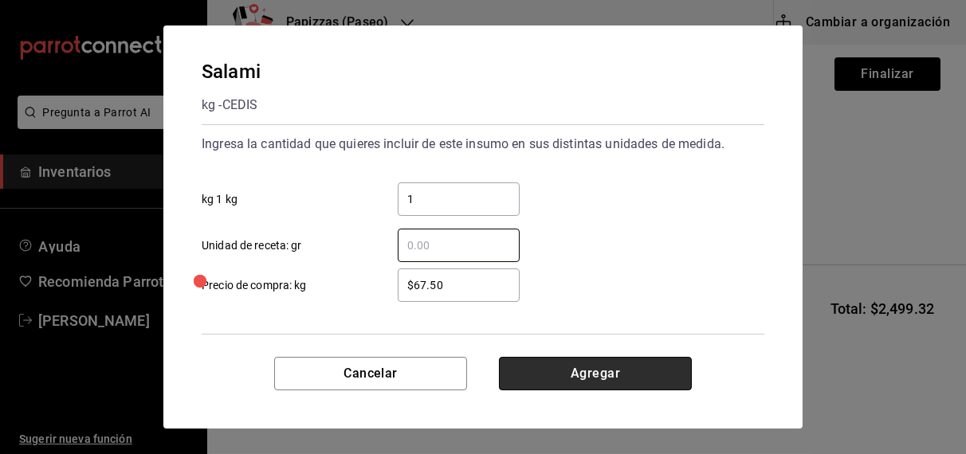
click at [615, 375] on button "Agregar" at bounding box center [595, 373] width 193 height 33
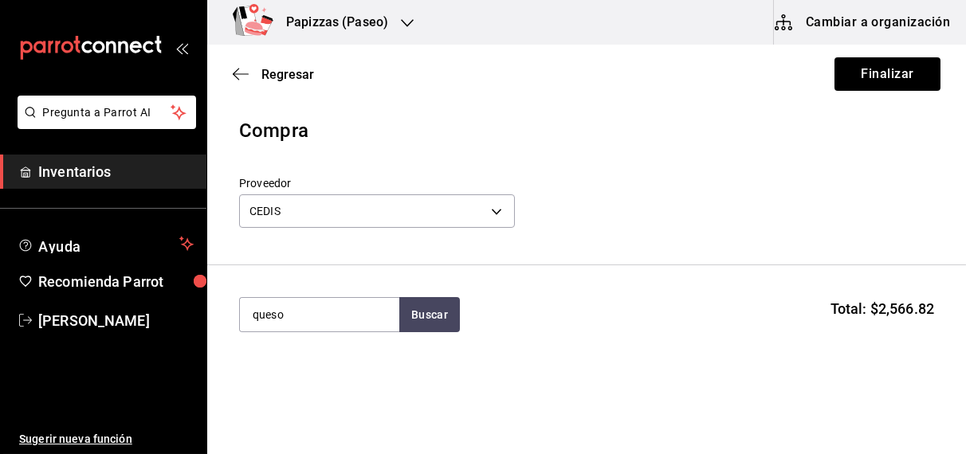
type input "queso"
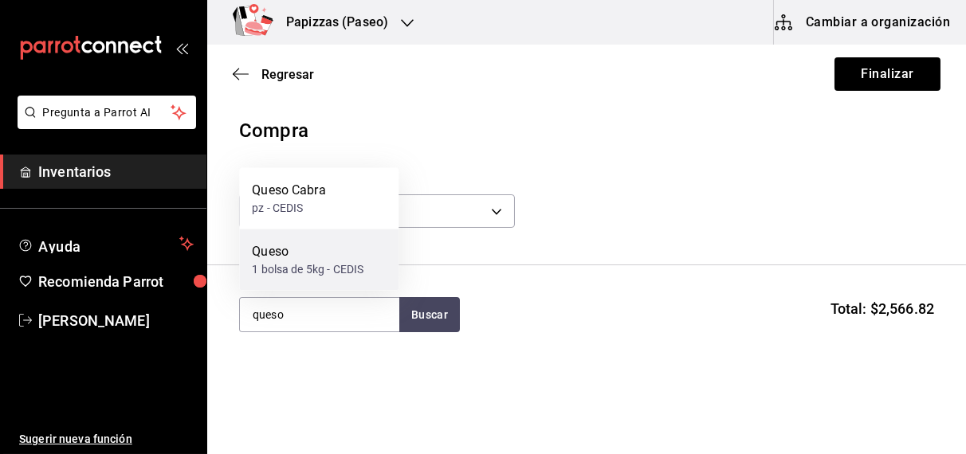
click at [302, 263] on div "1 bolsa de 5kg - CEDIS" at bounding box center [308, 269] width 112 height 17
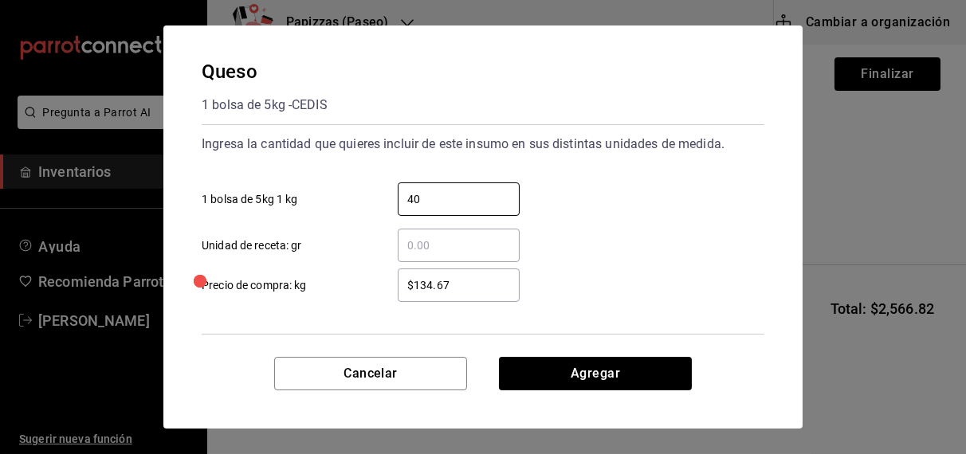
type input "40"
type input "$1,083.00"
click at [495, 287] on input "$1,083.00" at bounding box center [459, 285] width 122 height 19
type input "$108.00"
click button "Agregar" at bounding box center [595, 373] width 193 height 33
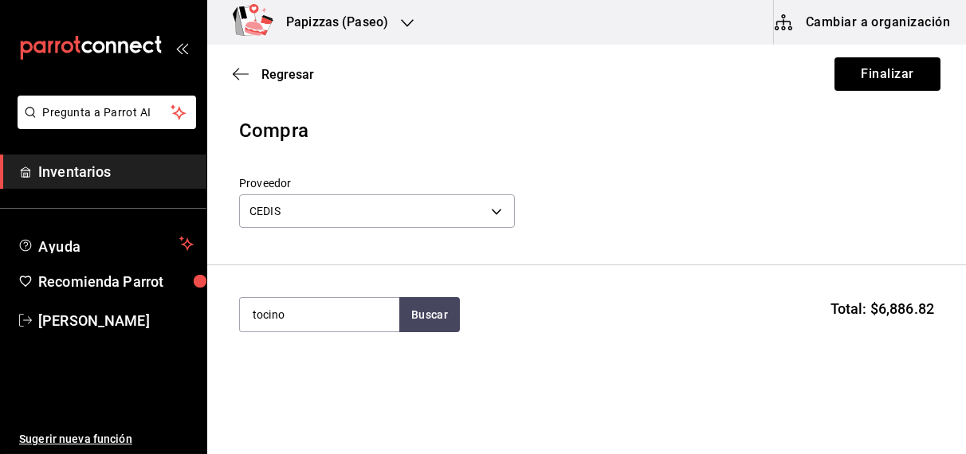
type input "tocino"
click at [293, 374] on div "kg - CEDIS" at bounding box center [277, 379] width 51 height 17
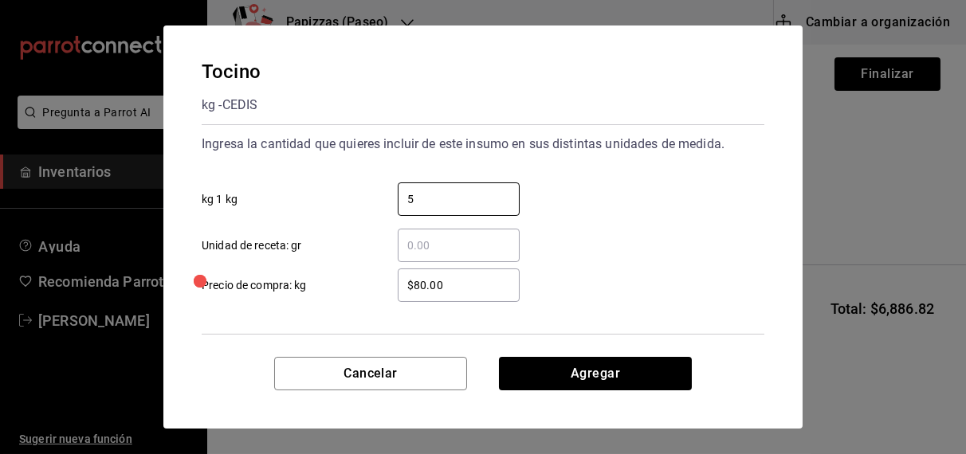
type input "5"
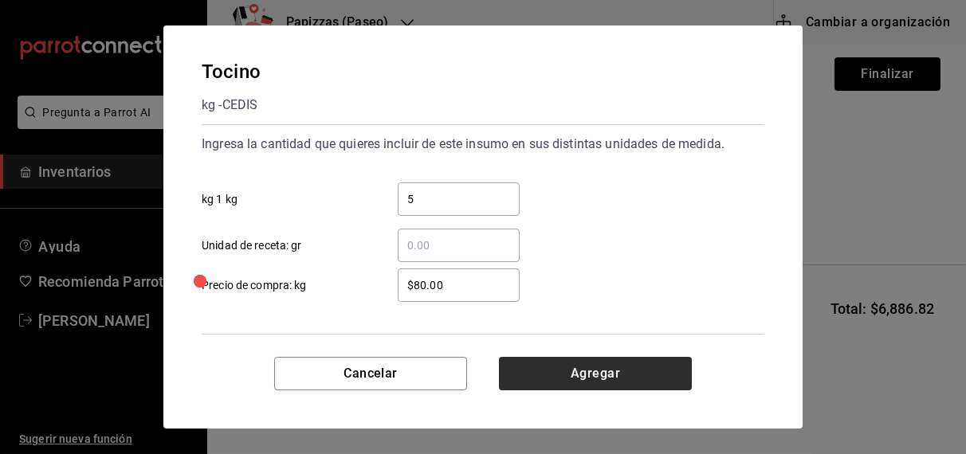
click at [620, 376] on button "Agregar" at bounding box center [595, 373] width 193 height 33
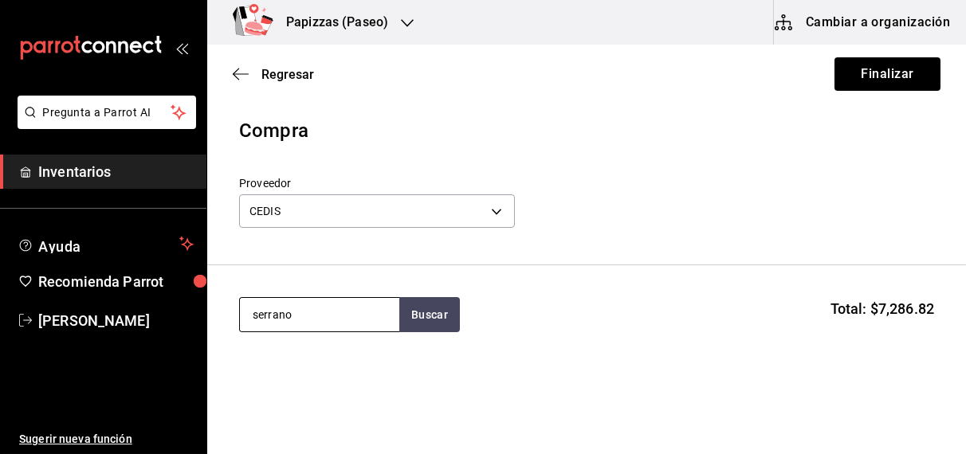
type input "serrano"
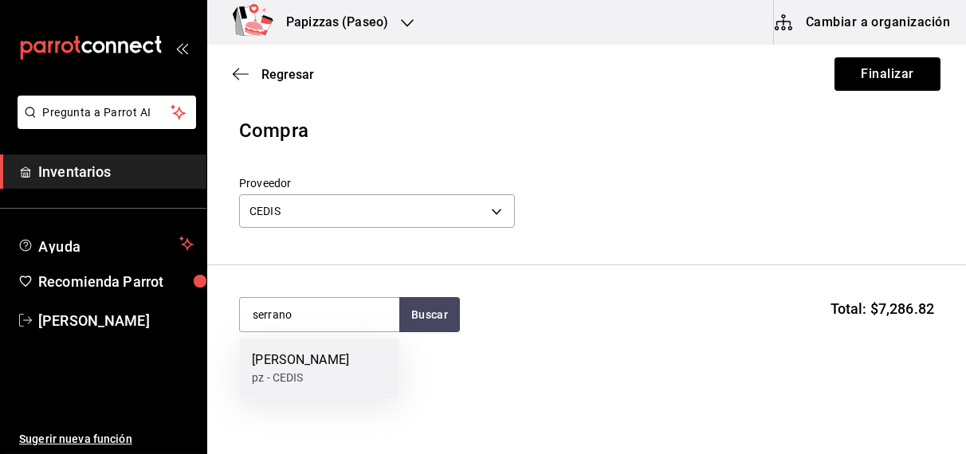
click at [322, 377] on div "pz - CEDIS" at bounding box center [300, 379] width 97 height 17
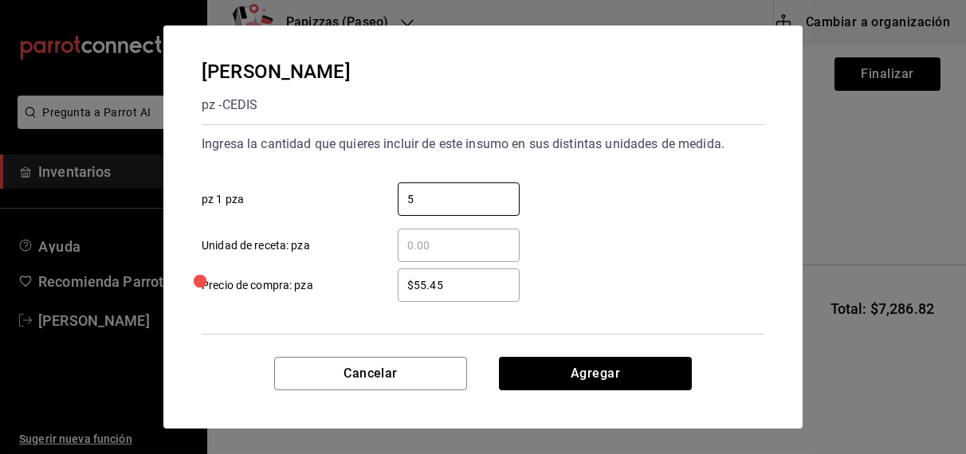
type input "5"
type input "$55.40"
click button "Agregar" at bounding box center [595, 373] width 193 height 33
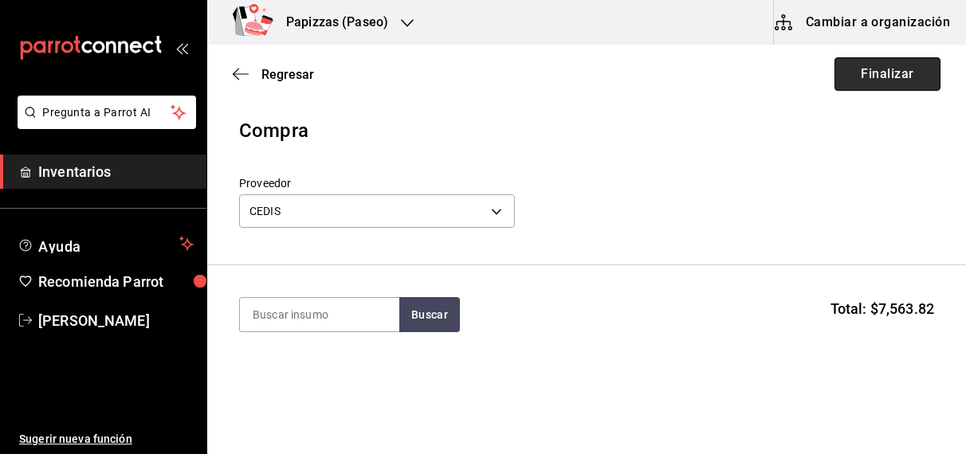
click at [886, 88] on button "Finalizar" at bounding box center [888, 73] width 106 height 33
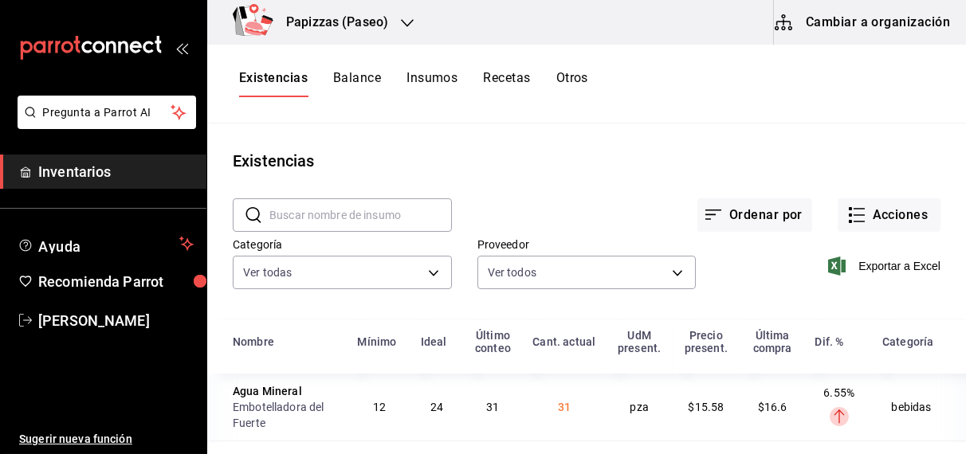
click at [529, 96] on button "Recetas" at bounding box center [506, 83] width 47 height 27
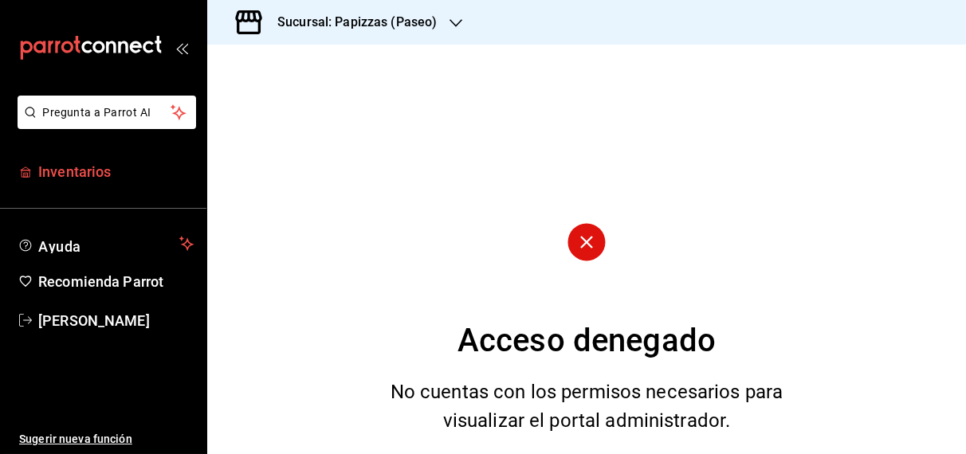
click at [67, 171] on span "Inventarios" at bounding box center [115, 172] width 155 height 22
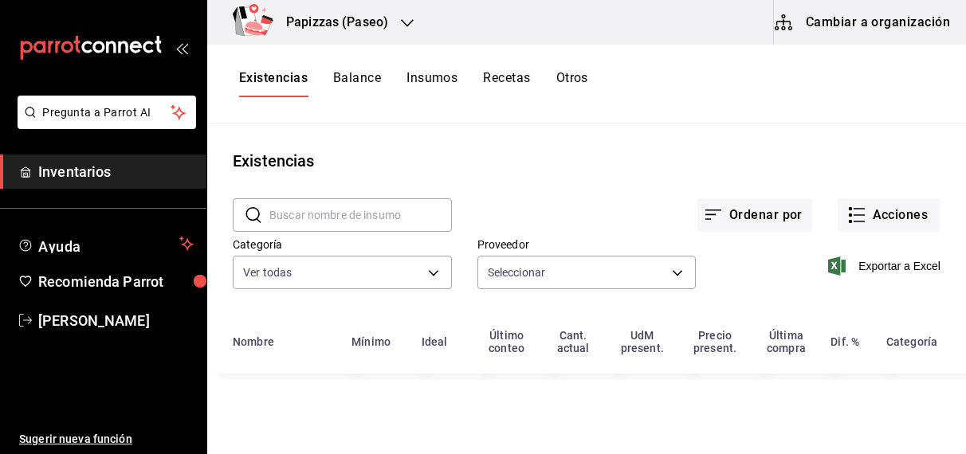
type input "59259b25-7b15-4529-a17f-fa8ef7e7484a,fd93c39f-859b-4130-830c-b038fbd442a0,27d4a…"
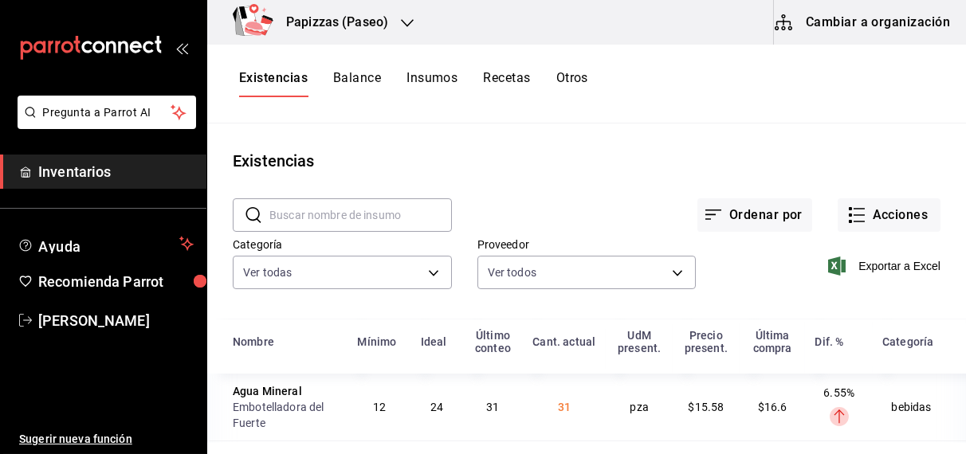
click at [834, 20] on button "Cambiar a organización" at bounding box center [863, 22] width 179 height 45
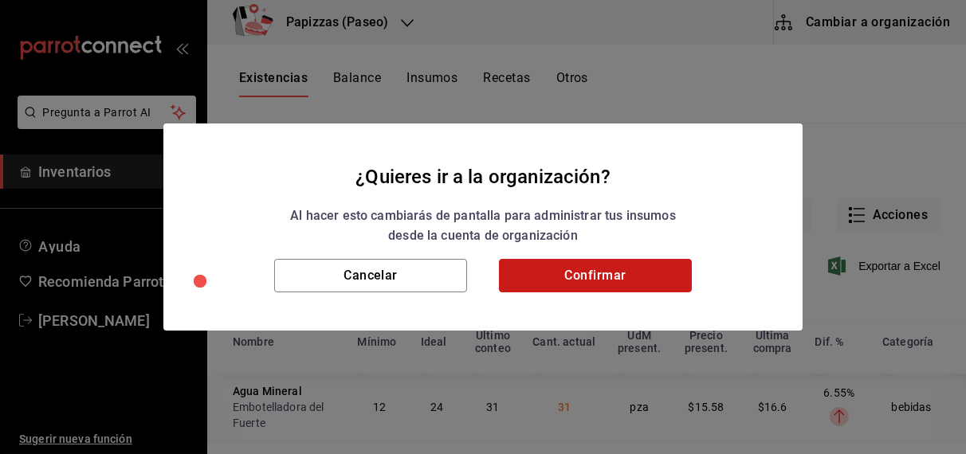
click at [595, 275] on button "Confirmar" at bounding box center [595, 275] width 193 height 33
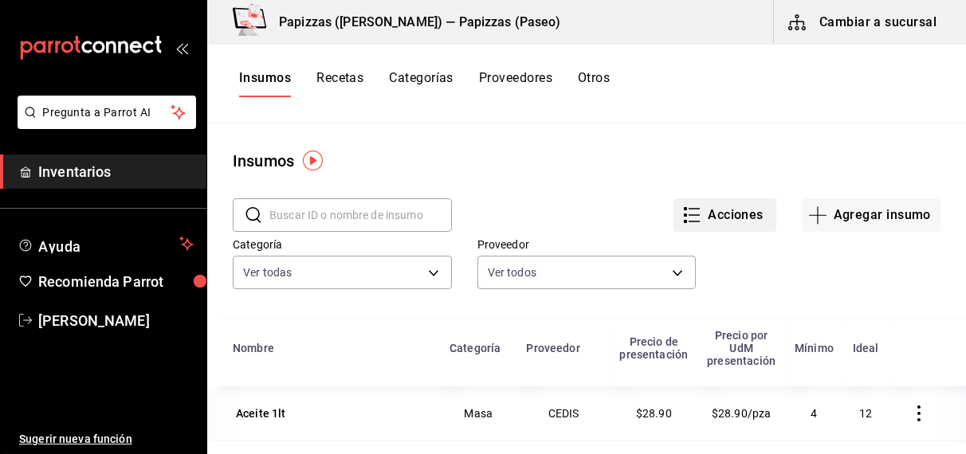
click at [717, 220] on button "Acciones" at bounding box center [725, 214] width 103 height 33
click at [591, 157] on div at bounding box center [483, 227] width 966 height 454
click at [430, 73] on button "Categorías" at bounding box center [421, 83] width 65 height 27
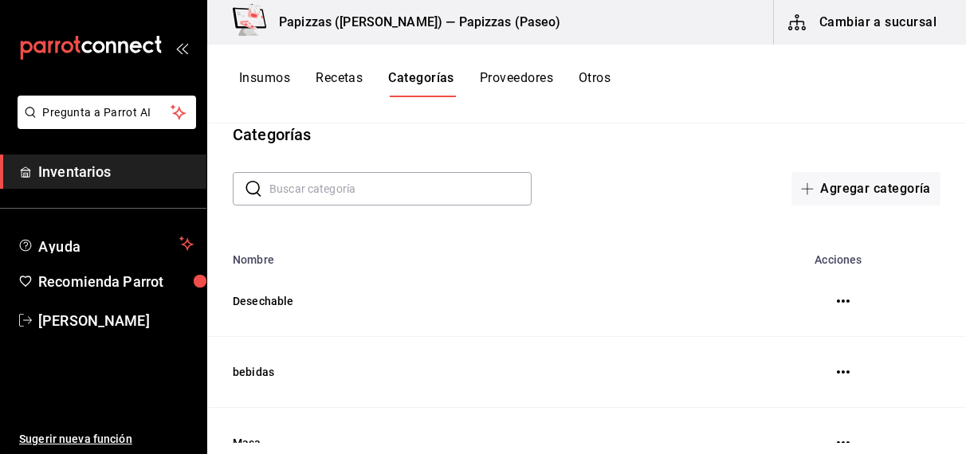
scroll to position [22, 0]
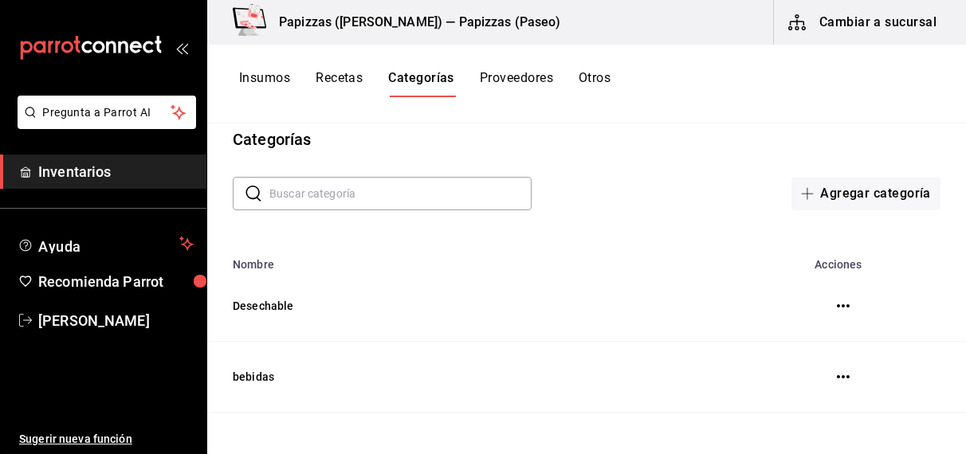
click at [830, 297] on button "button" at bounding box center [843, 306] width 32 height 32
click at [837, 307] on icon "button" at bounding box center [843, 306] width 13 height 13
click at [700, 240] on div at bounding box center [483, 227] width 966 height 454
click at [272, 306] on td "Desechable" at bounding box center [467, 306] width 520 height 71
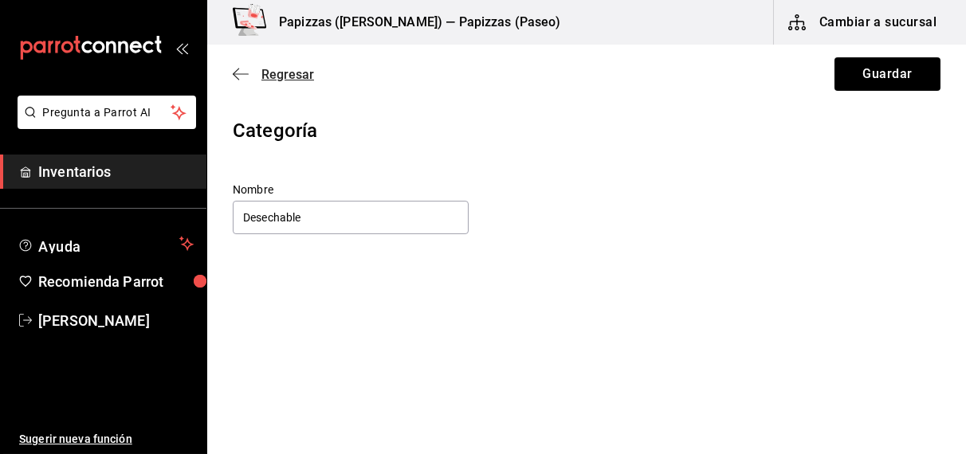
click at [297, 73] on span "Regresar" at bounding box center [287, 74] width 53 height 15
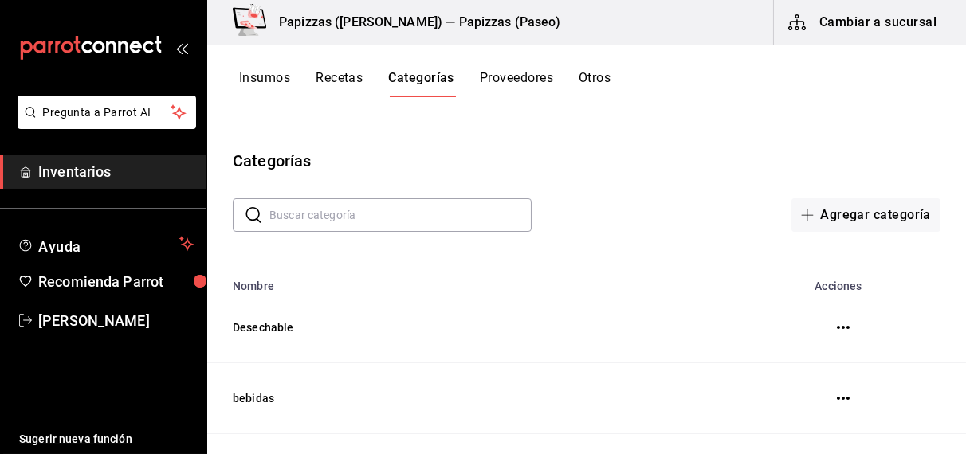
click at [483, 17] on h3 "Papizzas ([PERSON_NAME]) — Papizzas (Paseo)" at bounding box center [413, 22] width 295 height 19
click at [310, 28] on h3 "Papizzas ([PERSON_NAME]) — Papizzas (Paseo)" at bounding box center [413, 22] width 295 height 19
click at [380, 22] on h3 "Papizzas ([PERSON_NAME]) — Papizzas (Paseo)" at bounding box center [413, 22] width 295 height 19
click at [432, 19] on h3 "Papizzas ([PERSON_NAME]) — Papizzas (Paseo)" at bounding box center [413, 22] width 295 height 19
click at [517, 77] on button "Proveedores" at bounding box center [516, 83] width 73 height 27
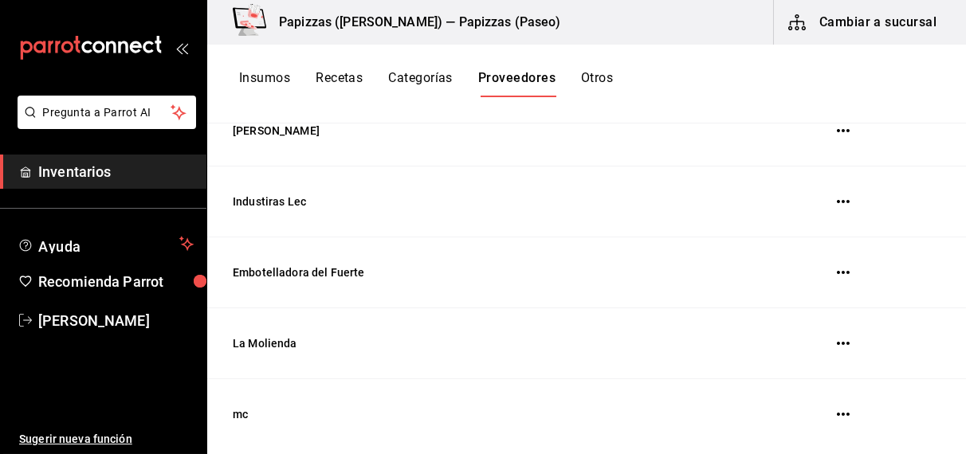
scroll to position [154, 0]
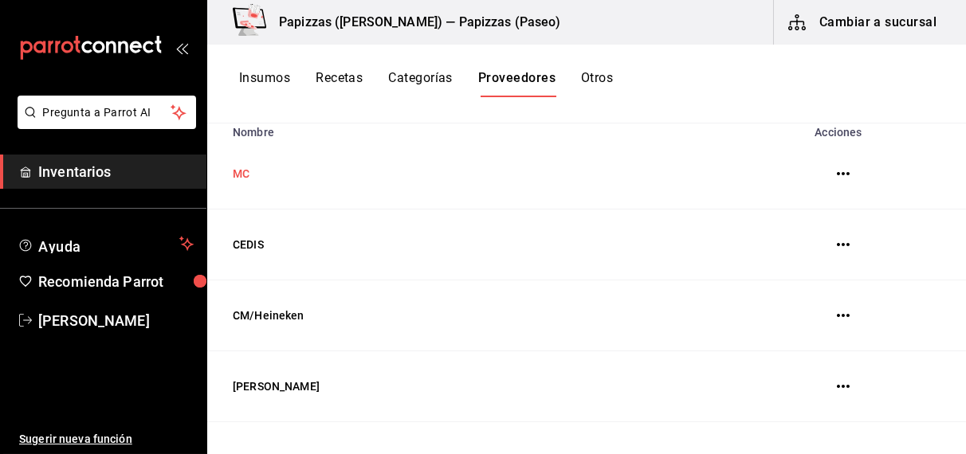
click at [250, 170] on td "MC" at bounding box center [467, 174] width 520 height 71
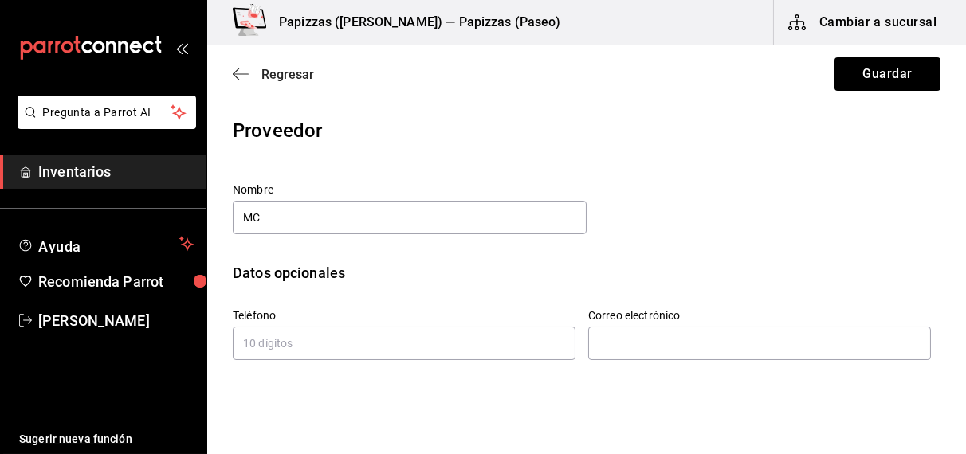
click at [281, 74] on span "Regresar" at bounding box center [287, 74] width 53 height 15
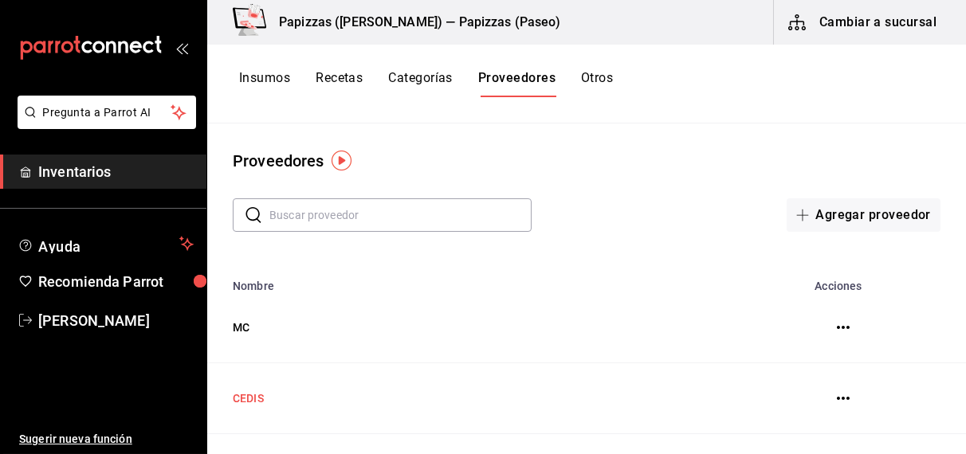
click at [253, 399] on td "CEDIS" at bounding box center [467, 399] width 520 height 71
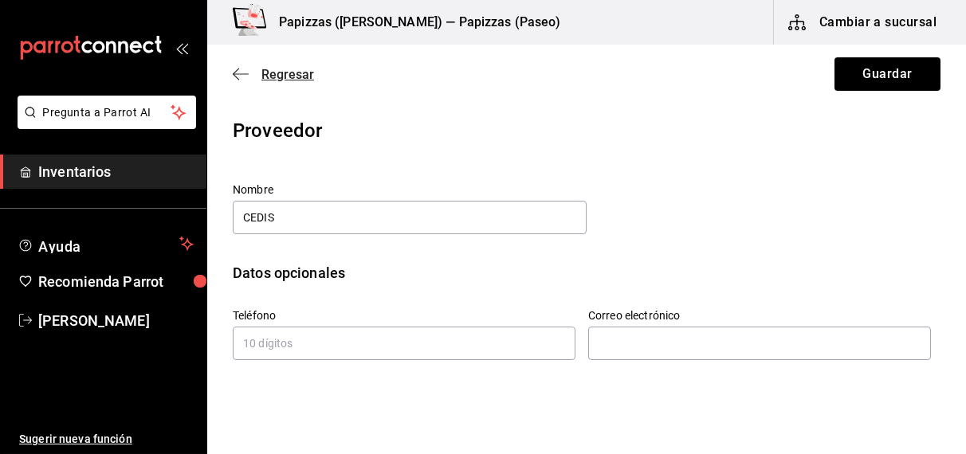
click at [287, 79] on span "Regresar" at bounding box center [287, 74] width 53 height 15
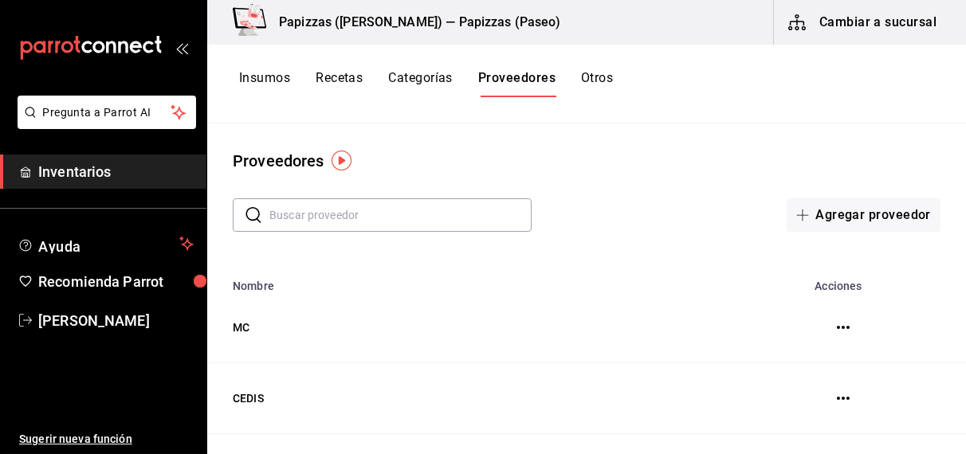
click at [595, 76] on button "Otros" at bounding box center [597, 83] width 32 height 27
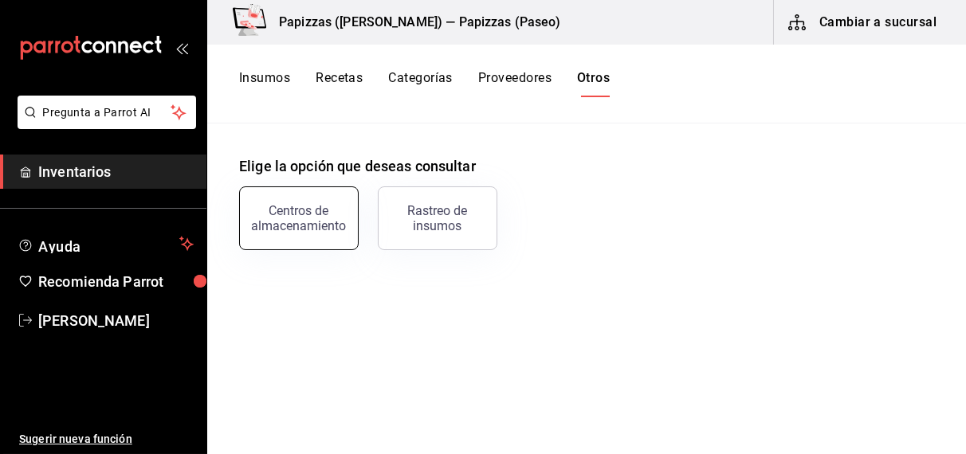
click at [305, 214] on div "Centros de almacenamiento" at bounding box center [299, 218] width 99 height 30
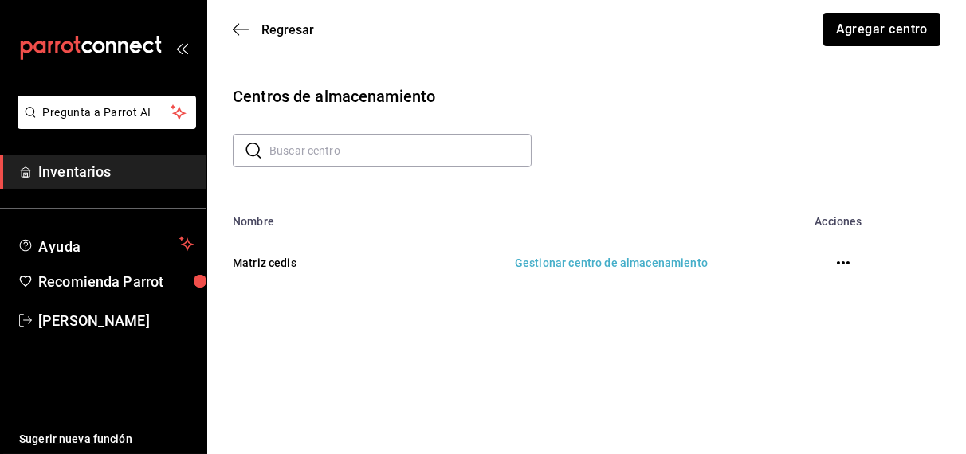
click at [611, 264] on td "Gestionar centro de almacenamiento" at bounding box center [550, 263] width 354 height 70
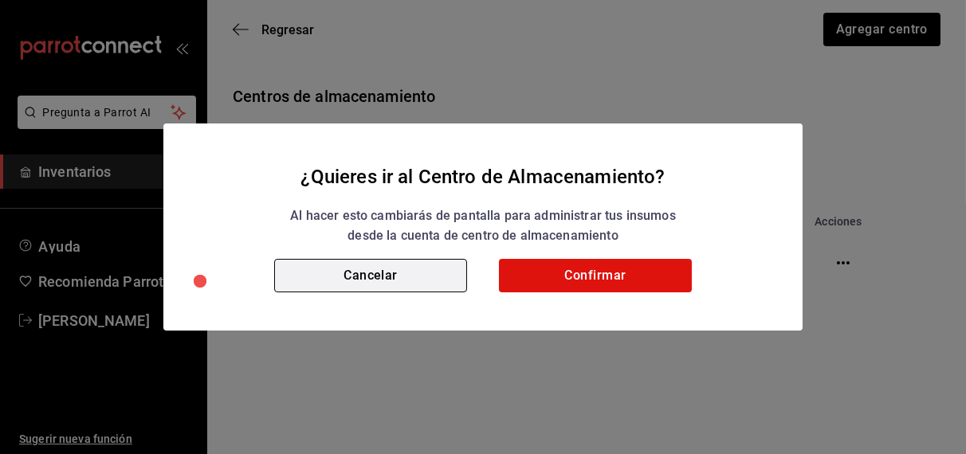
click at [424, 276] on button "Cancelar" at bounding box center [370, 275] width 193 height 33
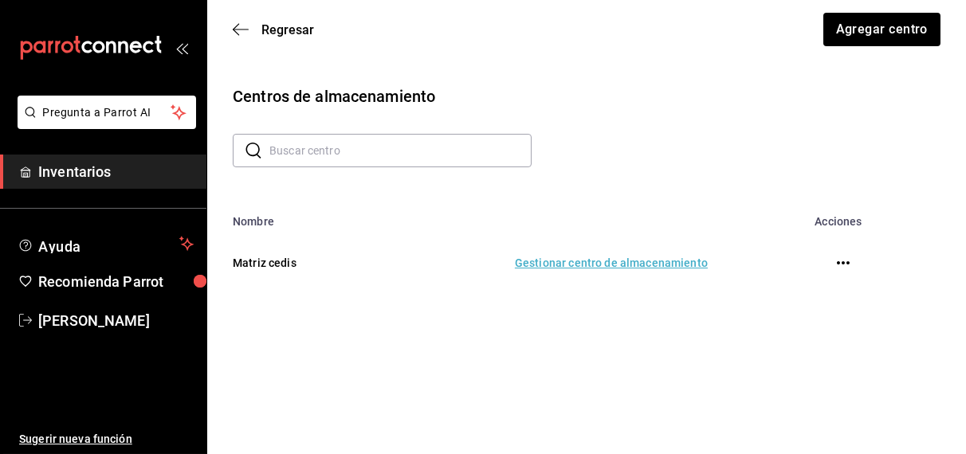
click at [312, 31] on span "Regresar" at bounding box center [287, 29] width 53 height 15
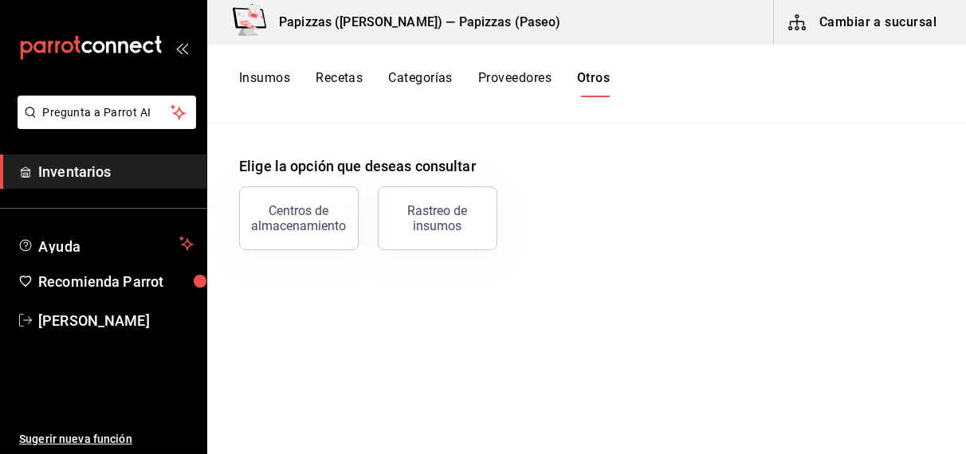
click at [263, 73] on button "Insumos" at bounding box center [264, 83] width 51 height 27
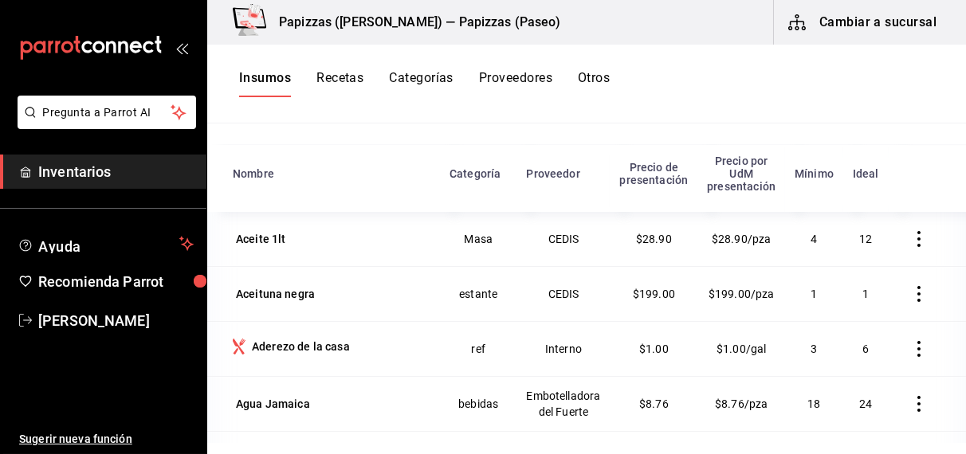
scroll to position [179, 0]
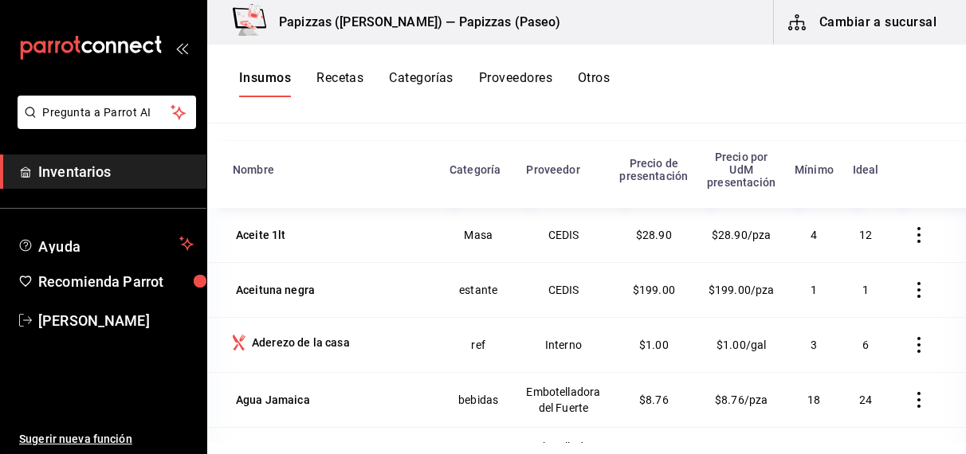
click at [918, 237] on icon "button" at bounding box center [919, 235] width 3 height 16
click at [827, 120] on div at bounding box center [483, 227] width 966 height 454
click at [721, 240] on span "$28.90/pza" at bounding box center [742, 235] width 60 height 13
click at [338, 76] on button "Recetas" at bounding box center [339, 83] width 47 height 27
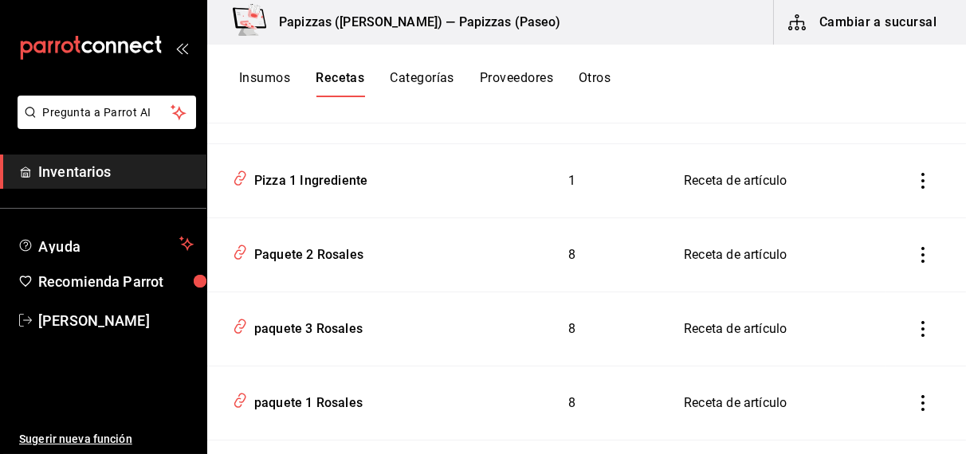
scroll to position [419, 0]
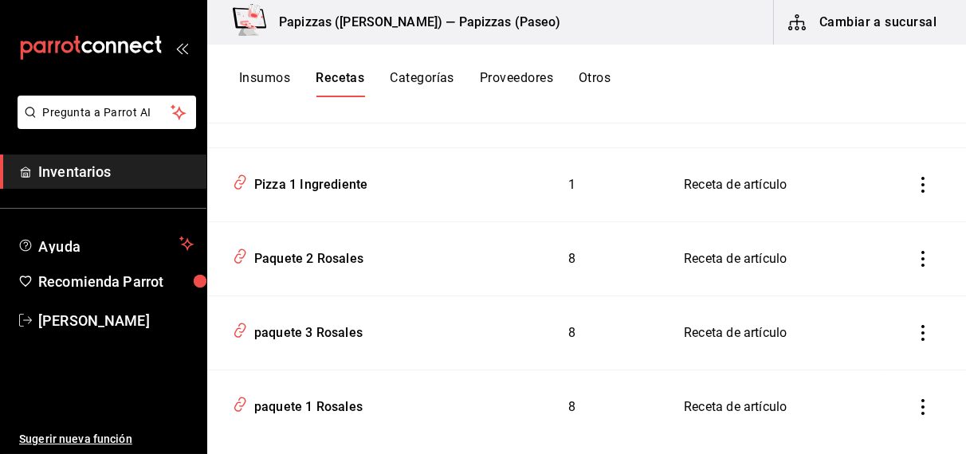
click at [422, 76] on button "Categorías" at bounding box center [422, 83] width 65 height 27
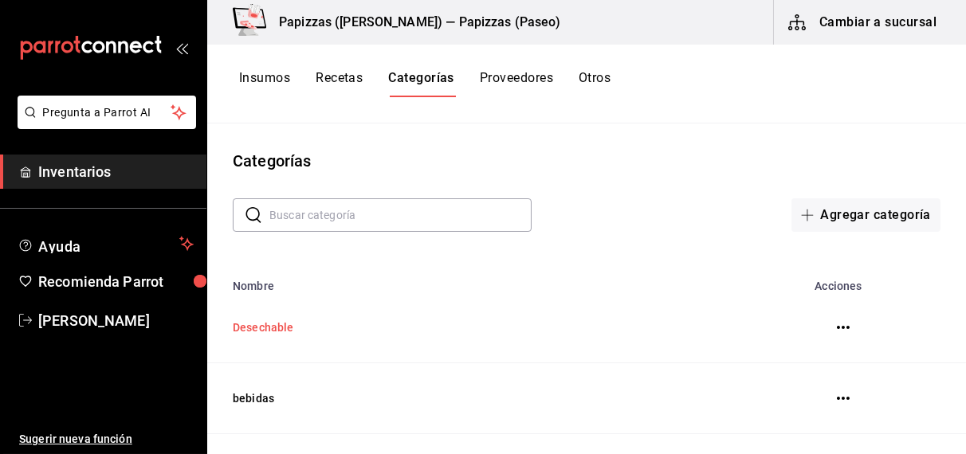
click at [280, 331] on td "Desechable" at bounding box center [467, 328] width 520 height 71
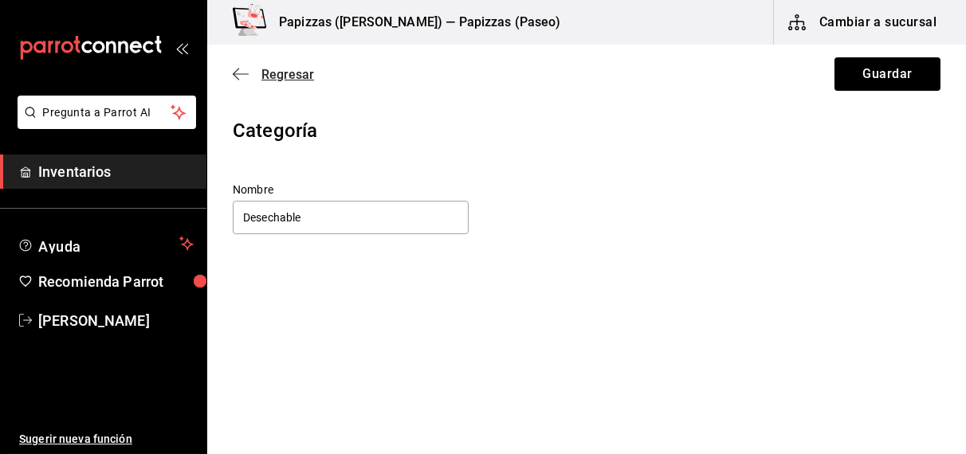
click at [293, 79] on span "Regresar" at bounding box center [287, 74] width 53 height 15
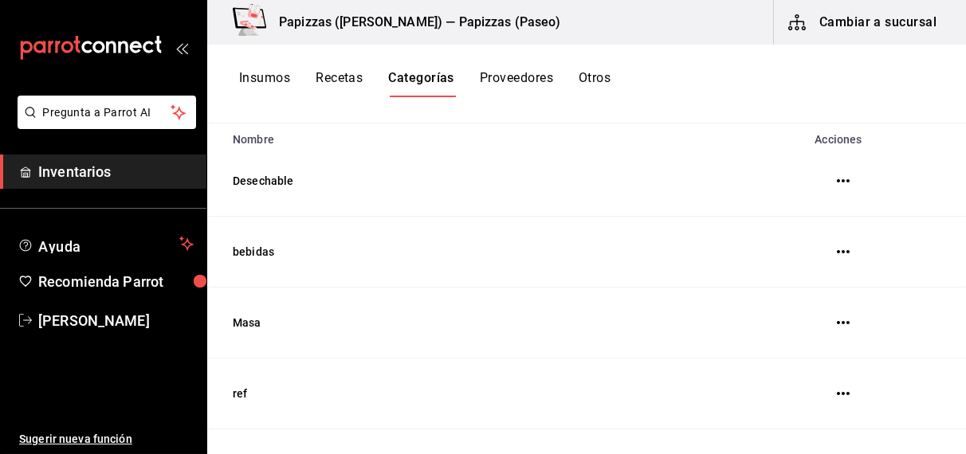
scroll to position [147, 0]
click at [273, 255] on td "bebidas" at bounding box center [467, 252] width 520 height 71
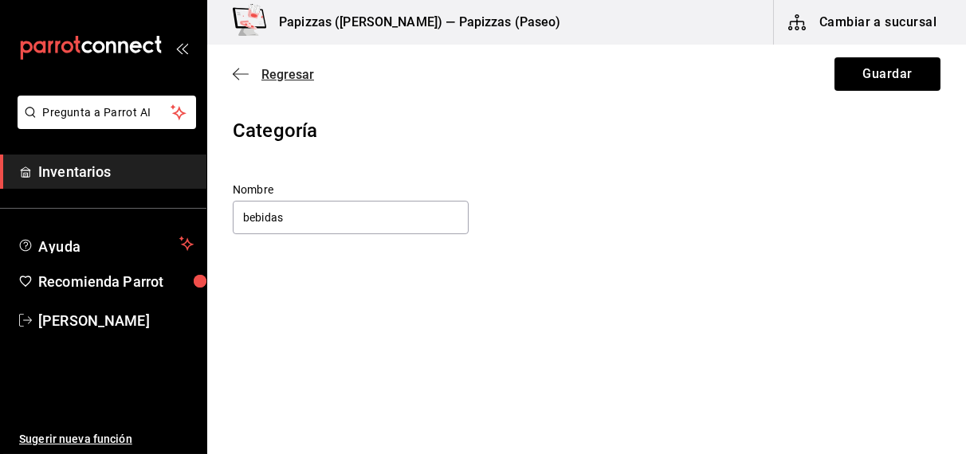
click at [285, 77] on span "Regresar" at bounding box center [287, 74] width 53 height 15
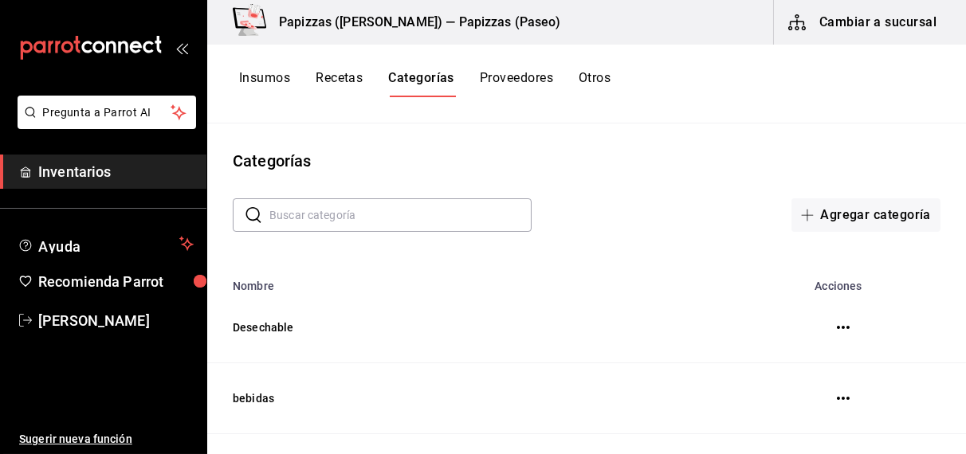
click at [602, 80] on button "Otros" at bounding box center [595, 83] width 32 height 27
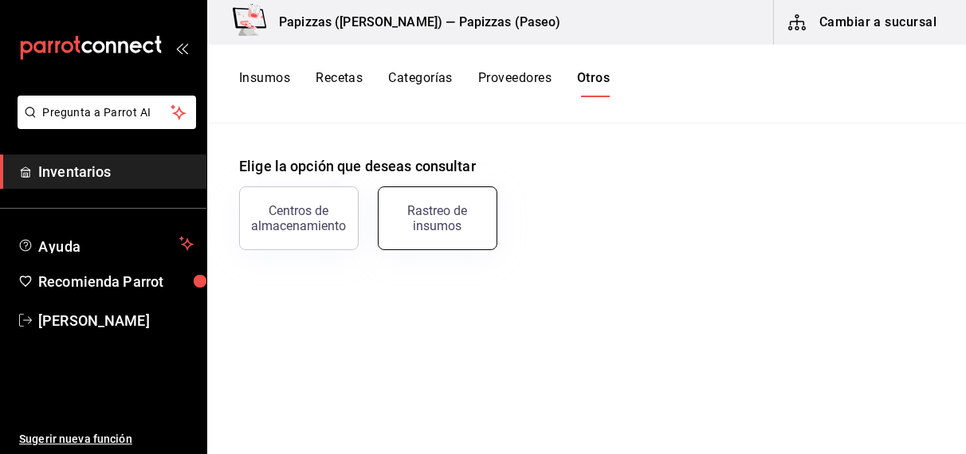
click at [434, 220] on div "Rastreo de insumos" at bounding box center [437, 218] width 99 height 30
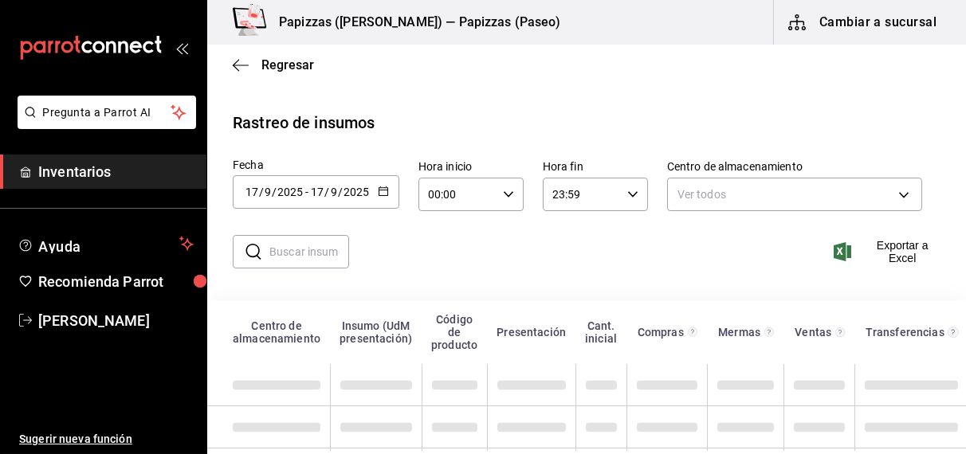
scroll to position [53, 0]
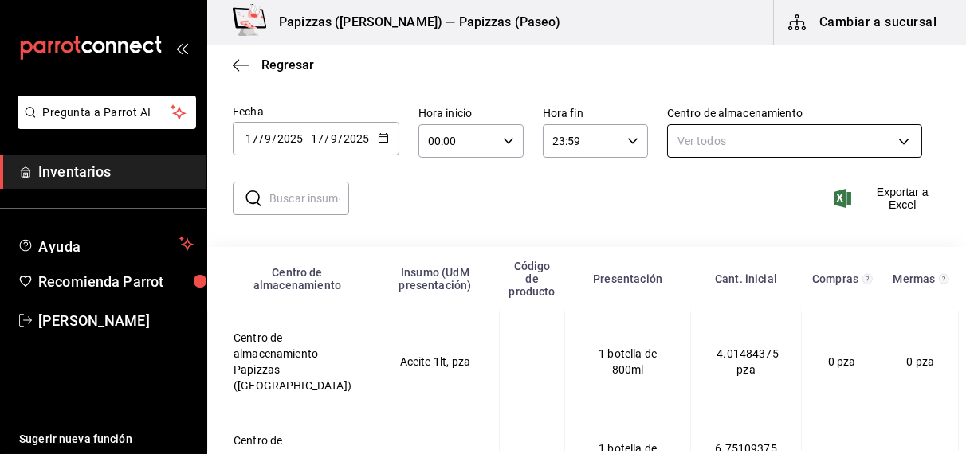
click at [902, 143] on body "Pregunta a Parrot AI Inventarios Ayuda Recomienda Parrot [PERSON_NAME] Sugerir …" at bounding box center [483, 225] width 966 height 451
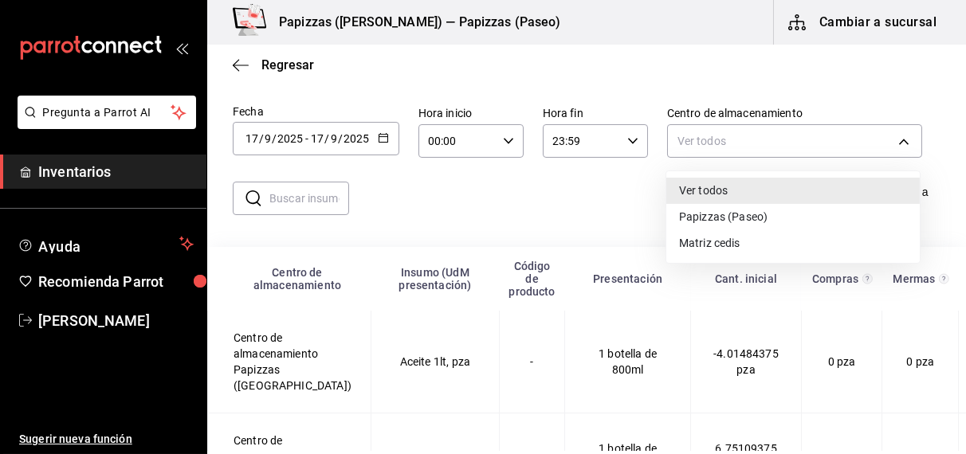
click at [895, 143] on div at bounding box center [483, 227] width 966 height 454
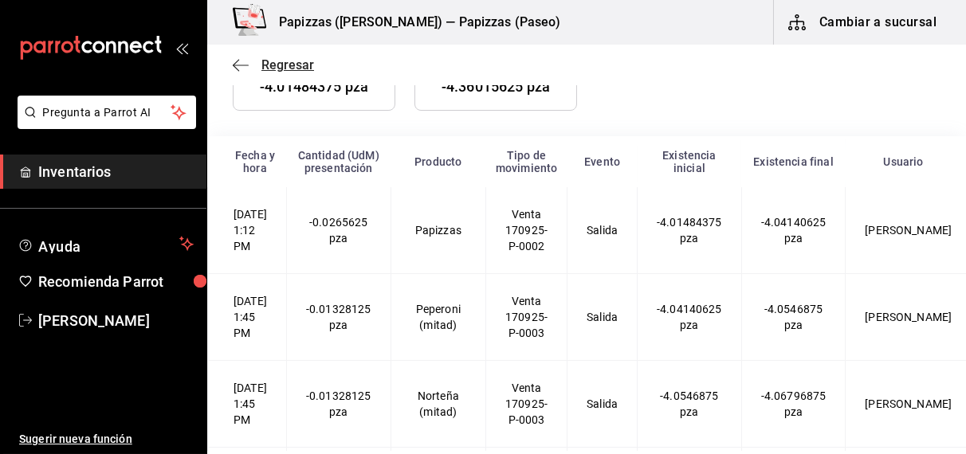
click at [291, 62] on span "Regresar" at bounding box center [287, 64] width 53 height 15
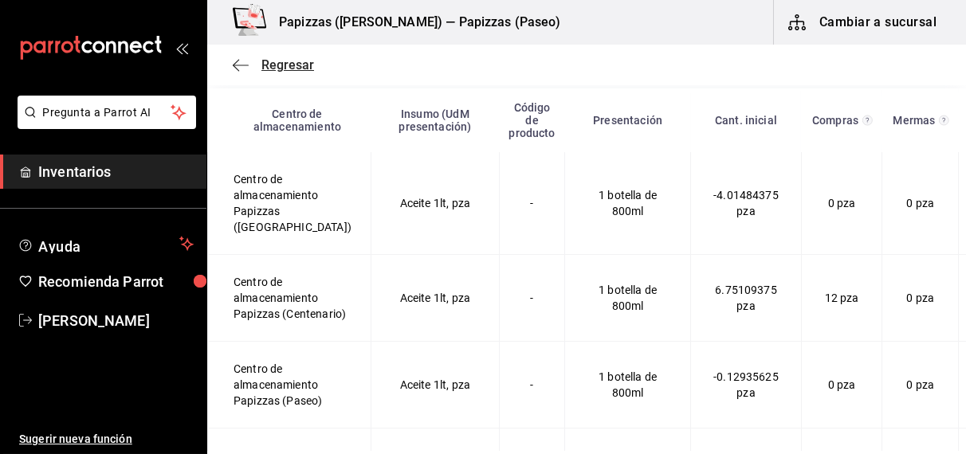
click at [281, 68] on span "Regresar" at bounding box center [287, 64] width 53 height 15
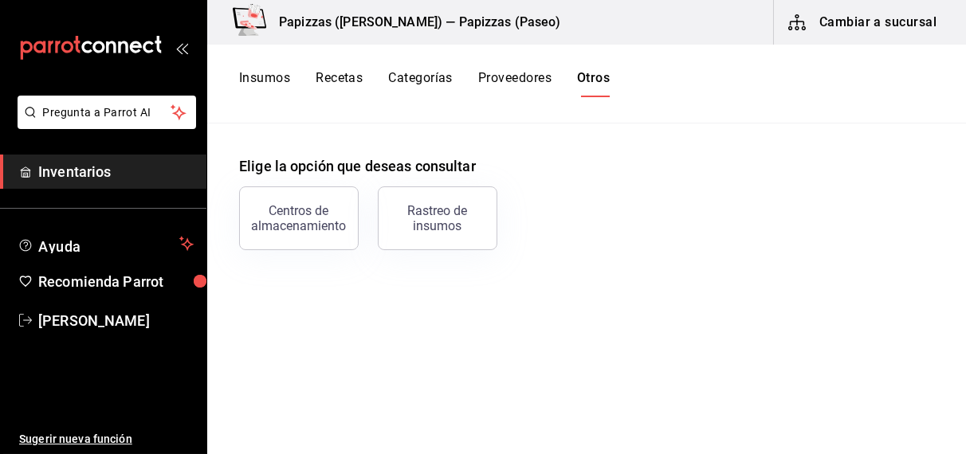
click at [851, 22] on button "Cambiar a sucursal" at bounding box center [863, 22] width 179 height 45
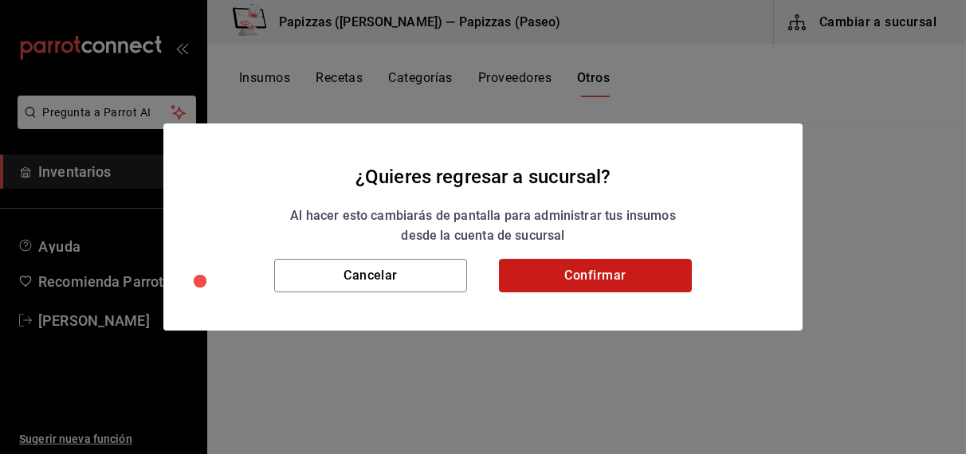
click at [622, 272] on button "Confirmar" at bounding box center [595, 275] width 193 height 33
